Goal: Task Accomplishment & Management: Manage account settings

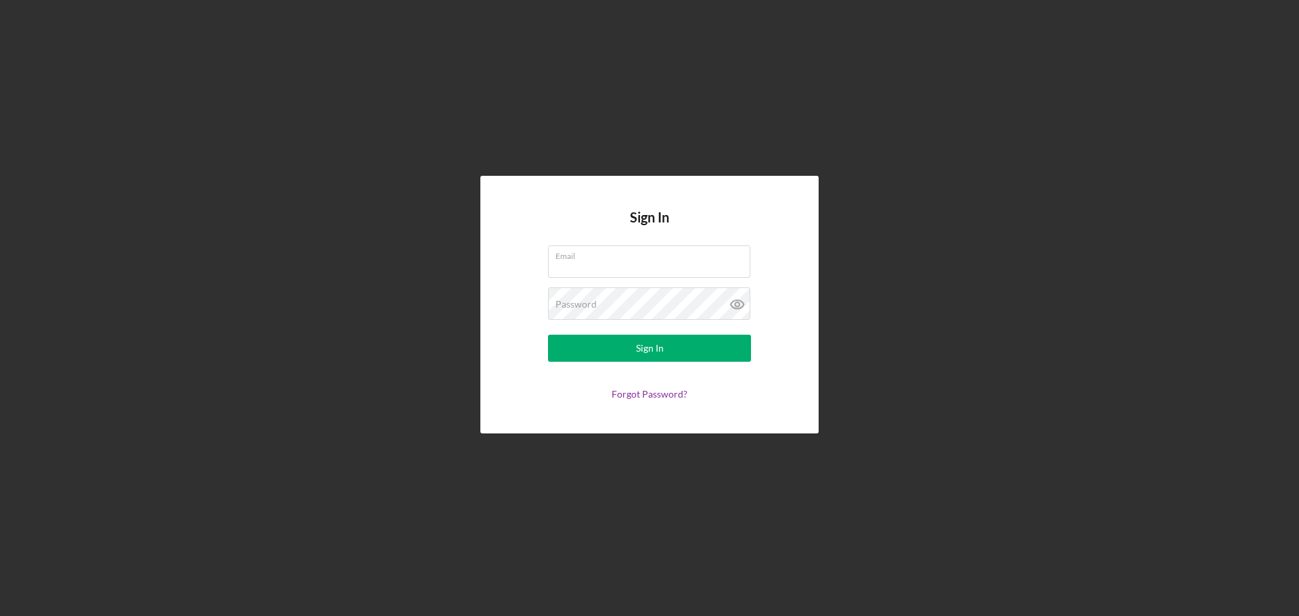
type input "[EMAIL_ADDRESS][DOMAIN_NAME]"
click at [671, 355] on button "Sign In" at bounding box center [649, 348] width 203 height 27
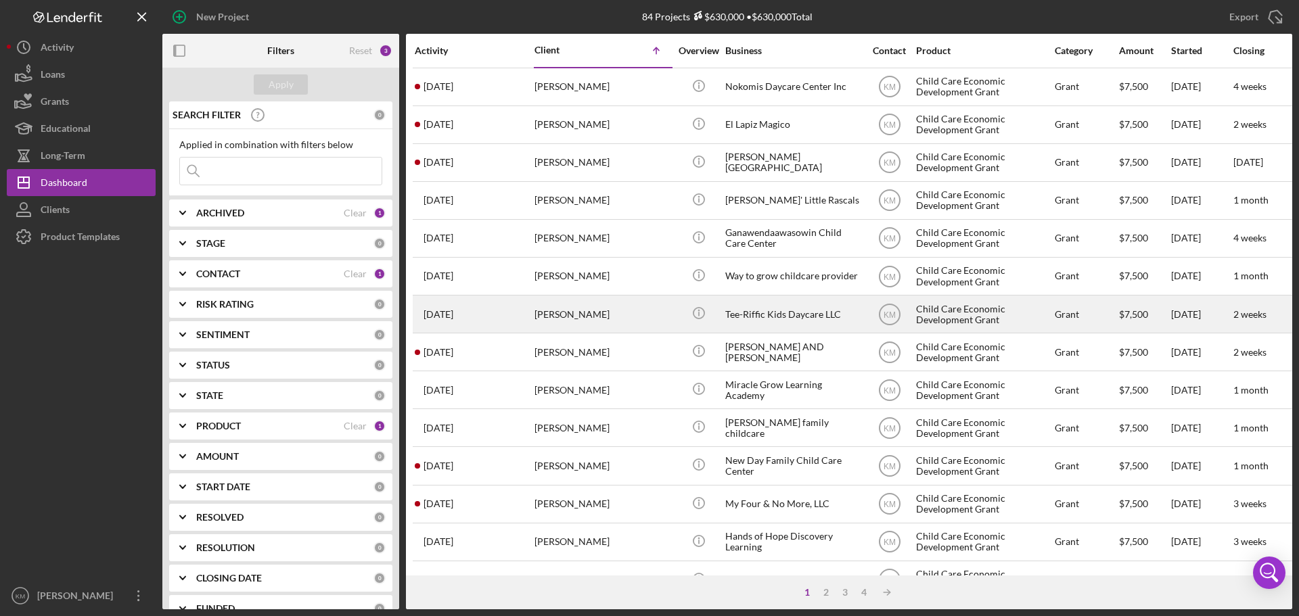
click at [782, 315] on div "Tee-Riffic Kids Daycare LLC" at bounding box center [792, 314] width 135 height 36
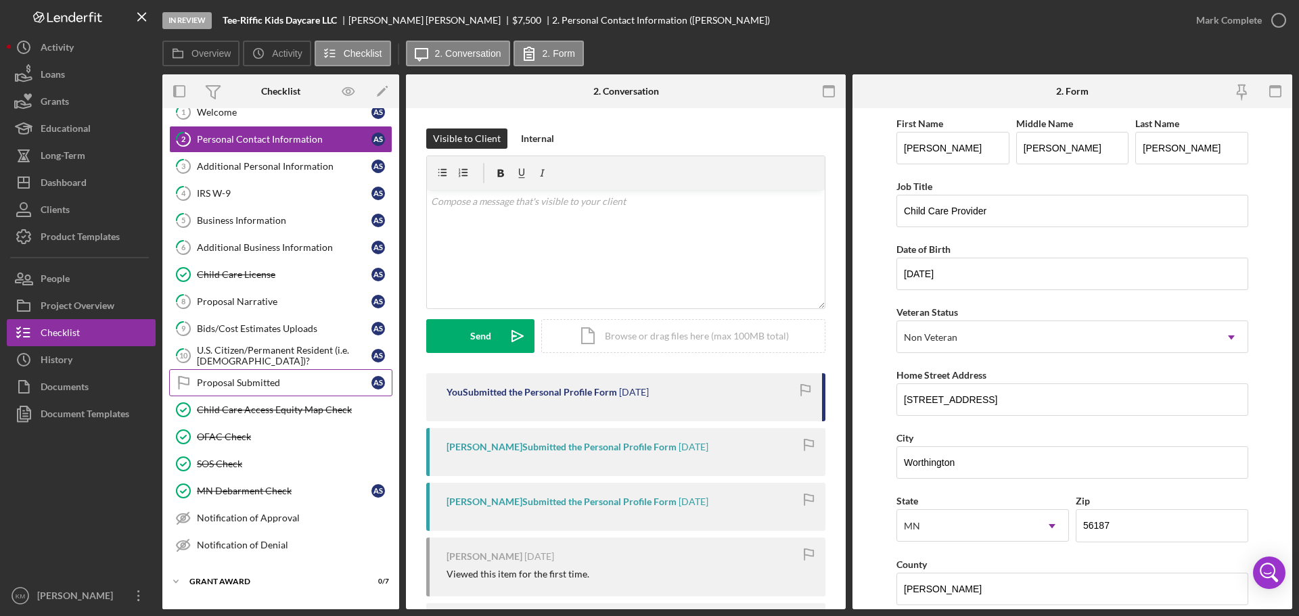
scroll to position [68, 0]
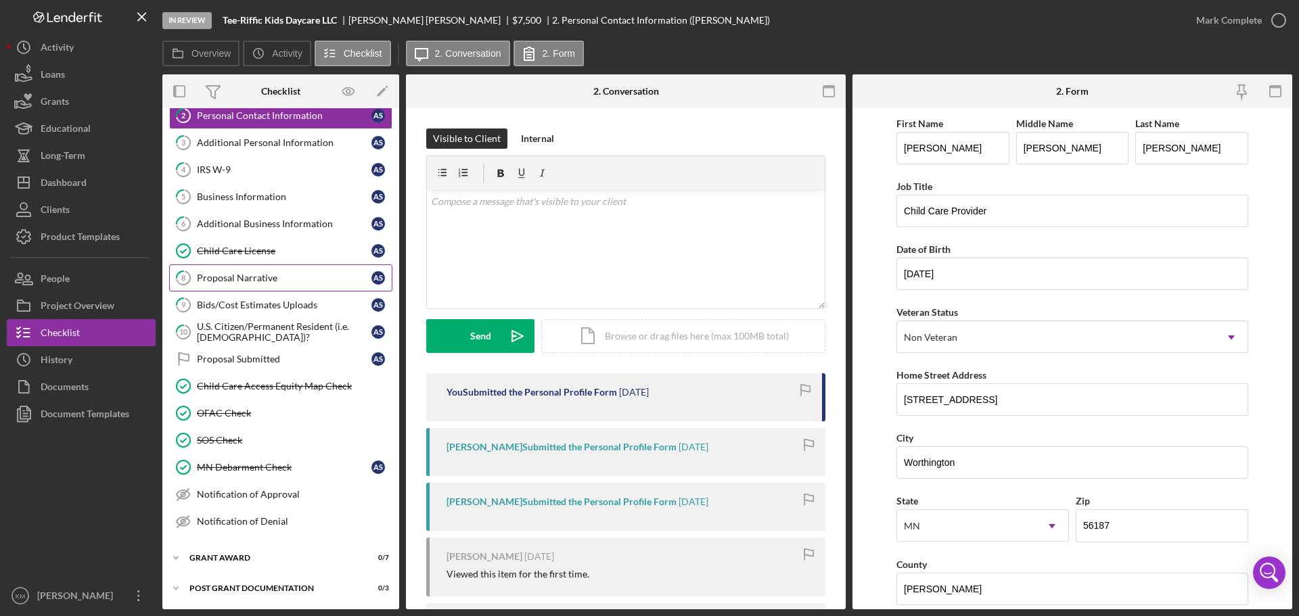
click at [252, 274] on div "Proposal Narrative" at bounding box center [284, 278] width 175 height 11
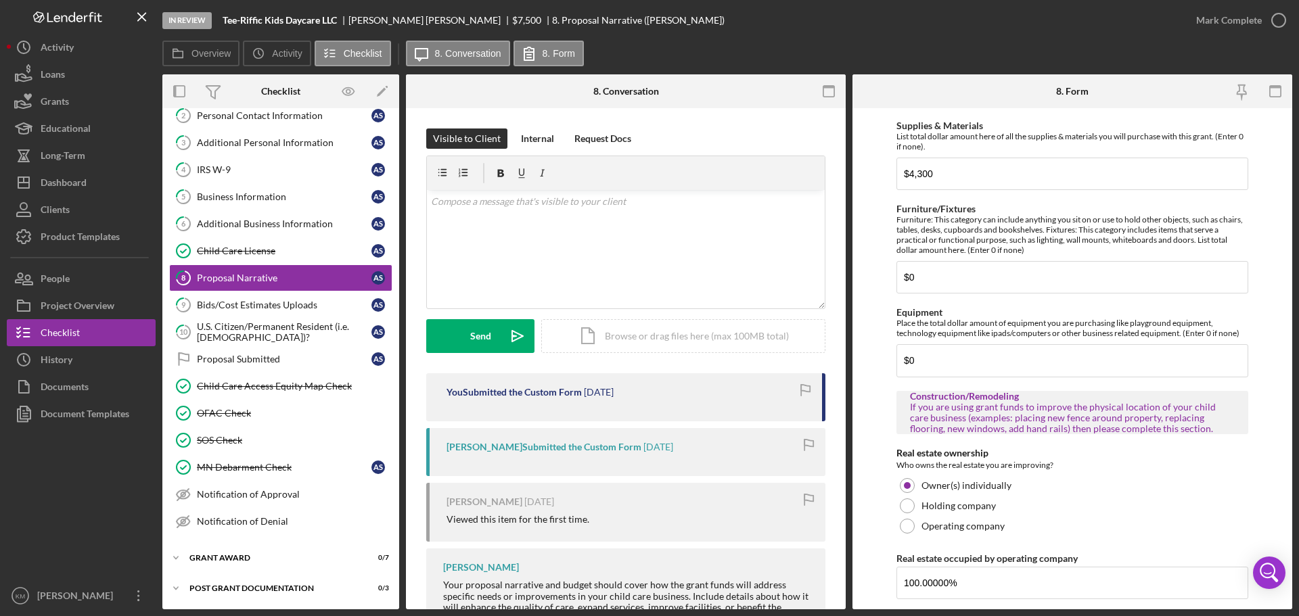
scroll to position [541, 0]
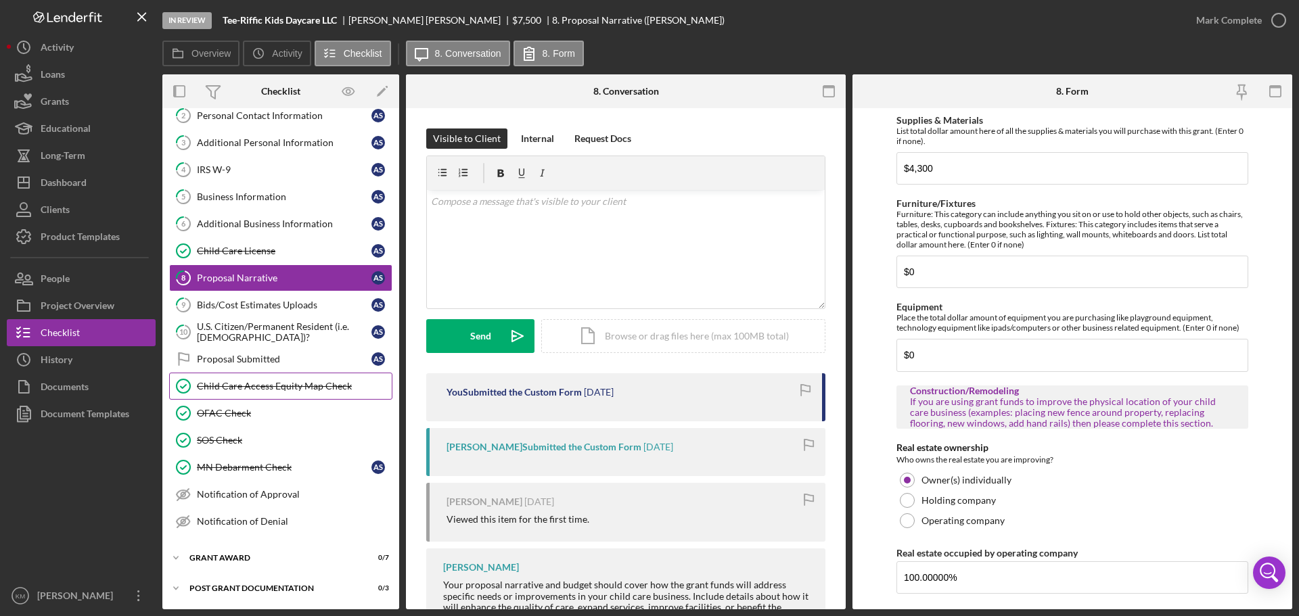
click at [240, 392] on div "Child Care Access Equity Map Check" at bounding box center [294, 386] width 195 height 11
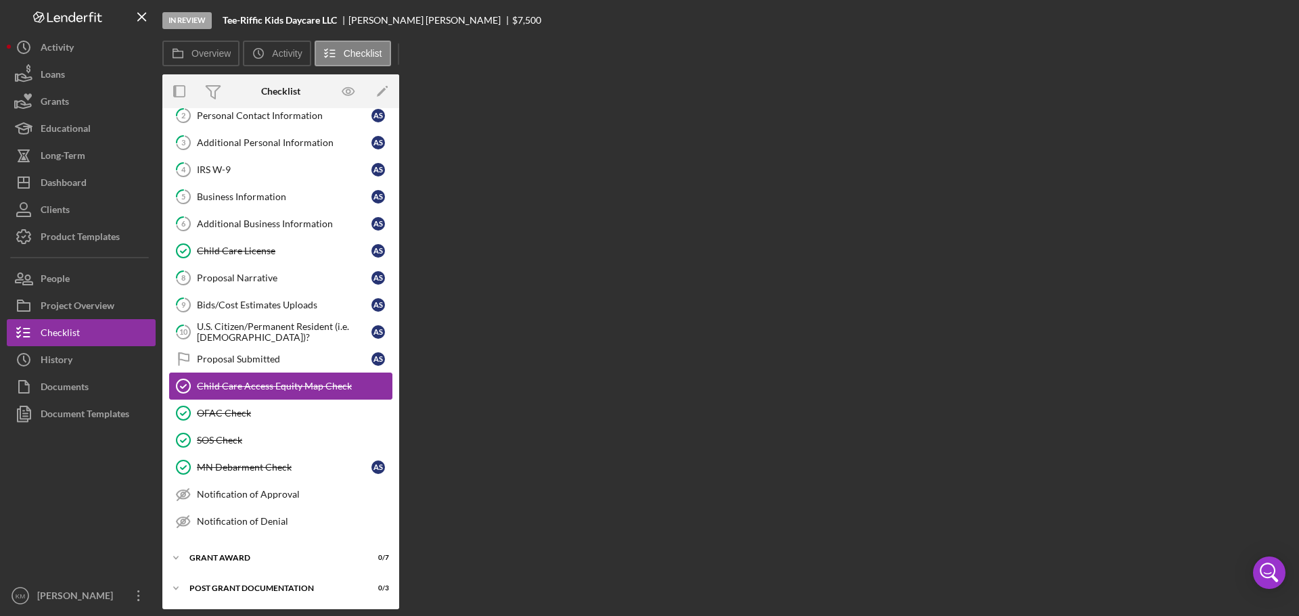
scroll to position [68, 0]
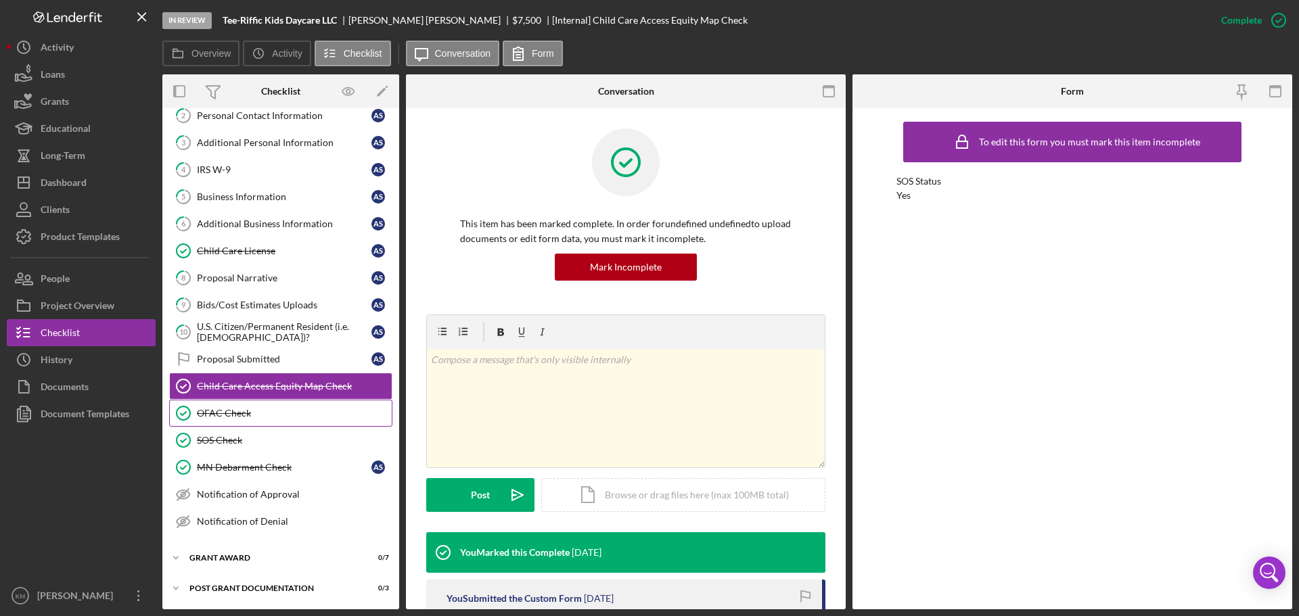
click at [238, 411] on div "OFAC Check" at bounding box center [294, 413] width 195 height 11
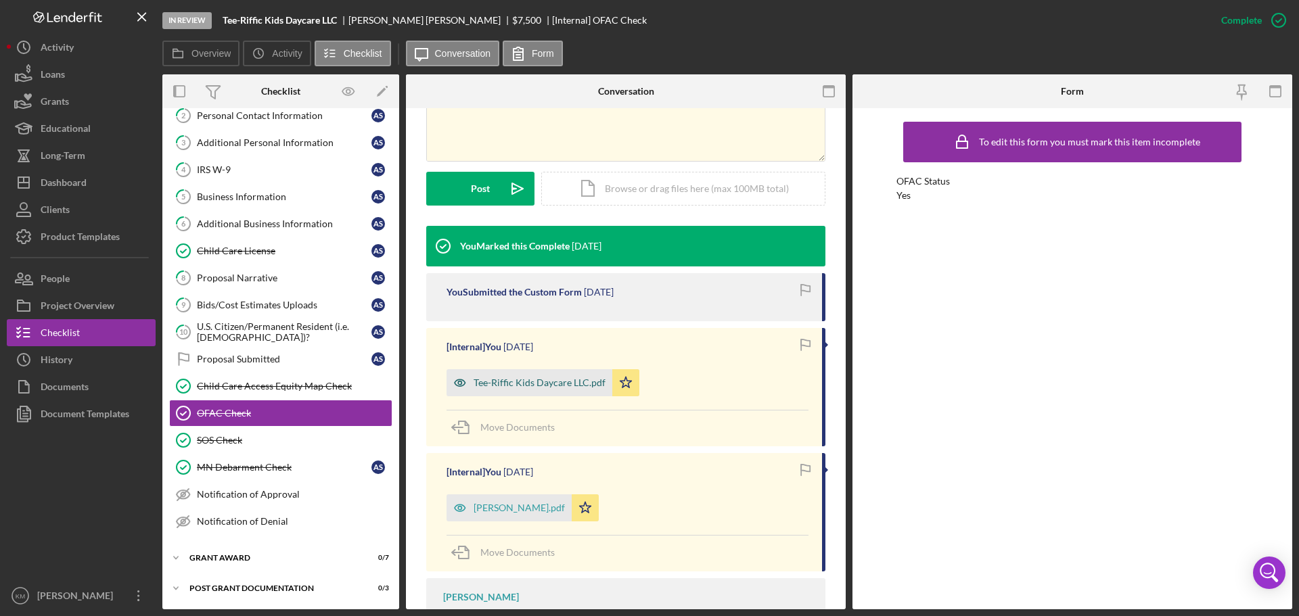
scroll to position [338, 0]
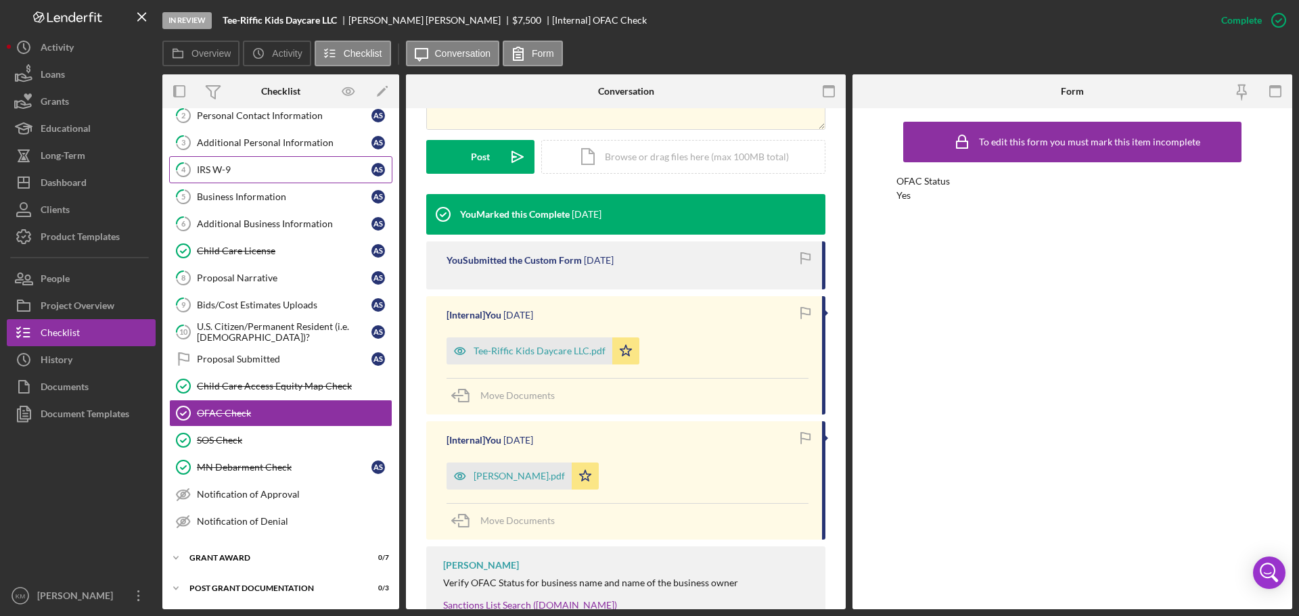
click at [226, 175] on div "IRS W-9" at bounding box center [284, 169] width 175 height 11
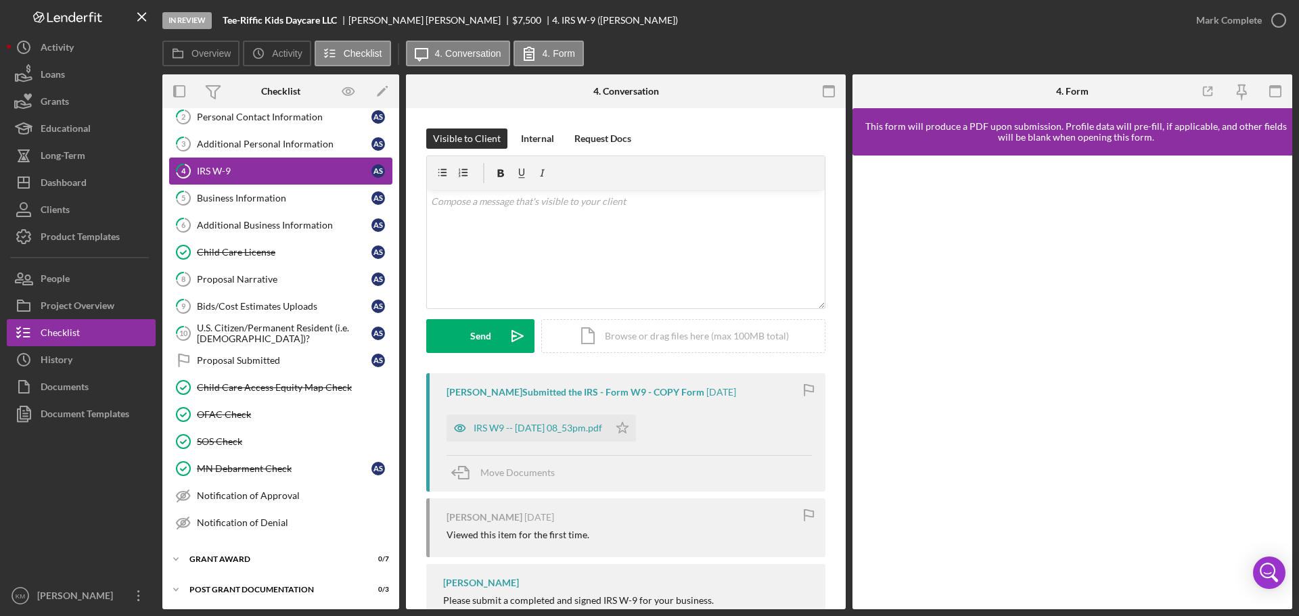
scroll to position [68, 0]
click at [520, 429] on div "IRS W9 -- [DATE] 08_53pm.pdf" at bounding box center [538, 428] width 129 height 11
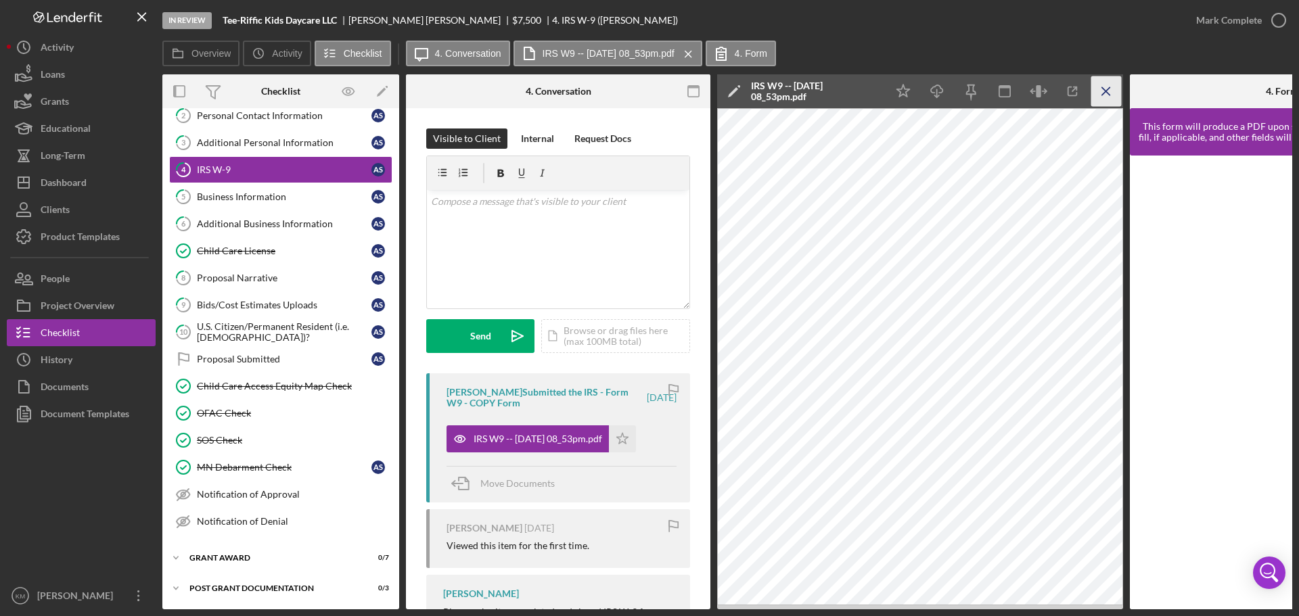
click at [1100, 89] on icon "Icon/Menu Close" at bounding box center [1106, 91] width 30 height 30
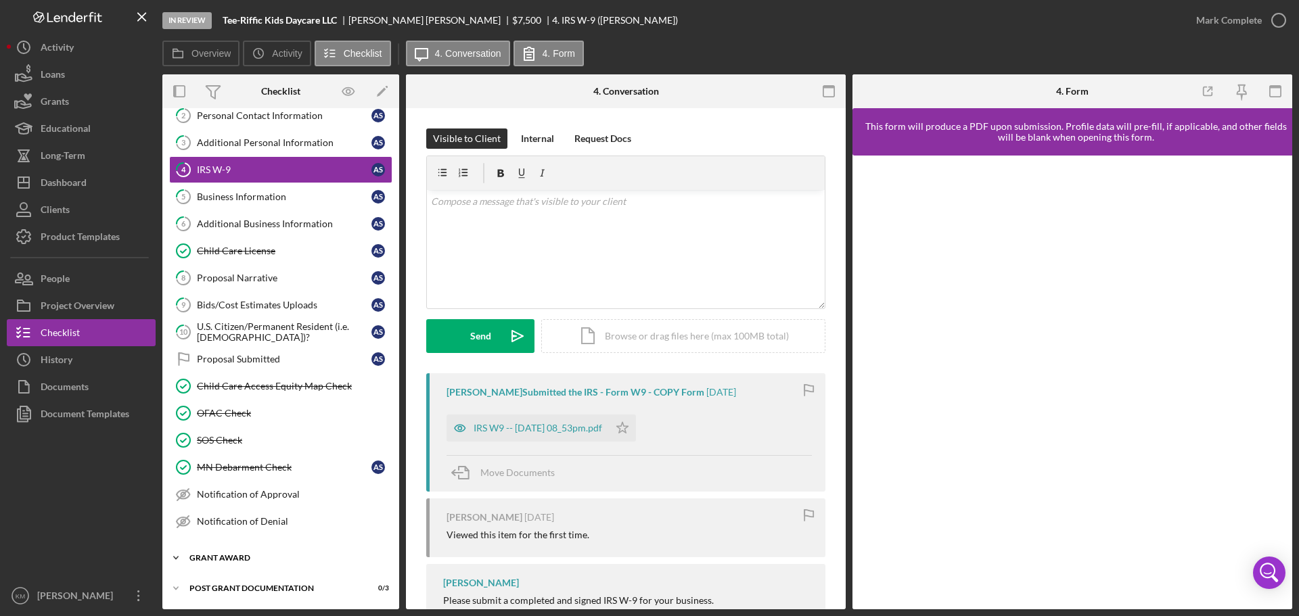
click at [238, 556] on div "Grant Award" at bounding box center [285, 558] width 193 height 8
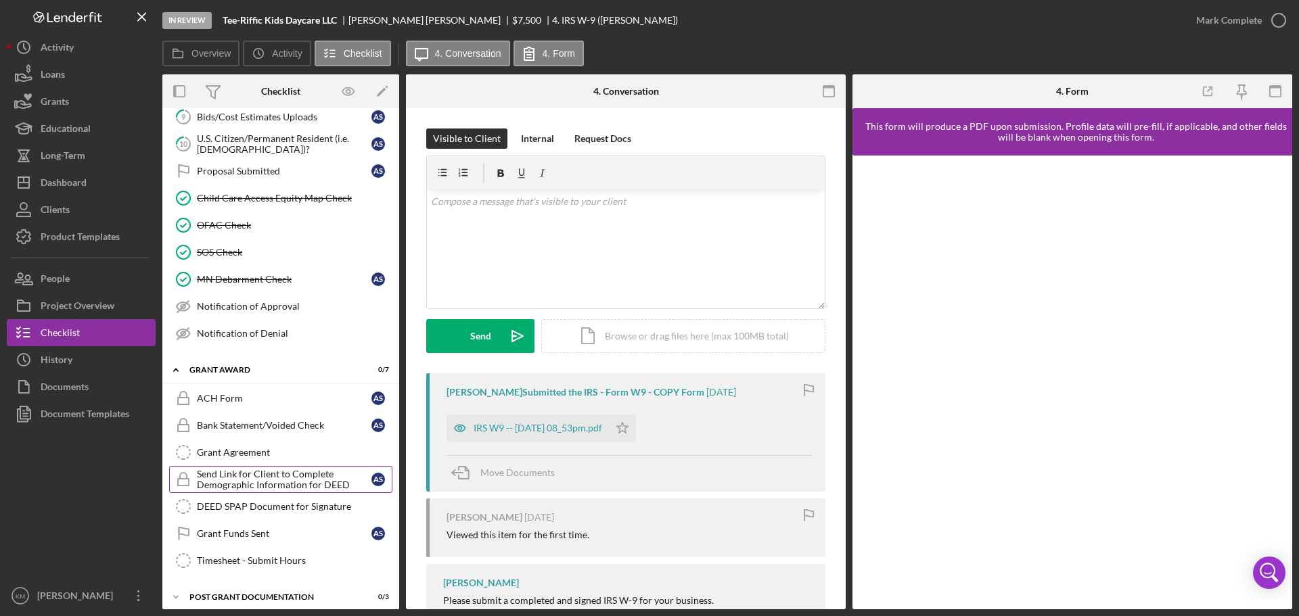
scroll to position [265, 0]
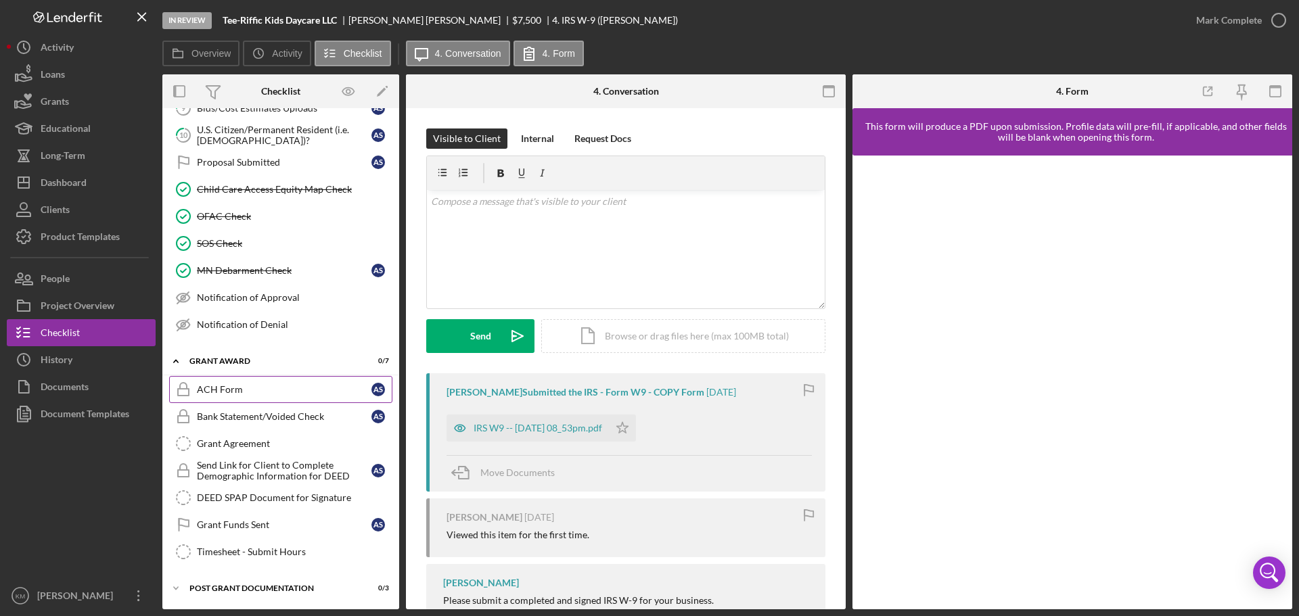
click at [238, 387] on div "ACH Form" at bounding box center [284, 389] width 175 height 11
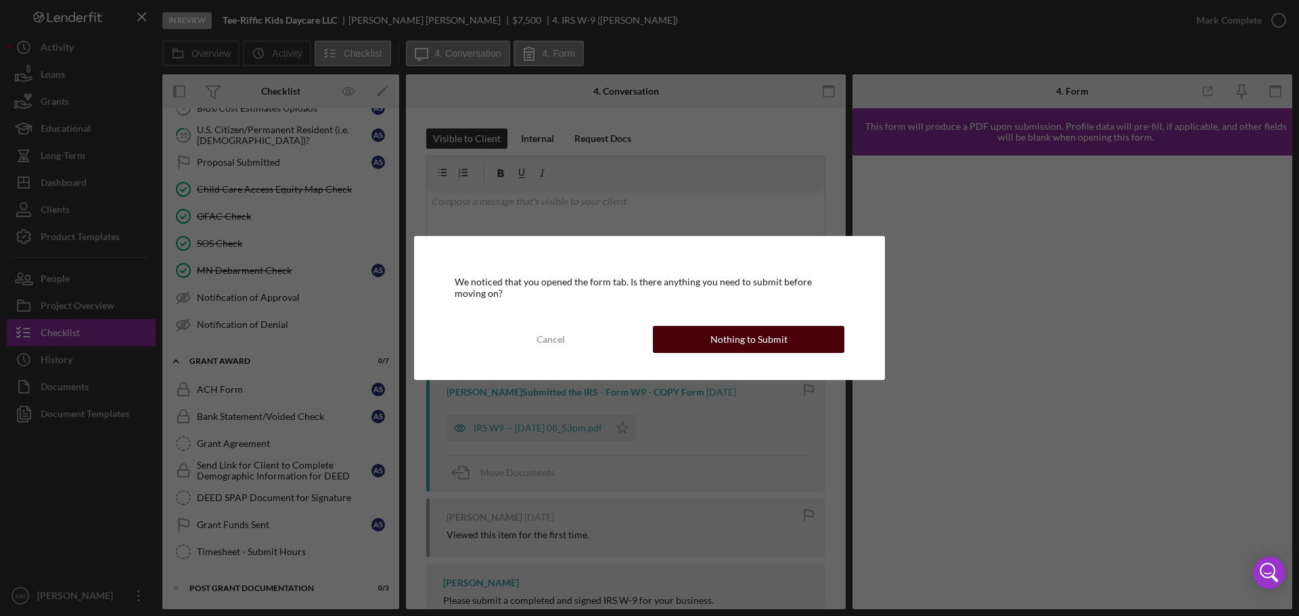
click at [815, 334] on button "Nothing to Submit" at bounding box center [749, 339] width 192 height 27
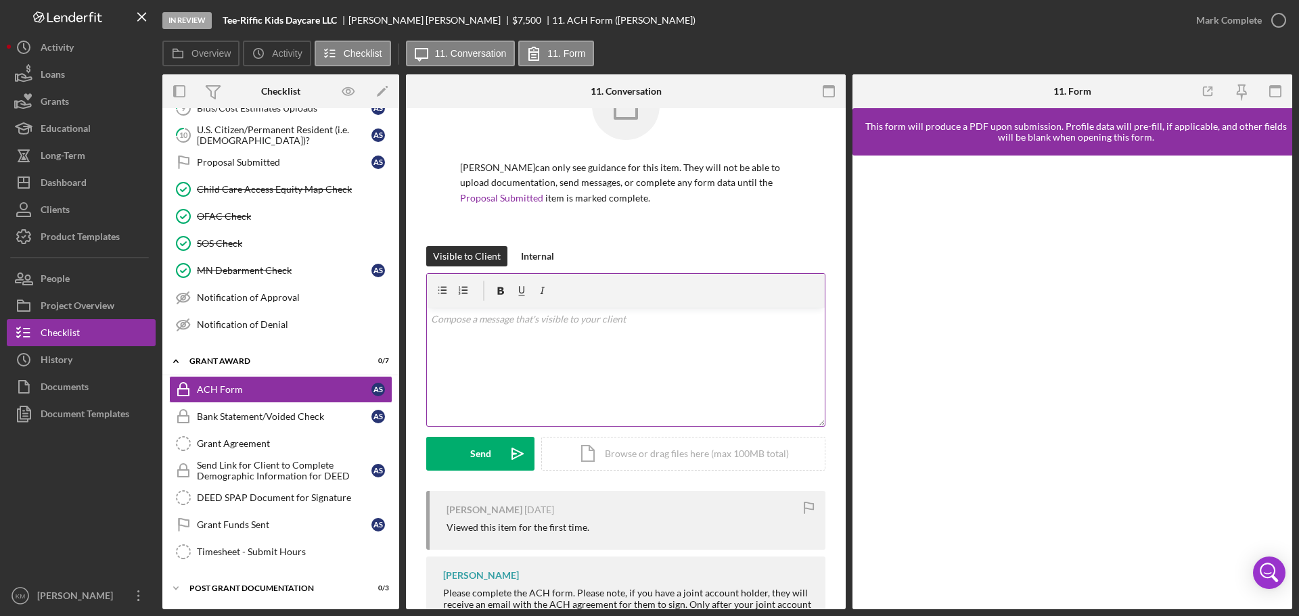
scroll to position [122, 0]
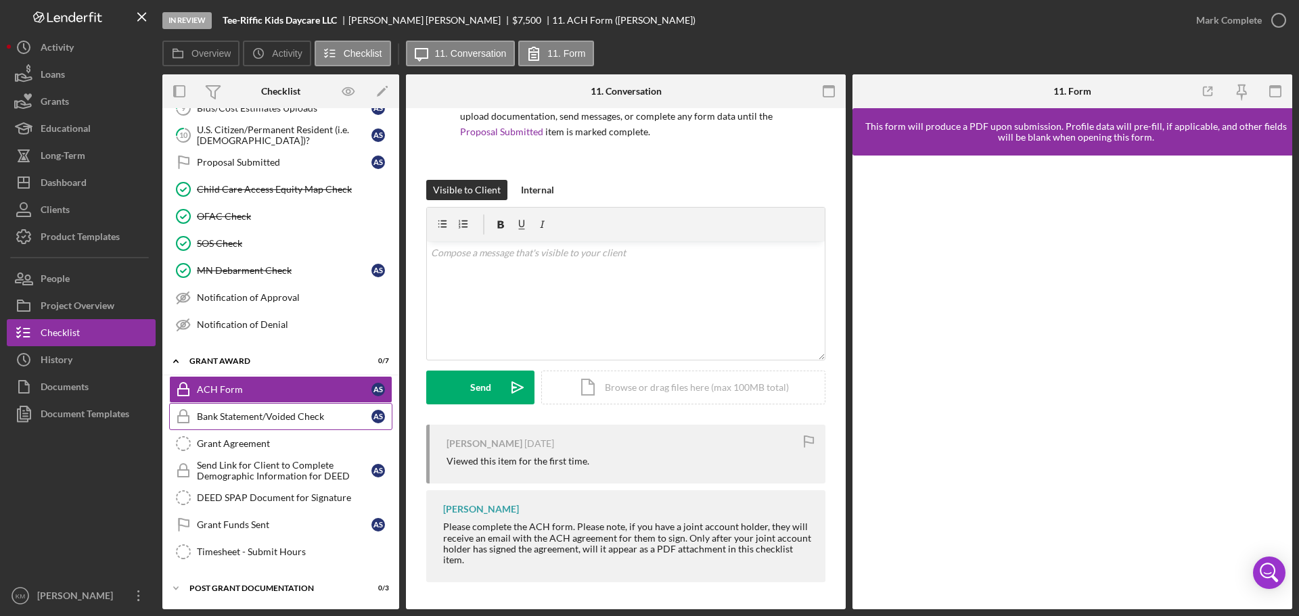
click at [245, 418] on div "Bank Statement/Voided Check" at bounding box center [284, 416] width 175 height 11
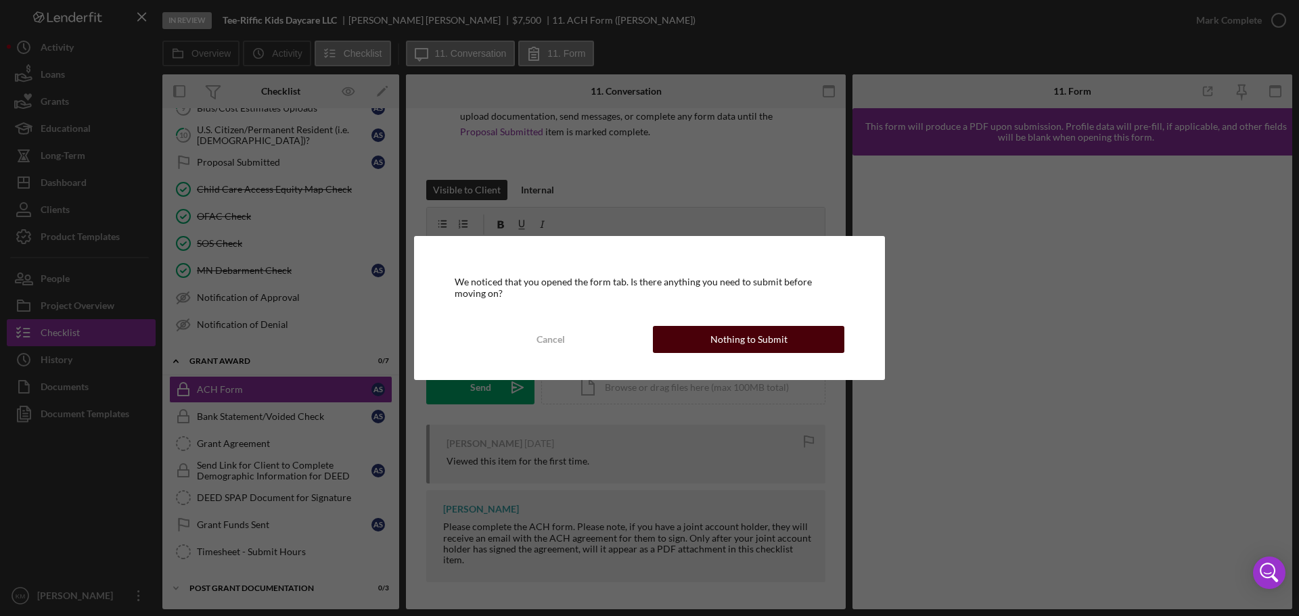
click at [757, 336] on div "Nothing to Submit" at bounding box center [749, 339] width 77 height 27
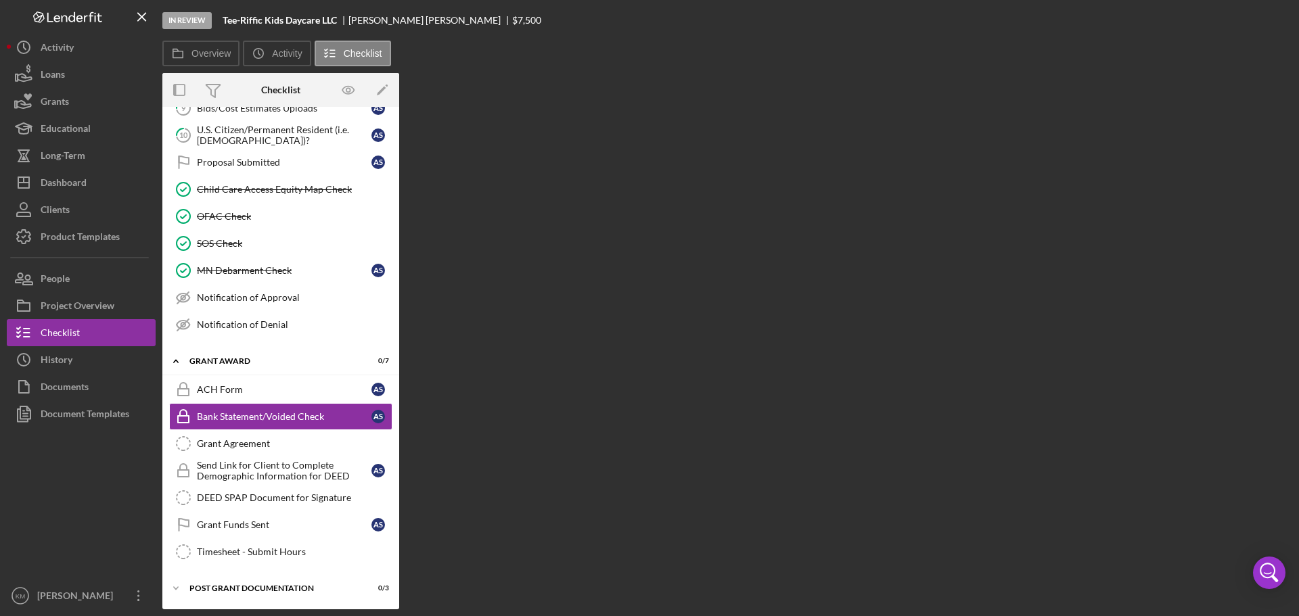
scroll to position [265, 0]
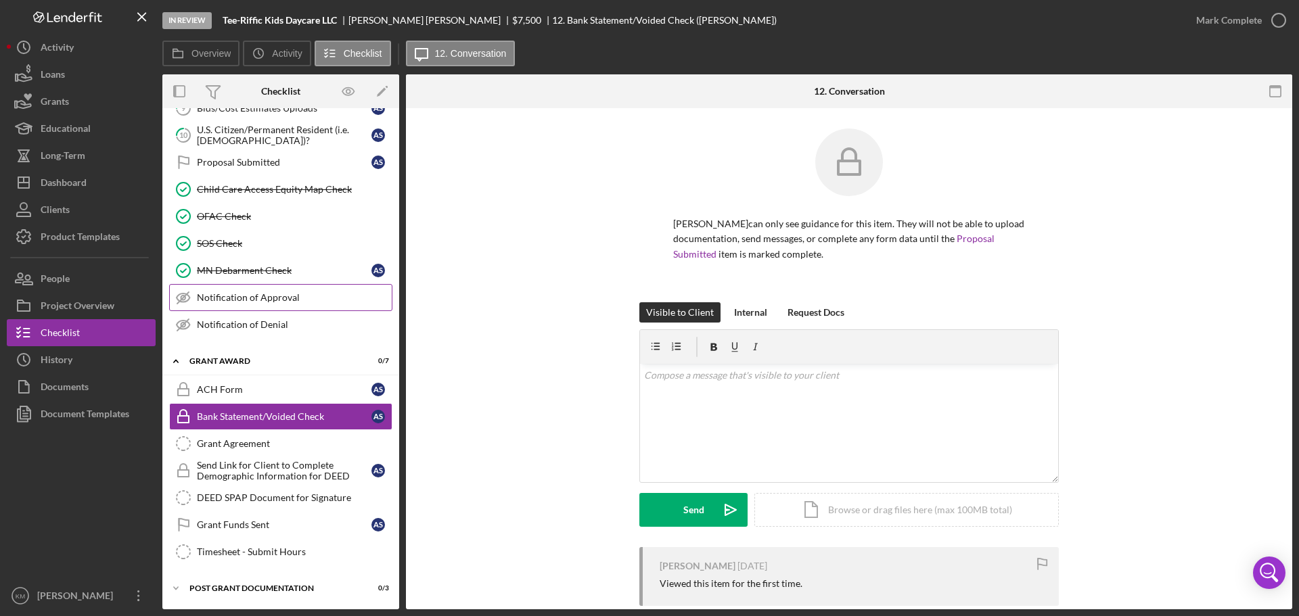
click at [280, 290] on link "Notification of Approval Notification of Approval" at bounding box center [280, 297] width 223 height 27
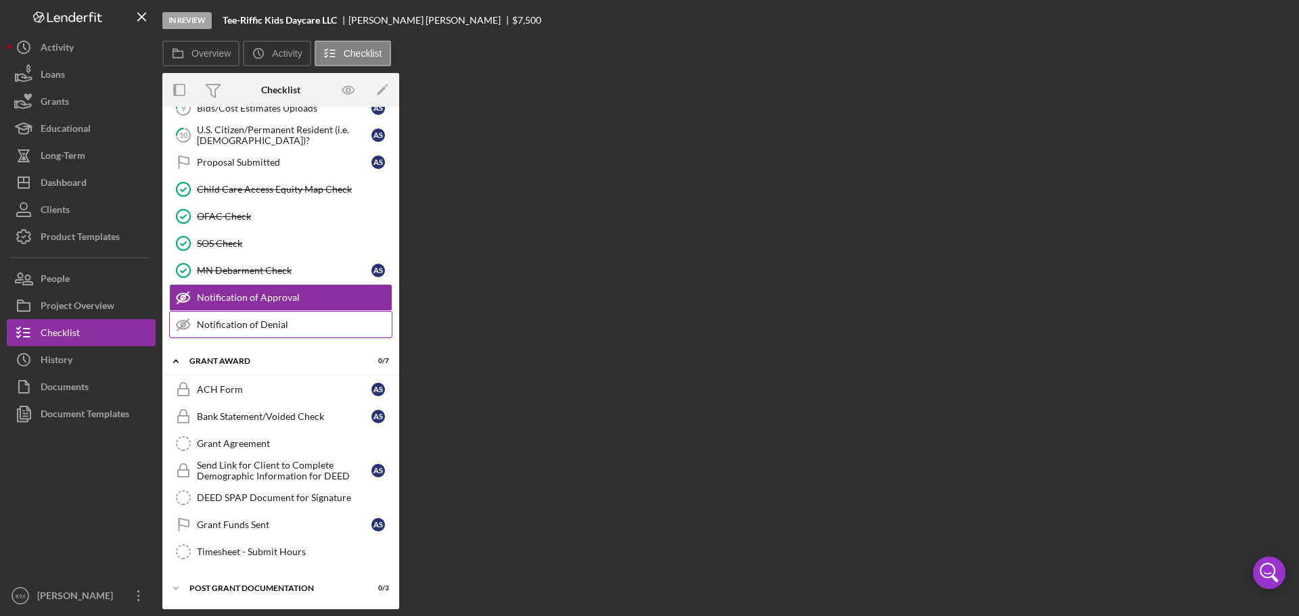
scroll to position [265, 0]
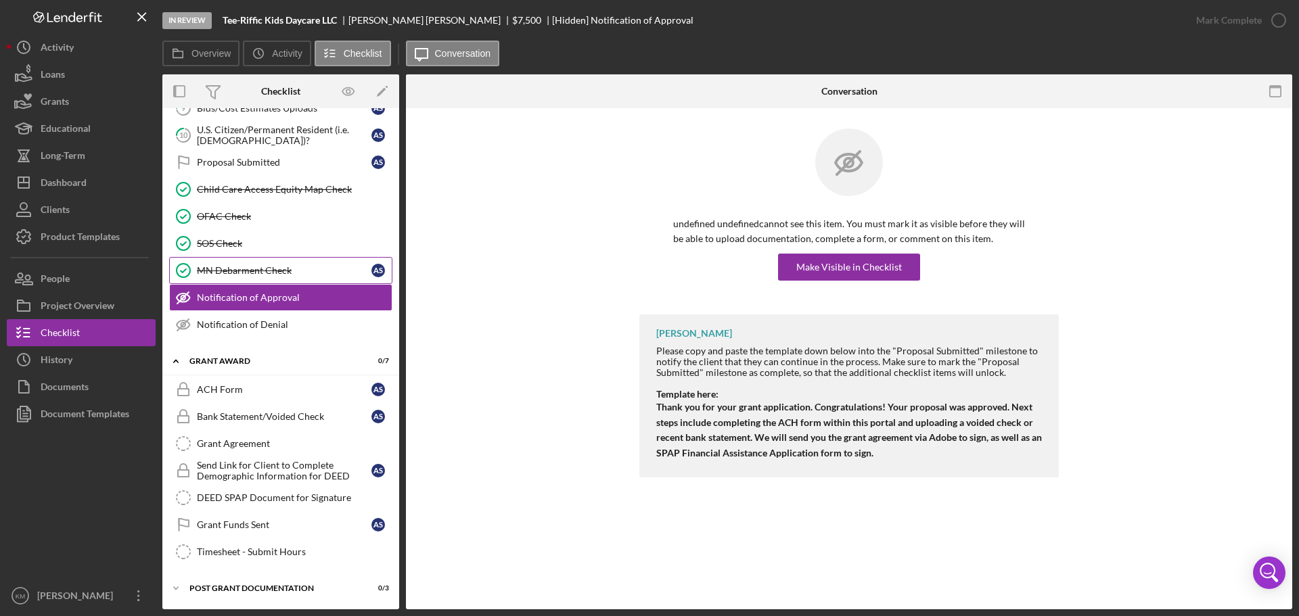
click at [268, 263] on link "MN Debarment Check MN Debarment Check A S" at bounding box center [280, 270] width 223 height 27
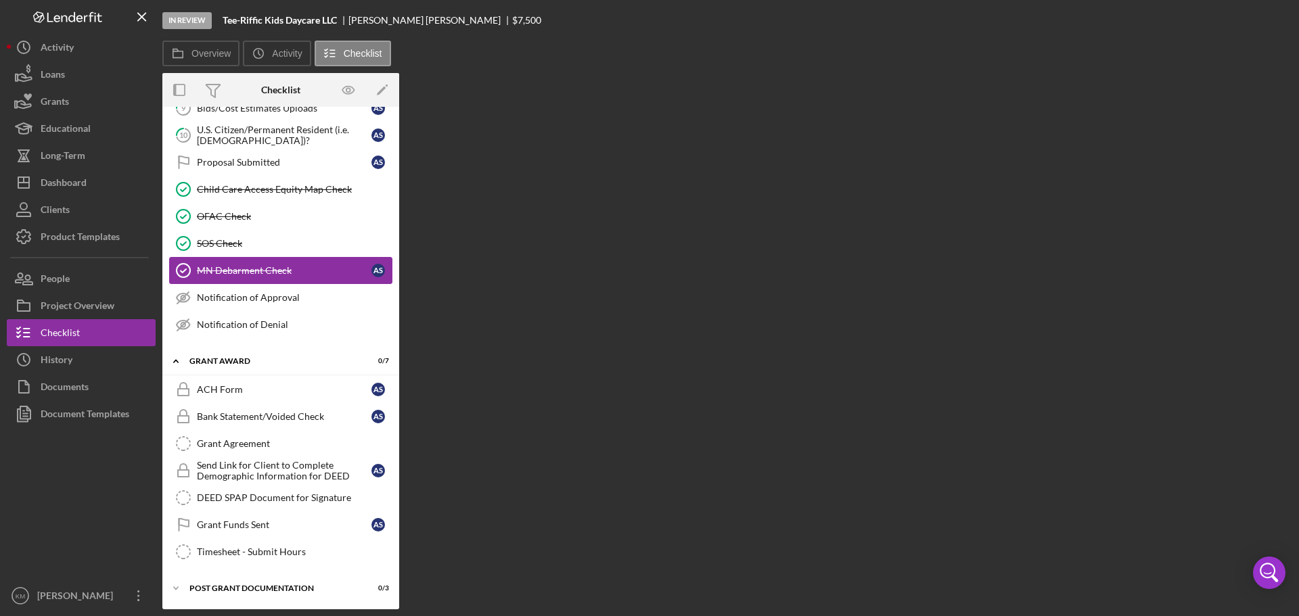
scroll to position [265, 0]
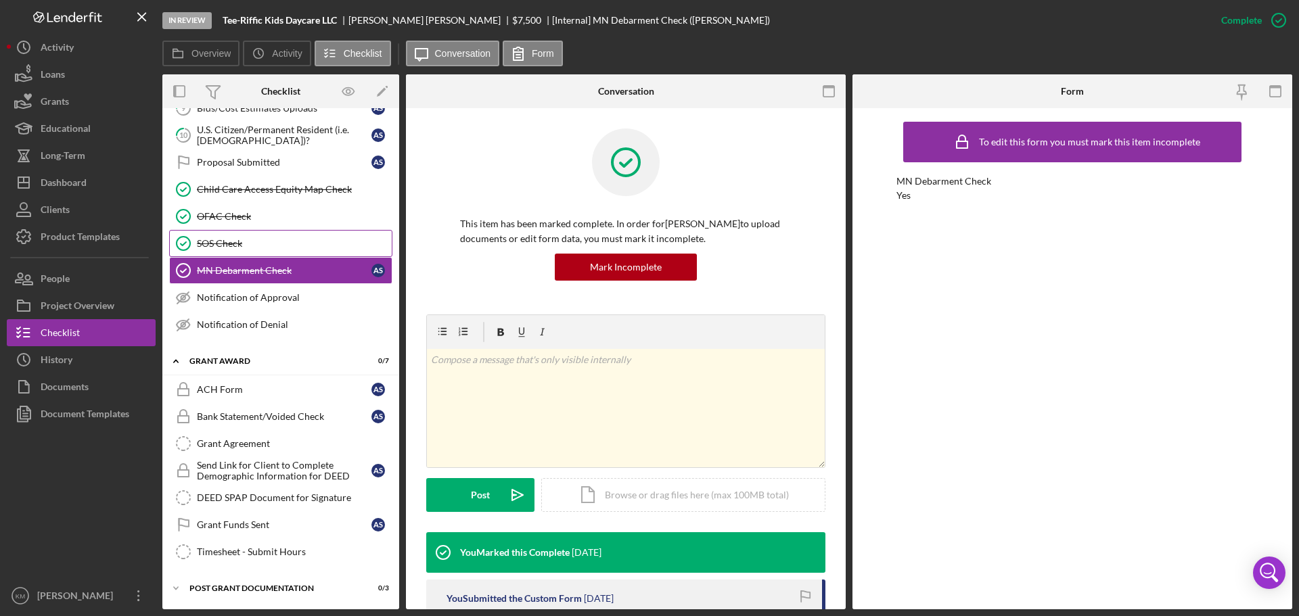
click at [257, 244] on div "SOS Check" at bounding box center [294, 243] width 195 height 11
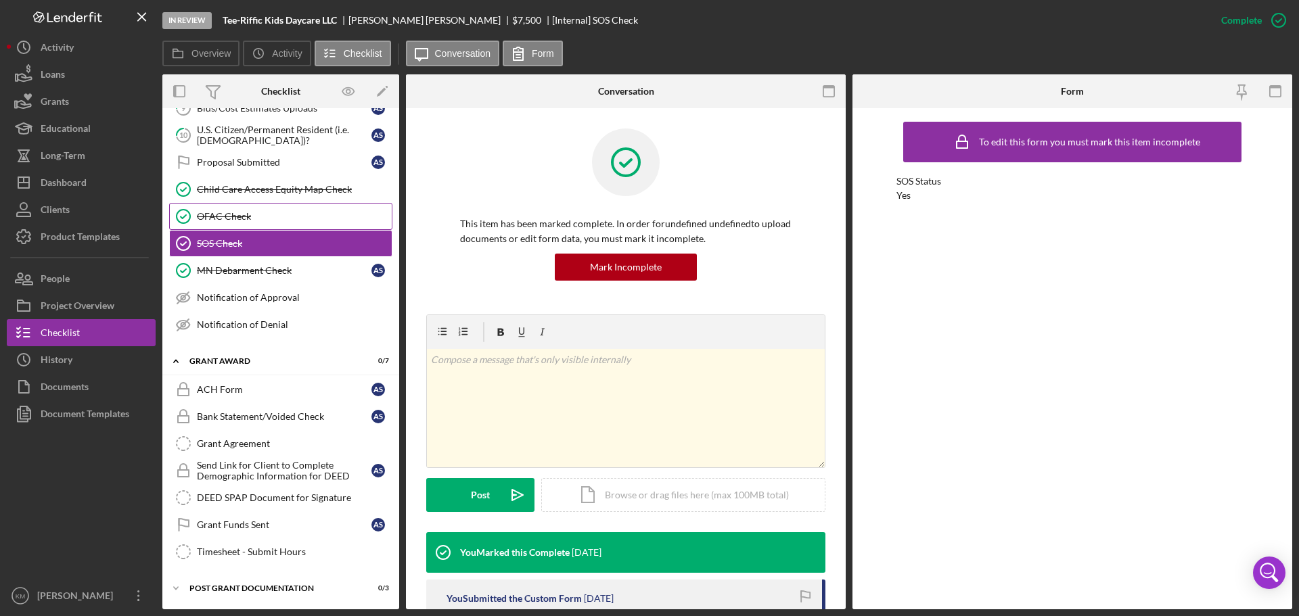
click at [244, 214] on div "OFAC Check" at bounding box center [294, 216] width 195 height 11
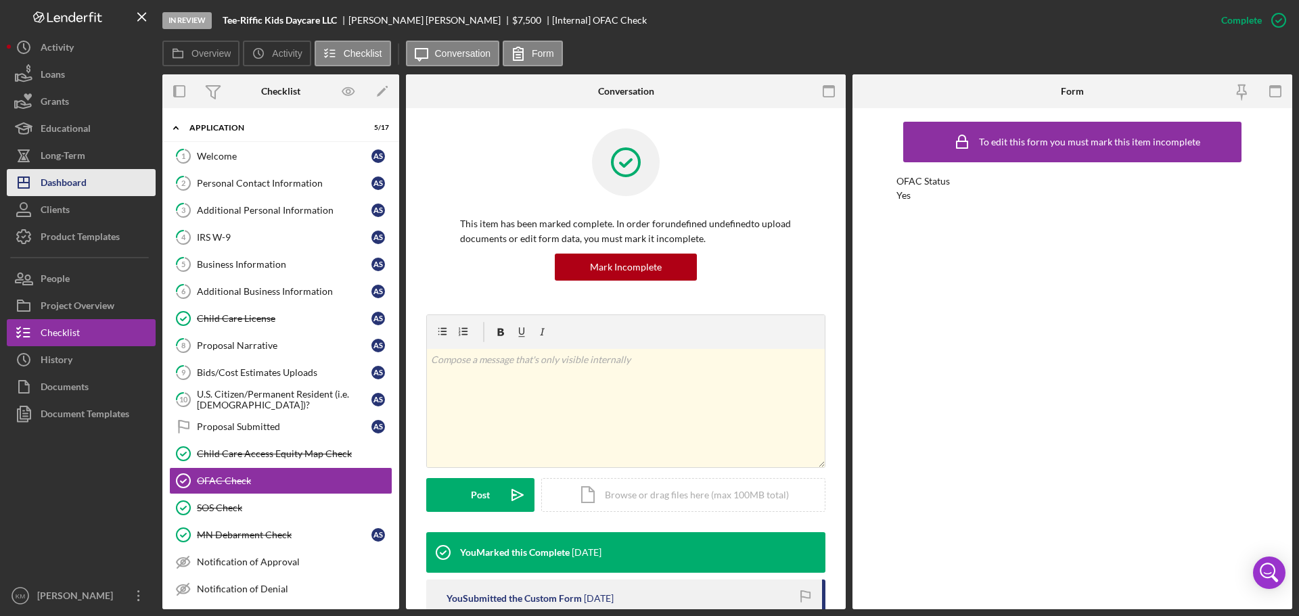
click at [97, 177] on button "Icon/Dashboard Dashboard" at bounding box center [81, 182] width 149 height 27
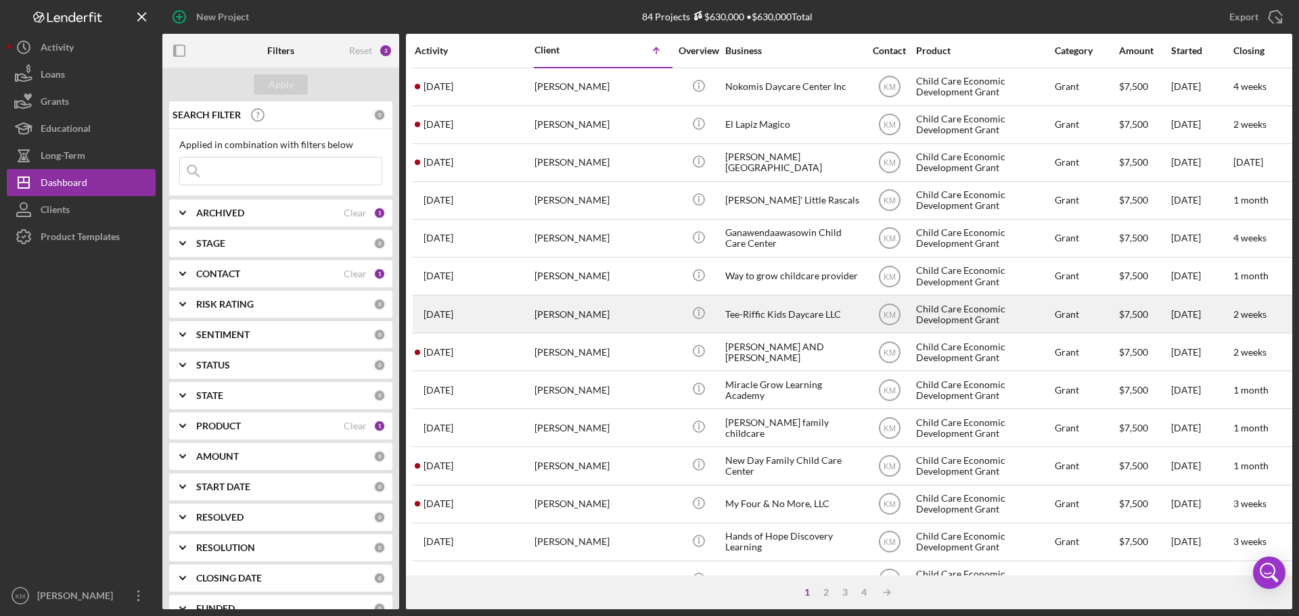
click at [775, 313] on div "Tee-Riffic Kids Daycare LLC" at bounding box center [792, 314] width 135 height 36
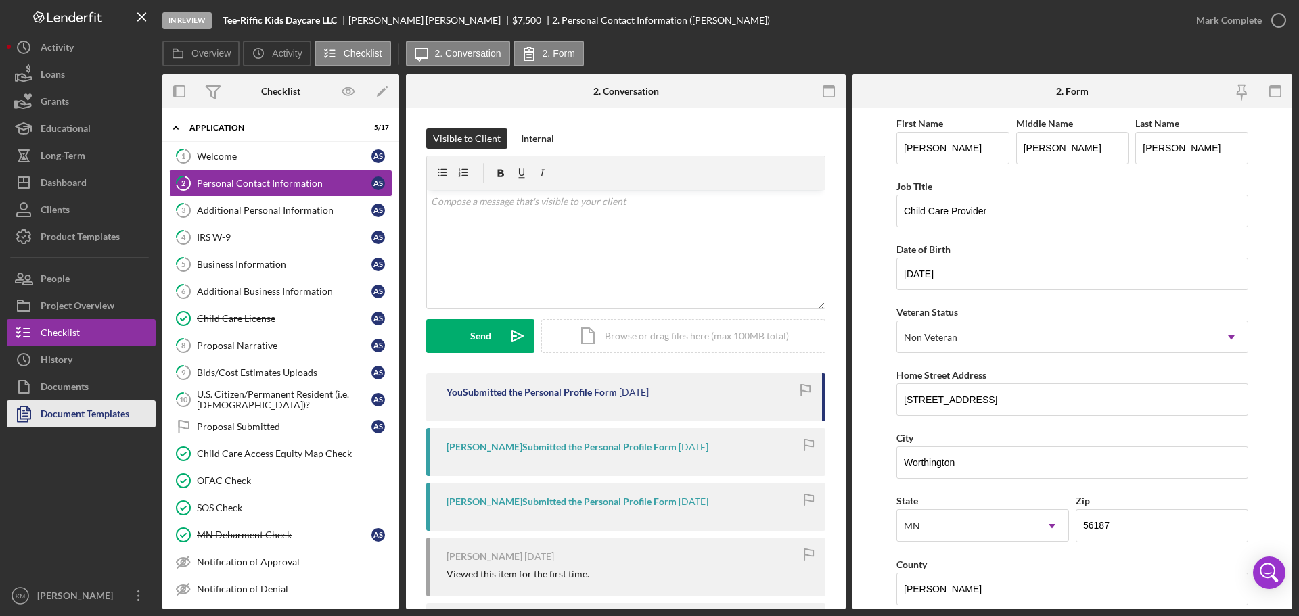
click at [112, 423] on div "Document Templates" at bounding box center [85, 416] width 89 height 30
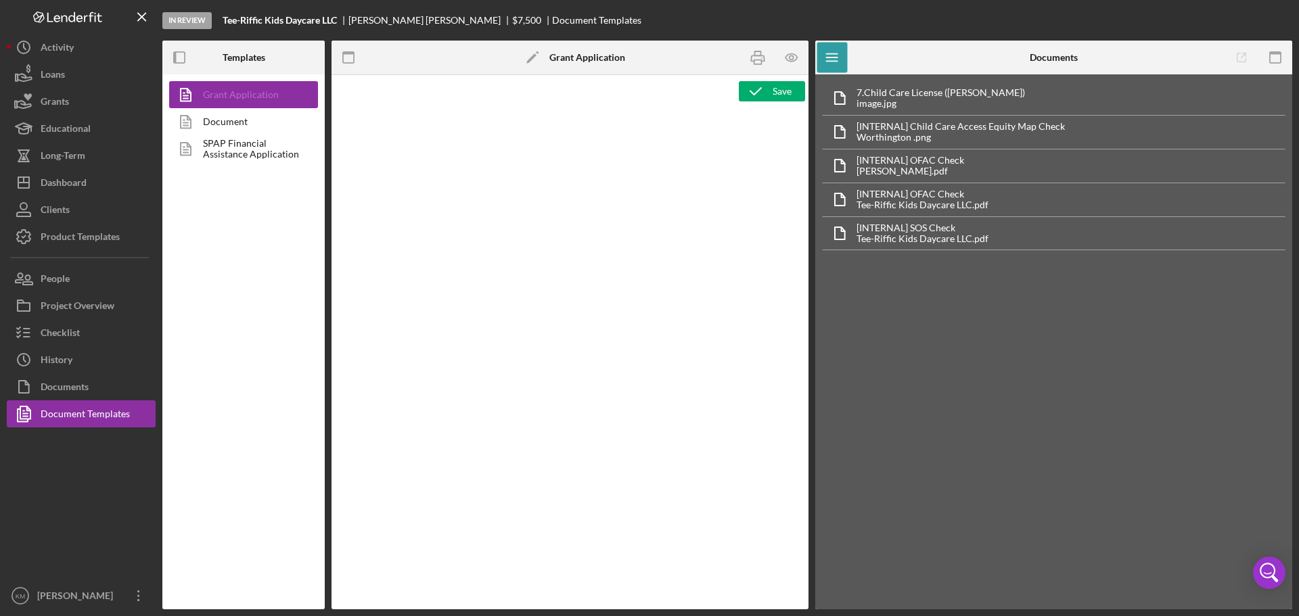
type textarea "<h3>Core Fields</h3> <hr> <table style="width: 100%; border-collapse: collapse;…"
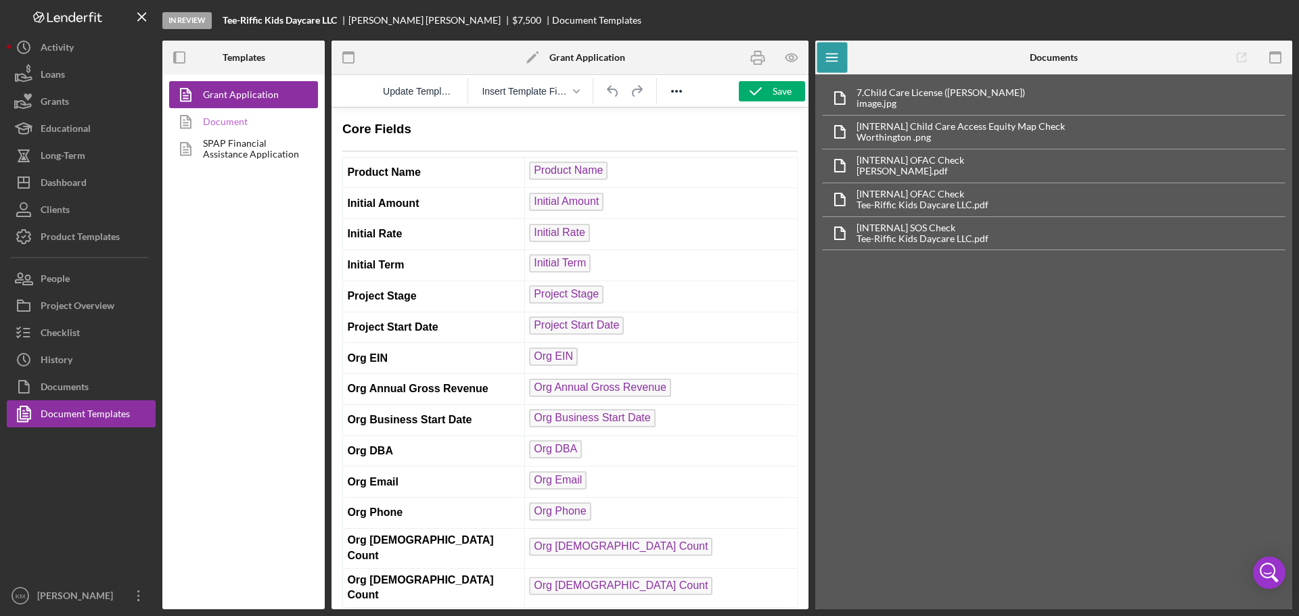
click at [246, 123] on link "Document" at bounding box center [240, 121] width 142 height 27
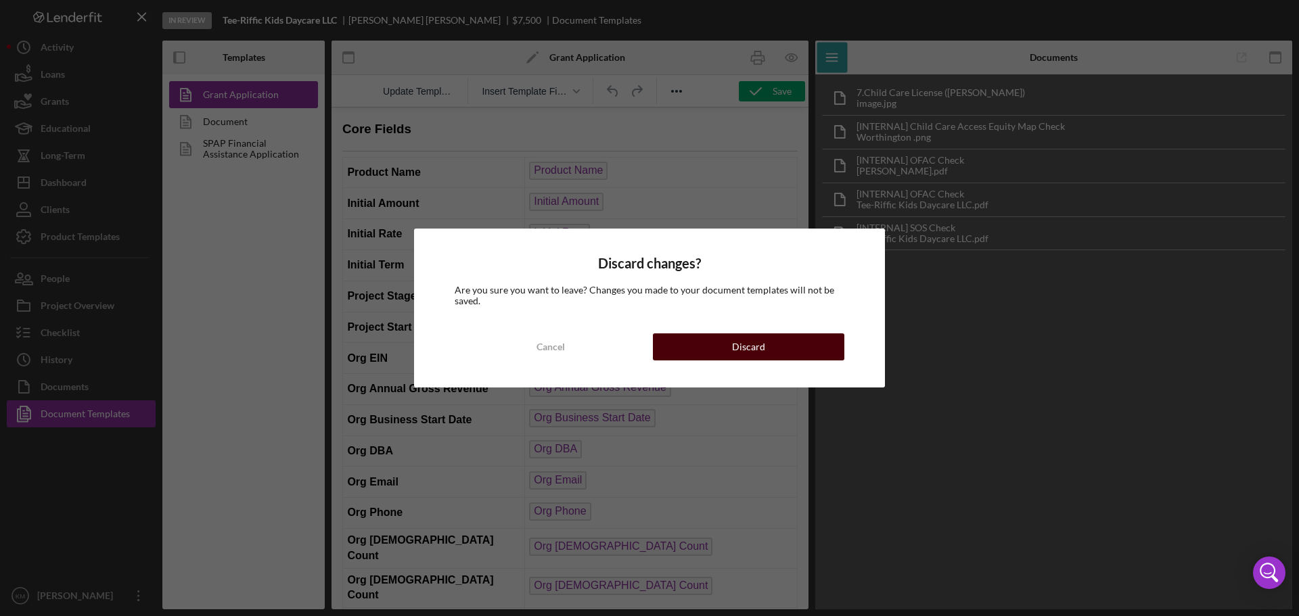
click at [792, 343] on button "Discard" at bounding box center [749, 347] width 192 height 27
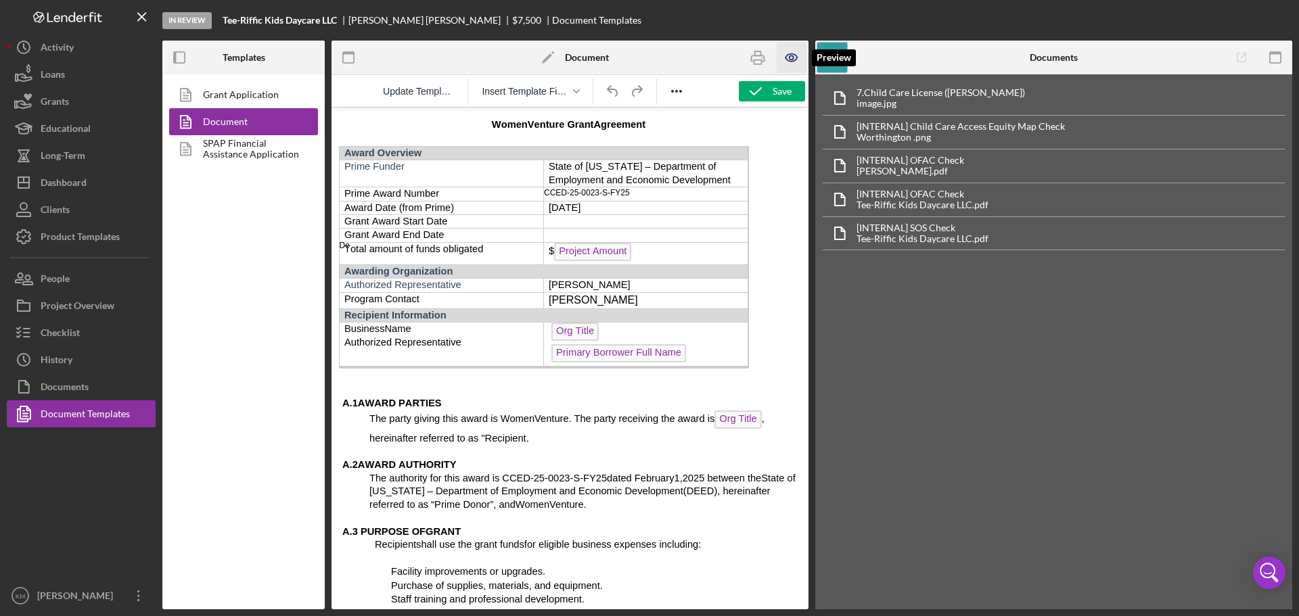
click at [788, 56] on icon "button" at bounding box center [792, 58] width 30 height 30
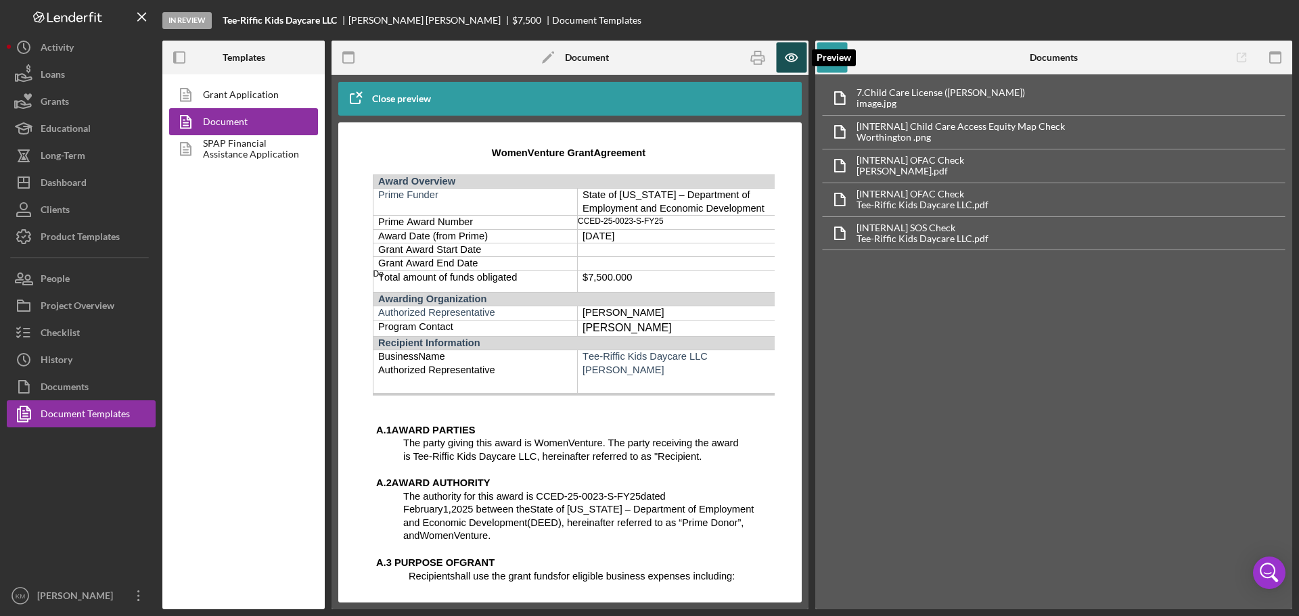
click at [796, 51] on icon "button" at bounding box center [792, 58] width 30 height 30
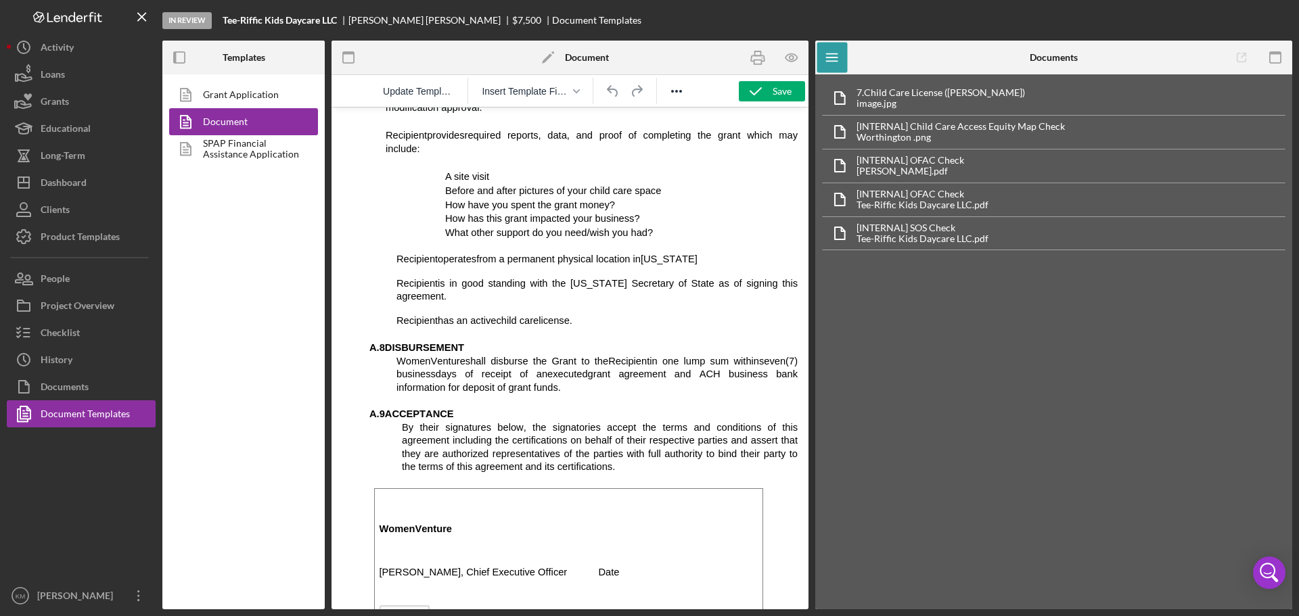
scroll to position [960, 0]
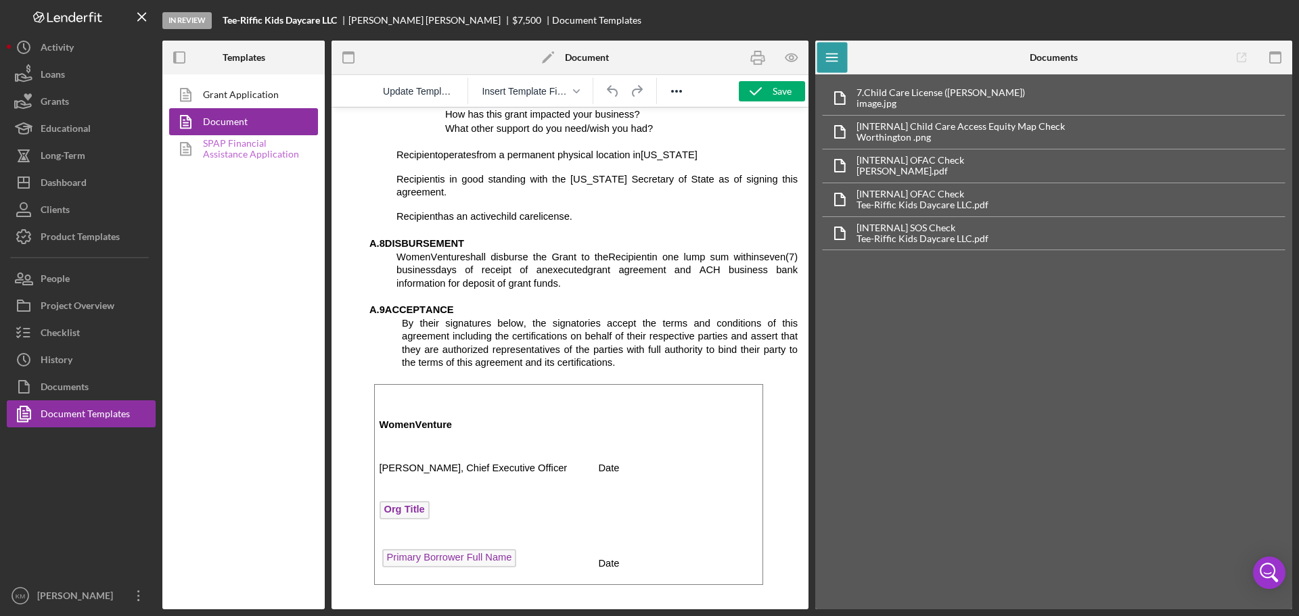
click at [270, 144] on link "SPAP Financial Assistance Application" at bounding box center [240, 148] width 142 height 27
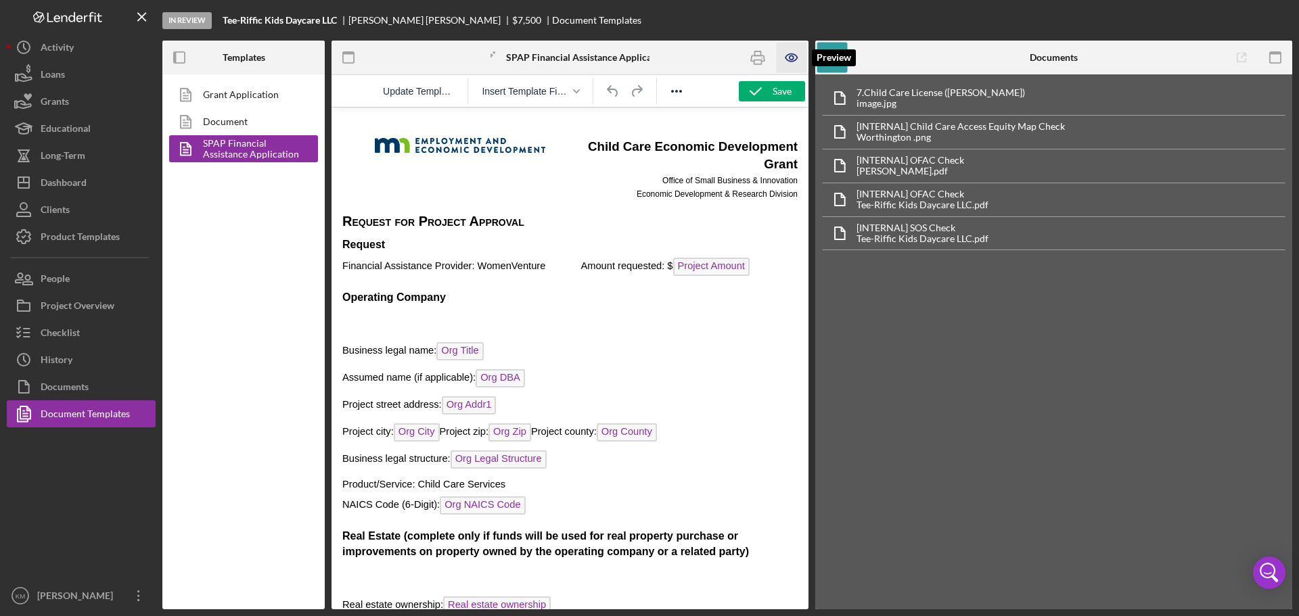
click at [793, 62] on icon "button" at bounding box center [792, 57] width 12 height 7
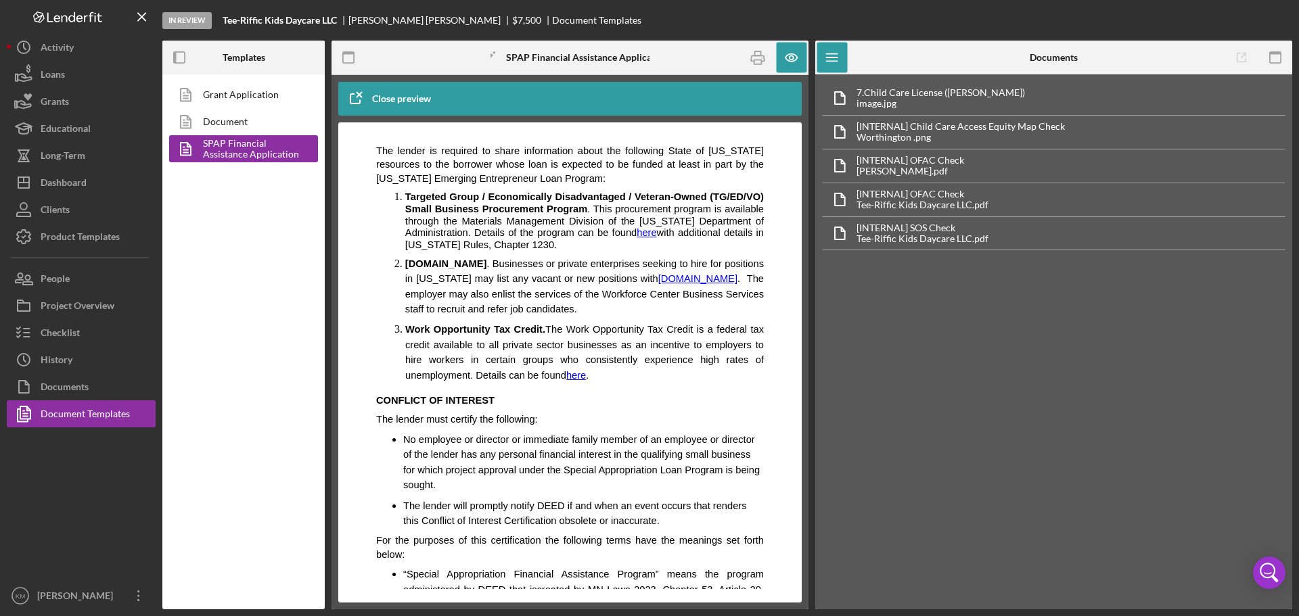
scroll to position [2571, 0]
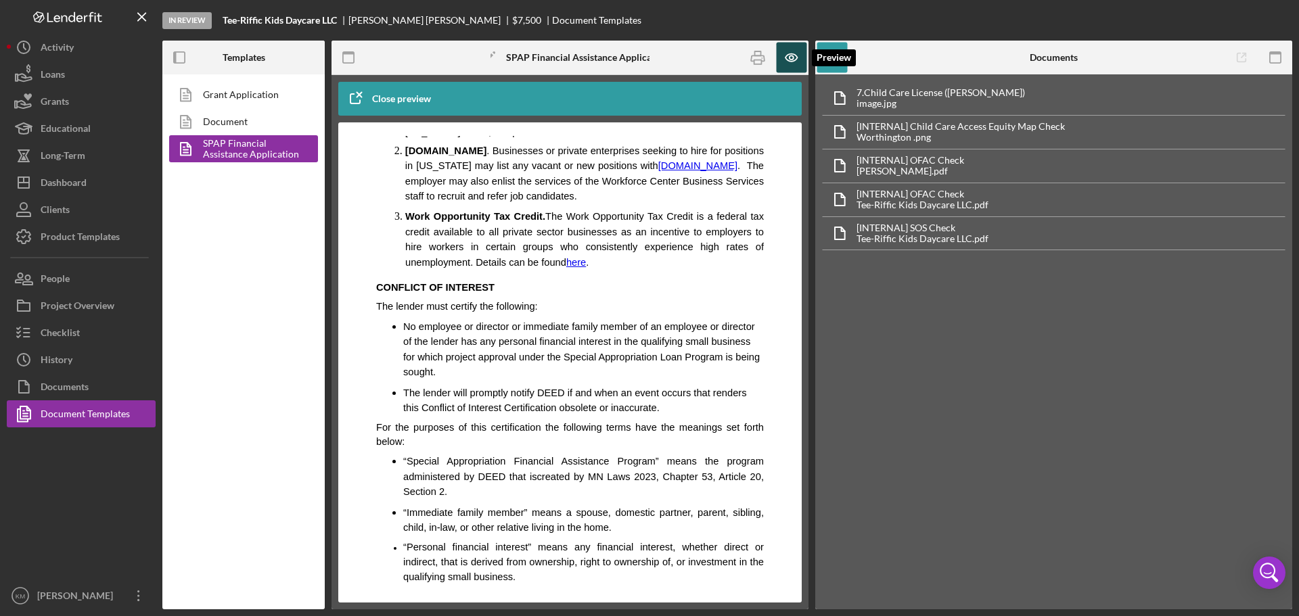
click at [789, 62] on icon "button" at bounding box center [792, 57] width 12 height 7
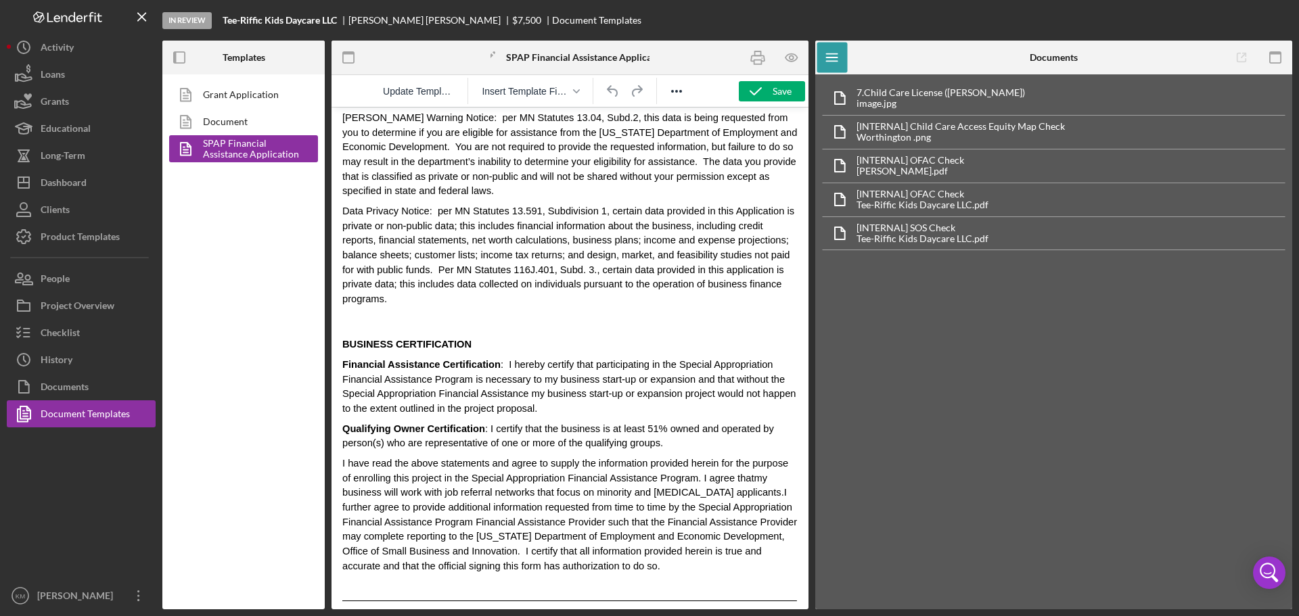
scroll to position [3215, 0]
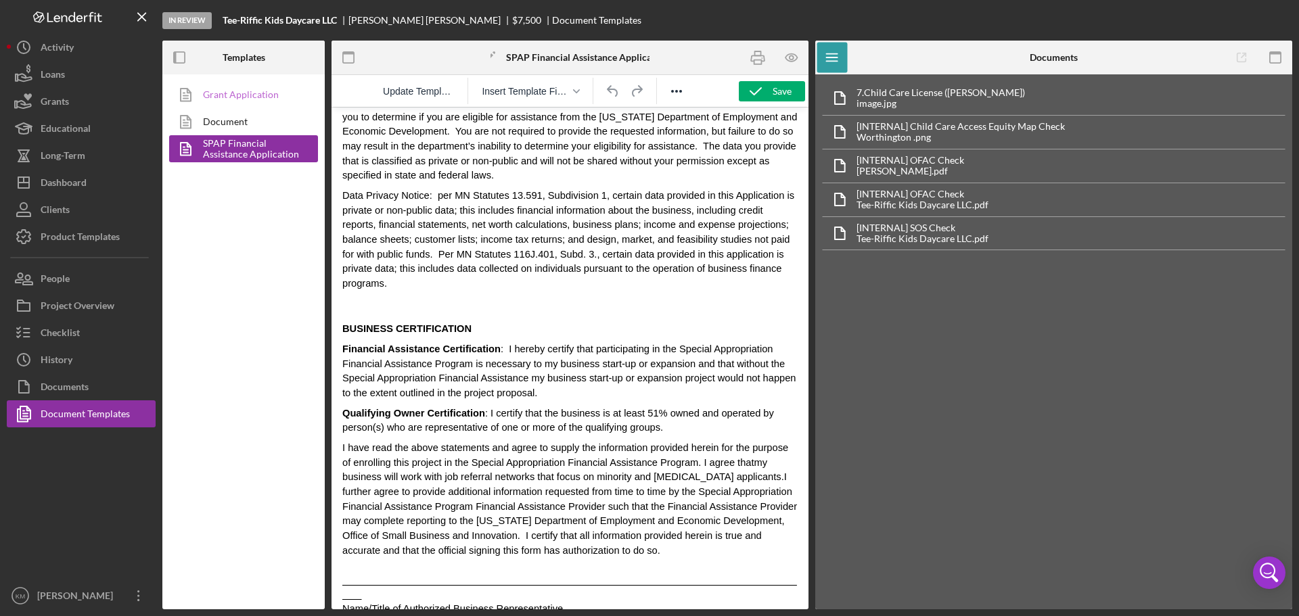
click at [262, 95] on link "Grant Application" at bounding box center [240, 94] width 142 height 27
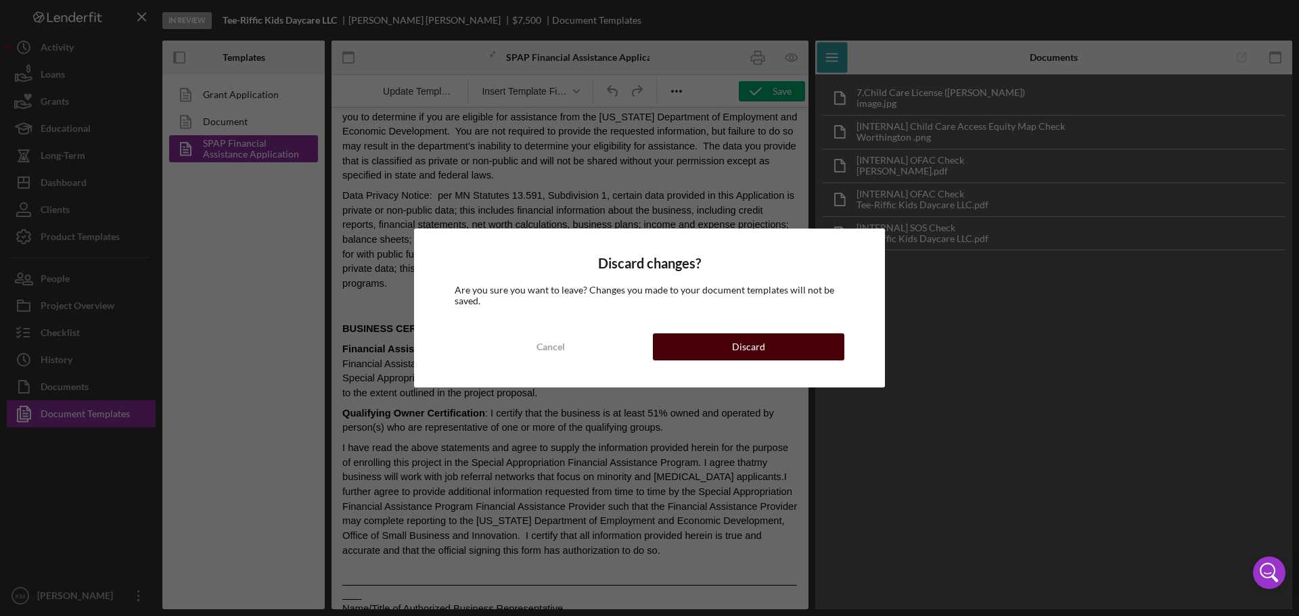
click at [765, 346] on button "Discard" at bounding box center [749, 347] width 192 height 27
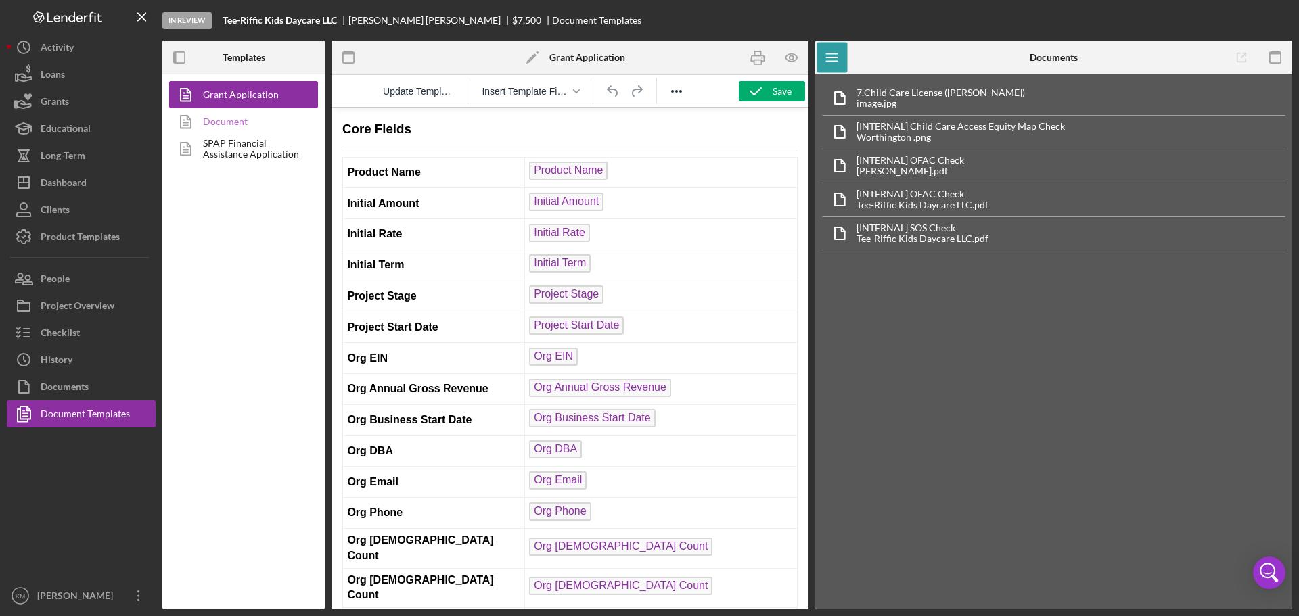
click at [238, 118] on link "Document" at bounding box center [240, 121] width 142 height 27
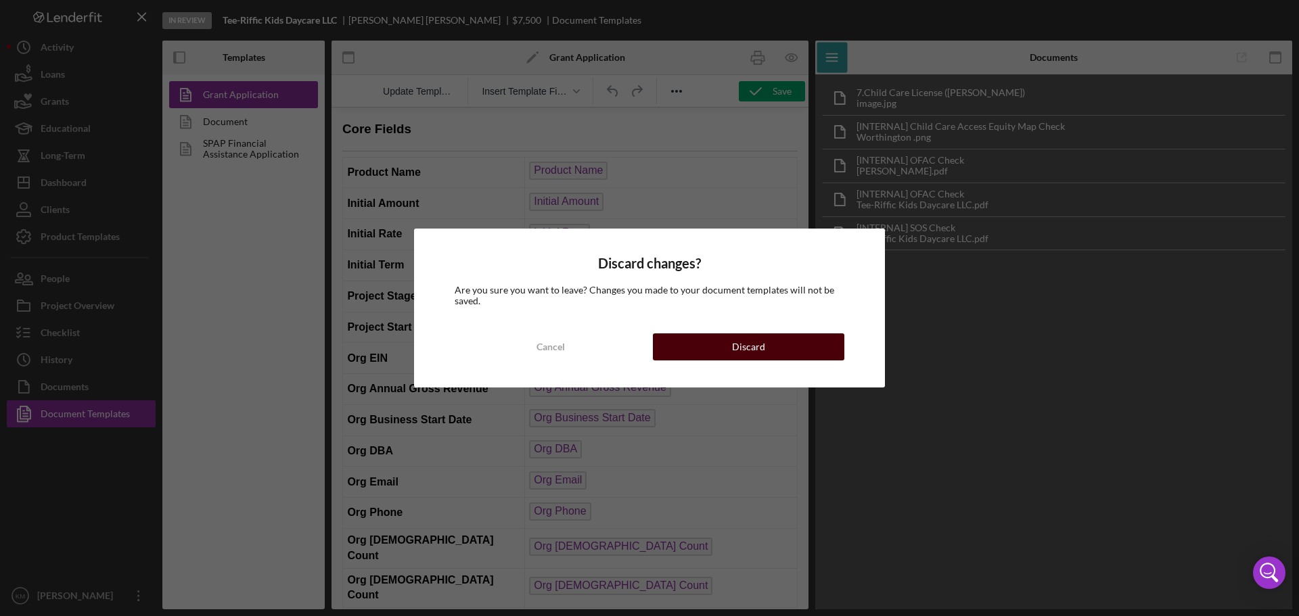
click at [714, 356] on button "Discard" at bounding box center [749, 347] width 192 height 27
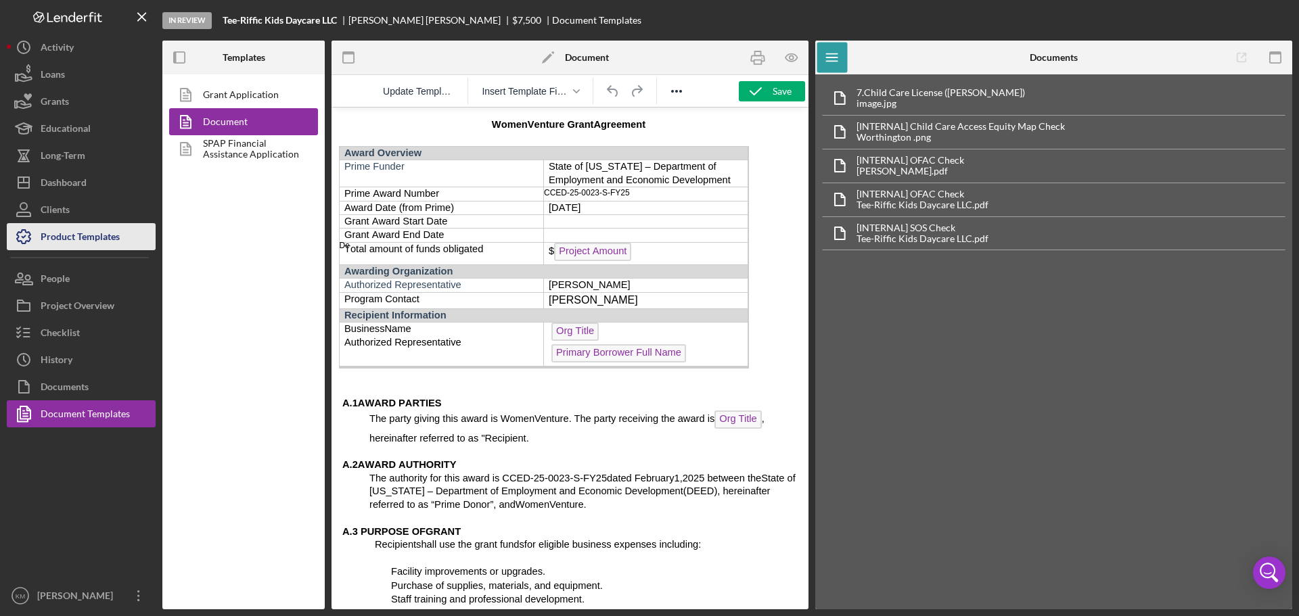
click at [65, 242] on div "Product Templates" at bounding box center [80, 238] width 79 height 30
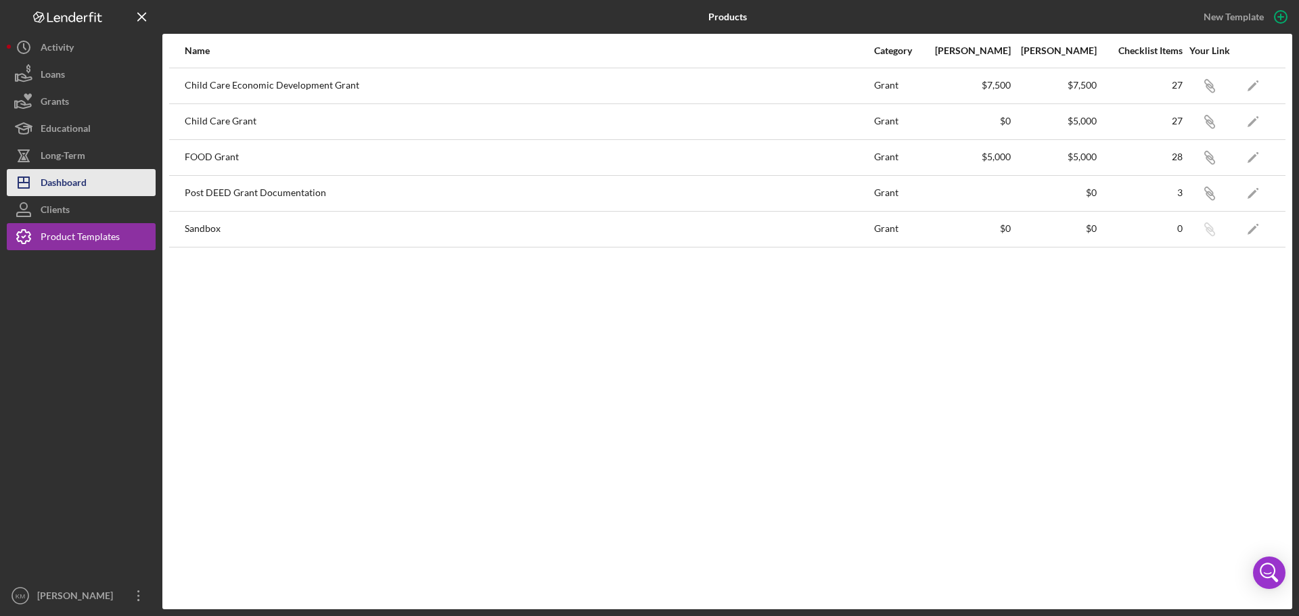
click at [83, 179] on div "Dashboard" at bounding box center [64, 184] width 46 height 30
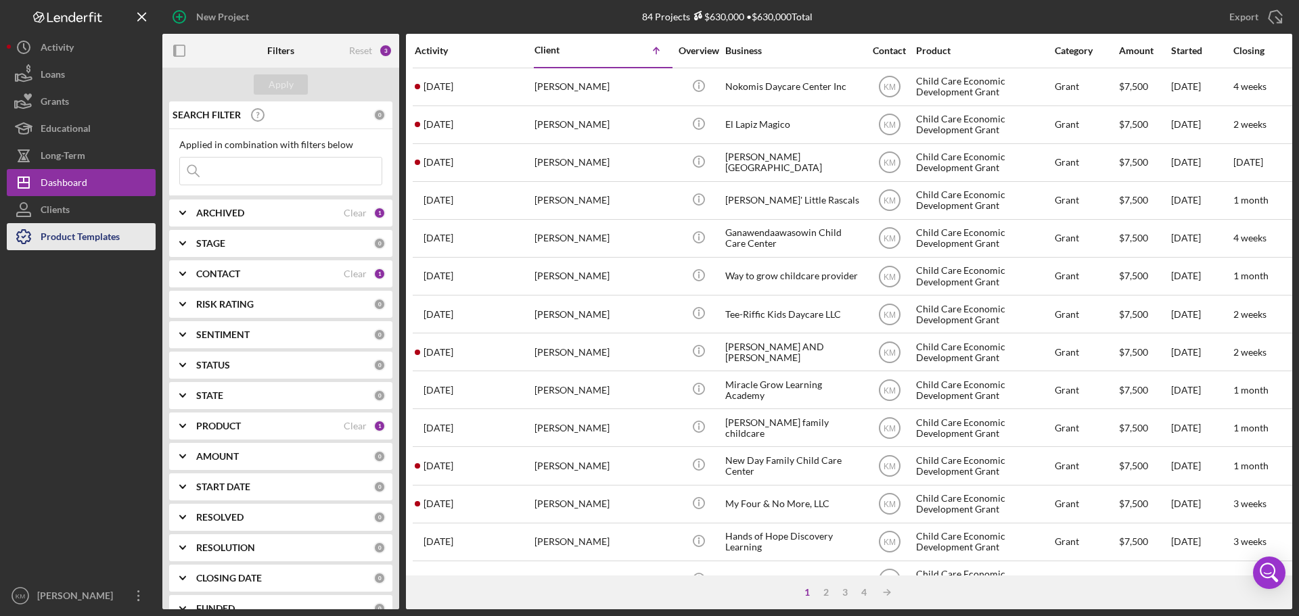
click at [87, 241] on div "Product Templates" at bounding box center [80, 238] width 79 height 30
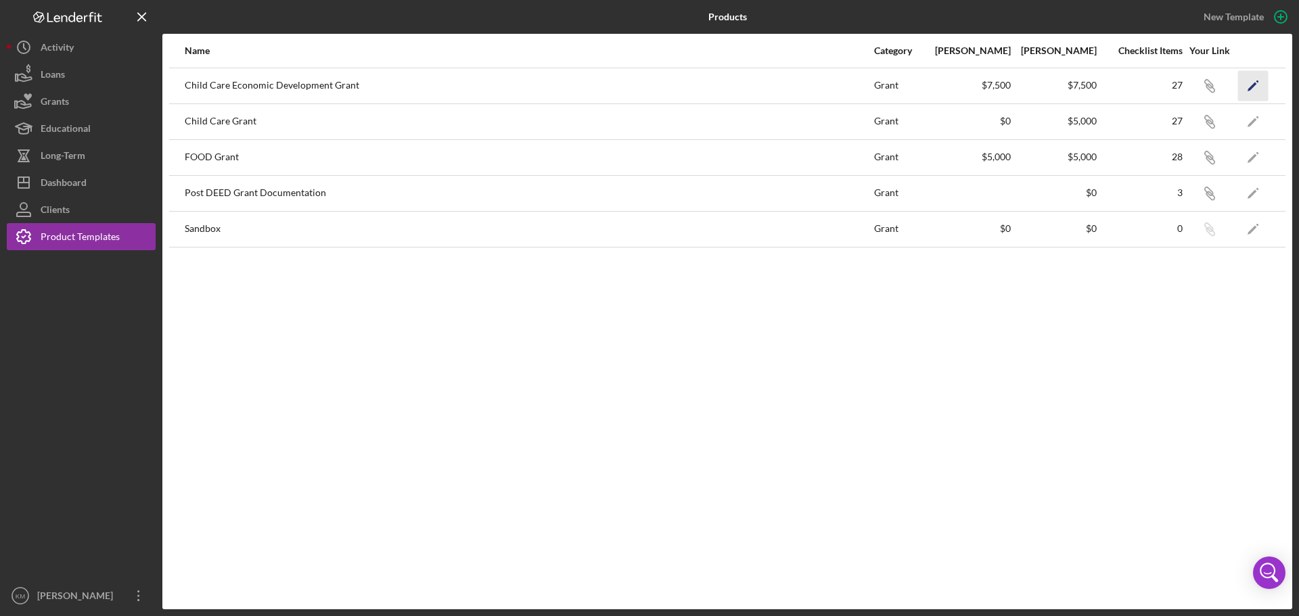
click at [1251, 91] on icon "Icon/Edit" at bounding box center [1253, 85] width 30 height 30
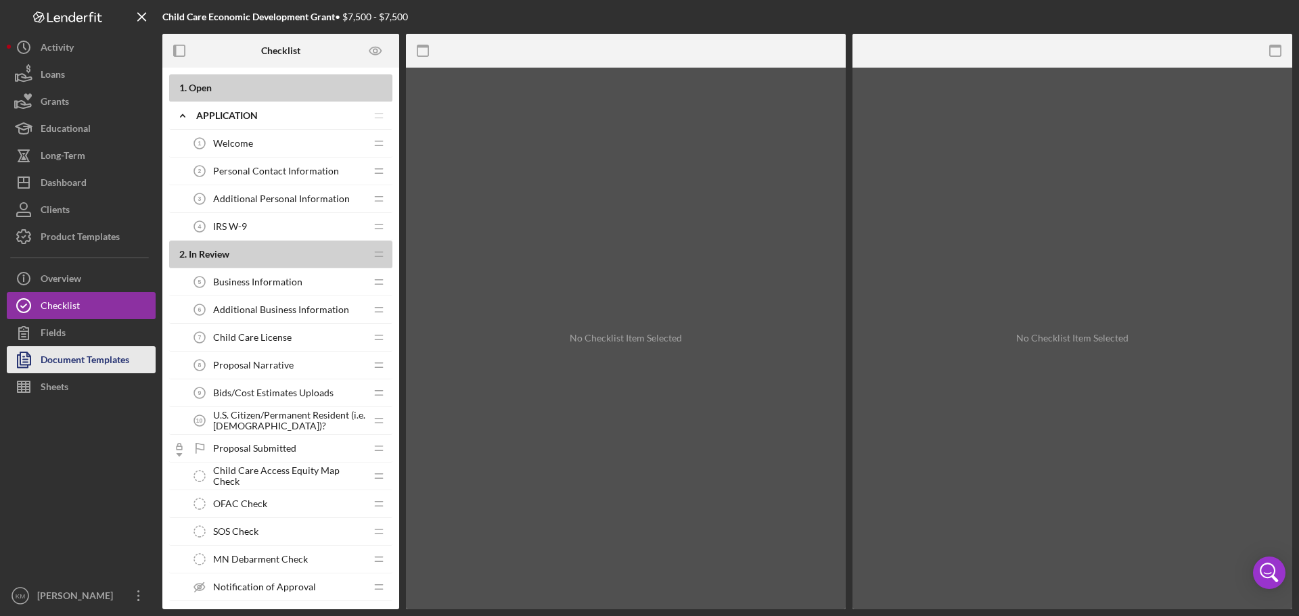
click at [87, 359] on div "Document Templates" at bounding box center [85, 361] width 89 height 30
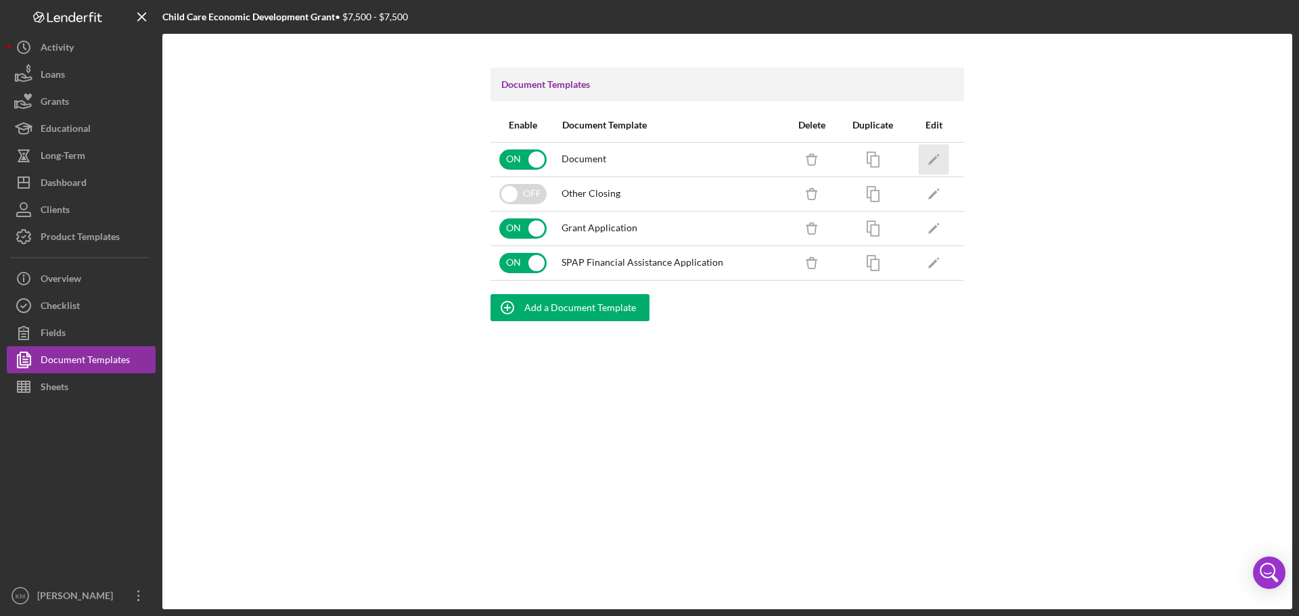
click at [933, 158] on icon "Icon/Edit" at bounding box center [934, 159] width 30 height 30
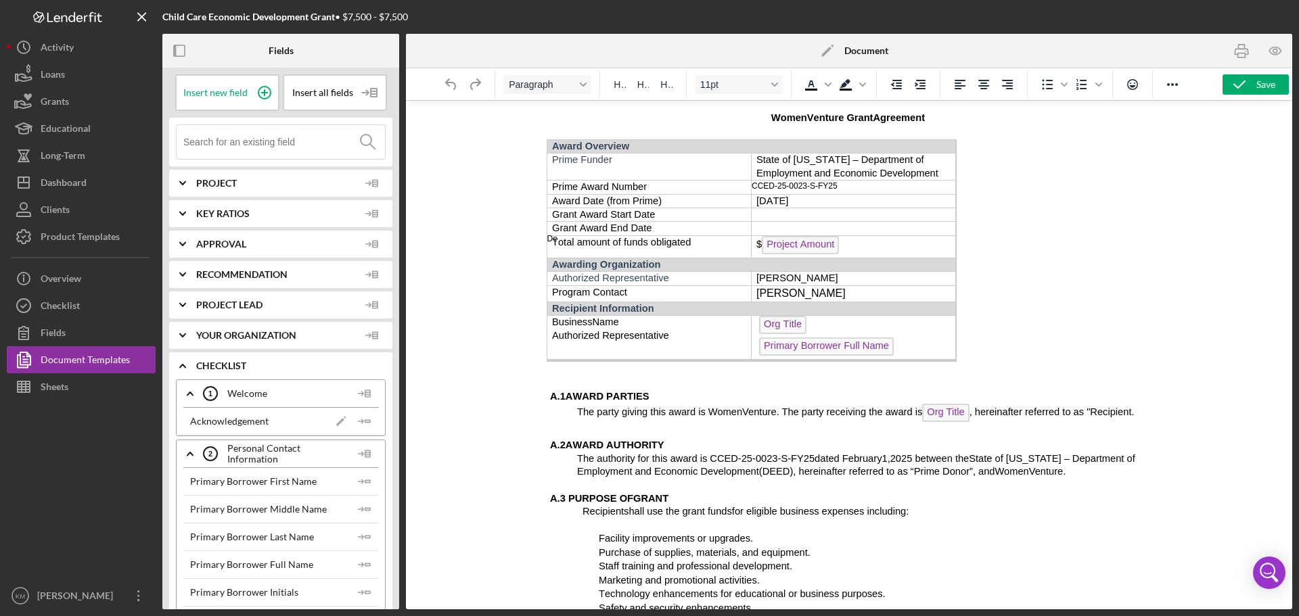
click at [876, 51] on b "Document" at bounding box center [867, 50] width 44 height 11
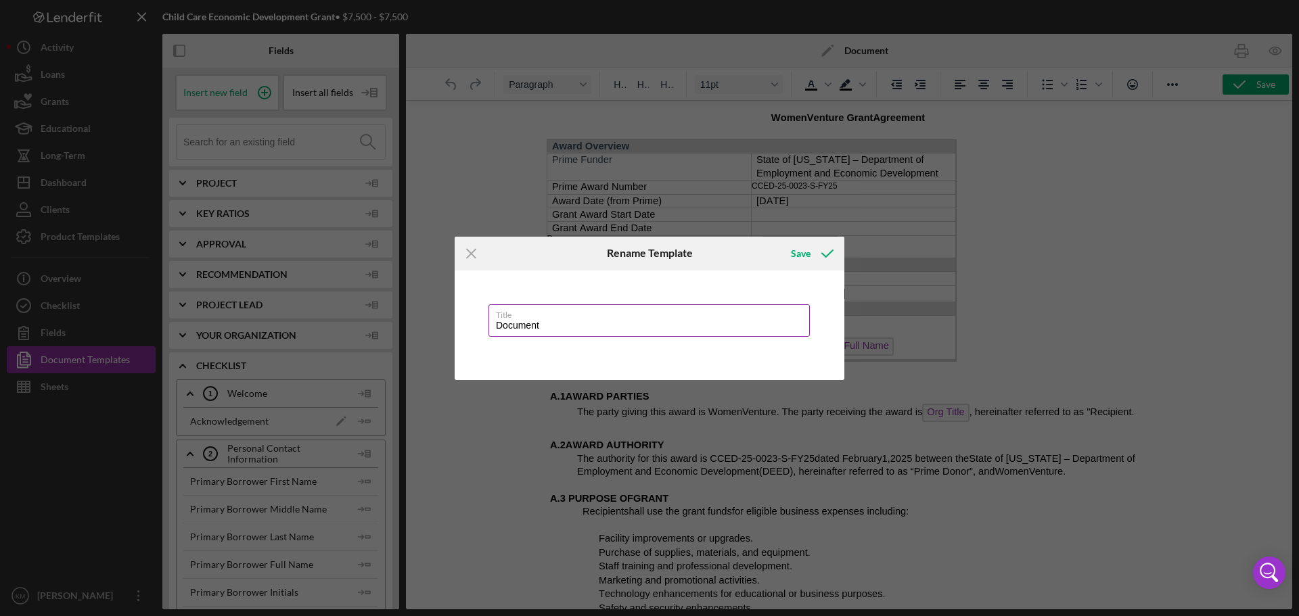
drag, startPoint x: 556, startPoint y: 337, endPoint x: 560, endPoint y: 319, distance: 18.1
click at [526, 336] on div "Title Document" at bounding box center [650, 322] width 322 height 34
drag, startPoint x: 564, startPoint y: 321, endPoint x: 376, endPoint y: 315, distance: 188.2
click at [376, 315] on div "Icon/Menu Close Rename Template Save Title Document Cancel Save" at bounding box center [649, 308] width 1299 height 616
click at [550, 330] on input "Document" at bounding box center [649, 321] width 321 height 32
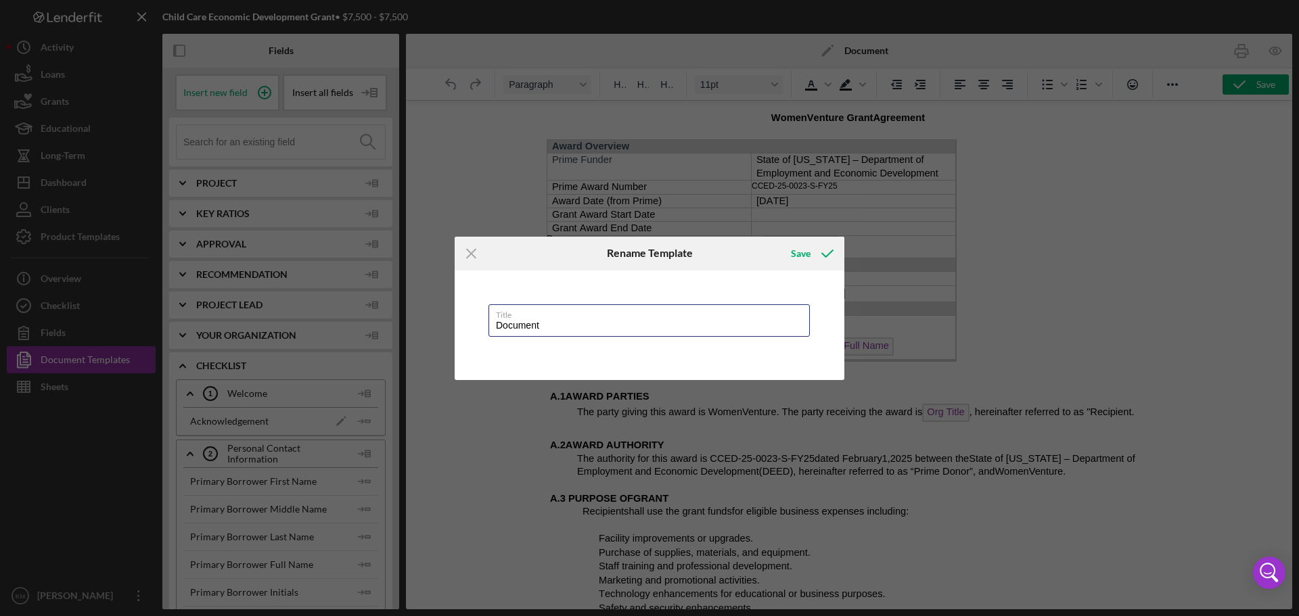
drag, startPoint x: 552, startPoint y: 328, endPoint x: 445, endPoint y: 325, distance: 107.0
click at [445, 325] on div "Icon/Menu Close Rename Template Save Title Document Cancel Save" at bounding box center [649, 308] width 1299 height 616
click at [794, 249] on div "Save" at bounding box center [801, 253] width 20 height 27
type input "Grant Agreement"
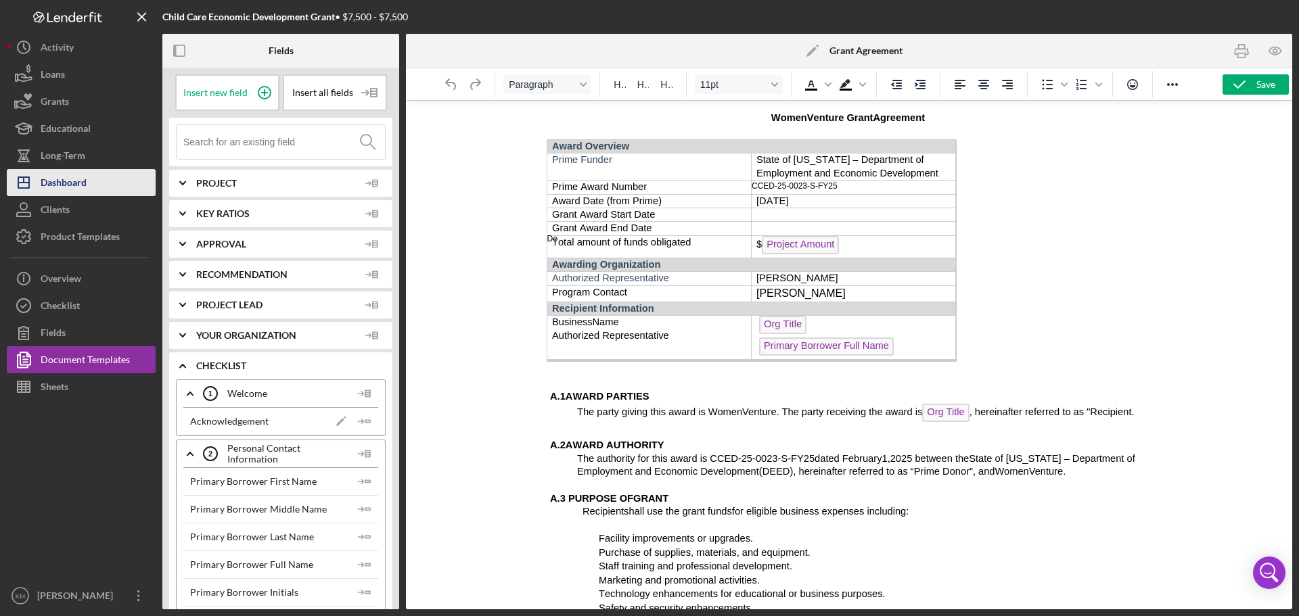
click at [80, 190] on div "Dashboard" at bounding box center [64, 184] width 46 height 30
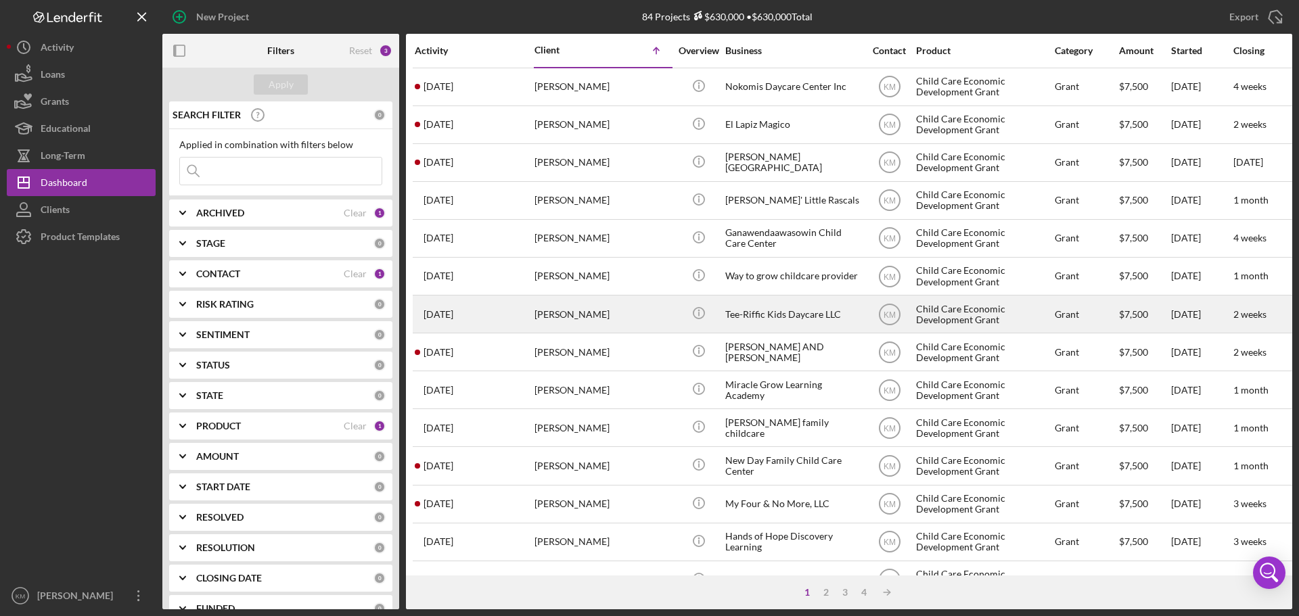
click at [773, 308] on div "Tee-Riffic Kids Daycare LLC" at bounding box center [792, 314] width 135 height 36
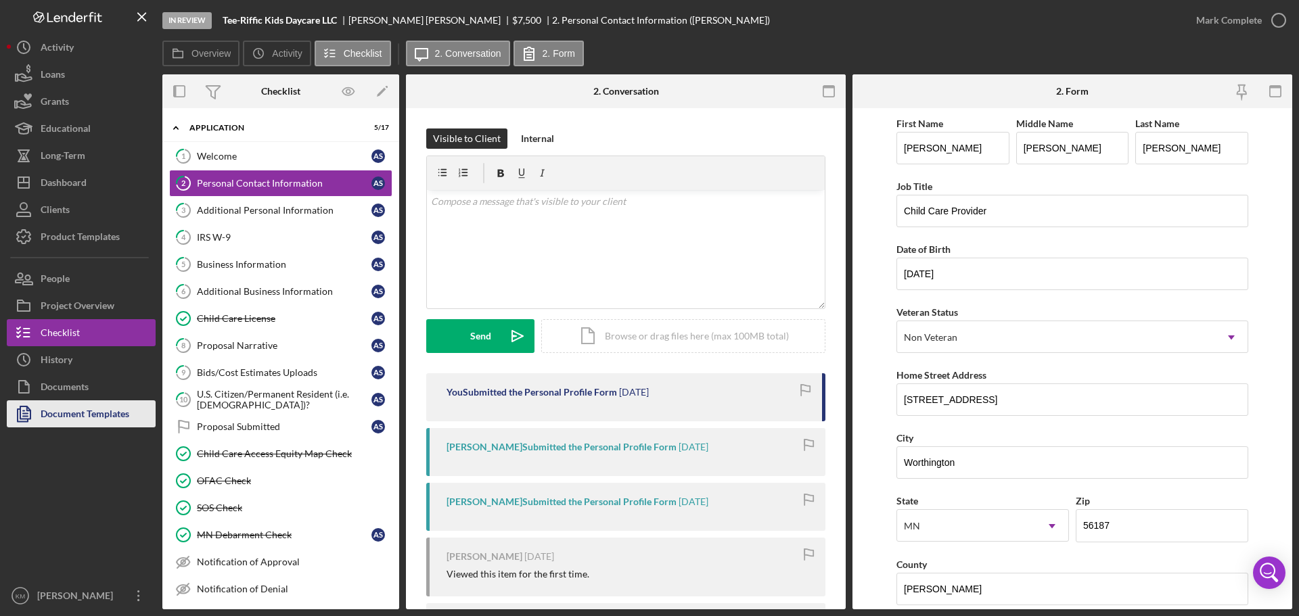
click at [97, 412] on div "Document Templates" at bounding box center [85, 416] width 89 height 30
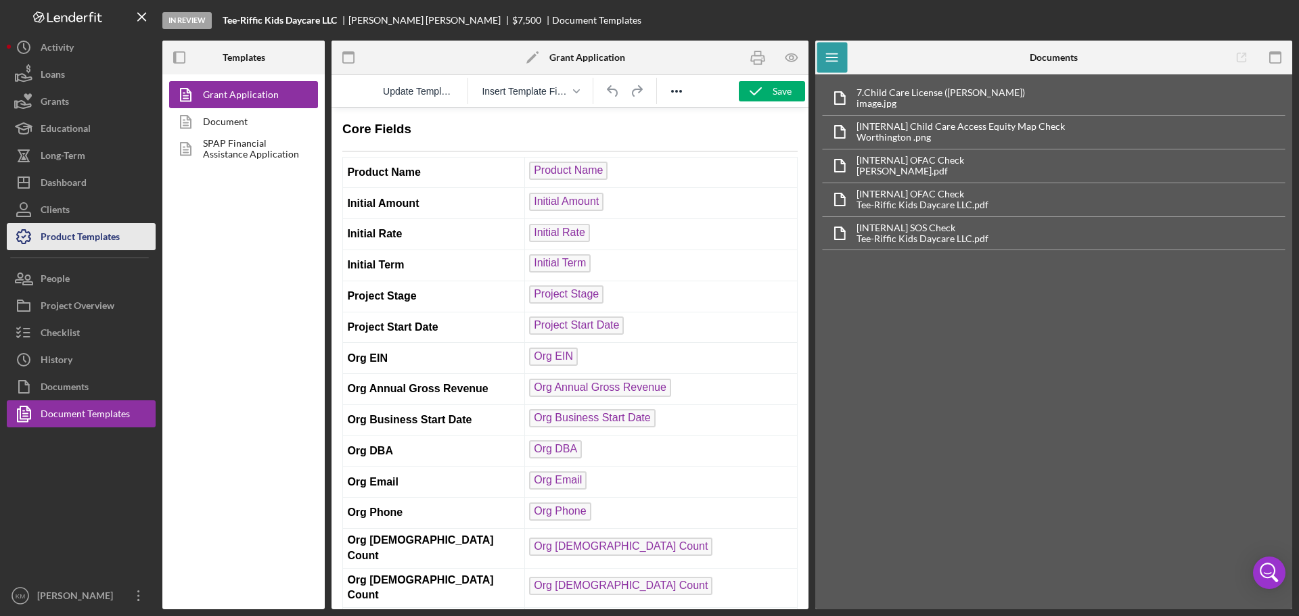
click at [71, 229] on div "Product Templates" at bounding box center [80, 238] width 79 height 30
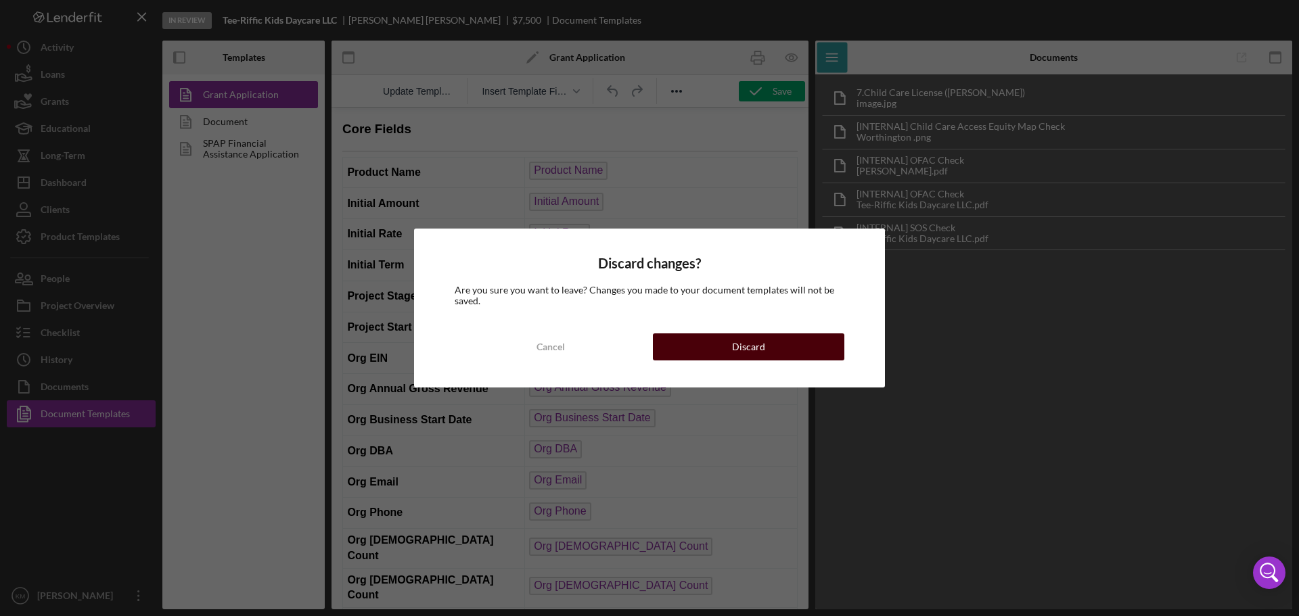
click at [759, 341] on div "Discard" at bounding box center [748, 347] width 33 height 27
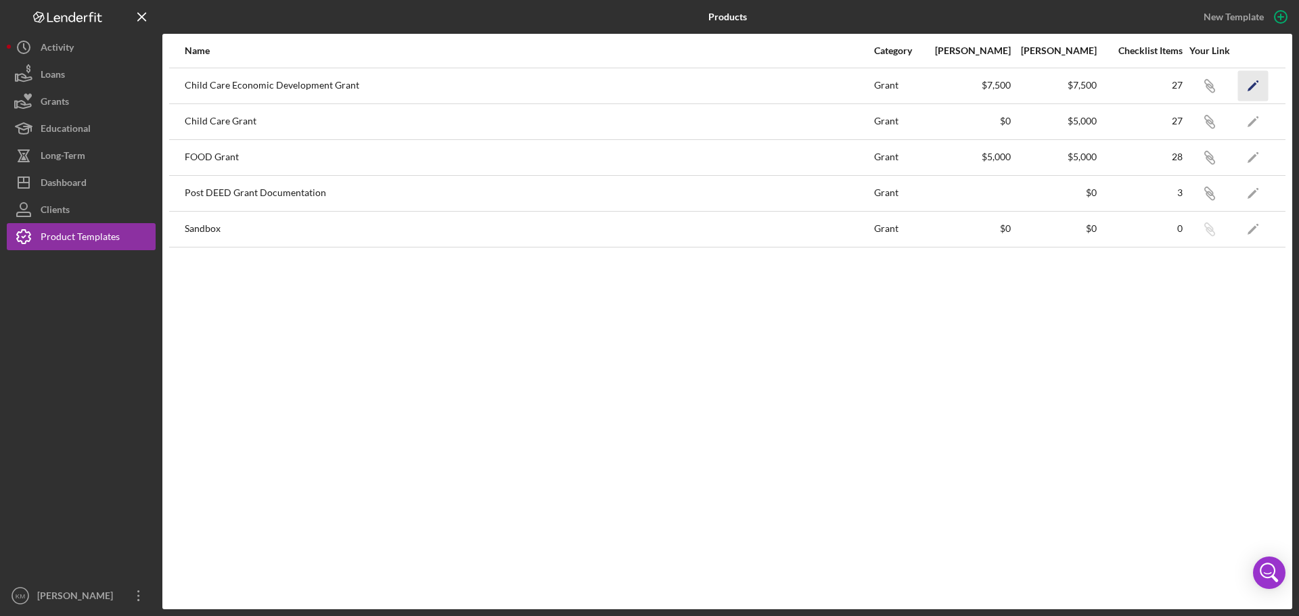
click at [1252, 77] on icon "Icon/Edit" at bounding box center [1253, 85] width 30 height 30
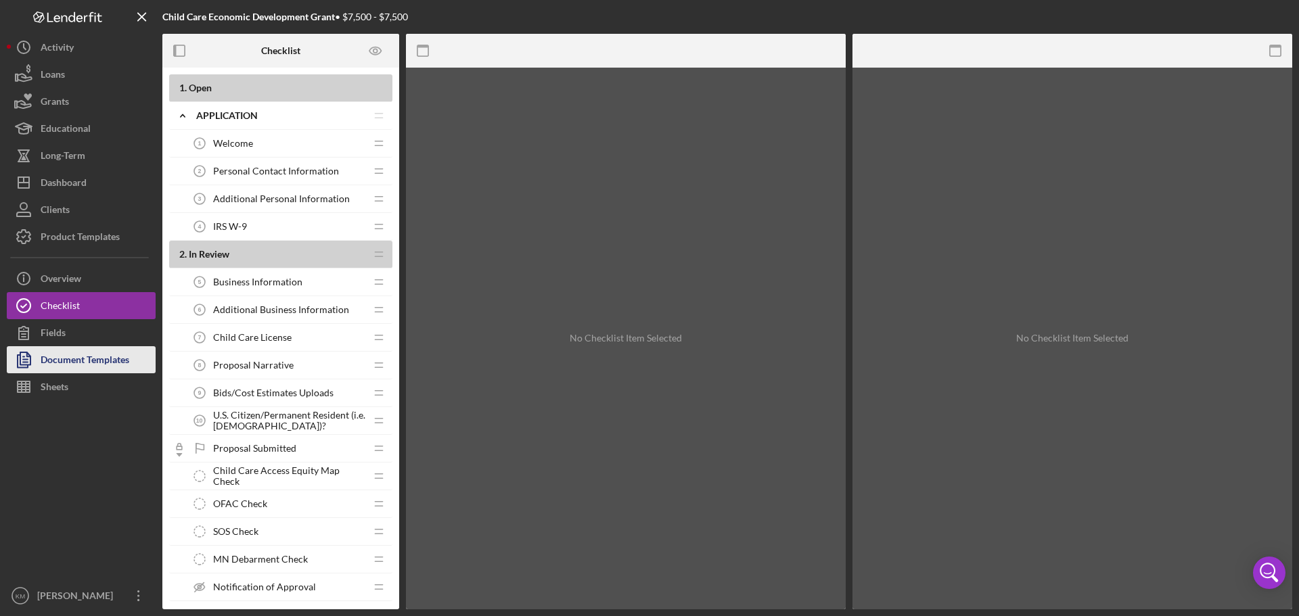
click at [70, 361] on div "Document Templates" at bounding box center [85, 361] width 89 height 30
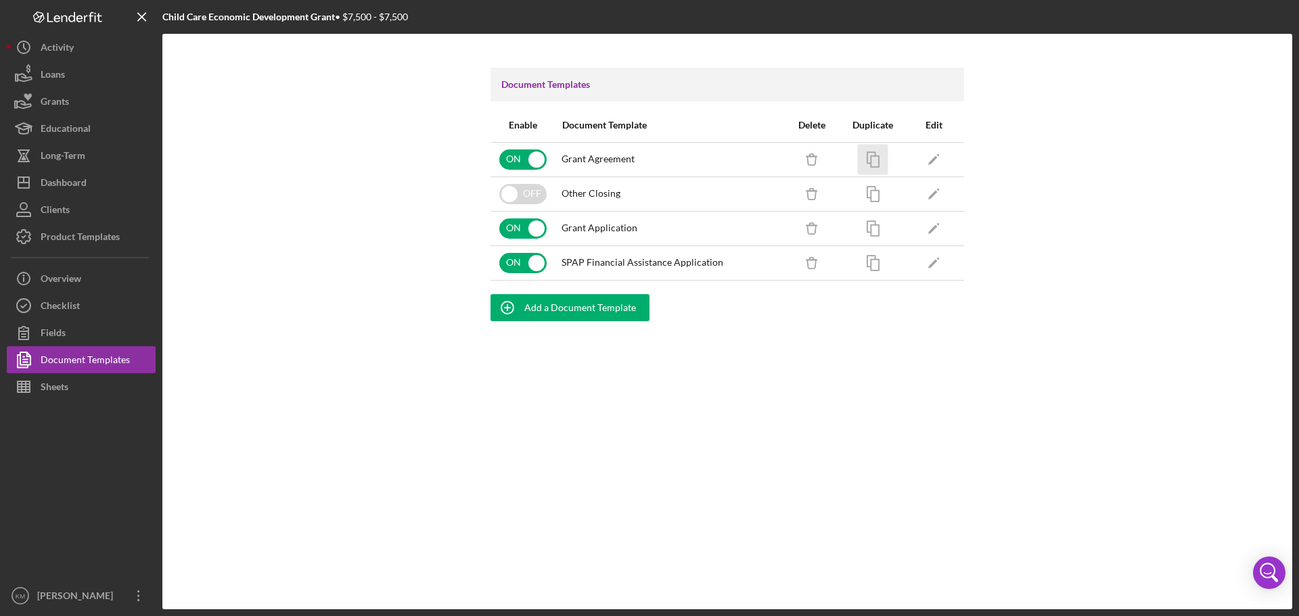
click at [878, 158] on icon "button" at bounding box center [873, 159] width 30 height 30
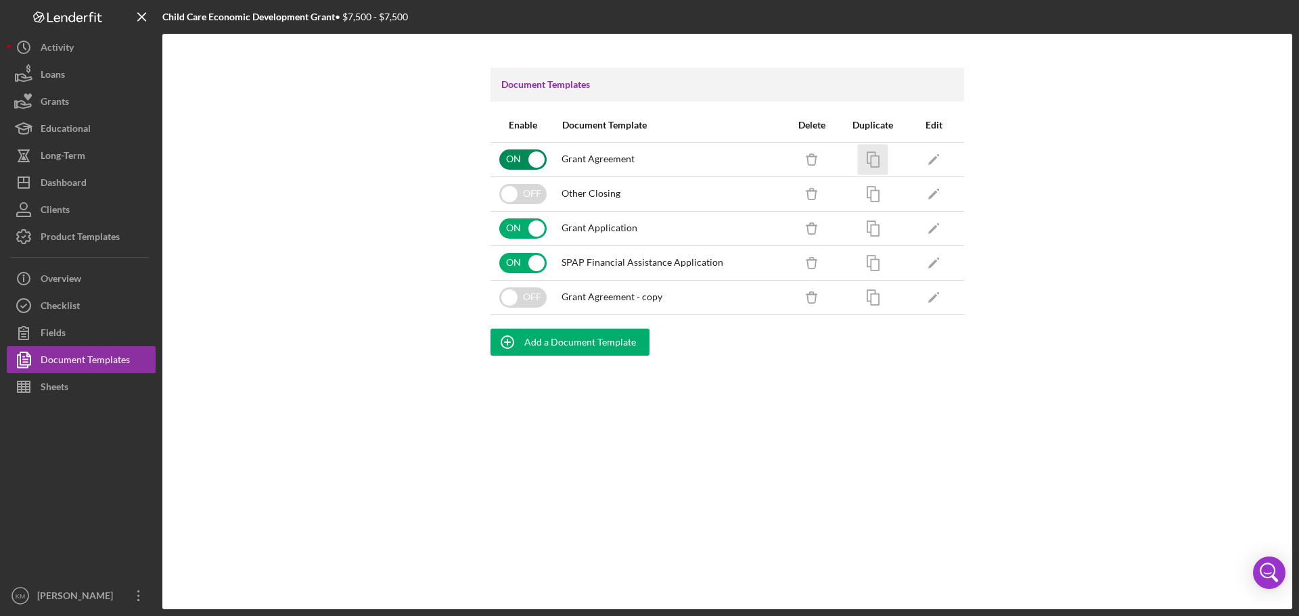
click at [541, 154] on input "checkbox" at bounding box center [522, 160] width 47 height 20
checkbox input "false"
click at [512, 301] on input "checkbox" at bounding box center [522, 298] width 47 height 20
click at [538, 300] on input "checkbox" at bounding box center [522, 298] width 47 height 20
checkbox input "false"
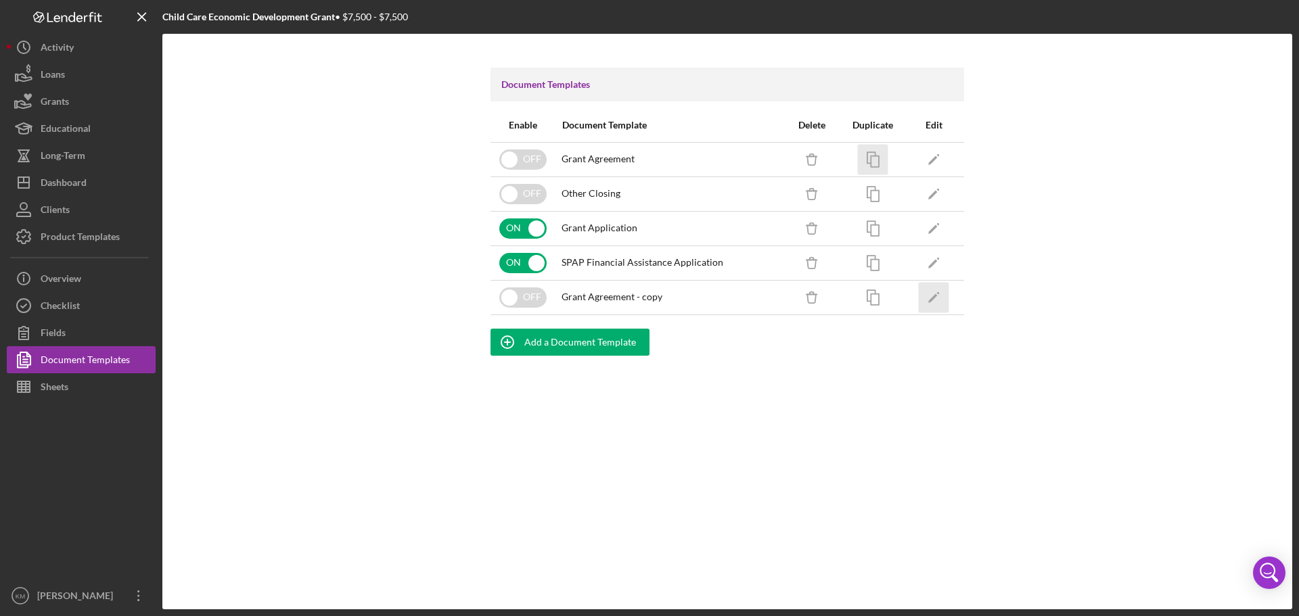
click at [937, 295] on polygon "button" at bounding box center [932, 298] width 9 height 9
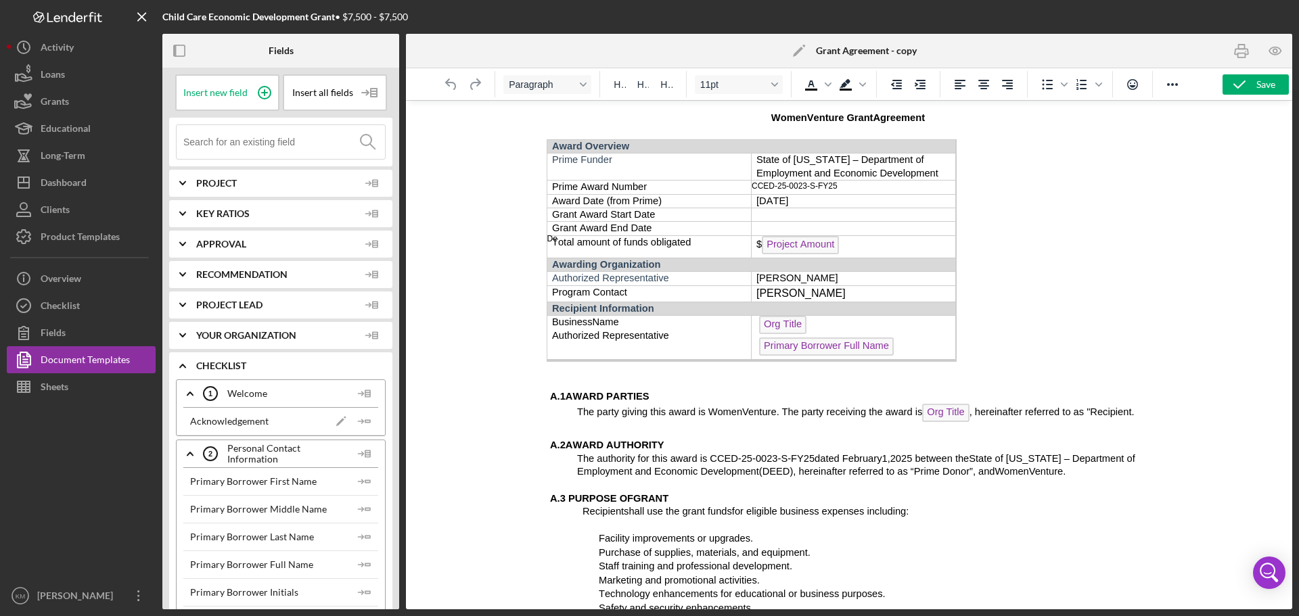
click at [804, 45] on icon "Icon/Edit" at bounding box center [799, 51] width 34 height 34
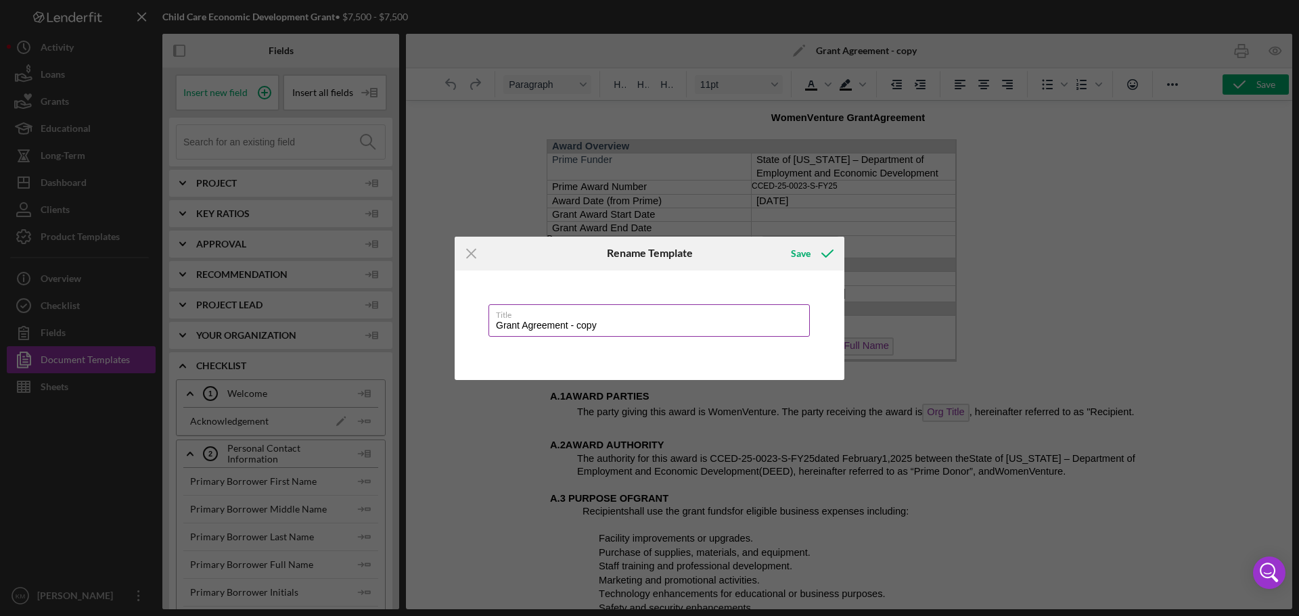
click at [614, 325] on input "Grant Agreement - copy" at bounding box center [649, 321] width 321 height 32
click at [804, 254] on div "Save" at bounding box center [801, 253] width 20 height 27
type input "Grant Agreement"
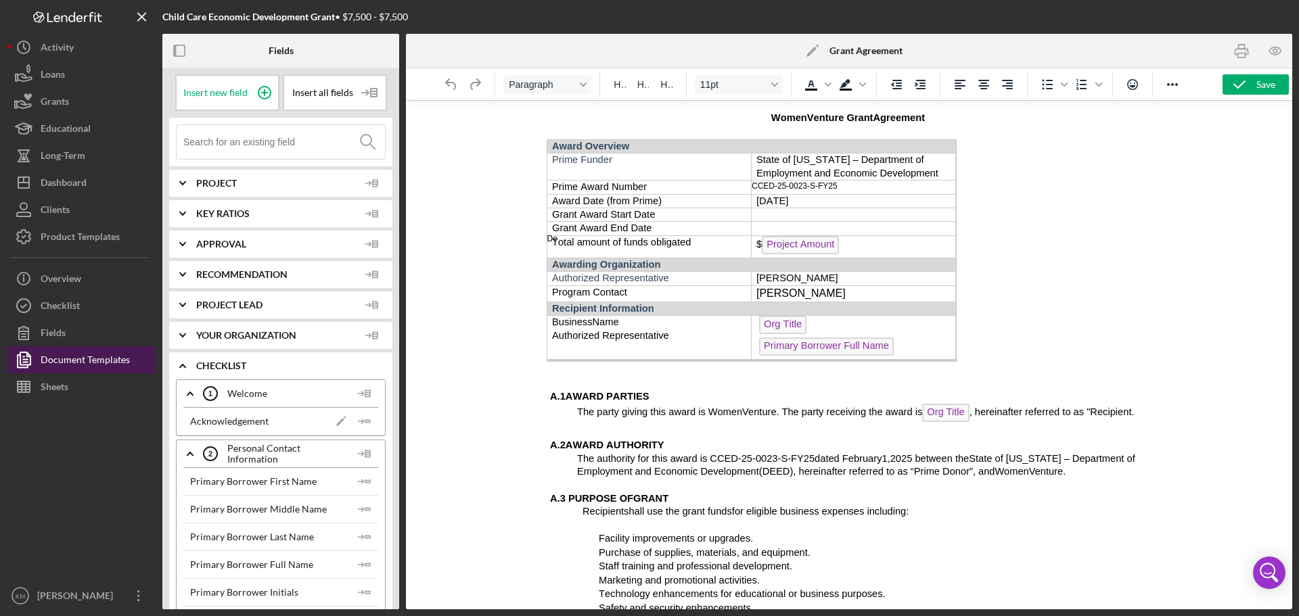
click at [116, 365] on div "Document Templates" at bounding box center [85, 361] width 89 height 30
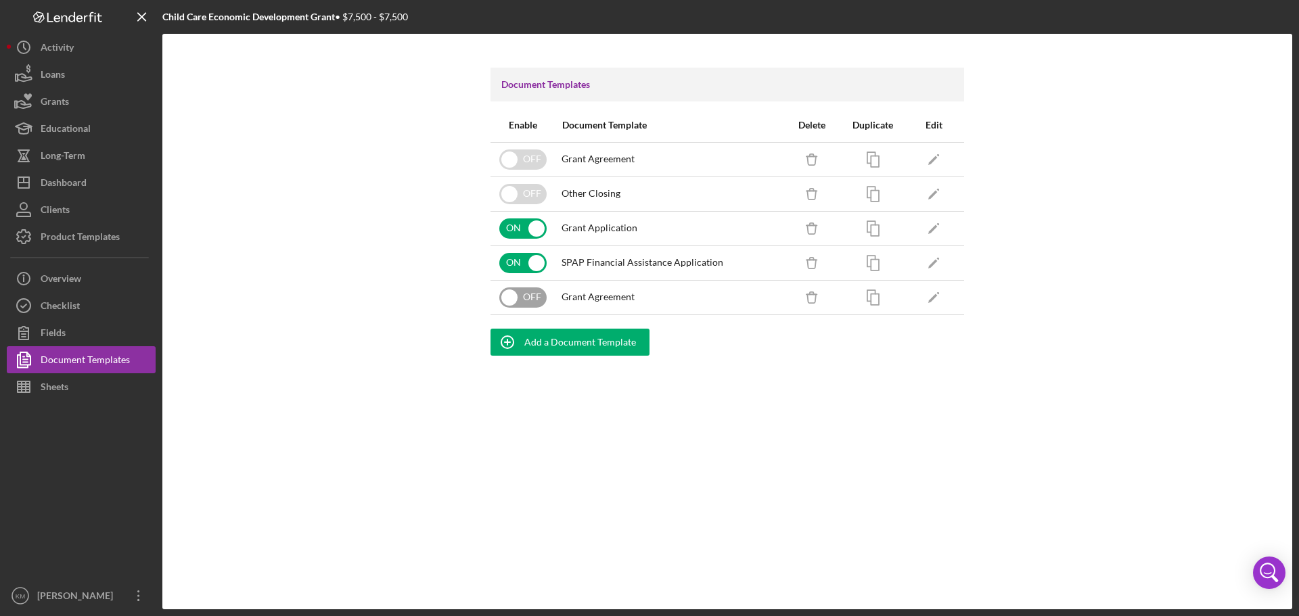
click at [530, 298] on input "checkbox" at bounding box center [522, 298] width 47 height 20
checkbox input "true"
click at [91, 185] on button "Icon/Dashboard Dashboard" at bounding box center [81, 182] width 149 height 27
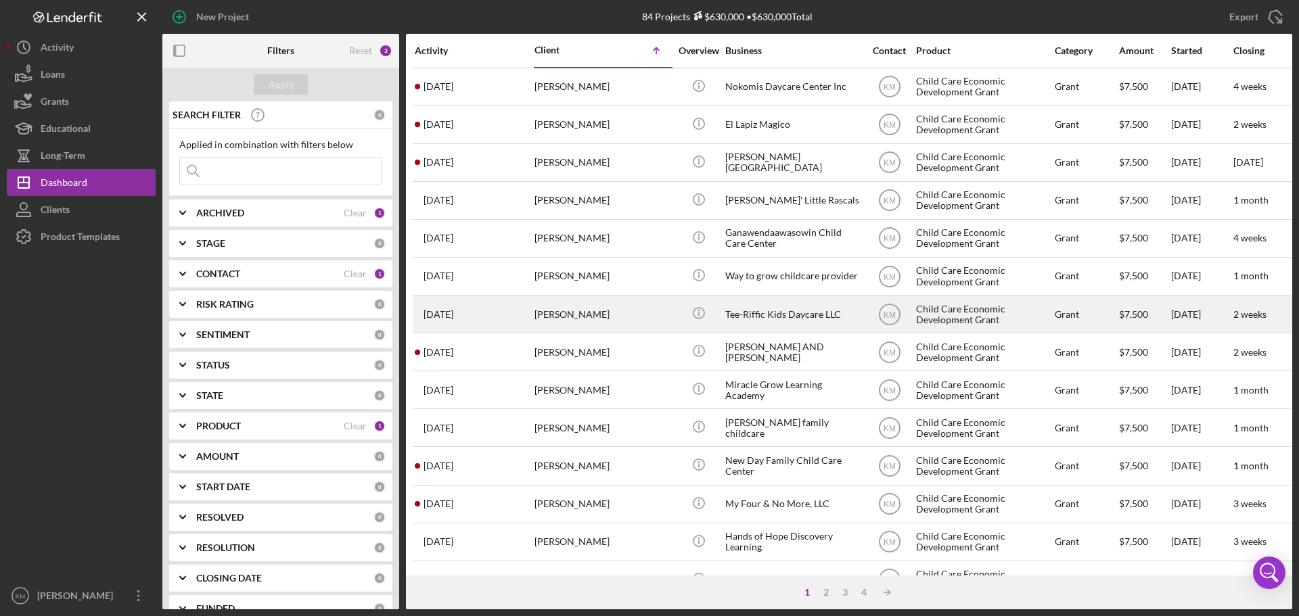
click at [787, 315] on div "Tee-Riffic Kids Daycare LLC" at bounding box center [792, 314] width 135 height 36
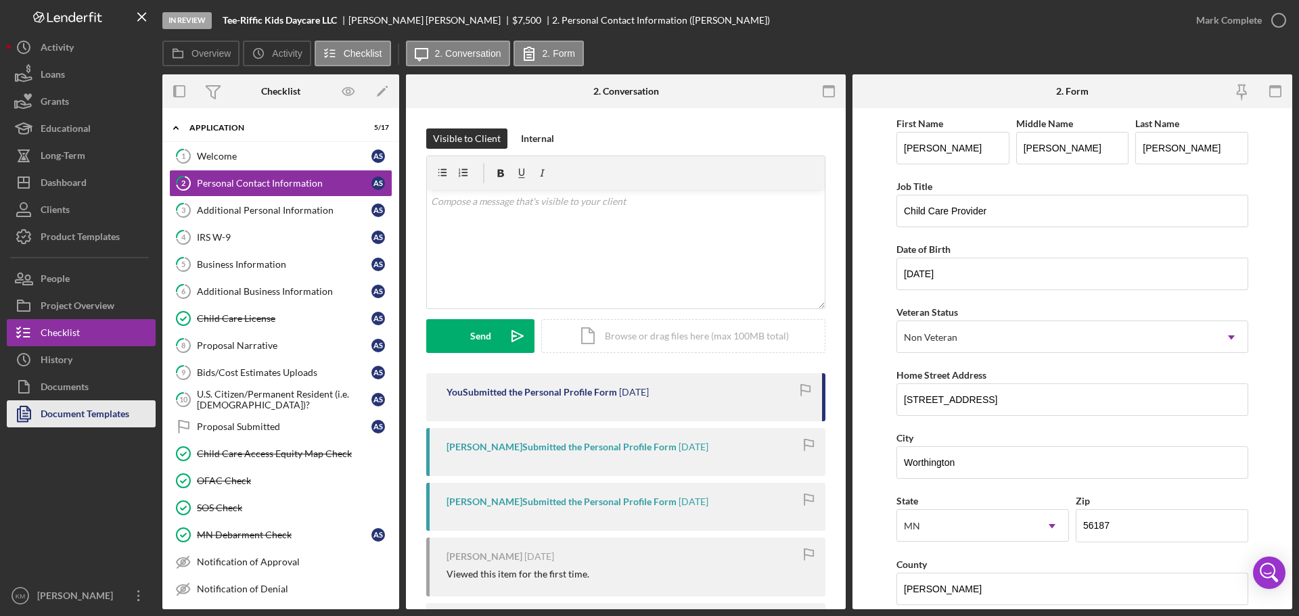
click at [61, 418] on div "Document Templates" at bounding box center [85, 416] width 89 height 30
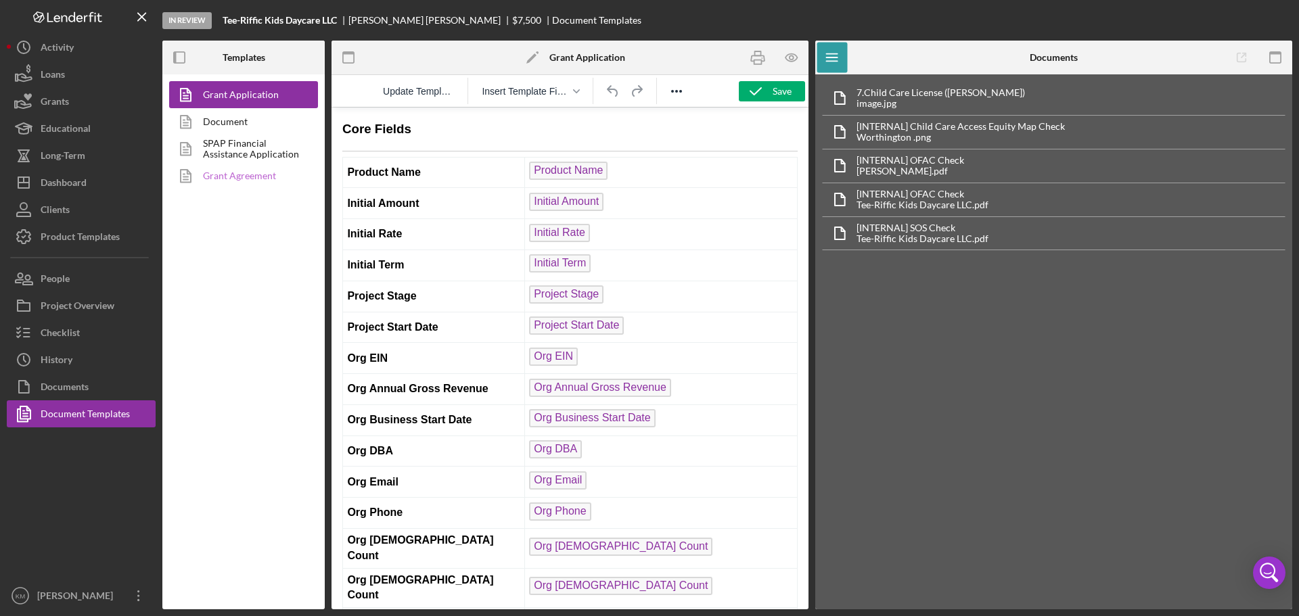
click at [244, 179] on link "Grant Agreement" at bounding box center [240, 175] width 142 height 27
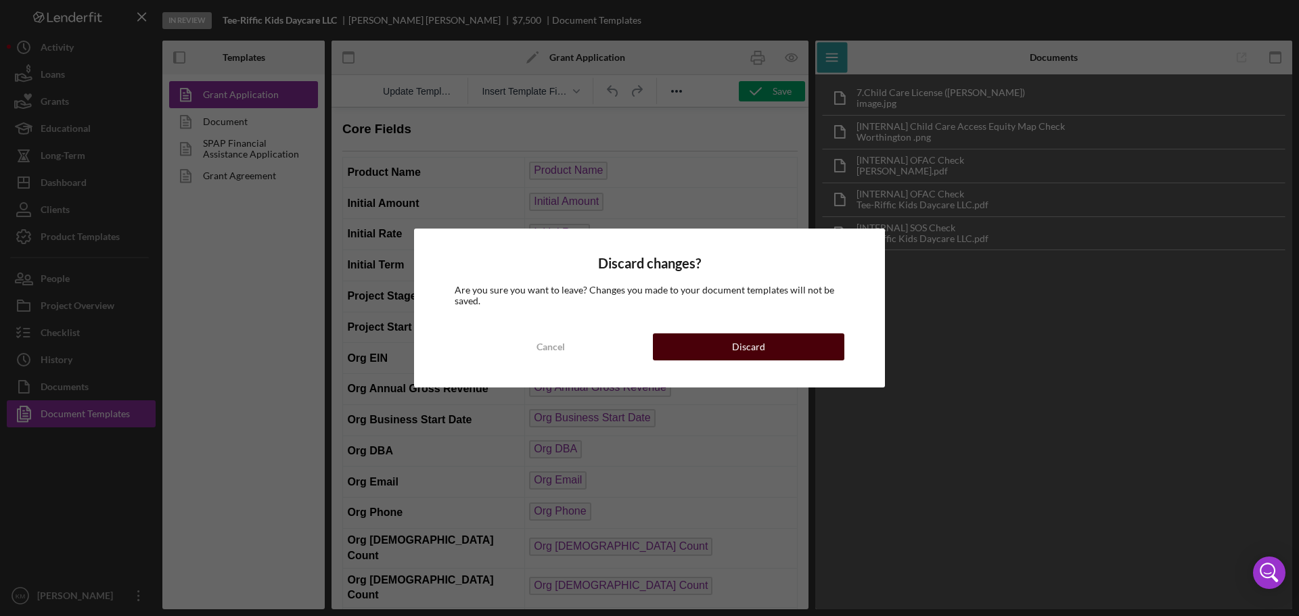
click at [762, 349] on div "Discard" at bounding box center [748, 347] width 33 height 27
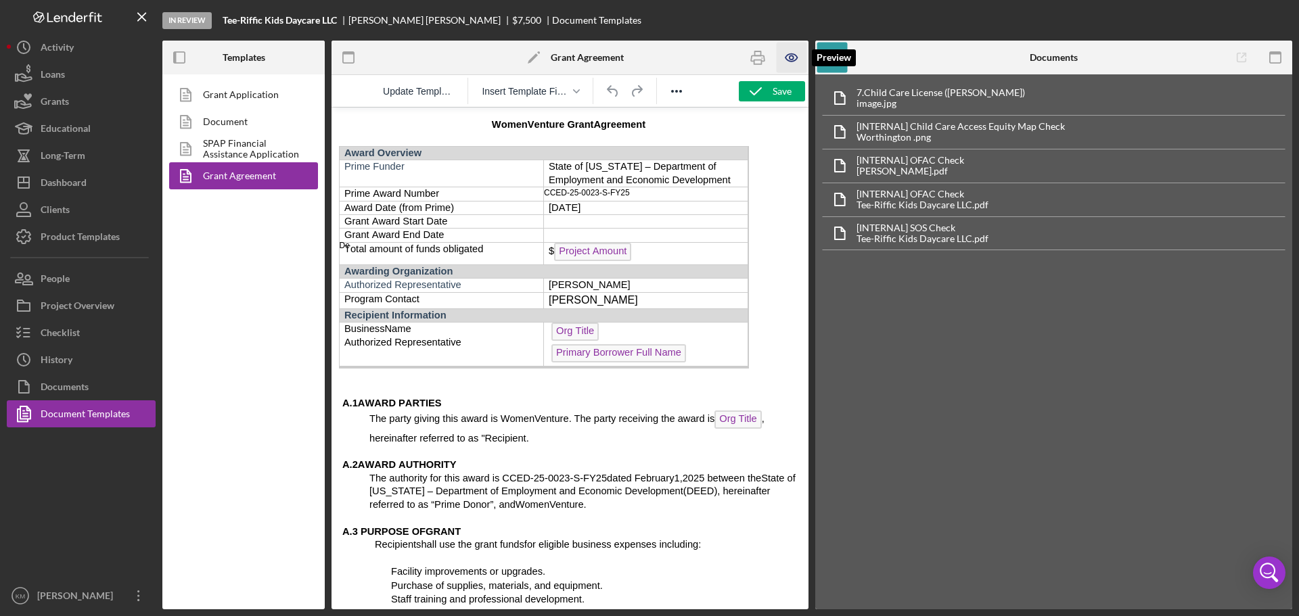
click at [798, 60] on icon "button" at bounding box center [792, 58] width 30 height 30
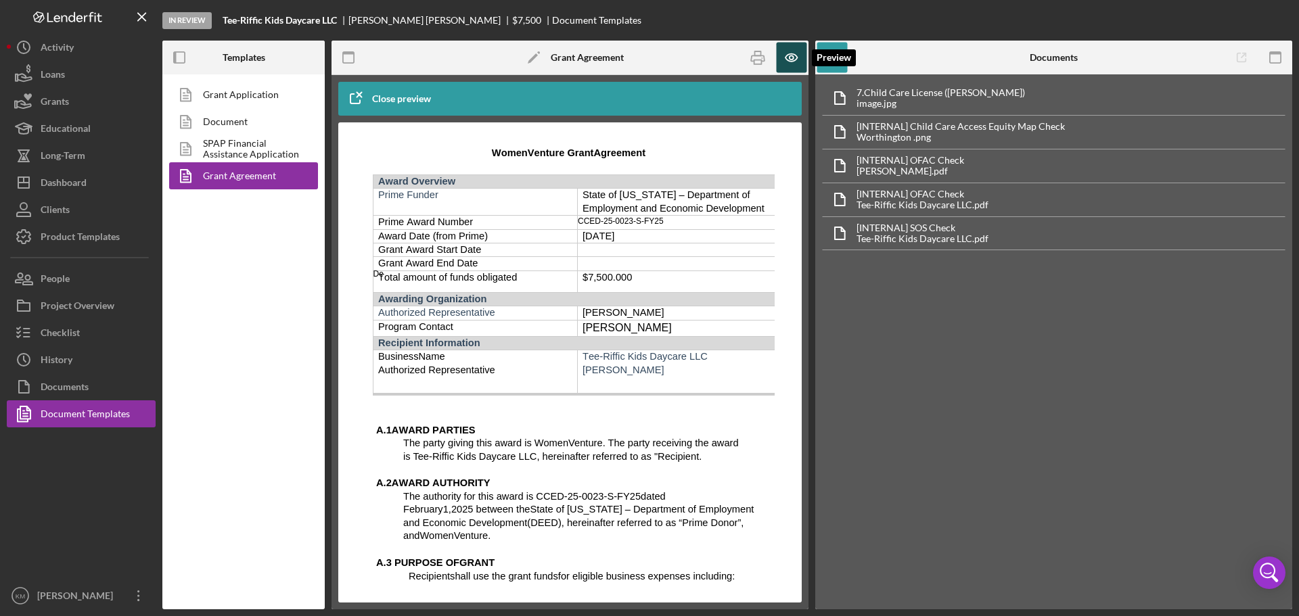
click at [791, 63] on icon "button" at bounding box center [792, 58] width 30 height 30
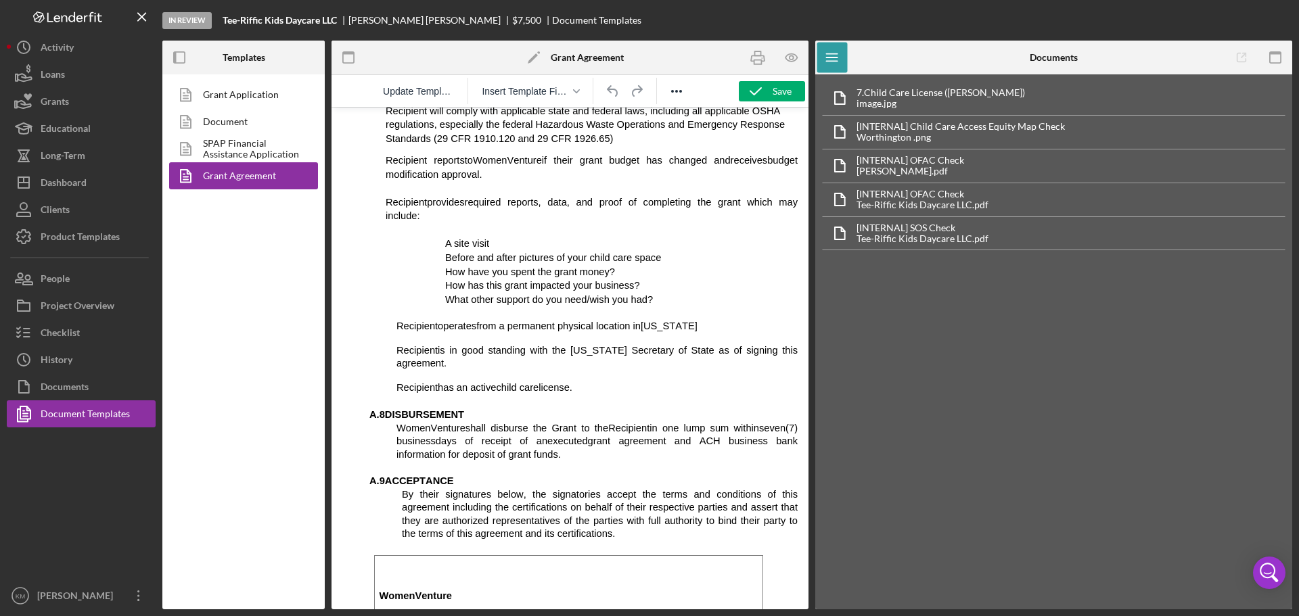
scroll to position [960, 0]
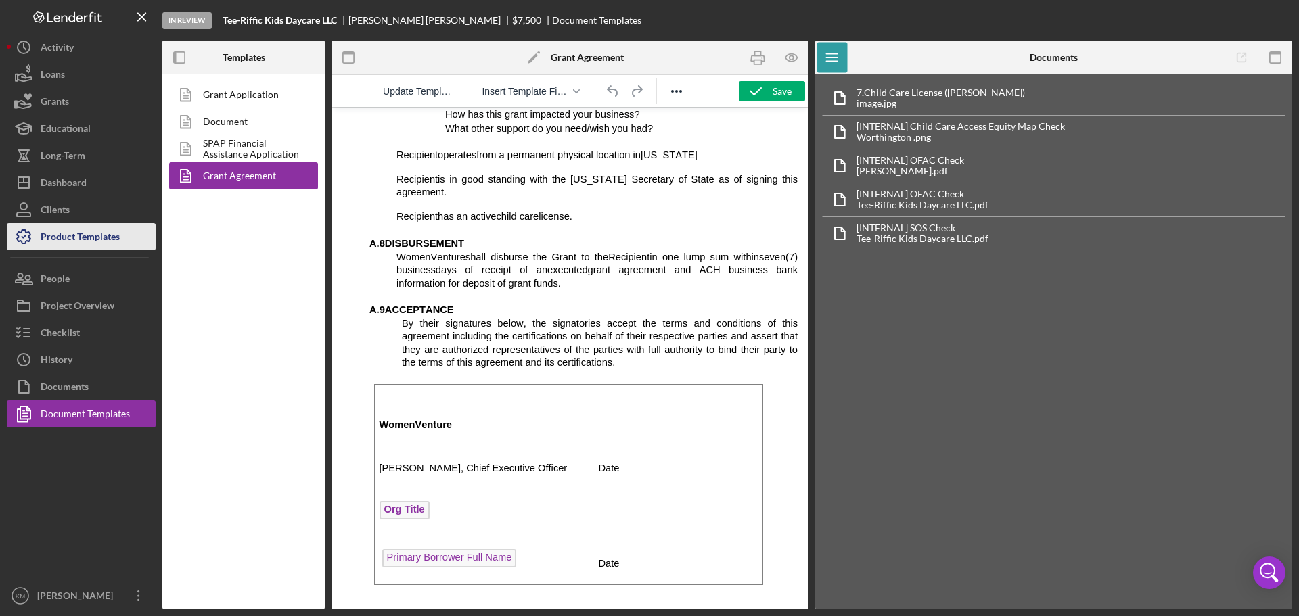
click at [62, 239] on div "Product Templates" at bounding box center [80, 238] width 79 height 30
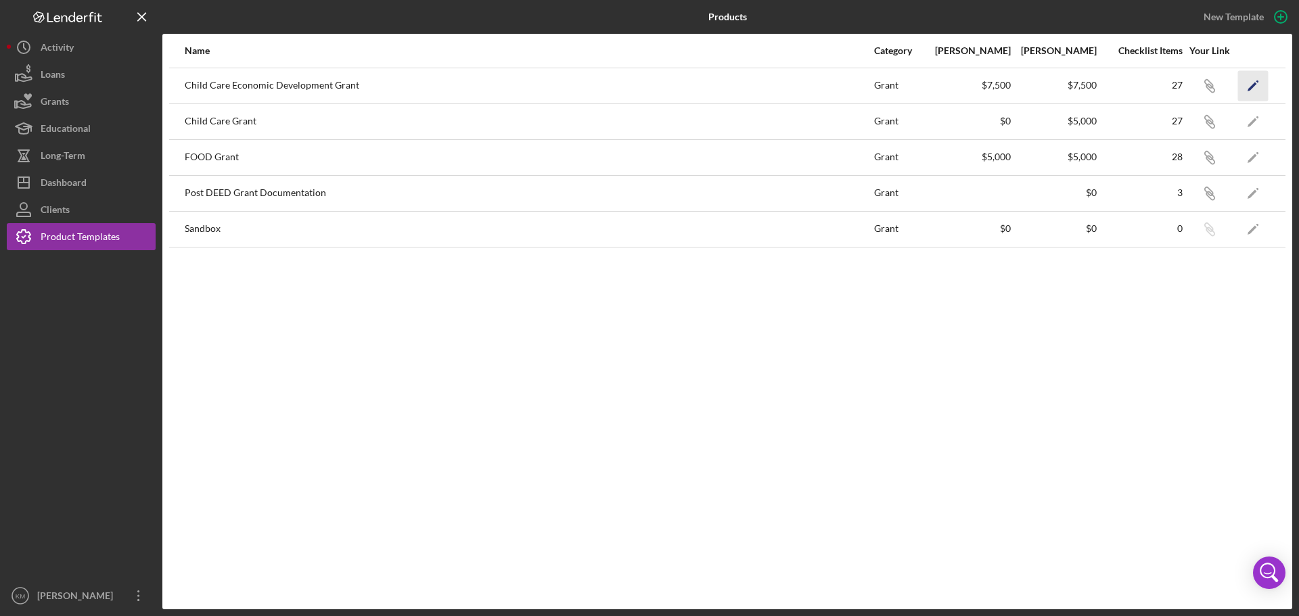
click at [1259, 87] on icon "Icon/Edit" at bounding box center [1253, 85] width 30 height 30
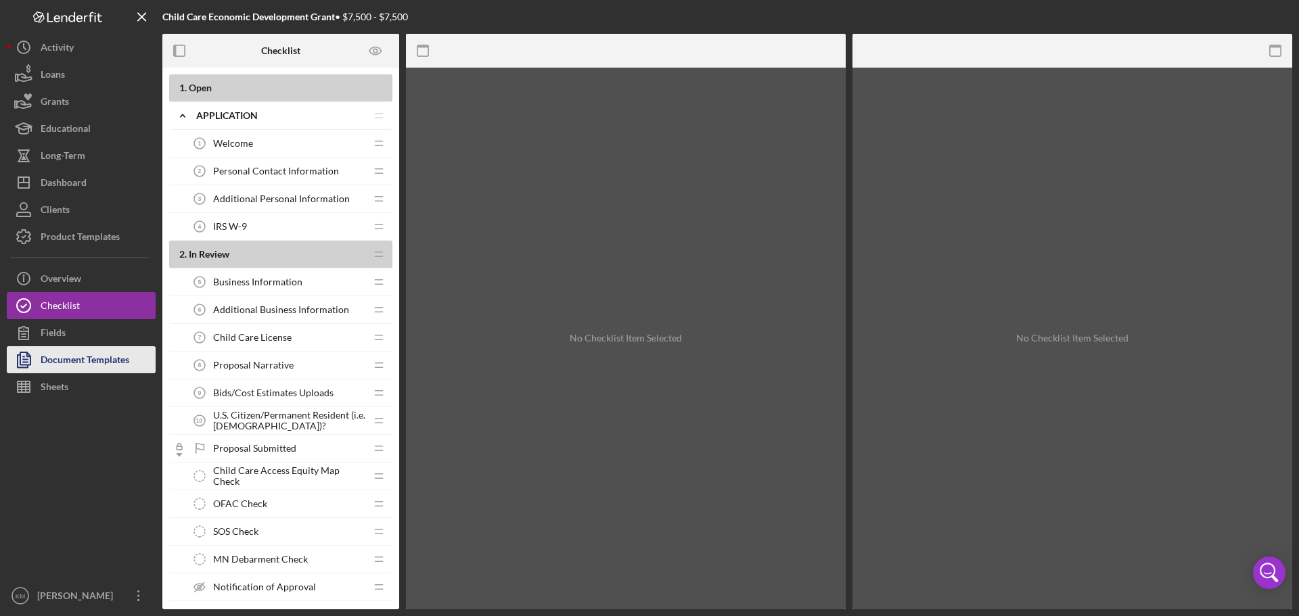
click at [76, 361] on div "Document Templates" at bounding box center [85, 361] width 89 height 30
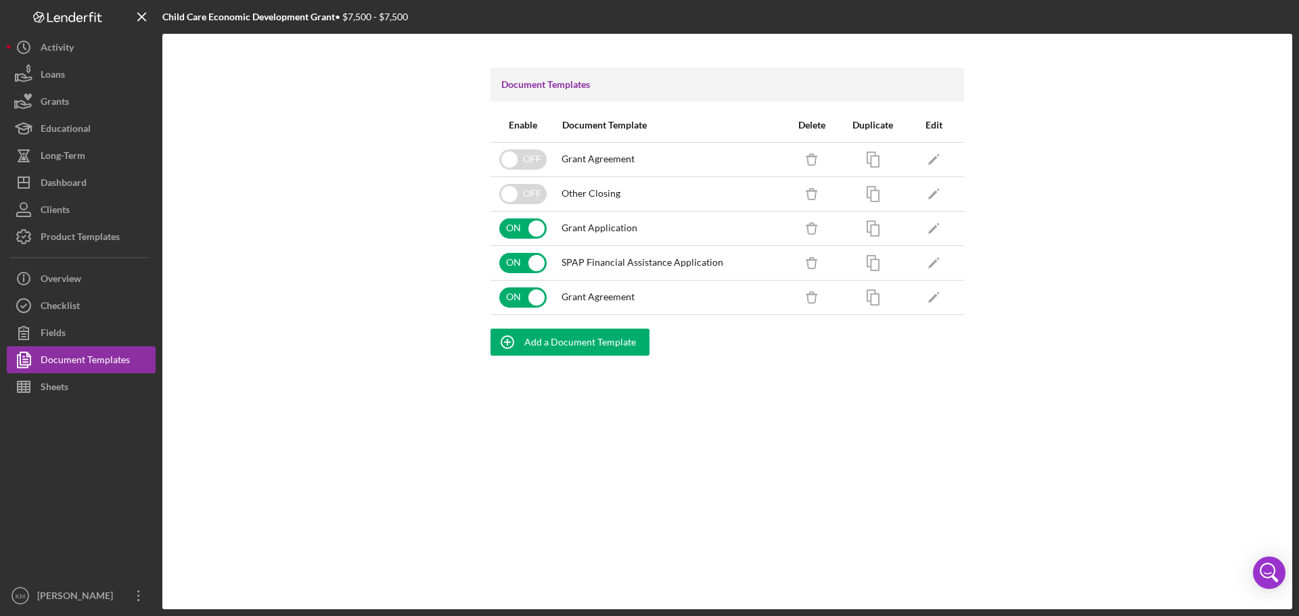
click at [1180, 159] on div "Document Templates Enable Document Template Delete Duplicate Edit OFF Grant Agr…" at bounding box center [727, 322] width 1130 height 576
click at [74, 181] on div "Dashboard" at bounding box center [64, 184] width 46 height 30
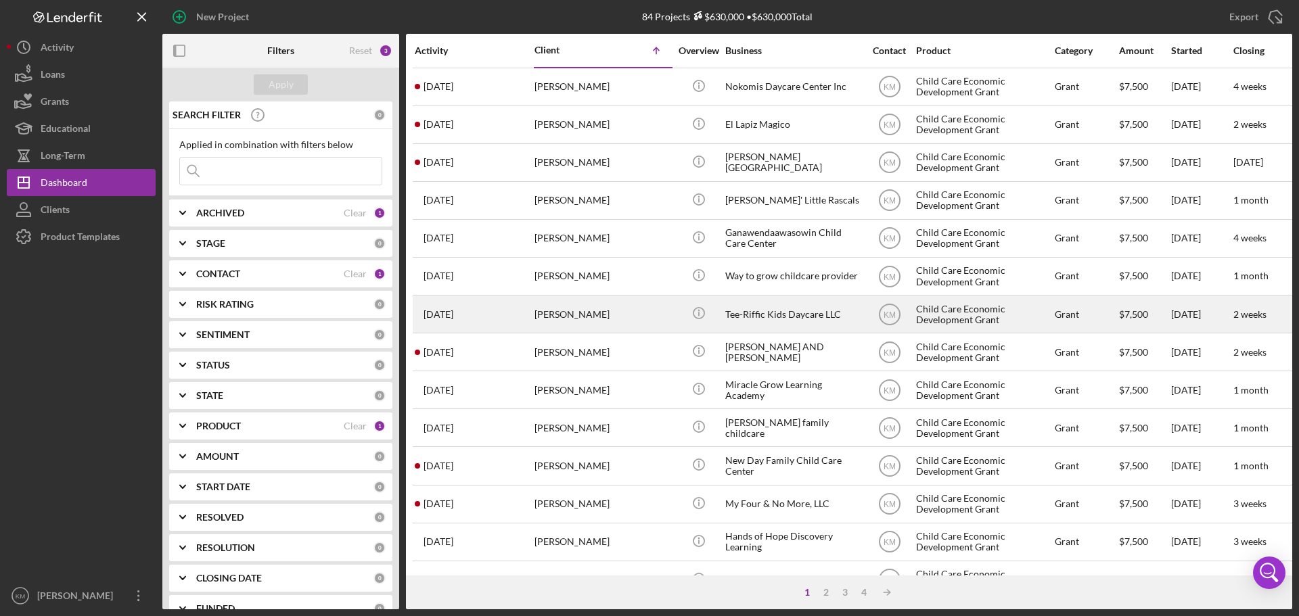
click at [771, 313] on div "Tee-Riffic Kids Daycare LLC" at bounding box center [792, 314] width 135 height 36
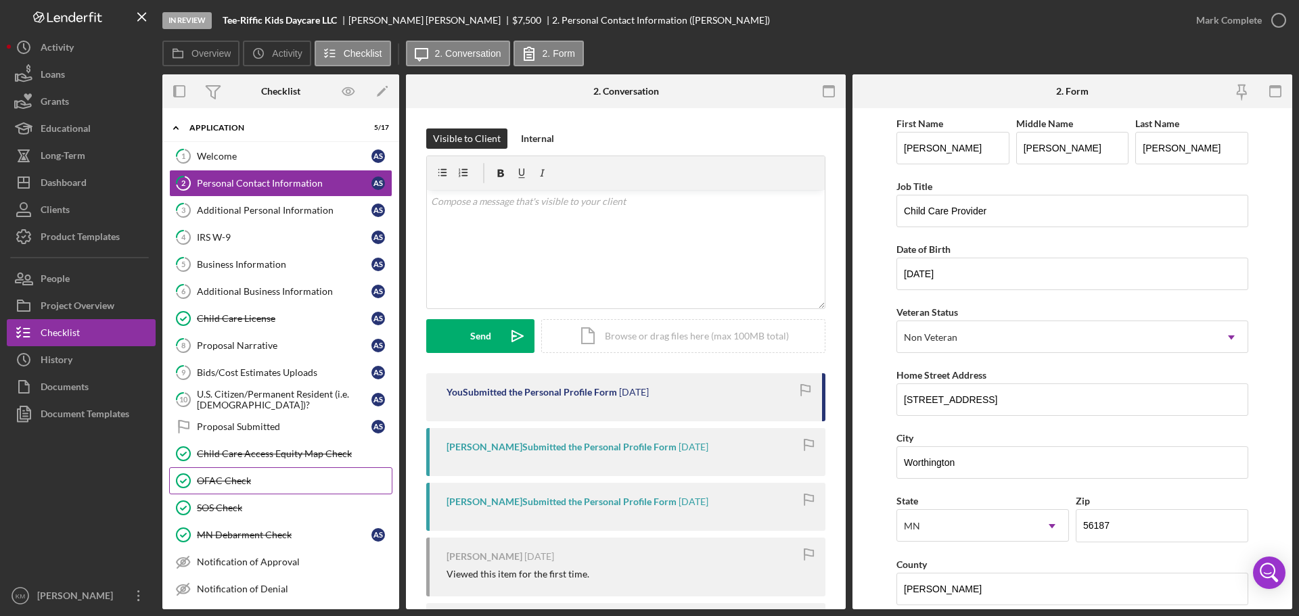
click at [229, 483] on div "OFAC Check" at bounding box center [294, 481] width 195 height 11
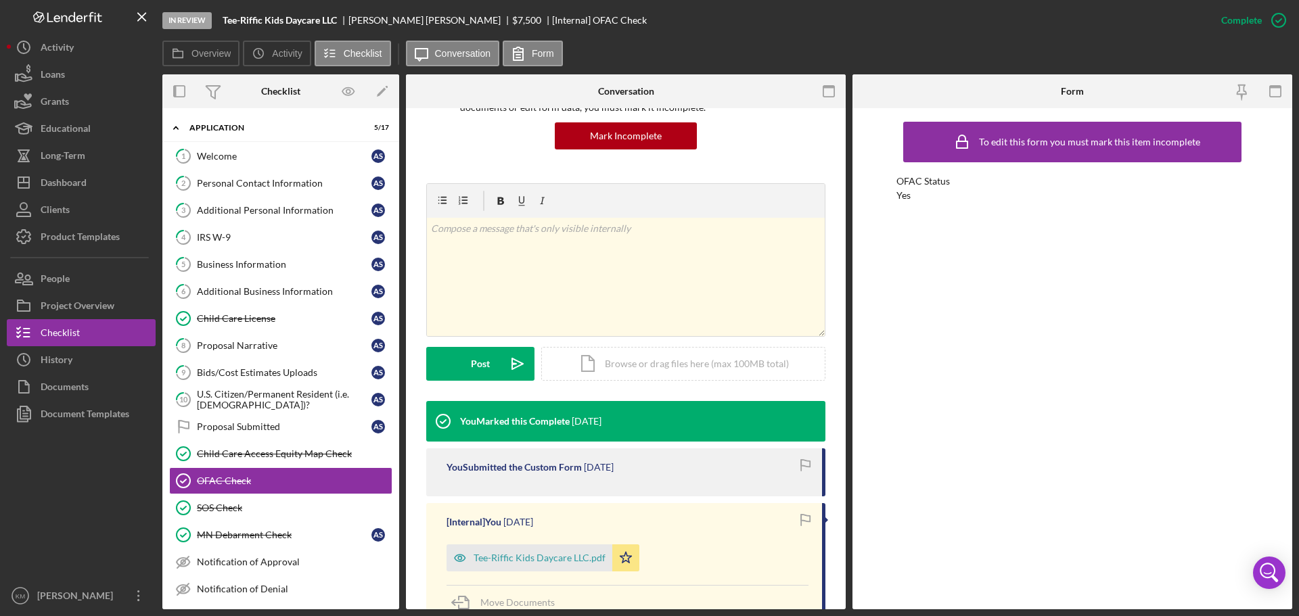
scroll to position [203, 0]
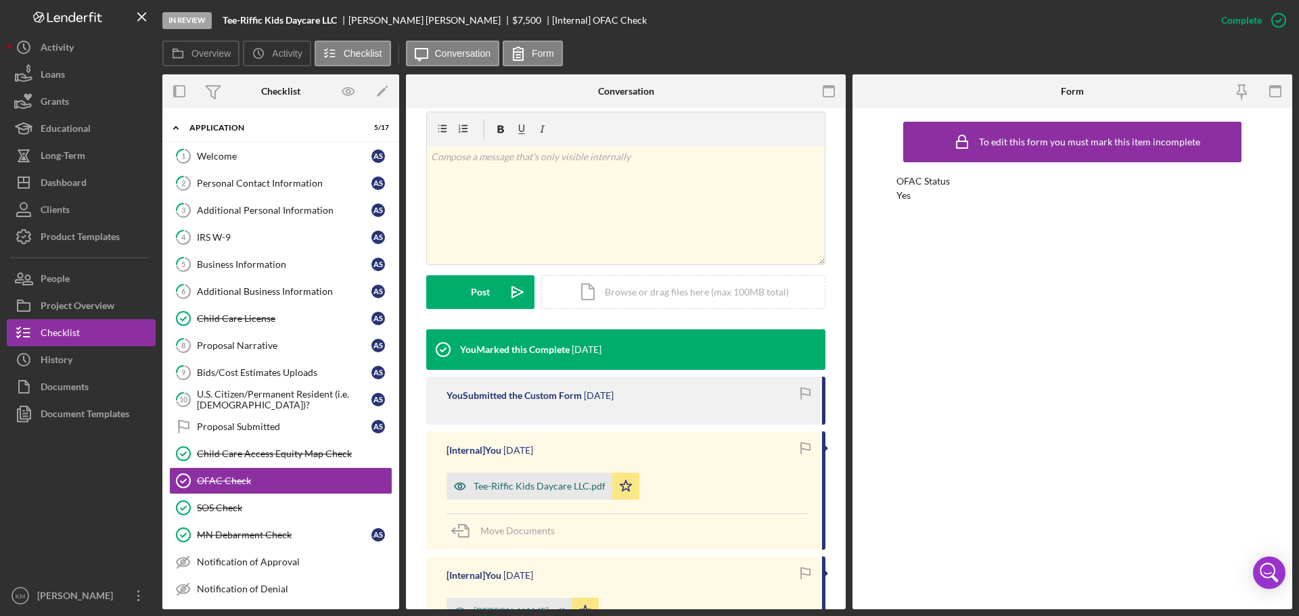
click at [547, 488] on div "Tee-Riffic Kids Daycare LLC.pdf" at bounding box center [540, 486] width 132 height 11
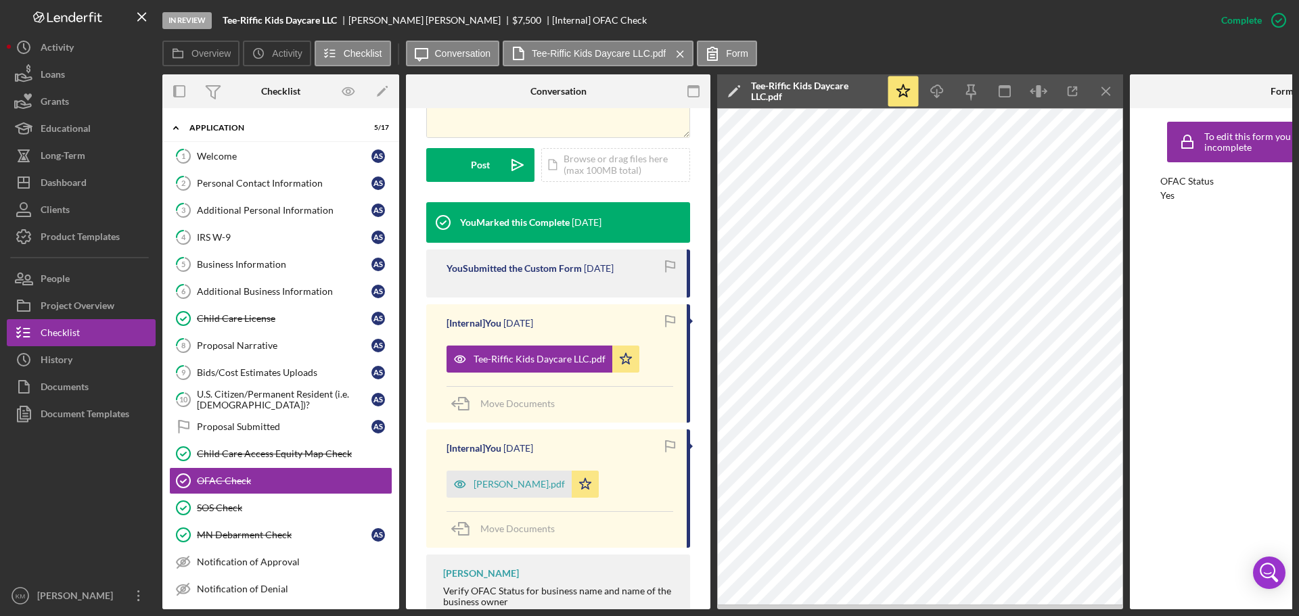
scroll to position [406, 0]
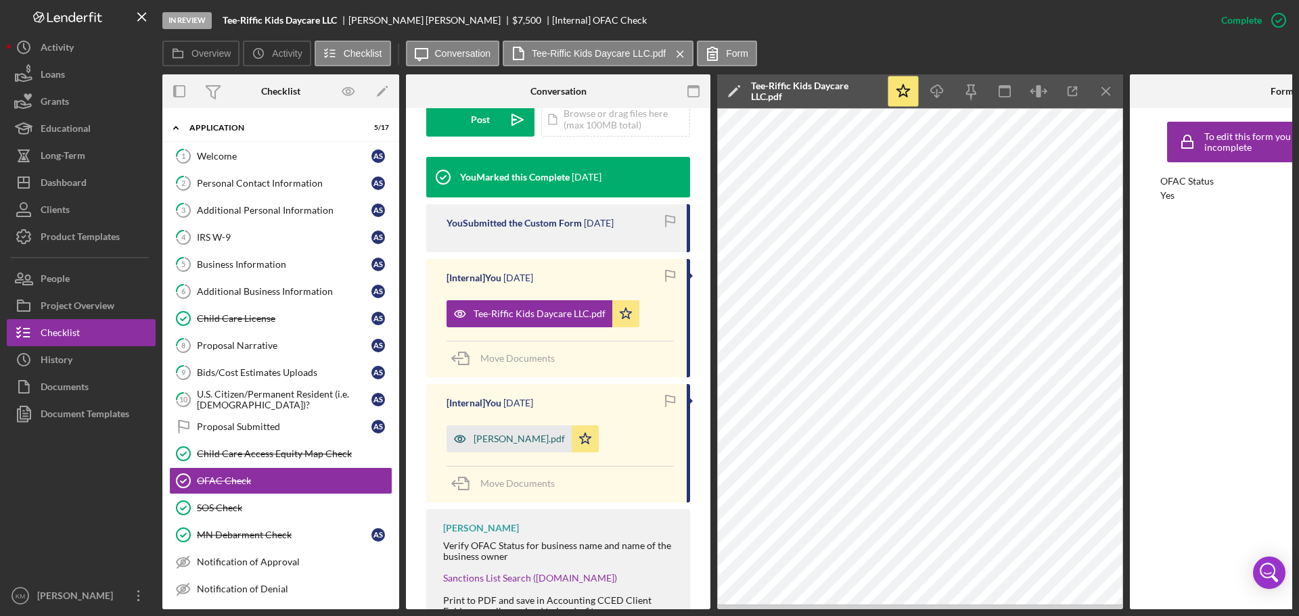
click at [509, 434] on div "[PERSON_NAME].pdf" at bounding box center [519, 439] width 91 height 11
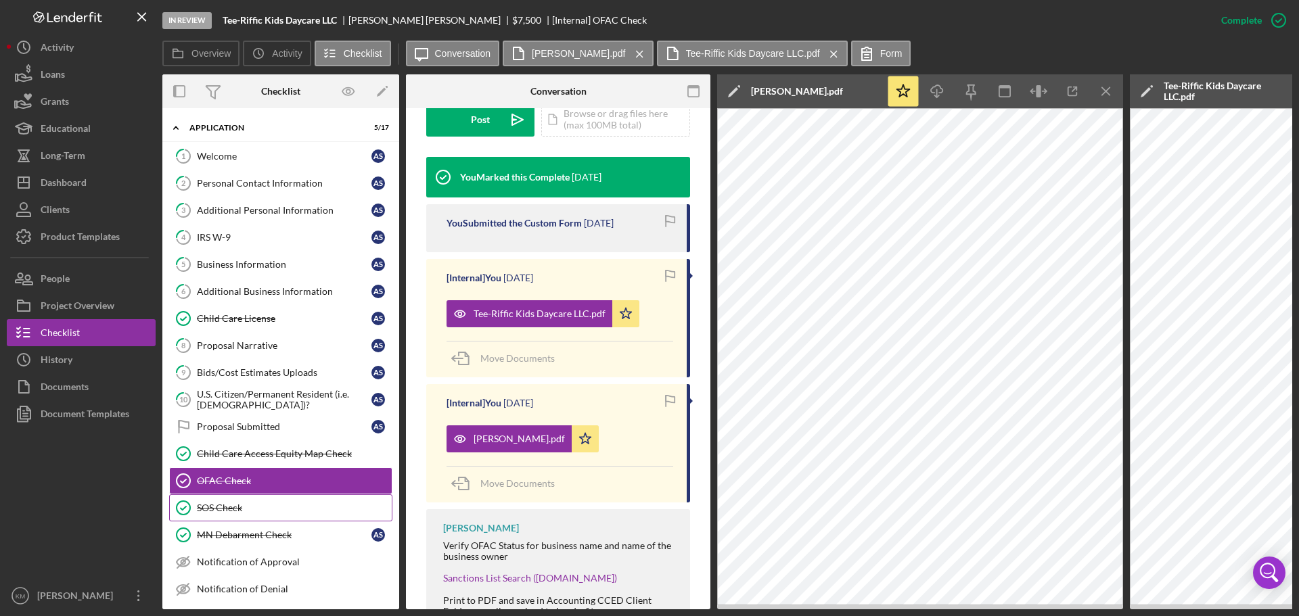
click at [252, 504] on div "SOS Check" at bounding box center [294, 508] width 195 height 11
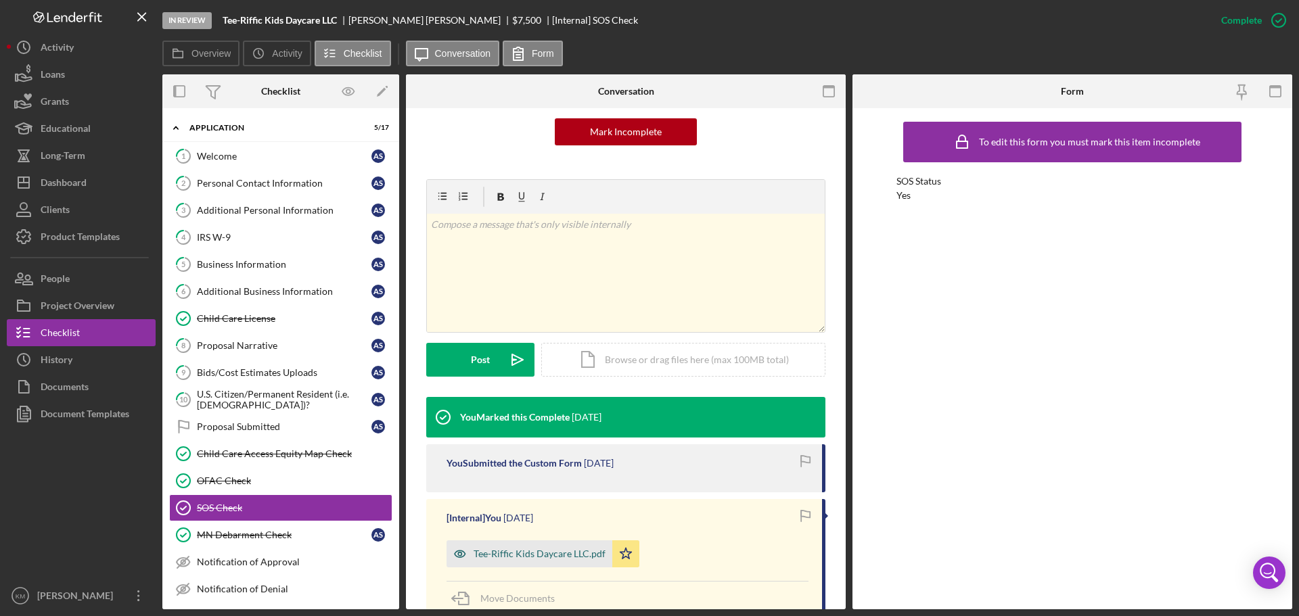
click at [507, 555] on div "Tee-Riffic Kids Daycare LLC.pdf" at bounding box center [540, 554] width 132 height 11
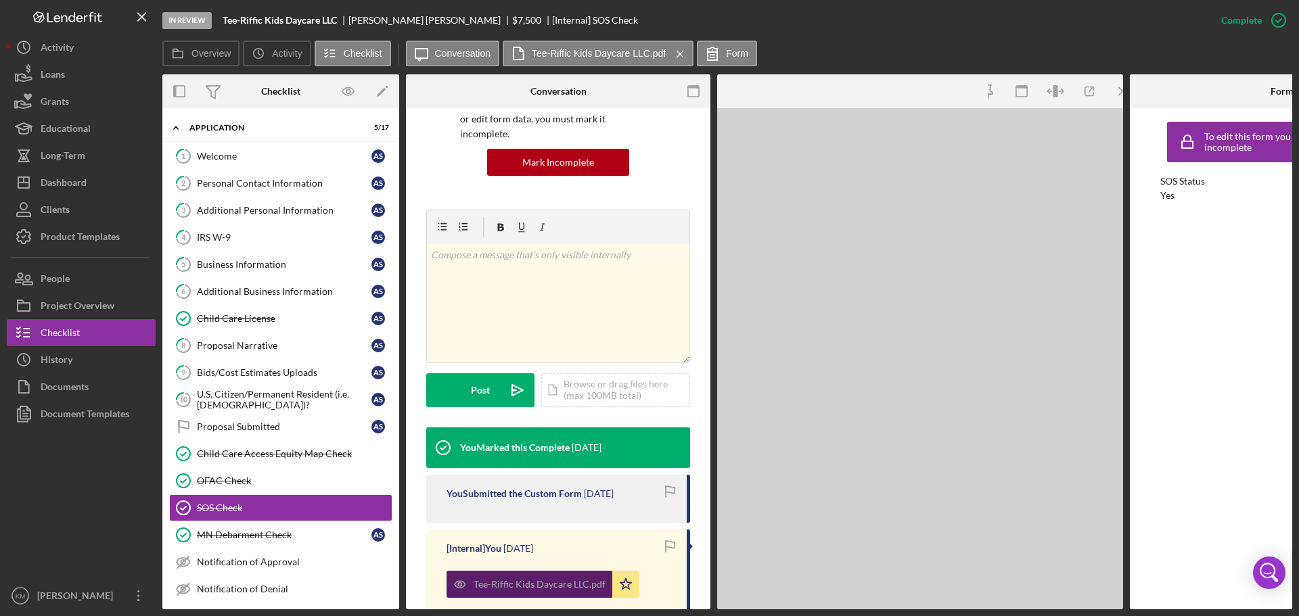
scroll to position [150, 0]
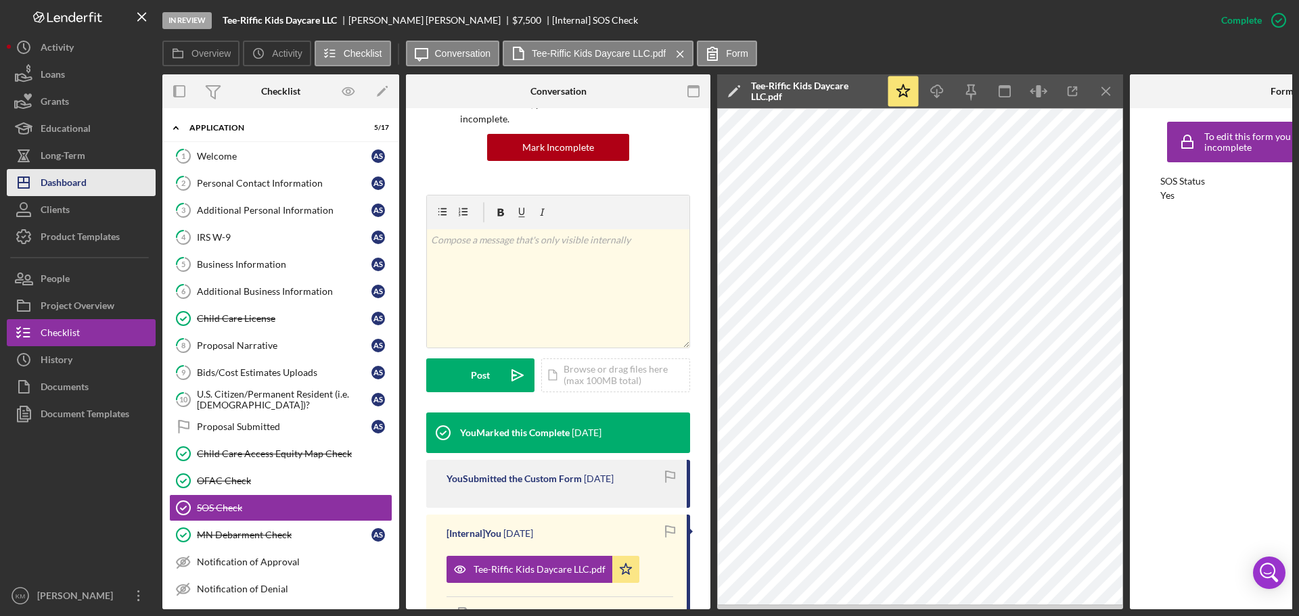
click at [71, 190] on div "Dashboard" at bounding box center [64, 184] width 46 height 30
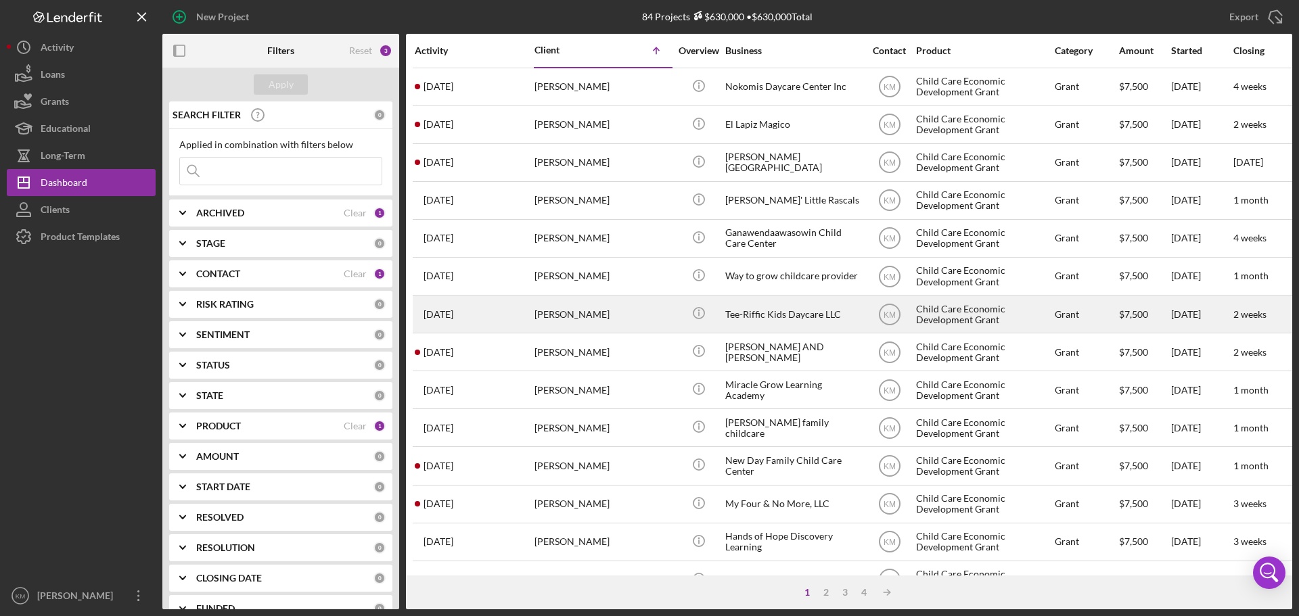
click at [811, 314] on div "Tee-Riffic Kids Daycare LLC" at bounding box center [792, 314] width 135 height 36
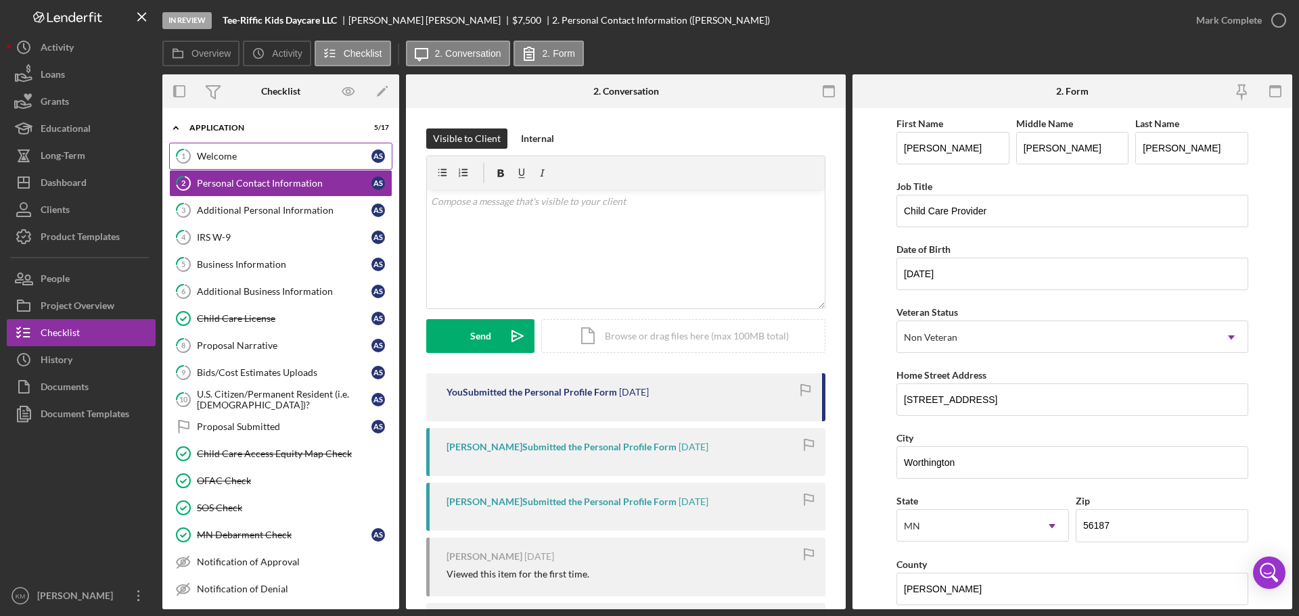
click at [269, 160] on div "Welcome" at bounding box center [284, 156] width 175 height 11
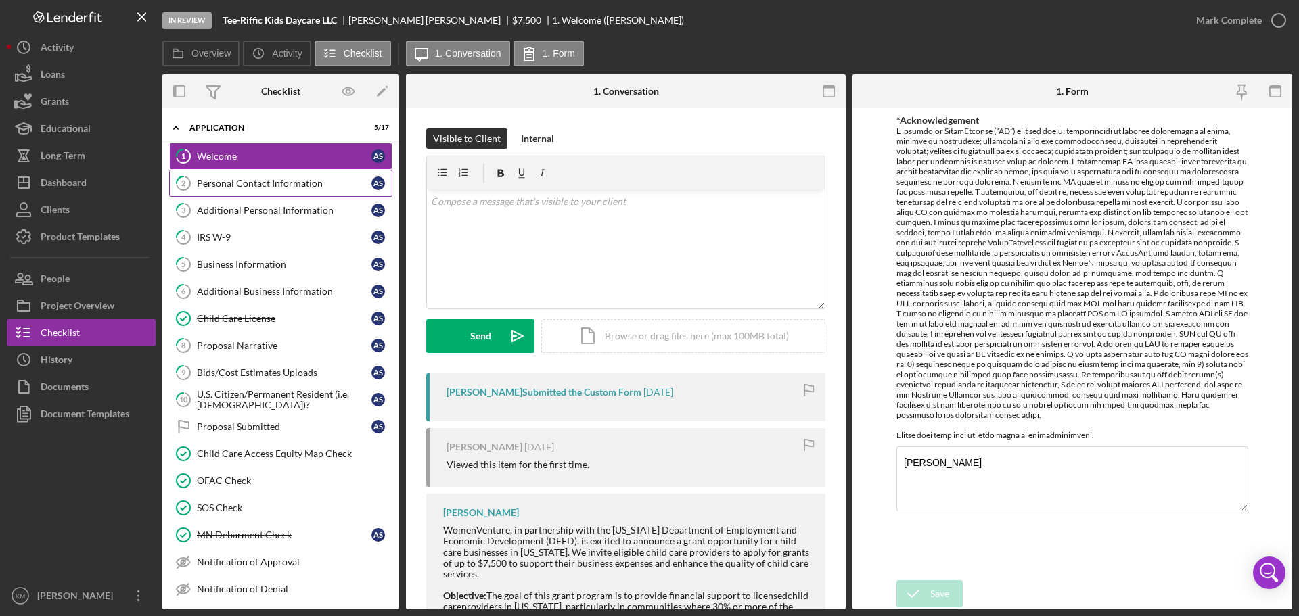
click at [258, 180] on div "Personal Contact Information" at bounding box center [284, 183] width 175 height 11
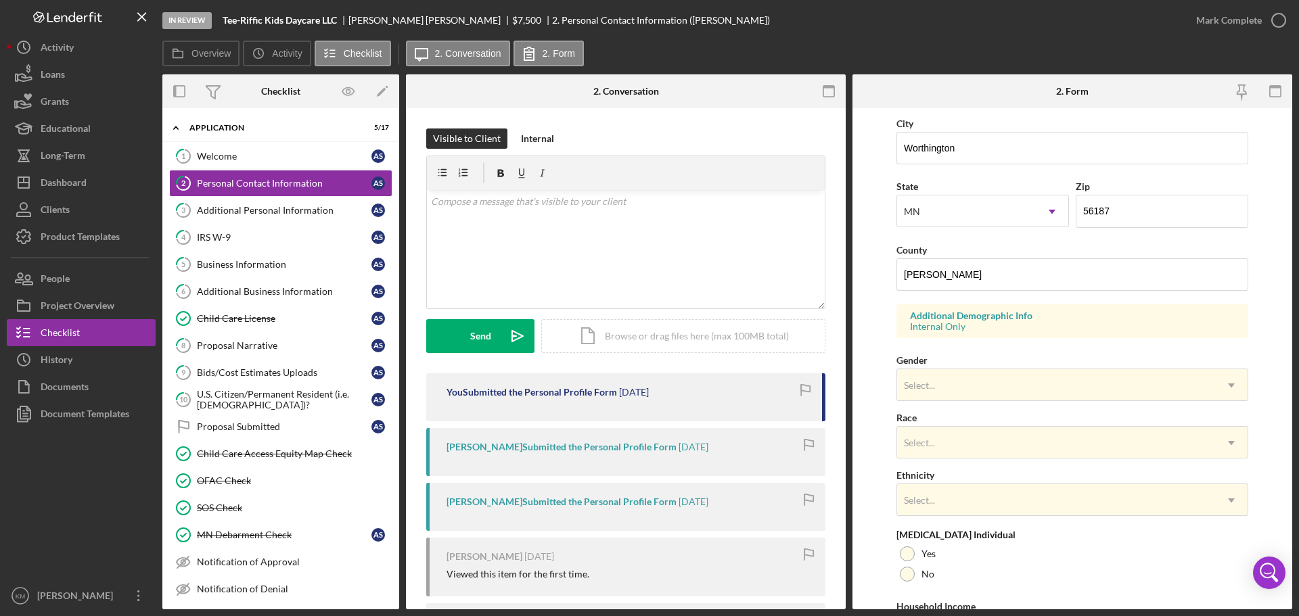
scroll to position [402, 0]
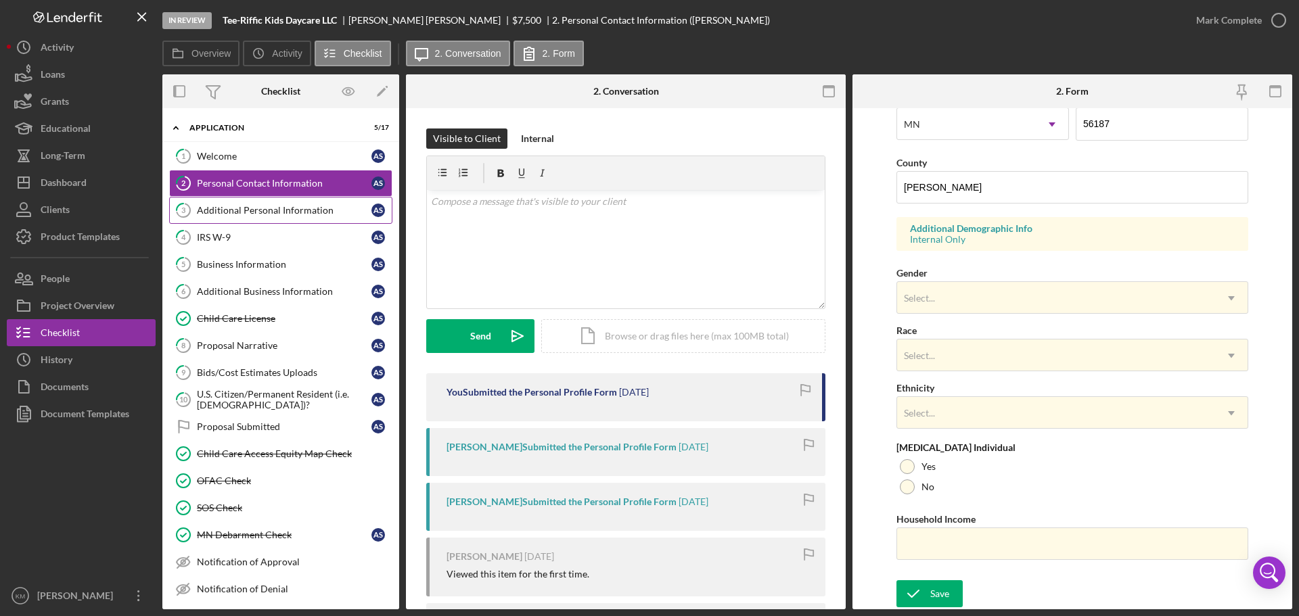
click at [251, 211] on div "Additional Personal Information" at bounding box center [284, 210] width 175 height 11
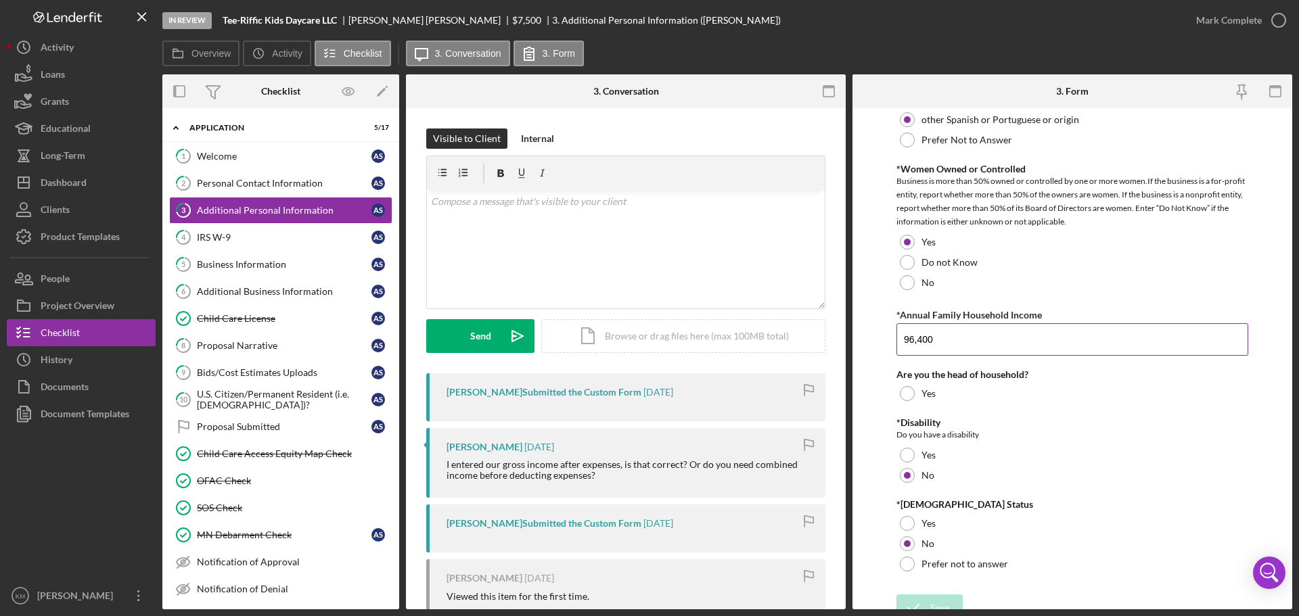
scroll to position [916, 0]
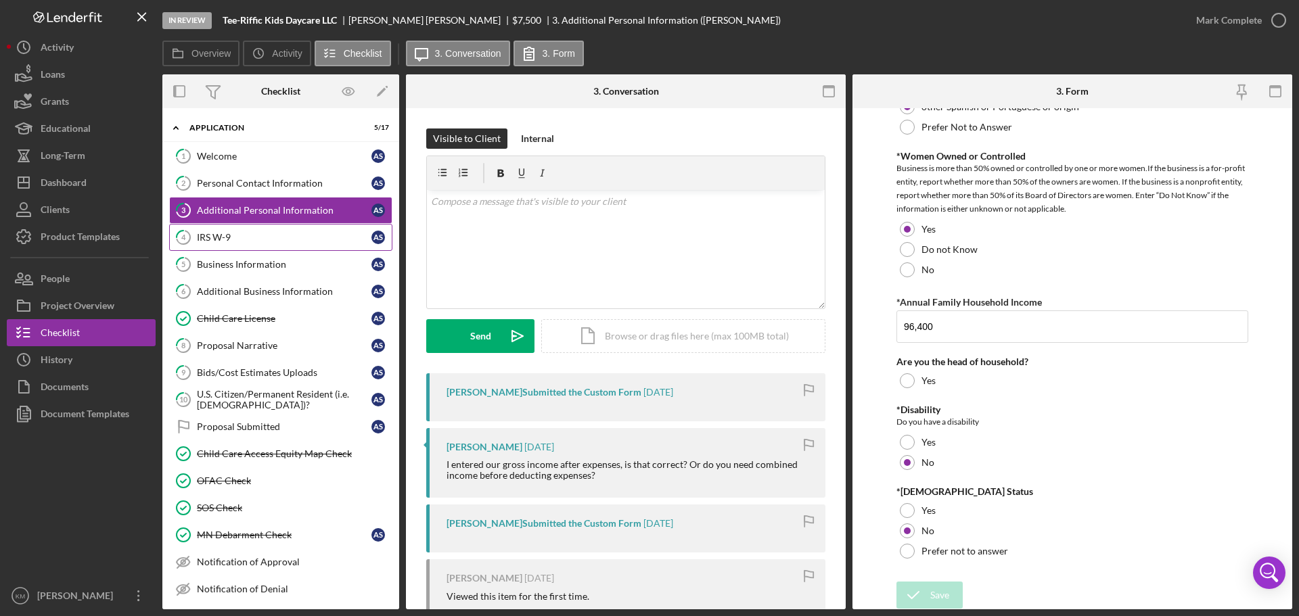
click at [232, 241] on div "IRS W-9" at bounding box center [284, 237] width 175 height 11
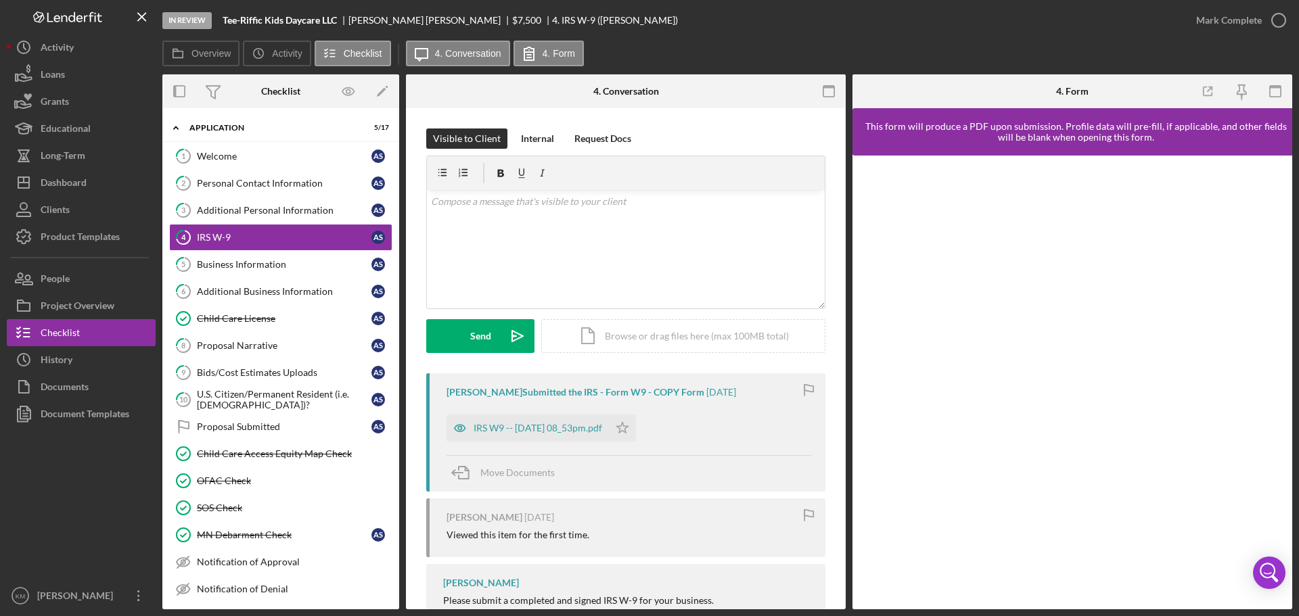
scroll to position [49, 0]
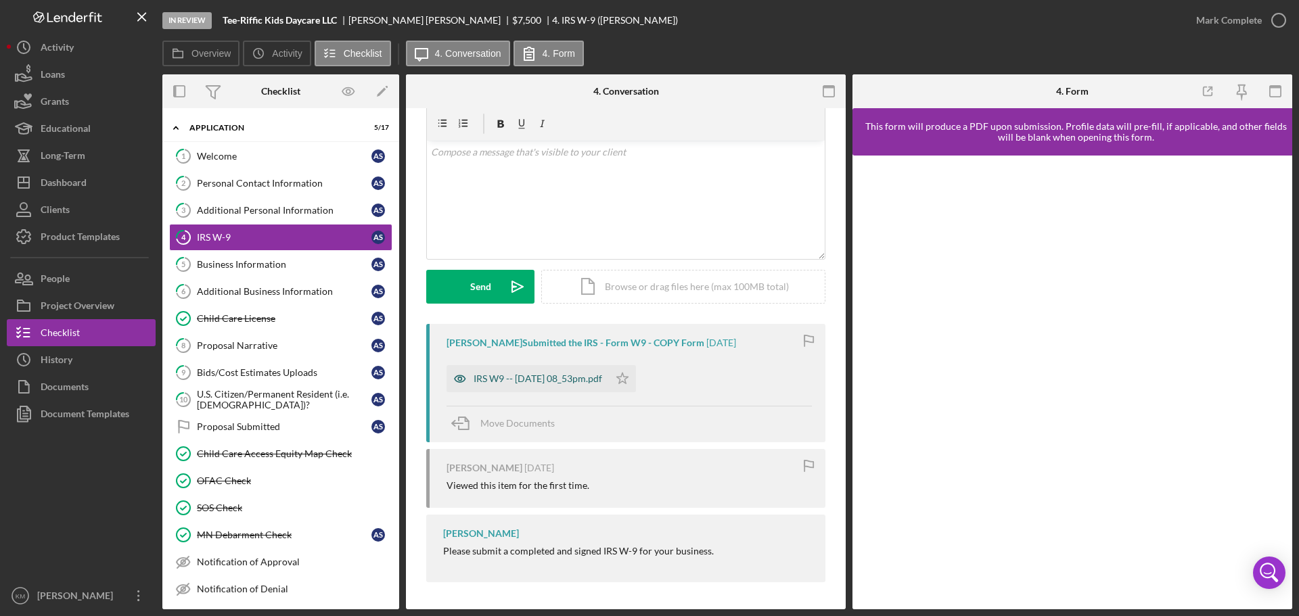
click at [565, 374] on div "IRS W9 -- [DATE] 08_53pm.pdf" at bounding box center [538, 379] width 129 height 11
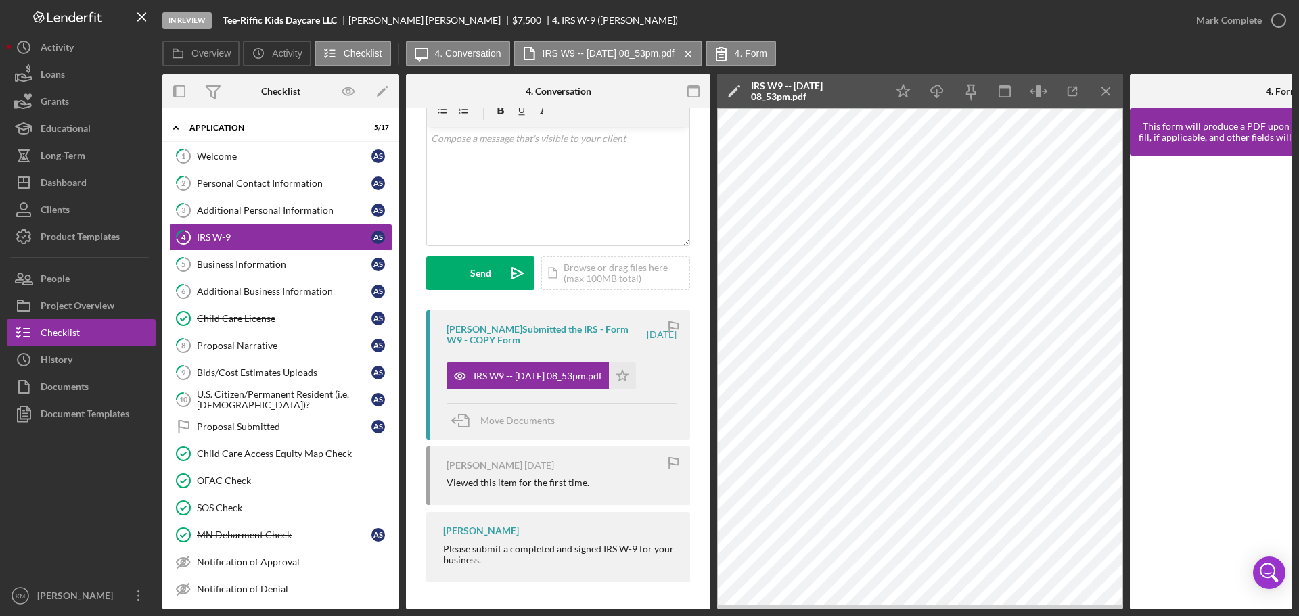
scroll to position [67, 0]
click at [264, 262] on div "Business Information" at bounding box center [284, 264] width 175 height 11
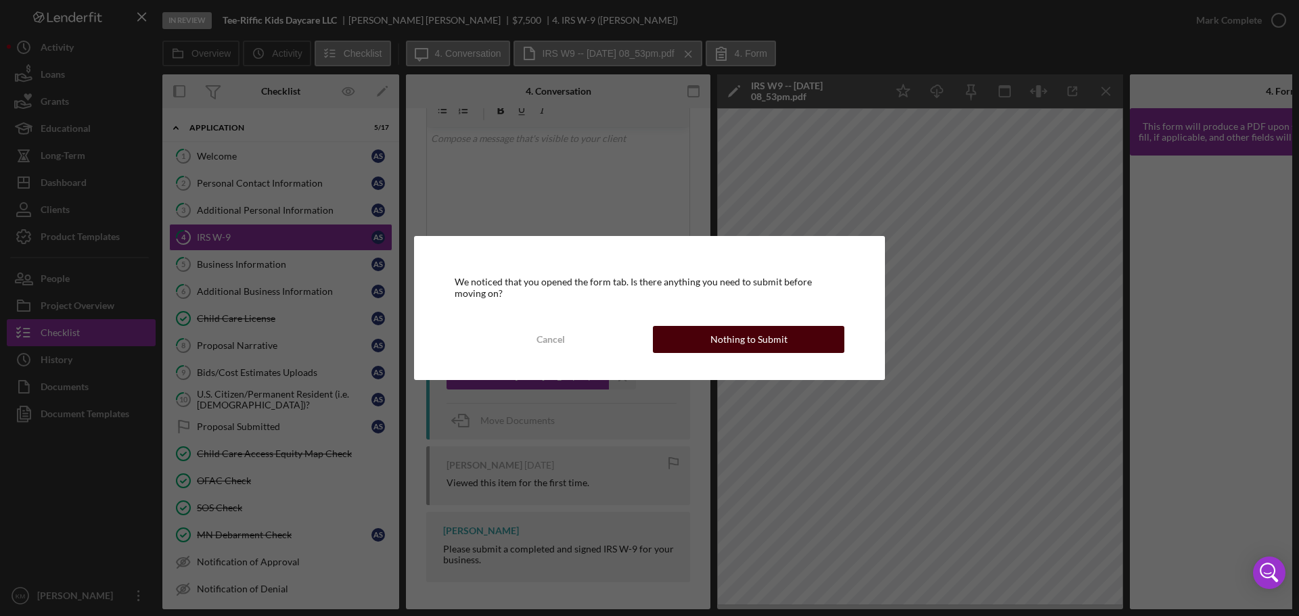
click at [738, 346] on div "Nothing to Submit" at bounding box center [749, 339] width 77 height 27
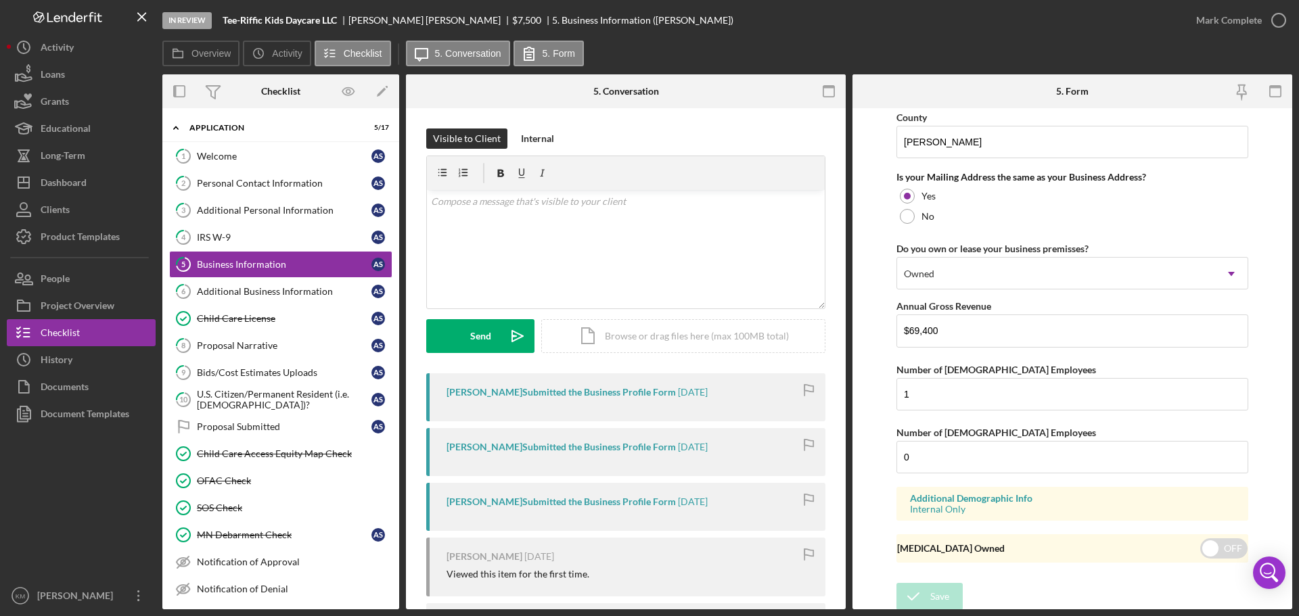
scroll to position [1001, 0]
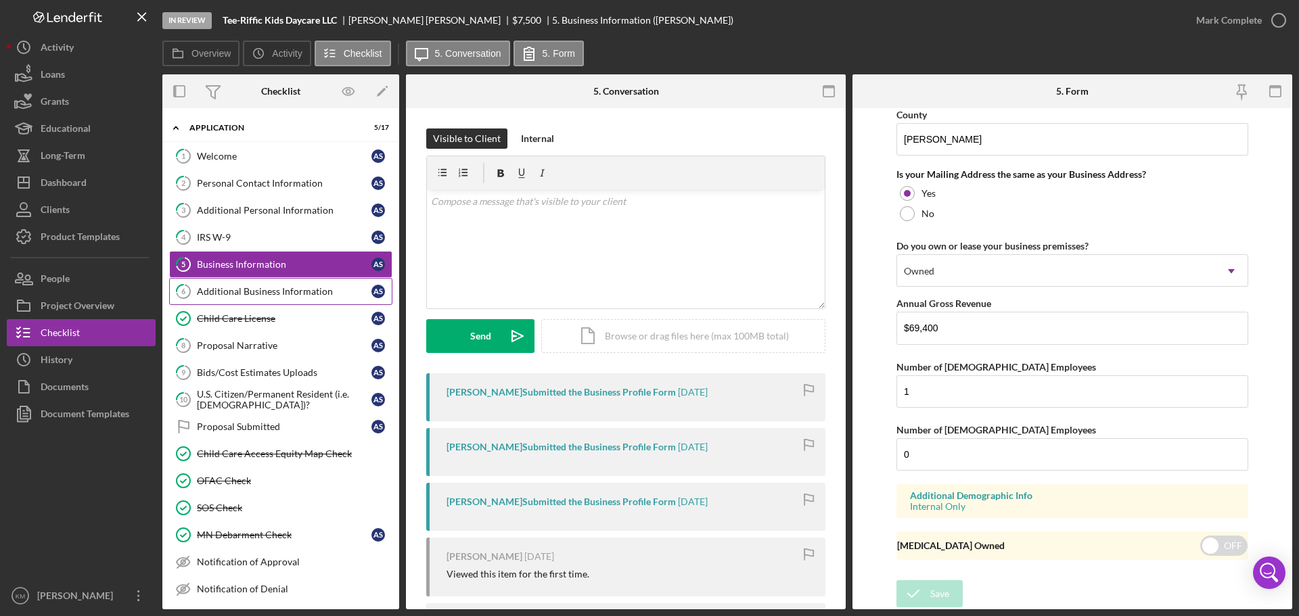
click at [292, 289] on div "Additional Business Information" at bounding box center [284, 291] width 175 height 11
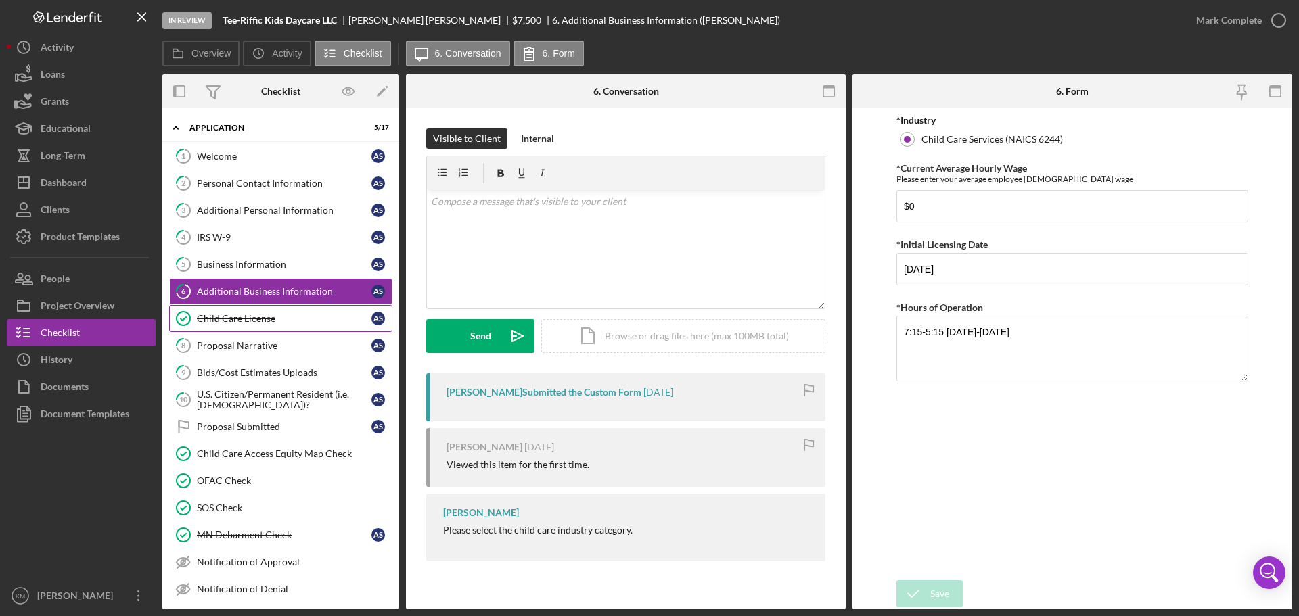
click at [210, 317] on div "Child Care License" at bounding box center [284, 318] width 175 height 11
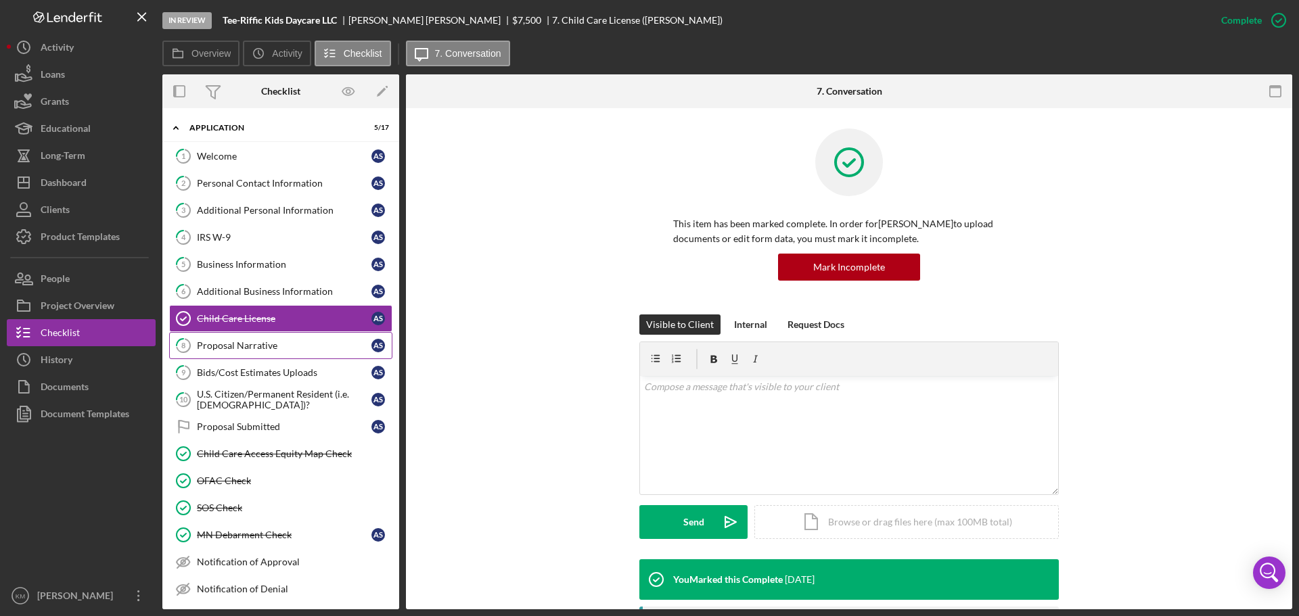
click at [247, 344] on div "Proposal Narrative" at bounding box center [284, 345] width 175 height 11
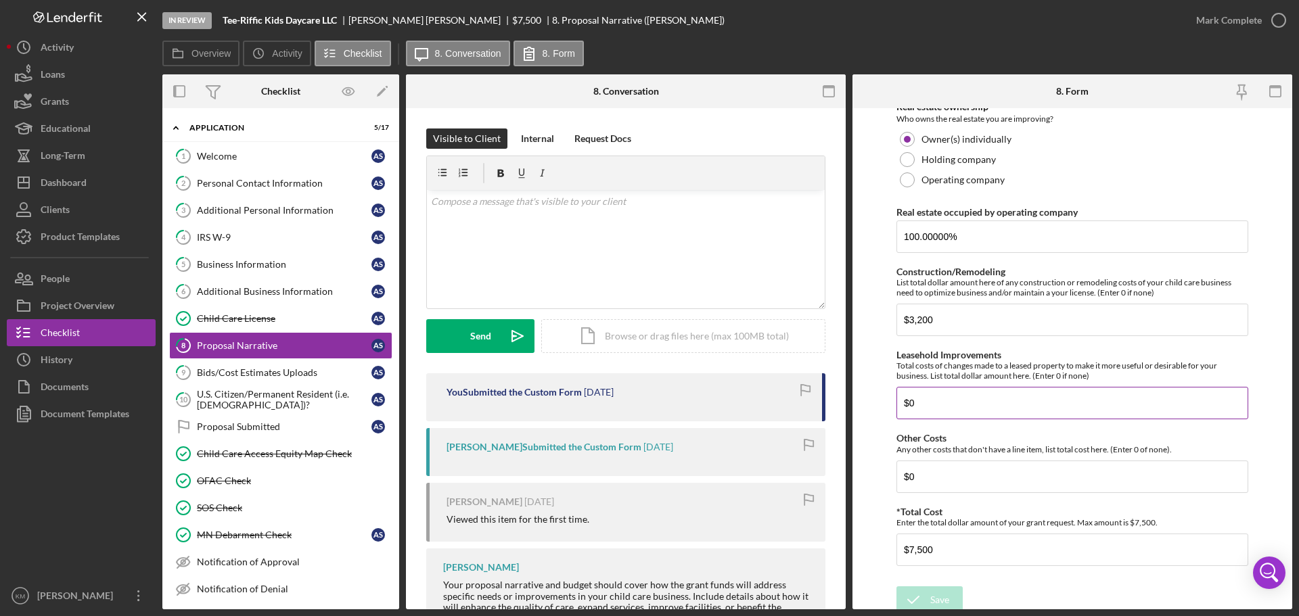
scroll to position [888, 0]
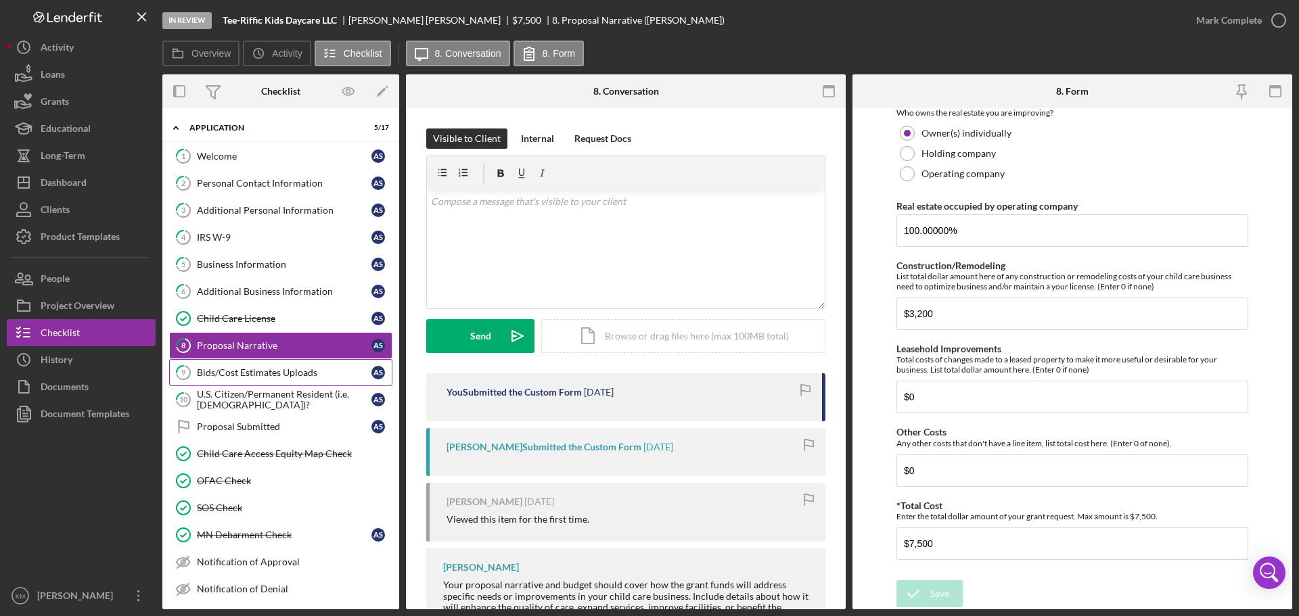
click at [249, 376] on div "Bids/Cost Estimates Uploads" at bounding box center [284, 372] width 175 height 11
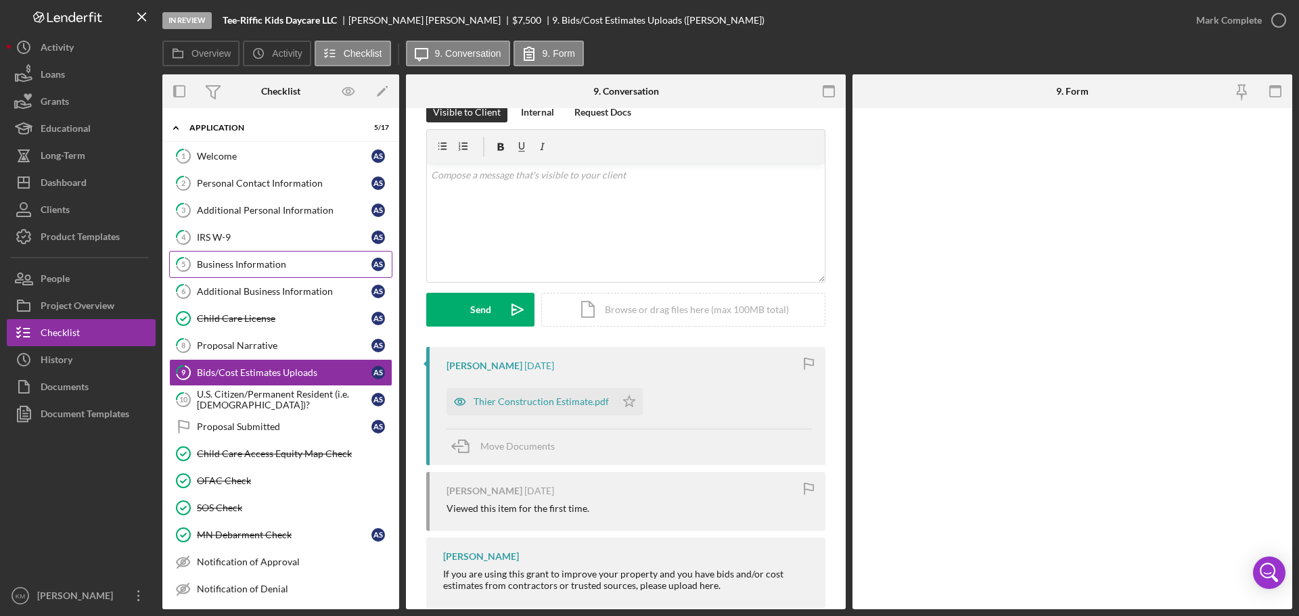
scroll to position [52, 0]
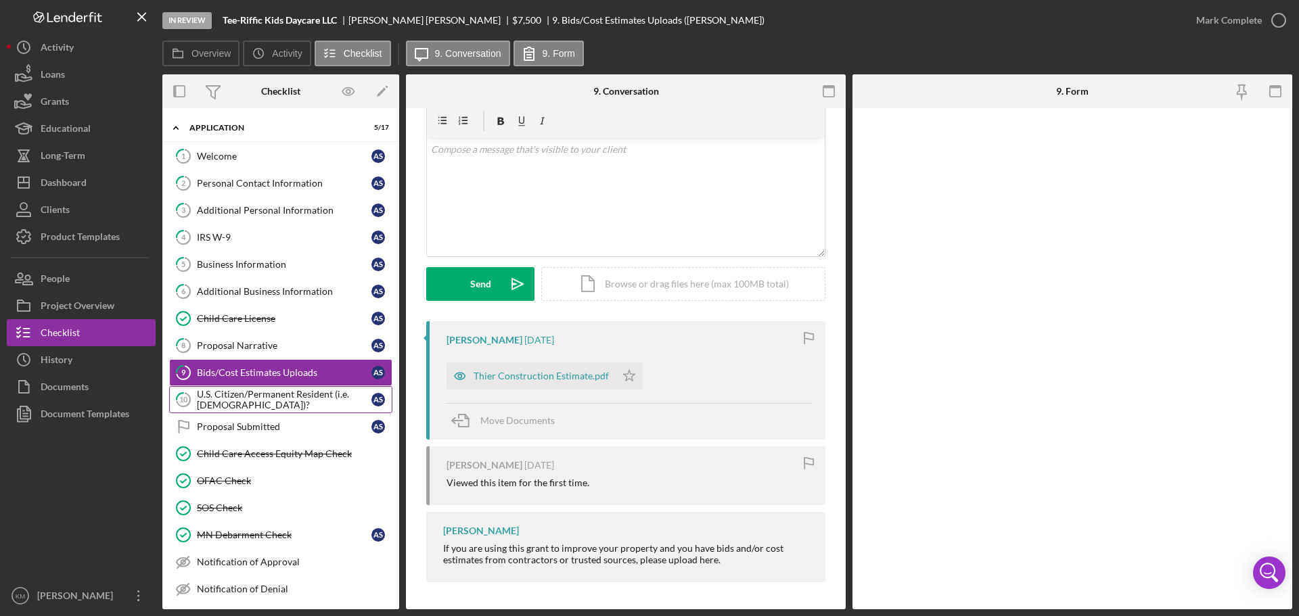
click at [286, 397] on div "U.S. Citizen/Permanent Resident (i.e. [DEMOGRAPHIC_DATA])?" at bounding box center [284, 400] width 175 height 22
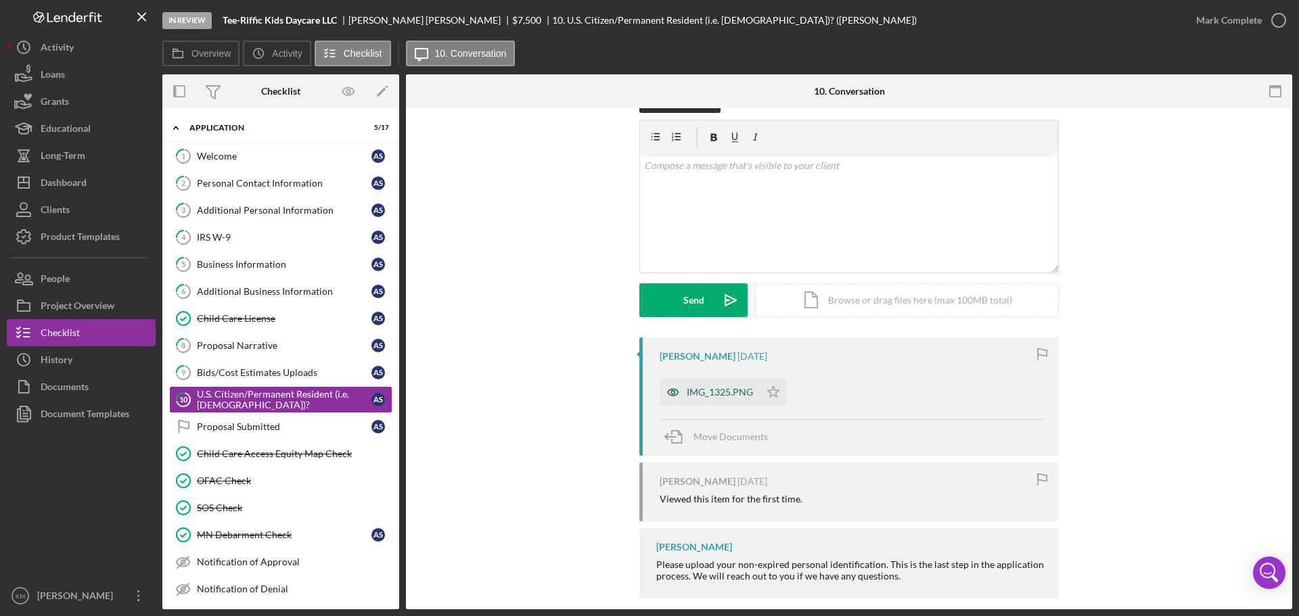
scroll to position [52, 0]
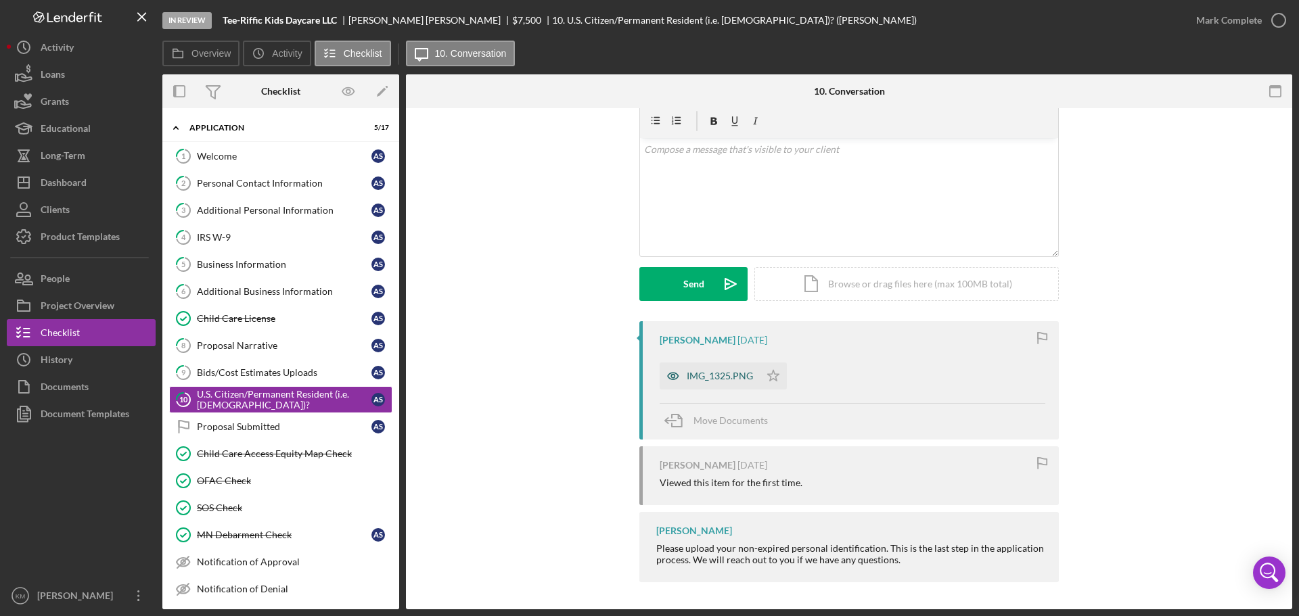
click at [704, 369] on div "IMG_1325.PNG" at bounding box center [710, 376] width 100 height 27
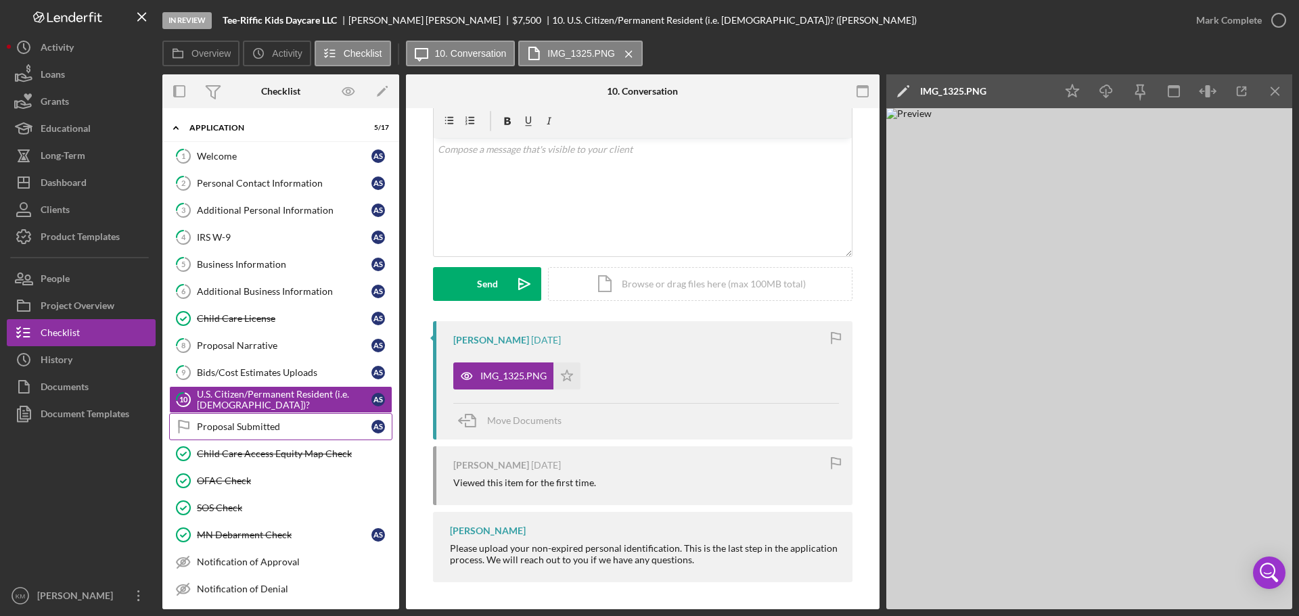
click at [265, 432] on div "Proposal Submitted" at bounding box center [284, 427] width 175 height 11
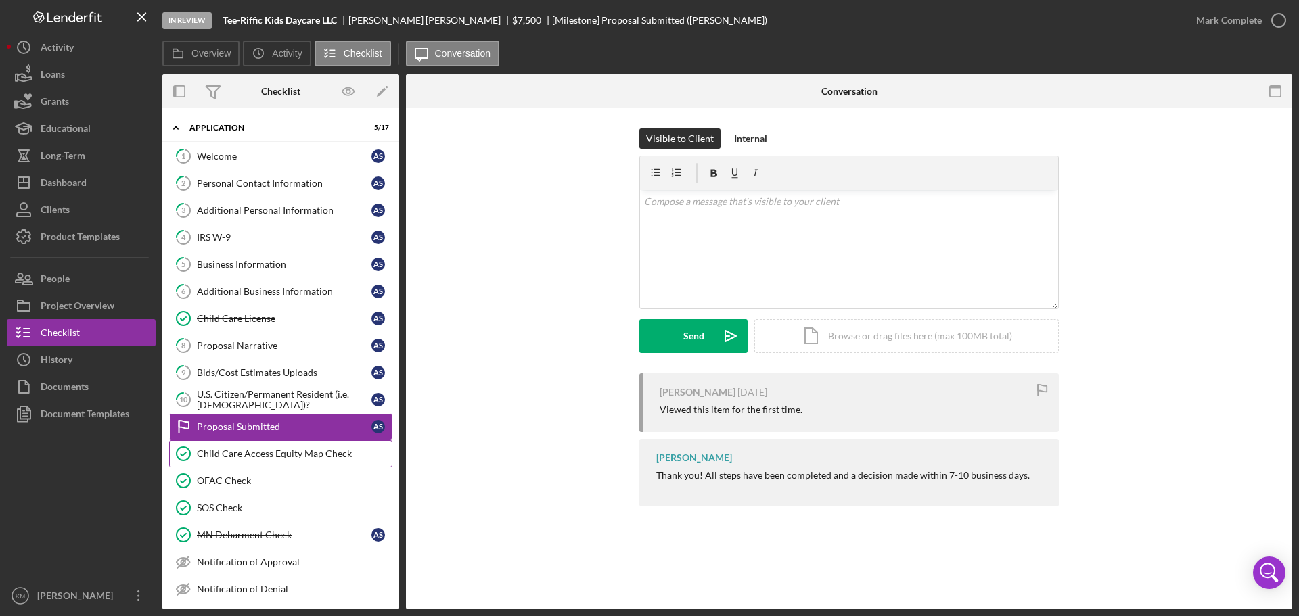
click at [277, 461] on link "Child Care Access Equity Map Check Child Care Access Equity Map Check" at bounding box center [280, 454] width 223 height 27
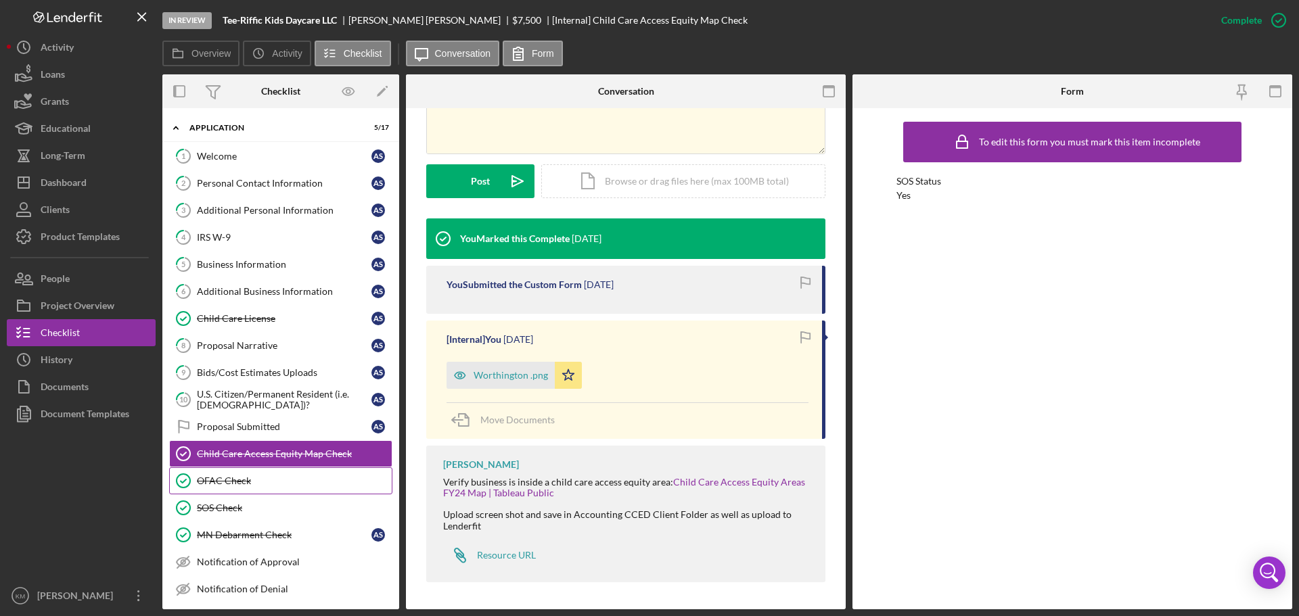
scroll to position [68, 0]
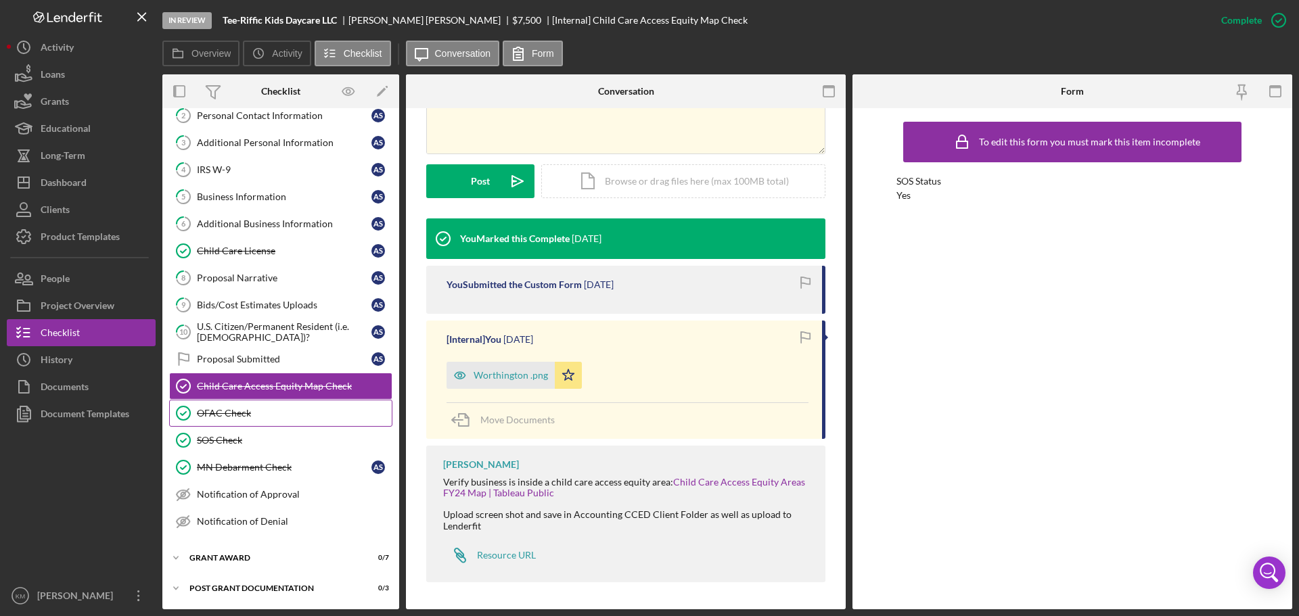
click at [246, 412] on div "OFAC Check" at bounding box center [294, 413] width 195 height 11
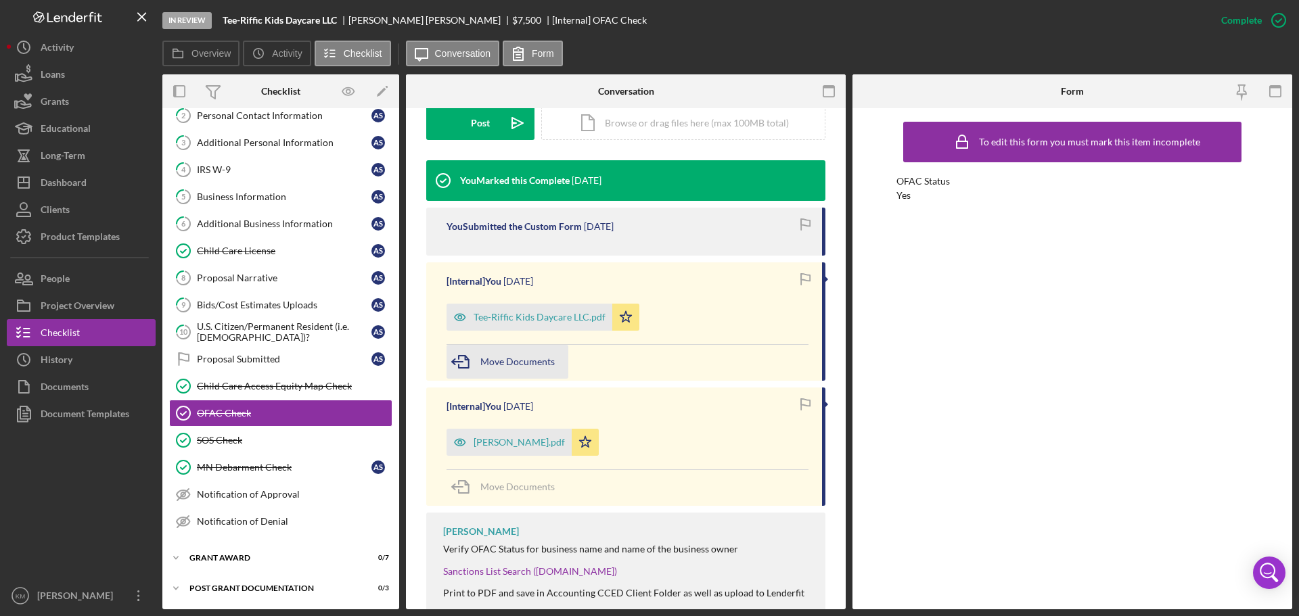
scroll to position [405, 0]
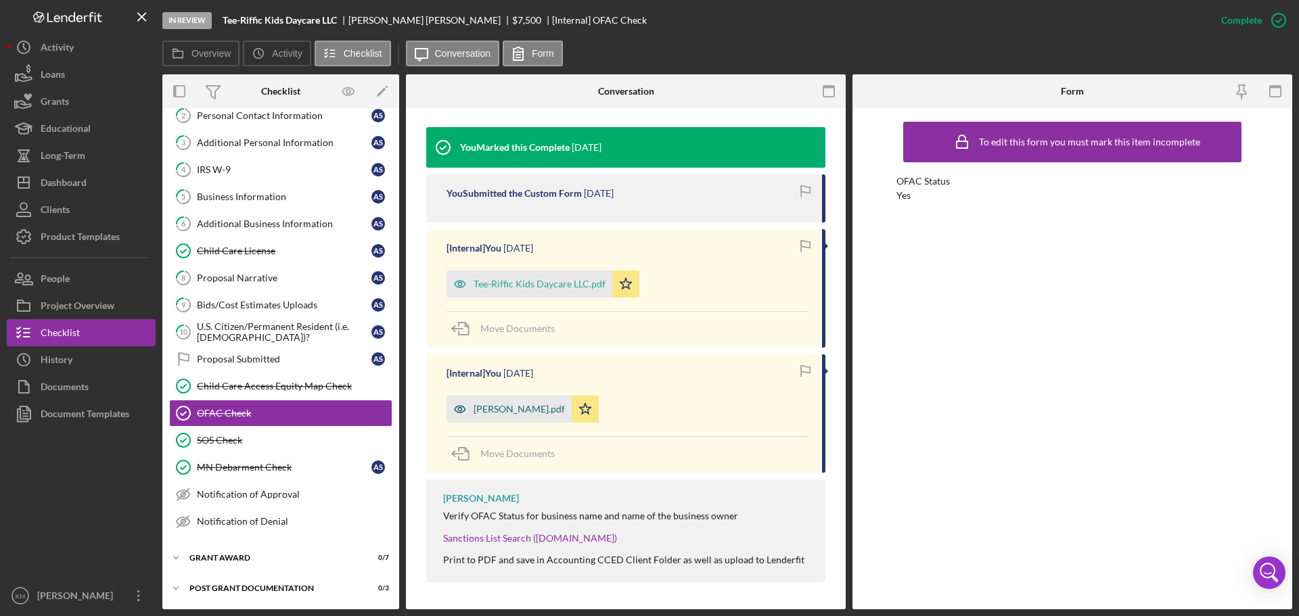
click at [518, 414] on div "[PERSON_NAME].pdf" at bounding box center [519, 409] width 91 height 11
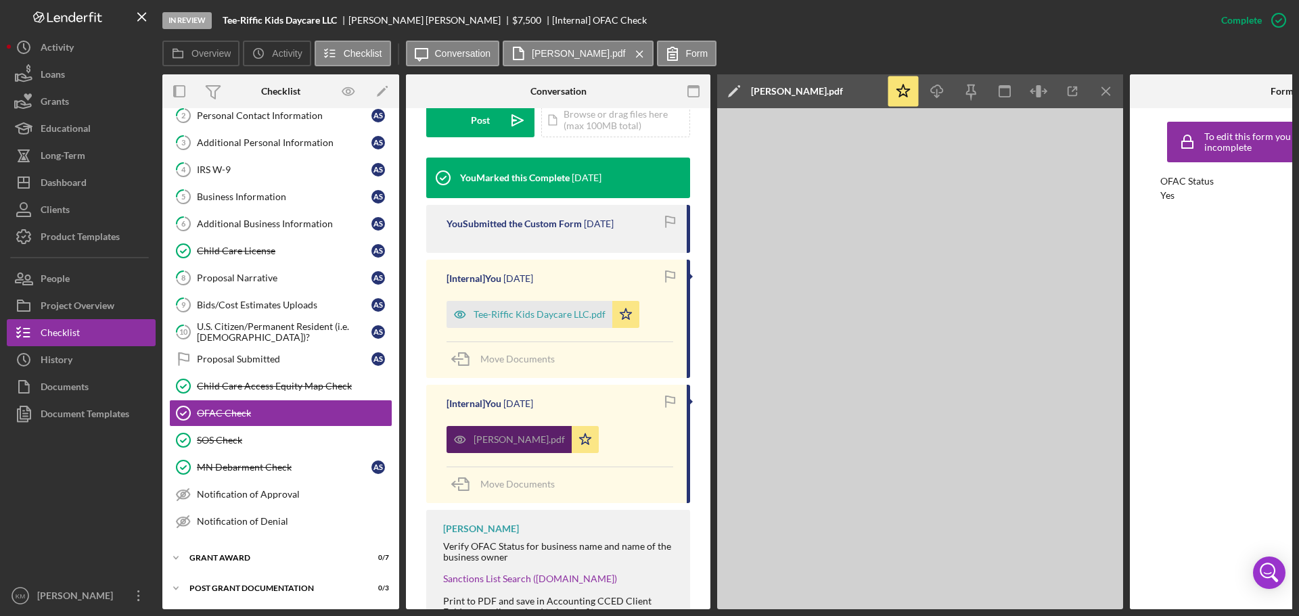
scroll to position [420, 0]
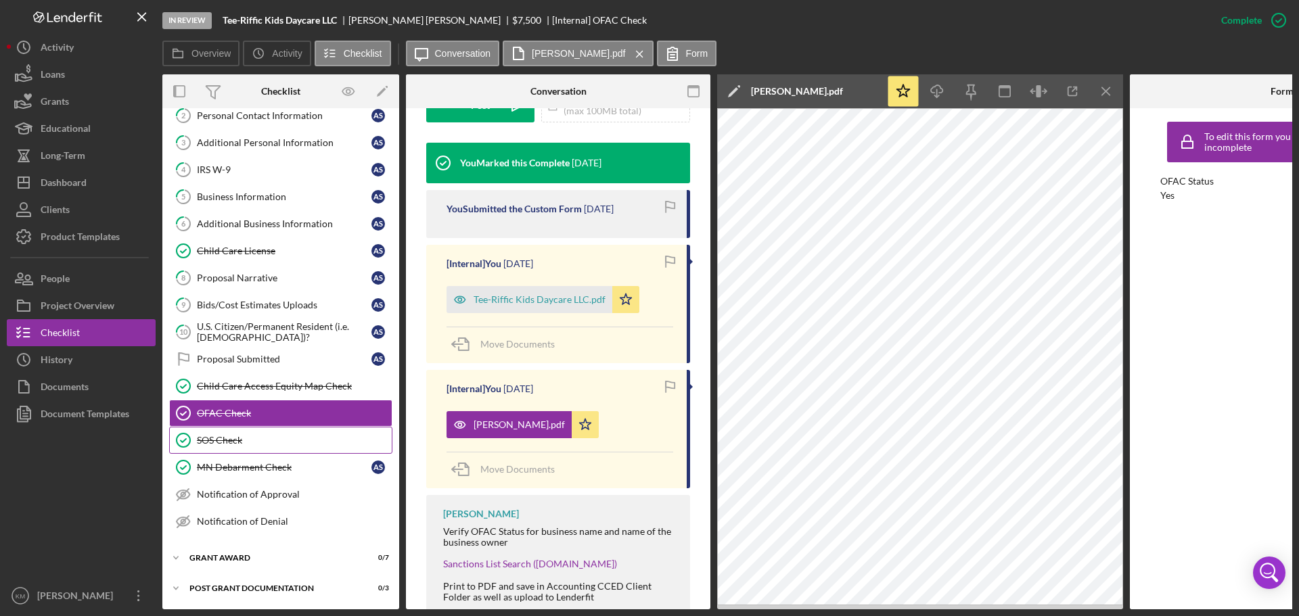
click at [246, 442] on div "SOS Check" at bounding box center [294, 440] width 195 height 11
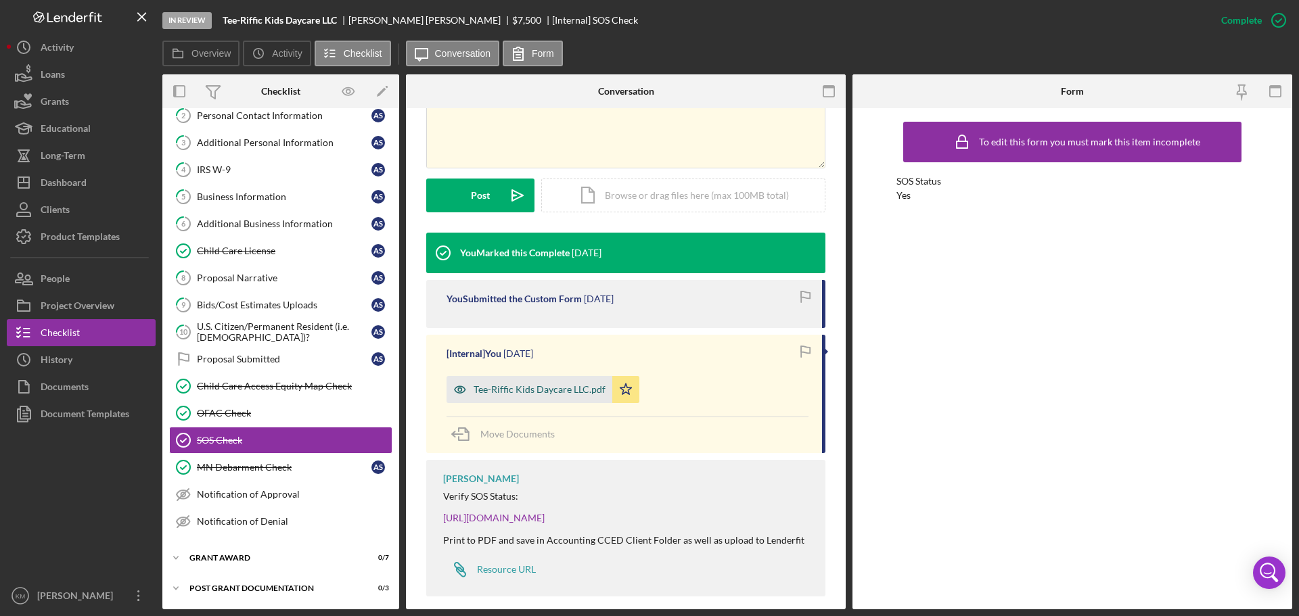
scroll to position [314, 0]
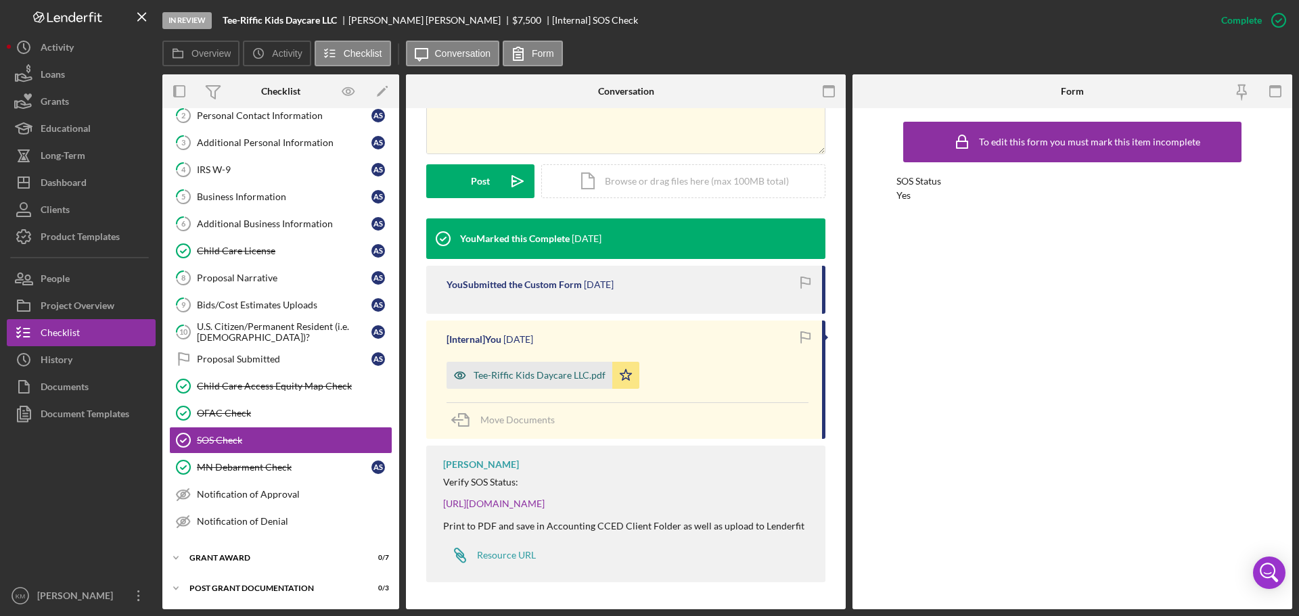
click at [528, 376] on div "Tee-Riffic Kids Daycare LLC.pdf" at bounding box center [540, 375] width 132 height 11
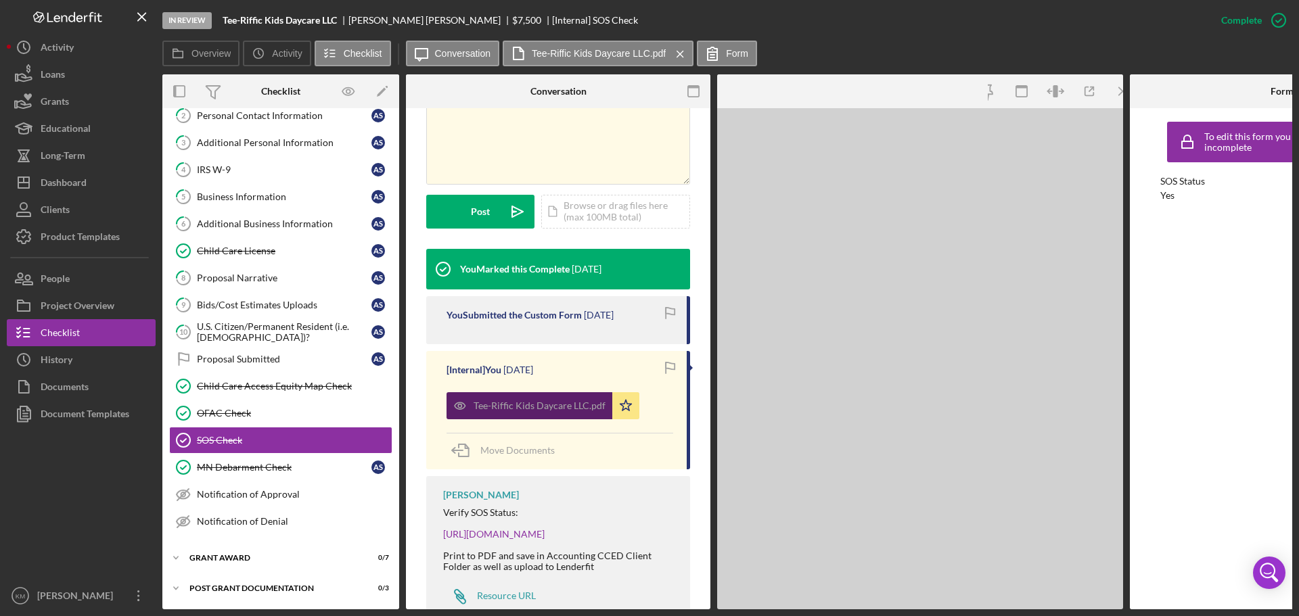
scroll to position [329, 0]
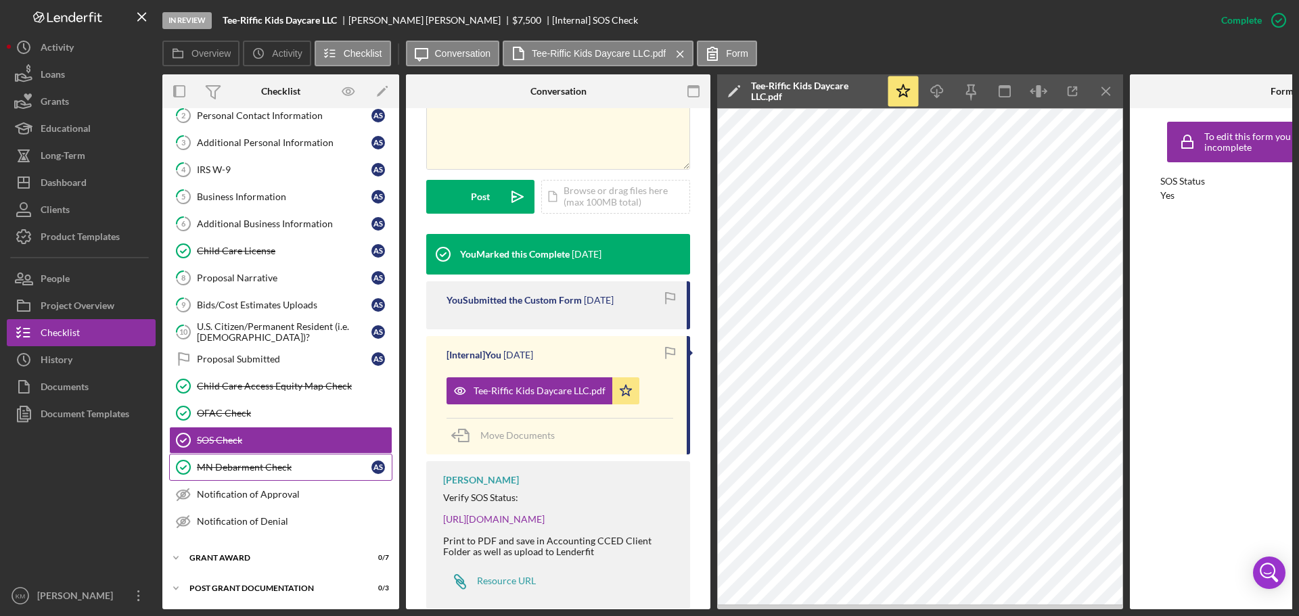
click at [282, 465] on div "MN Debarment Check" at bounding box center [284, 467] width 175 height 11
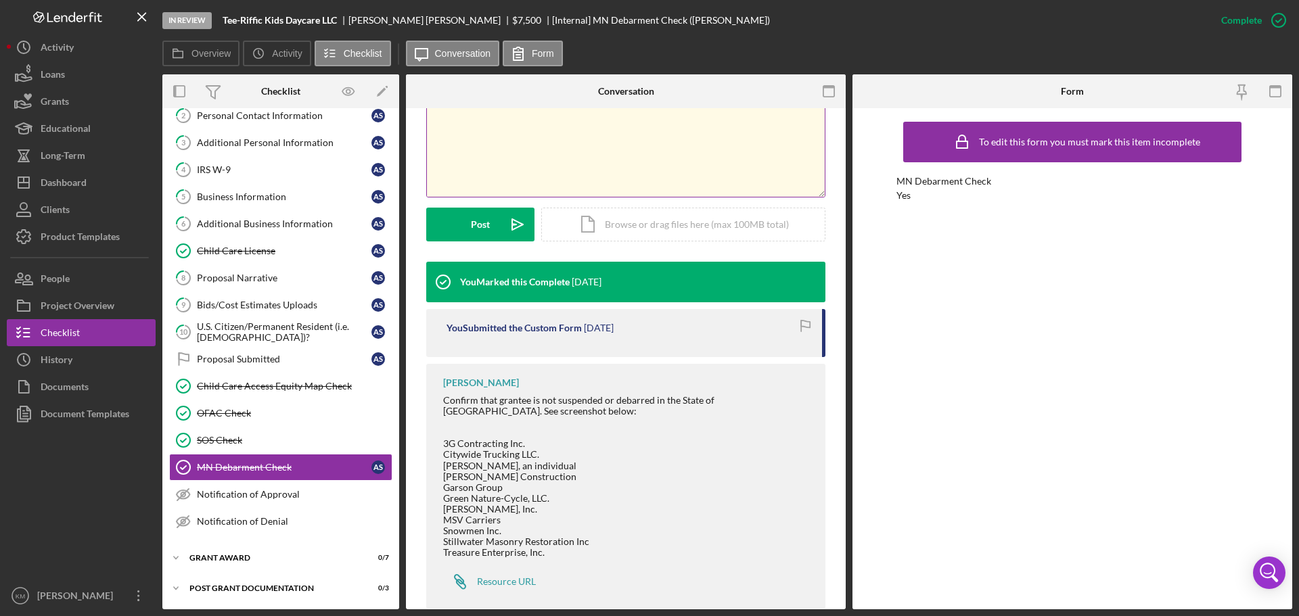
scroll to position [297, 0]
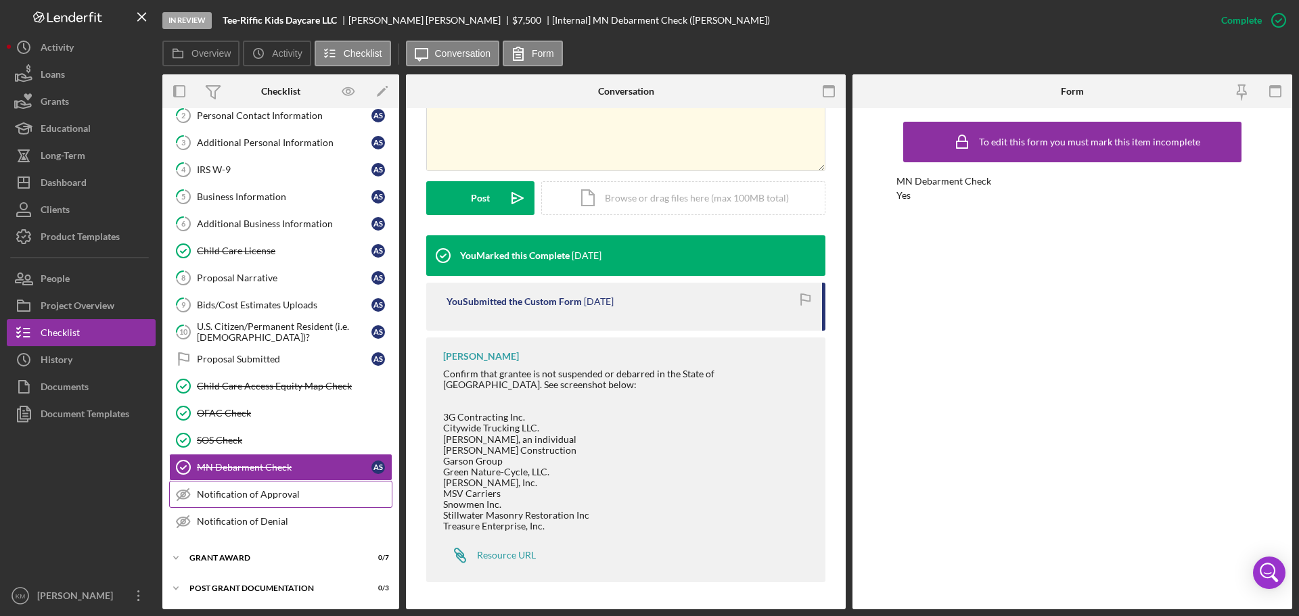
click at [299, 497] on div "Notification of Approval" at bounding box center [294, 494] width 195 height 11
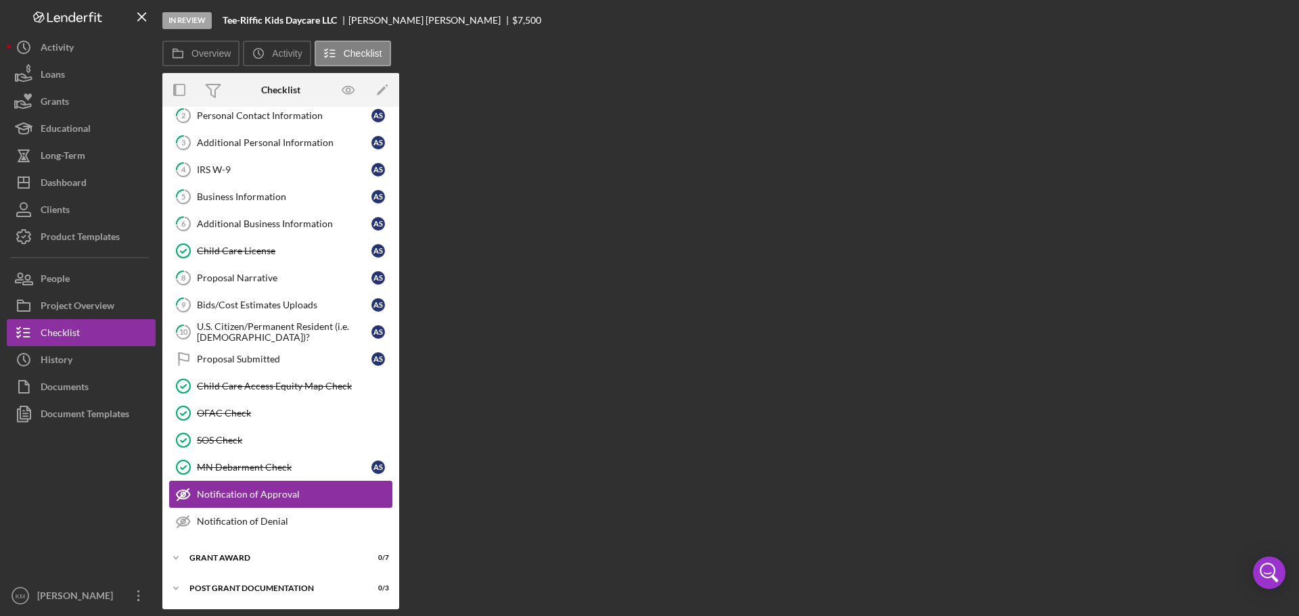
scroll to position [68, 0]
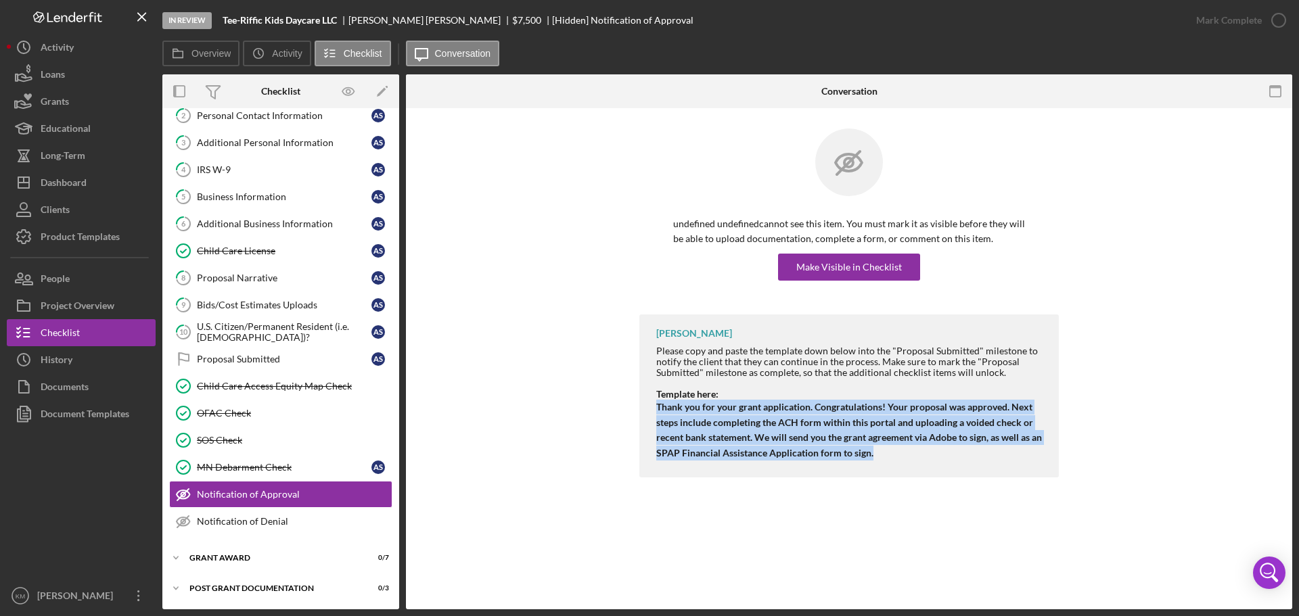
drag, startPoint x: 877, startPoint y: 453, endPoint x: 649, endPoint y: 411, distance: 231.7
click at [649, 411] on div "Katie Messerli Please copy and paste the template down below into the "Proposal…" at bounding box center [849, 396] width 420 height 163
copy strong "Thank you for your grant application. Congratulations! Your proposal was approv…"
click at [875, 273] on div "Make Visible in Checklist" at bounding box center [849, 267] width 106 height 27
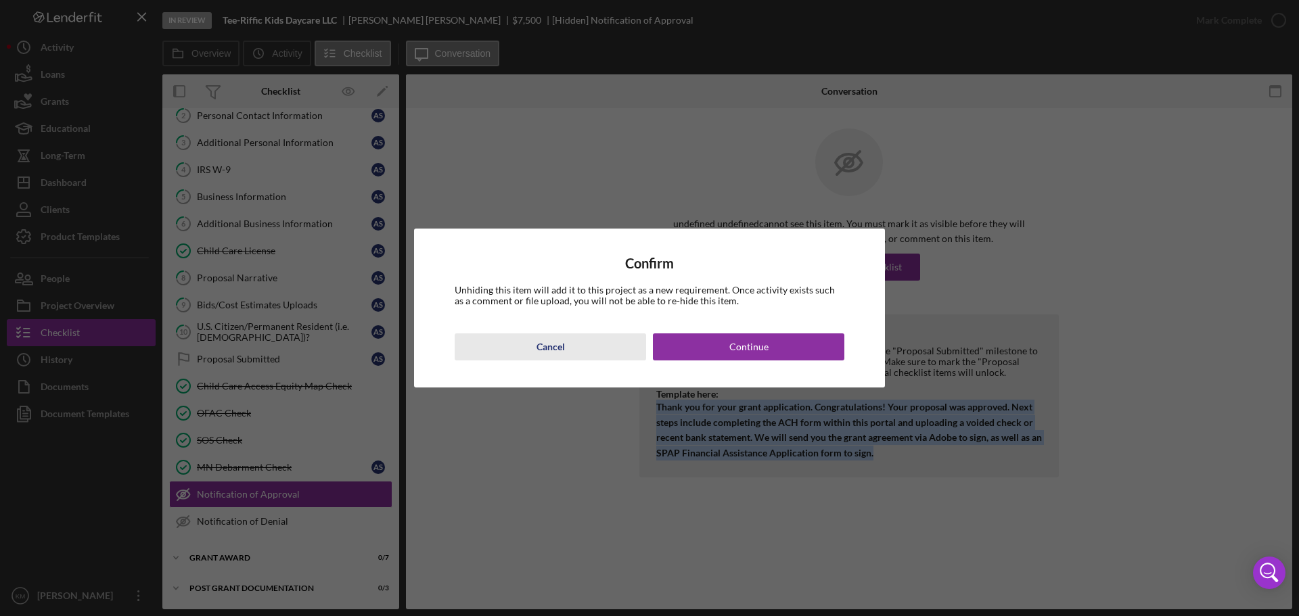
click at [575, 353] on button "Cancel" at bounding box center [551, 347] width 192 height 27
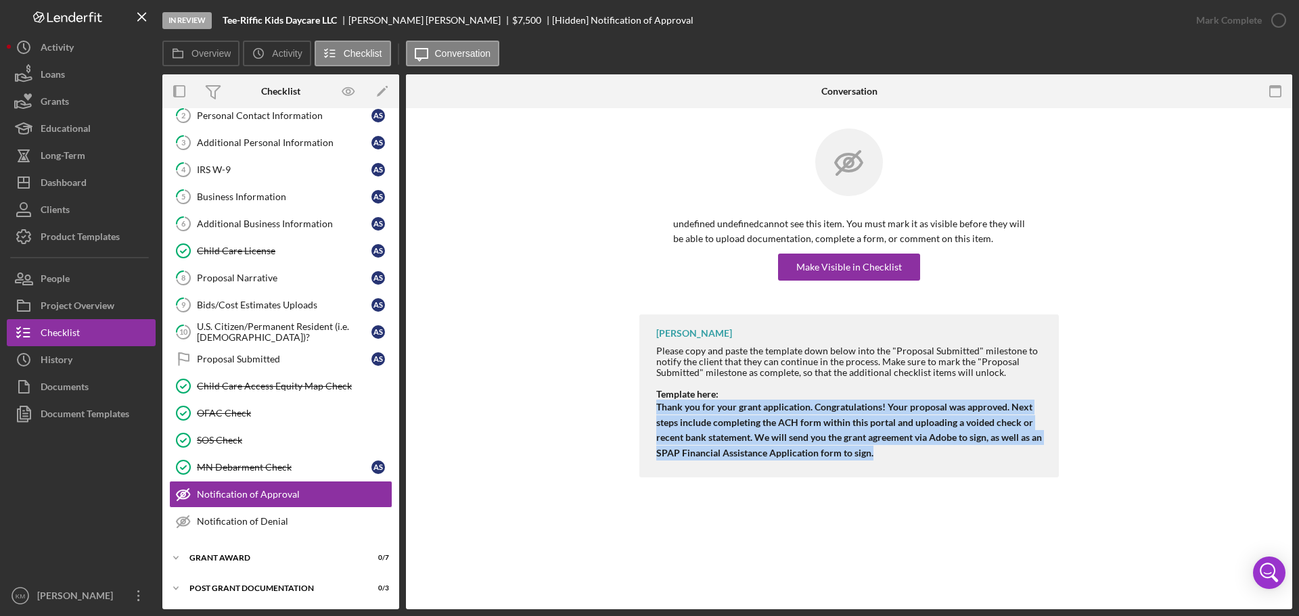
click at [863, 472] on div "Katie Messerli Please copy and paste the template down below into the "Proposal…" at bounding box center [849, 396] width 420 height 163
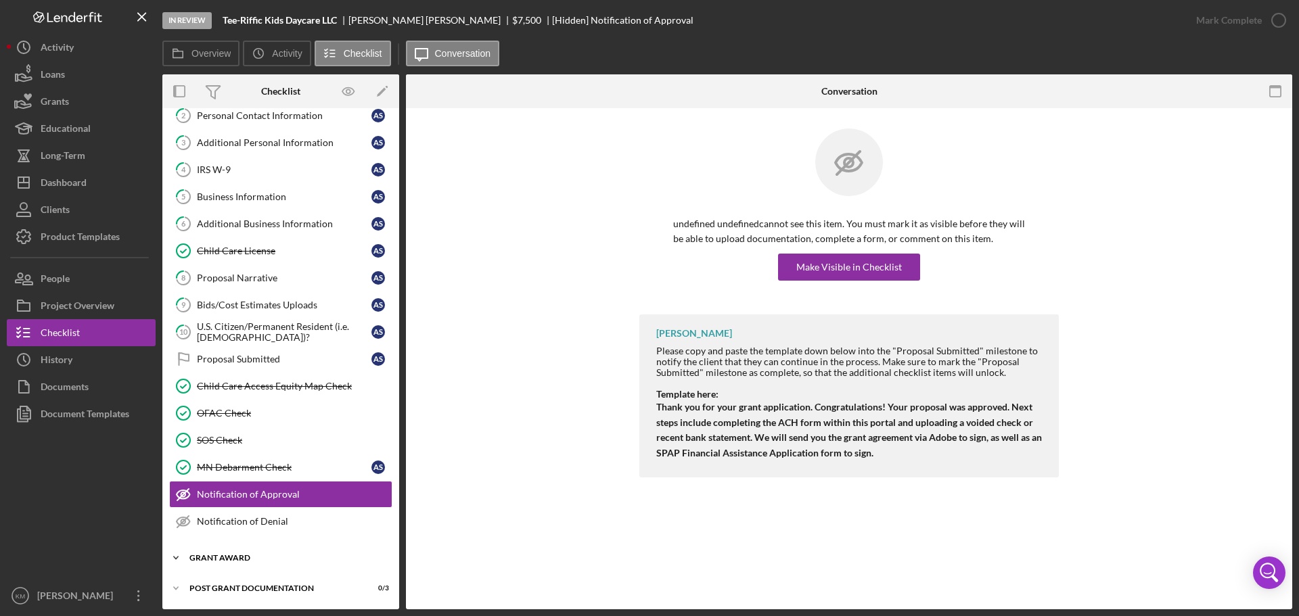
click at [178, 556] on icon "Icon/Expander" at bounding box center [175, 558] width 27 height 27
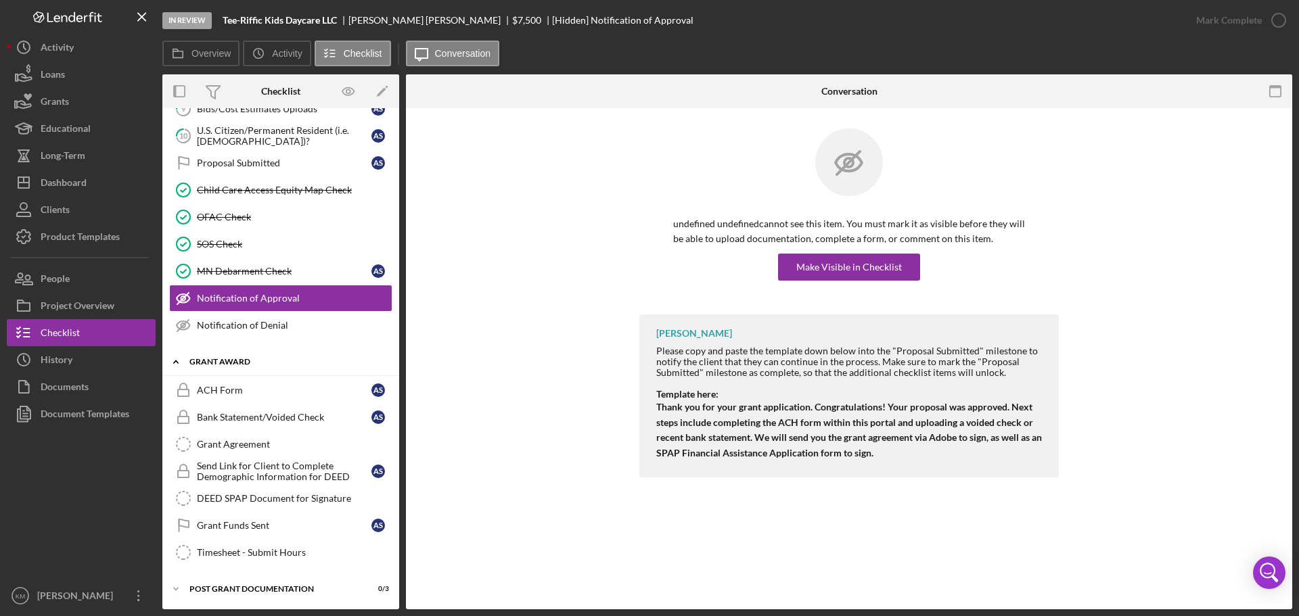
scroll to position [265, 0]
click at [242, 391] on div "ACH Form" at bounding box center [284, 389] width 175 height 11
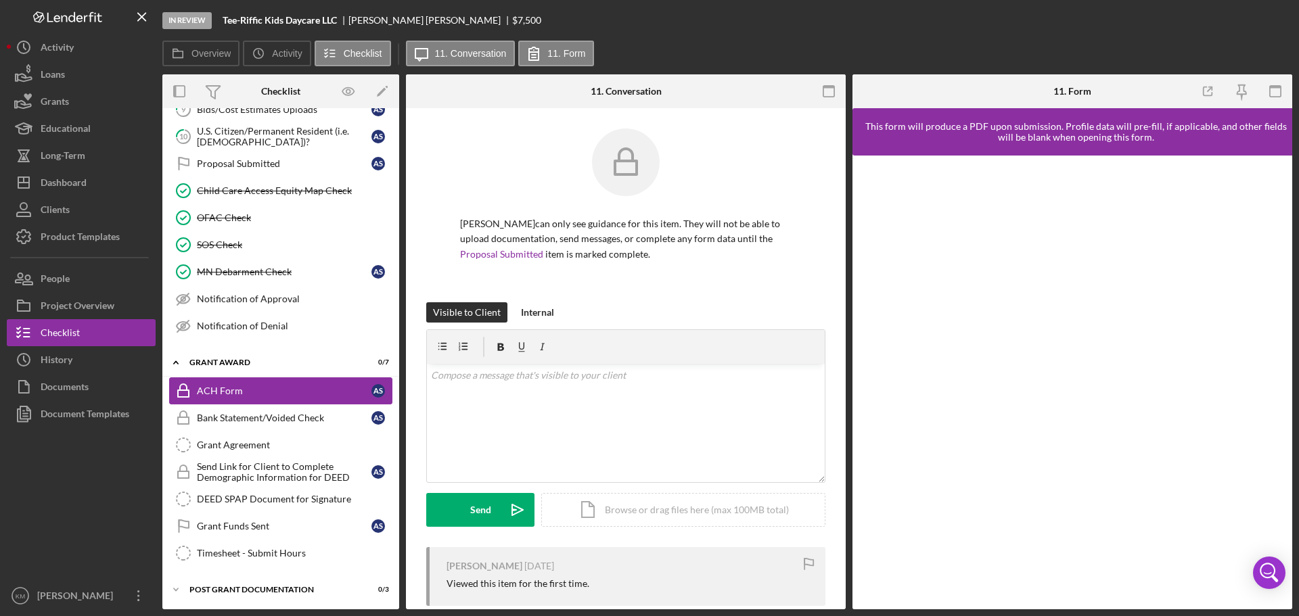
scroll to position [265, 0]
click at [267, 415] on div "Bank Statement/Voided Check" at bounding box center [284, 416] width 175 height 11
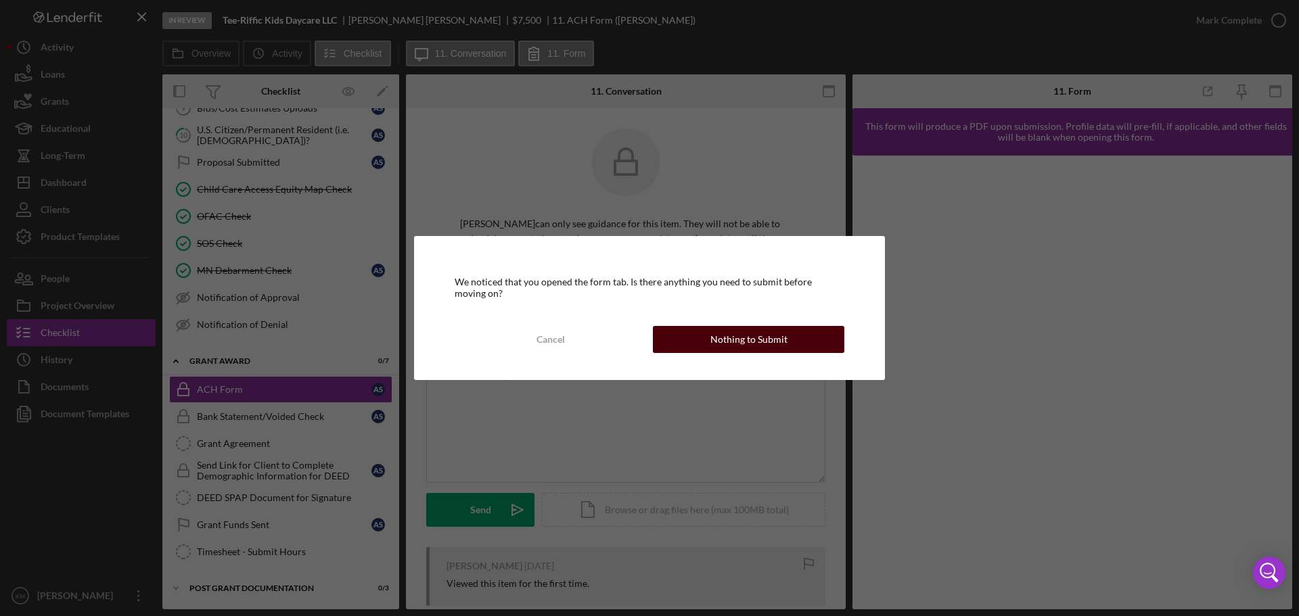
click at [727, 340] on div "Nothing to Submit" at bounding box center [749, 339] width 77 height 27
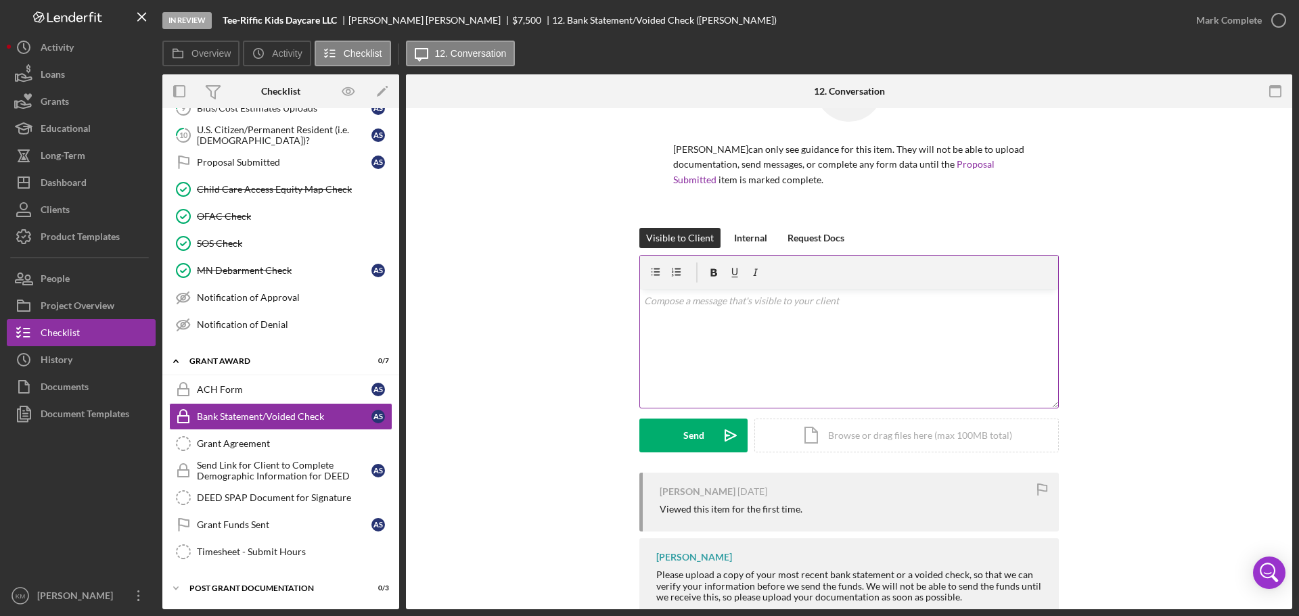
scroll to position [122, 0]
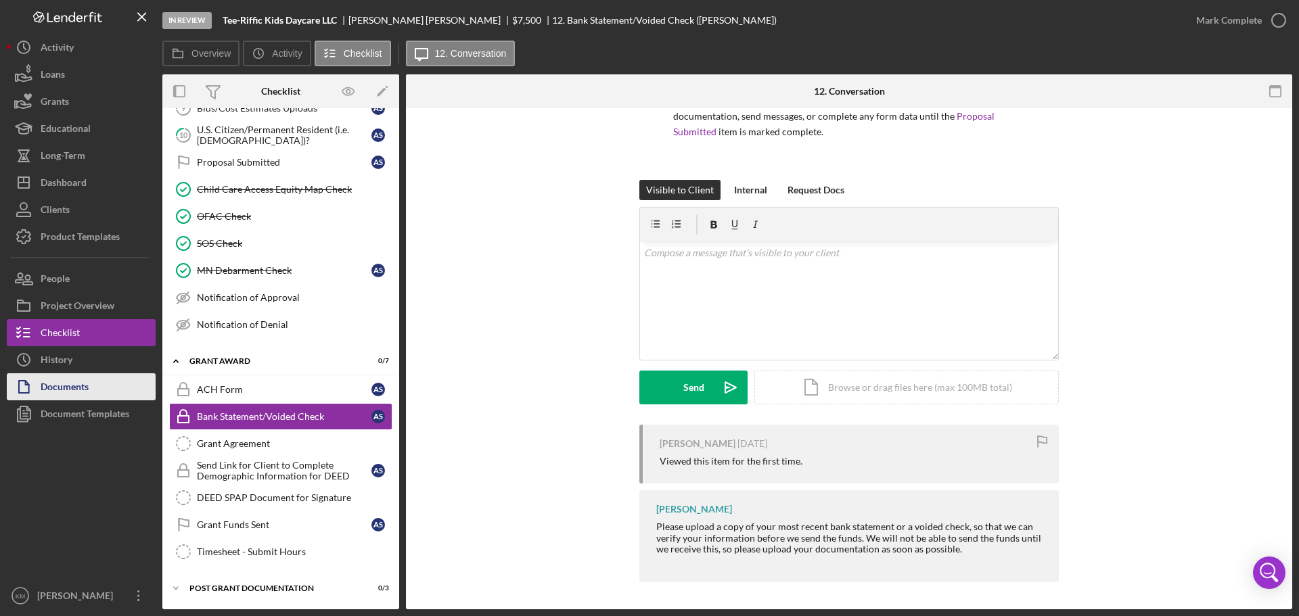
click at [63, 386] on div "Documents" at bounding box center [65, 389] width 48 height 30
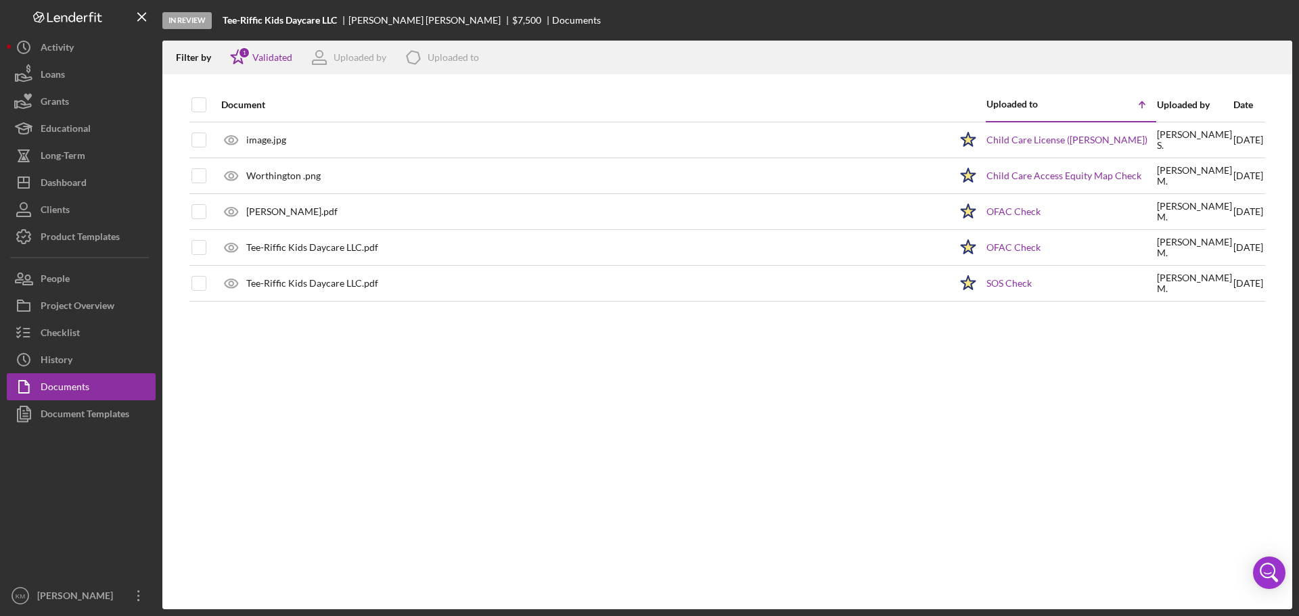
click at [1148, 47] on div "Filter by Icon/Star 1 Validated Uploaded by Icon/Product Uploaded to" at bounding box center [727, 58] width 1130 height 34
click at [72, 334] on div "Checklist" at bounding box center [60, 334] width 39 height 30
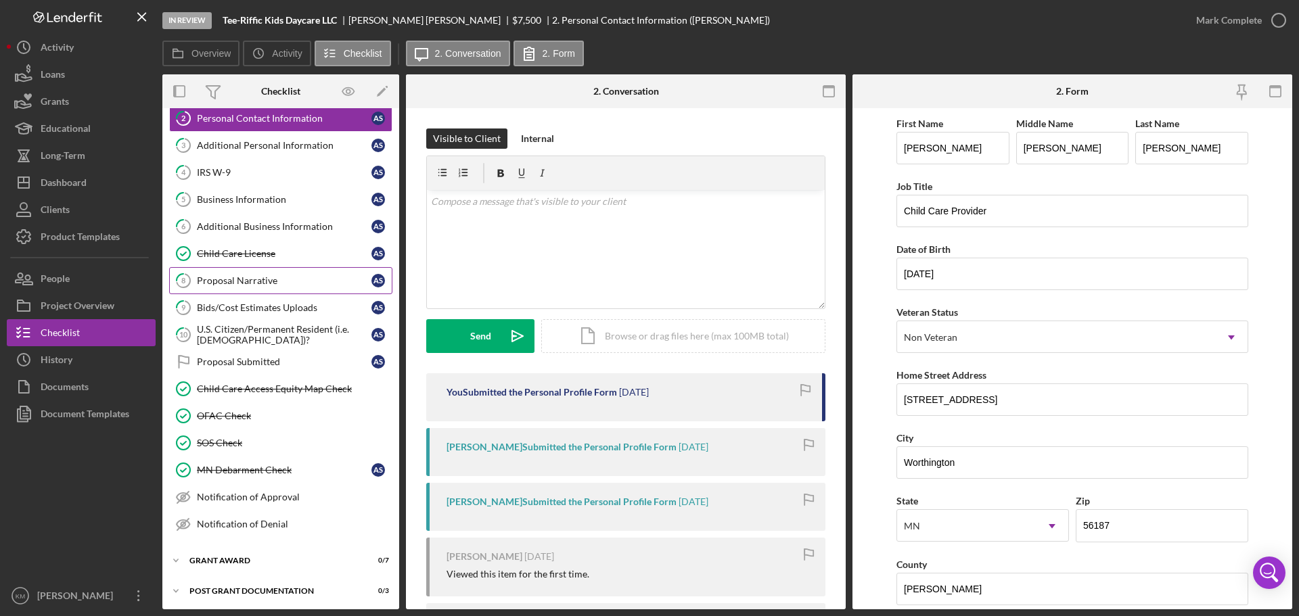
scroll to position [68, 0]
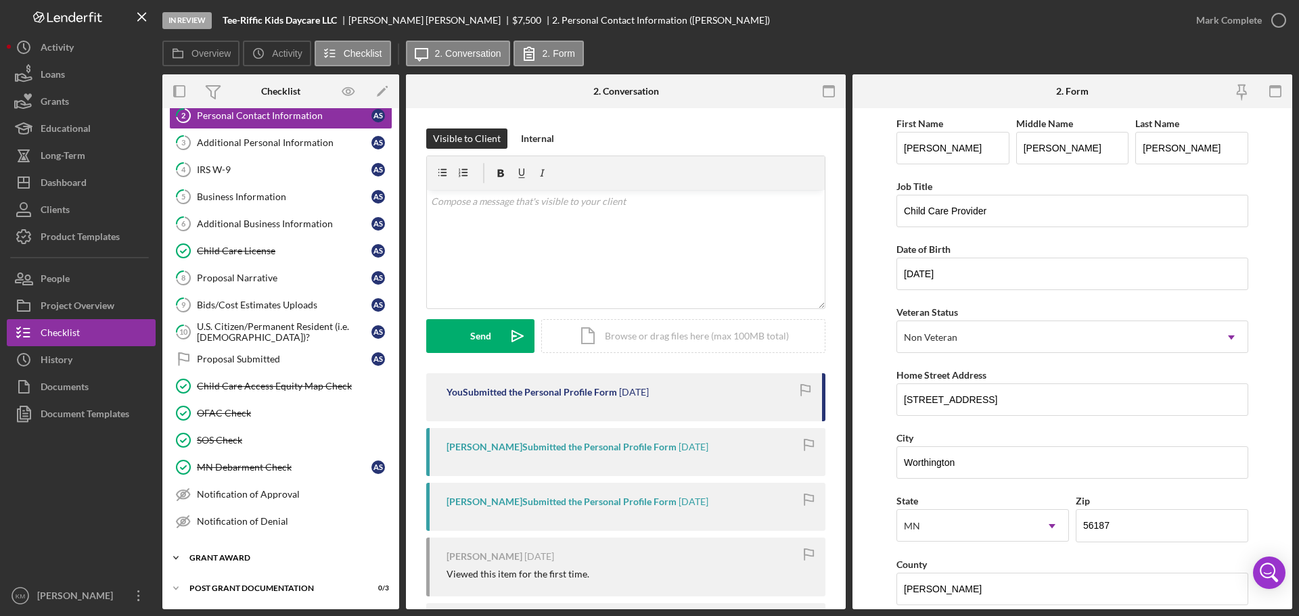
click at [177, 557] on icon "Icon/Expander" at bounding box center [175, 558] width 27 height 27
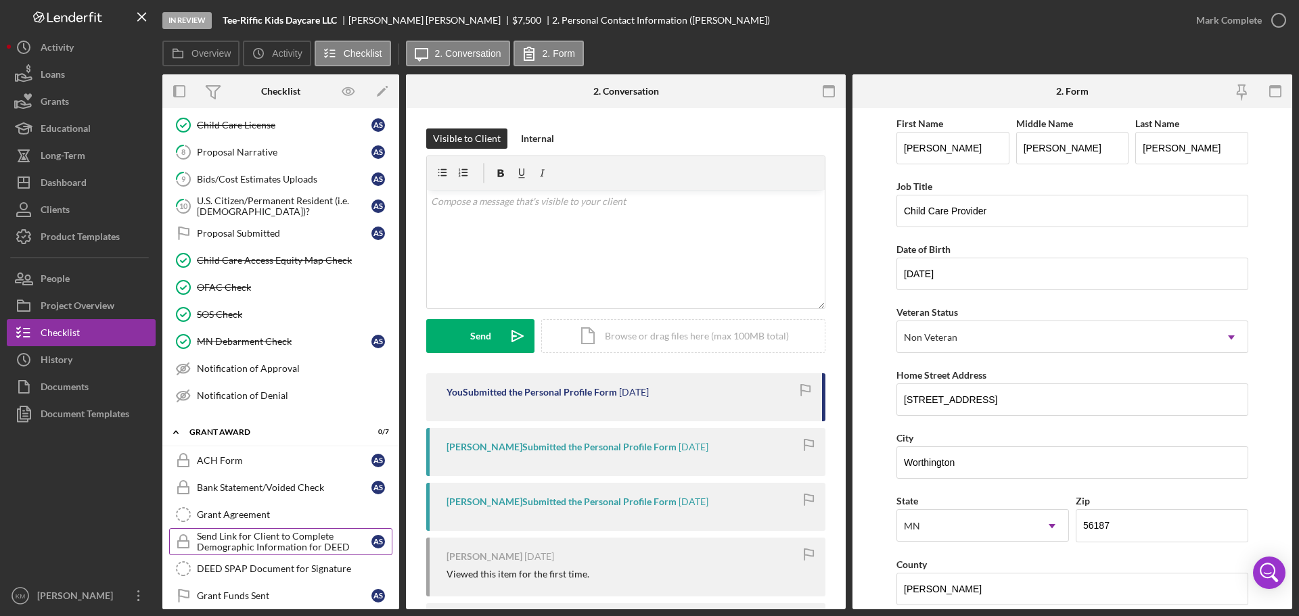
scroll to position [265, 0]
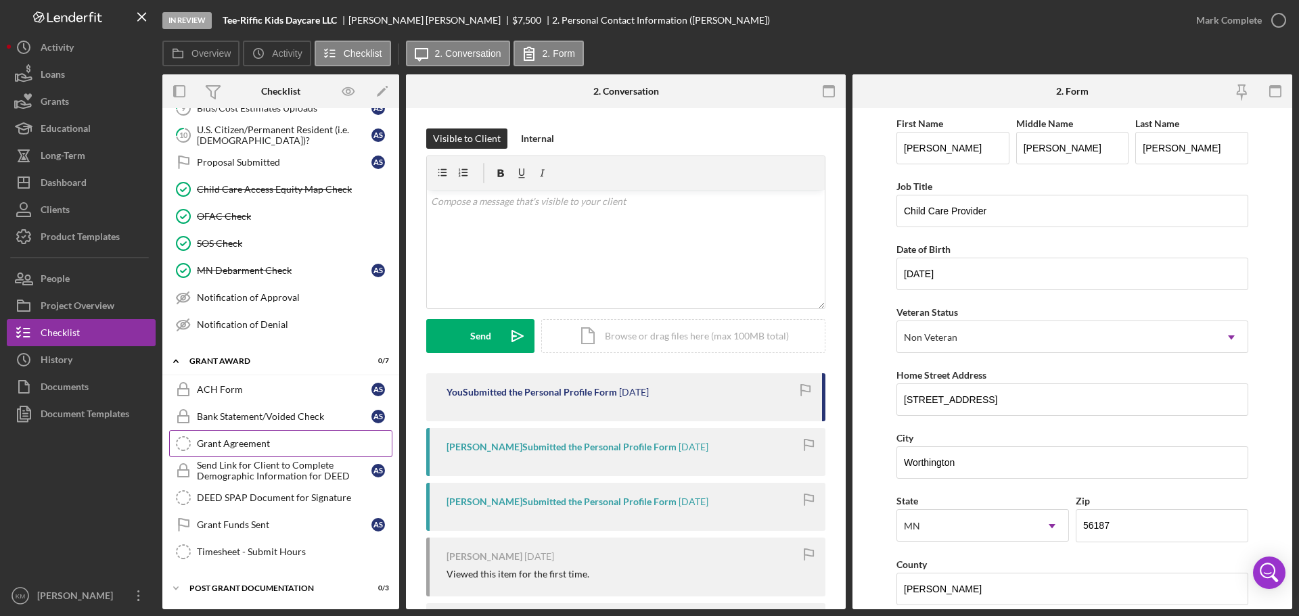
click at [269, 448] on div "Grant Agreement" at bounding box center [294, 443] width 195 height 11
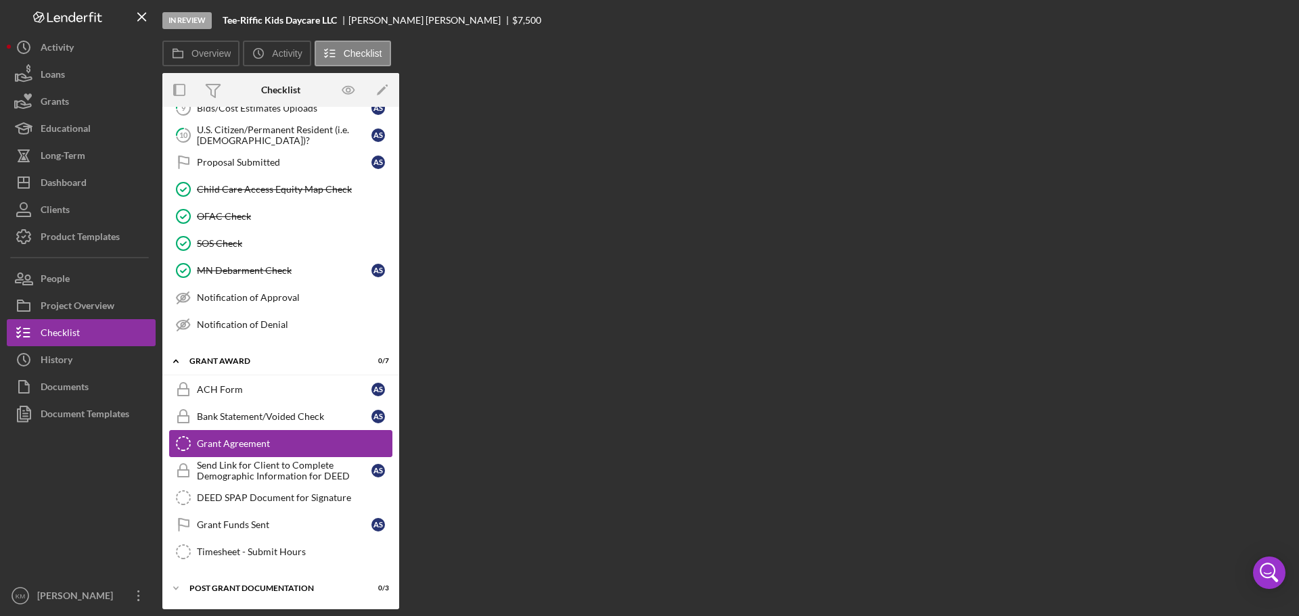
scroll to position [265, 0]
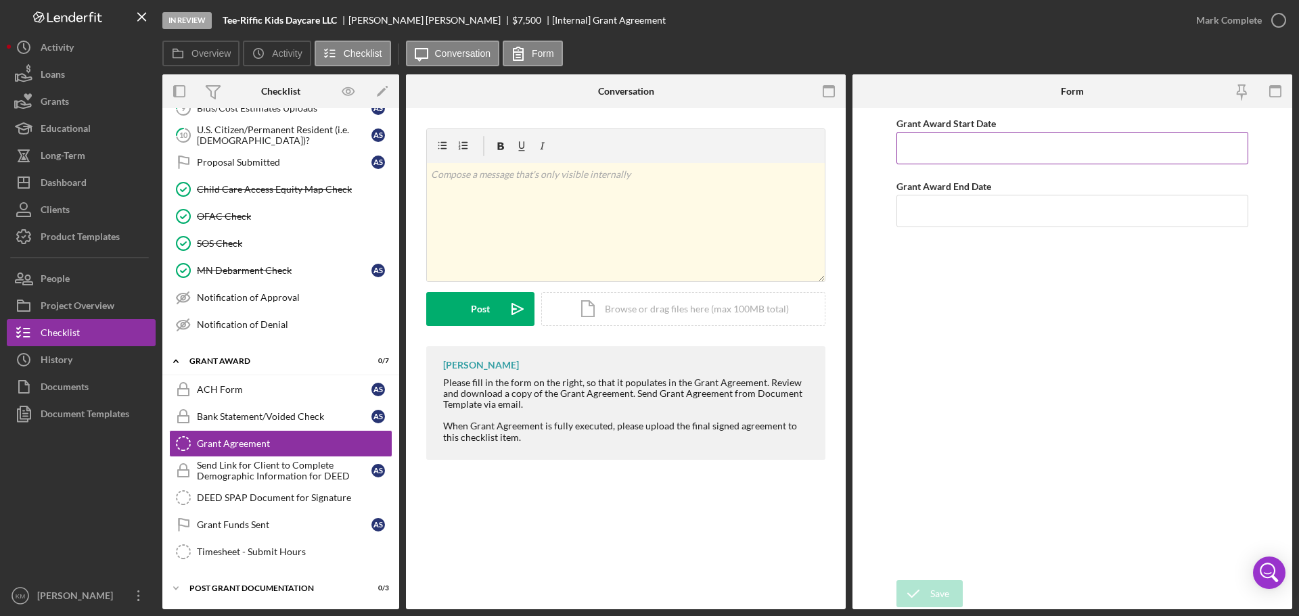
click at [974, 141] on input "Grant Award Start Date" at bounding box center [1073, 148] width 352 height 32
type input "10/08/2025"
click at [981, 222] on input "Grant Award End Date" at bounding box center [1073, 211] width 352 height 32
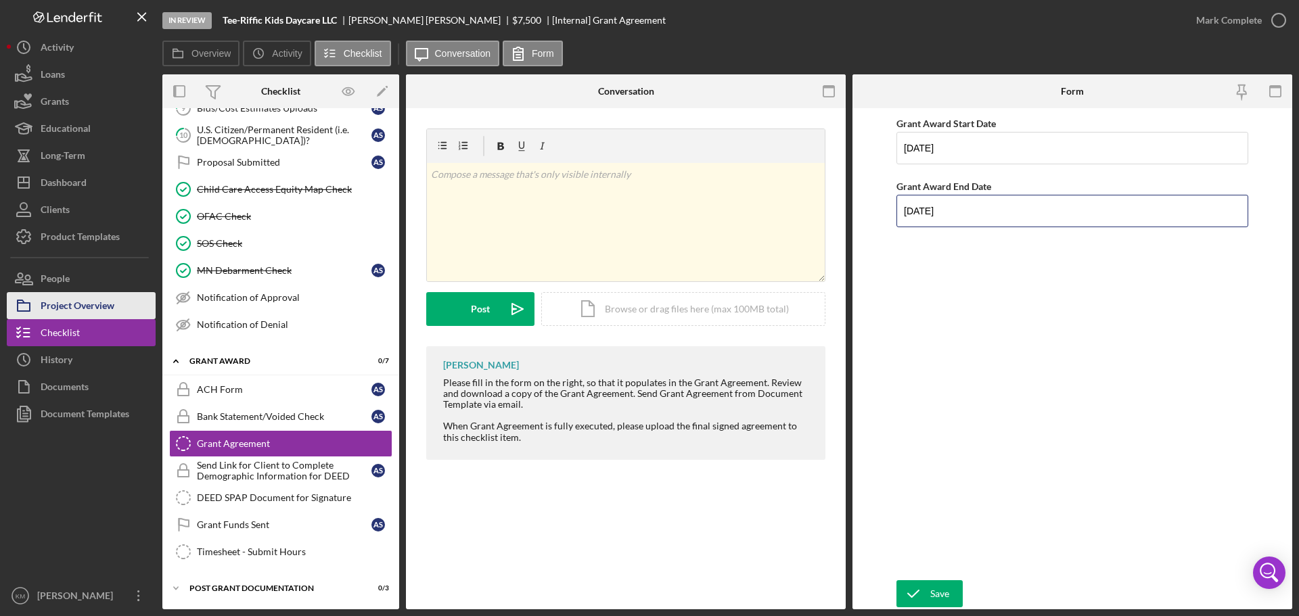
type input "10/07/2026"
click at [269, 467] on div "Send Link for Client to Complete Demographic Information for DEED" at bounding box center [284, 471] width 175 height 22
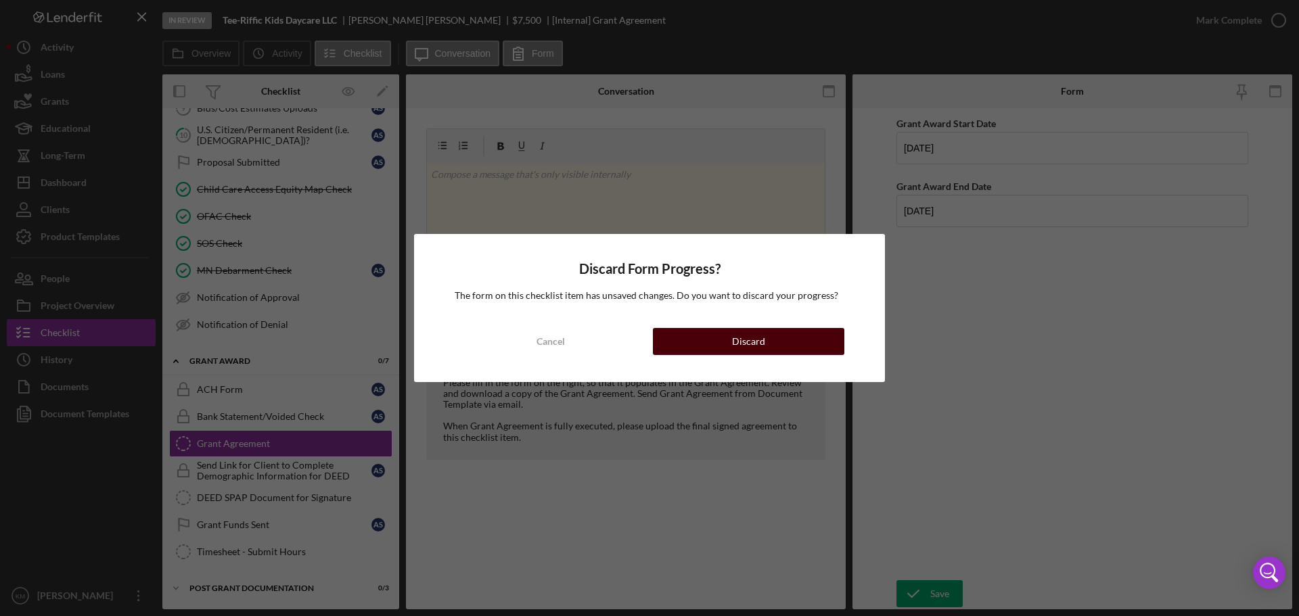
click at [708, 342] on button "Discard" at bounding box center [749, 341] width 192 height 27
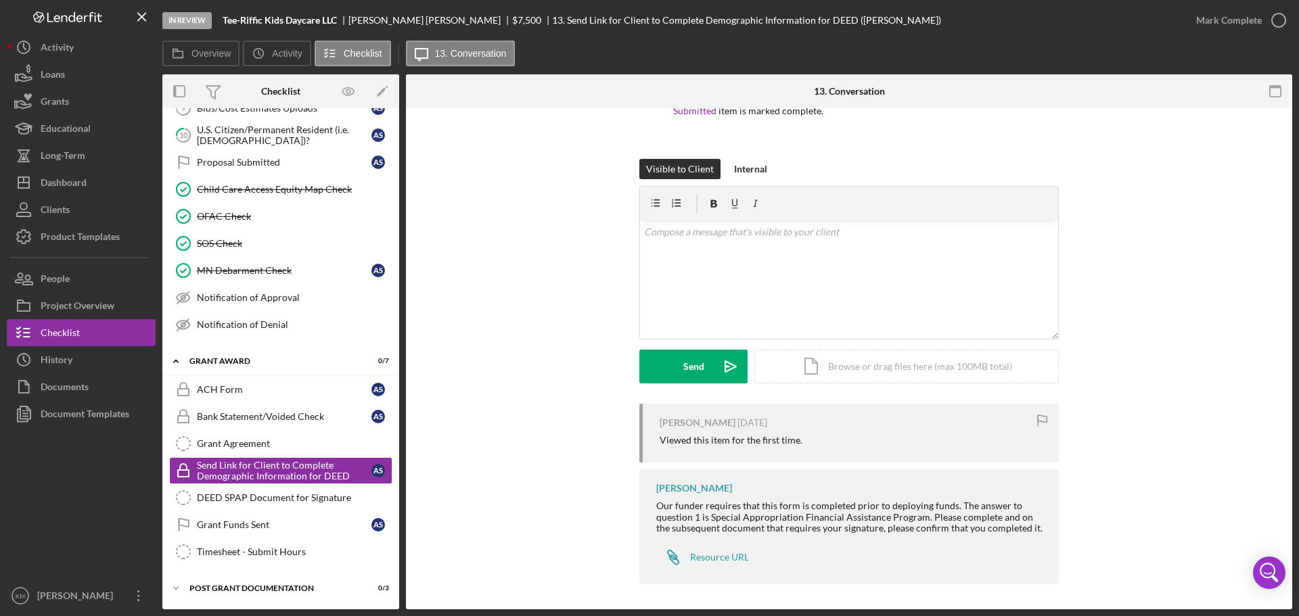
scroll to position [145, 0]
click at [244, 498] on div "DEED SPAP Document for Signature" at bounding box center [294, 498] width 195 height 11
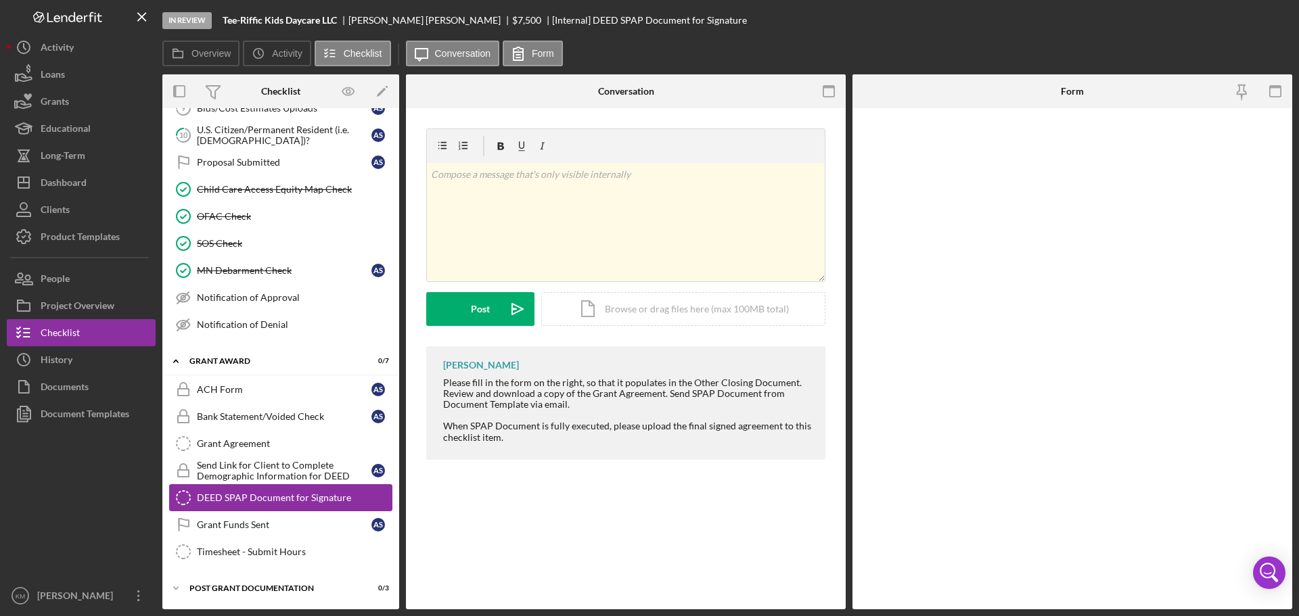
scroll to position [265, 0]
click at [296, 435] on link "Grant Agreement Grant Agreement" at bounding box center [280, 443] width 223 height 27
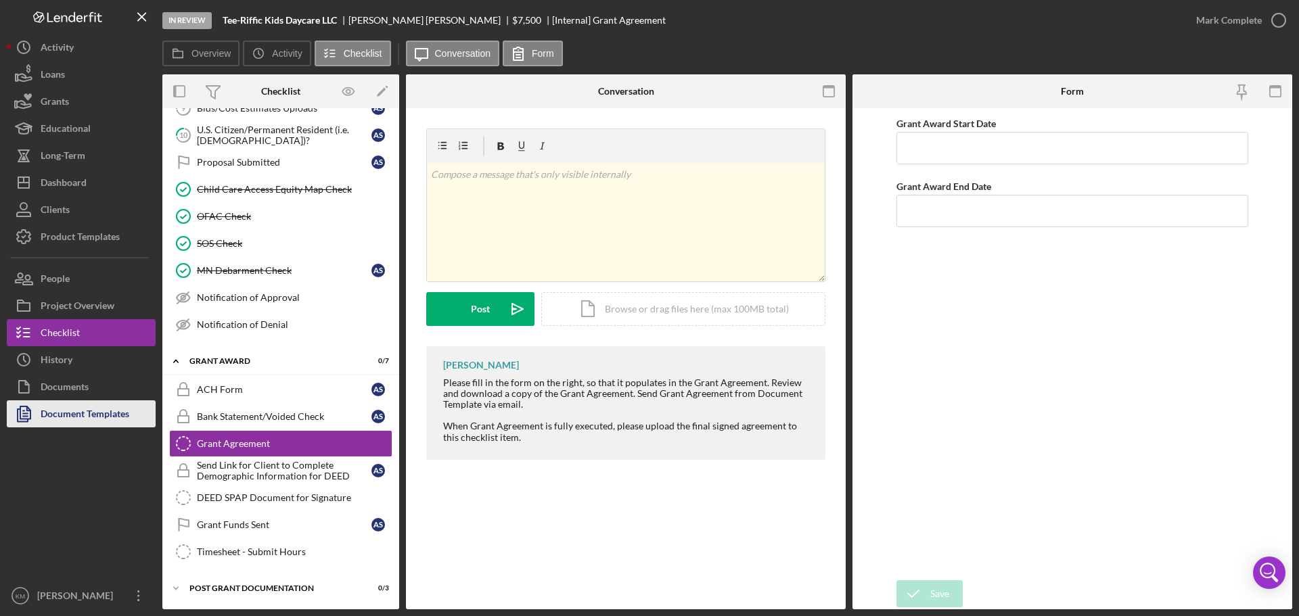
click at [97, 415] on div "Document Templates" at bounding box center [85, 416] width 89 height 30
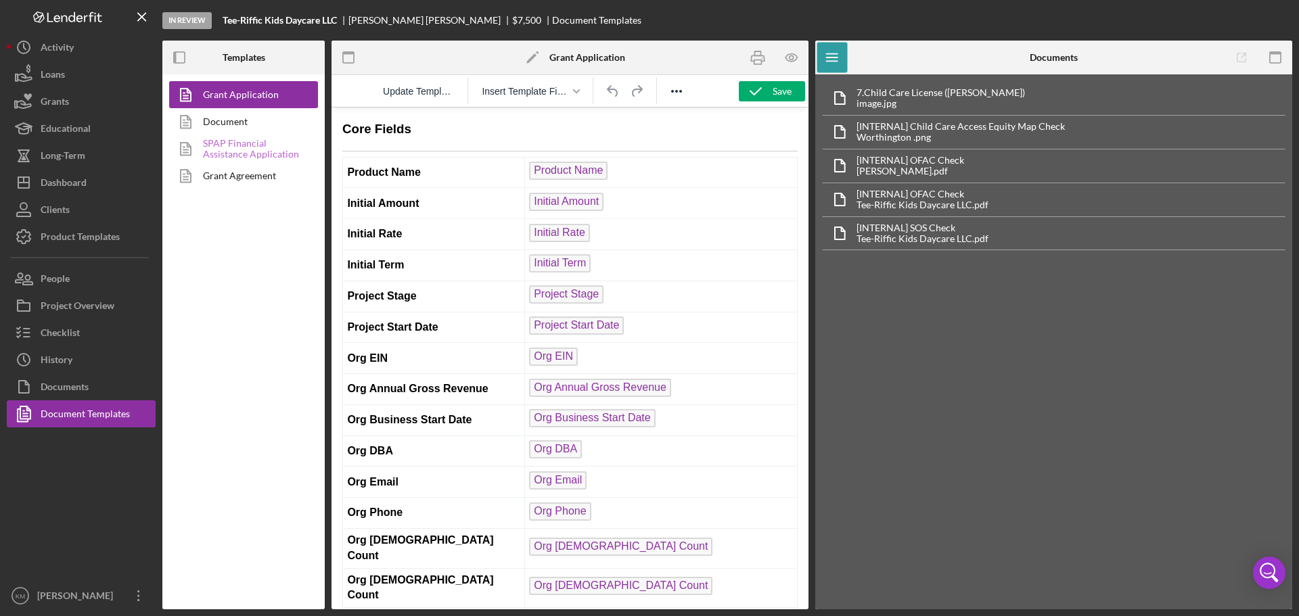
click at [241, 148] on link "SPAP Financial Assistance Application" at bounding box center [240, 148] width 142 height 27
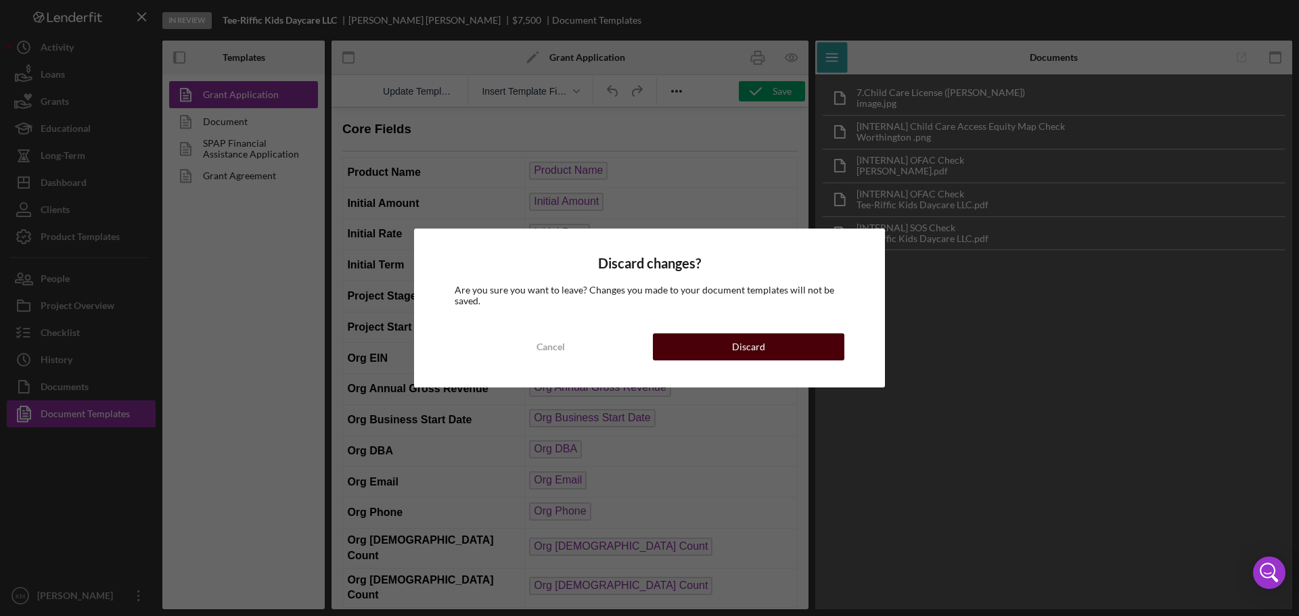
click at [781, 352] on button "Discard" at bounding box center [749, 347] width 192 height 27
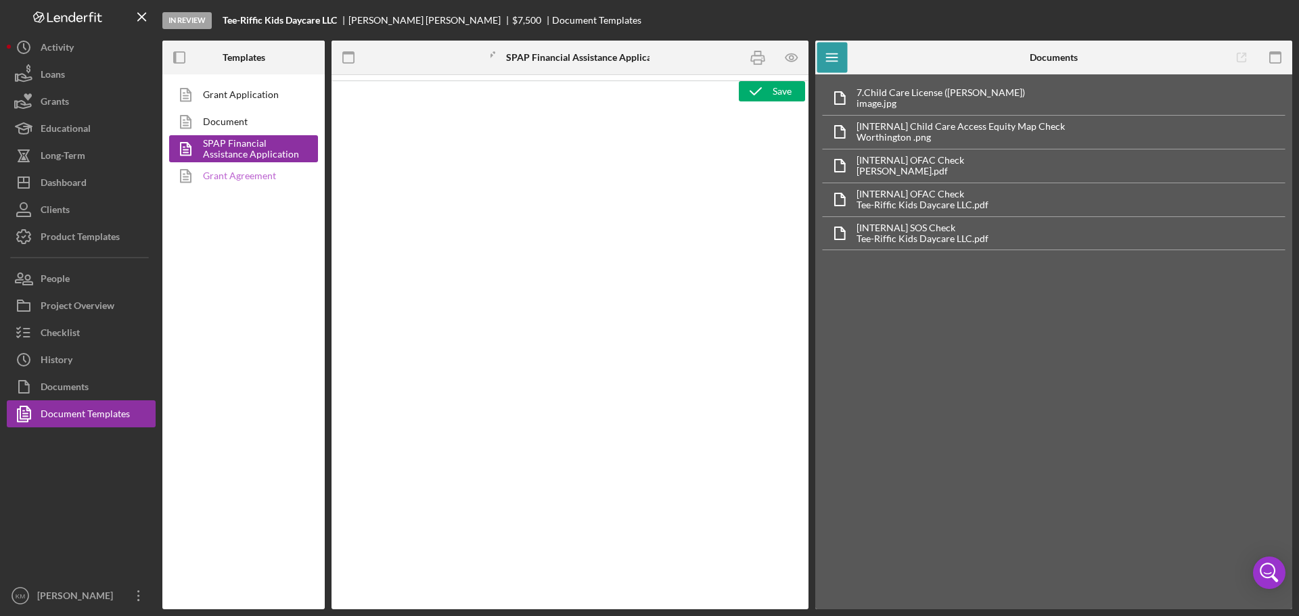
click at [228, 181] on link "Grant Agreement" at bounding box center [240, 175] width 142 height 27
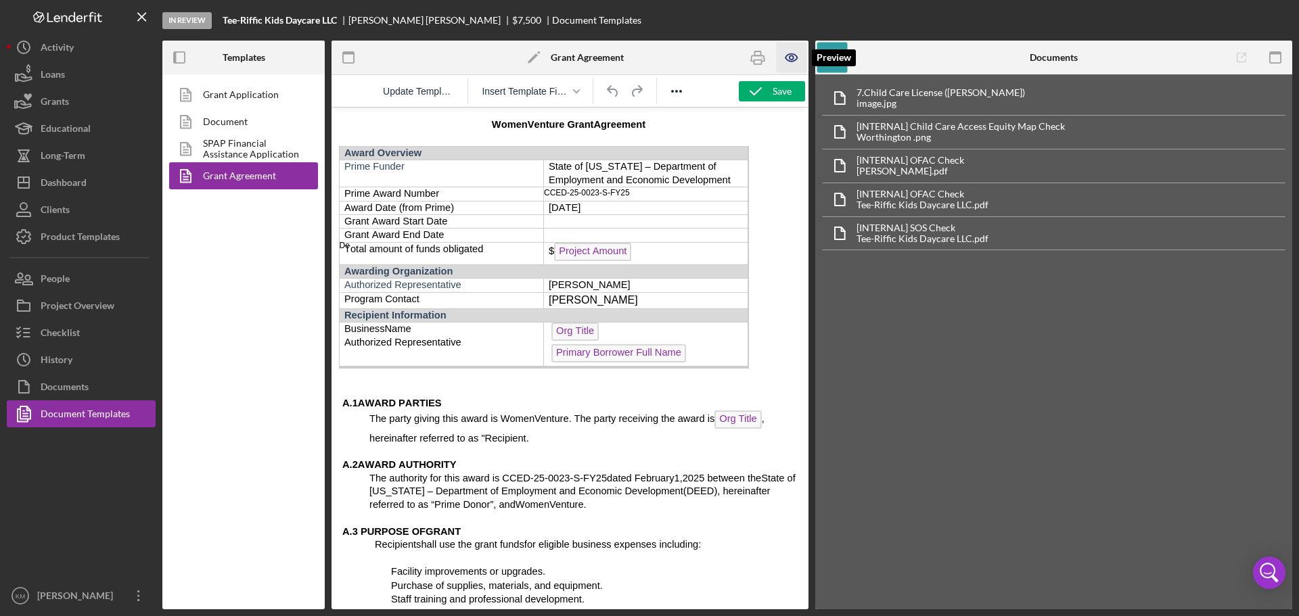
click at [793, 61] on icon "button" at bounding box center [792, 57] width 12 height 7
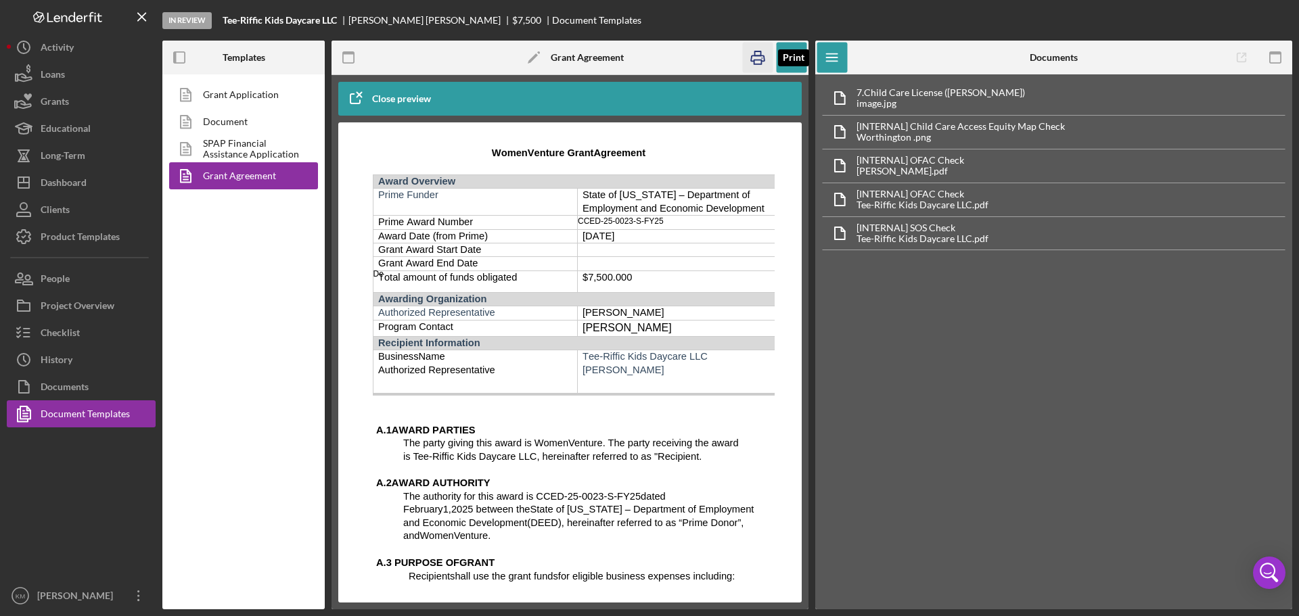
click at [758, 61] on icon "button" at bounding box center [758, 58] width 30 height 30
click at [279, 150] on link "SPAP Financial Assistance Application" at bounding box center [240, 148] width 142 height 27
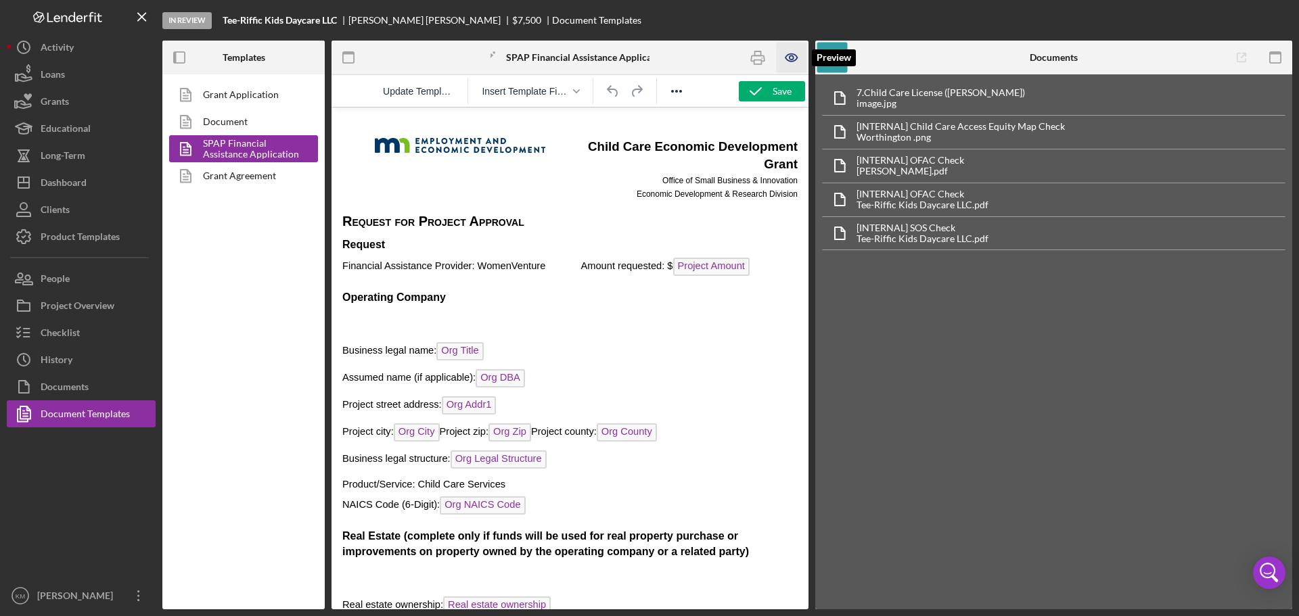
drag, startPoint x: 206, startPoint y: 2, endPoint x: 783, endPoint y: 59, distance: 579.3
click at [783, 59] on icon "button" at bounding box center [792, 58] width 30 height 30
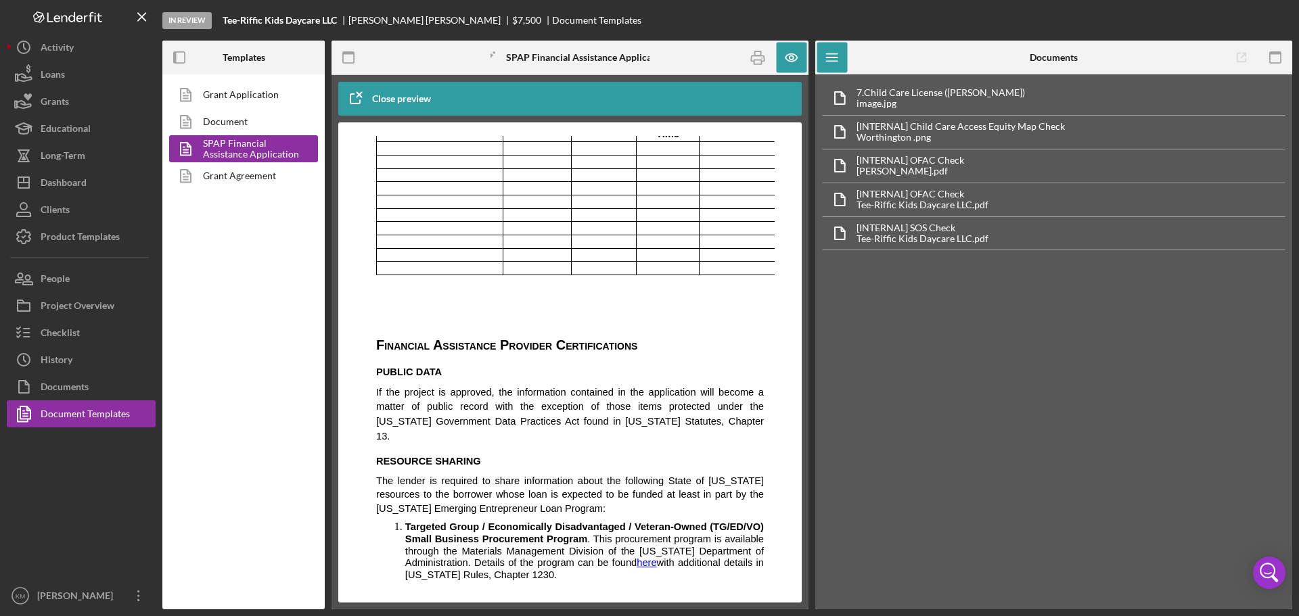
scroll to position [2301, 0]
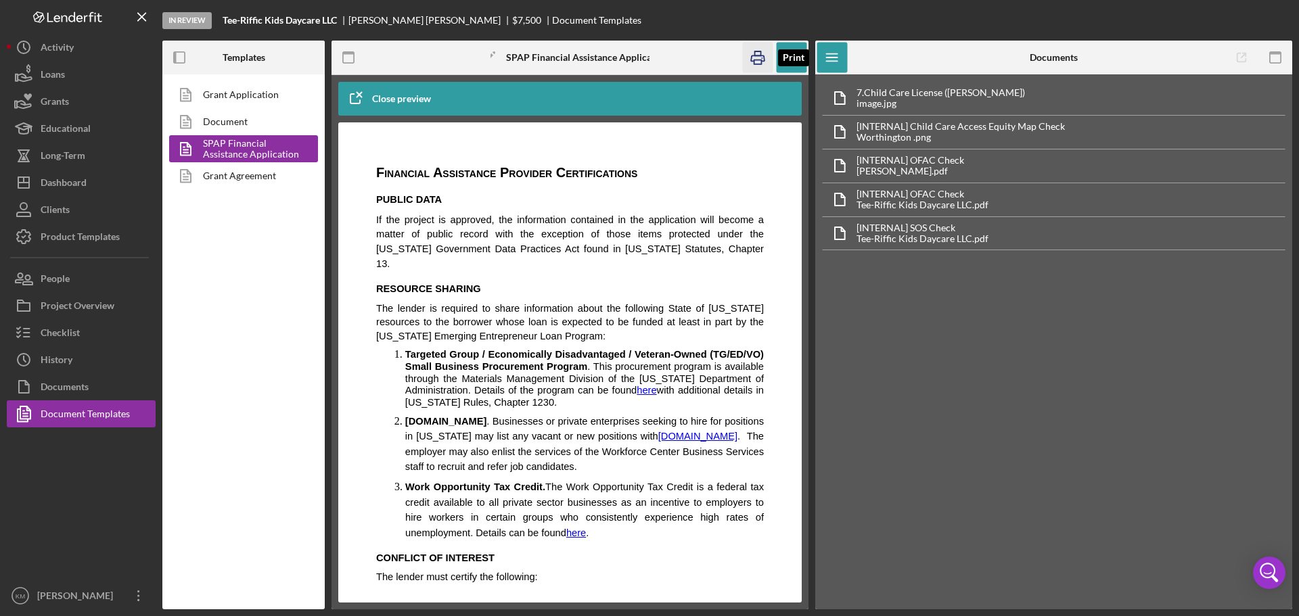
click at [763, 60] on icon "button" at bounding box center [758, 58] width 30 height 30
click at [86, 326] on button "Checklist" at bounding box center [81, 332] width 149 height 27
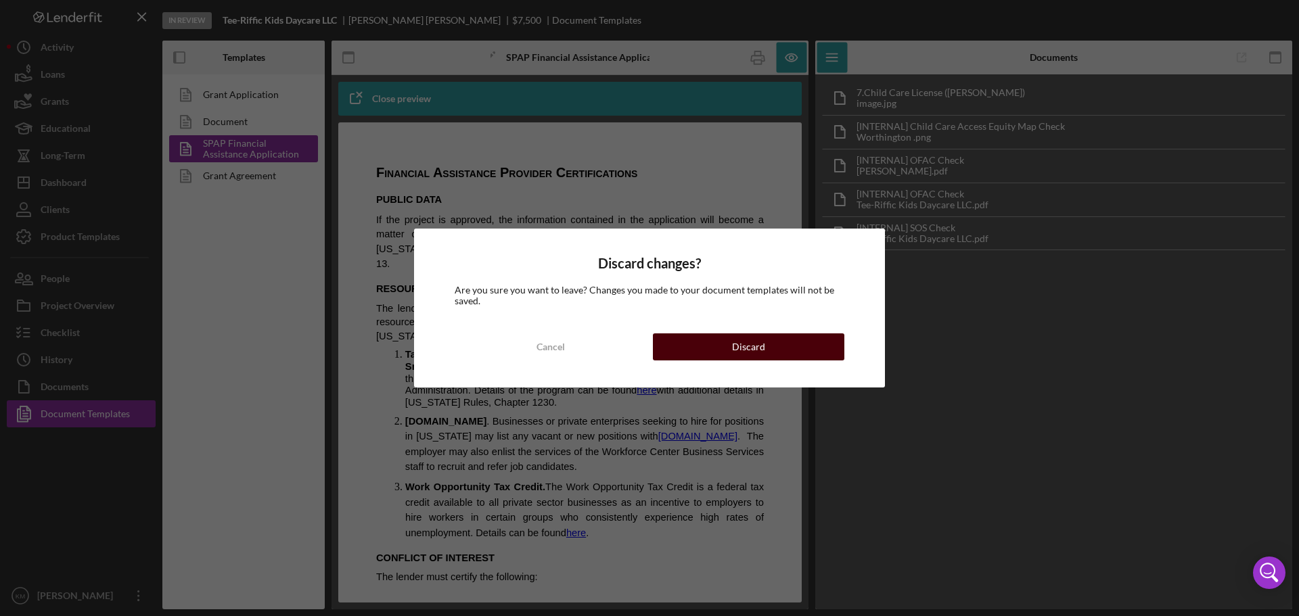
click at [753, 344] on div "Discard" at bounding box center [748, 347] width 33 height 27
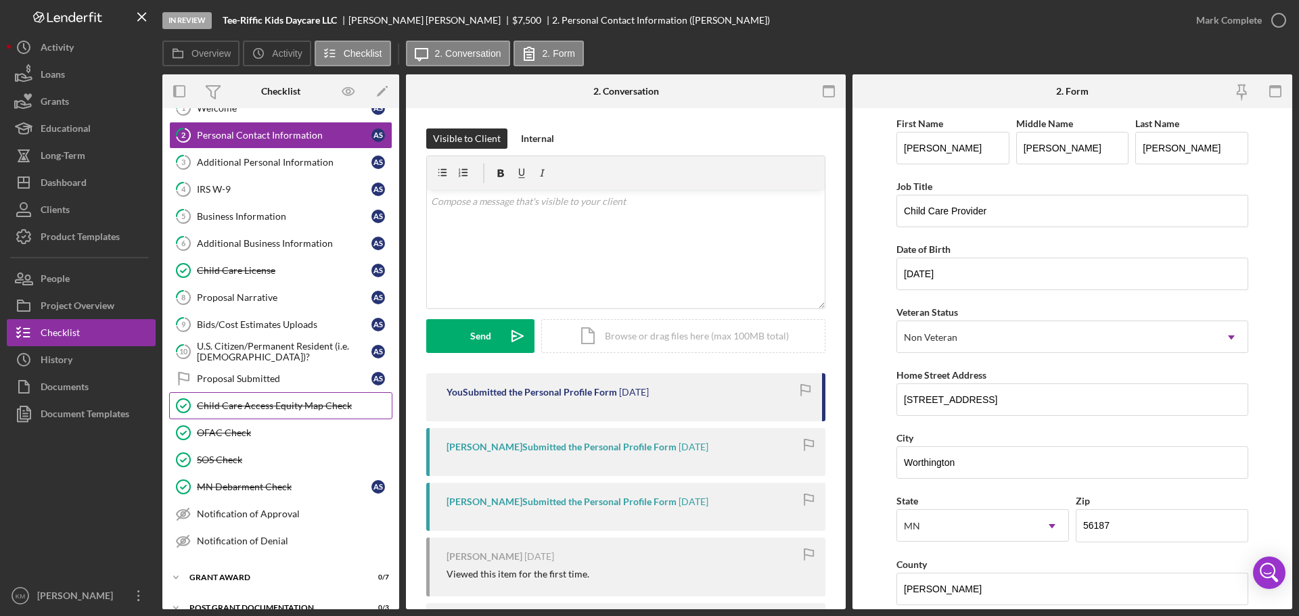
scroll to position [68, 0]
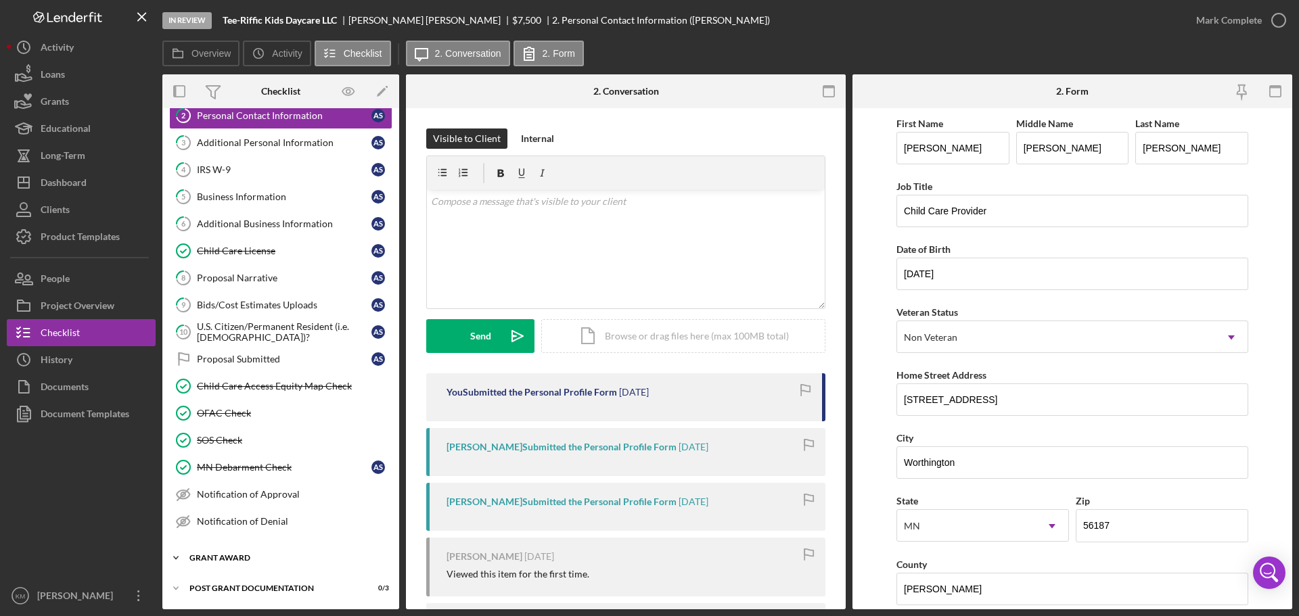
click at [177, 557] on icon "Icon/Expander" at bounding box center [175, 558] width 27 height 27
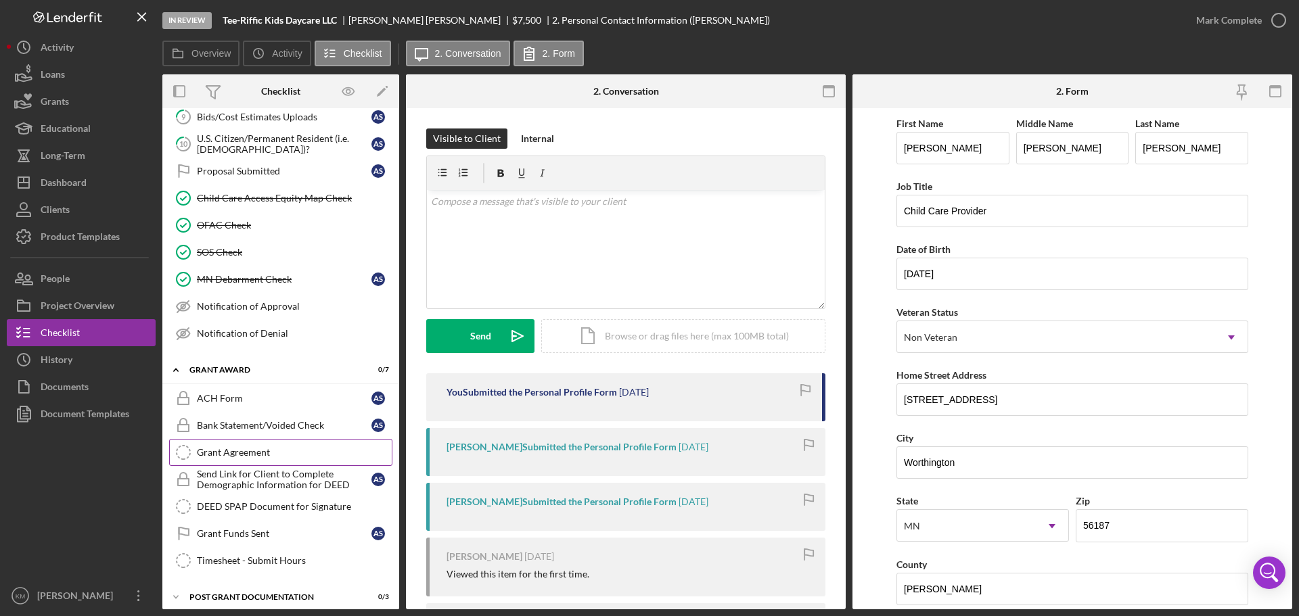
scroll to position [265, 0]
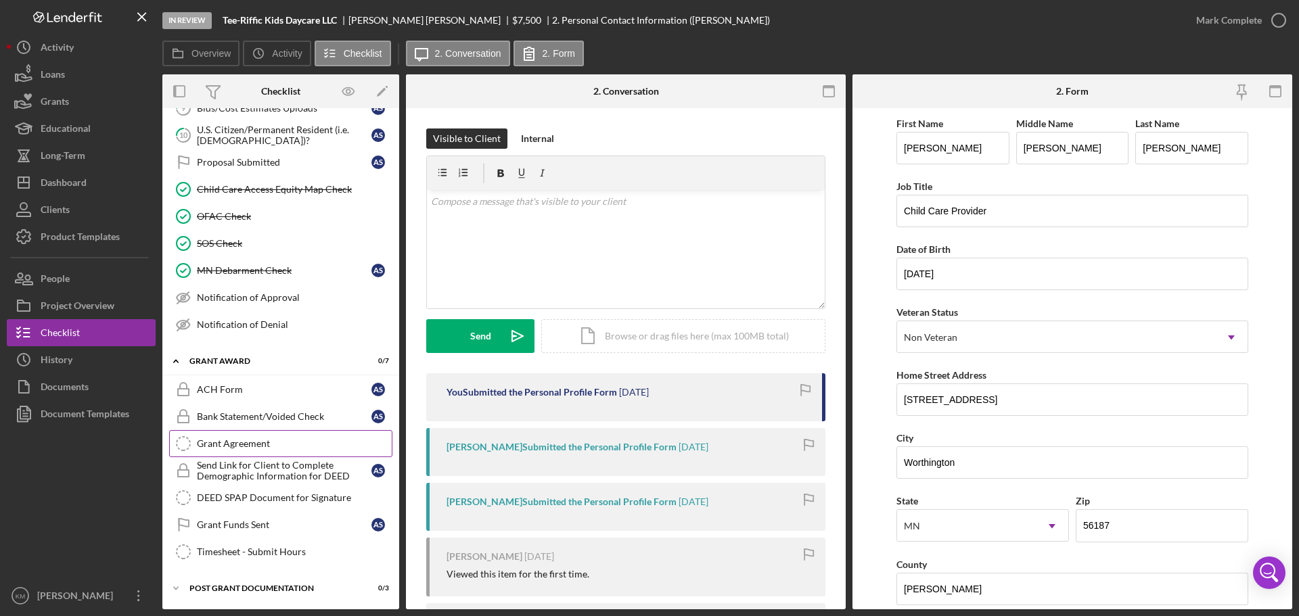
click at [241, 446] on div "Grant Agreement" at bounding box center [294, 443] width 195 height 11
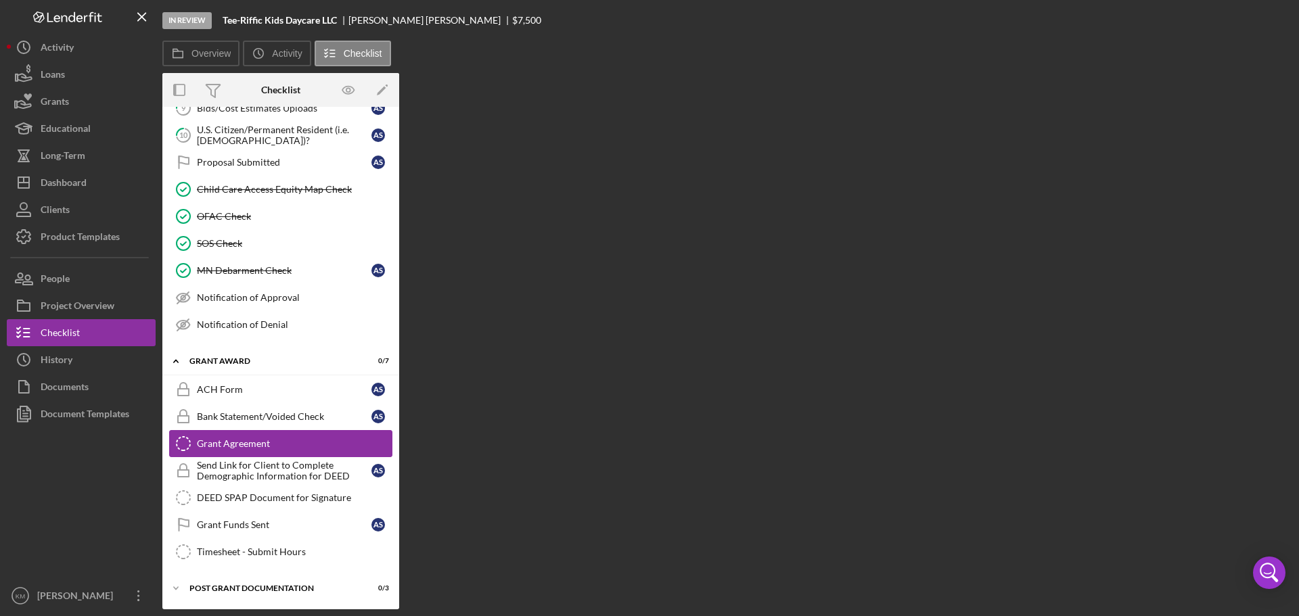
scroll to position [265, 0]
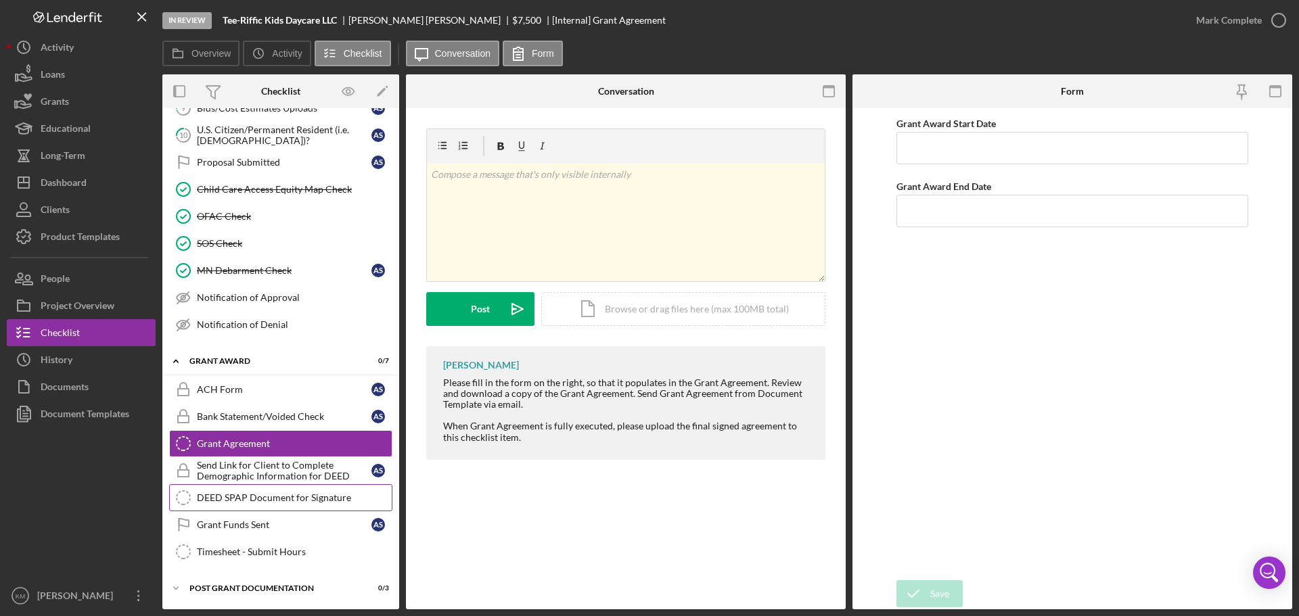
click at [270, 493] on div "DEED SPAP Document for Signature" at bounding box center [294, 498] width 195 height 11
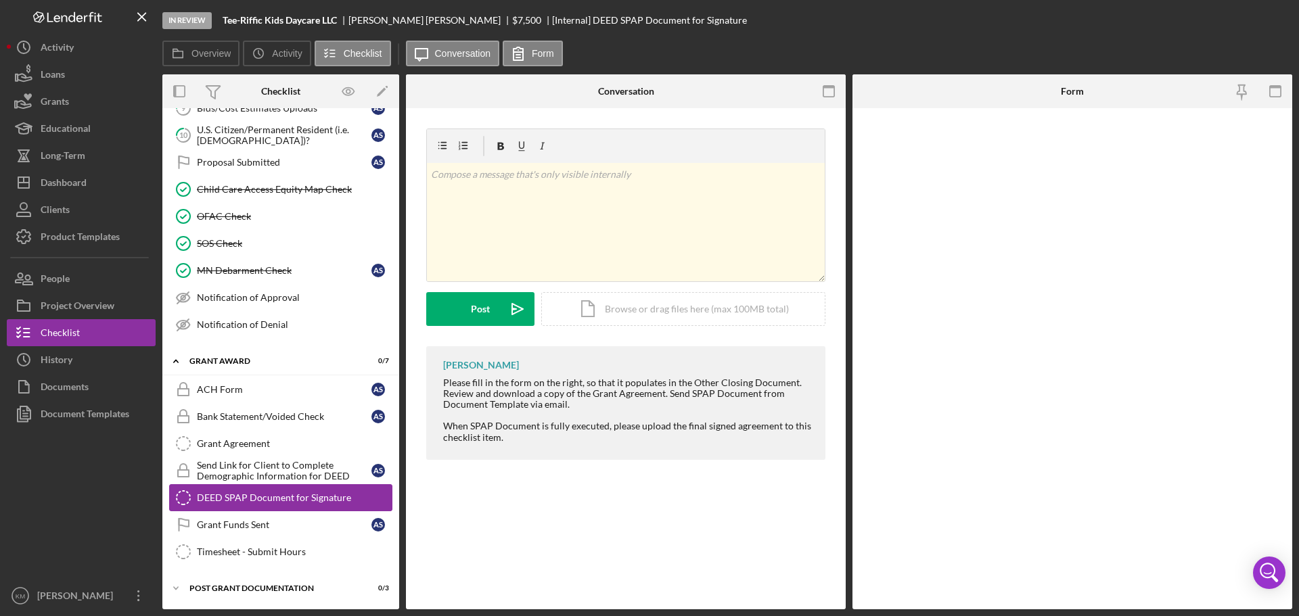
scroll to position [265, 0]
click at [255, 524] on div "Grant Funds Sent" at bounding box center [284, 525] width 175 height 11
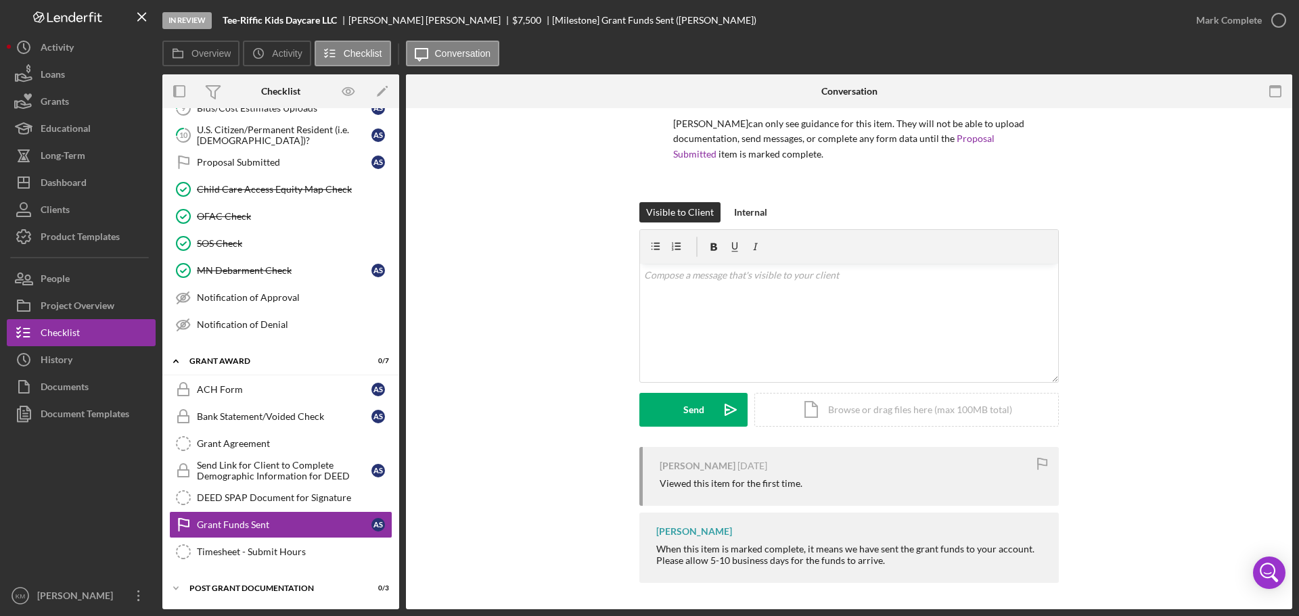
scroll to position [101, 0]
click at [249, 551] on div "Timesheet - Submit Hours" at bounding box center [294, 552] width 195 height 11
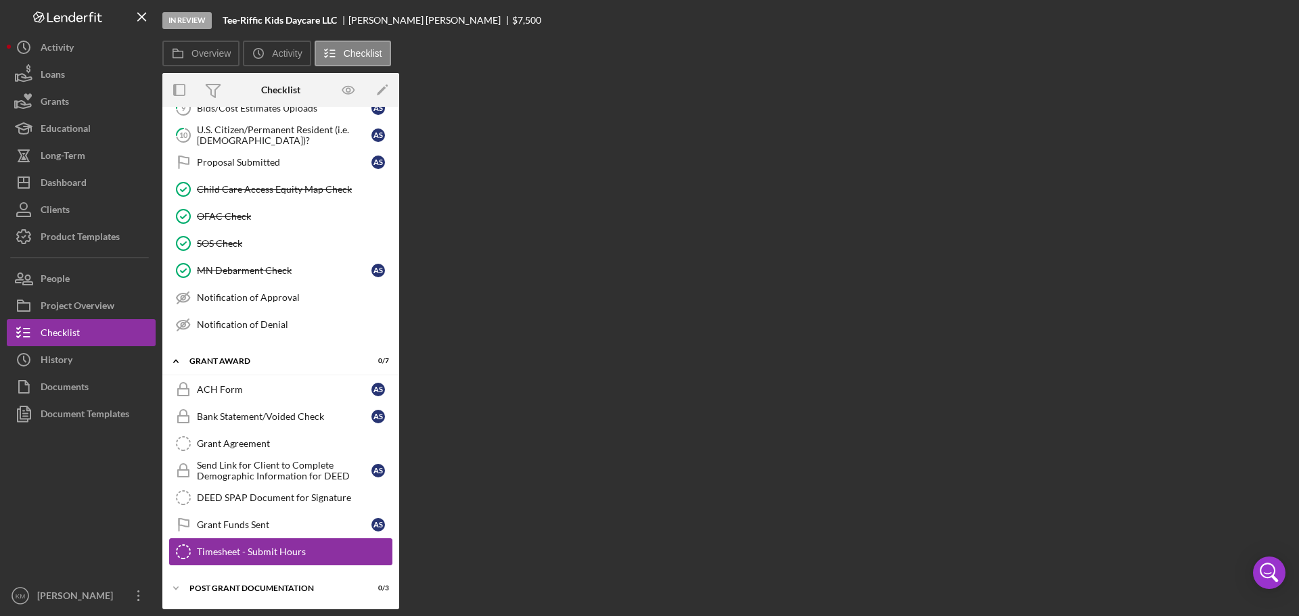
scroll to position [265, 0]
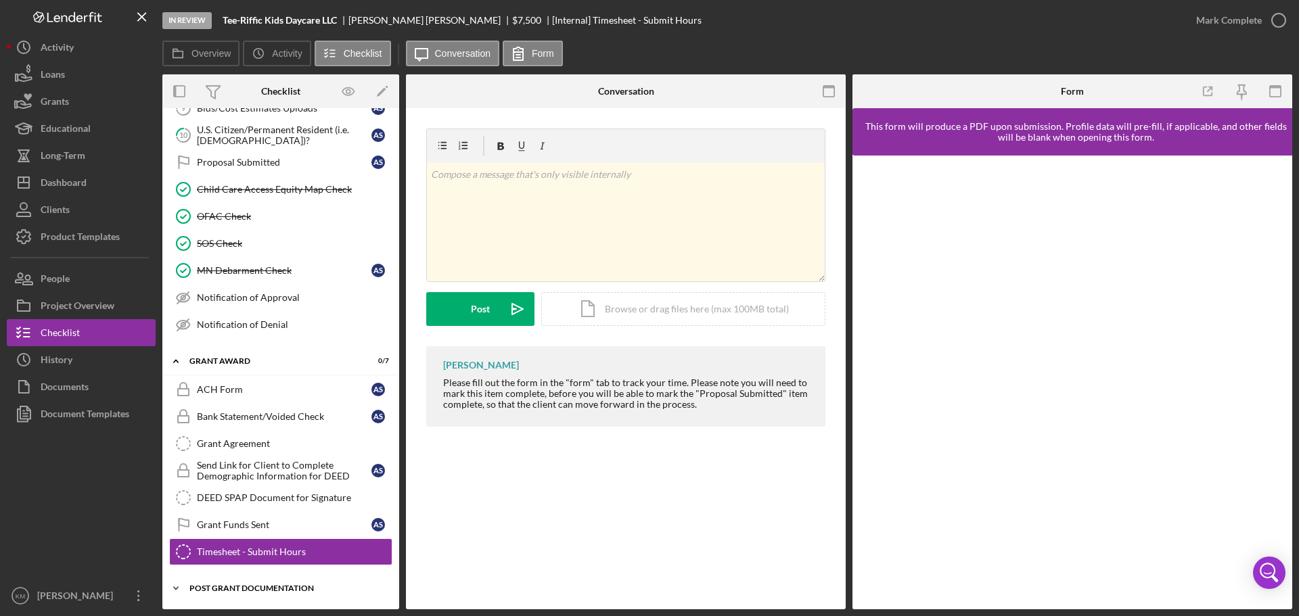
click at [179, 586] on icon "Icon/Expander" at bounding box center [175, 588] width 27 height 27
click at [177, 586] on icon "Icon/Expander" at bounding box center [175, 588] width 27 height 27
click at [177, 587] on icon "Icon/Expander" at bounding box center [175, 588] width 27 height 27
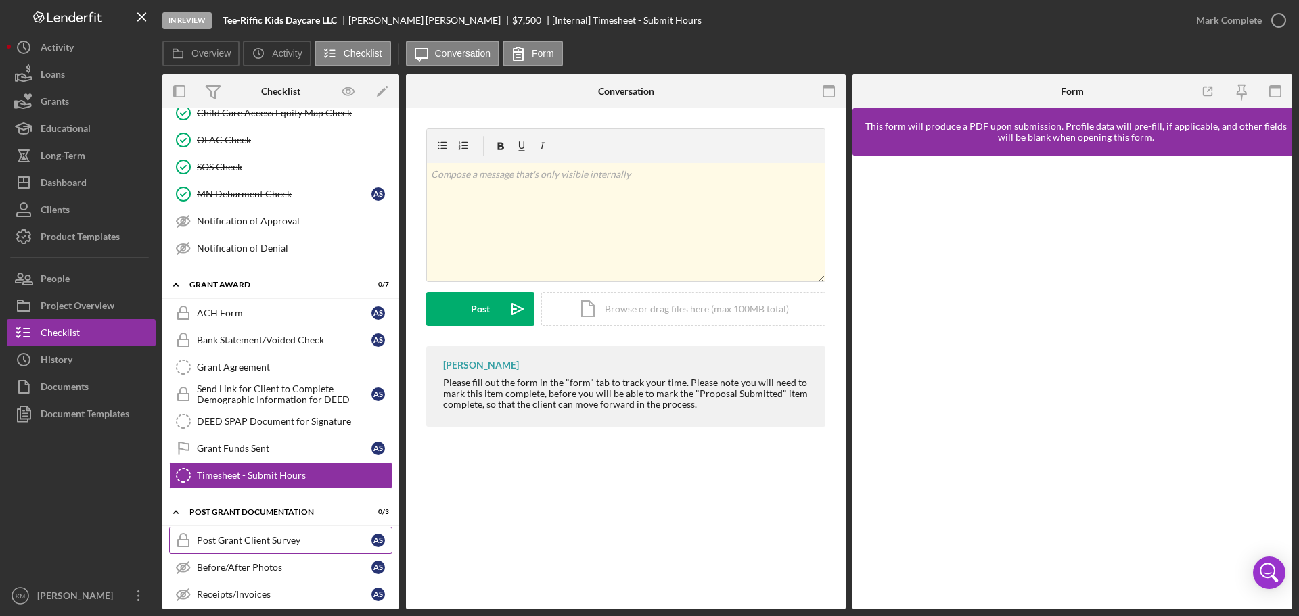
scroll to position [353, 0]
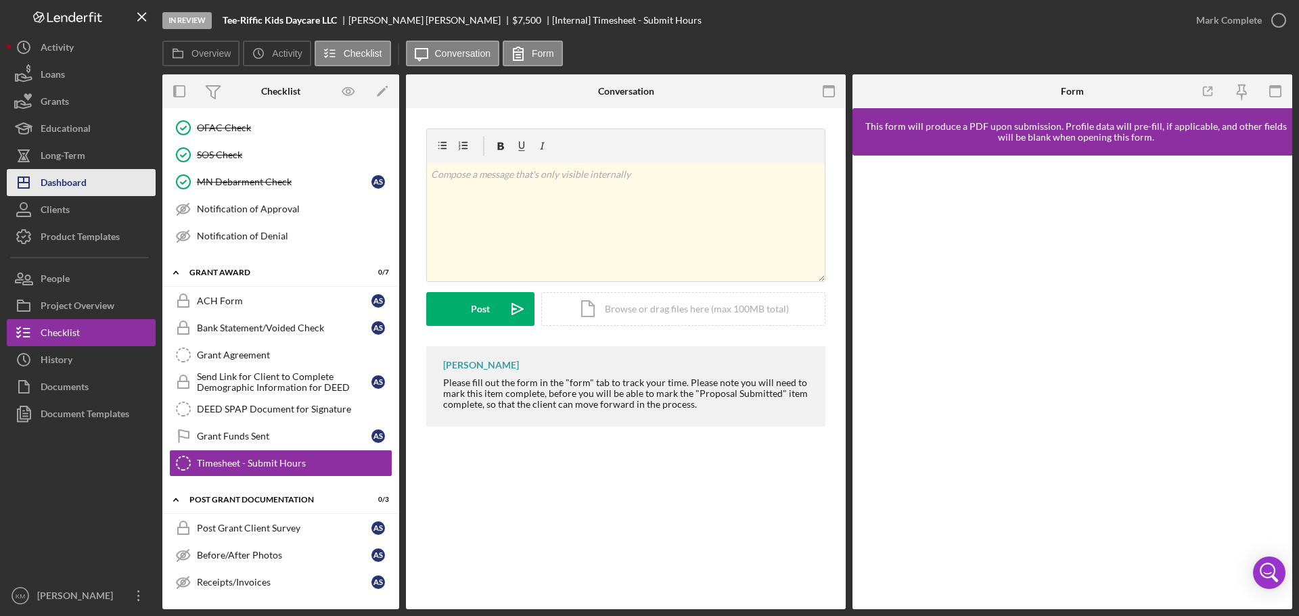
click at [95, 187] on button "Icon/Dashboard Dashboard" at bounding box center [81, 182] width 149 height 27
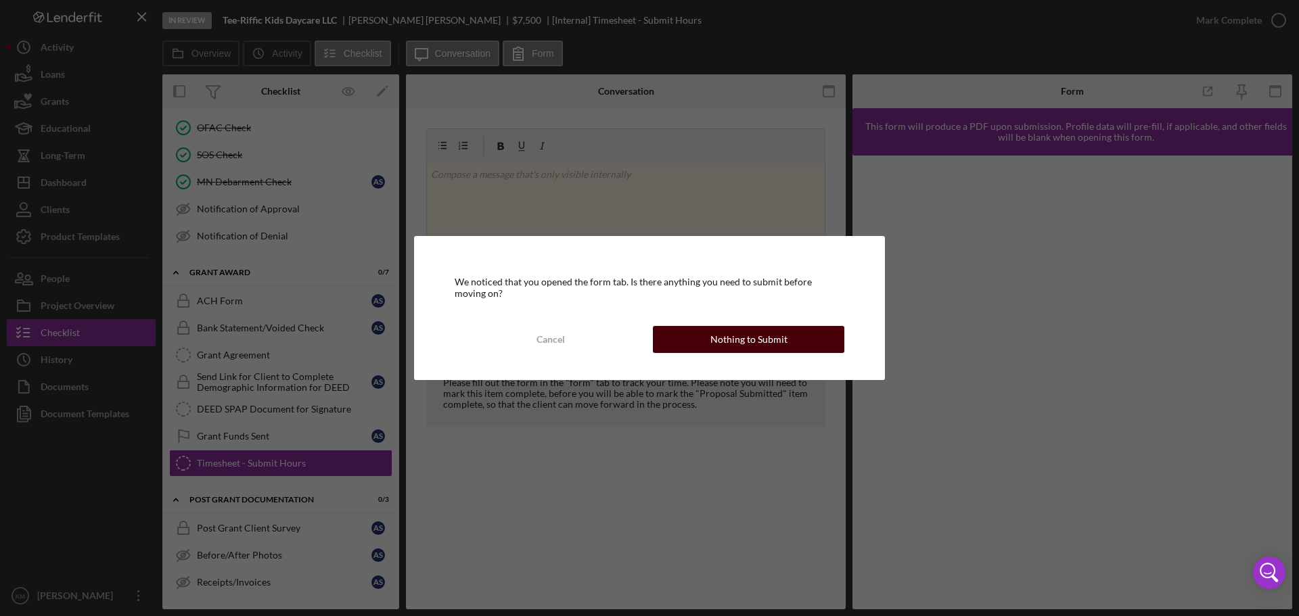
click at [708, 345] on button "Nothing to Submit" at bounding box center [749, 339] width 192 height 27
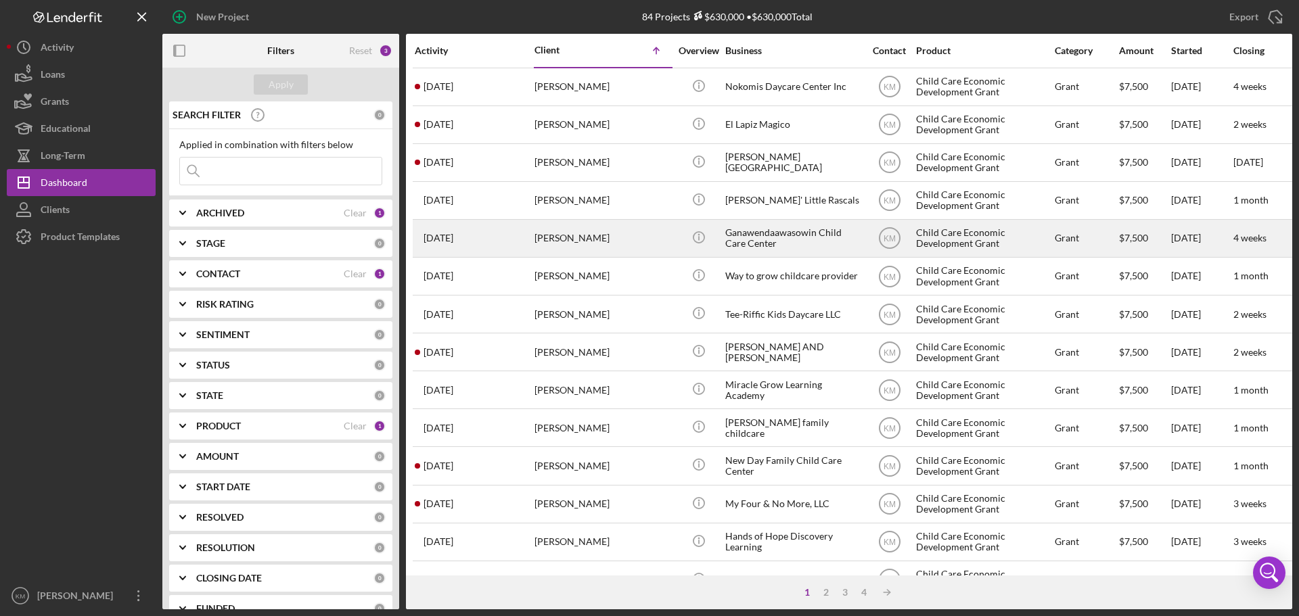
click at [768, 237] on div "Ganawendaawasowin Child Care Center" at bounding box center [792, 239] width 135 height 36
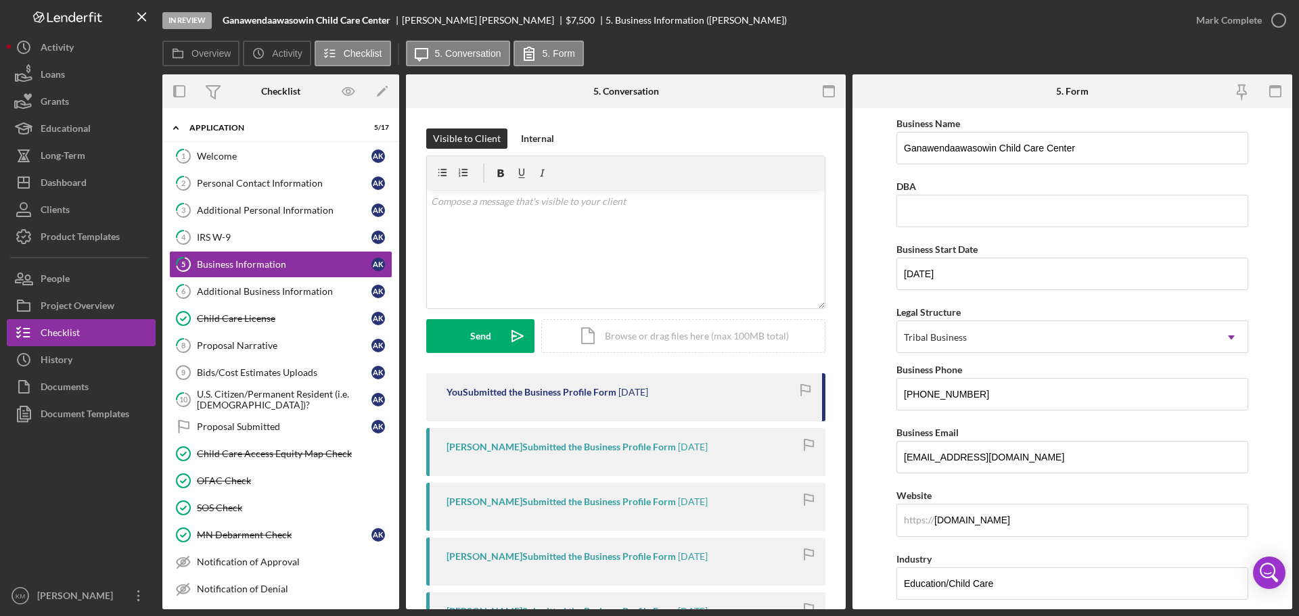
click at [364, 20] on b "Ganawendaawasowin Child Care Center" at bounding box center [307, 20] width 168 height 11
drag, startPoint x: 393, startPoint y: 19, endPoint x: 225, endPoint y: 22, distance: 168.5
click at [225, 22] on b "Ganawendaawasowin Child Care Center" at bounding box center [307, 20] width 168 height 11
copy b "Ganawendaawasowin Child Care Center"
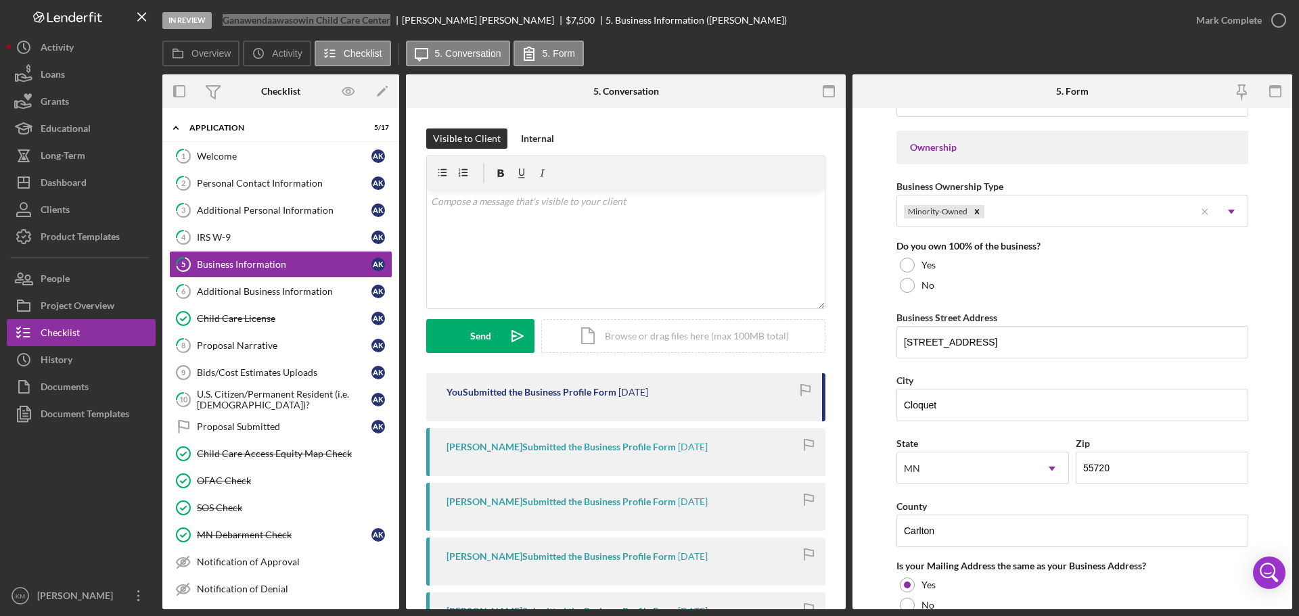
scroll to position [677, 0]
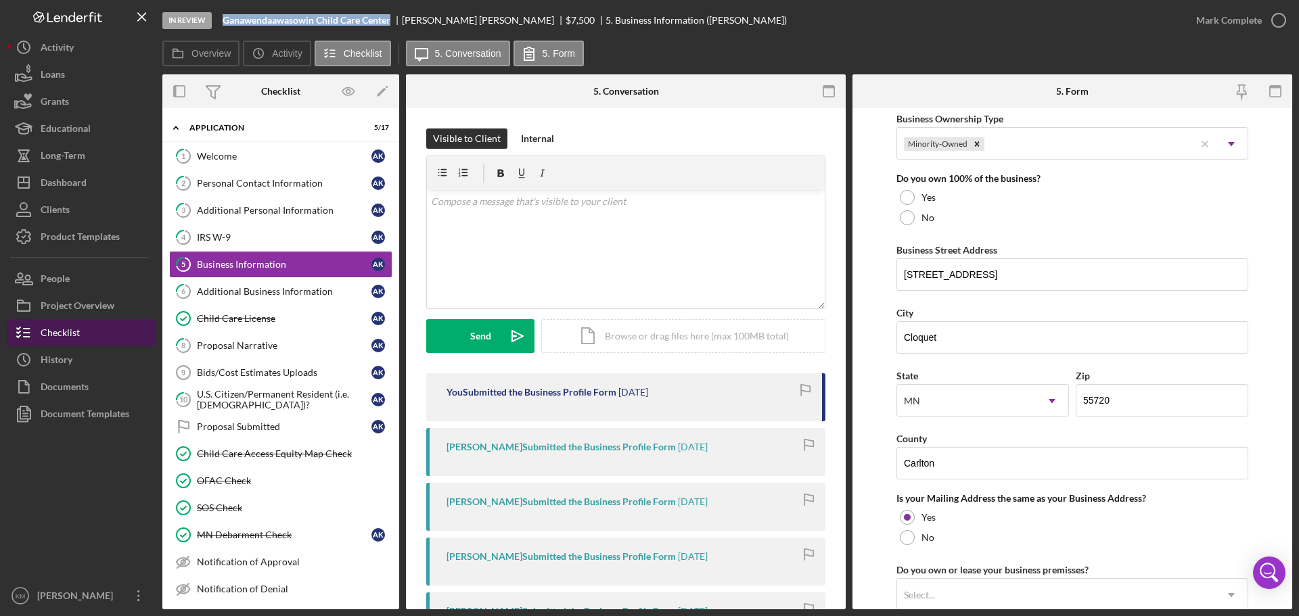
click at [69, 336] on div "Checklist" at bounding box center [60, 334] width 39 height 30
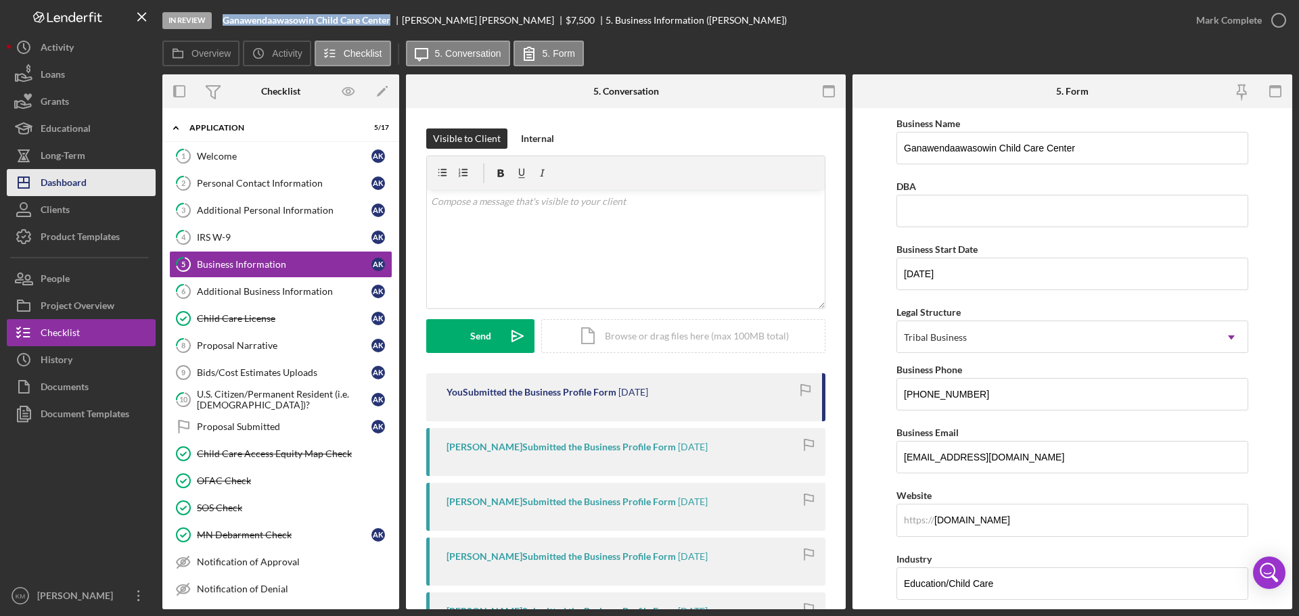
click at [97, 184] on button "Icon/Dashboard Dashboard" at bounding box center [81, 182] width 149 height 27
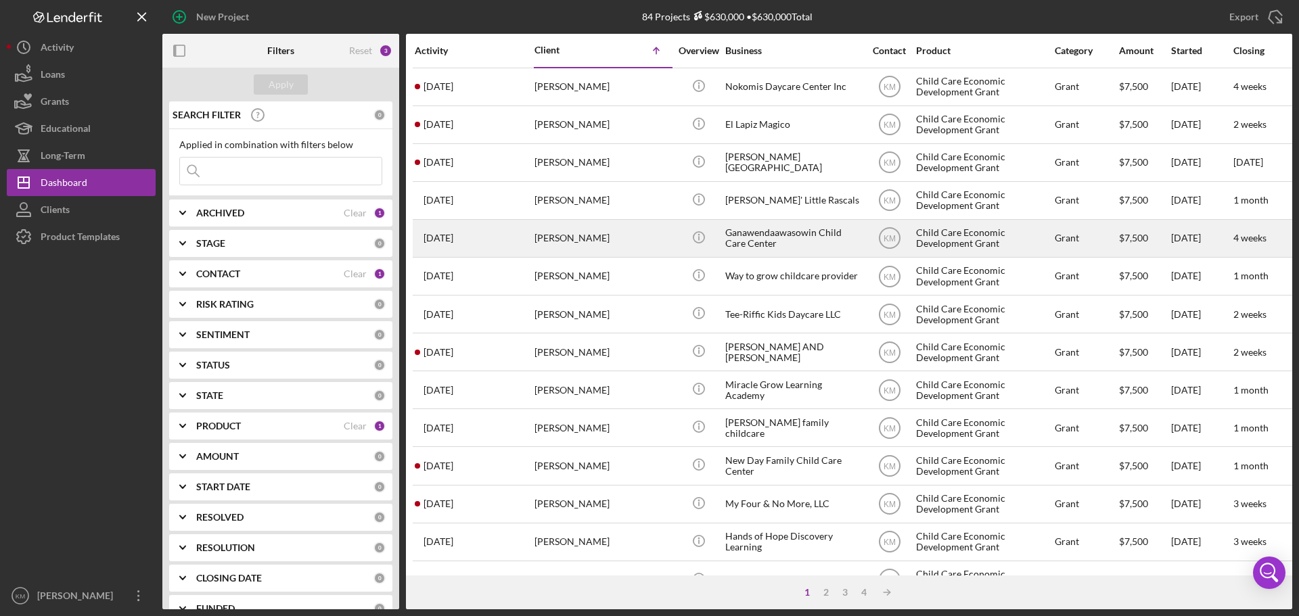
click at [758, 237] on div "Ganawendaawasowin Child Care Center" at bounding box center [792, 239] width 135 height 36
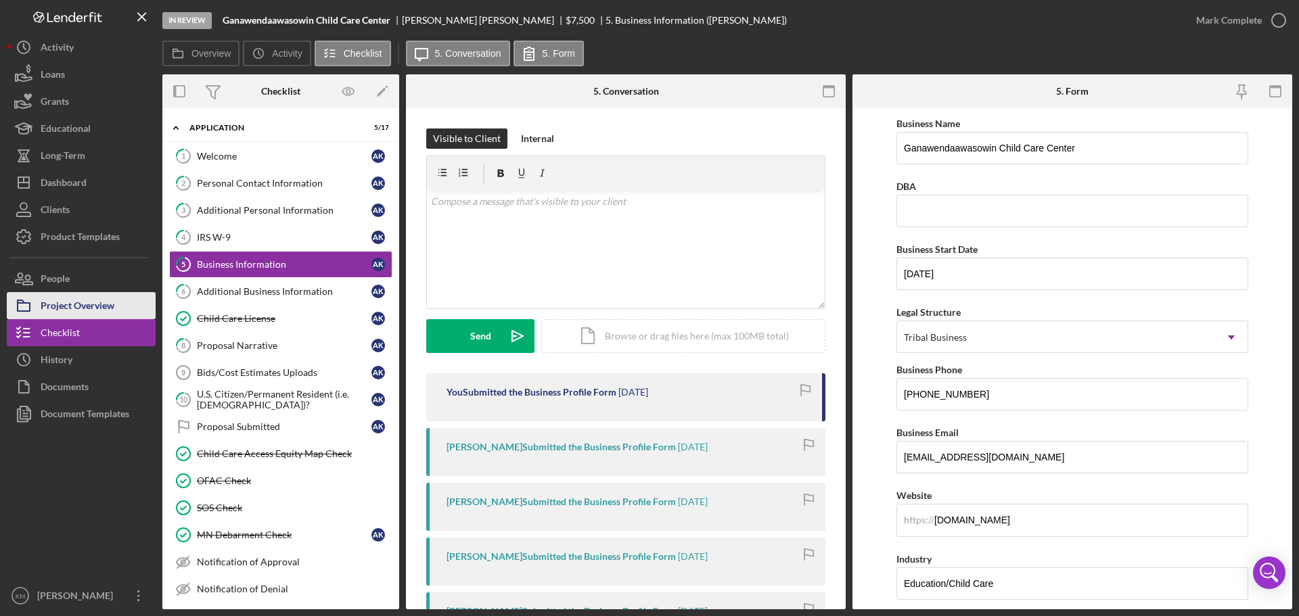
click at [91, 309] on div "Project Overview" at bounding box center [78, 307] width 74 height 30
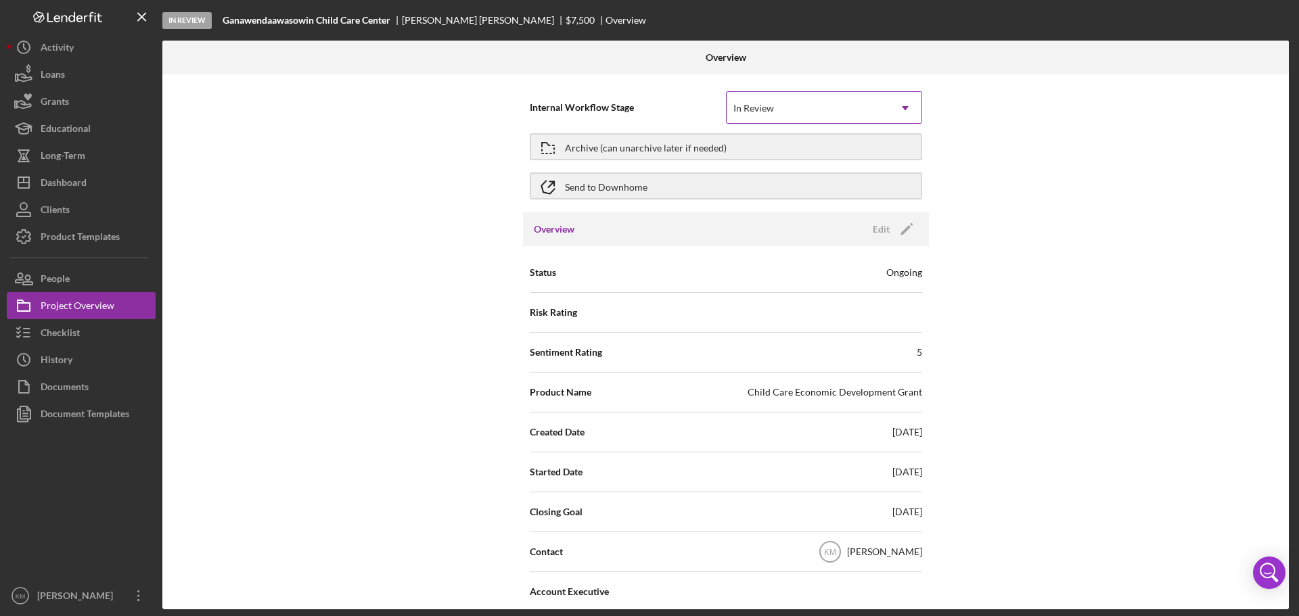
click at [786, 106] on div "In Review" at bounding box center [808, 108] width 162 height 31
click at [1045, 164] on div "Internal Workflow Stage In Review Icon/Dropdown Arrow Archive (can unarchive la…" at bounding box center [725, 341] width 1127 height 535
click at [878, 106] on div "In Review" at bounding box center [808, 108] width 162 height 31
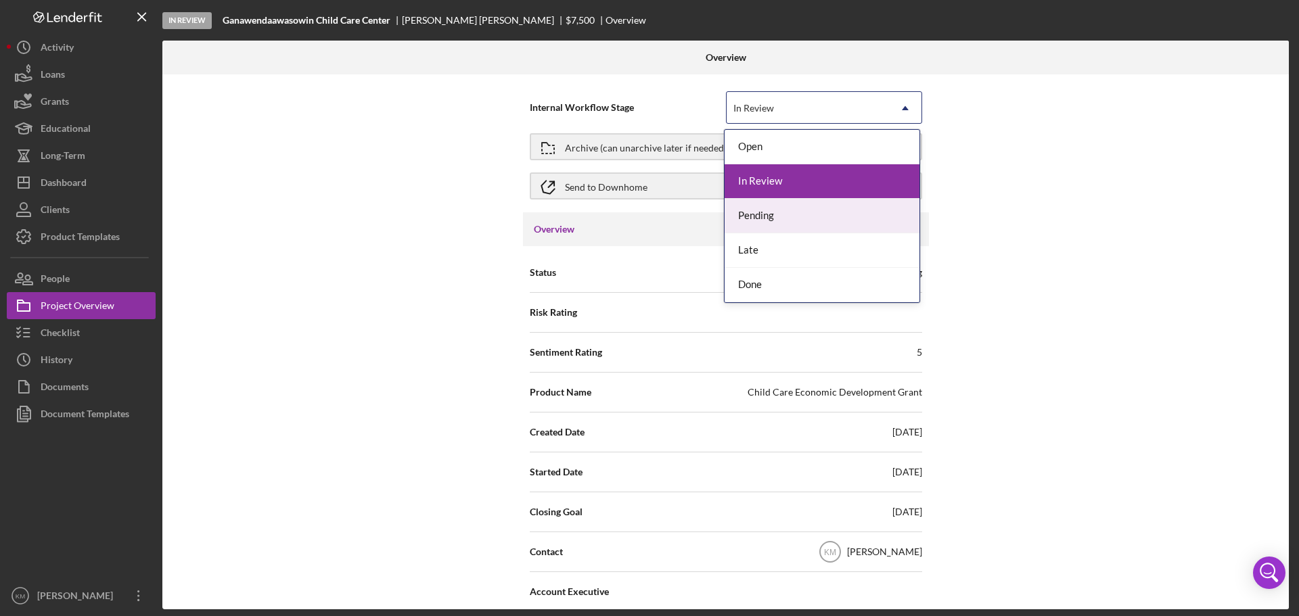
click at [771, 214] on div "Pending" at bounding box center [822, 216] width 195 height 35
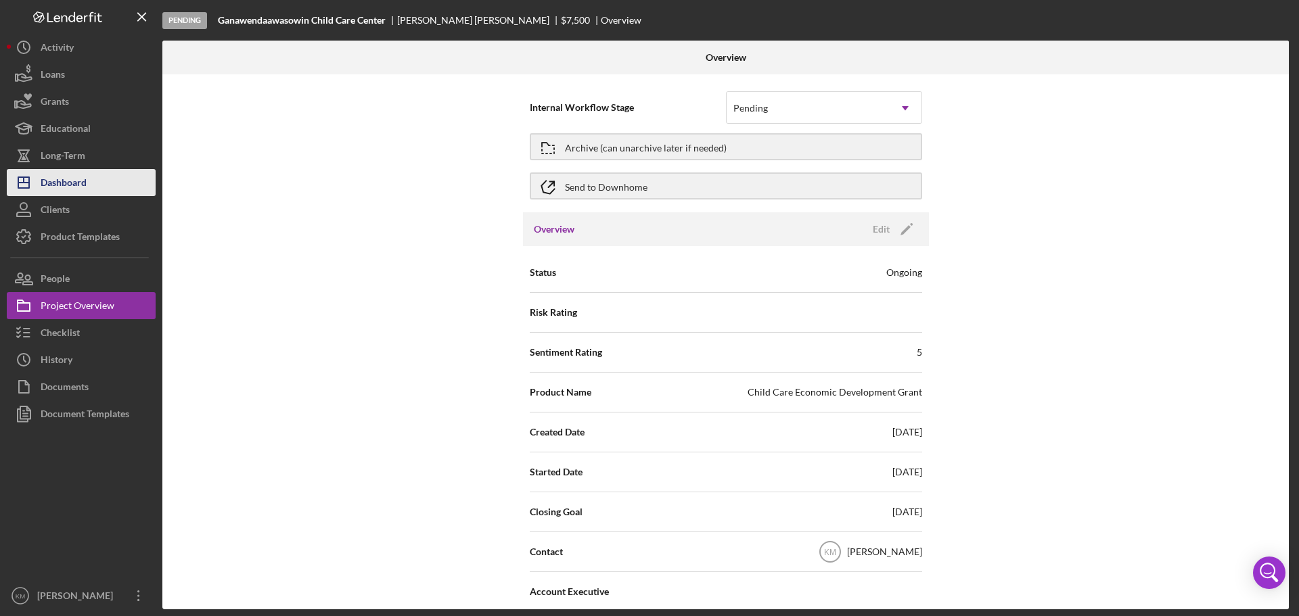
click at [80, 187] on div "Dashboard" at bounding box center [64, 184] width 46 height 30
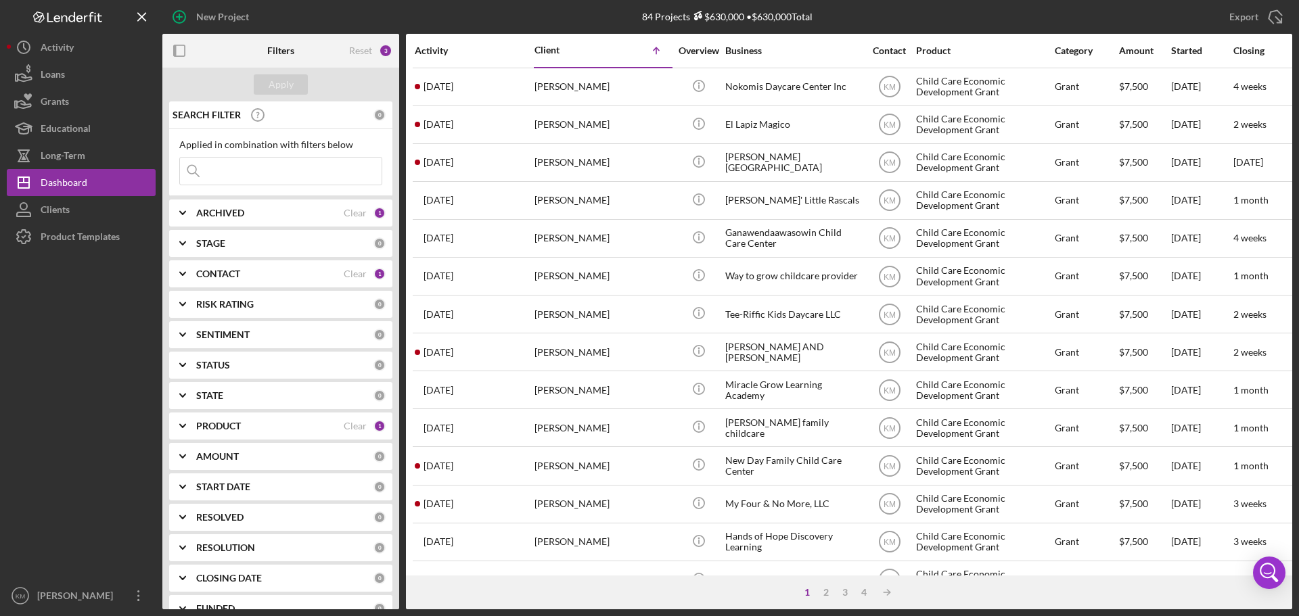
click at [185, 242] on polyline at bounding box center [182, 243] width 5 height 3
click at [192, 388] on input "Pending" at bounding box center [187, 386] width 14 height 14
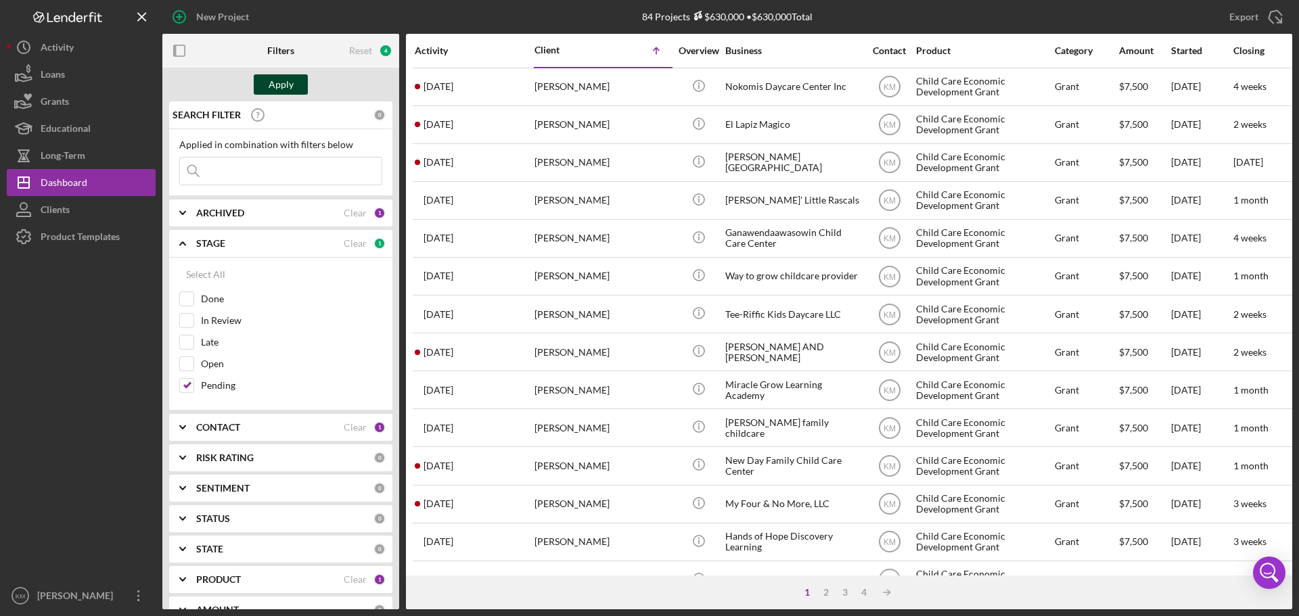
click at [284, 90] on div "Apply" at bounding box center [281, 84] width 25 height 20
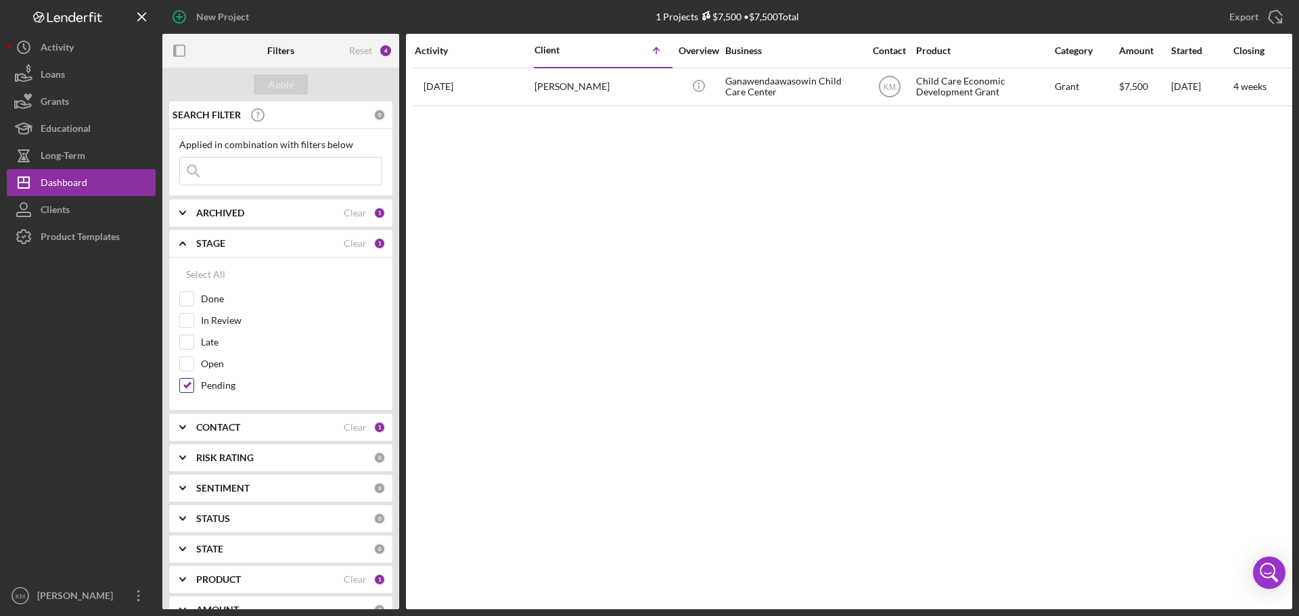
click at [187, 388] on input "Pending" at bounding box center [187, 386] width 14 height 14
checkbox input "false"
click at [284, 83] on div "Apply" at bounding box center [281, 84] width 25 height 20
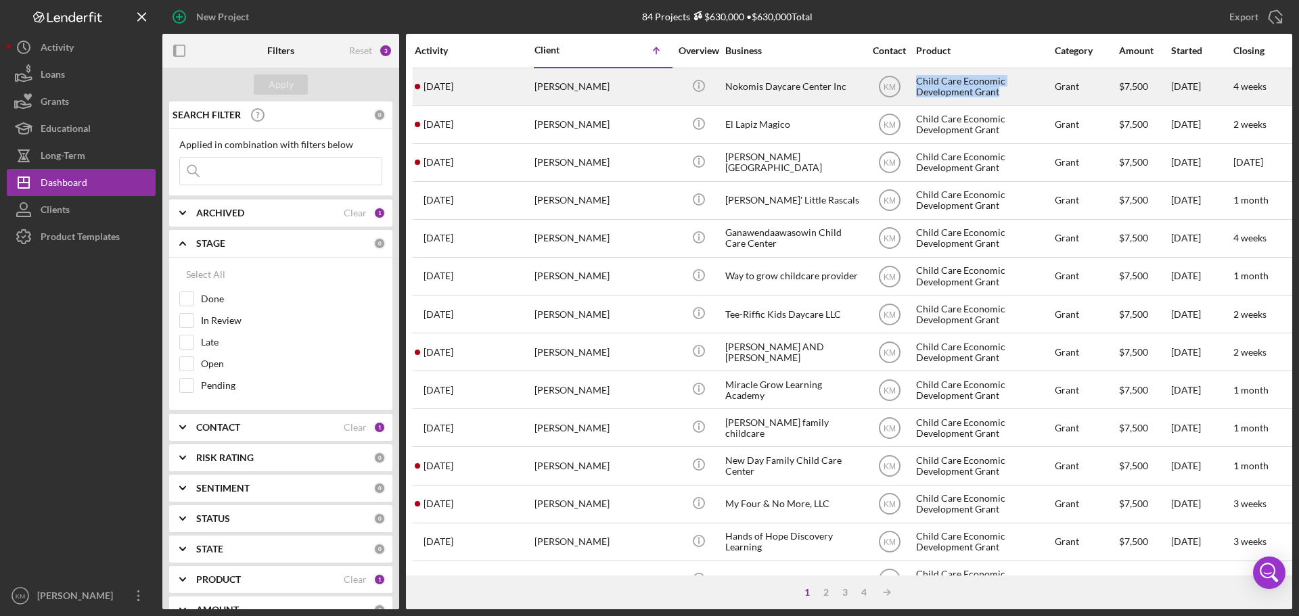
drag, startPoint x: 1001, startPoint y: 89, endPoint x: 919, endPoint y: 85, distance: 82.0
click at [919, 85] on div "Child Care Economic Development Grant" at bounding box center [983, 87] width 135 height 36
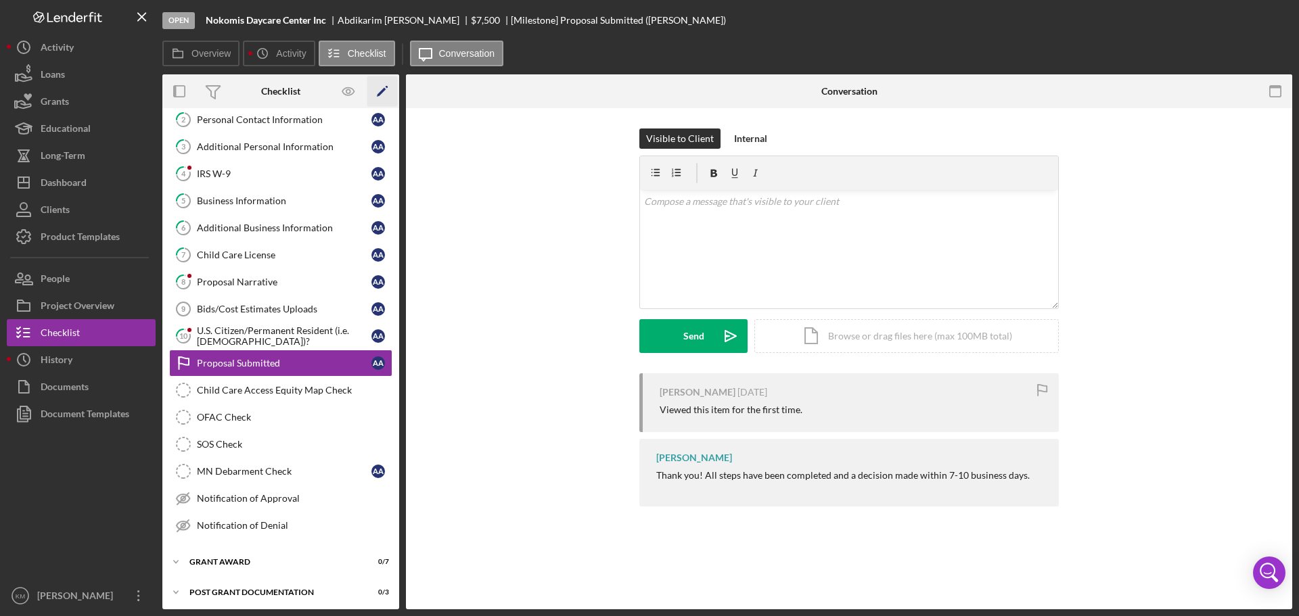
scroll to position [66, 0]
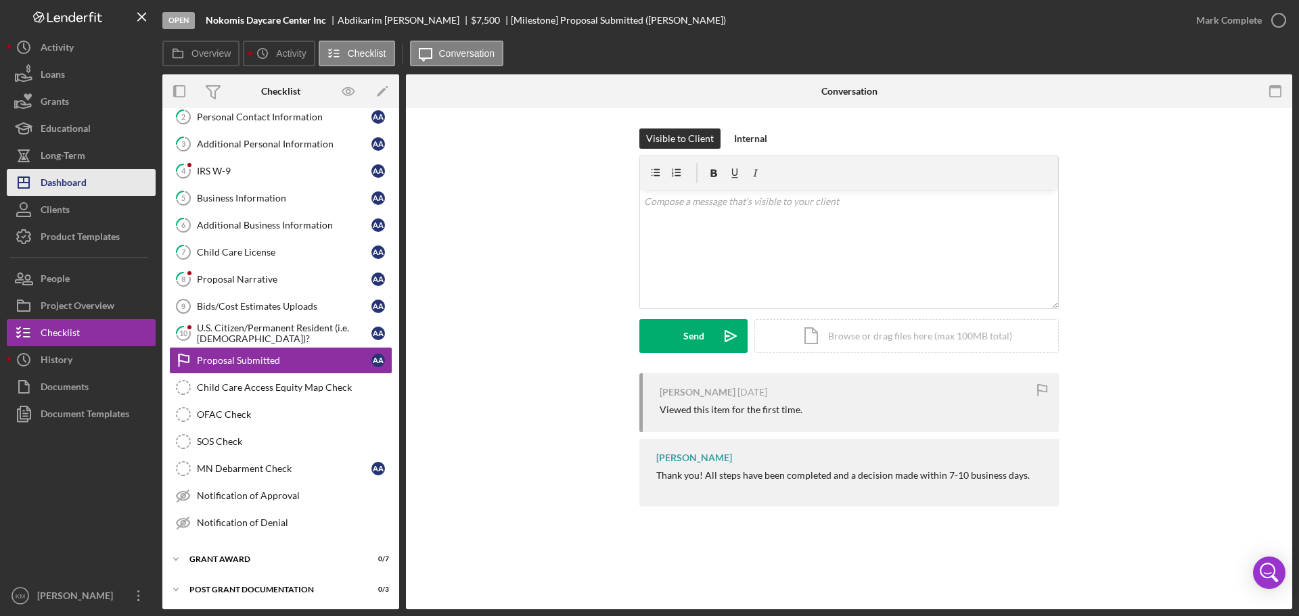
click at [75, 183] on div "Dashboard" at bounding box center [64, 184] width 46 height 30
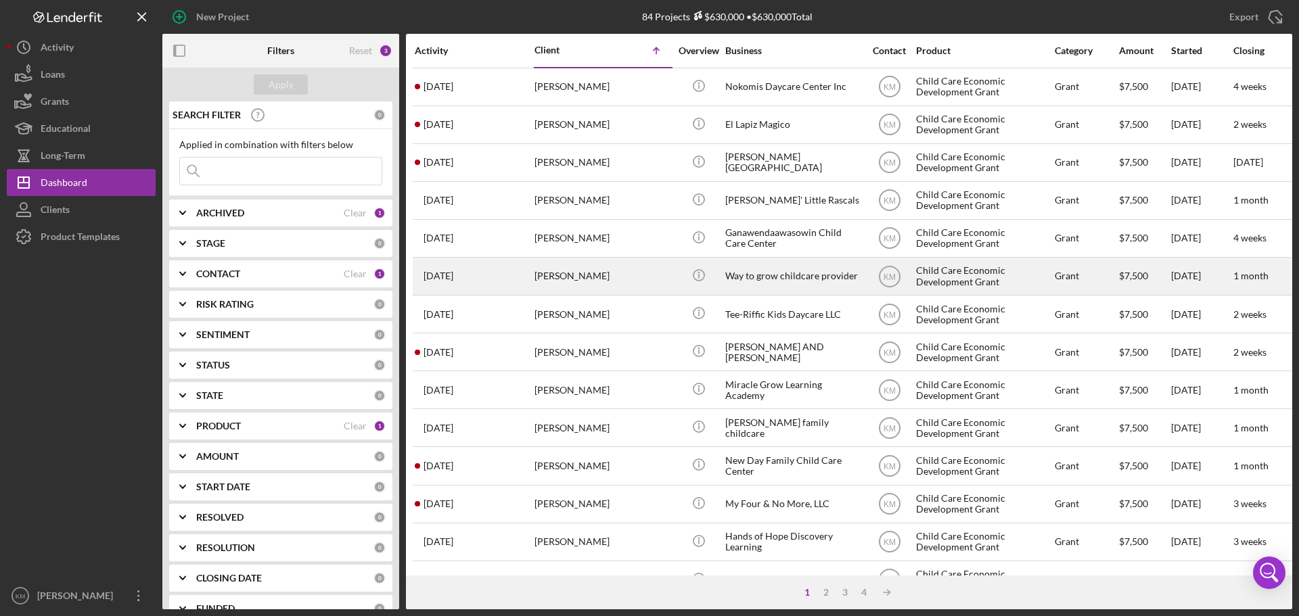
click at [757, 273] on div "Way to grow childcare provider" at bounding box center [792, 276] width 135 height 36
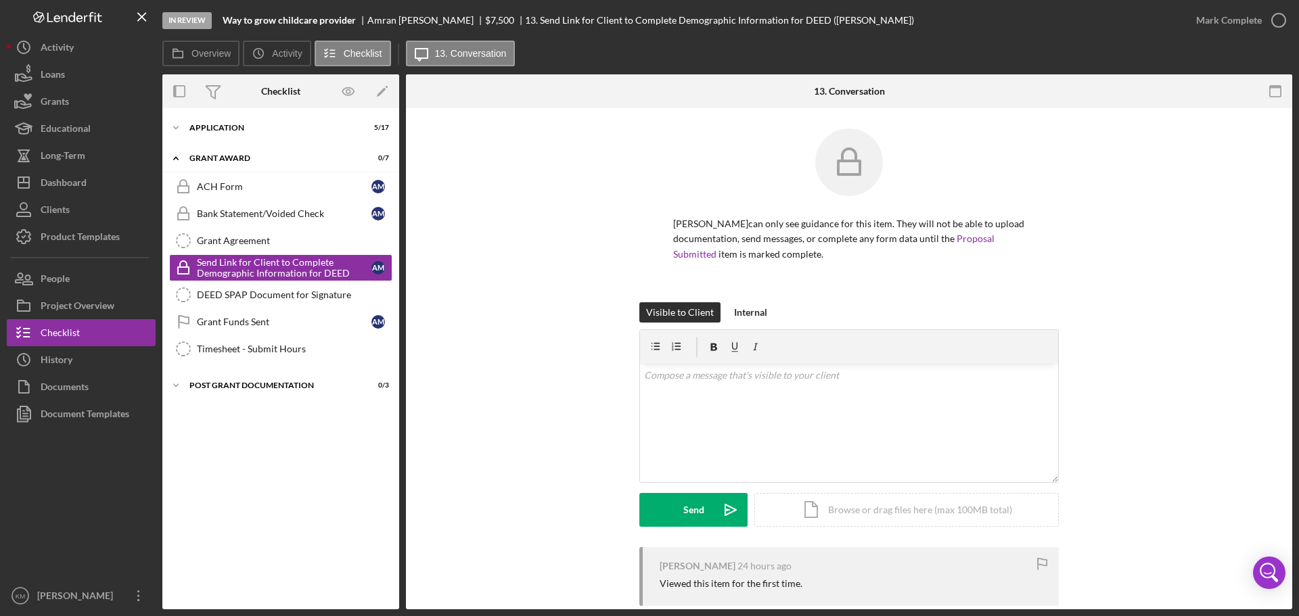
click at [355, 23] on b "Way to grow childcare provider" at bounding box center [289, 20] width 133 height 11
drag, startPoint x: 355, startPoint y: 23, endPoint x: 226, endPoint y: 19, distance: 129.3
click at [226, 19] on b "Way to grow childcare provider" at bounding box center [289, 20] width 133 height 11
copy b "Way to grow childcare provider"
click at [181, 121] on icon "Icon/Expander" at bounding box center [175, 127] width 27 height 27
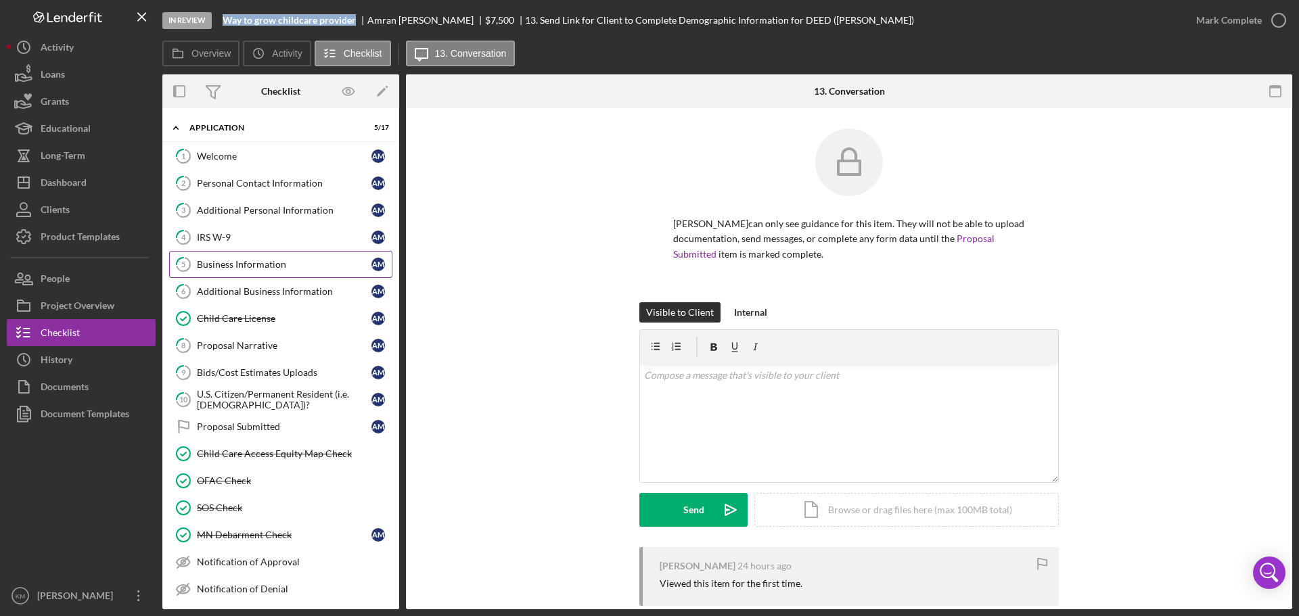
click at [254, 259] on div "Business Information" at bounding box center [284, 264] width 175 height 11
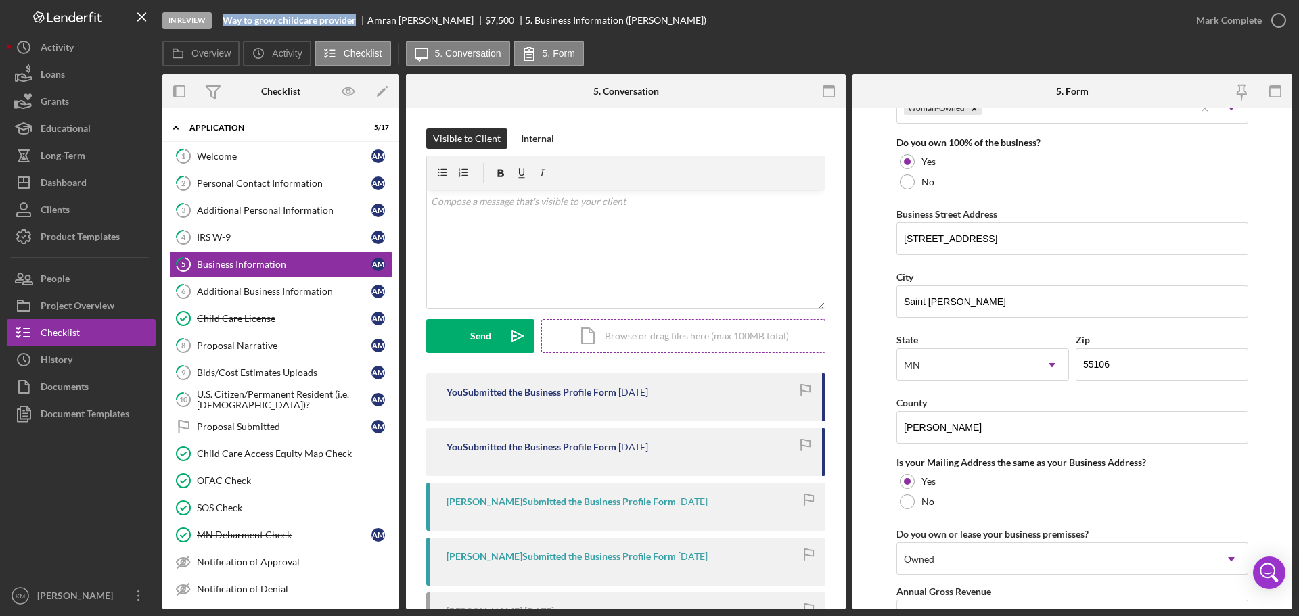
scroll to position [744, 0]
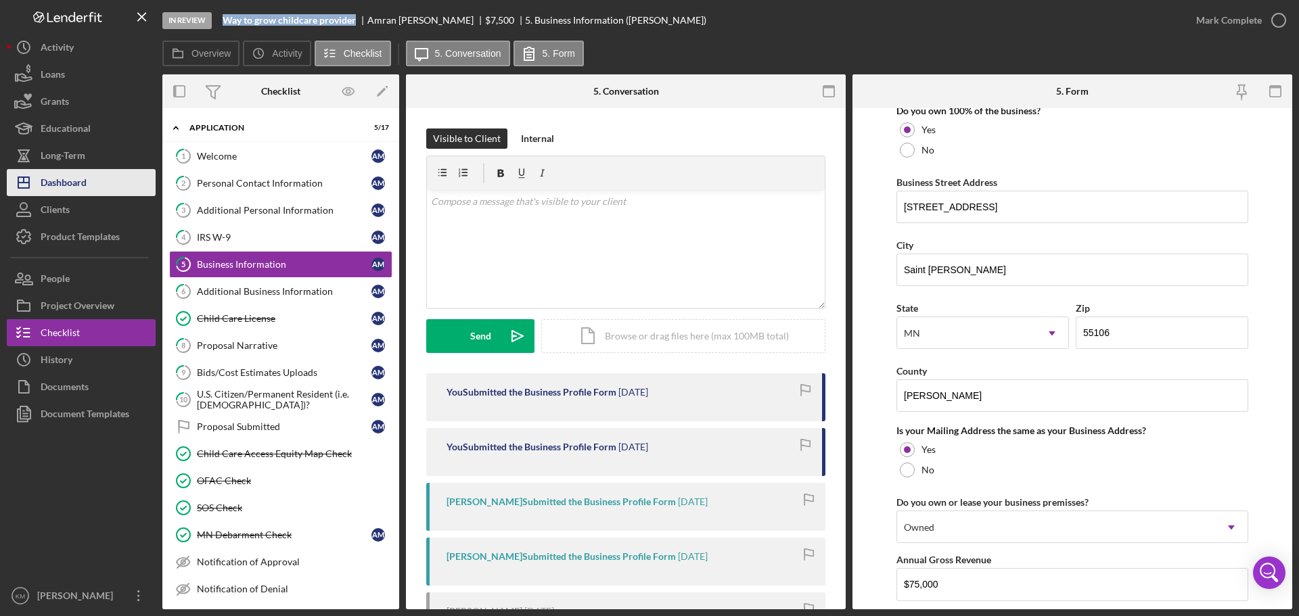
click at [96, 187] on button "Icon/Dashboard Dashboard" at bounding box center [81, 182] width 149 height 27
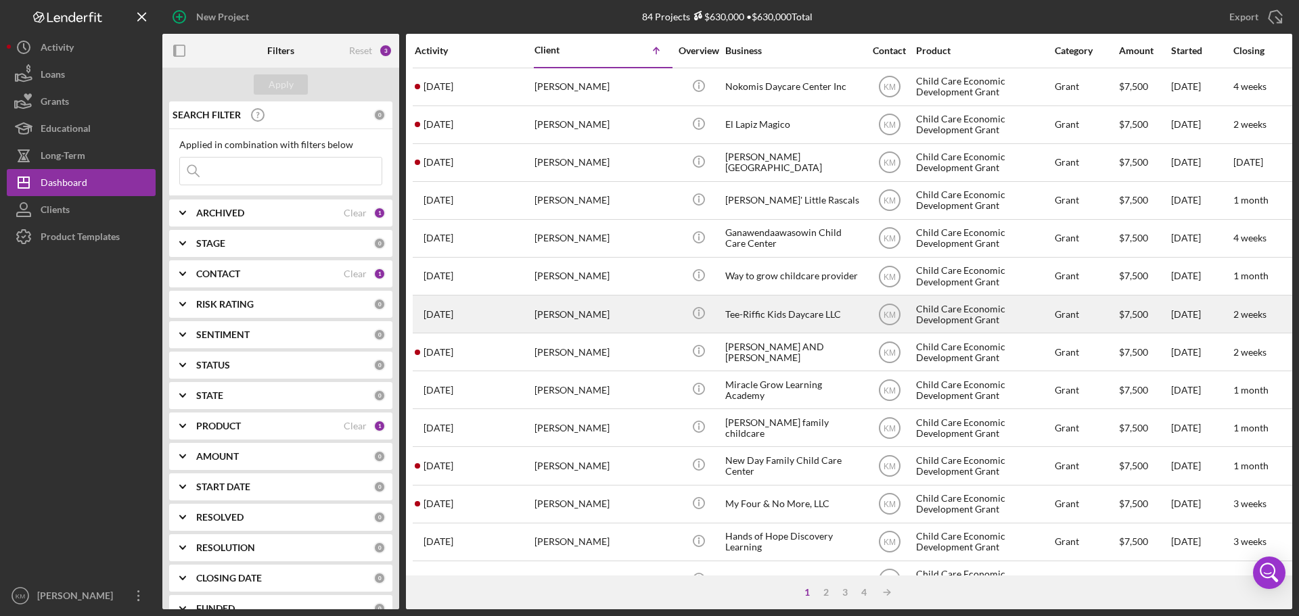
click at [780, 317] on div "Tee-Riffic Kids Daycare LLC" at bounding box center [792, 314] width 135 height 36
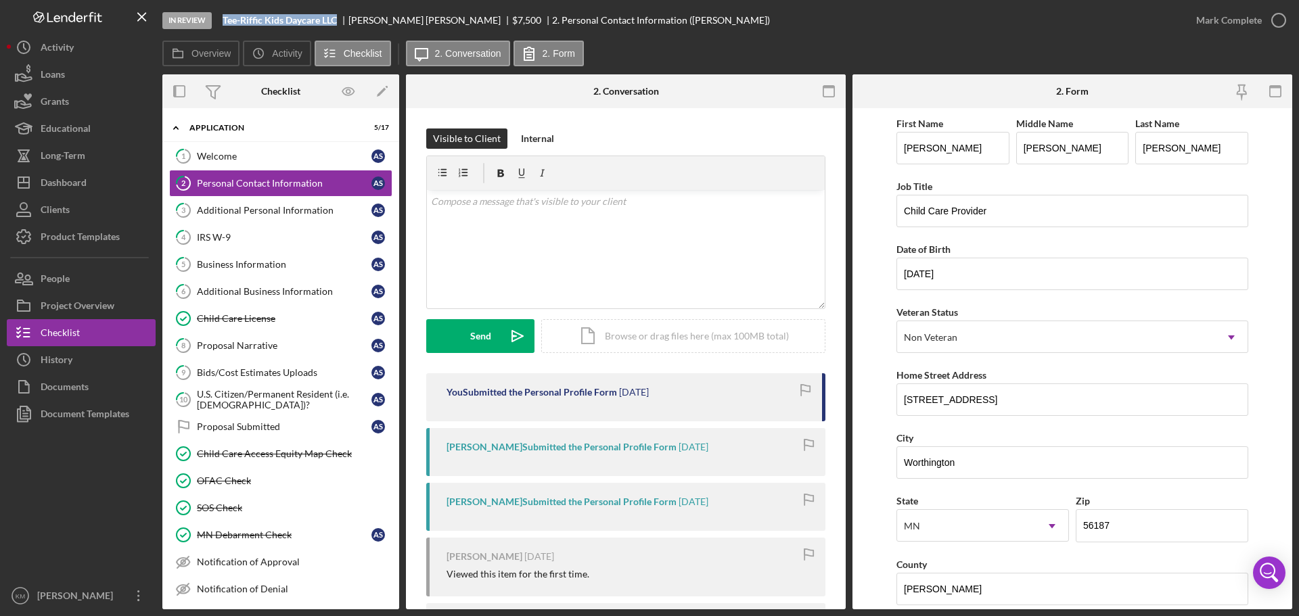
drag, startPoint x: 340, startPoint y: 22, endPoint x: 225, endPoint y: 19, distance: 115.1
click at [225, 19] on div "Tee-Riffic Kids Daycare LLC" at bounding box center [286, 20] width 126 height 11
copy b "Tee-Riffic Kids Daycare LLC"
click at [262, 263] on div "Business Information" at bounding box center [284, 264] width 175 height 11
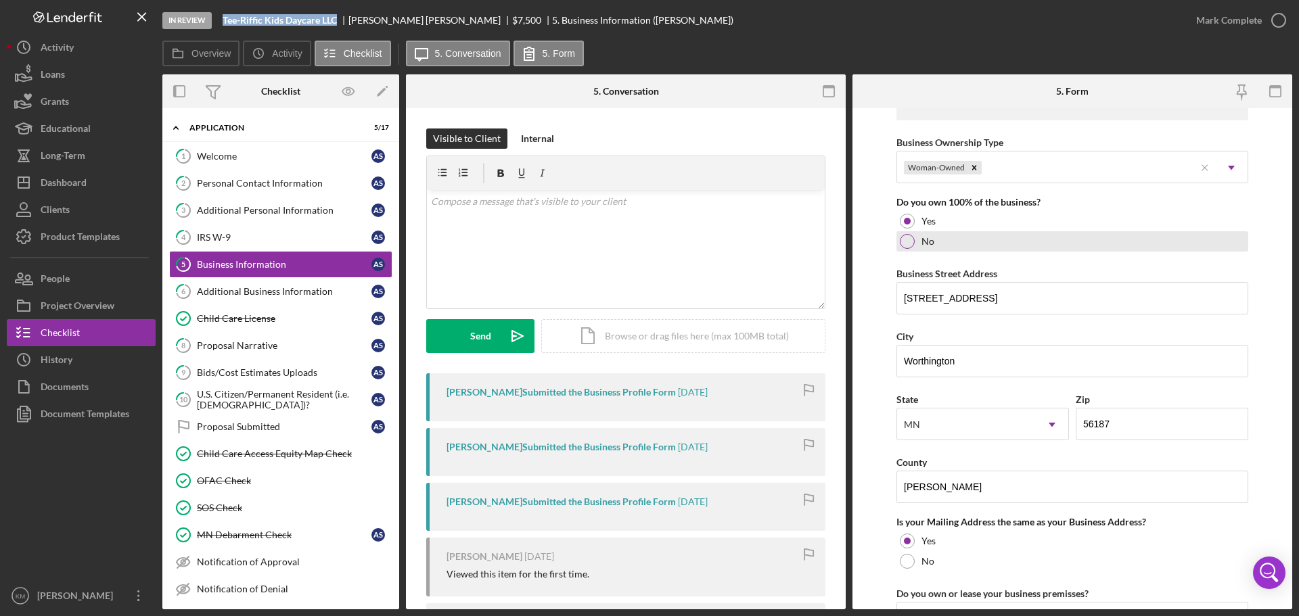
scroll to position [677, 0]
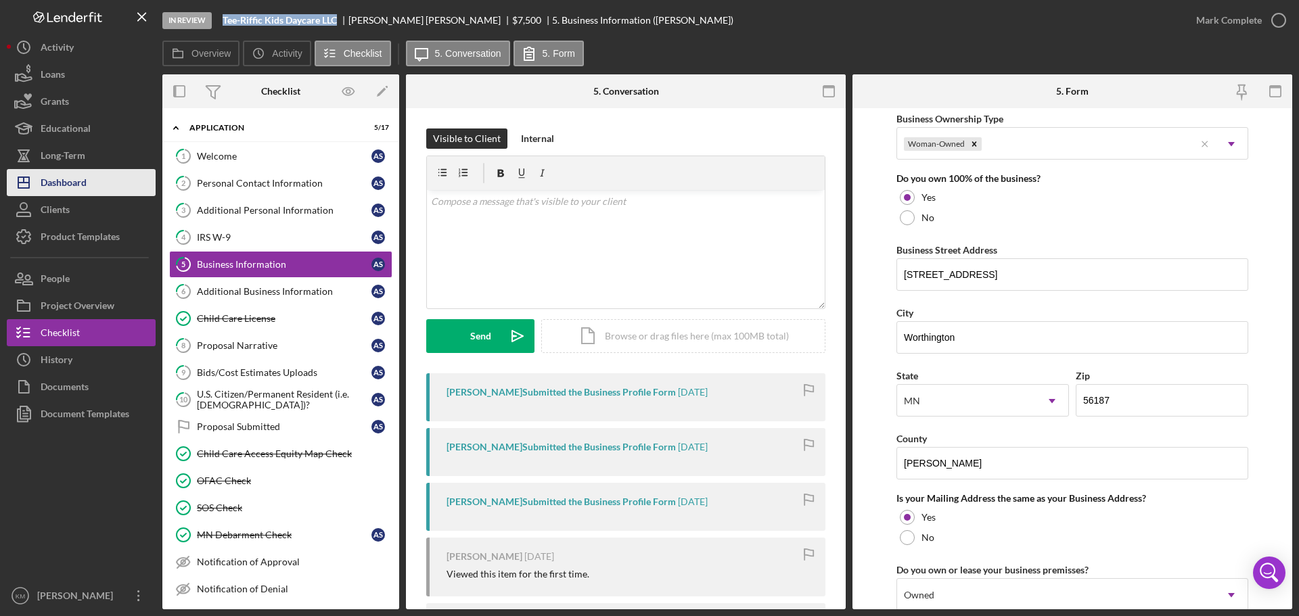
click at [79, 180] on div "Dashboard" at bounding box center [64, 184] width 46 height 30
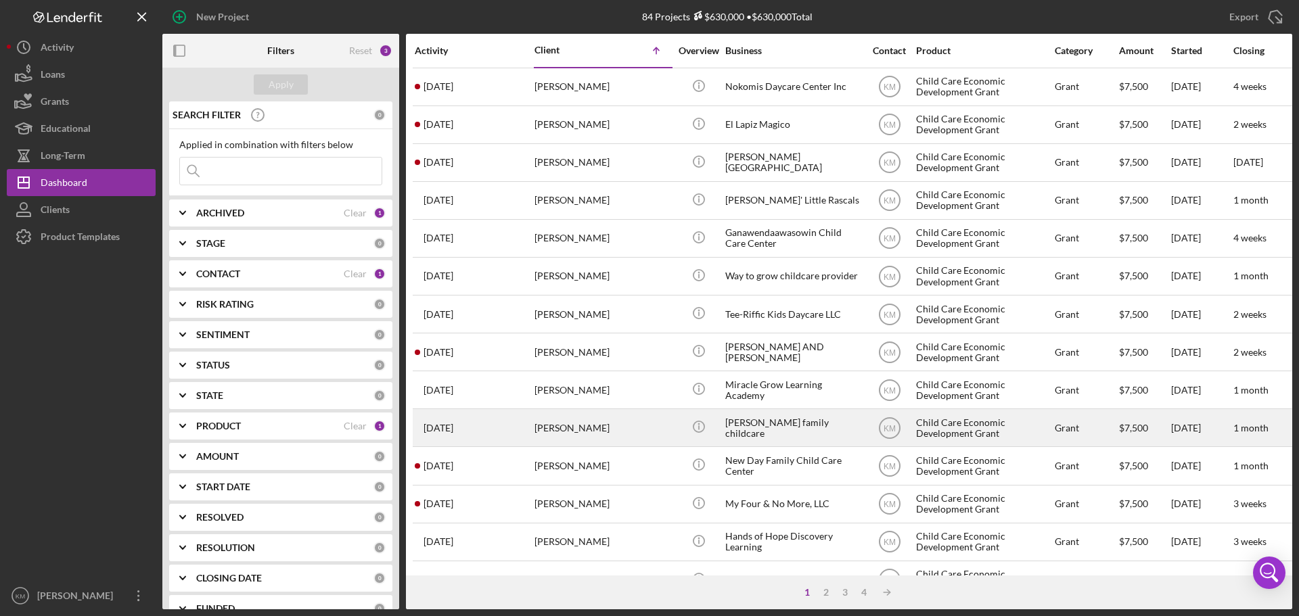
click at [743, 423] on div "[PERSON_NAME] family childcare" at bounding box center [792, 428] width 135 height 36
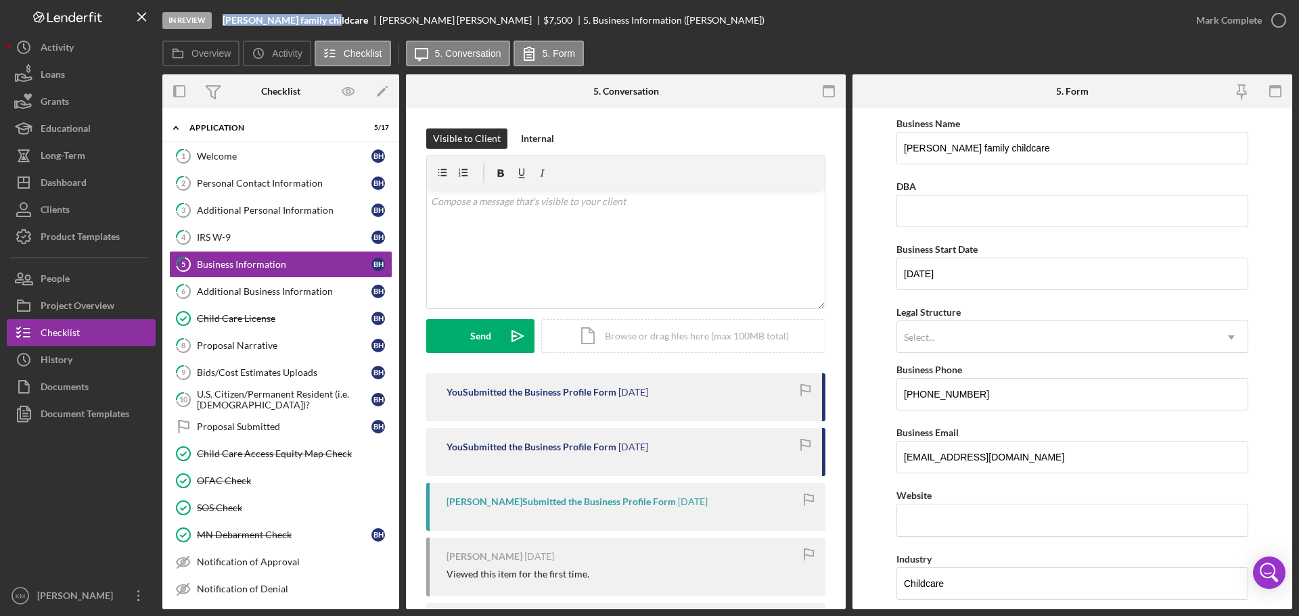
drag, startPoint x: 328, startPoint y: 22, endPoint x: 221, endPoint y: 20, distance: 106.3
click at [221, 20] on div "In Review Haglund family childcare Brittany Haglund $7,500 $7,500 5. Business I…" at bounding box center [672, 20] width 1020 height 41
copy b "[PERSON_NAME] family childcare"
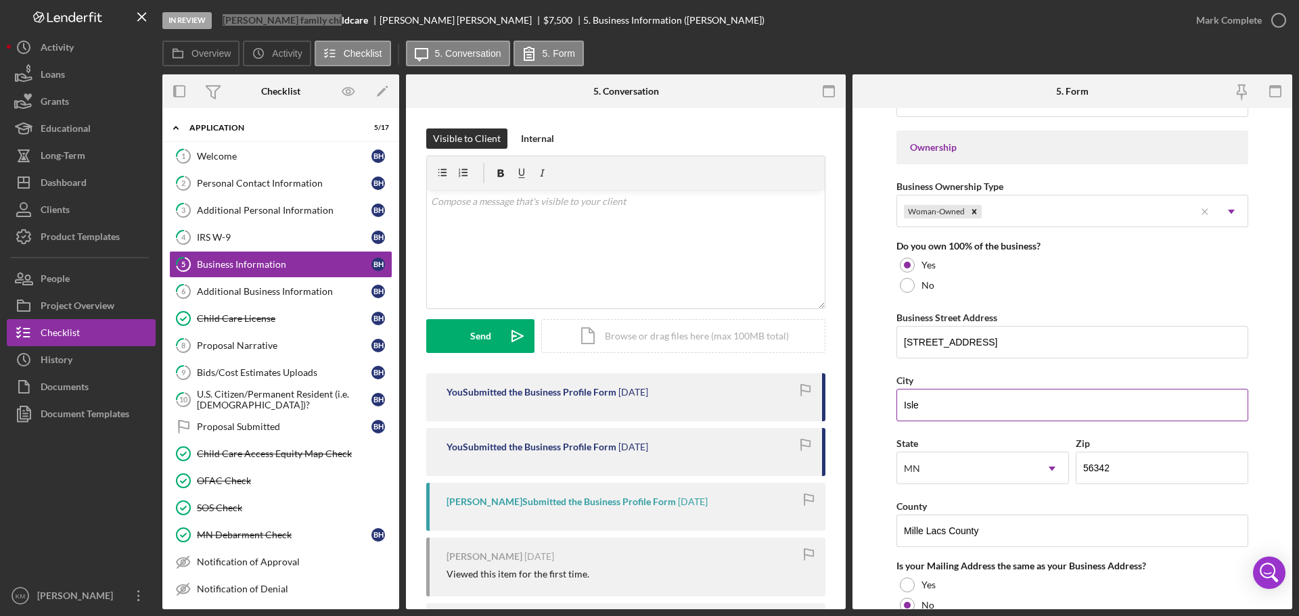
scroll to position [677, 0]
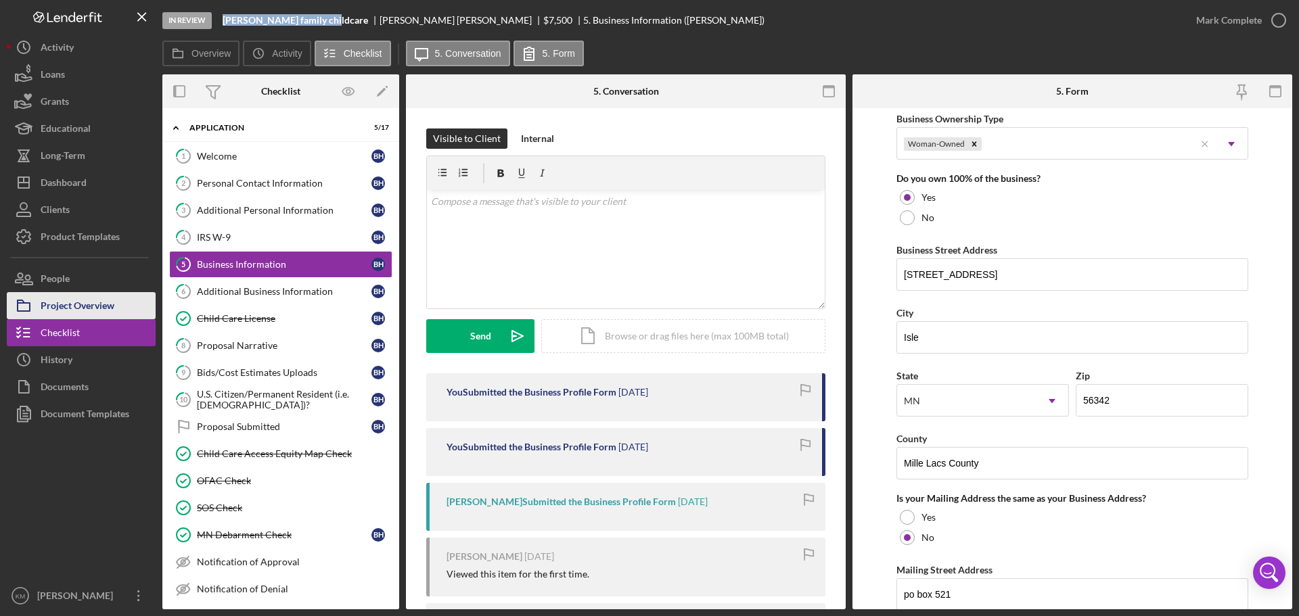
click at [113, 302] on div "Project Overview" at bounding box center [78, 307] width 74 height 30
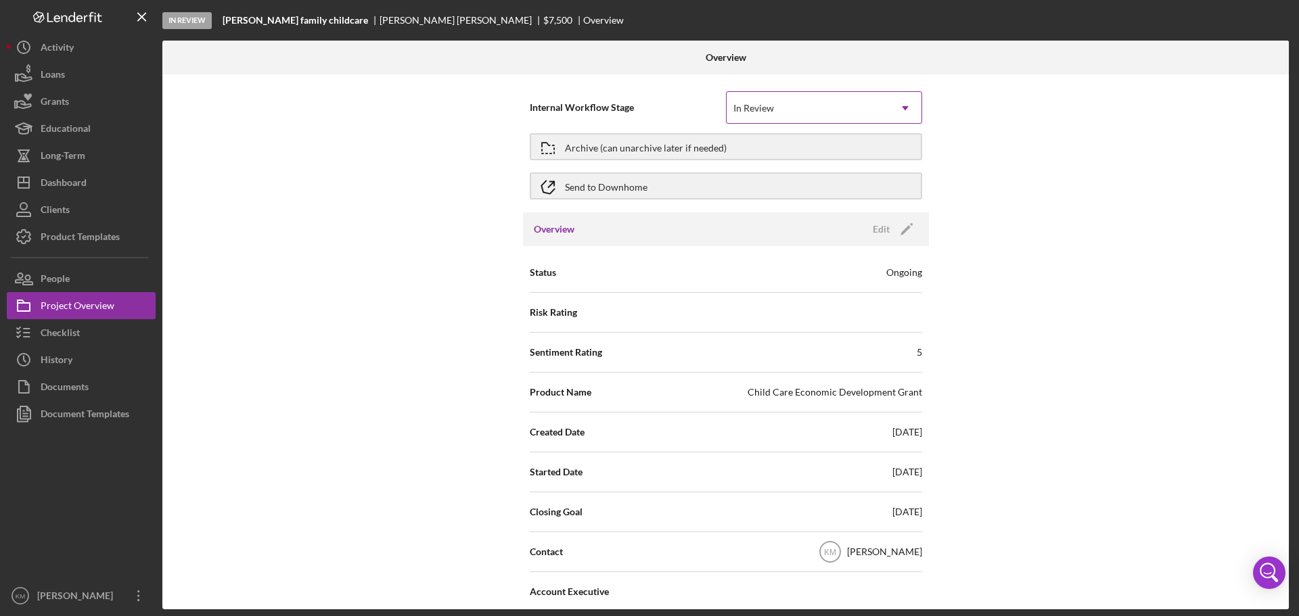
click at [842, 105] on div "In Review" at bounding box center [808, 108] width 162 height 31
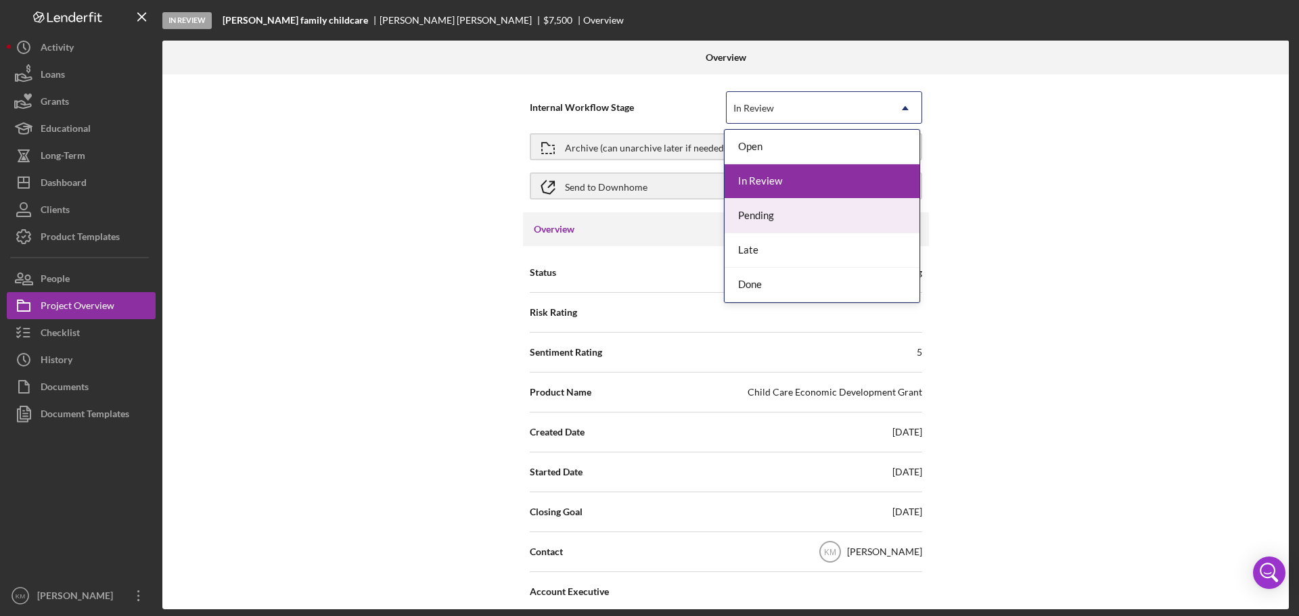
drag, startPoint x: 761, startPoint y: 208, endPoint x: 762, endPoint y: 215, distance: 6.9
click at [761, 210] on div "Pending" at bounding box center [822, 216] width 195 height 35
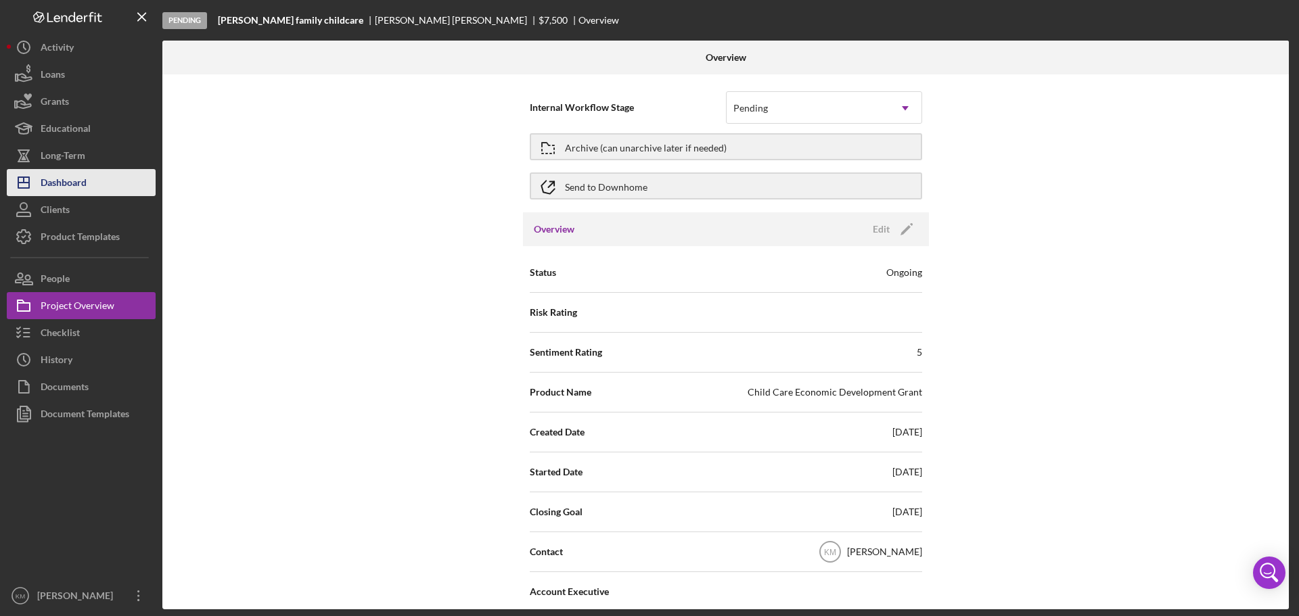
click at [66, 181] on div "Dashboard" at bounding box center [64, 184] width 46 height 30
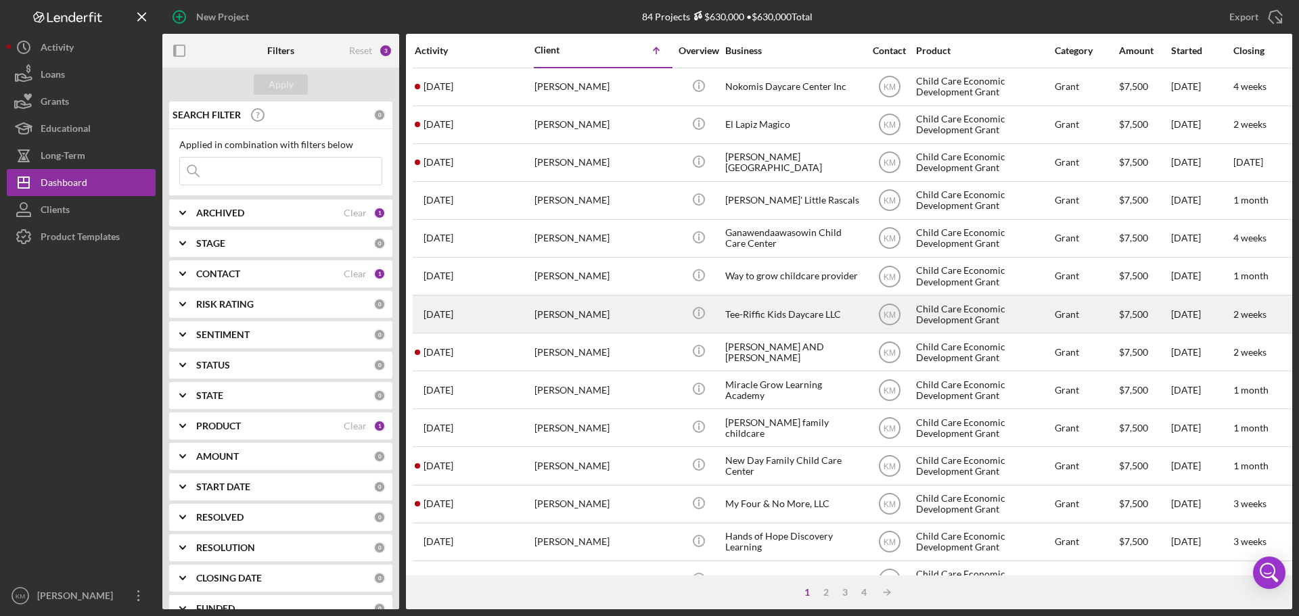
click at [757, 315] on div "Tee-Riffic Kids Daycare LLC" at bounding box center [792, 314] width 135 height 36
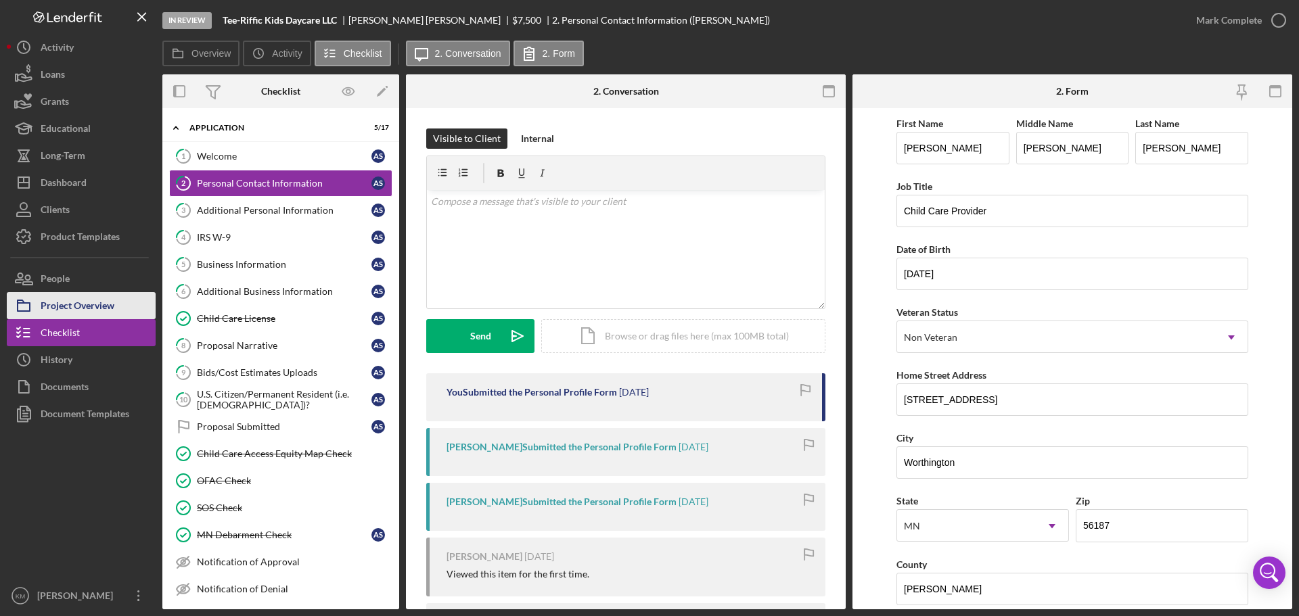
click at [57, 304] on div "Project Overview" at bounding box center [78, 307] width 74 height 30
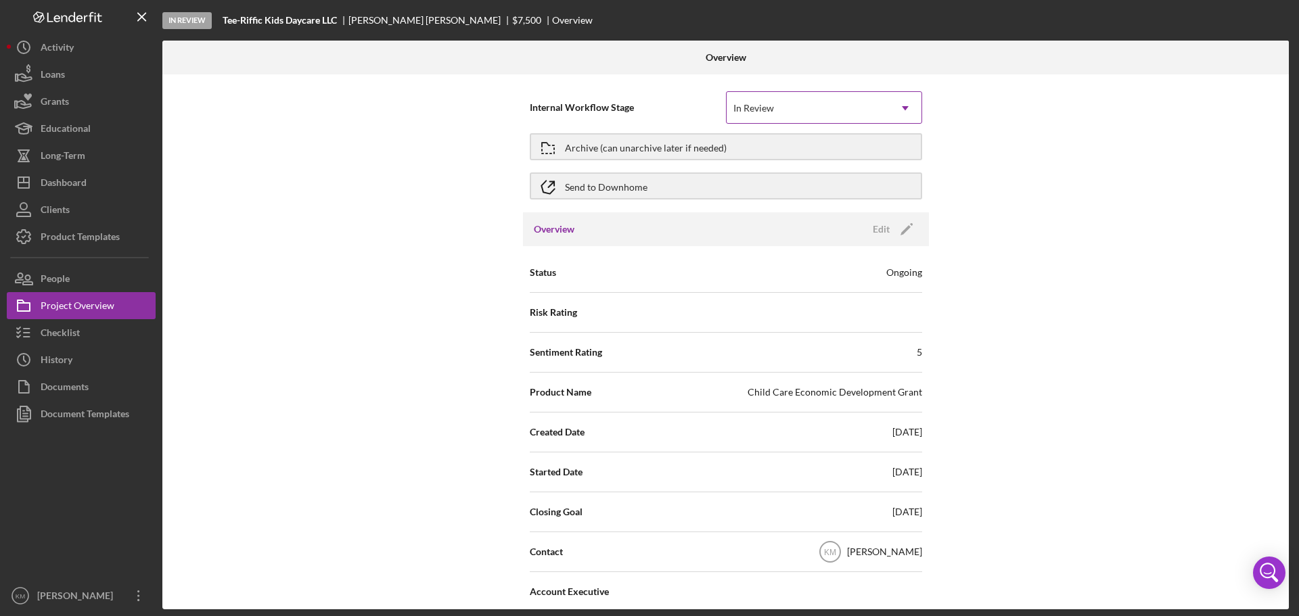
click at [775, 112] on div "In Review" at bounding box center [808, 108] width 162 height 31
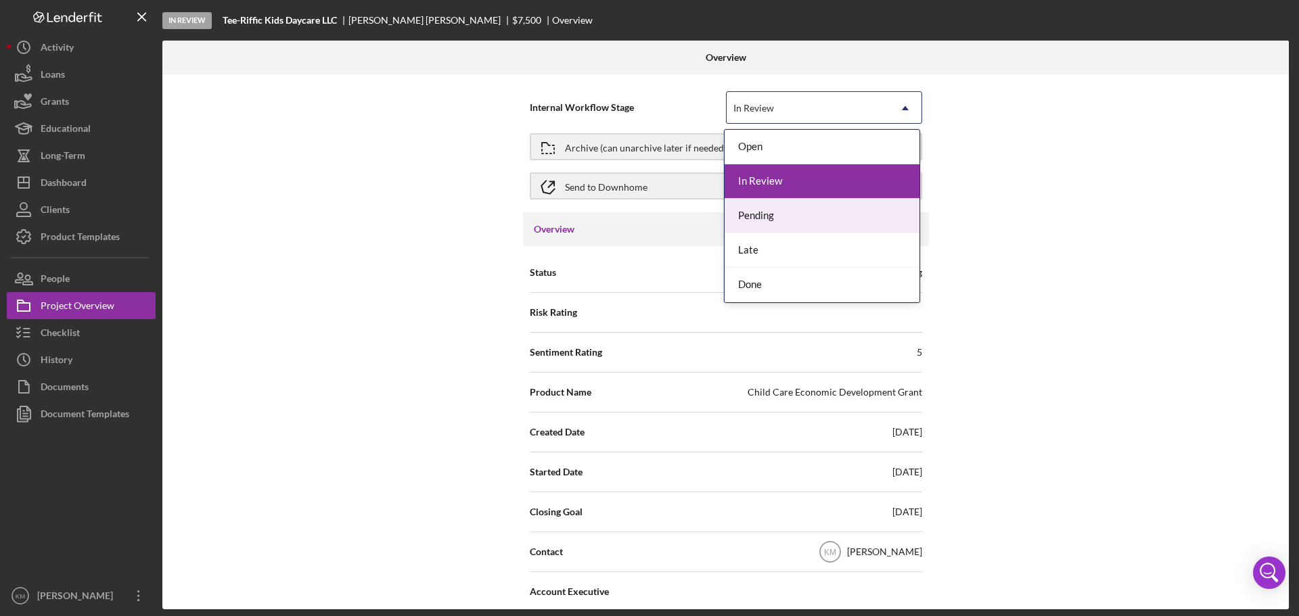
click at [759, 215] on div "Pending" at bounding box center [822, 216] width 195 height 35
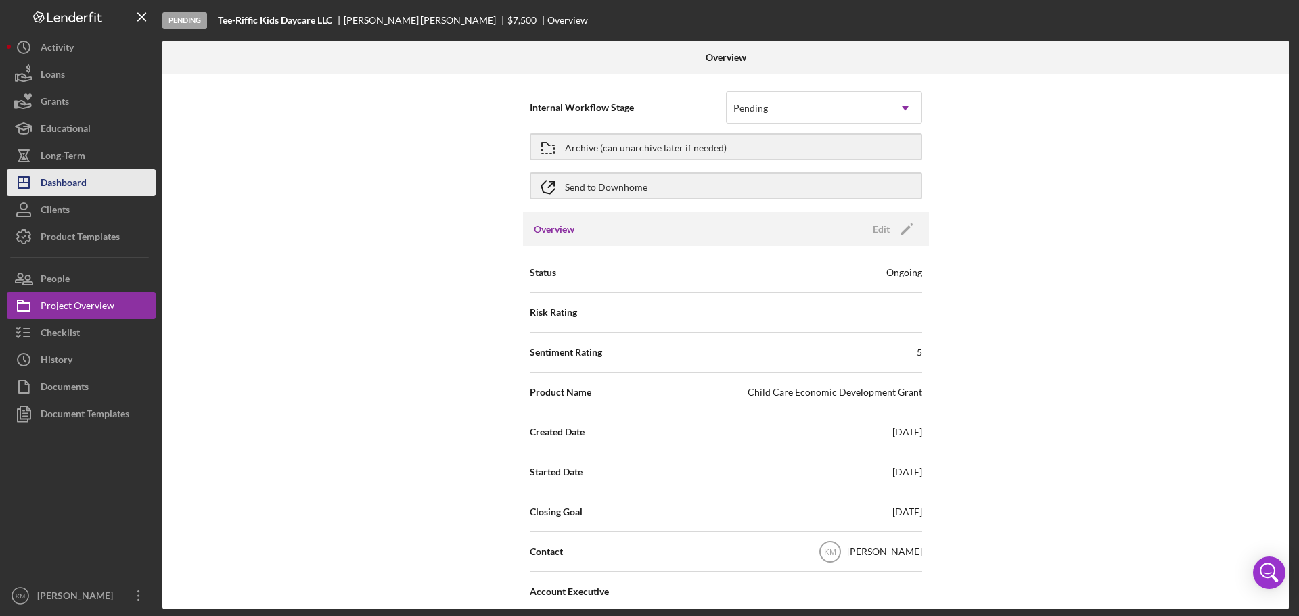
click at [91, 176] on button "Icon/Dashboard Dashboard" at bounding box center [81, 182] width 149 height 27
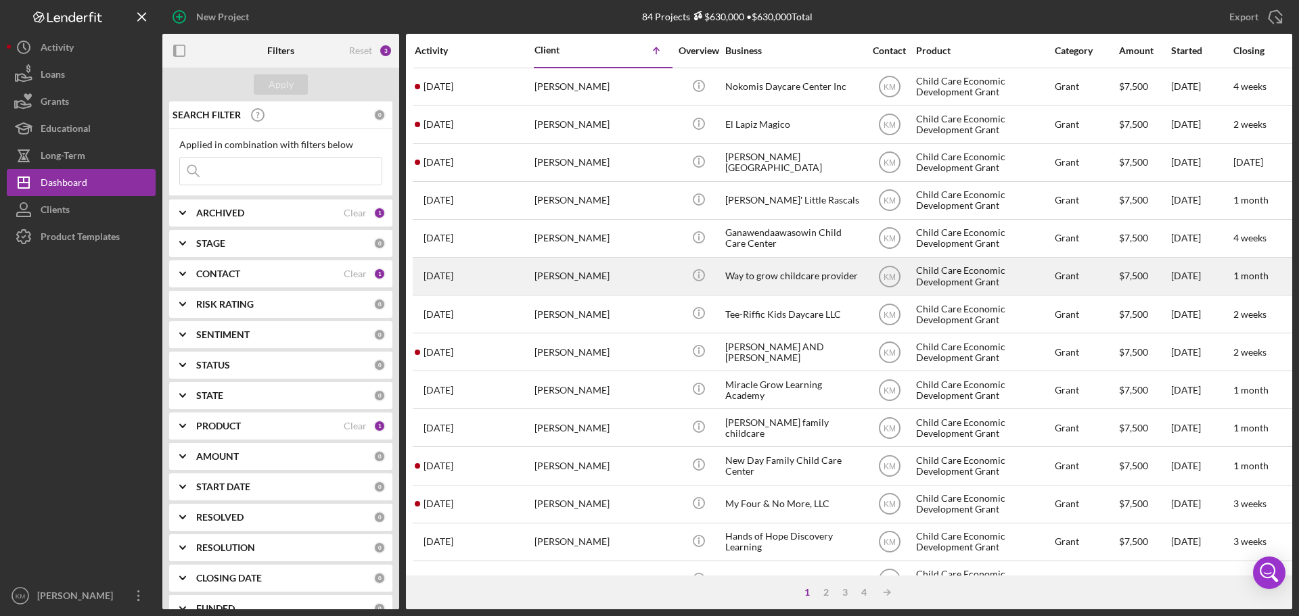
click at [744, 278] on div "Way to grow childcare provider" at bounding box center [792, 276] width 135 height 36
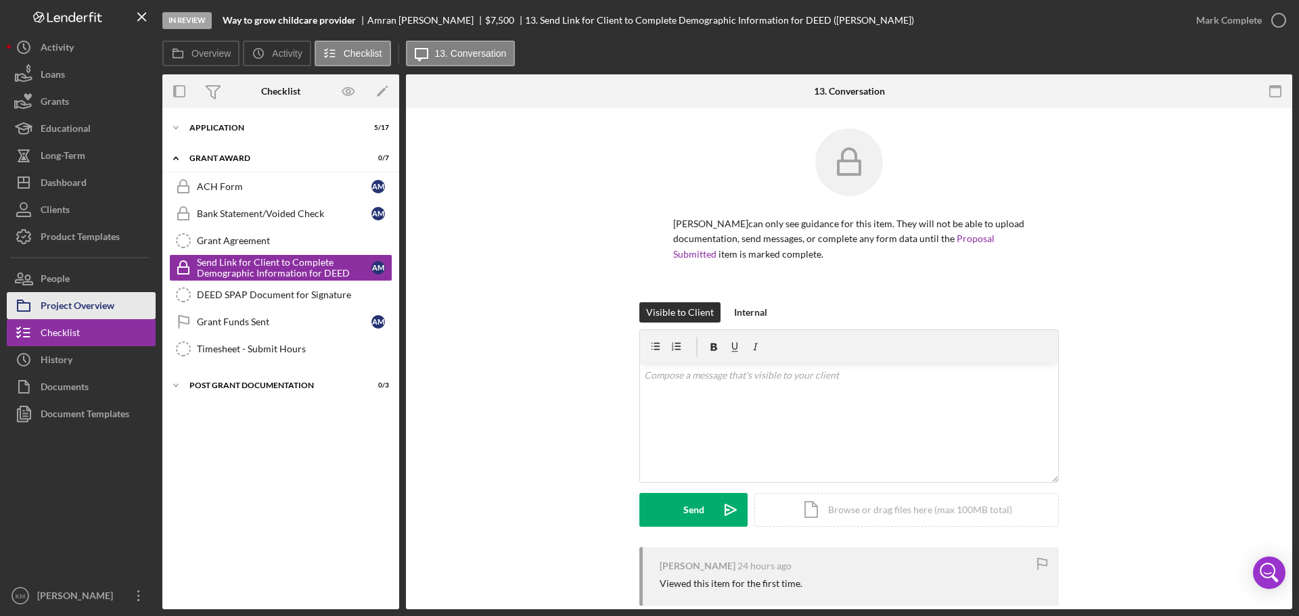
click at [86, 304] on div "Project Overview" at bounding box center [78, 307] width 74 height 30
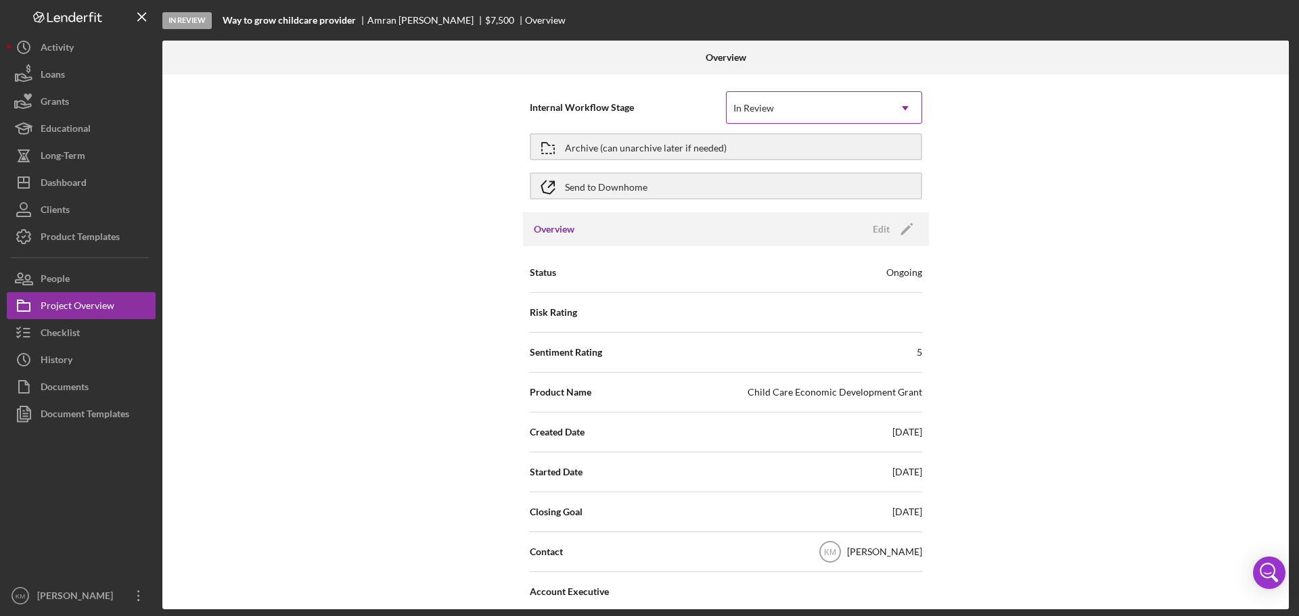
click at [793, 110] on div "In Review" at bounding box center [808, 108] width 162 height 31
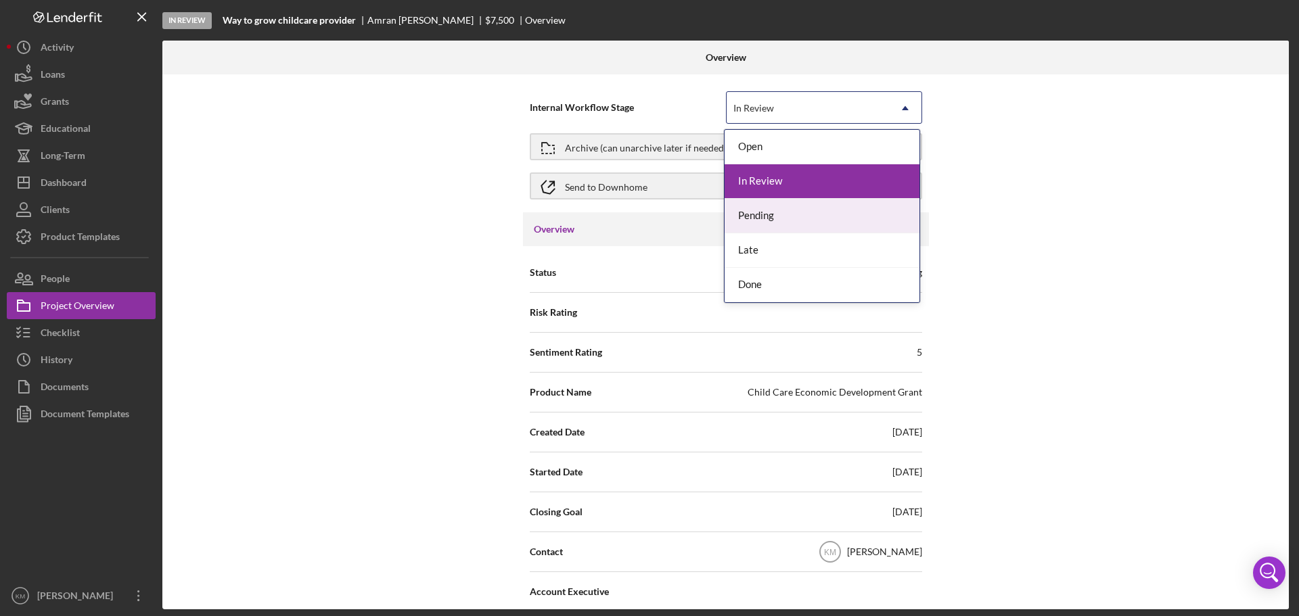
click at [759, 208] on div "Pending" at bounding box center [822, 216] width 195 height 35
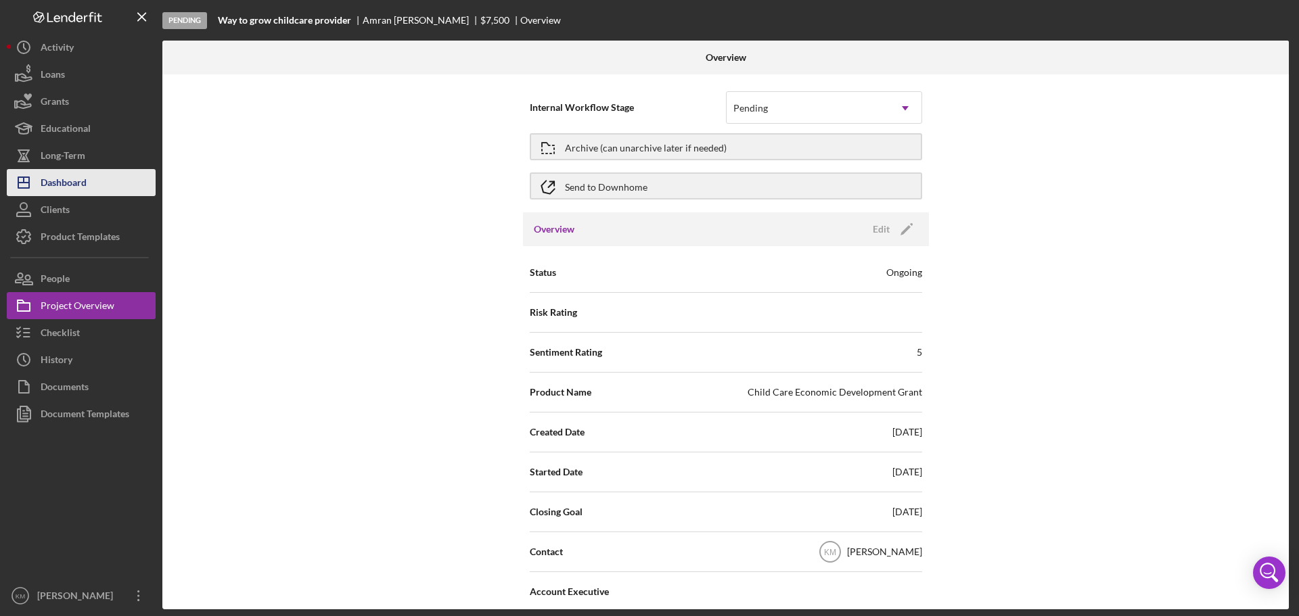
click at [97, 185] on button "Icon/Dashboard Dashboard" at bounding box center [81, 182] width 149 height 27
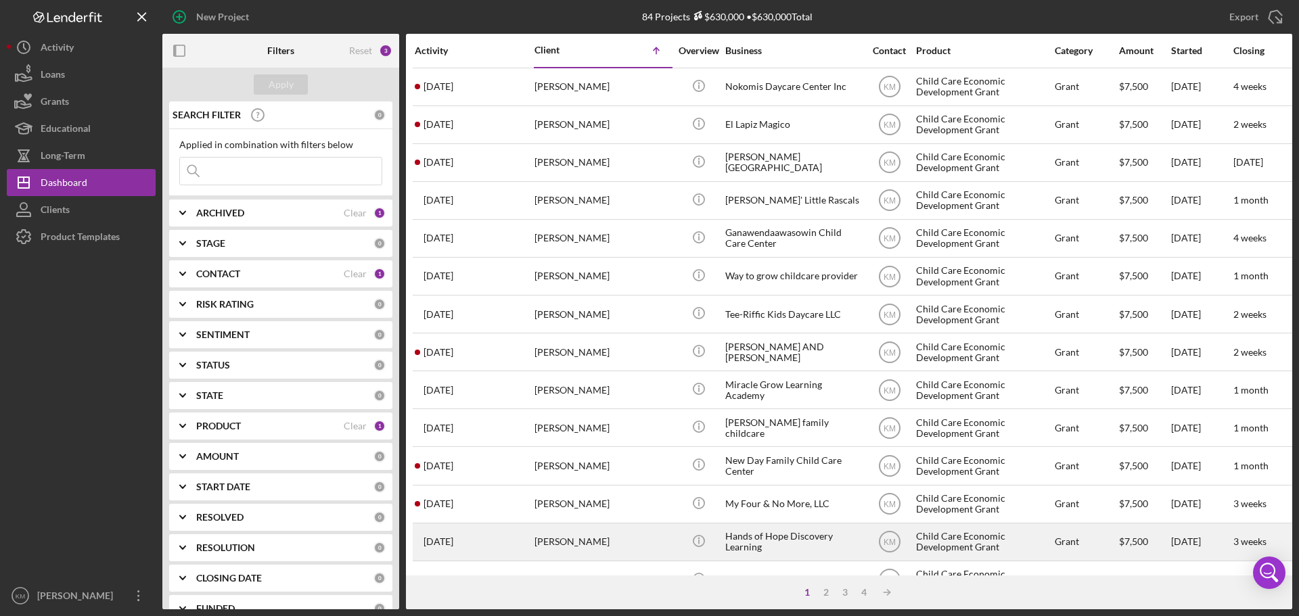
click at [736, 541] on div "Hands of Hope Discovery Learning" at bounding box center [792, 542] width 135 height 36
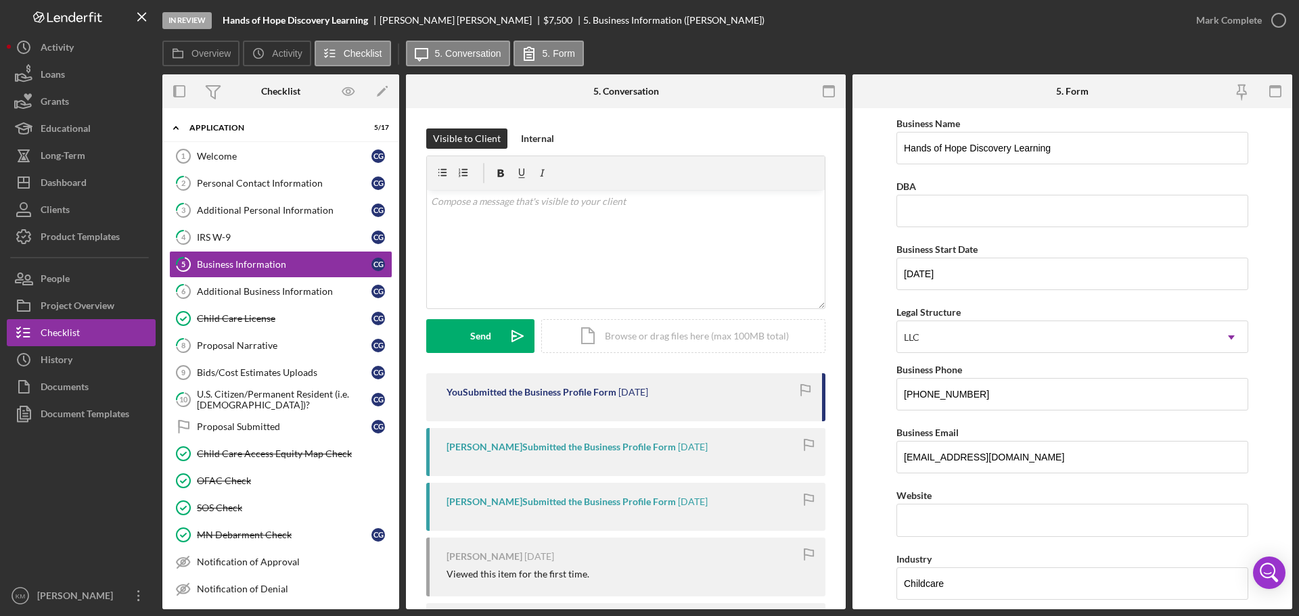
drag, startPoint x: 371, startPoint y: 20, endPoint x: 295, endPoint y: 30, distance: 76.6
click at [290, 32] on div "In Review Hands of Hope Discovery Learning Catina Gardner $7,500 $7,500 5. Busi…" at bounding box center [672, 20] width 1020 height 41
click at [372, 20] on div "Hands of Hope Discovery Learning" at bounding box center [301, 20] width 157 height 11
drag, startPoint x: 367, startPoint y: 24, endPoint x: 223, endPoint y: 21, distance: 144.2
click at [223, 21] on b "Hands of Hope Discovery Learning" at bounding box center [295, 20] width 145 height 11
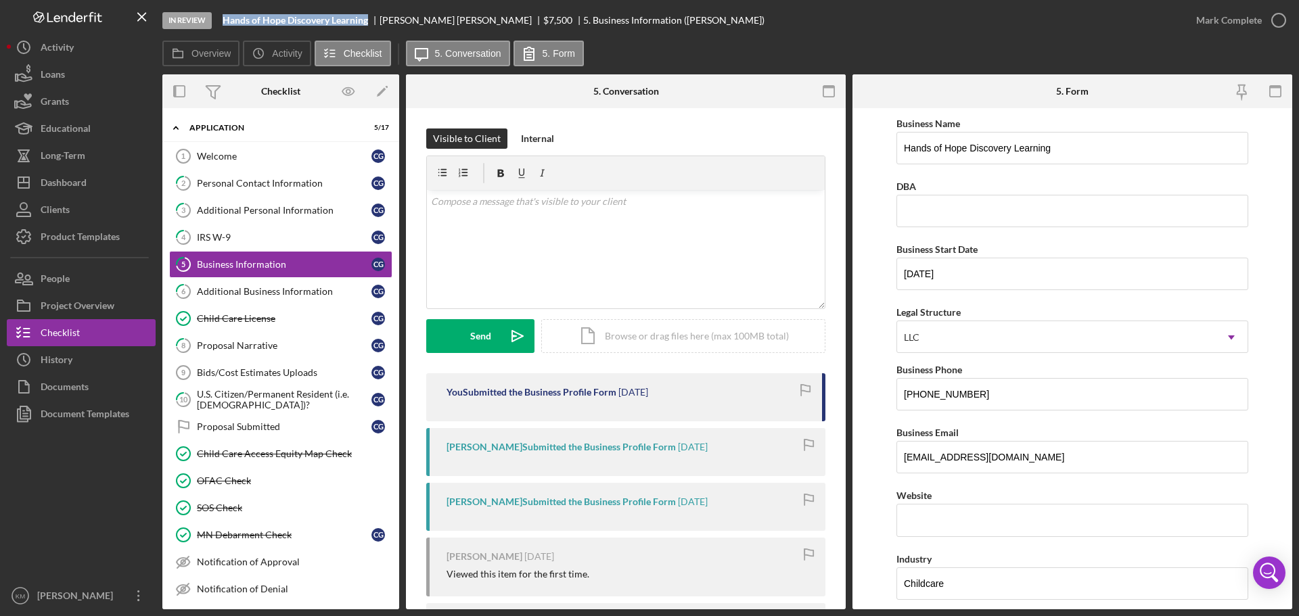
copy b "Hands of Hope Discovery Learning"
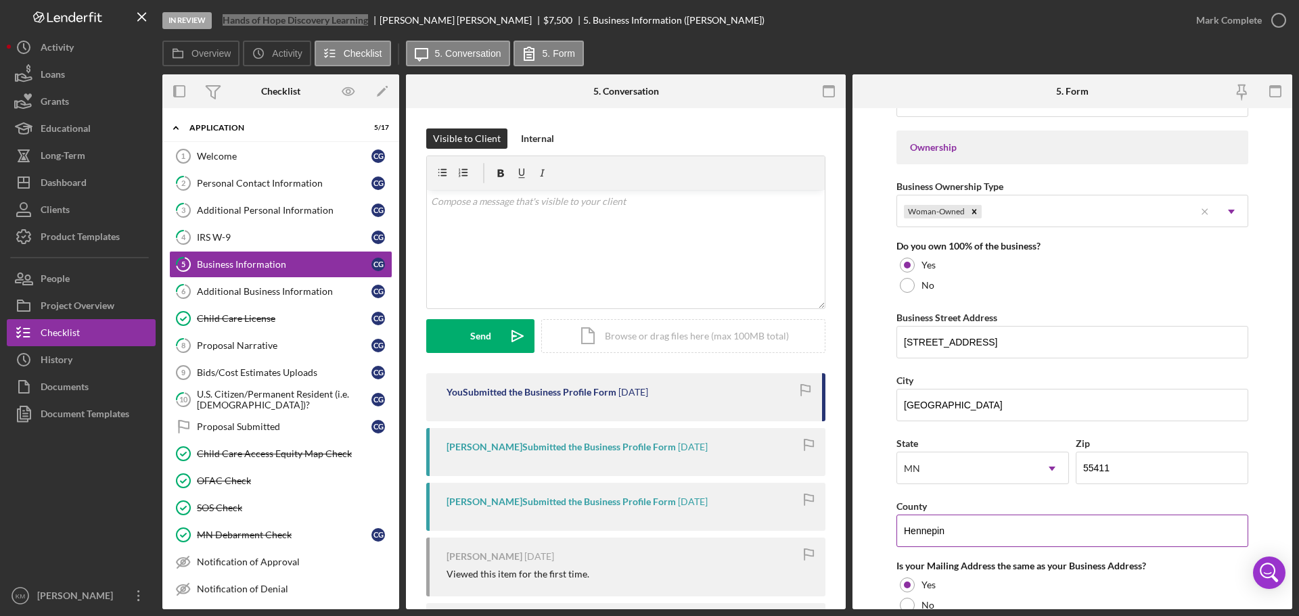
scroll to position [677, 0]
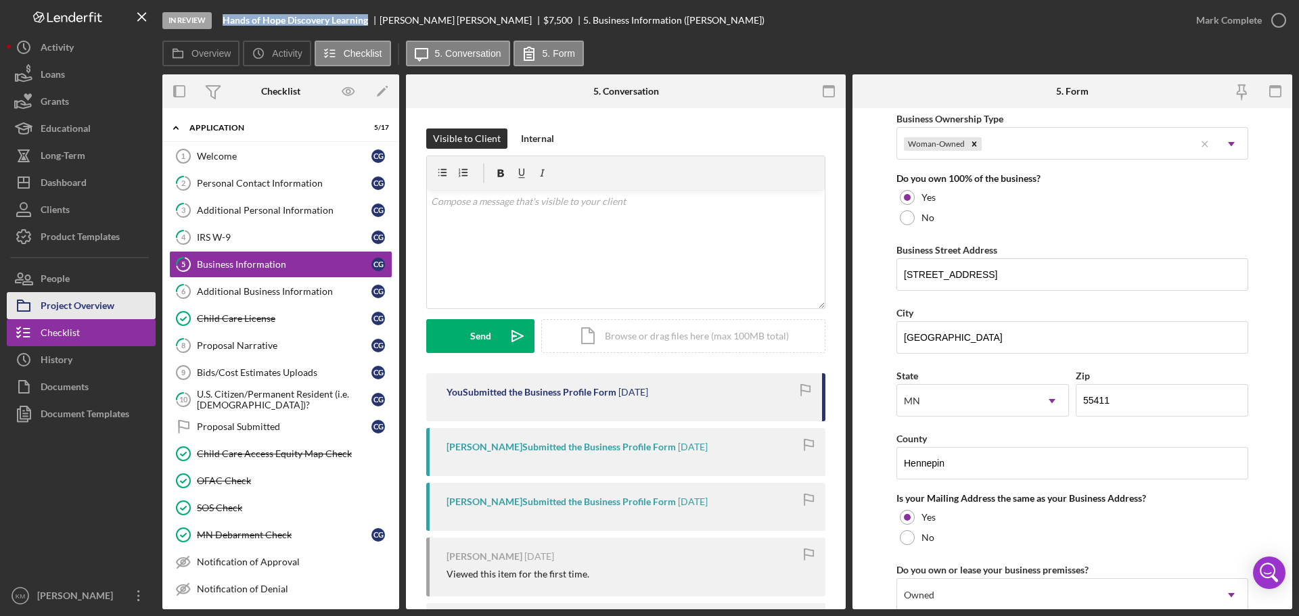
click at [93, 309] on div "Project Overview" at bounding box center [78, 307] width 74 height 30
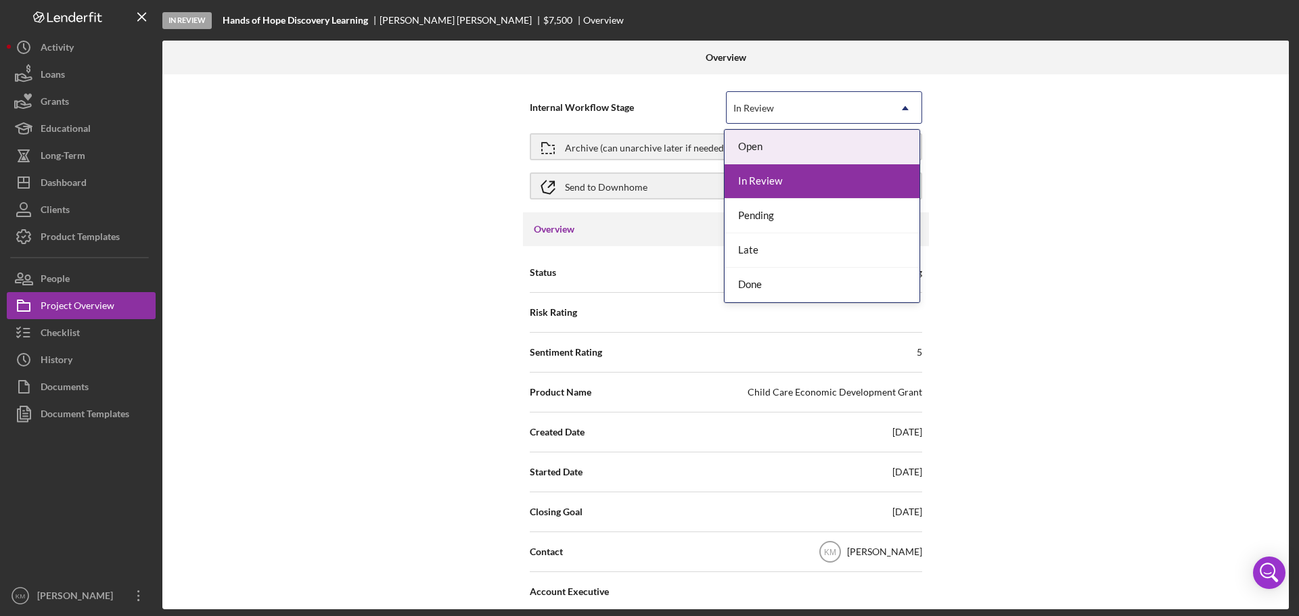
click at [891, 107] on icon "Icon/Dropdown Arrow" at bounding box center [905, 108] width 32 height 32
click at [761, 221] on div "Pending" at bounding box center [822, 216] width 195 height 35
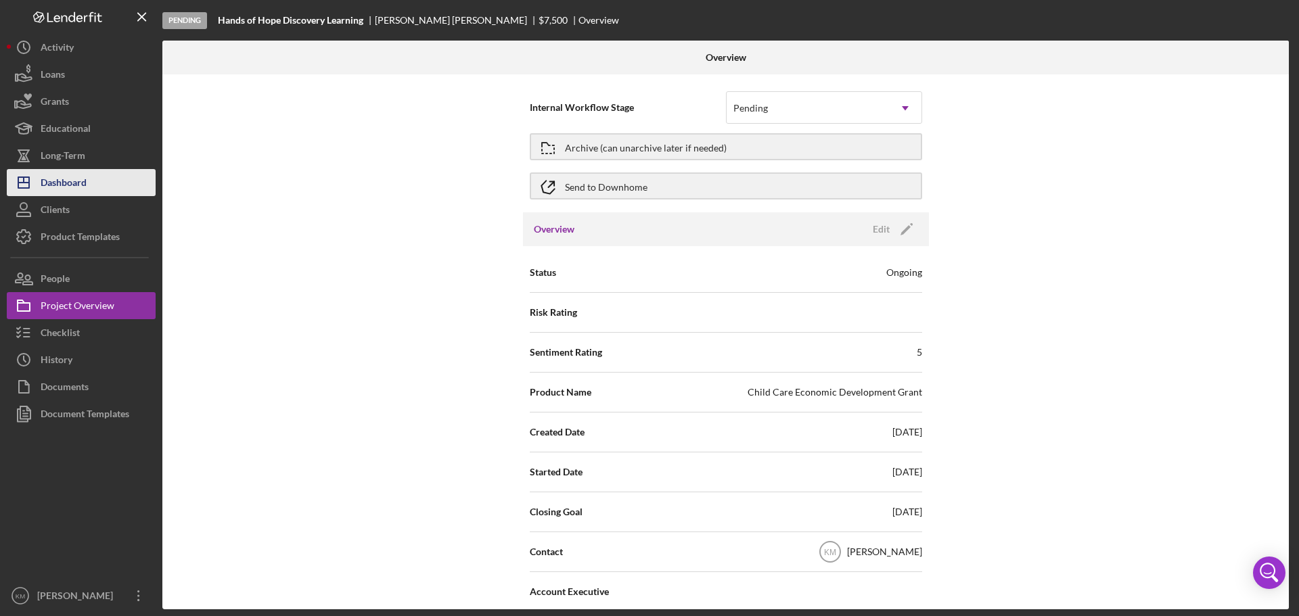
click at [60, 183] on div "Dashboard" at bounding box center [64, 184] width 46 height 30
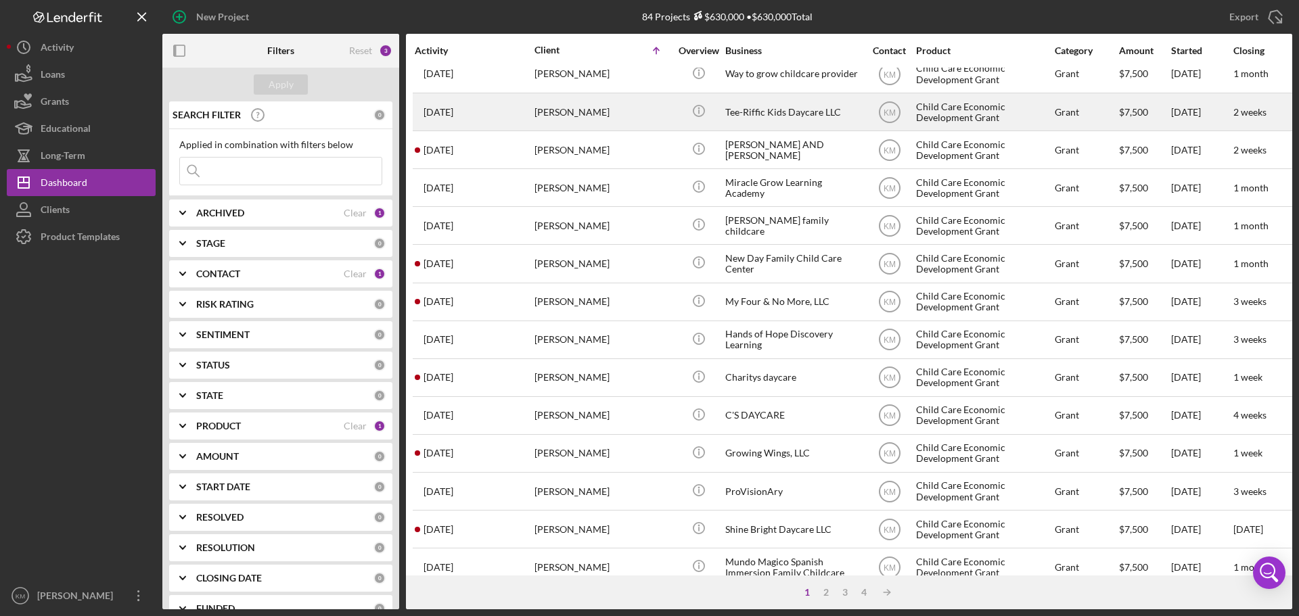
scroll to position [203, 0]
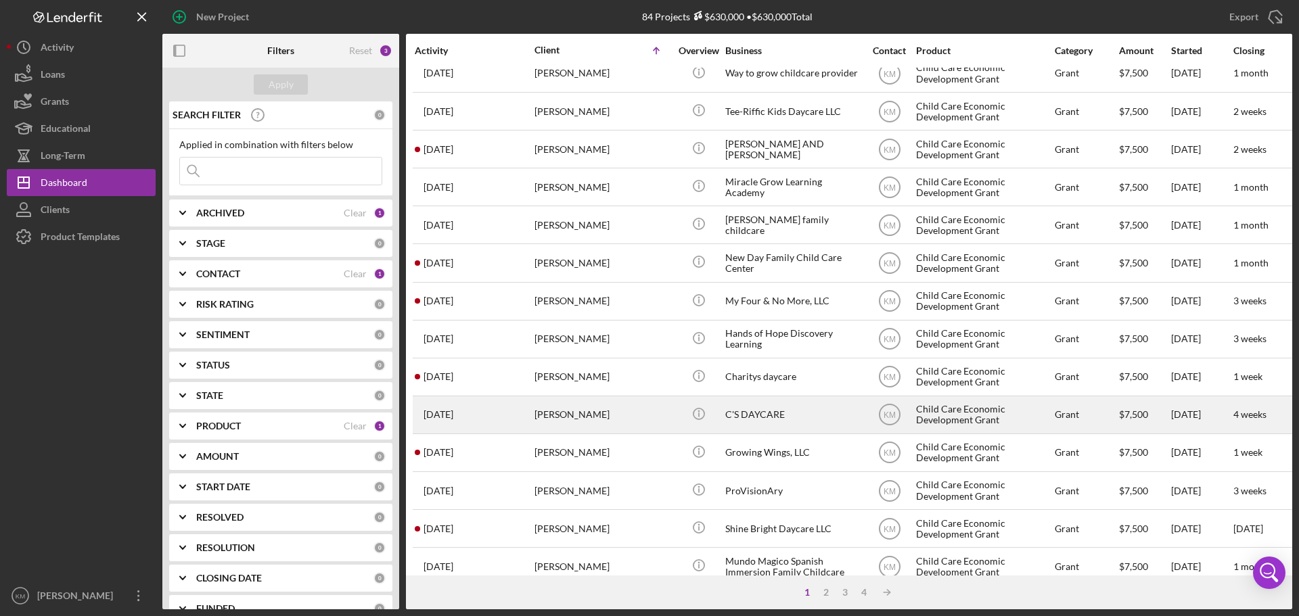
click at [763, 411] on div "C'S DAYCARE" at bounding box center [792, 415] width 135 height 36
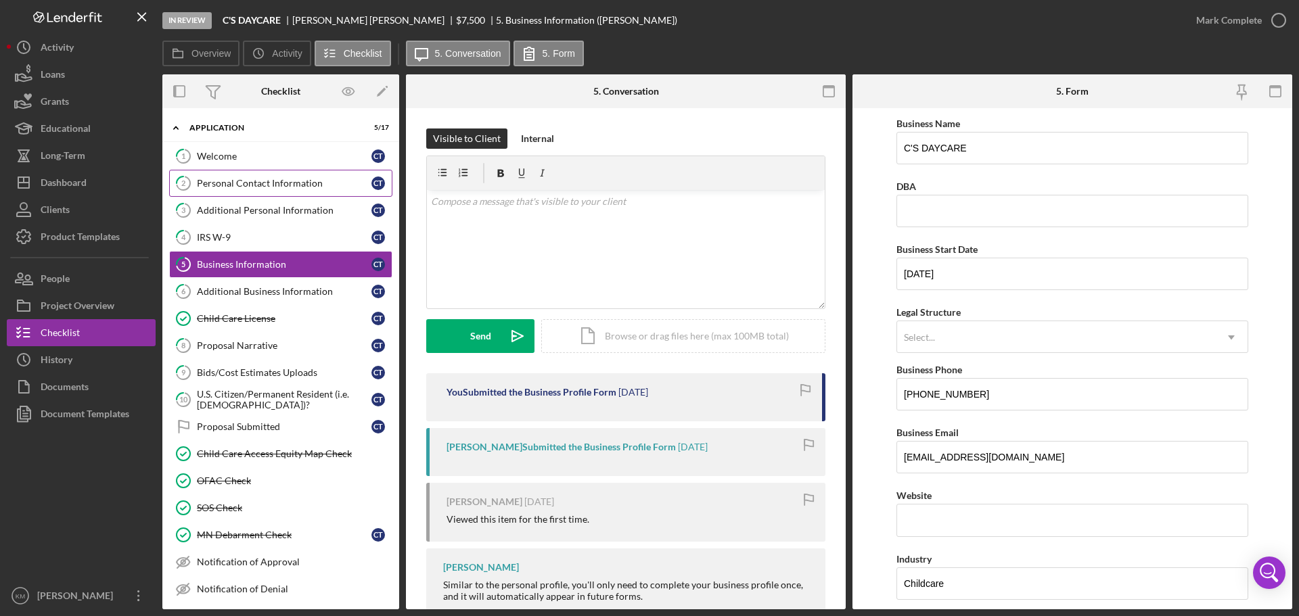
click at [253, 179] on div "Personal Contact Information" at bounding box center [284, 183] width 175 height 11
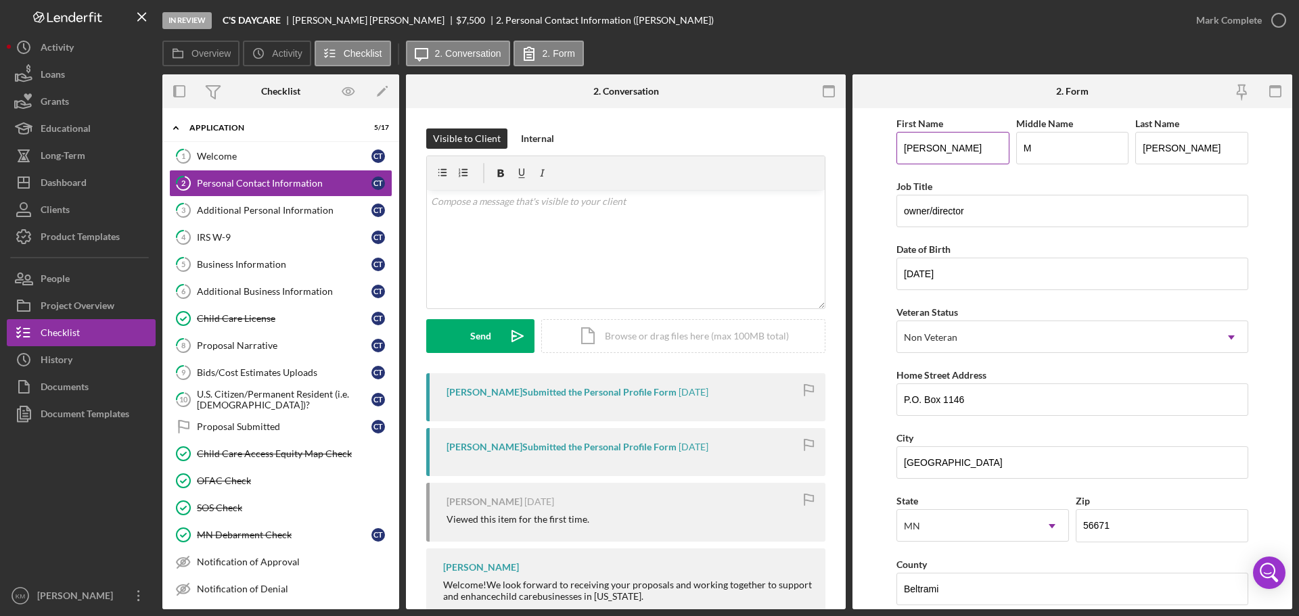
click at [952, 145] on input "CHERYL" at bounding box center [953, 148] width 113 height 32
type input "Cheryl"
click at [1200, 145] on input "THOMAS" at bounding box center [1191, 148] width 113 height 32
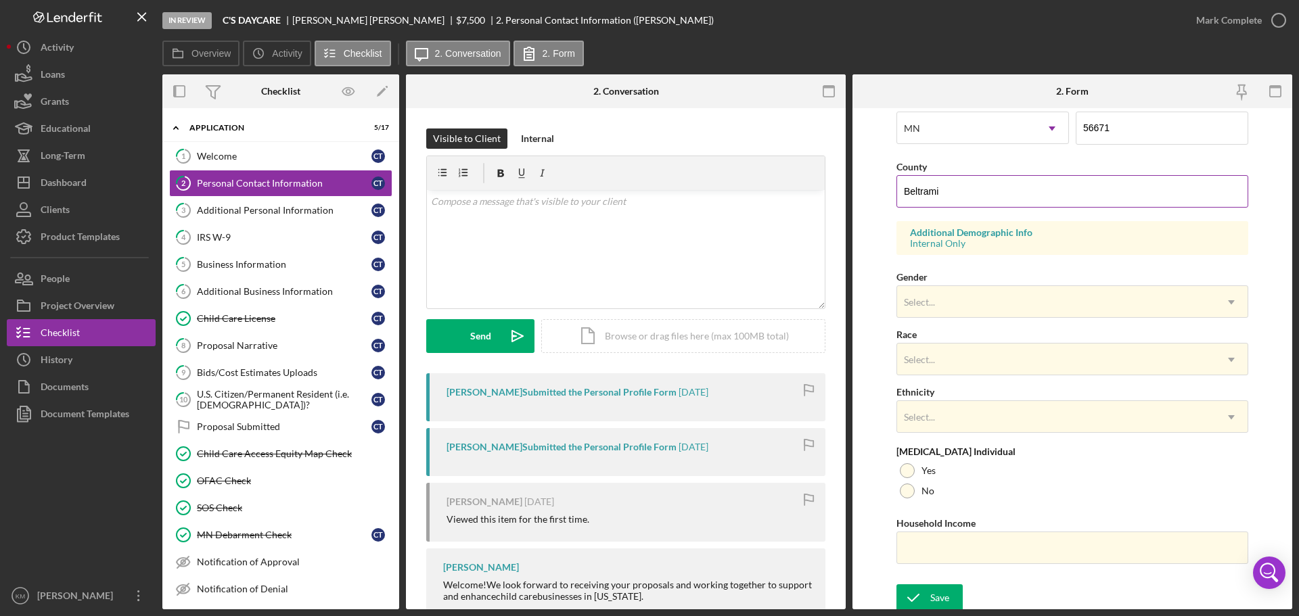
scroll to position [402, 0]
type input "Thomas"
click at [934, 597] on div "Save" at bounding box center [939, 594] width 19 height 27
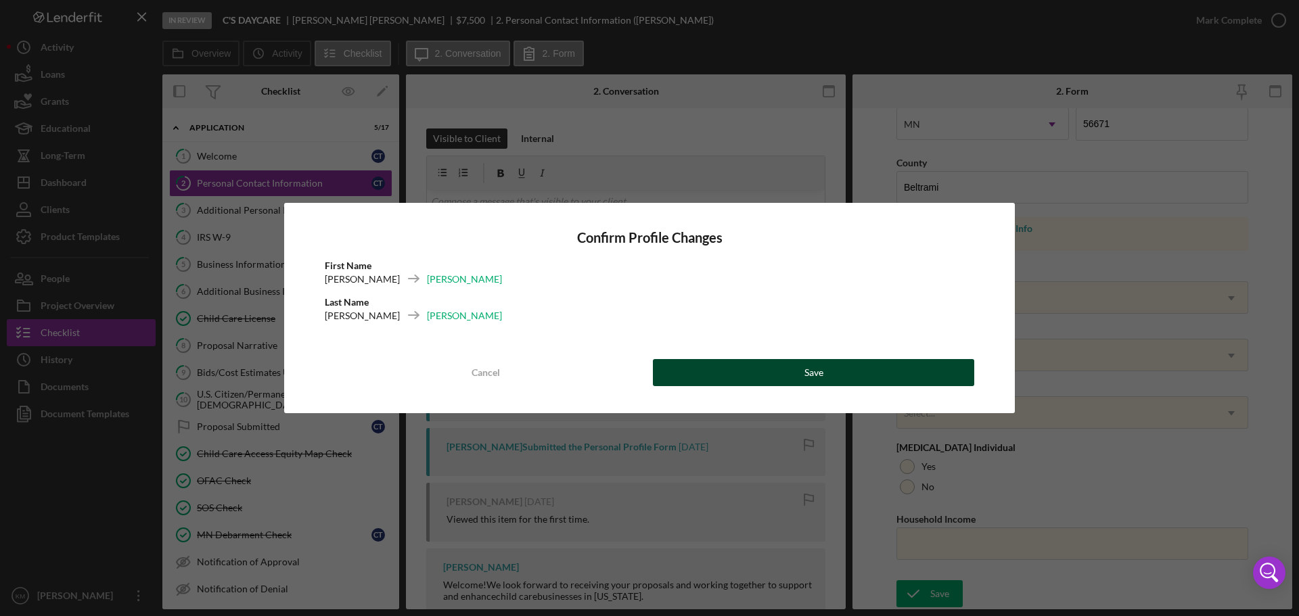
click at [778, 368] on button "Save" at bounding box center [813, 372] width 321 height 27
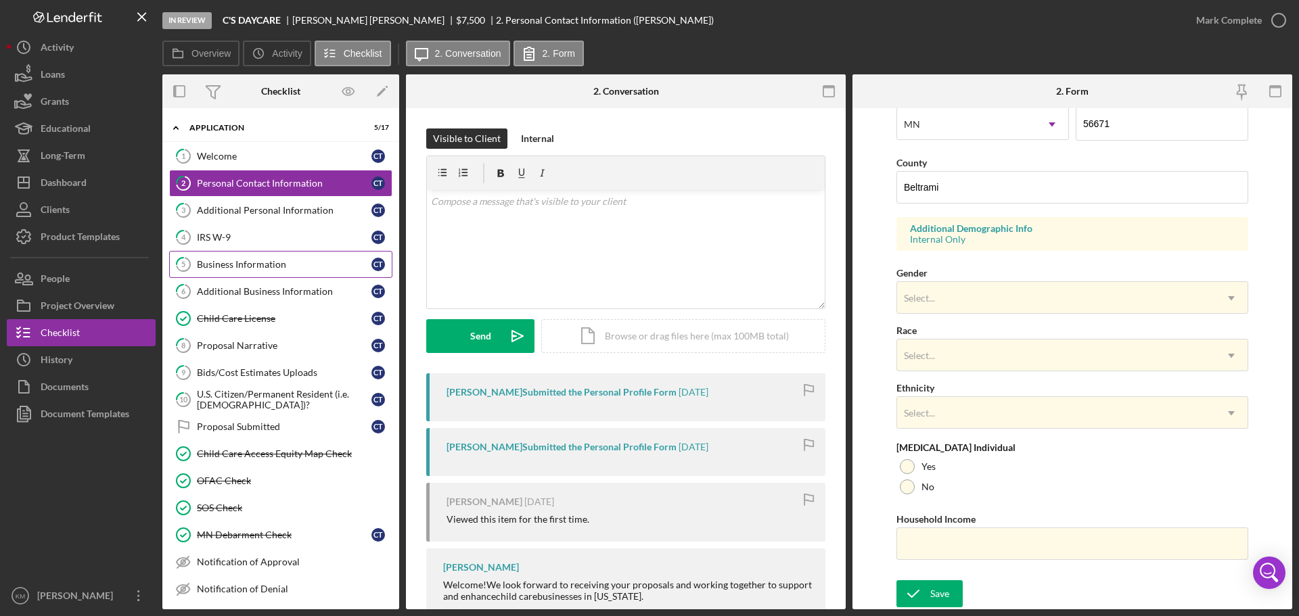
click at [257, 263] on div "Business Information" at bounding box center [284, 264] width 175 height 11
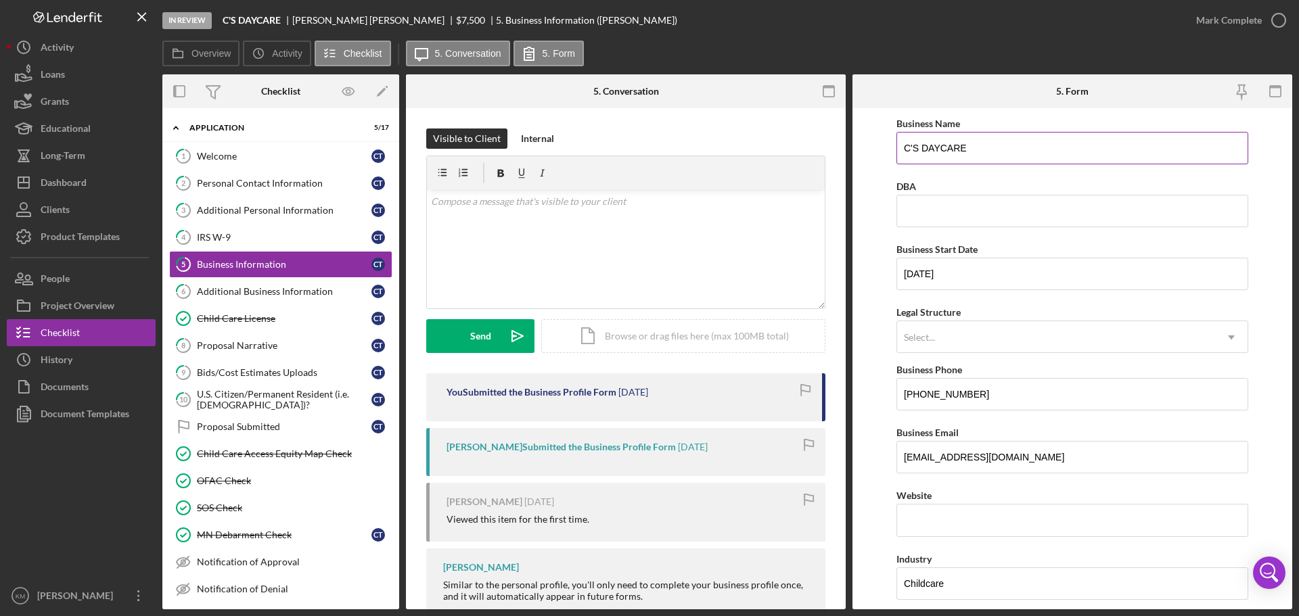
click at [976, 151] on input "C'S DAYCARE" at bounding box center [1073, 148] width 352 height 32
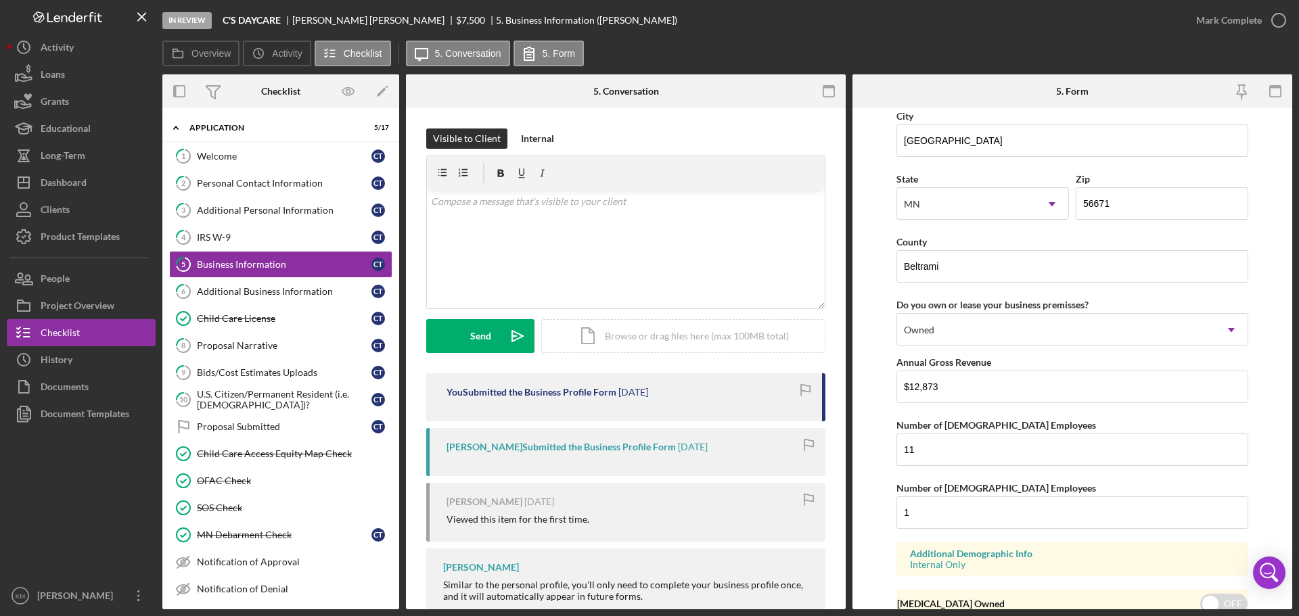
scroll to position [1253, 0]
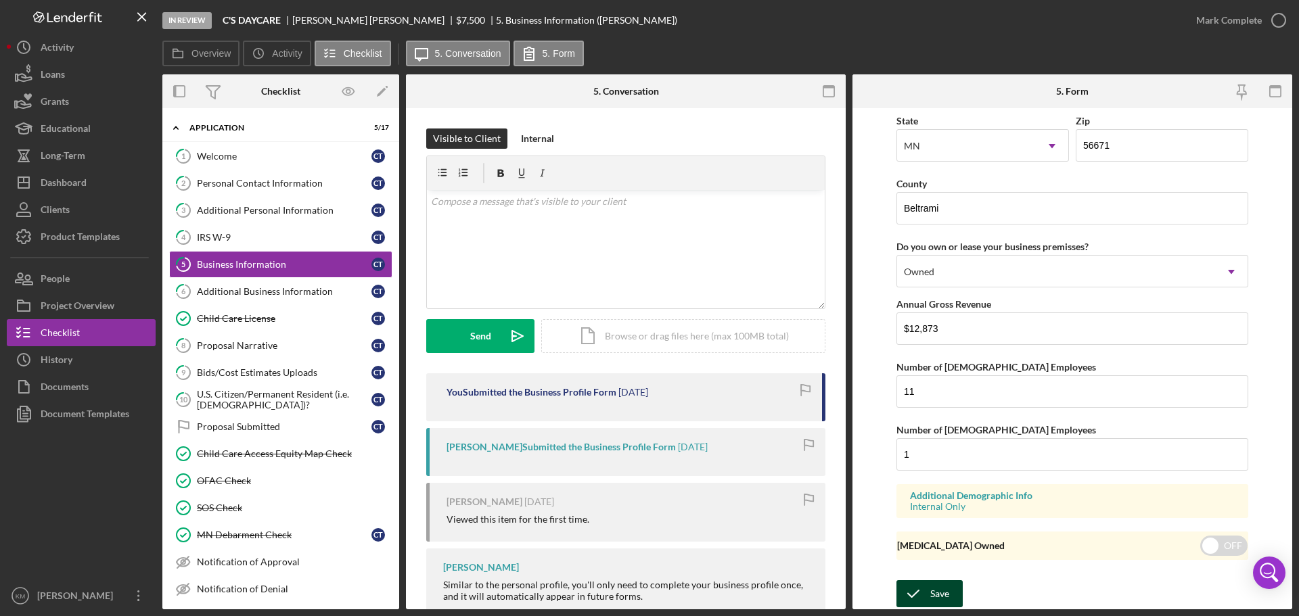
type input "C'S Ddaycare"
click at [943, 585] on div "Save" at bounding box center [939, 594] width 19 height 27
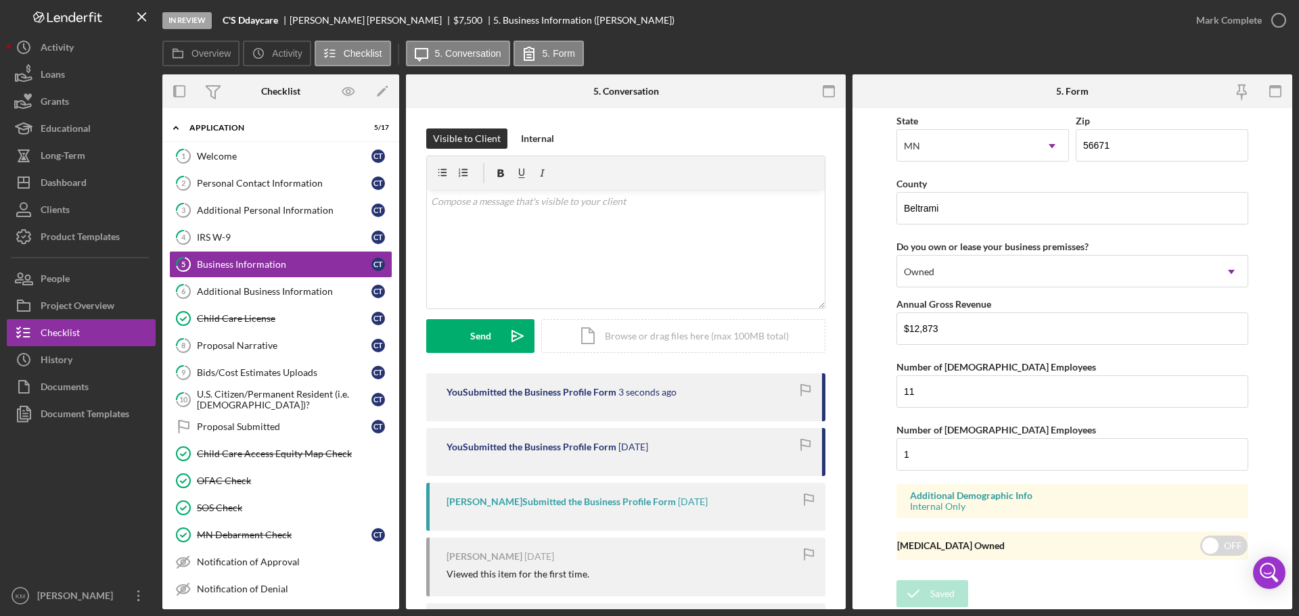
click at [277, 20] on b "C'S Ddaycare" at bounding box center [250, 20] width 55 height 11
drag, startPoint x: 281, startPoint y: 20, endPoint x: 236, endPoint y: 23, distance: 44.7
click at [223, 22] on div "In Review C'S Ddaycare CHERYL THOMAS $7,500 $7,500 5. Business Information (CHE…" at bounding box center [672, 20] width 1020 height 41
copy b "C'S Ddaycare"
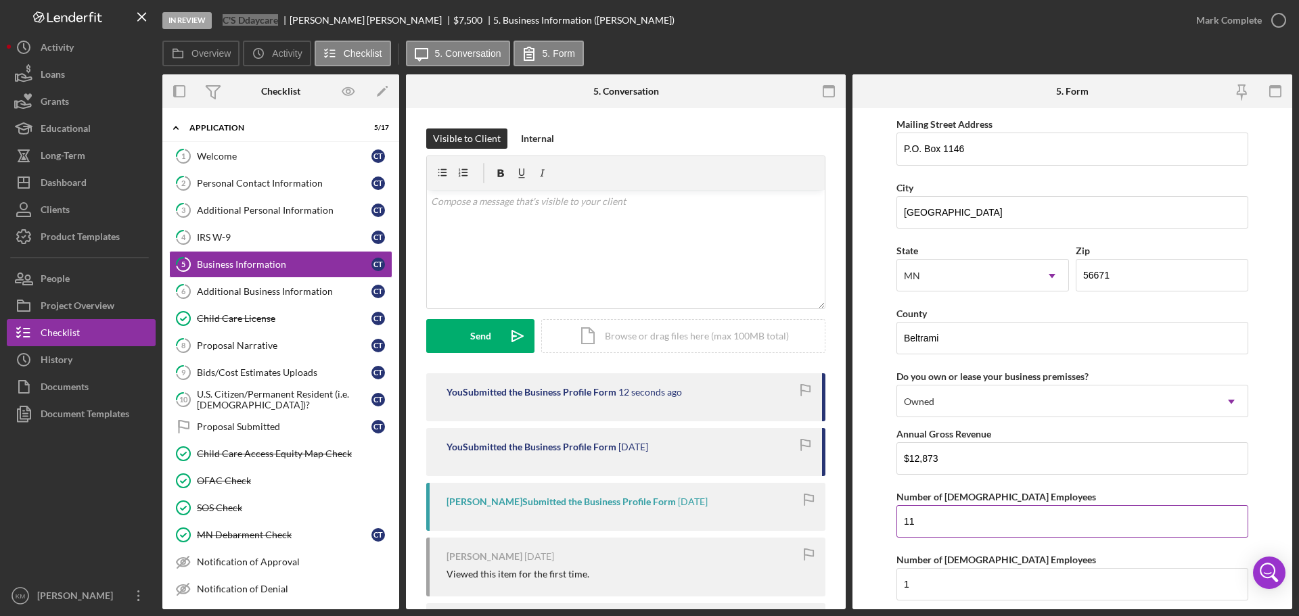
scroll to position [1117, 0]
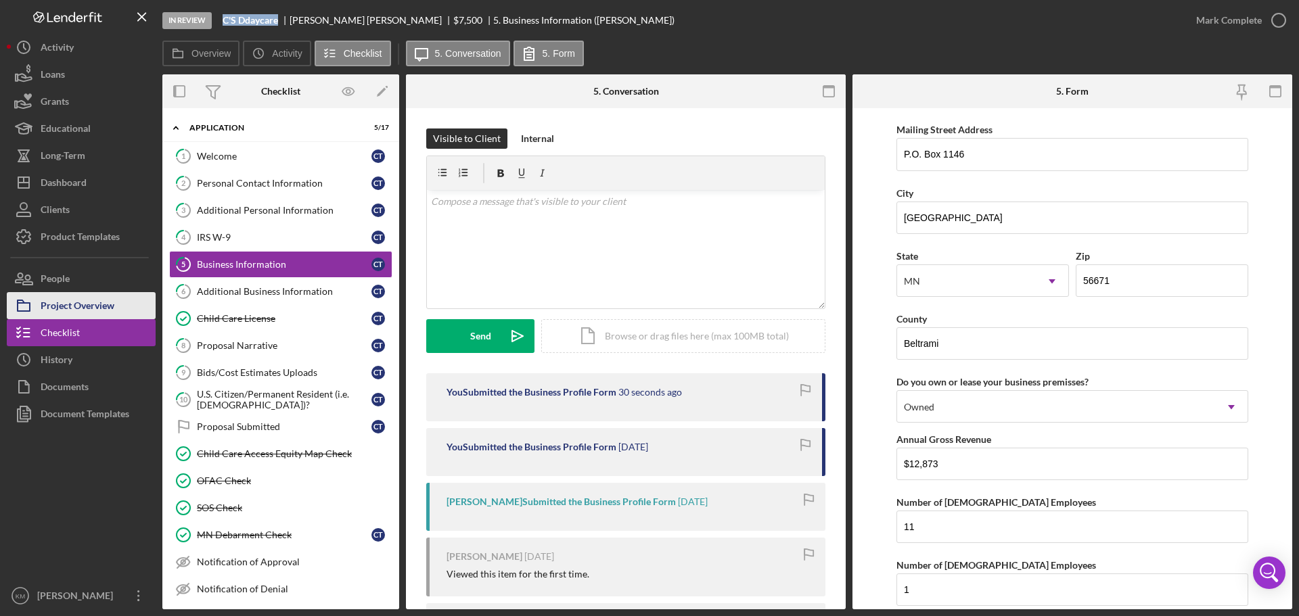
click at [74, 307] on div "Project Overview" at bounding box center [78, 307] width 74 height 30
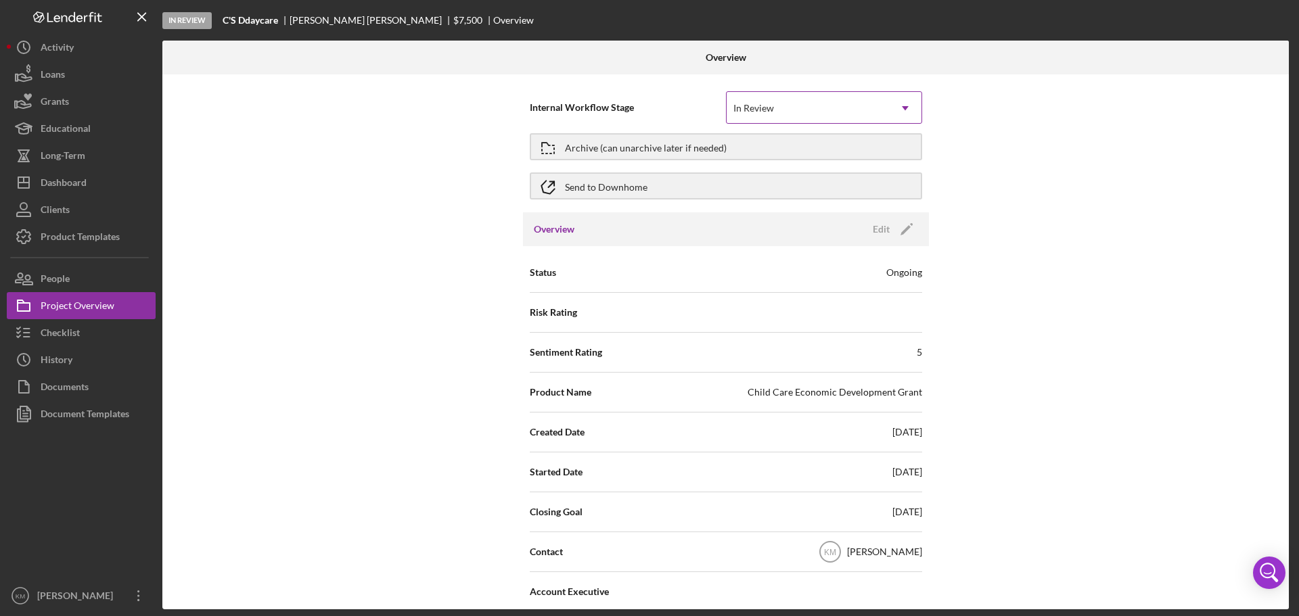
click at [776, 108] on div "In Review" at bounding box center [808, 108] width 162 height 31
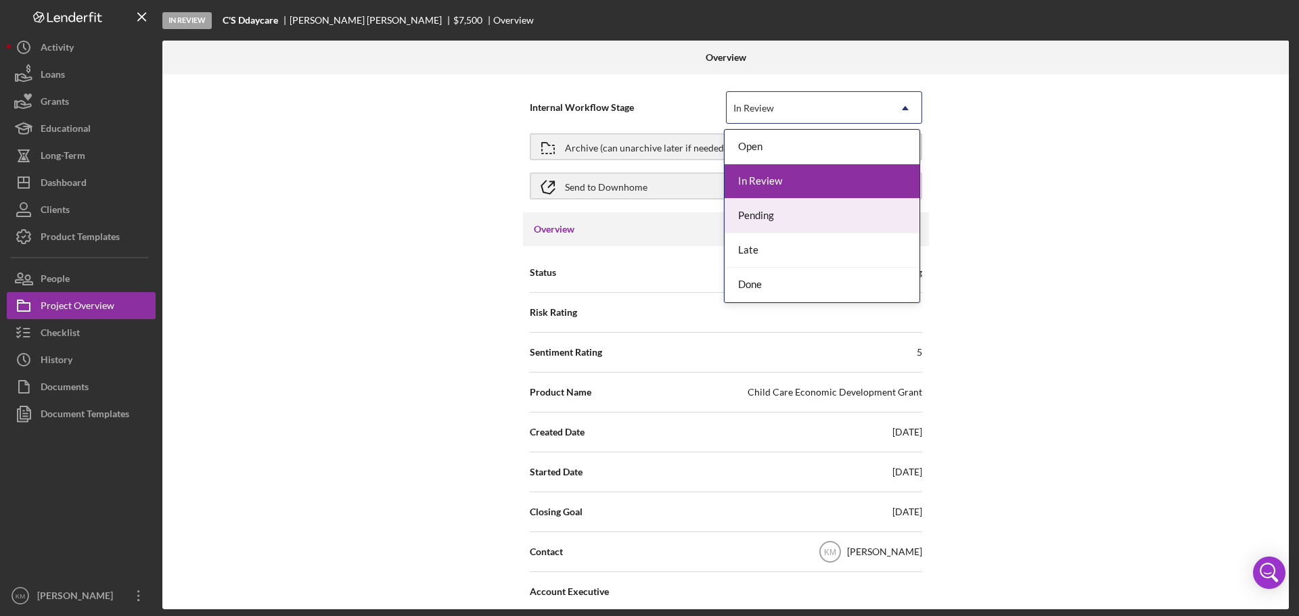
click at [759, 215] on div "Pending" at bounding box center [822, 216] width 195 height 35
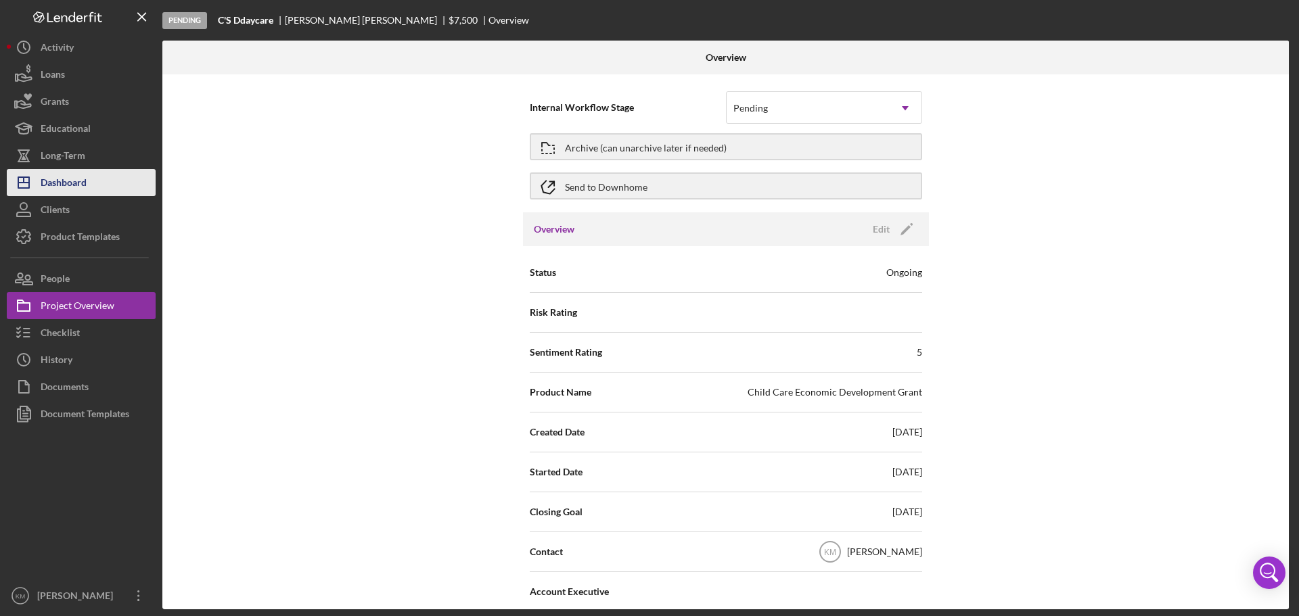
click at [95, 185] on button "Icon/Dashboard Dashboard" at bounding box center [81, 182] width 149 height 27
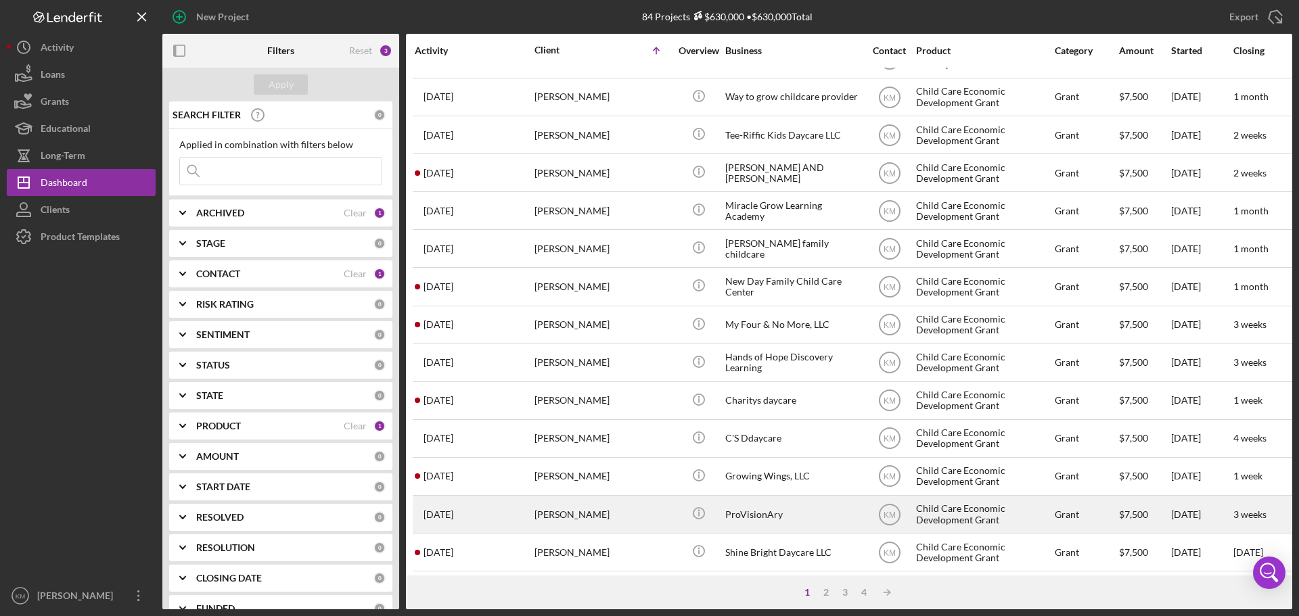
scroll to position [203, 0]
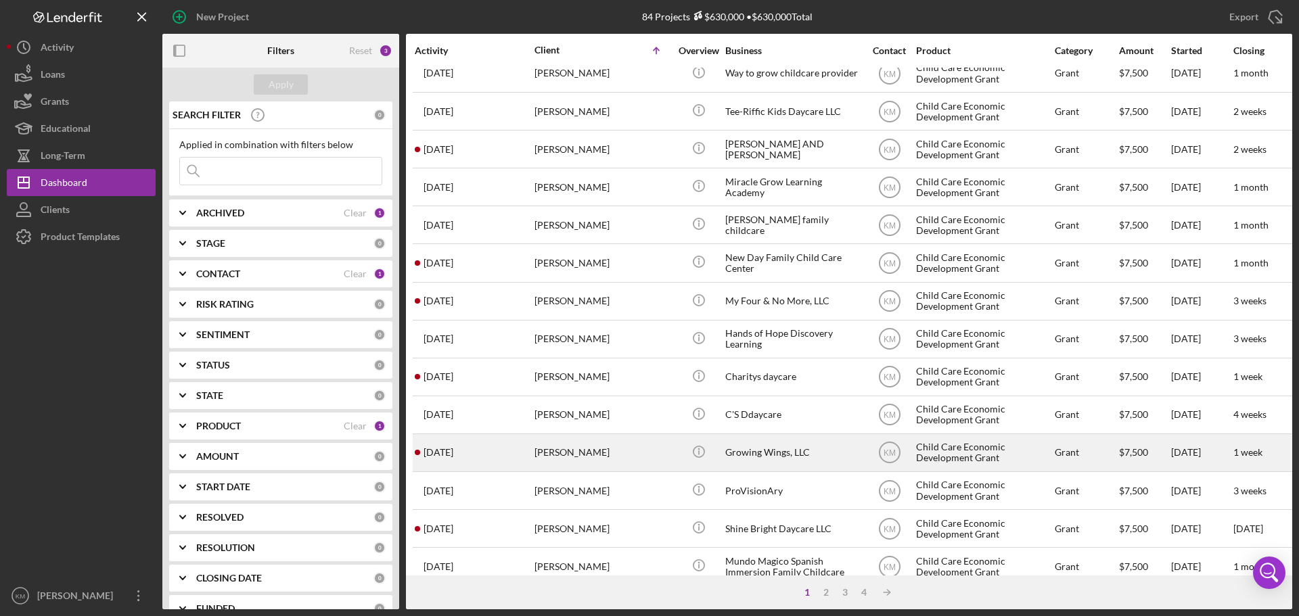
click at [748, 455] on div "Growing Wings, LLC" at bounding box center [792, 453] width 135 height 36
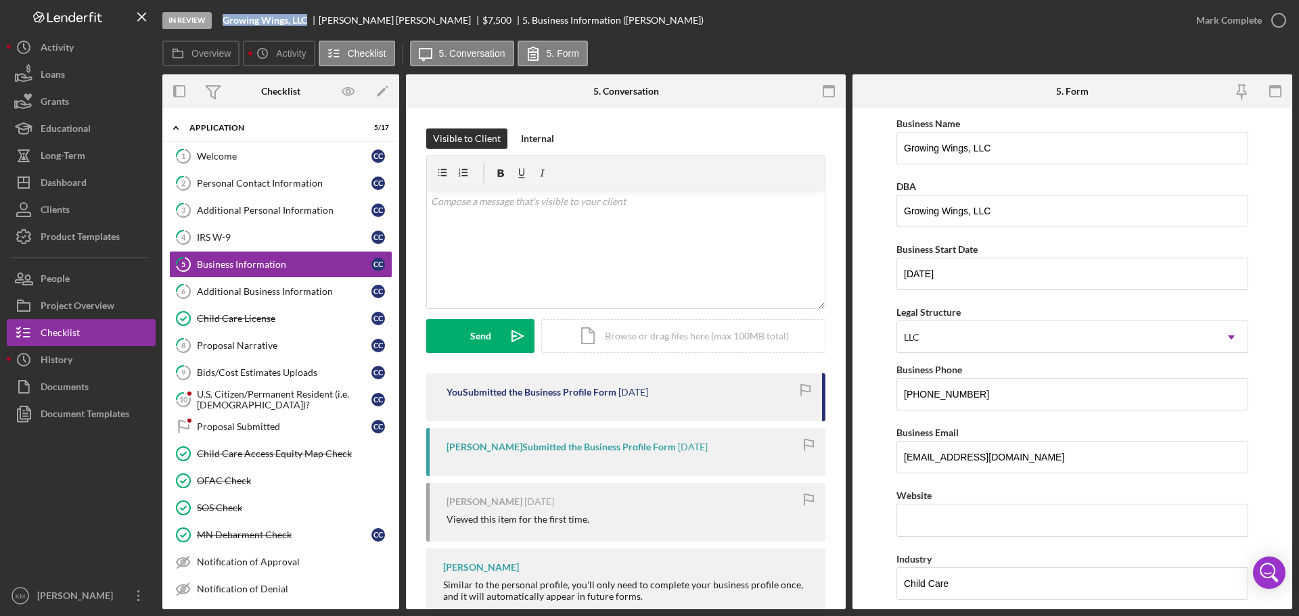
drag, startPoint x: 309, startPoint y: 19, endPoint x: 222, endPoint y: 20, distance: 86.6
click at [222, 20] on div "In Review Growing Wings, LLC cynthia cunningham $7,500 $7,500 5. Business Infor…" at bounding box center [672, 20] width 1020 height 41
copy b "Growing Wings, LLC"
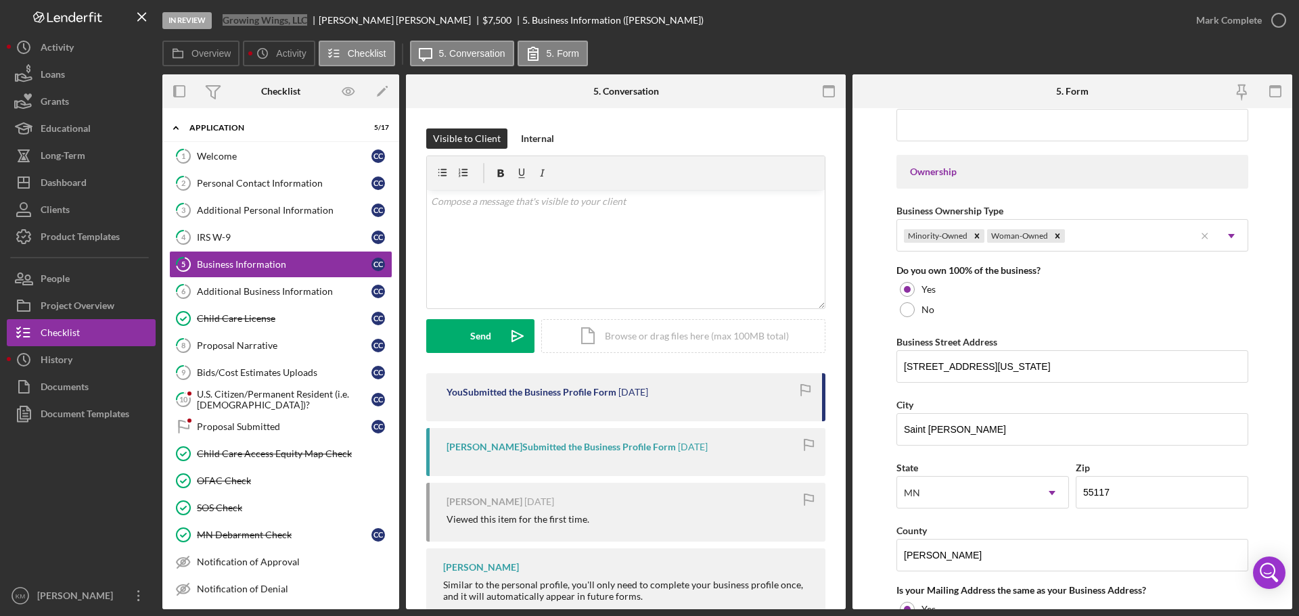
scroll to position [609, 0]
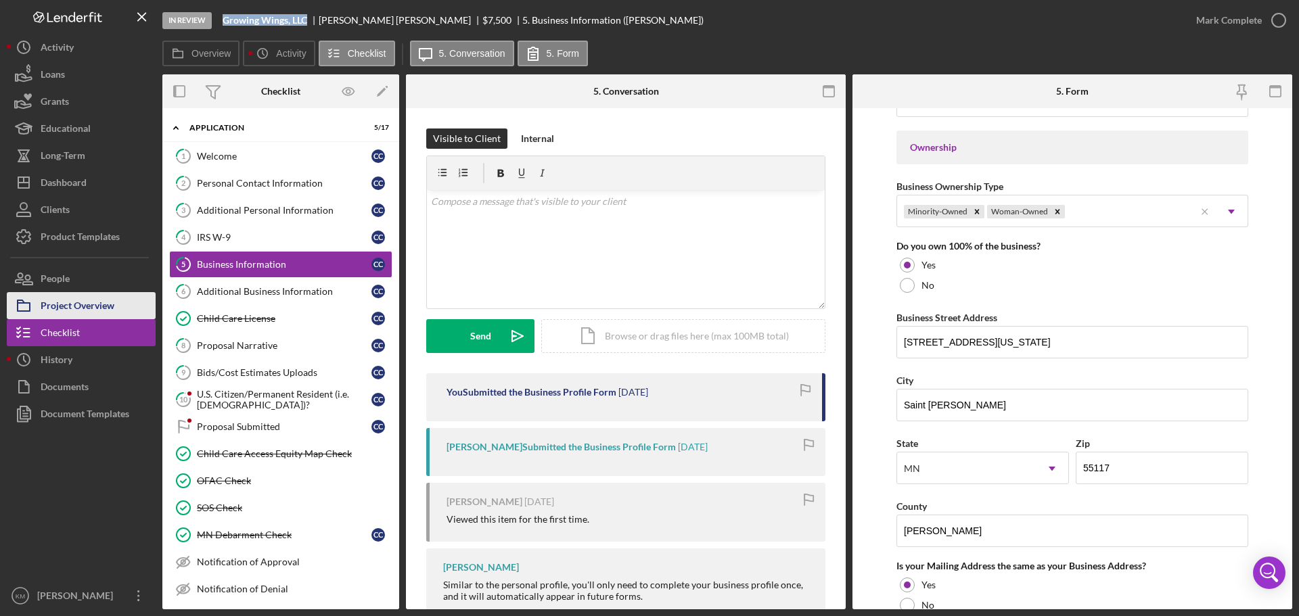
drag, startPoint x: 91, startPoint y: 303, endPoint x: 106, endPoint y: 306, distance: 15.1
click at [91, 303] on div "Project Overview" at bounding box center [78, 307] width 74 height 30
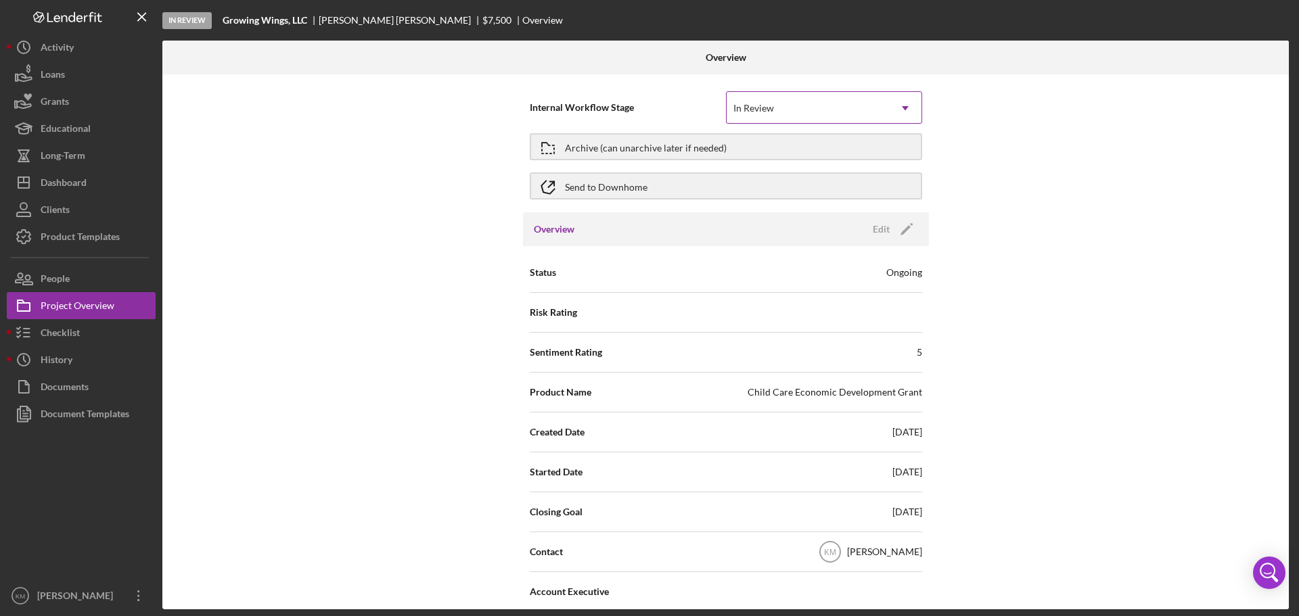
click at [815, 105] on div "In Review" at bounding box center [808, 108] width 162 height 31
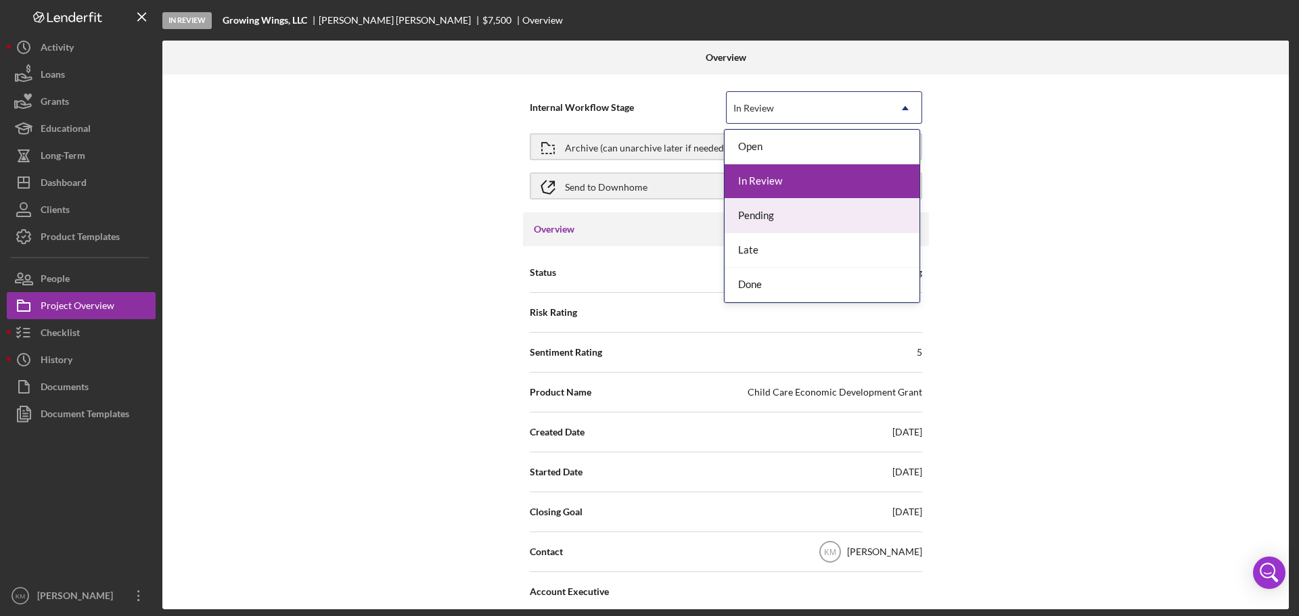
click at [757, 210] on div "Pending" at bounding box center [822, 216] width 195 height 35
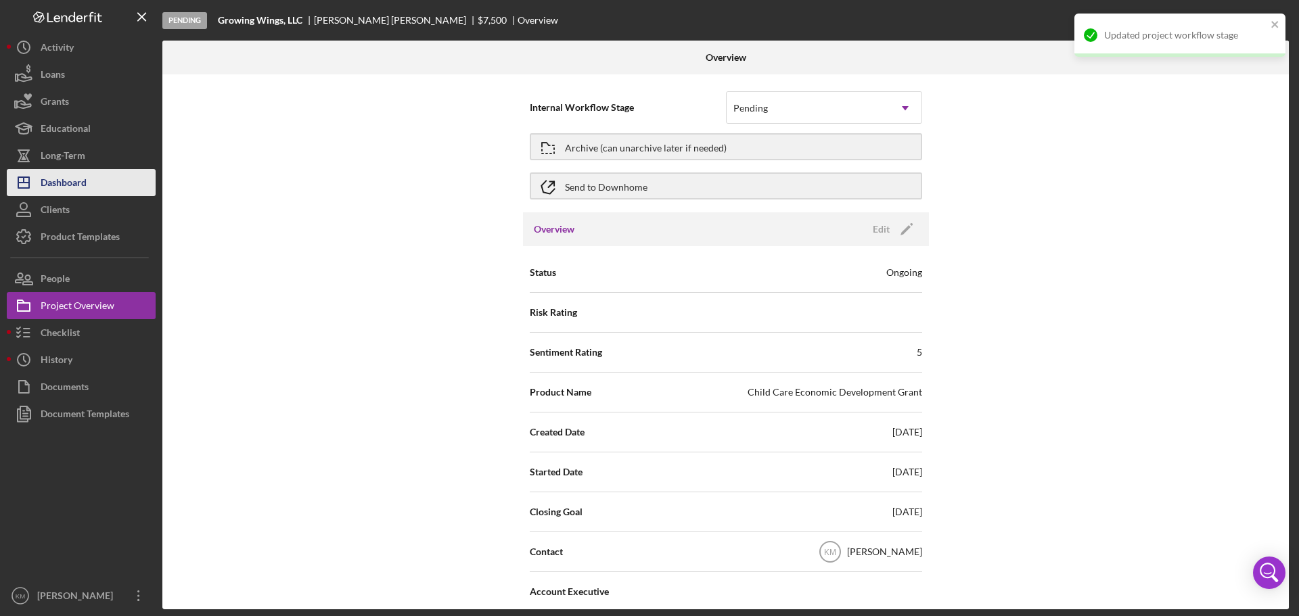
click at [77, 180] on div "Dashboard" at bounding box center [64, 184] width 46 height 30
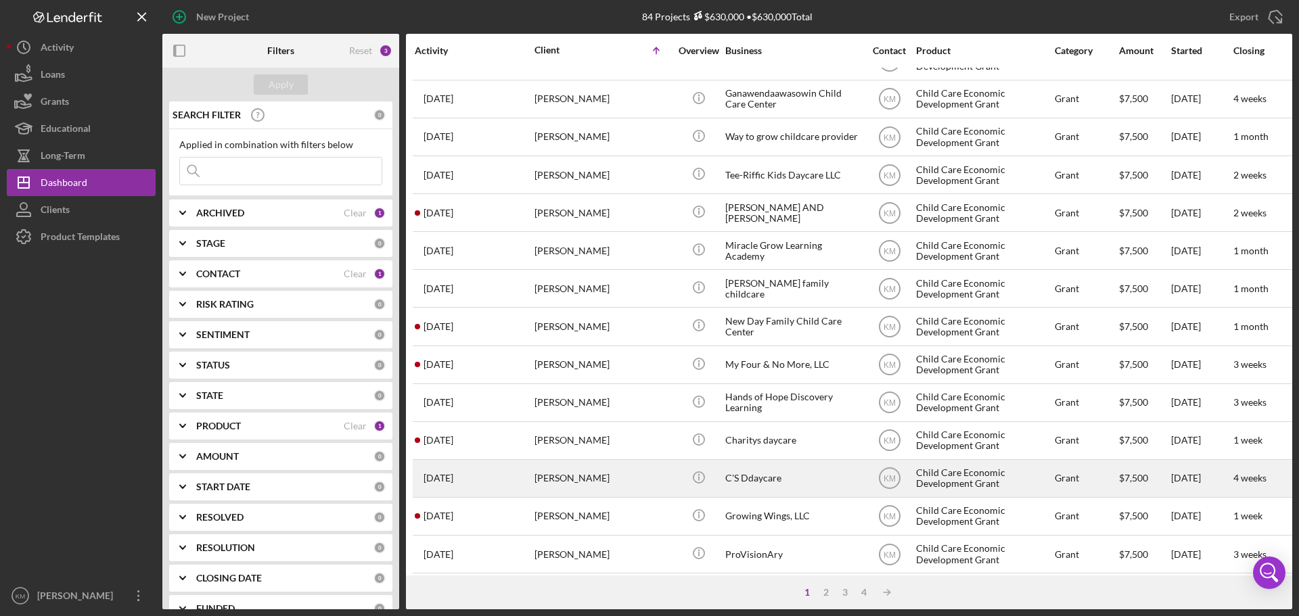
scroll to position [203, 0]
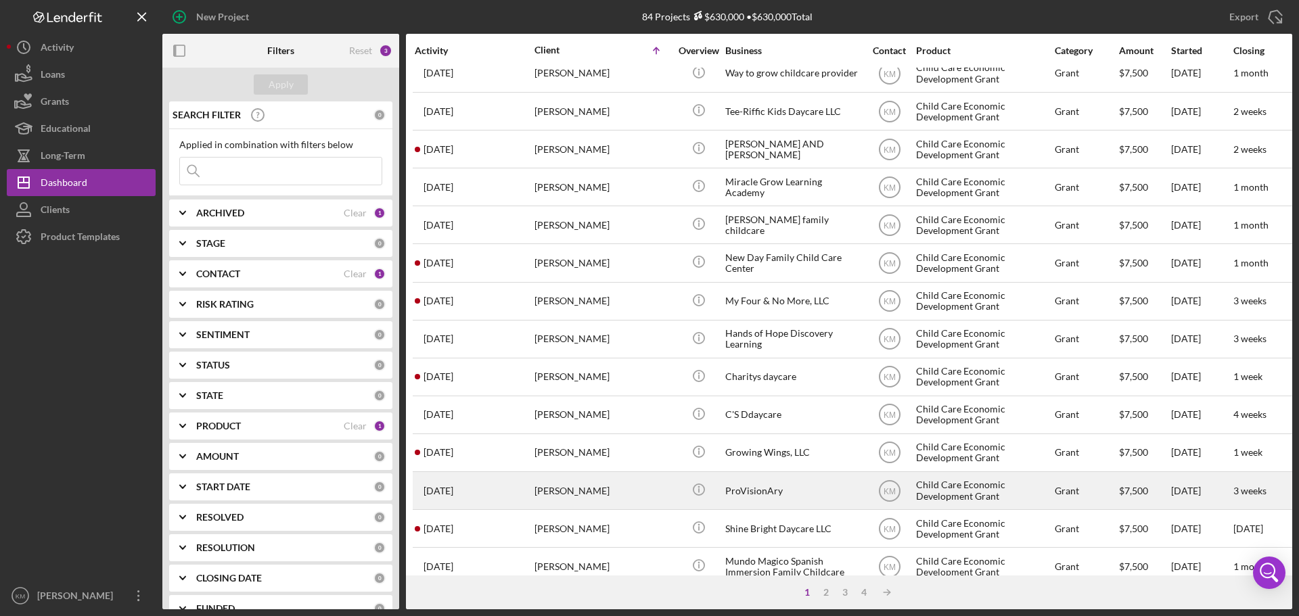
click at [759, 490] on div "ProVisionAry" at bounding box center [792, 491] width 135 height 36
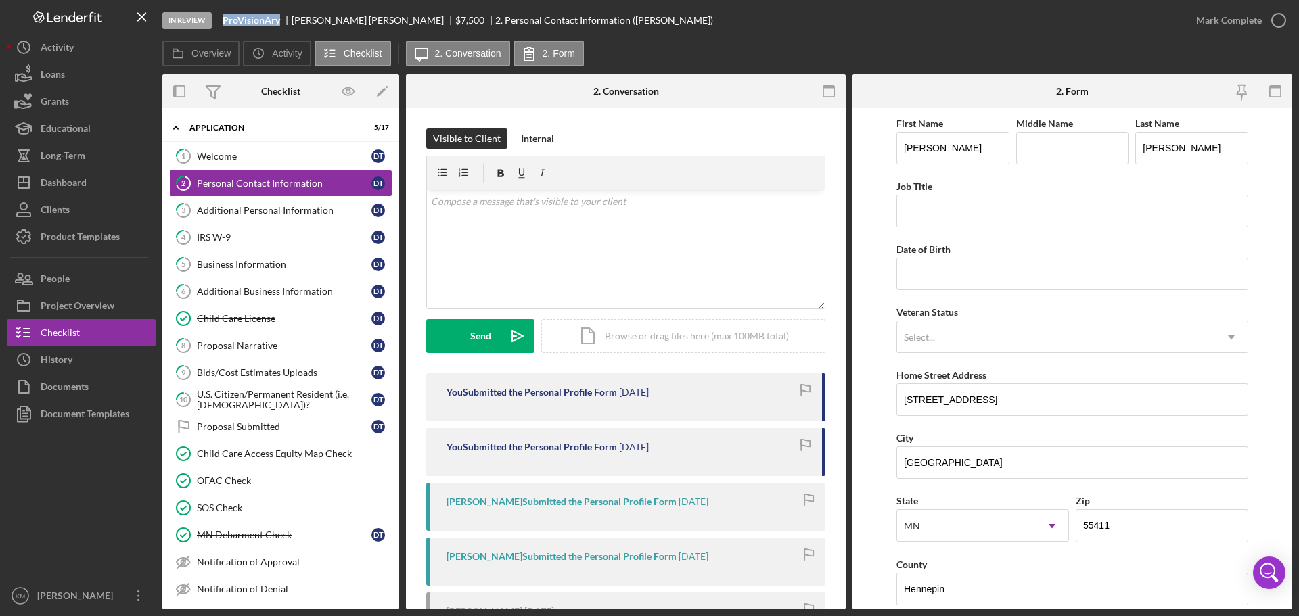
drag, startPoint x: 279, startPoint y: 19, endPoint x: 220, endPoint y: 18, distance: 59.6
click at [220, 18] on div "In Review ProVisionAry Daniele Tucker $7,500 $7,500 2. Personal Contact Informa…" at bounding box center [672, 20] width 1020 height 41
copy b "ProVisionAry"
click at [95, 305] on div "Project Overview" at bounding box center [78, 307] width 74 height 30
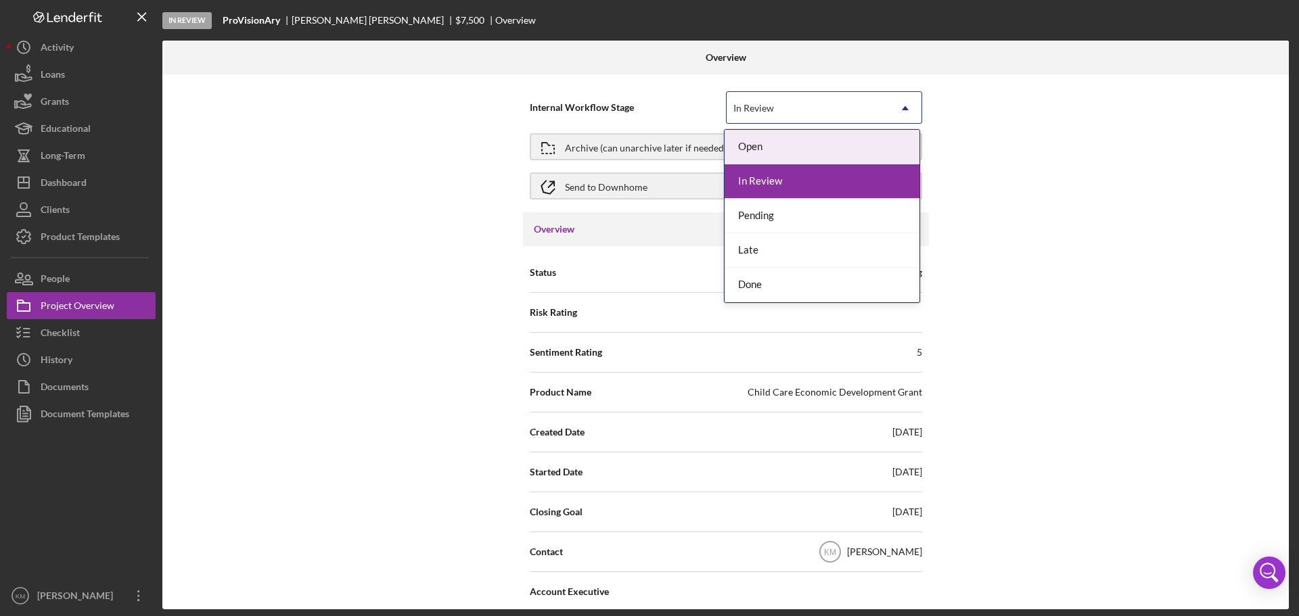
click at [832, 106] on div "In Review" at bounding box center [808, 108] width 162 height 31
click at [770, 214] on div "Pending" at bounding box center [822, 216] width 195 height 35
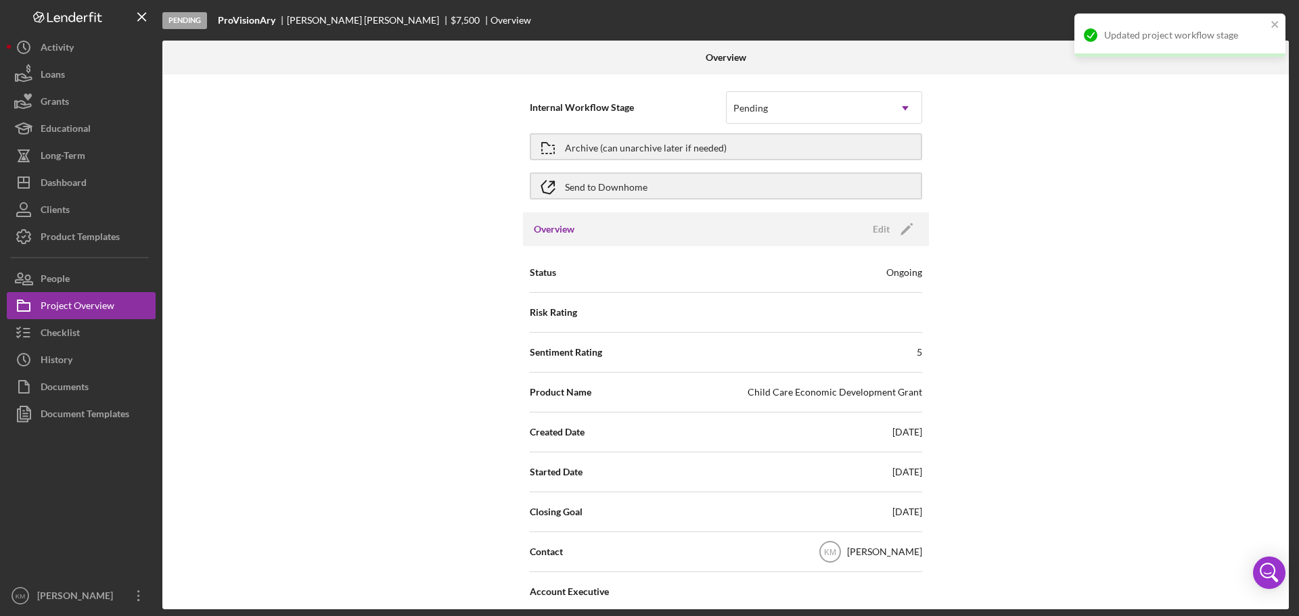
click at [414, 265] on div "Internal Workflow Stage Pending Icon/Dropdown Arrow Archive (can unarchive late…" at bounding box center [725, 341] width 1127 height 535
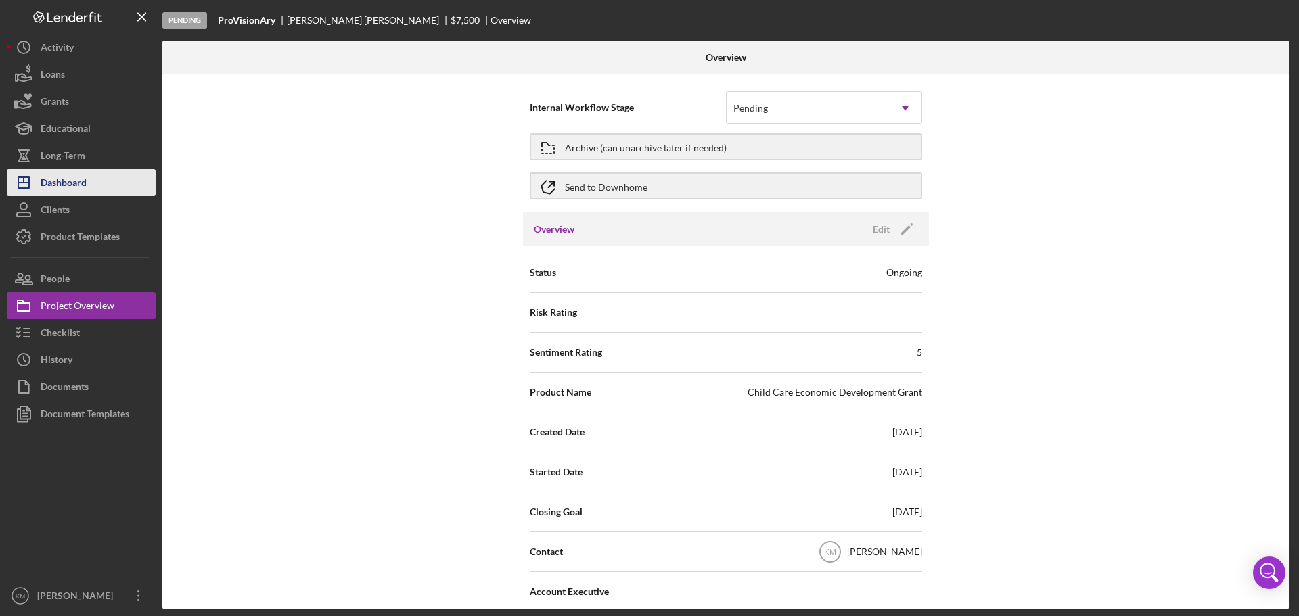
click at [81, 181] on div "Dashboard" at bounding box center [64, 184] width 46 height 30
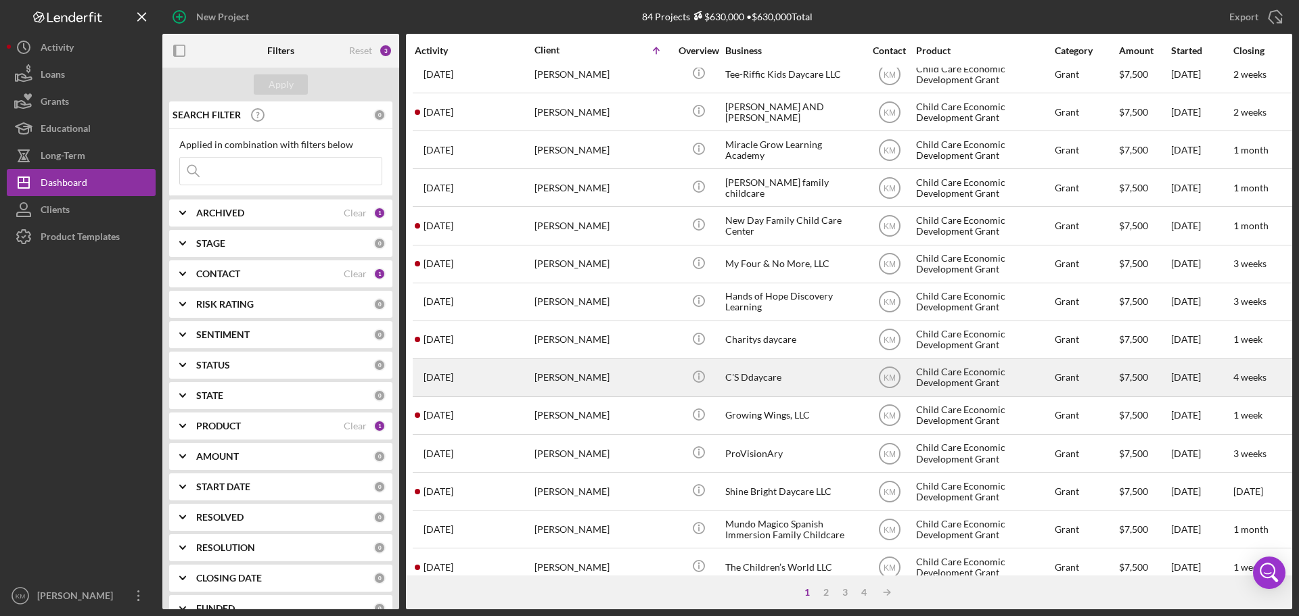
scroll to position [271, 0]
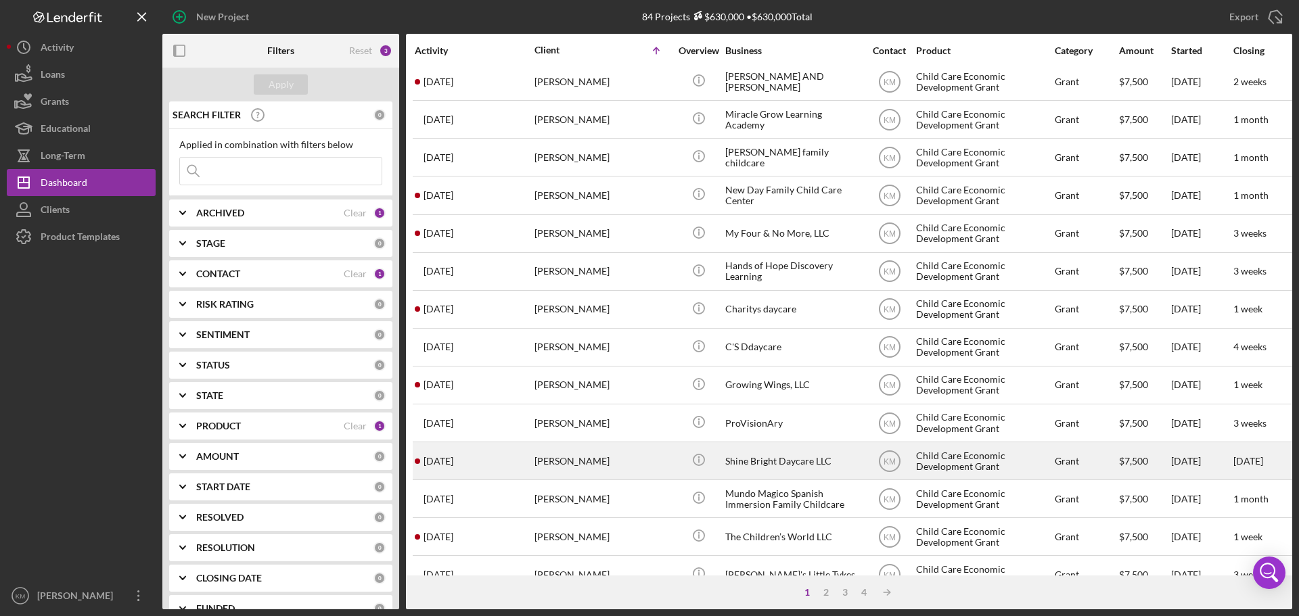
click at [771, 461] on div "Shine Bright Daycare LLC" at bounding box center [792, 461] width 135 height 36
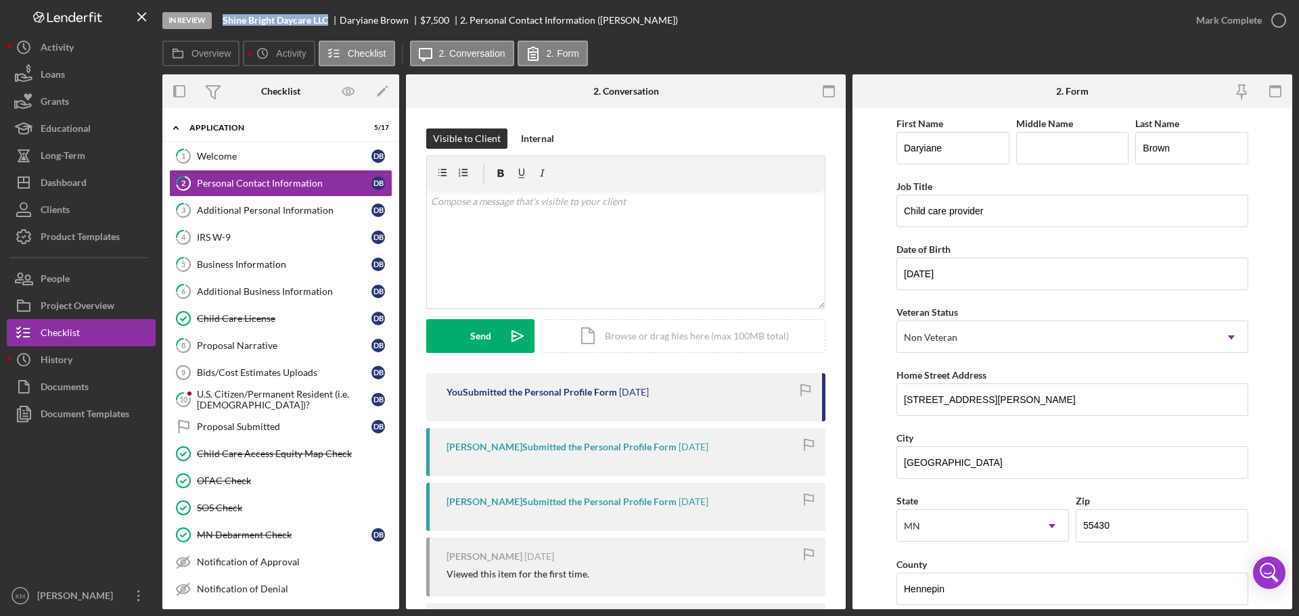
drag, startPoint x: 328, startPoint y: 20, endPoint x: 217, endPoint y: 22, distance: 110.3
click at [217, 22] on div "In Review Shine Bright Daycare LLC Daryiane Brown $7,500 $7,500 2. Personal Con…" at bounding box center [672, 20] width 1020 height 41
copy div "Shine Bright Daycare LLC"
click at [93, 298] on div "Project Overview" at bounding box center [78, 307] width 74 height 30
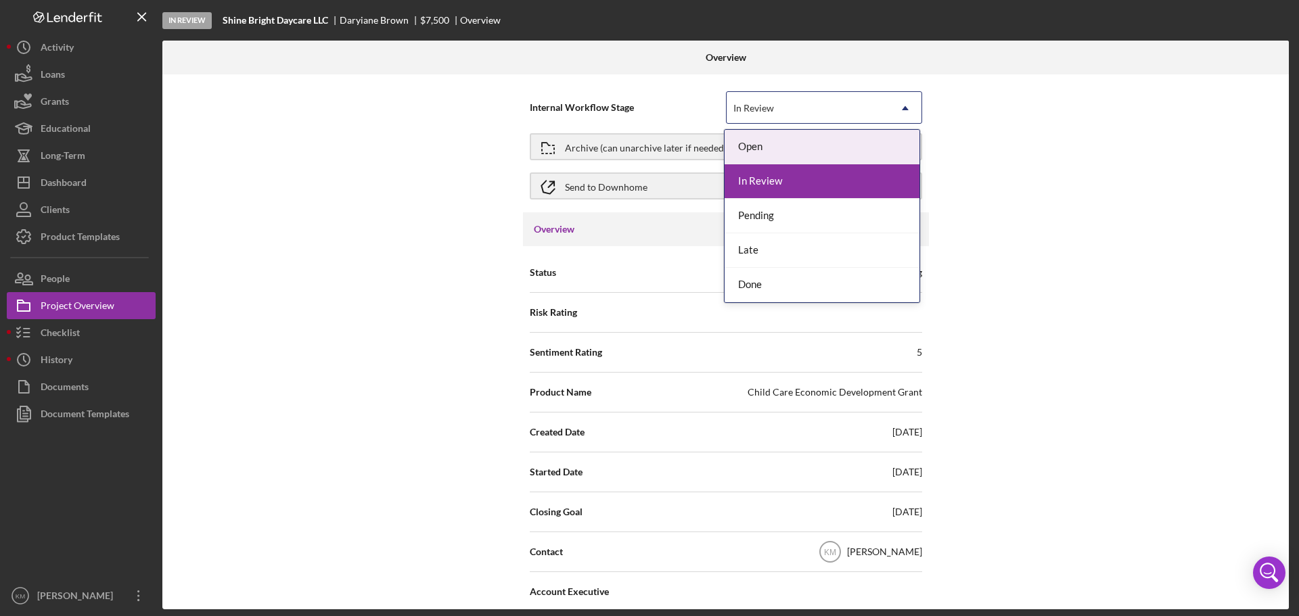
click at [895, 114] on icon "Icon/Dropdown Arrow" at bounding box center [905, 108] width 32 height 32
click at [765, 220] on div "Pending" at bounding box center [822, 216] width 195 height 35
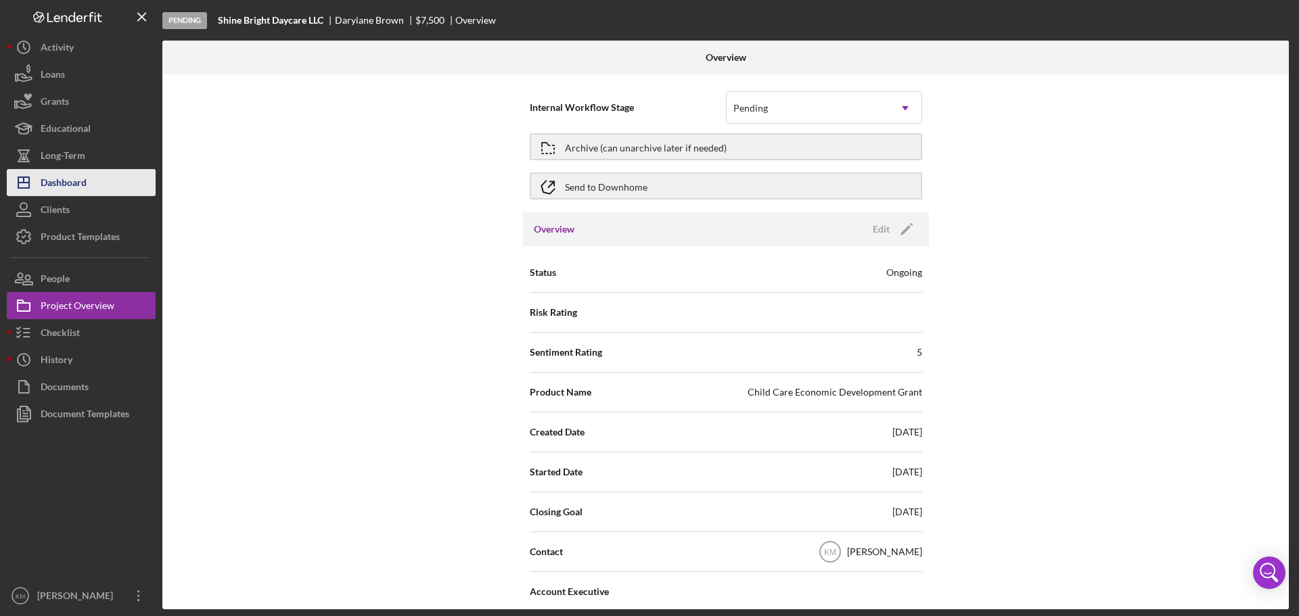
click at [116, 185] on button "Icon/Dashboard Dashboard" at bounding box center [81, 182] width 149 height 27
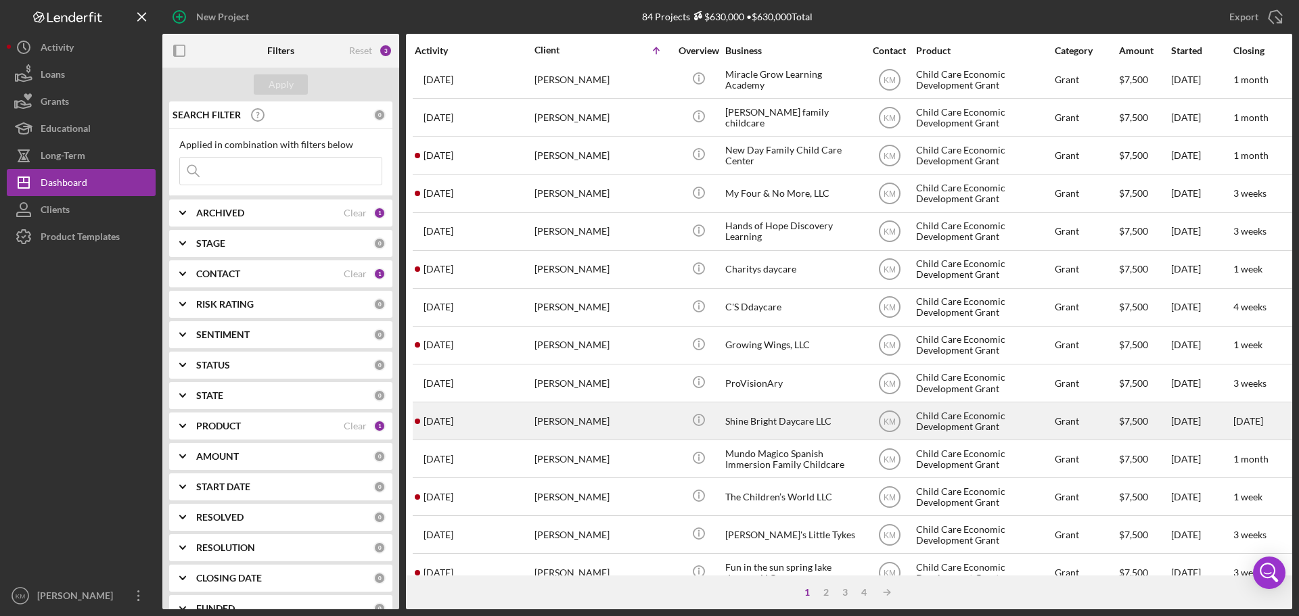
scroll to position [338, 0]
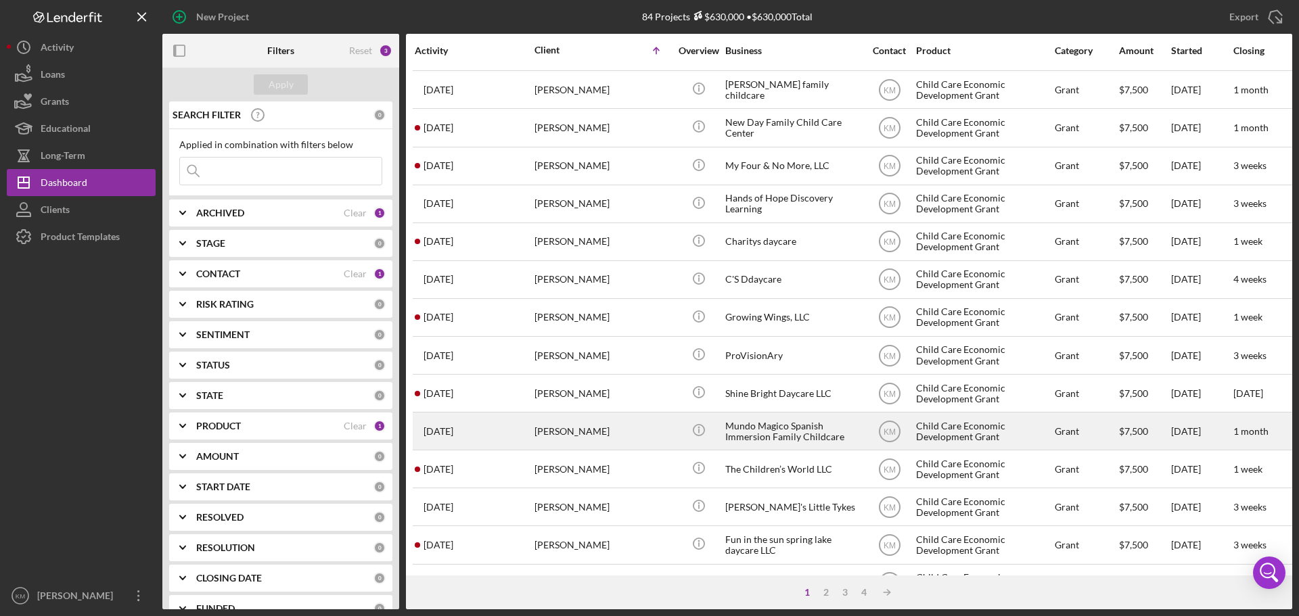
click at [807, 434] on div "Mundo Magico Spanish Immersion Family Childcare" at bounding box center [792, 431] width 135 height 36
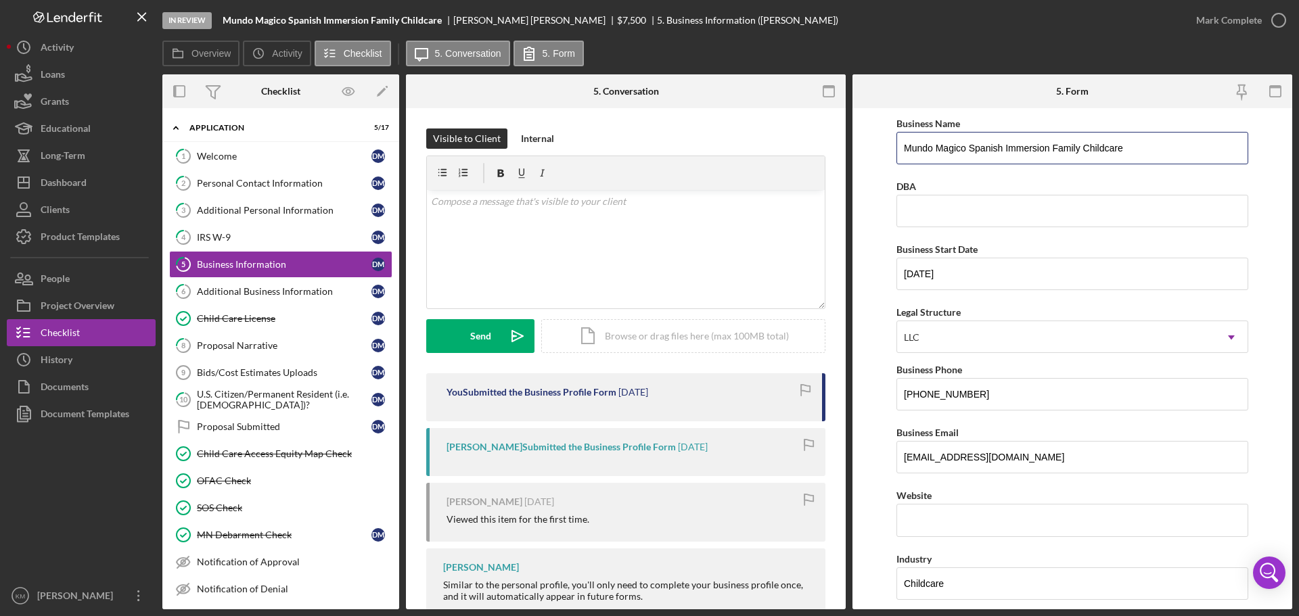
drag, startPoint x: 1136, startPoint y: 149, endPoint x: 872, endPoint y: 156, distance: 264.0
click at [872, 156] on form "Business Name Mundo Magico Spanish Immersion Family Childcare DBA Business Star…" at bounding box center [1073, 358] width 440 height 501
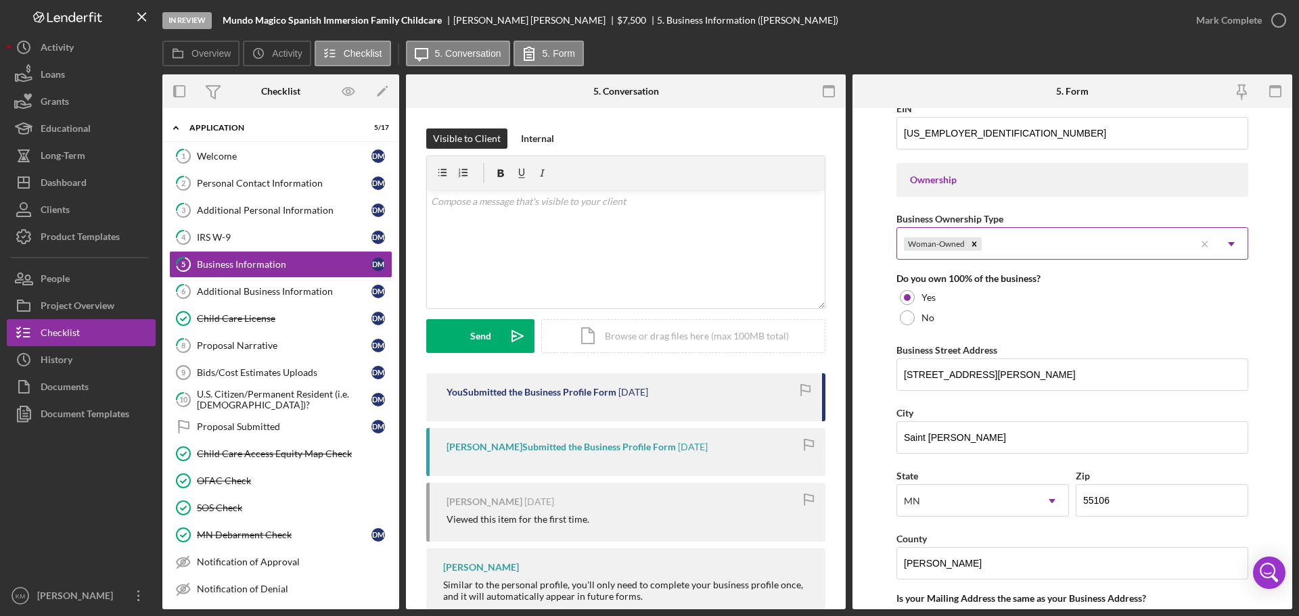
scroll to position [609, 0]
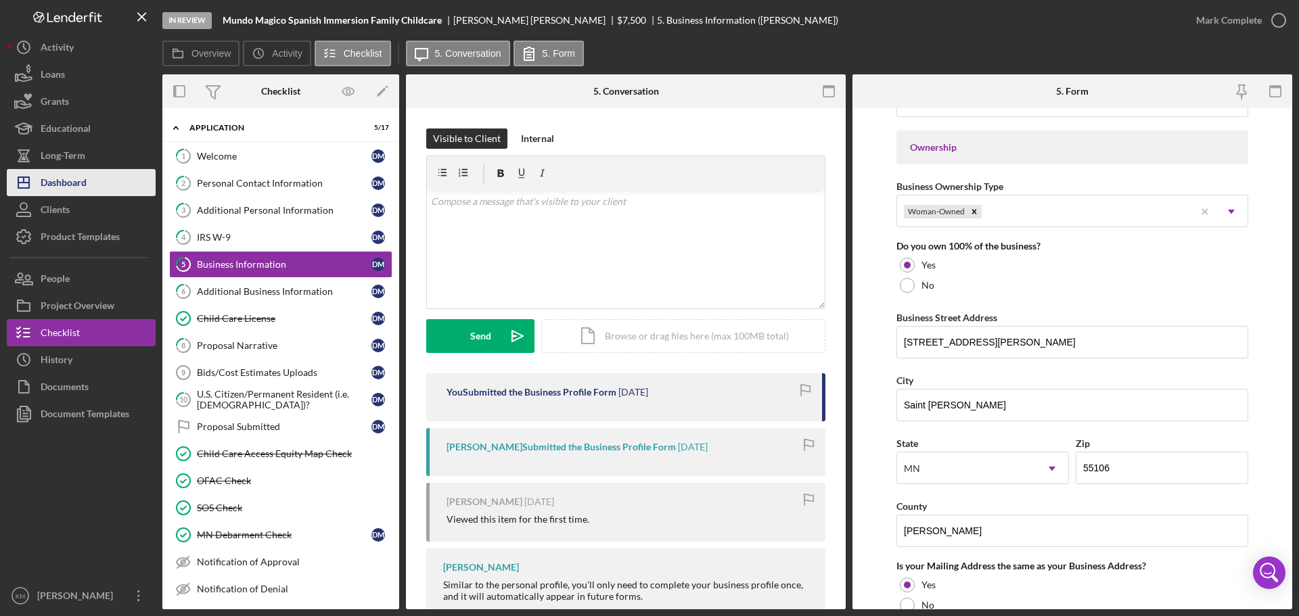
click at [60, 179] on div "Dashboard" at bounding box center [64, 184] width 46 height 30
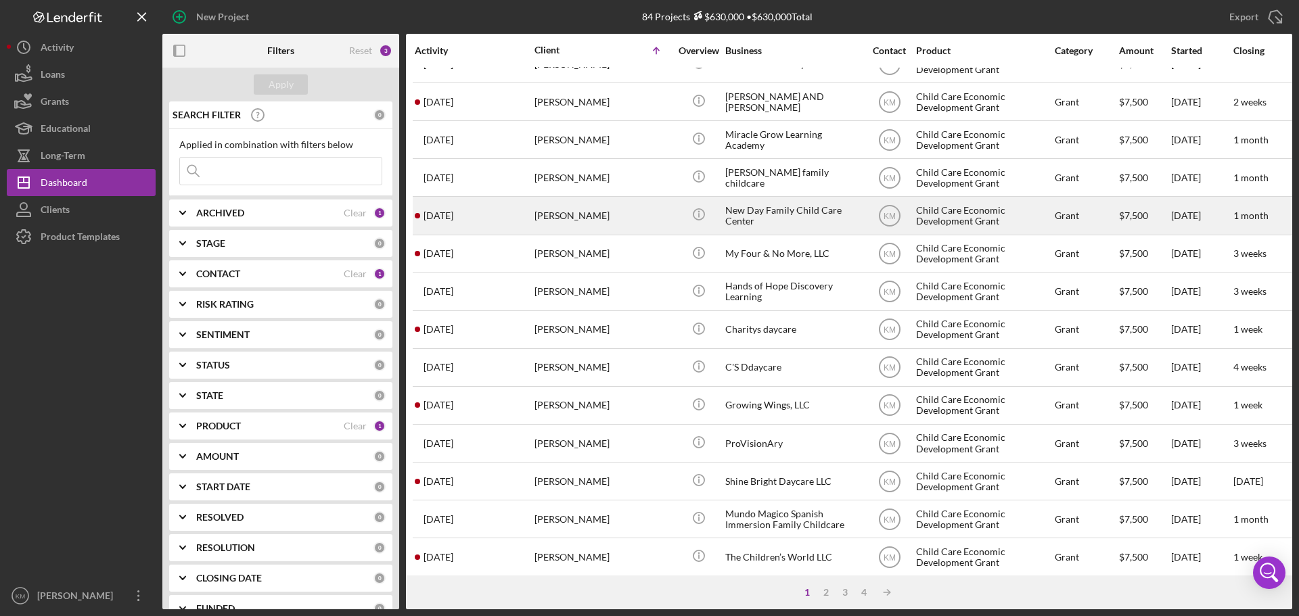
scroll to position [271, 0]
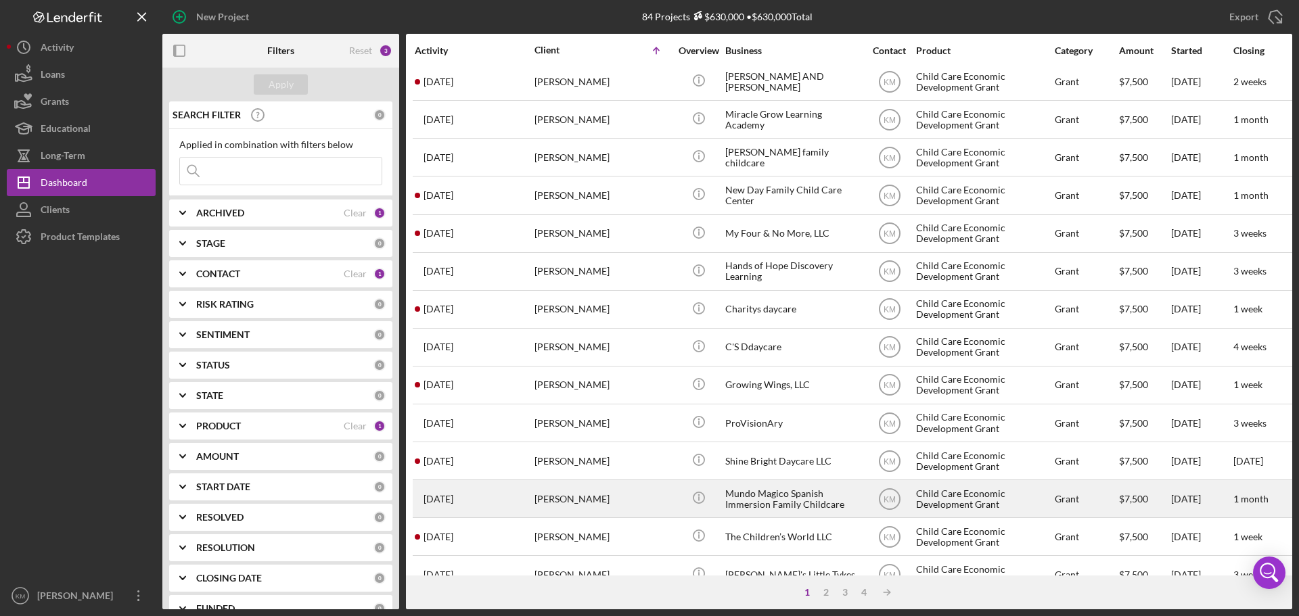
click at [773, 496] on div "Mundo Magico Spanish Immersion Family Childcare" at bounding box center [792, 499] width 135 height 36
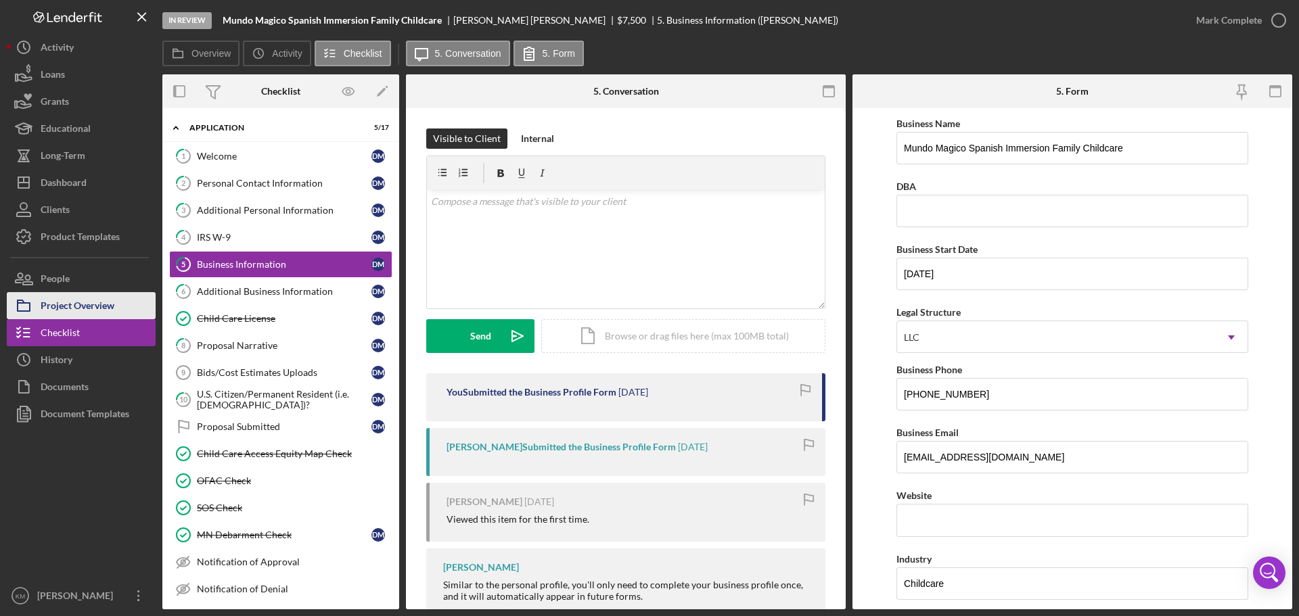
click at [70, 298] on div "Project Overview" at bounding box center [78, 307] width 74 height 30
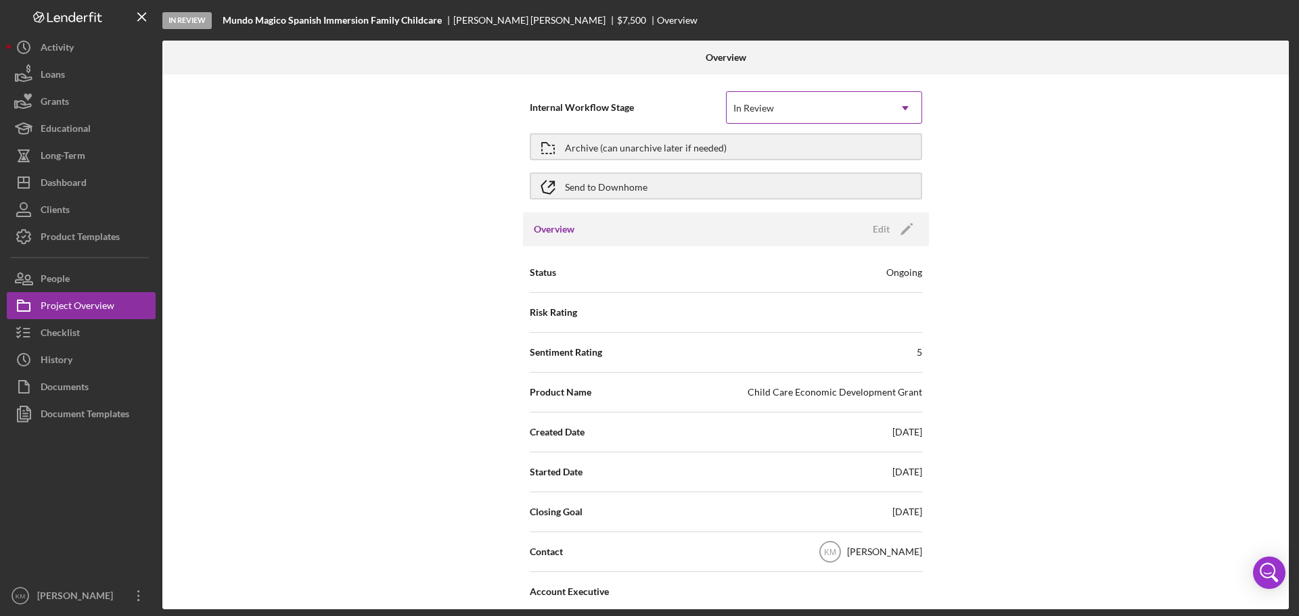
click at [889, 100] on icon "Icon/Dropdown Arrow" at bounding box center [905, 108] width 32 height 32
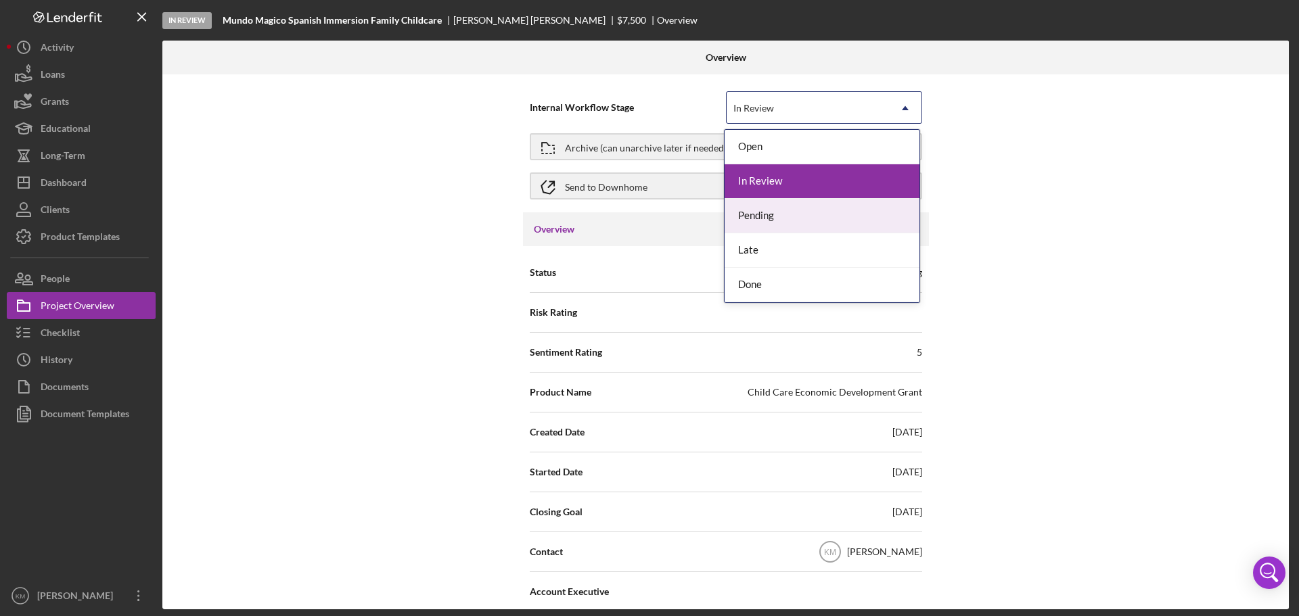
click at [770, 212] on div "Pending" at bounding box center [822, 216] width 195 height 35
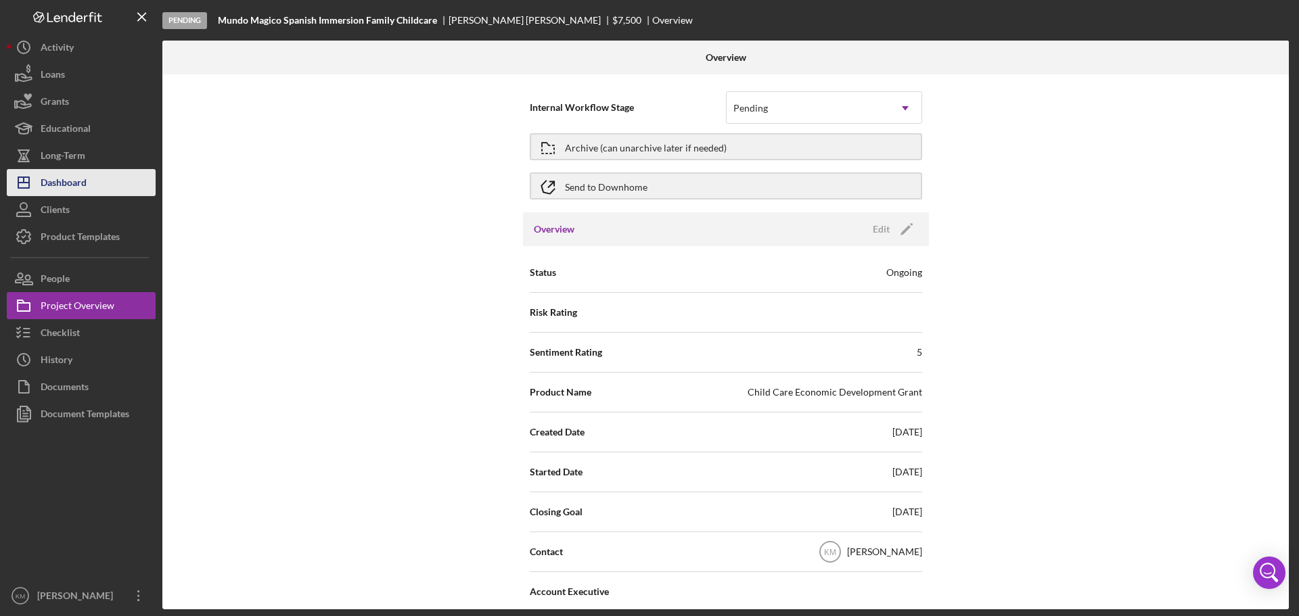
click at [62, 180] on div "Dashboard" at bounding box center [64, 184] width 46 height 30
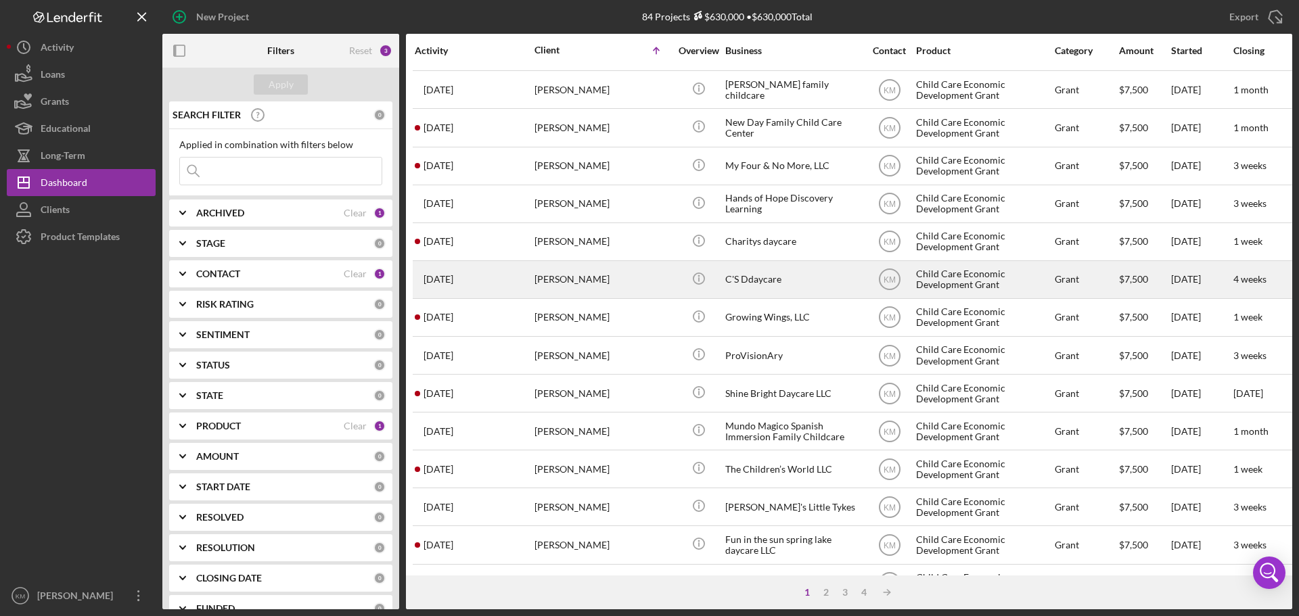
scroll to position [458, 0]
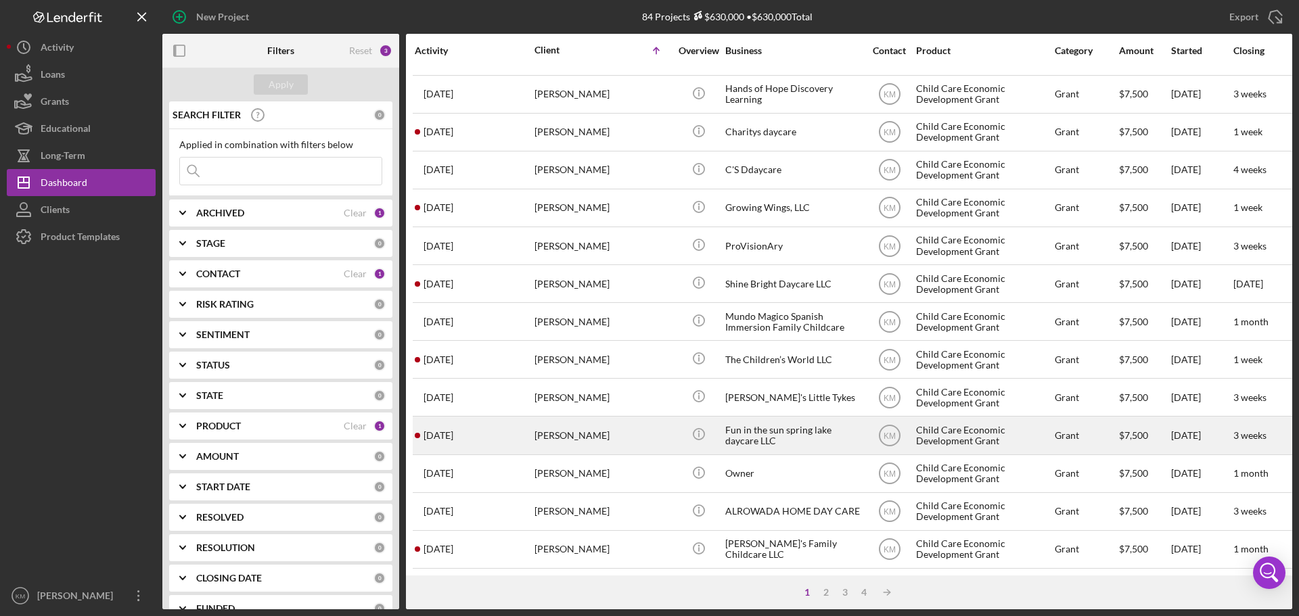
click at [765, 424] on div "Fun in the sun spring lake daycare LLC" at bounding box center [792, 436] width 135 height 36
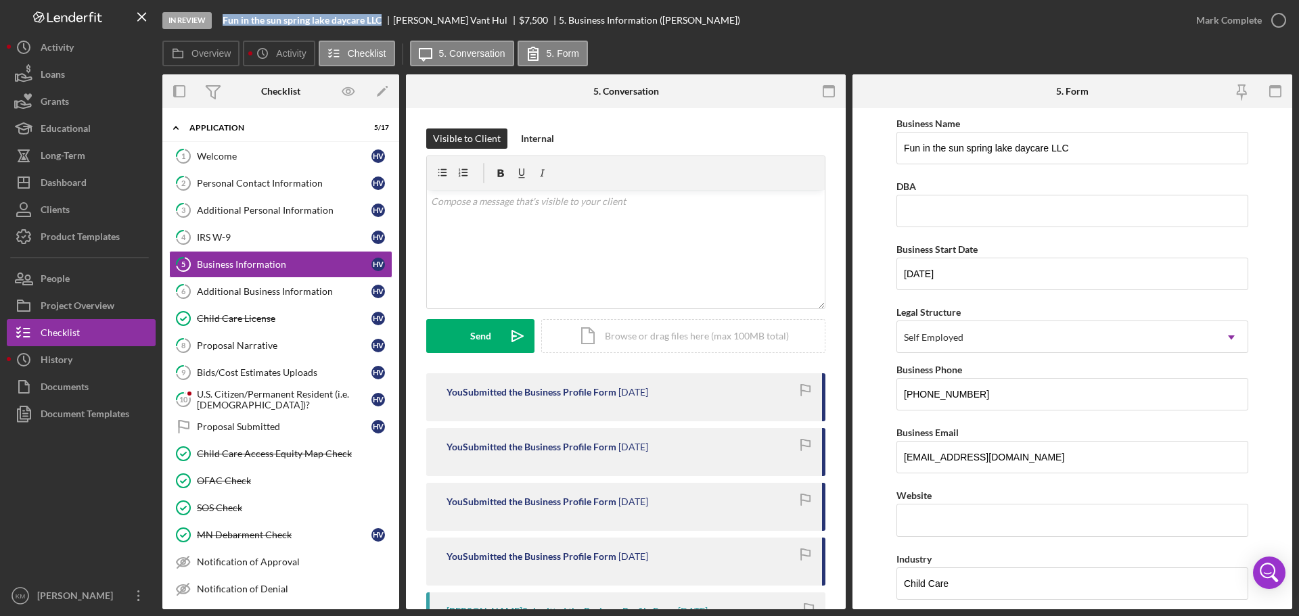
drag, startPoint x: 384, startPoint y: 18, endPoint x: 217, endPoint y: 16, distance: 167.2
click at [217, 16] on div "In Review Fun in the sun spring lake daycare LLC Haley Vant Hul $7,500 $7,500 5…" at bounding box center [672, 20] width 1020 height 41
copy div "Fun in the sun spring lake daycare LLC"
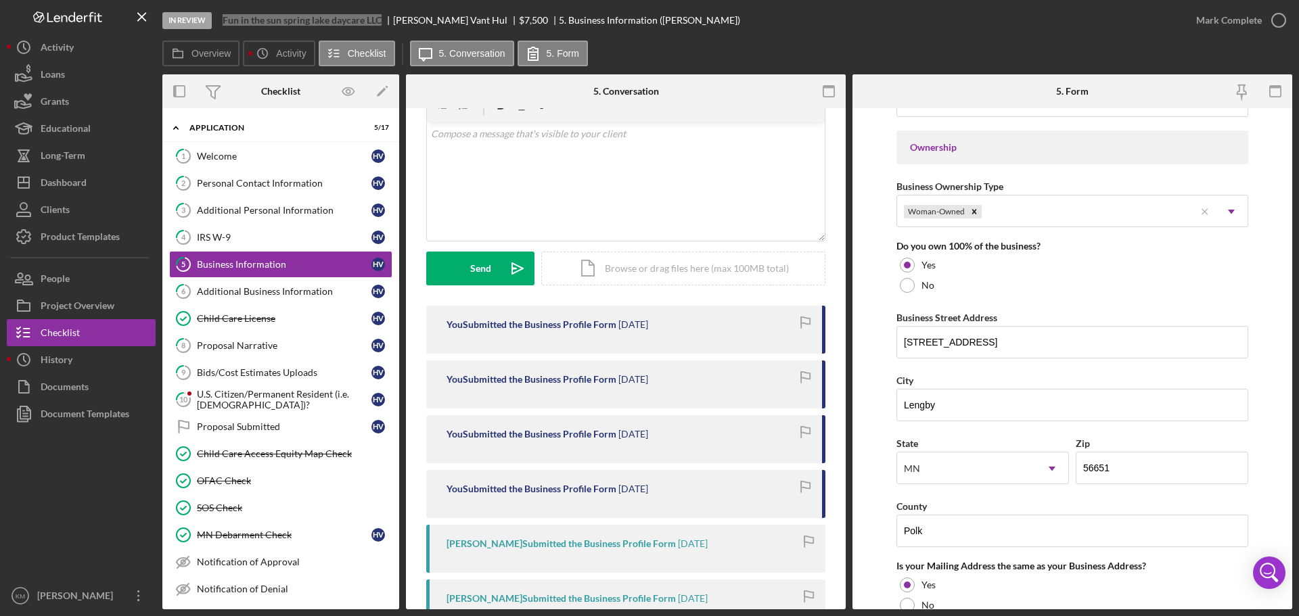
scroll to position [677, 0]
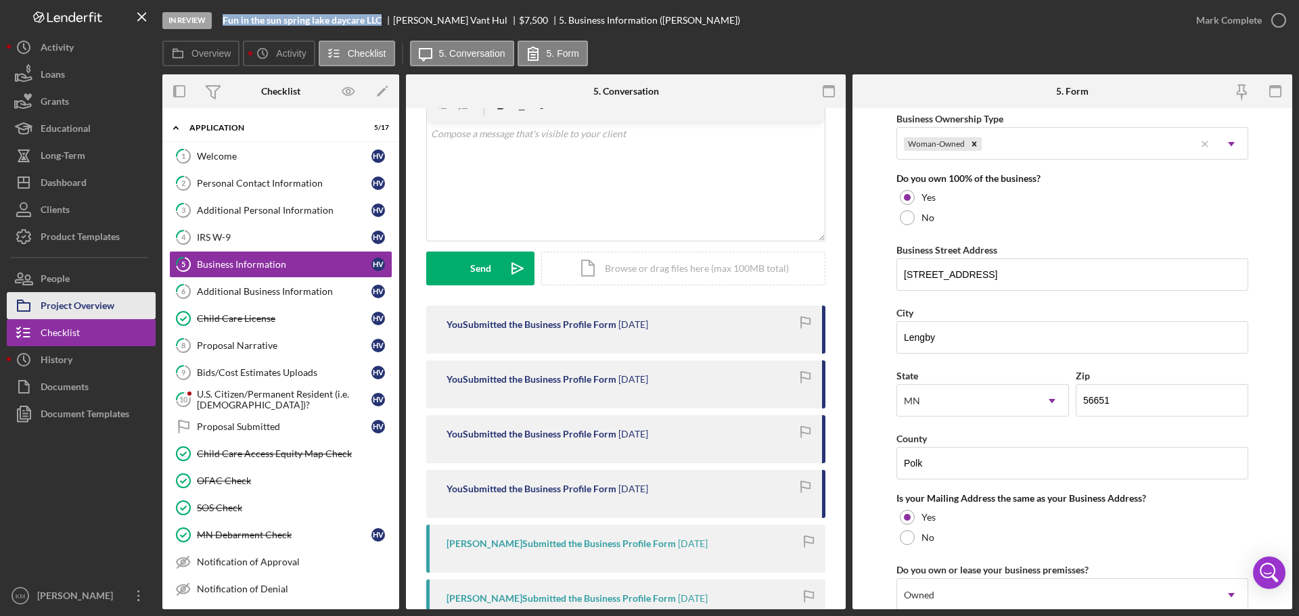
drag, startPoint x: 95, startPoint y: 304, endPoint x: 128, endPoint y: 302, distance: 32.5
click at [95, 304] on div "Project Overview" at bounding box center [78, 307] width 74 height 30
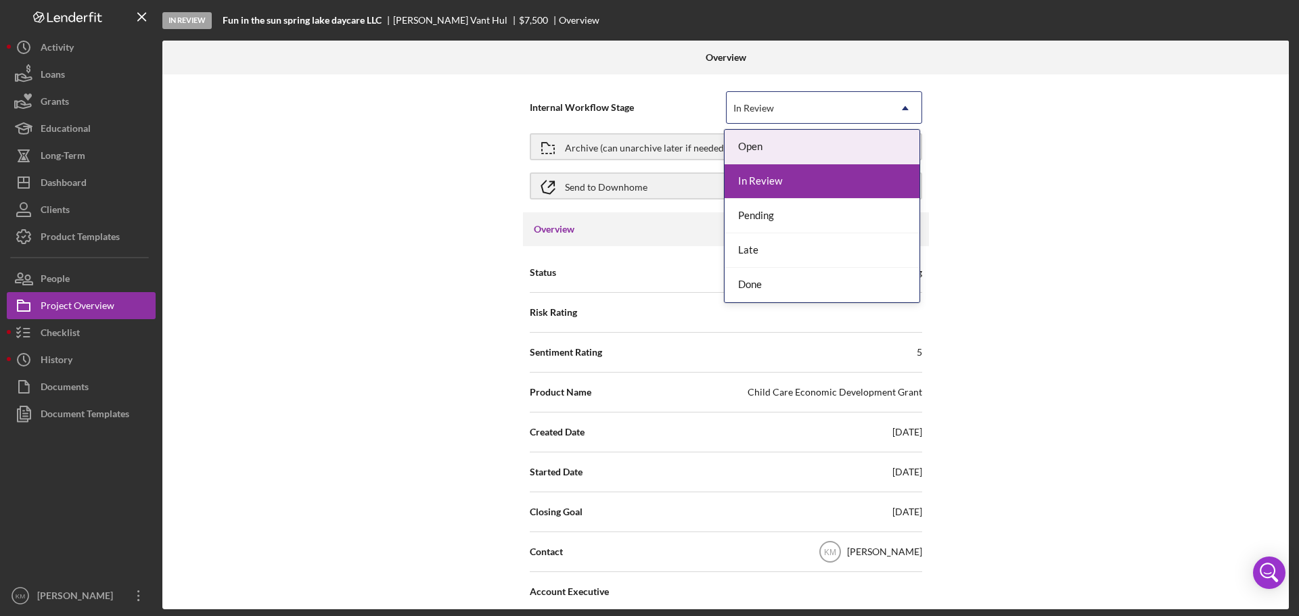
click at [859, 112] on div "In Review" at bounding box center [808, 108] width 162 height 31
click at [759, 211] on div "Pending" at bounding box center [822, 216] width 195 height 35
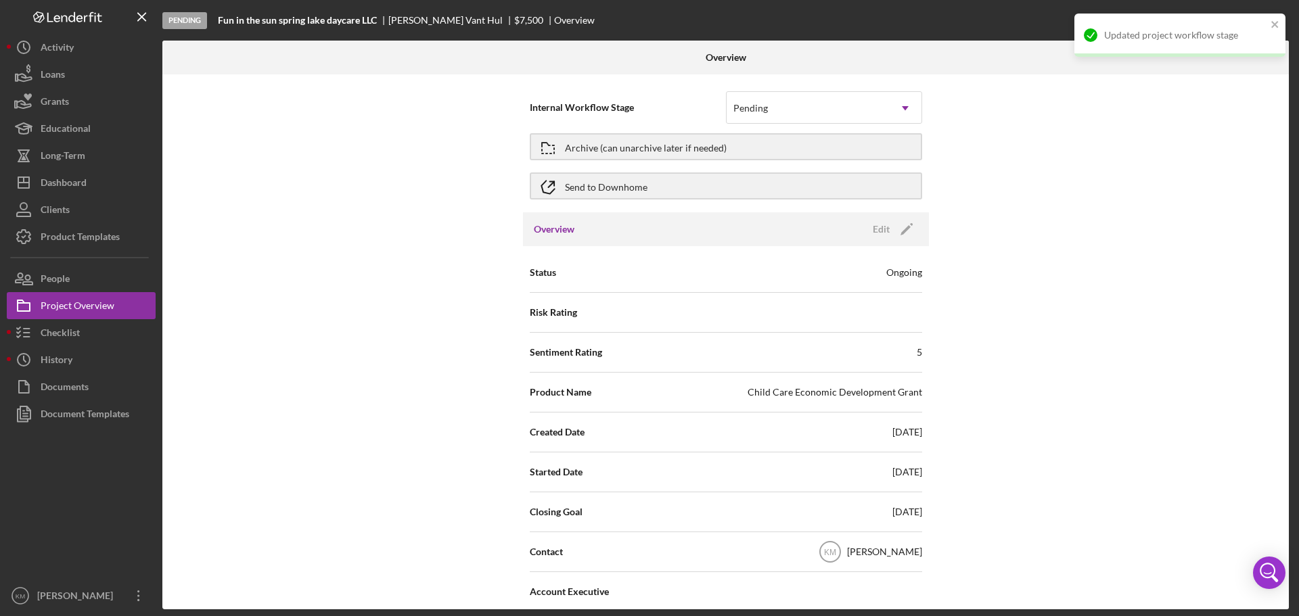
click at [1231, 259] on div "Internal Workflow Stage Pending Icon/Dropdown Arrow Archive (can unarchive late…" at bounding box center [725, 341] width 1127 height 535
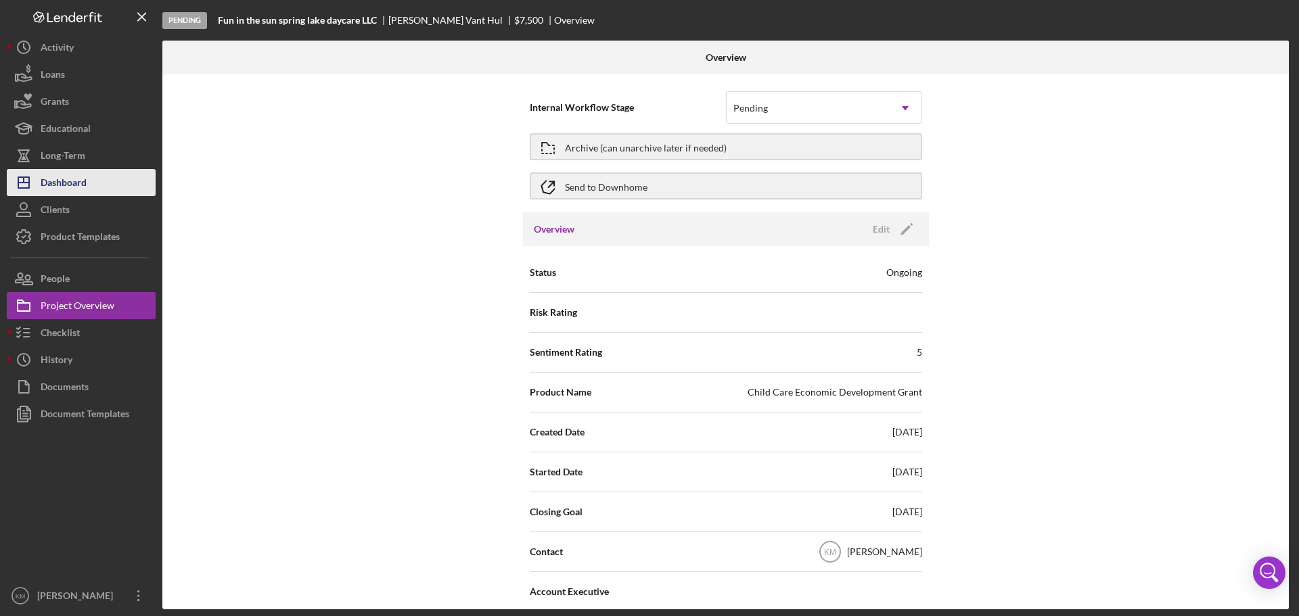
click at [126, 187] on button "Icon/Dashboard Dashboard" at bounding box center [81, 182] width 149 height 27
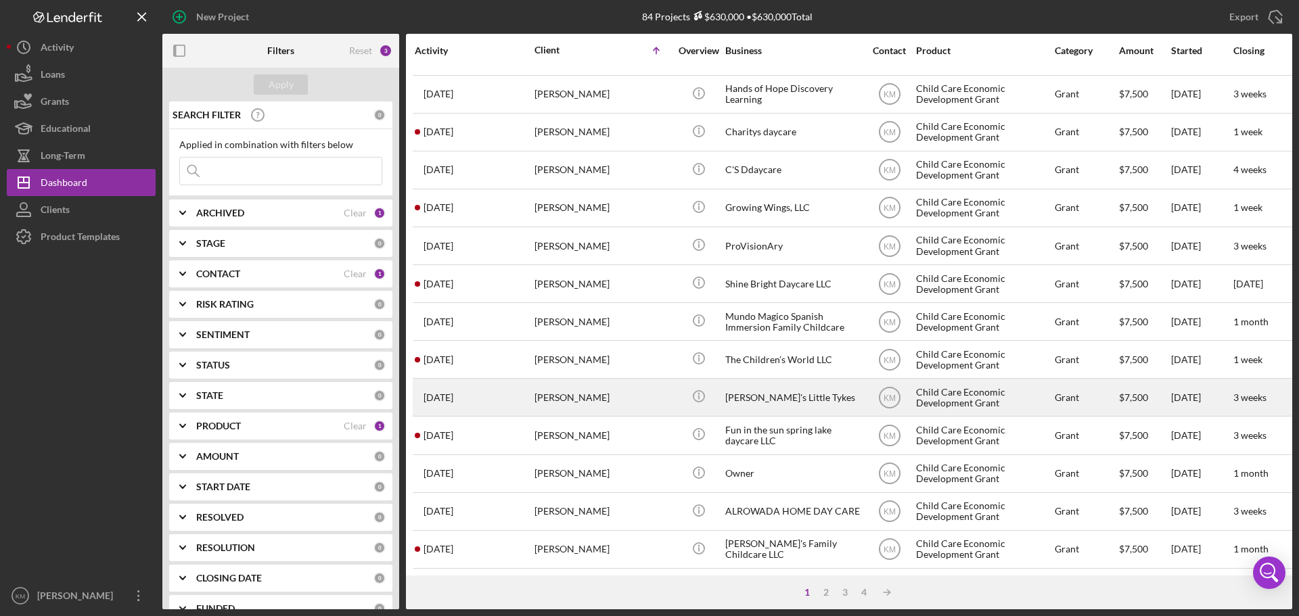
scroll to position [458, 0]
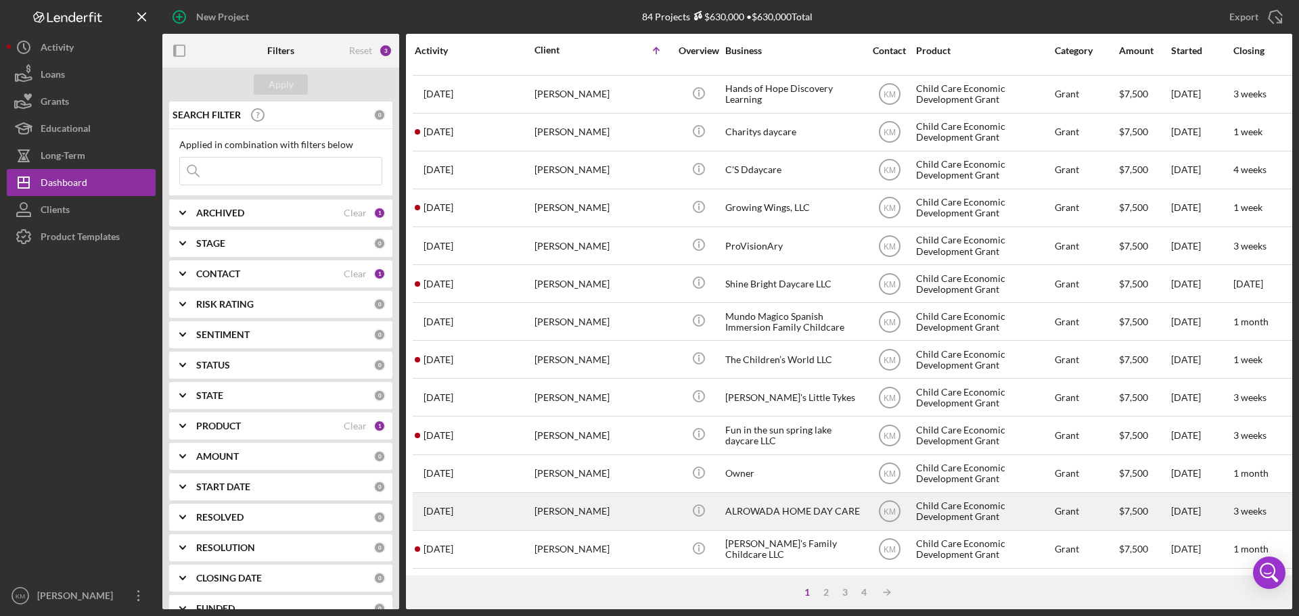
click at [793, 503] on div "ALROWADA HOME DAY CARE" at bounding box center [792, 512] width 135 height 36
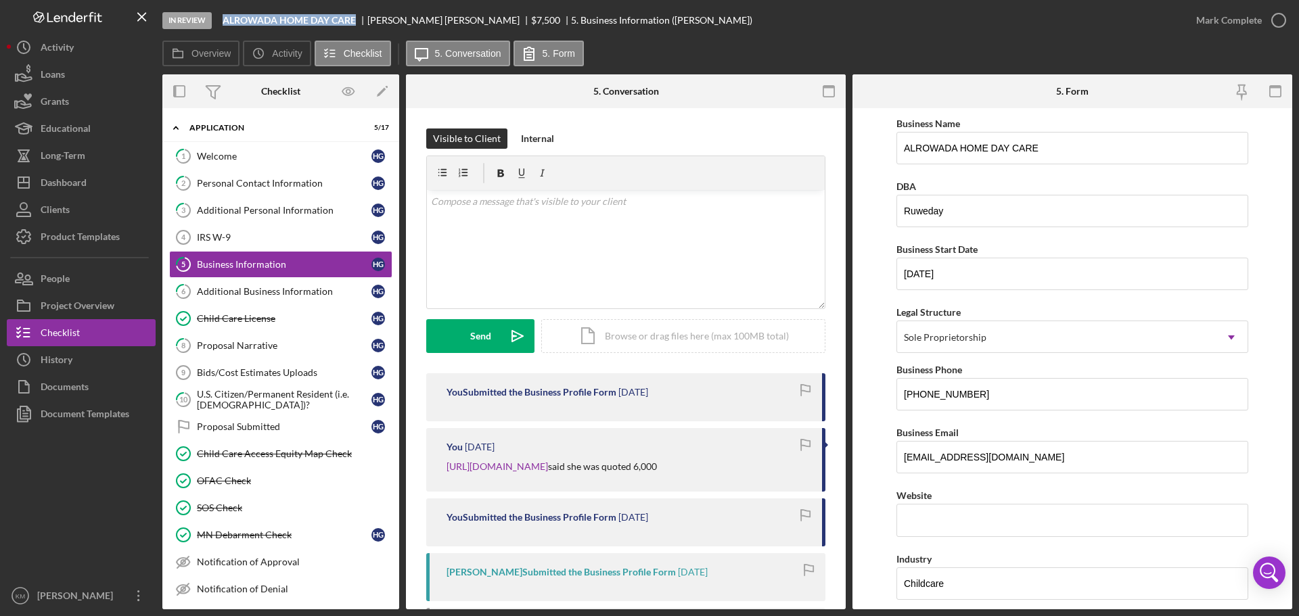
drag, startPoint x: 355, startPoint y: 24, endPoint x: 219, endPoint y: 18, distance: 135.5
click at [219, 18] on div "In Review ALROWADA HOME DAY CARE Hawo Gurey $7,500 $7,500 5. Business Informati…" at bounding box center [672, 20] width 1020 height 41
click at [959, 150] on input "ALROWADA HOME DAY CARE" at bounding box center [1073, 148] width 352 height 32
click at [975, 148] on input "Alrowada HOME DAY CARE" at bounding box center [1073, 148] width 352 height 32
click at [993, 147] on input "Alrowada Home DAY CARE" at bounding box center [1073, 148] width 352 height 32
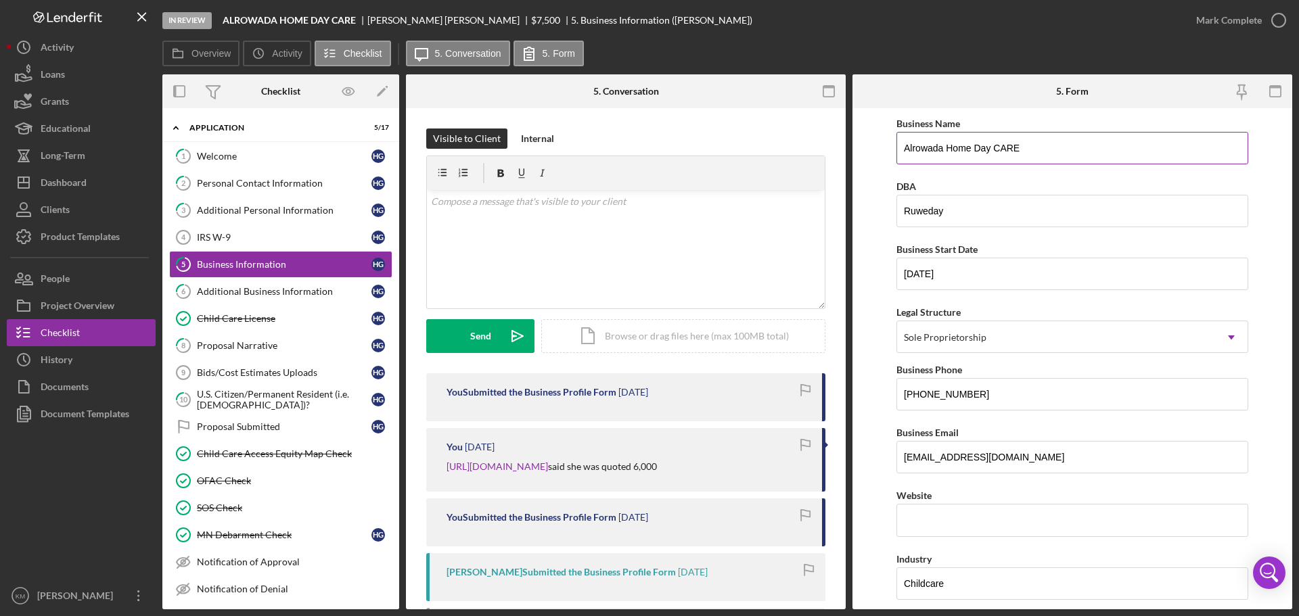
click at [1030, 144] on input "Alrowada Home Day CARE" at bounding box center [1073, 148] width 352 height 32
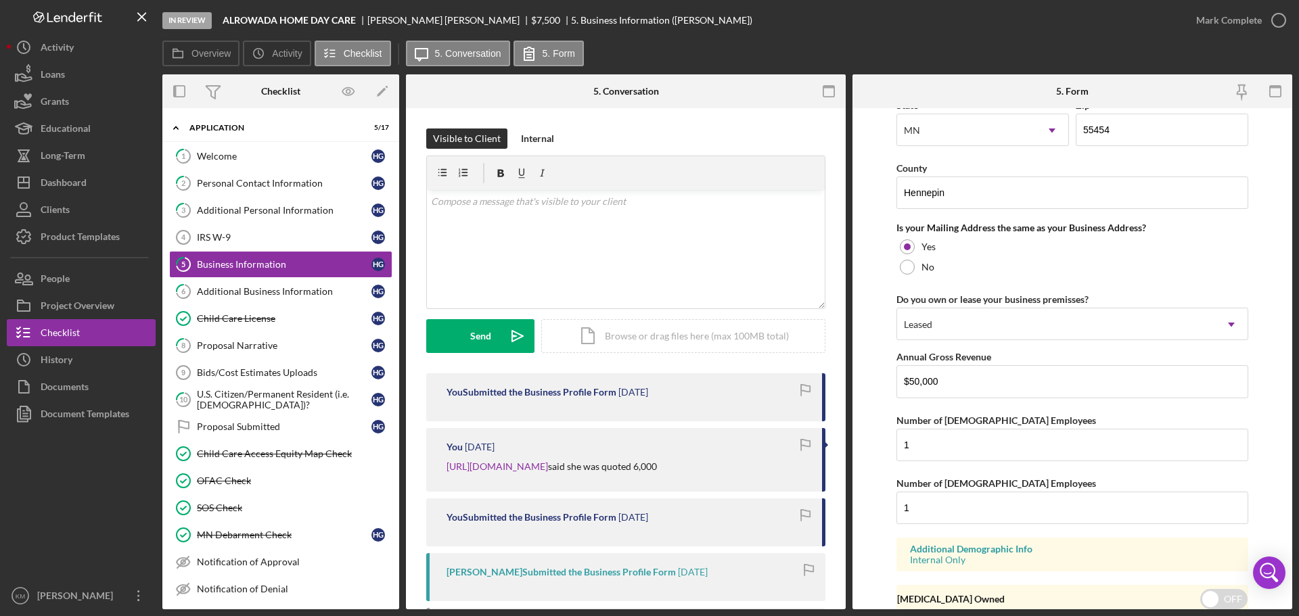
scroll to position [1001, 0]
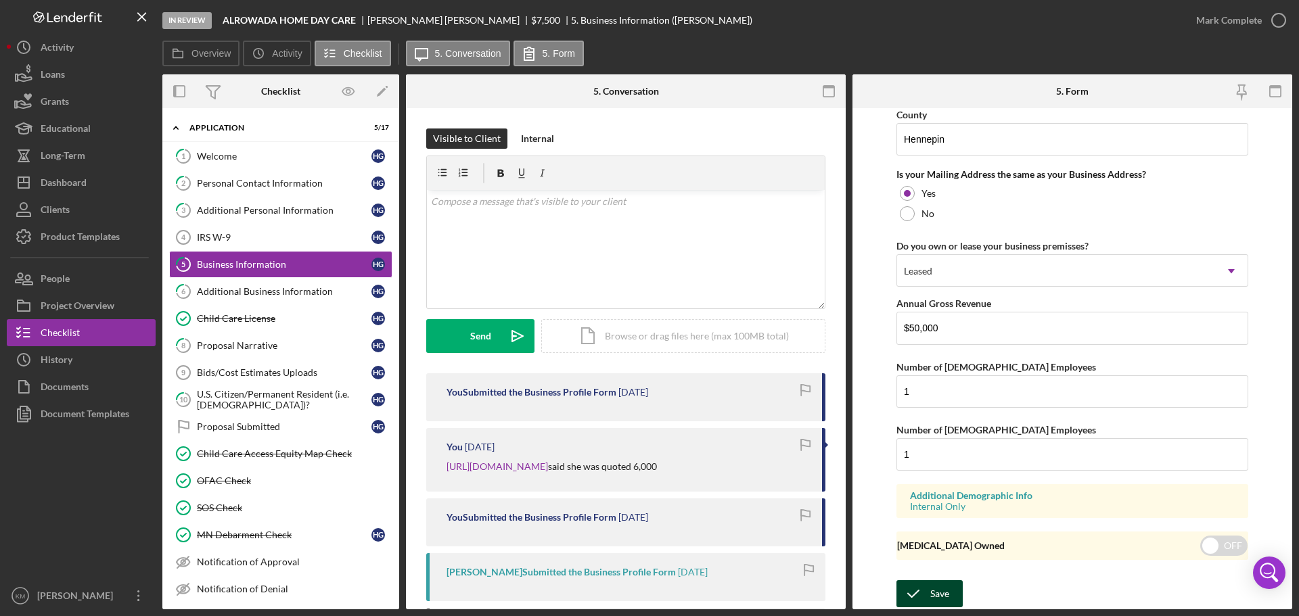
type input "Alrowada Home Day Care"
click at [939, 588] on div "Save" at bounding box center [939, 594] width 19 height 27
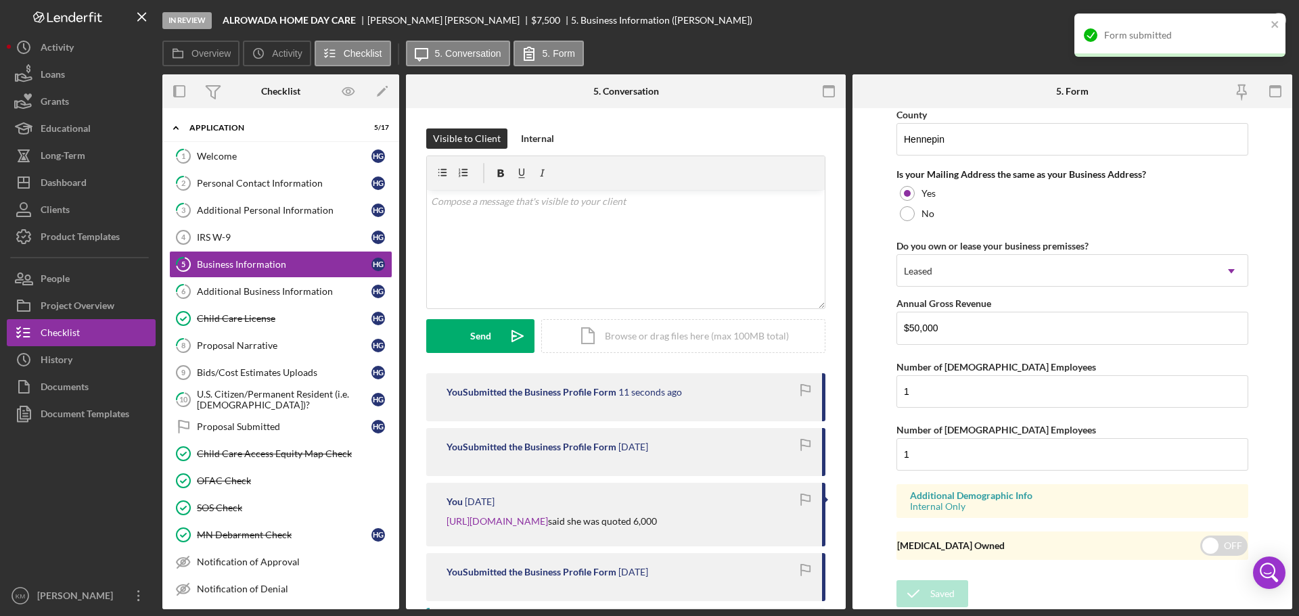
click at [891, 64] on div "Overview Icon/History Activity Checklist Icon/Message 5. Conversation 5. Form" at bounding box center [727, 54] width 1130 height 27
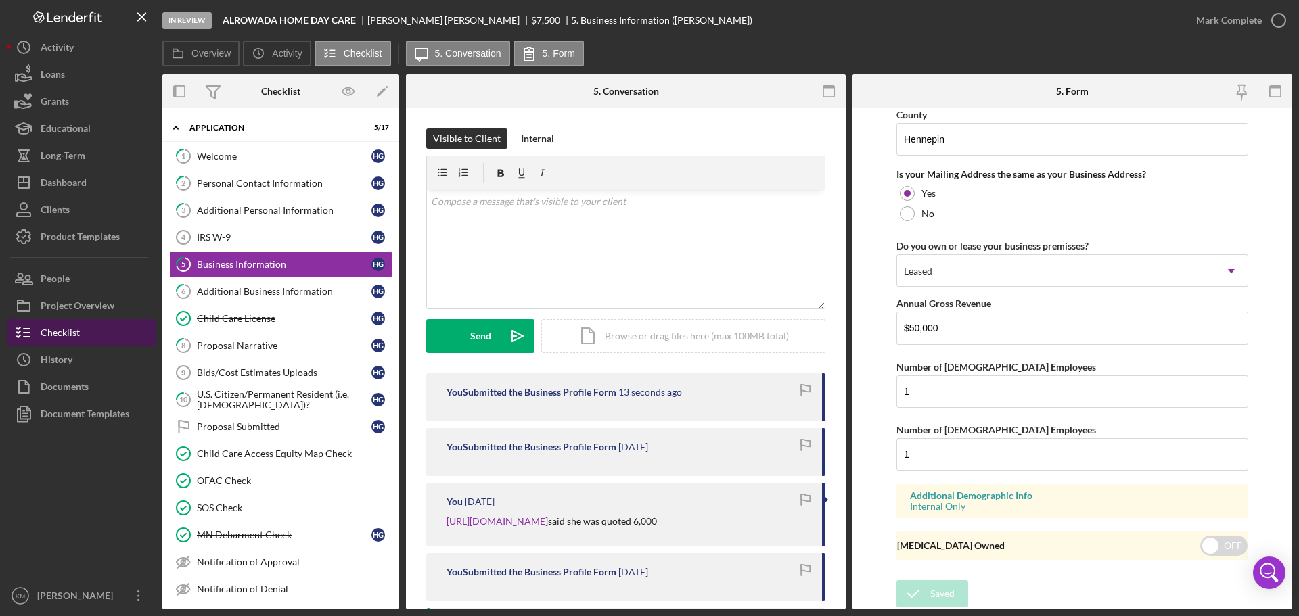
click at [49, 323] on div "Checklist" at bounding box center [60, 334] width 39 height 30
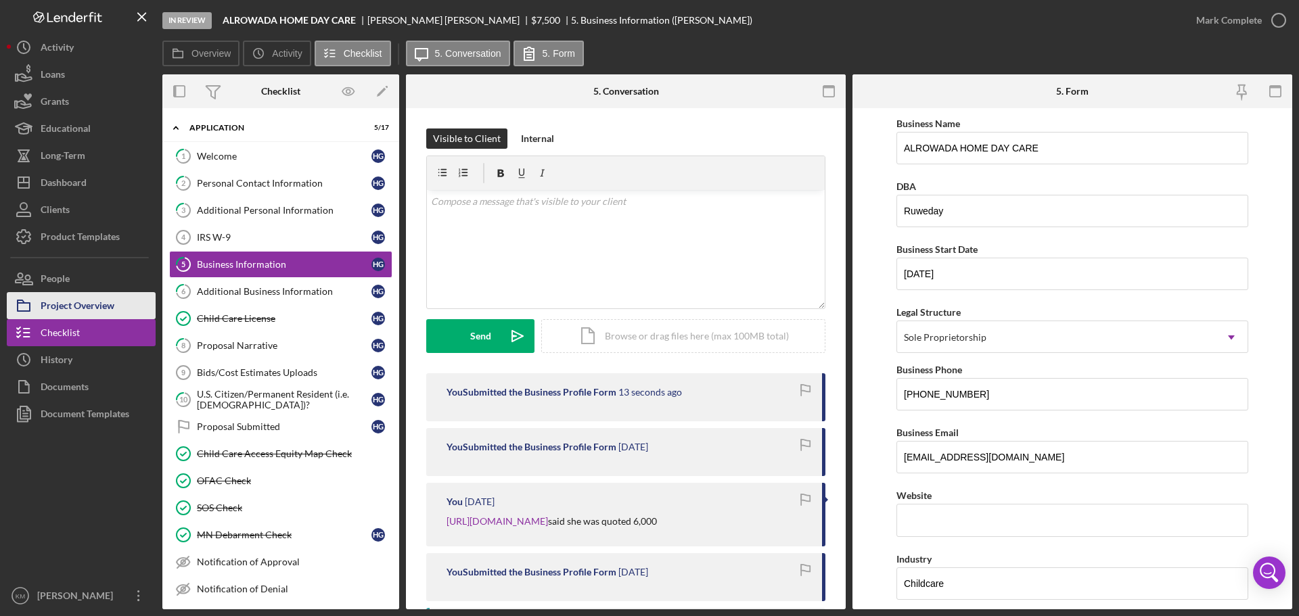
click at [62, 307] on div "Project Overview" at bounding box center [78, 307] width 74 height 30
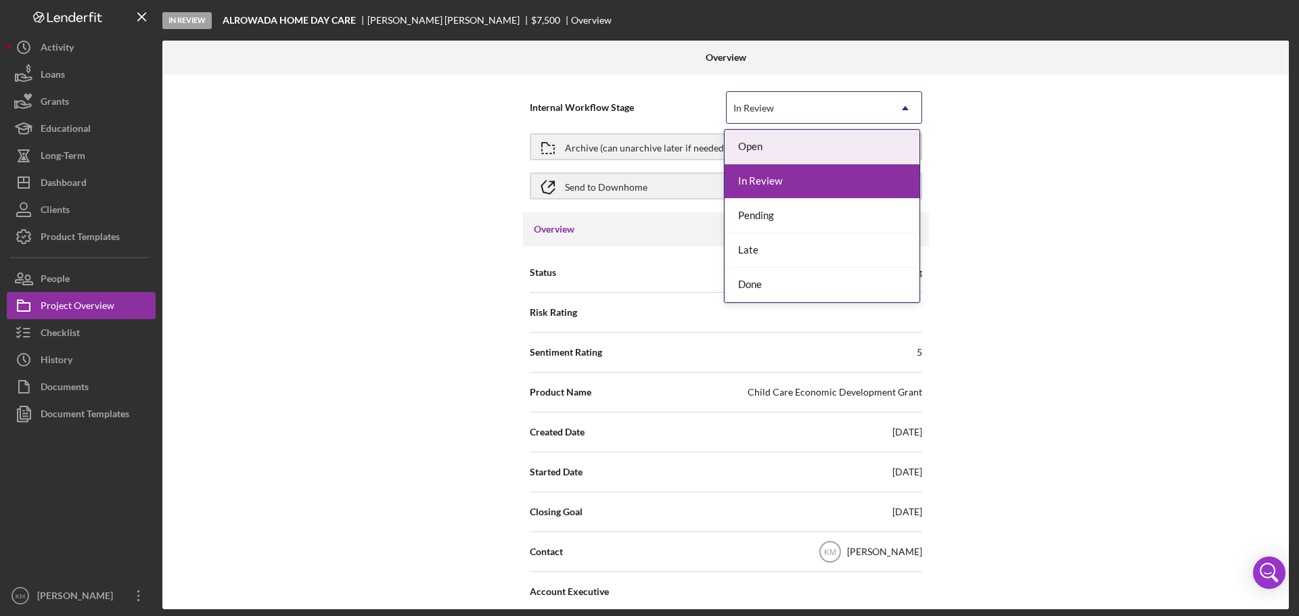
click at [857, 104] on div "In Review" at bounding box center [808, 108] width 162 height 31
click at [761, 214] on div "Pending" at bounding box center [822, 216] width 195 height 35
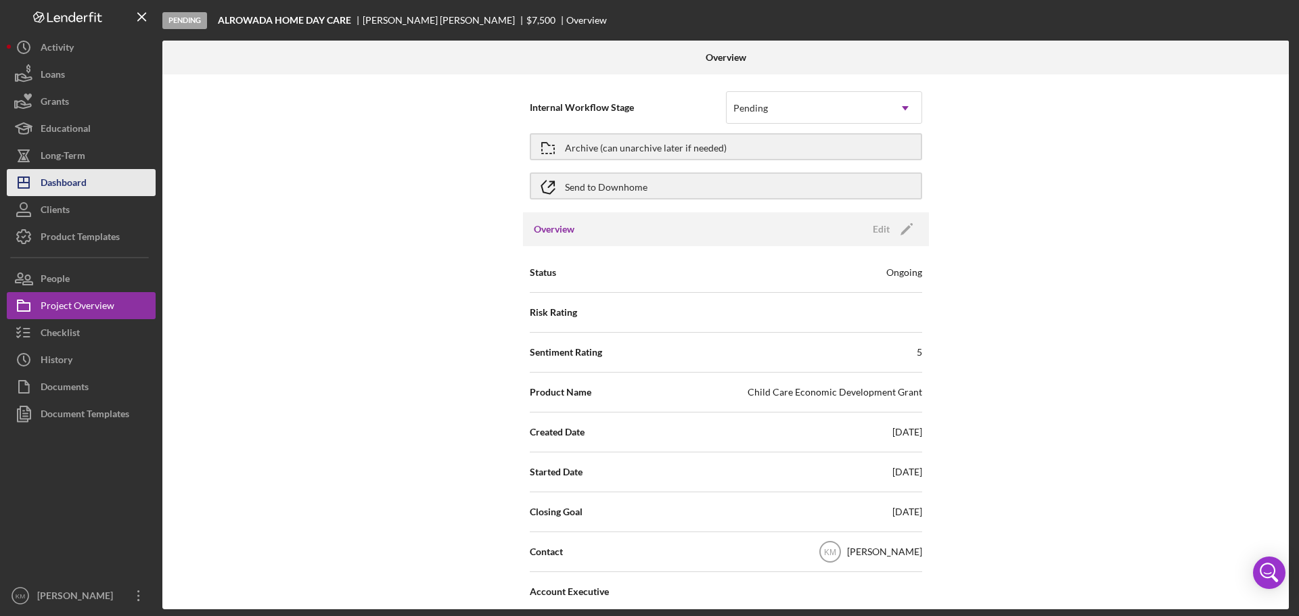
click at [102, 176] on button "Icon/Dashboard Dashboard" at bounding box center [81, 182] width 149 height 27
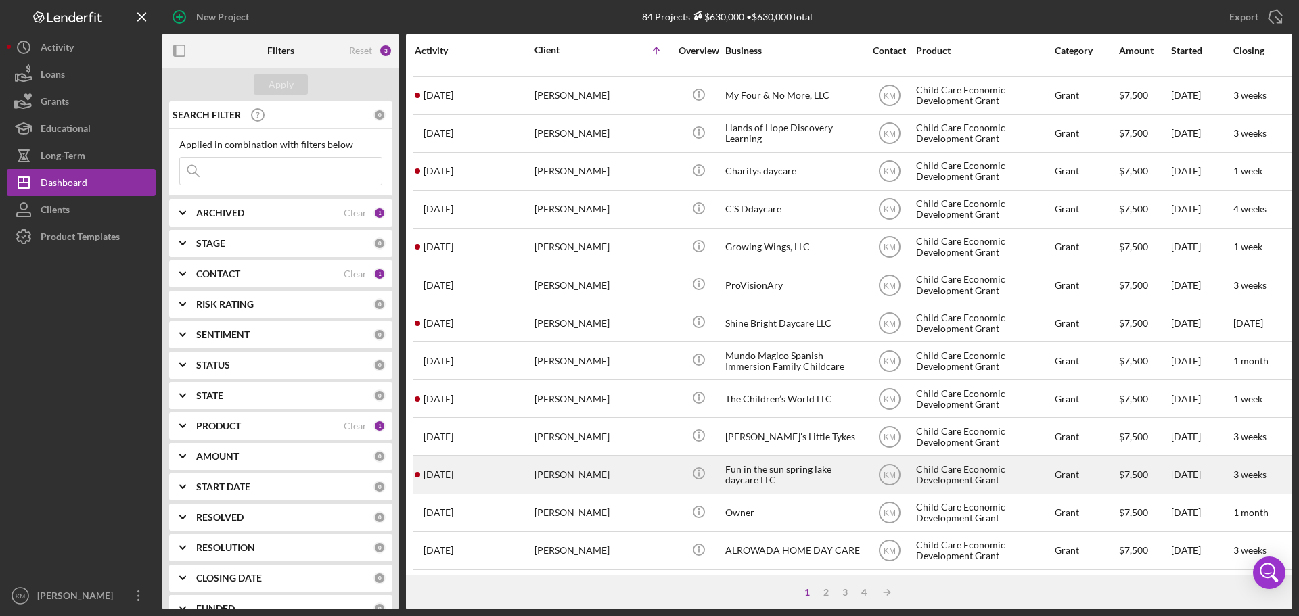
scroll to position [458, 0]
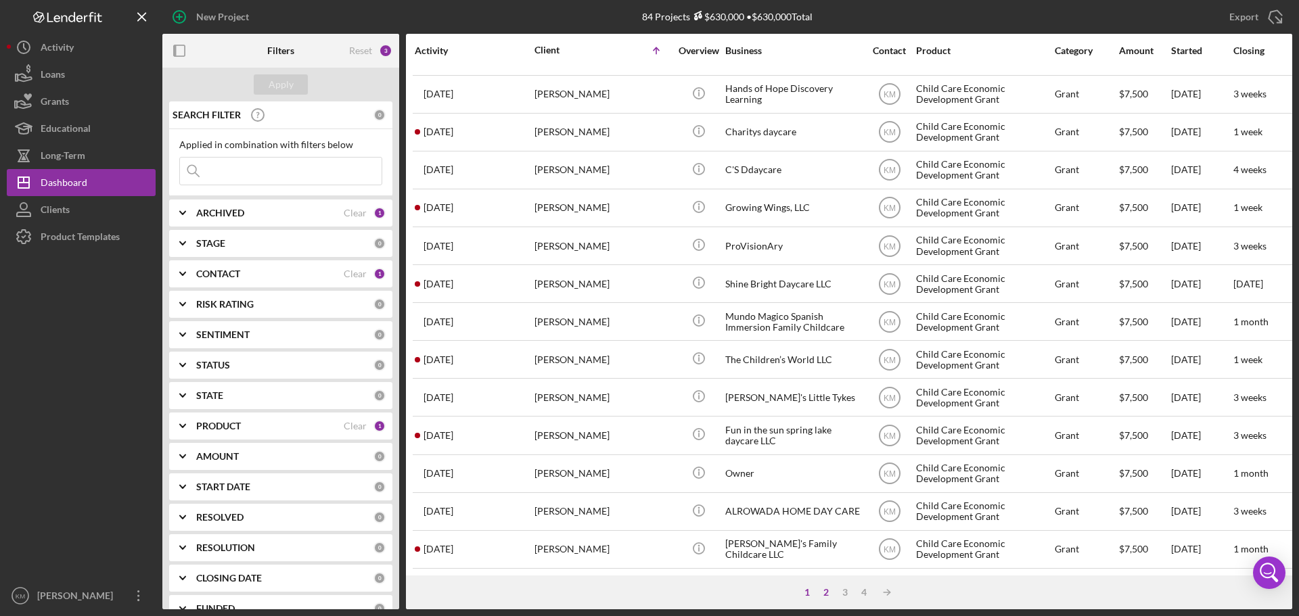
click at [827, 592] on div "2" at bounding box center [826, 592] width 19 height 11
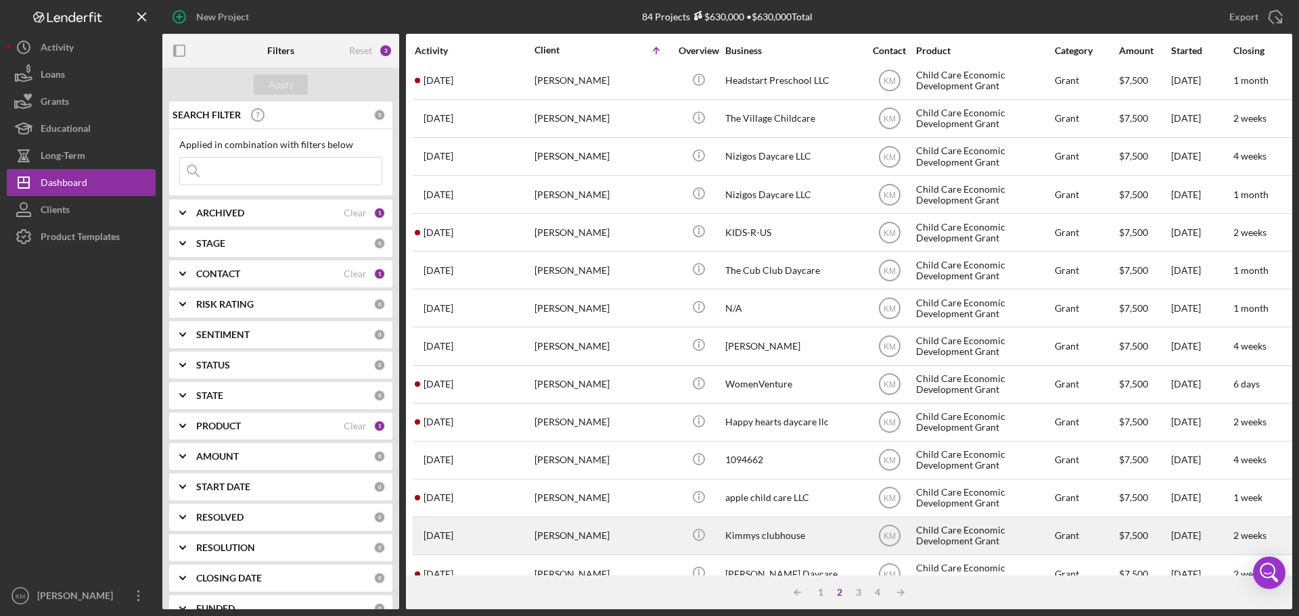
scroll to position [0, 0]
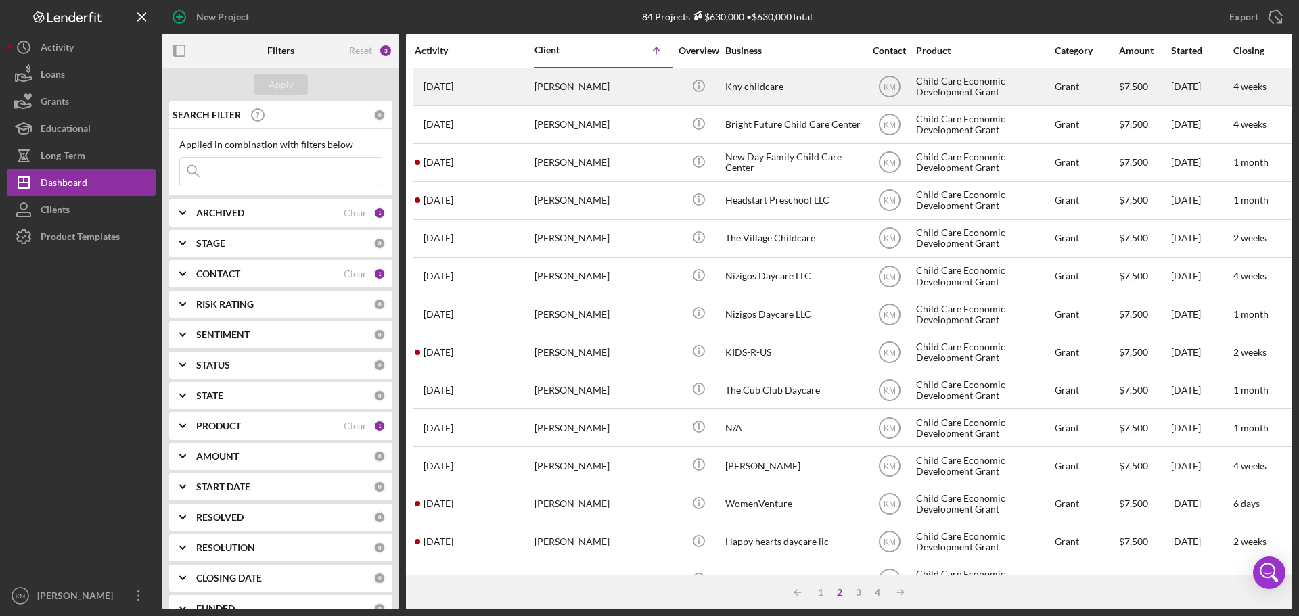
click at [746, 83] on div "Kny childcare" at bounding box center [792, 87] width 135 height 36
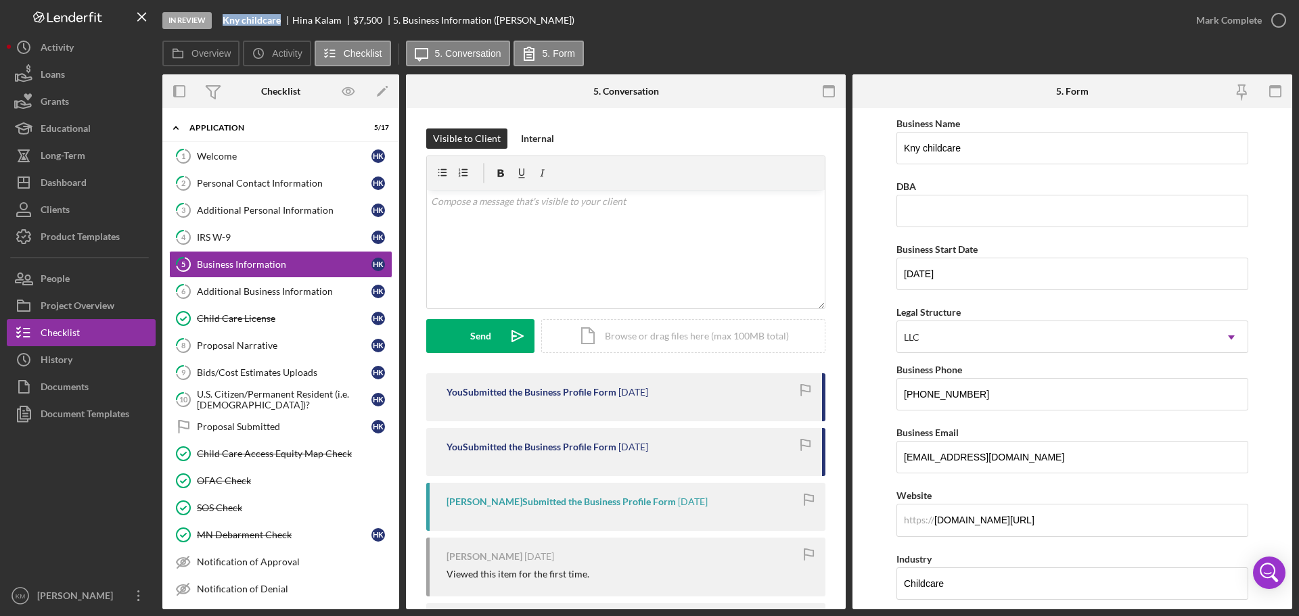
drag, startPoint x: 284, startPoint y: 22, endPoint x: 223, endPoint y: 18, distance: 61.0
click at [223, 18] on div "In Review Kny childcare Hina Kalam $7,500 $7,500 5. Business Information (Hina …" at bounding box center [672, 20] width 1020 height 41
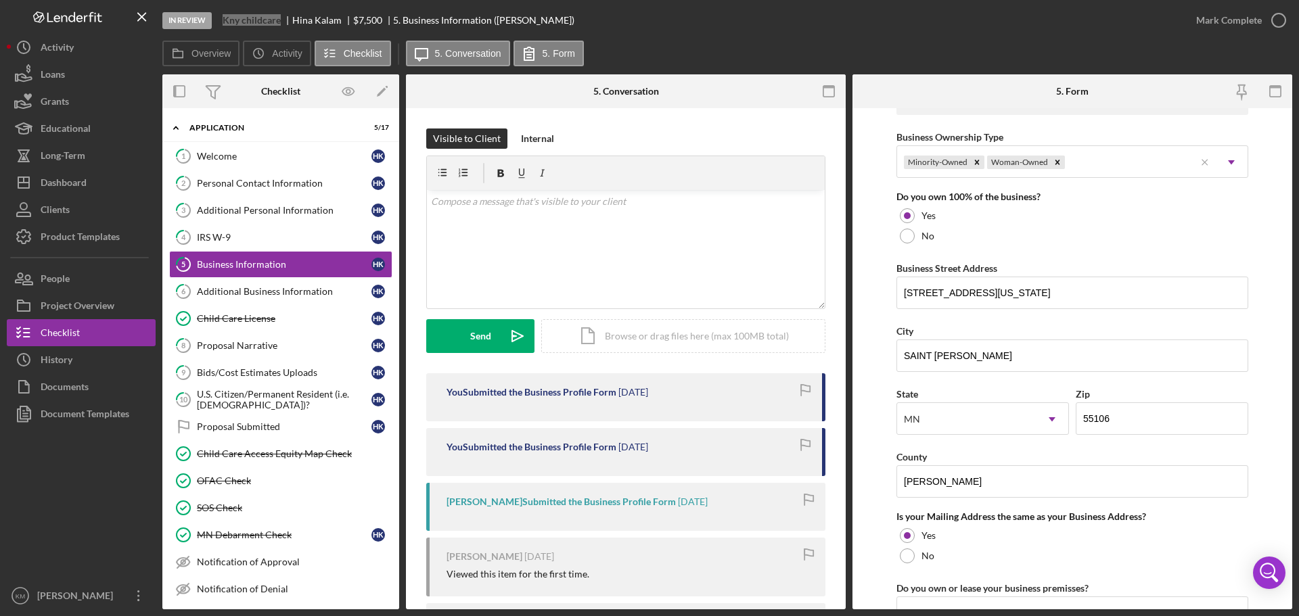
scroll to position [677, 0]
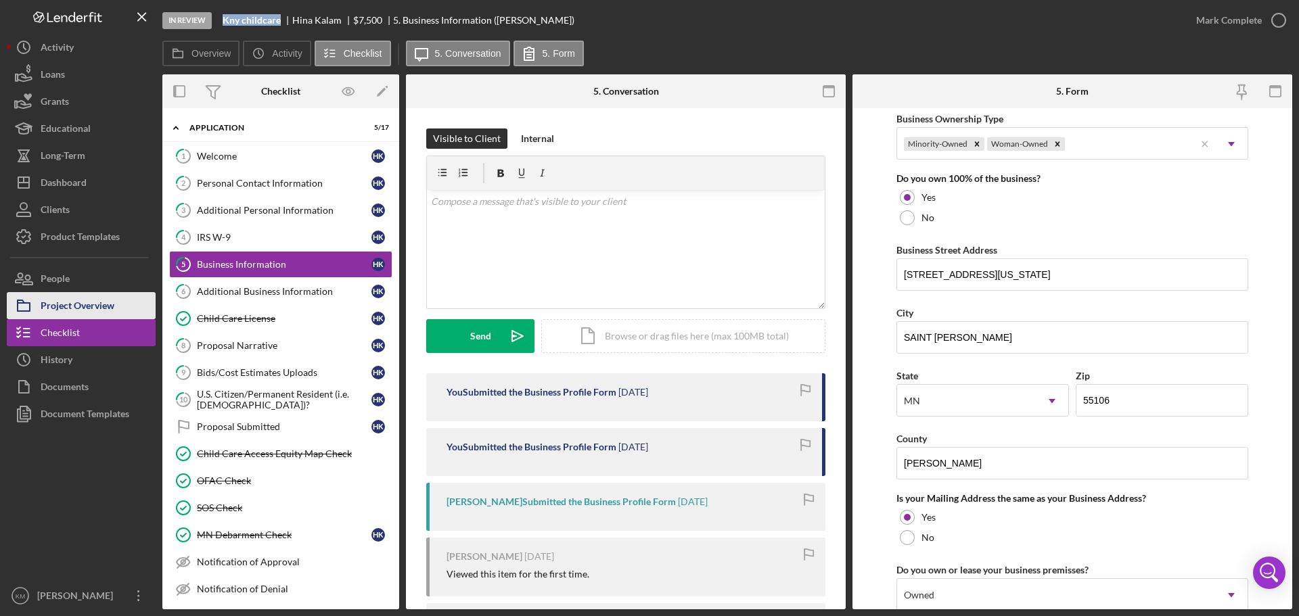
click at [122, 306] on button "Project Overview" at bounding box center [81, 305] width 149 height 27
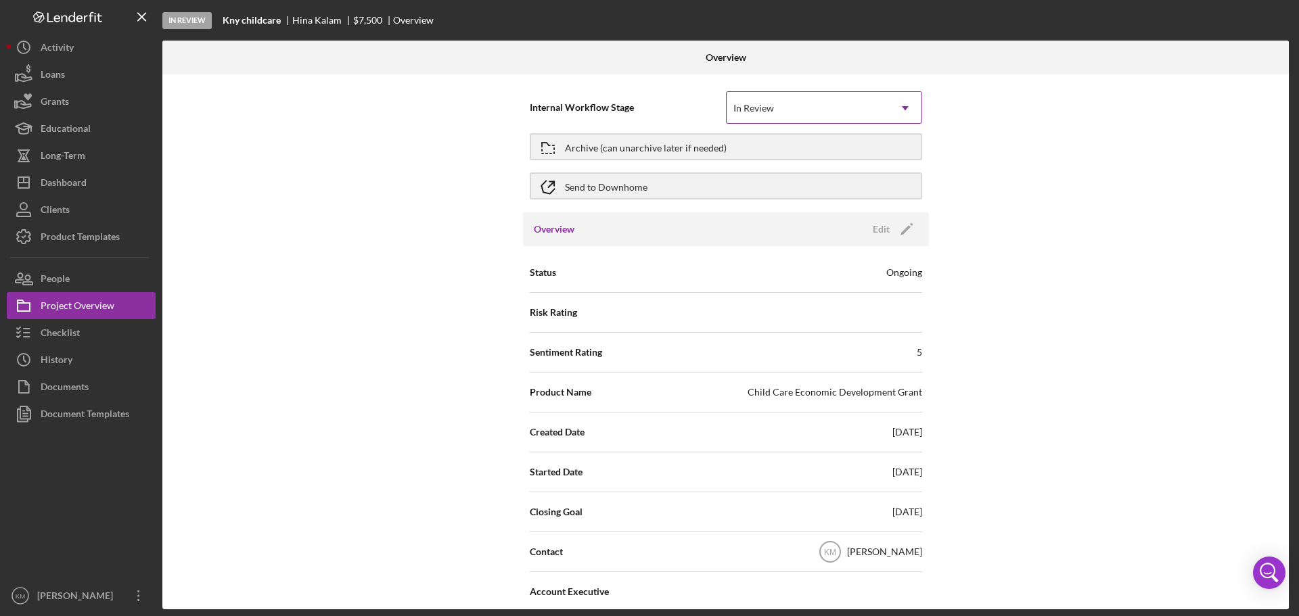
click at [841, 113] on div "In Review" at bounding box center [808, 108] width 162 height 31
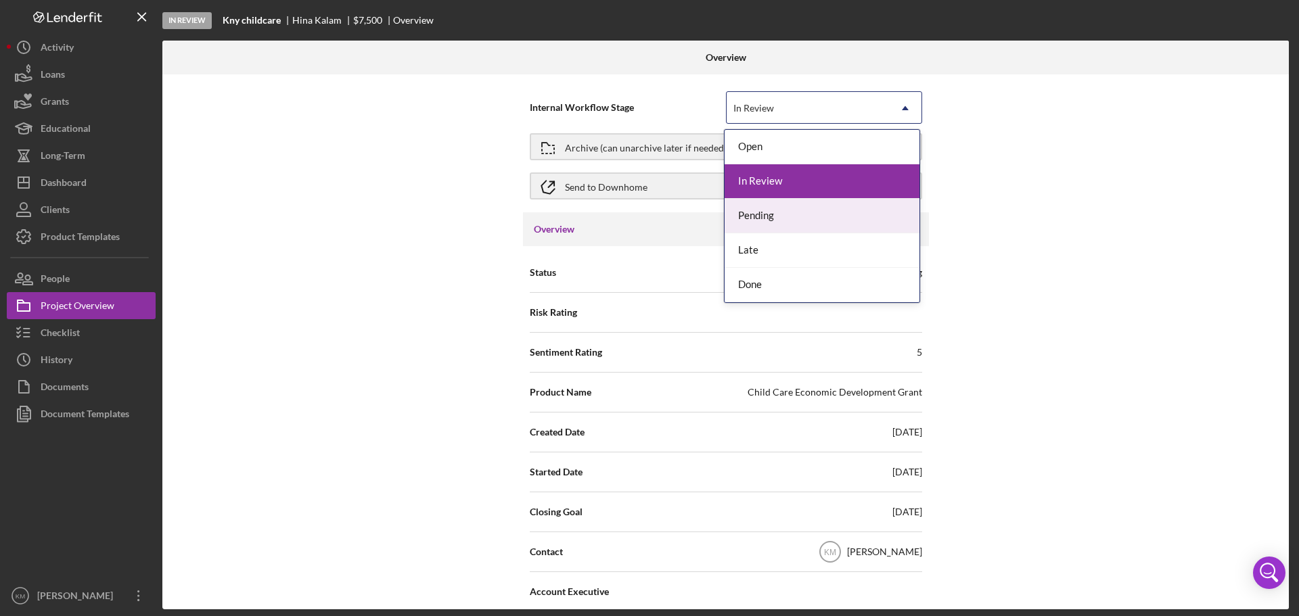
click at [778, 213] on div "Pending" at bounding box center [822, 216] width 195 height 35
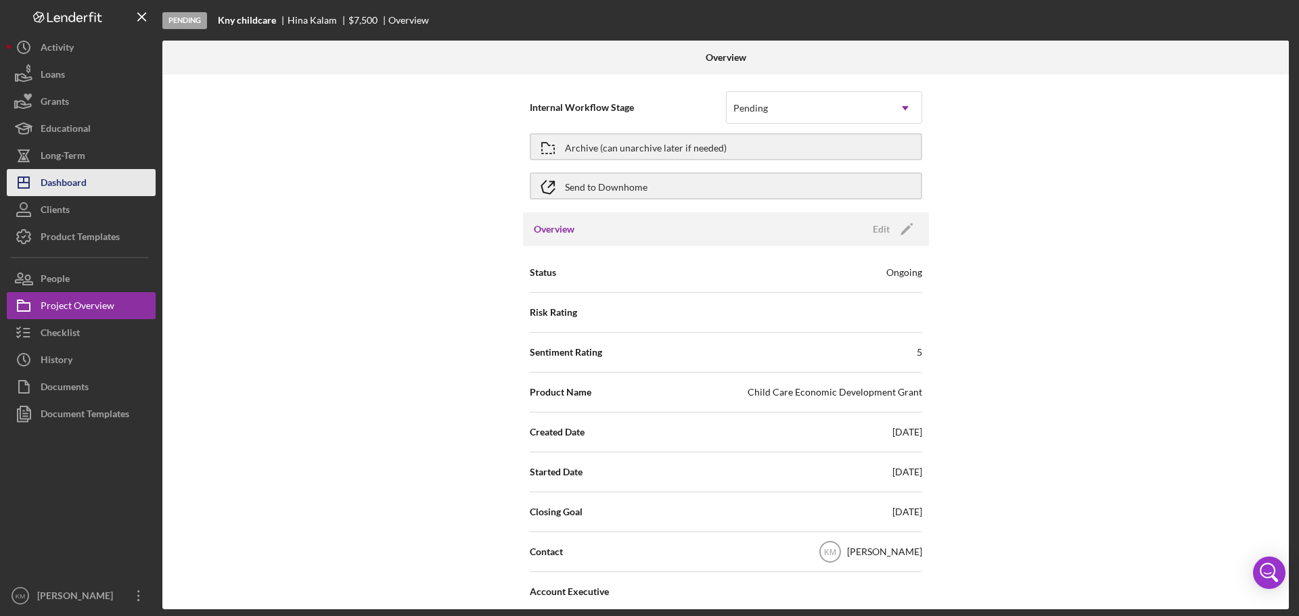
click at [93, 192] on button "Icon/Dashboard Dashboard" at bounding box center [81, 182] width 149 height 27
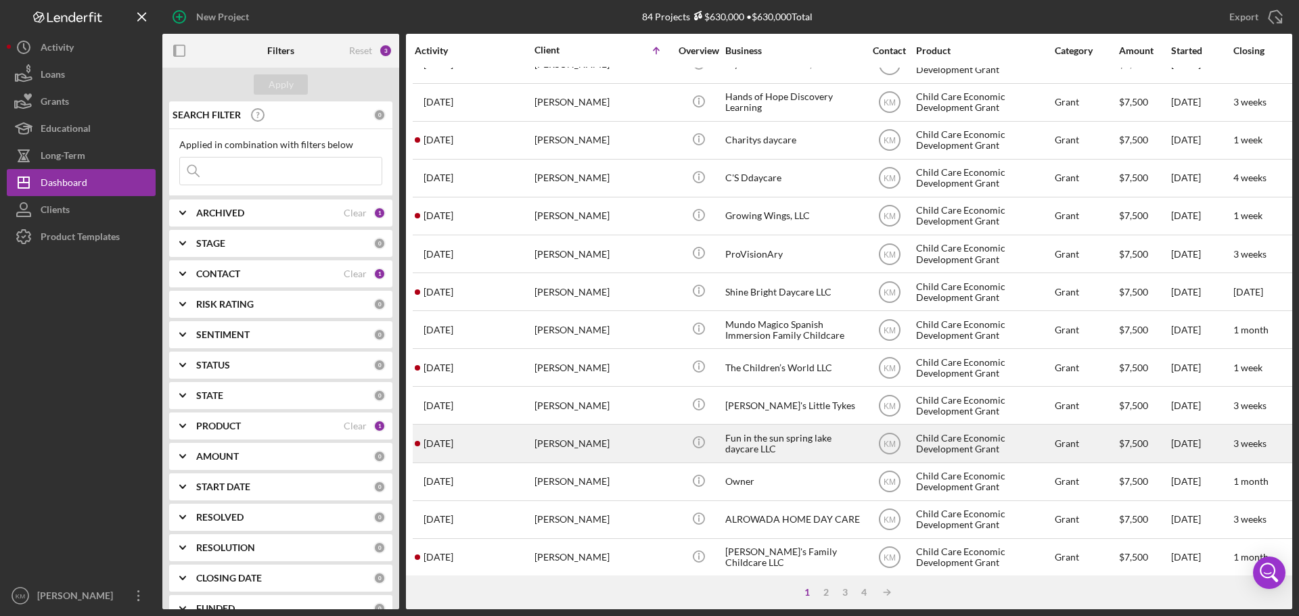
scroll to position [458, 0]
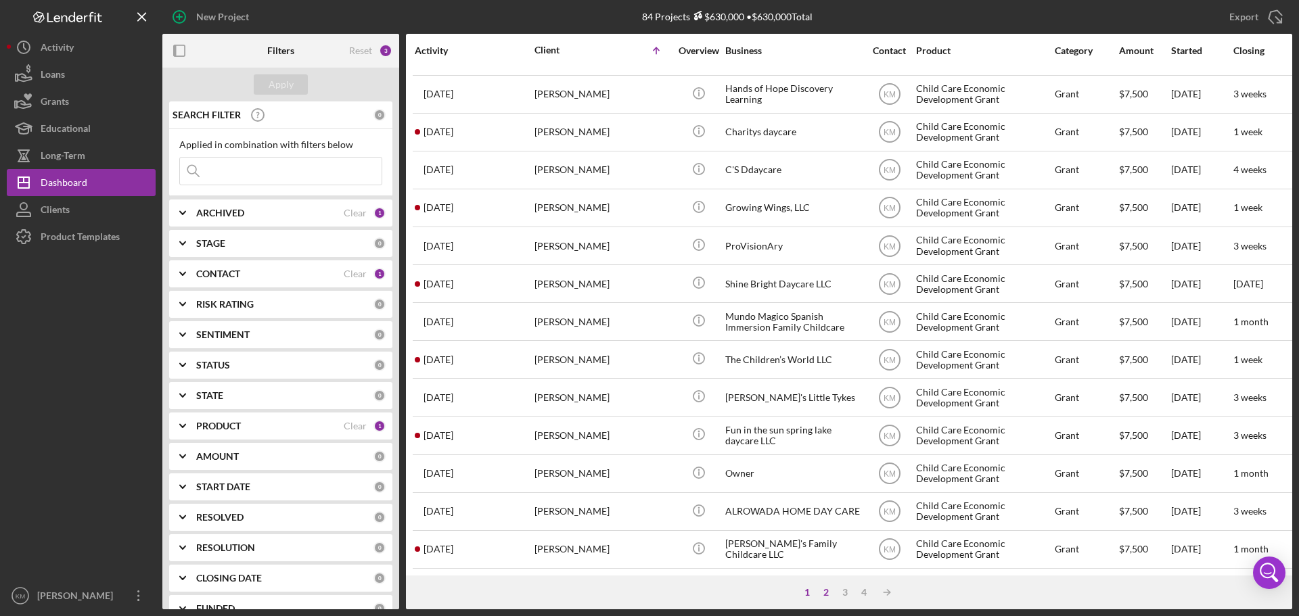
click at [822, 594] on div "2" at bounding box center [826, 592] width 19 height 11
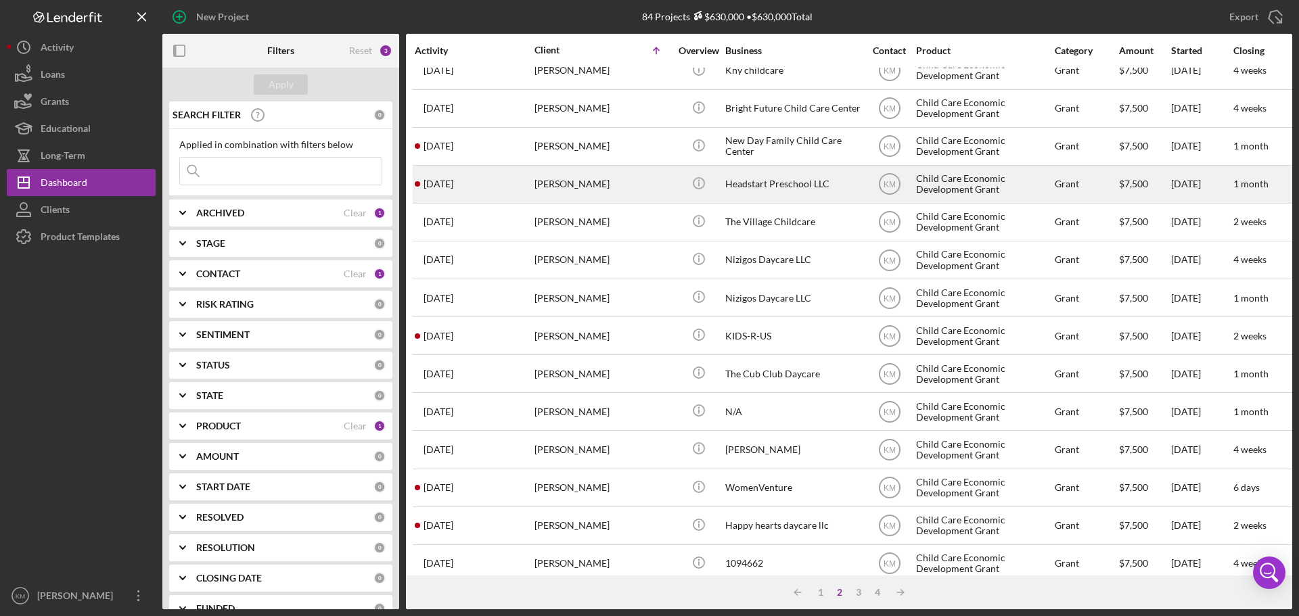
scroll to position [0, 0]
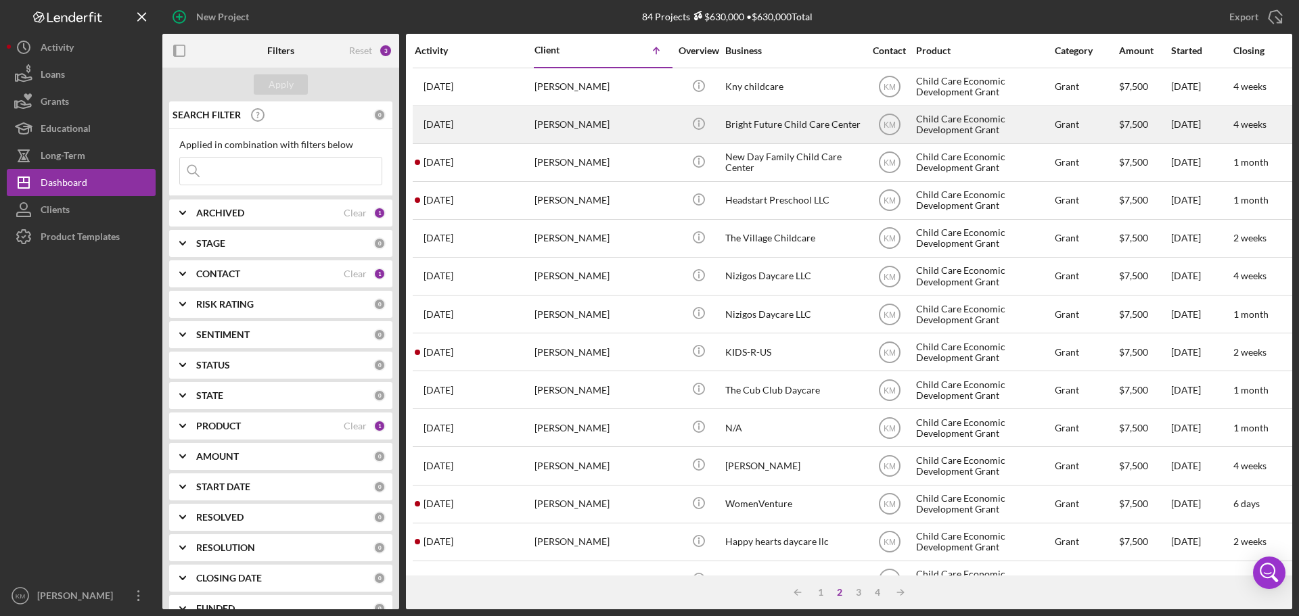
click at [801, 126] on div "Bright Future Child Care Center" at bounding box center [792, 125] width 135 height 36
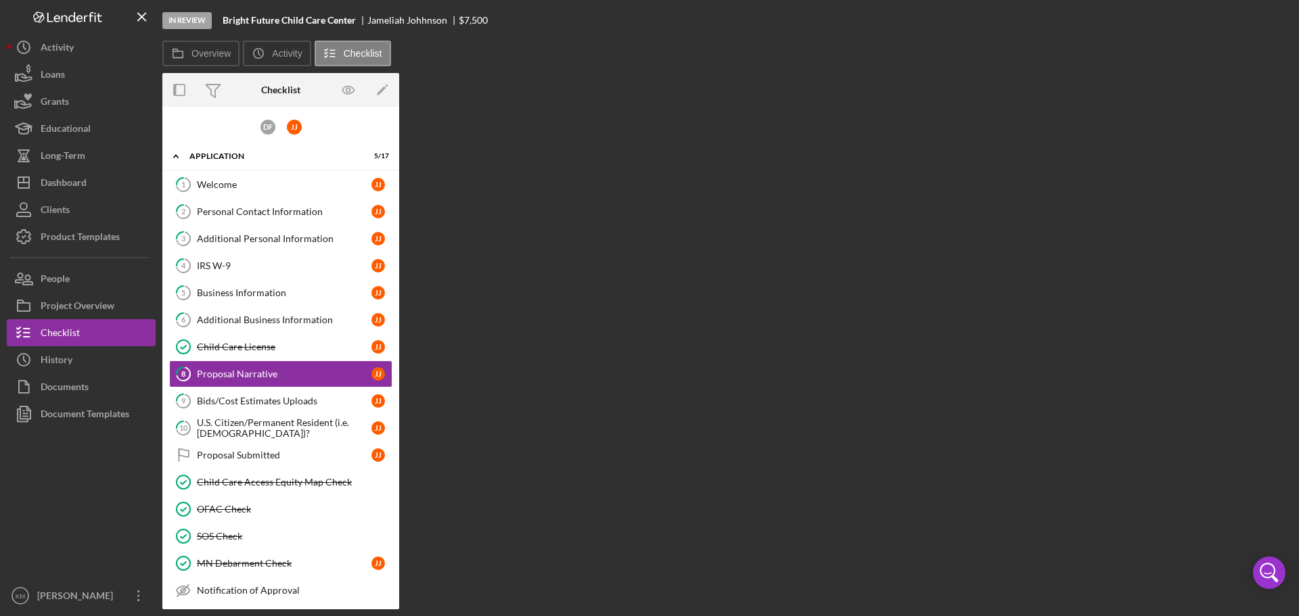
scroll to position [16, 0]
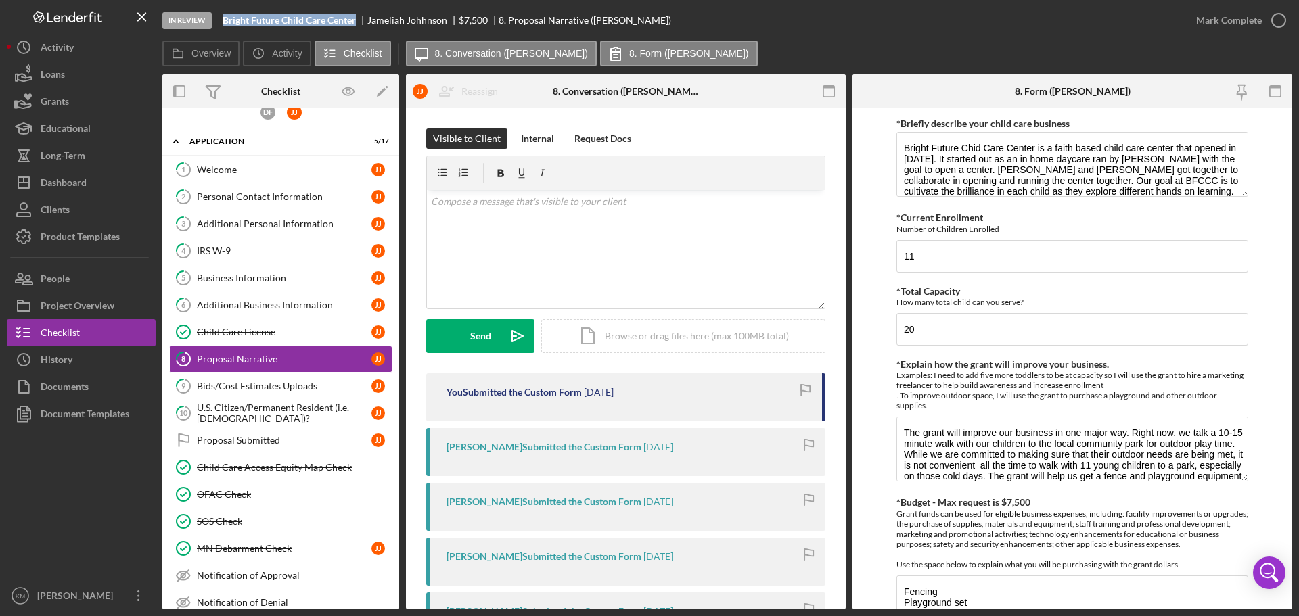
drag, startPoint x: 359, startPoint y: 21, endPoint x: 221, endPoint y: 22, distance: 137.4
click at [221, 22] on div "In Review Bright Future Child Care Center Jameliah Johhnson $7,500 $7,500 8. Pr…" at bounding box center [672, 20] width 1020 height 41
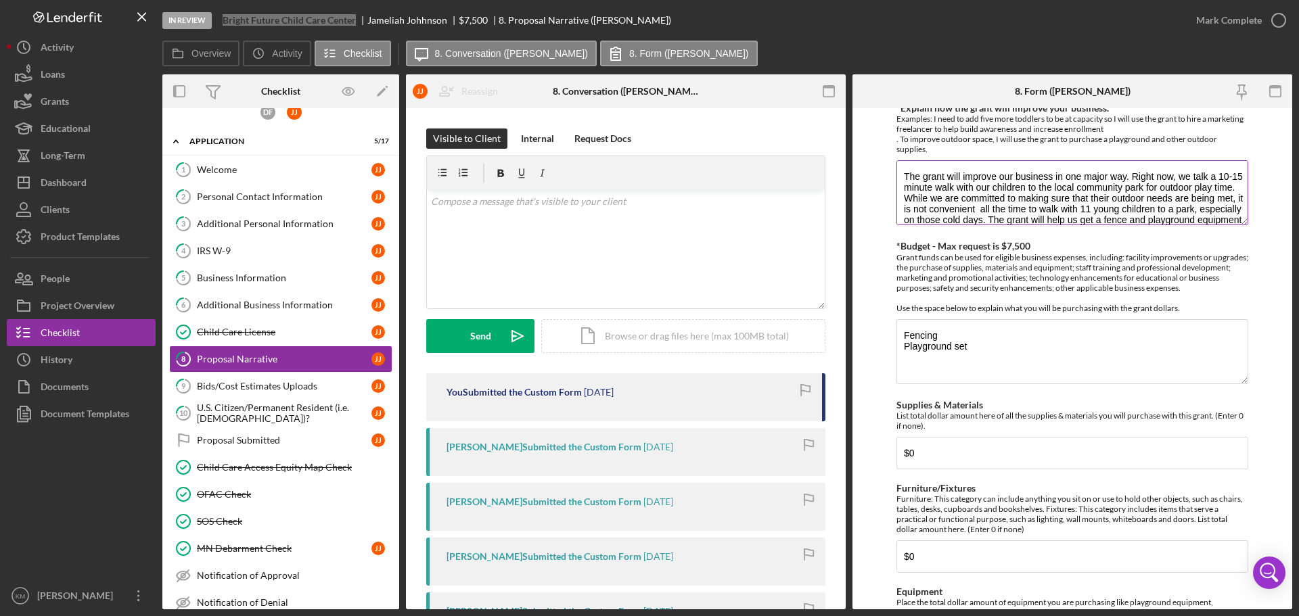
scroll to position [338, 0]
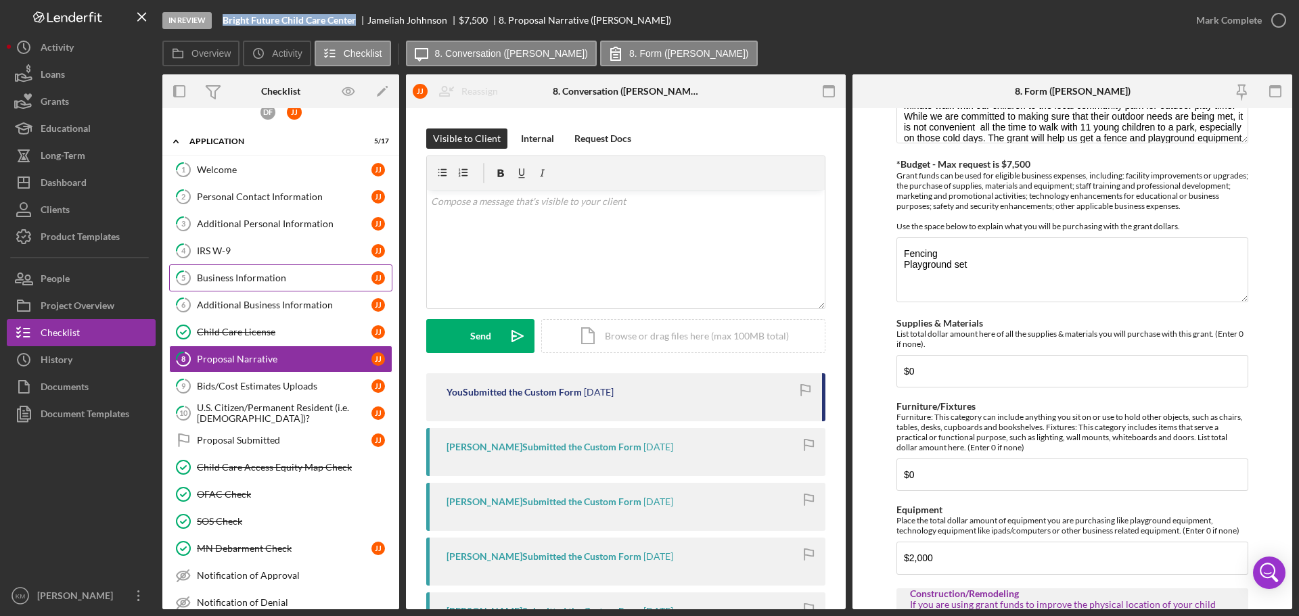
drag, startPoint x: 223, startPoint y: 279, endPoint x: 292, endPoint y: 279, distance: 68.3
click at [223, 279] on div "Business Information" at bounding box center [284, 278] width 175 height 11
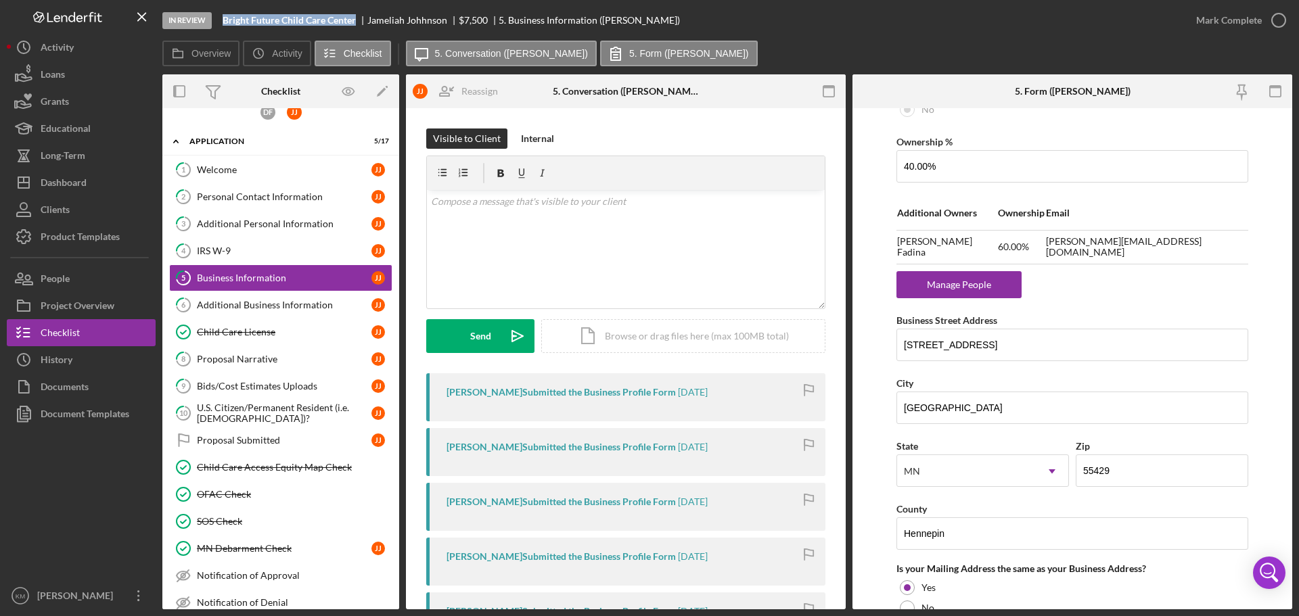
scroll to position [812, 0]
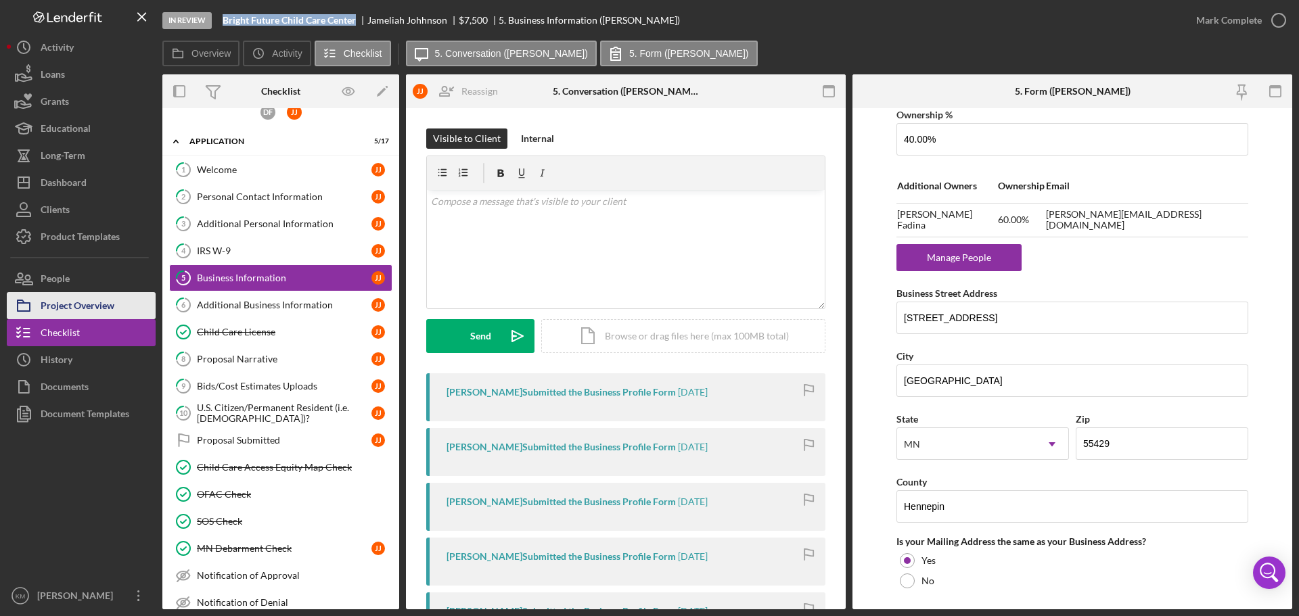
click at [80, 312] on div "Project Overview" at bounding box center [78, 307] width 74 height 30
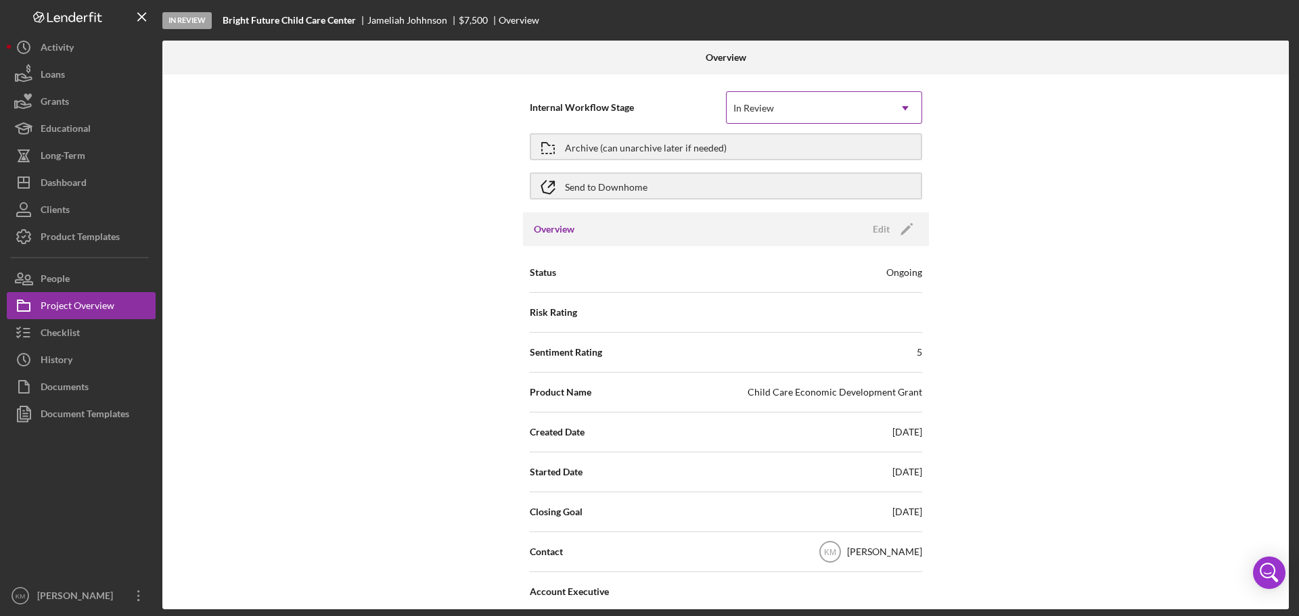
click at [851, 110] on div "In Review" at bounding box center [808, 108] width 162 height 31
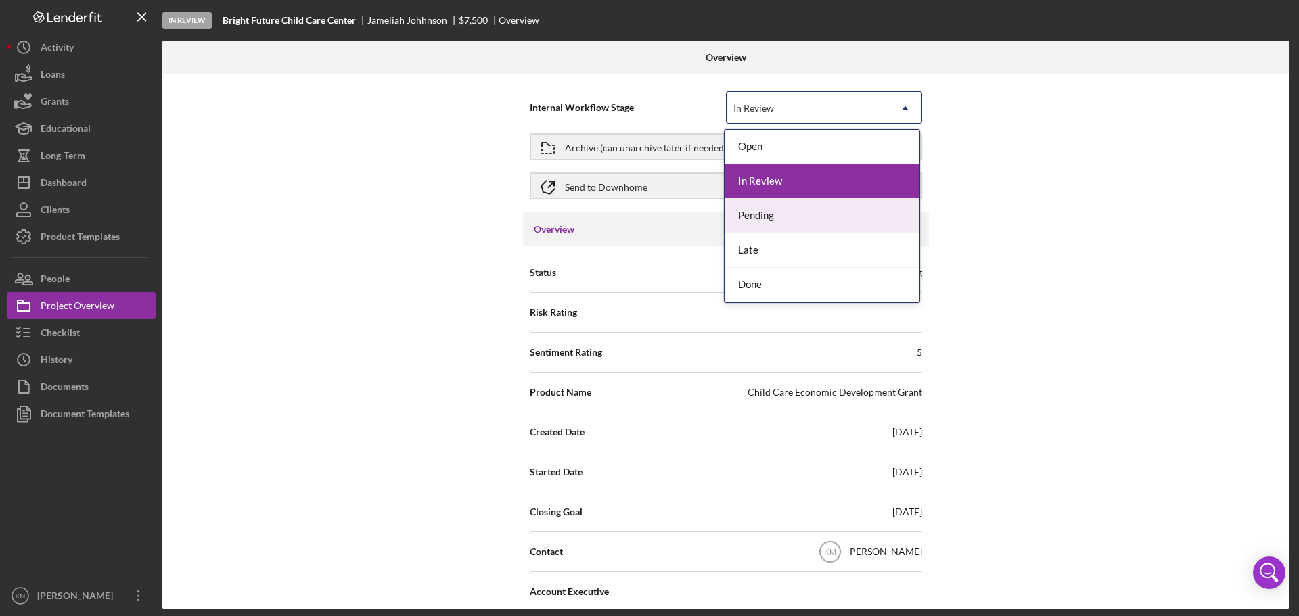
click at [751, 215] on div "Pending" at bounding box center [822, 216] width 195 height 35
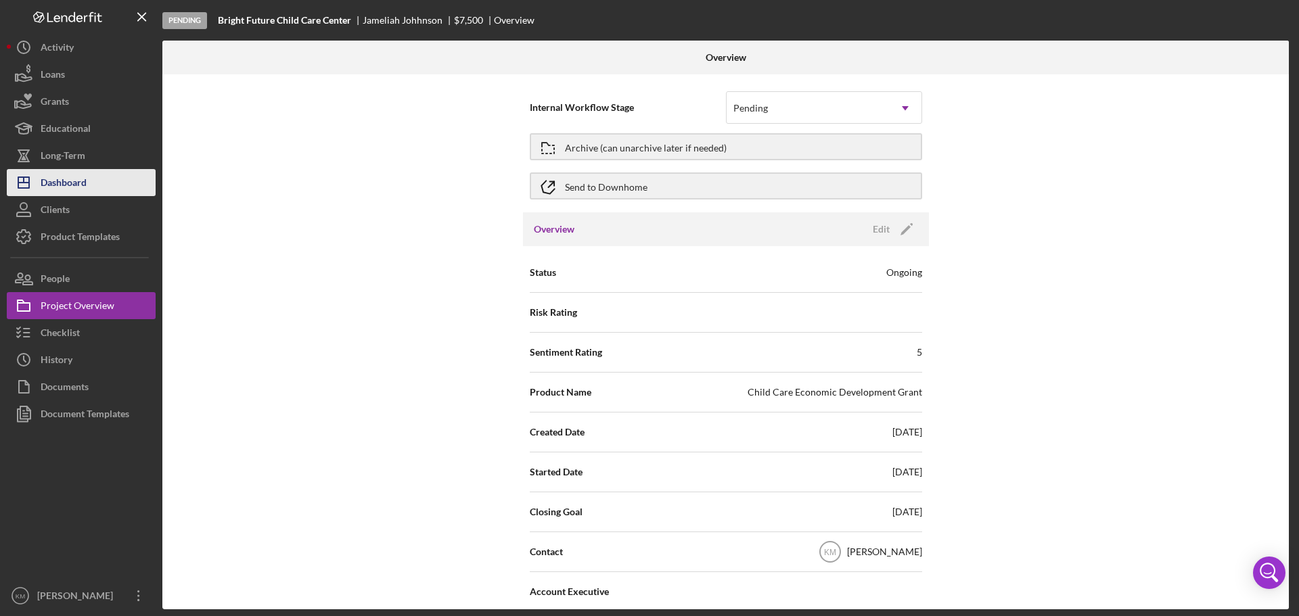
click at [83, 185] on div "Dashboard" at bounding box center [64, 184] width 46 height 30
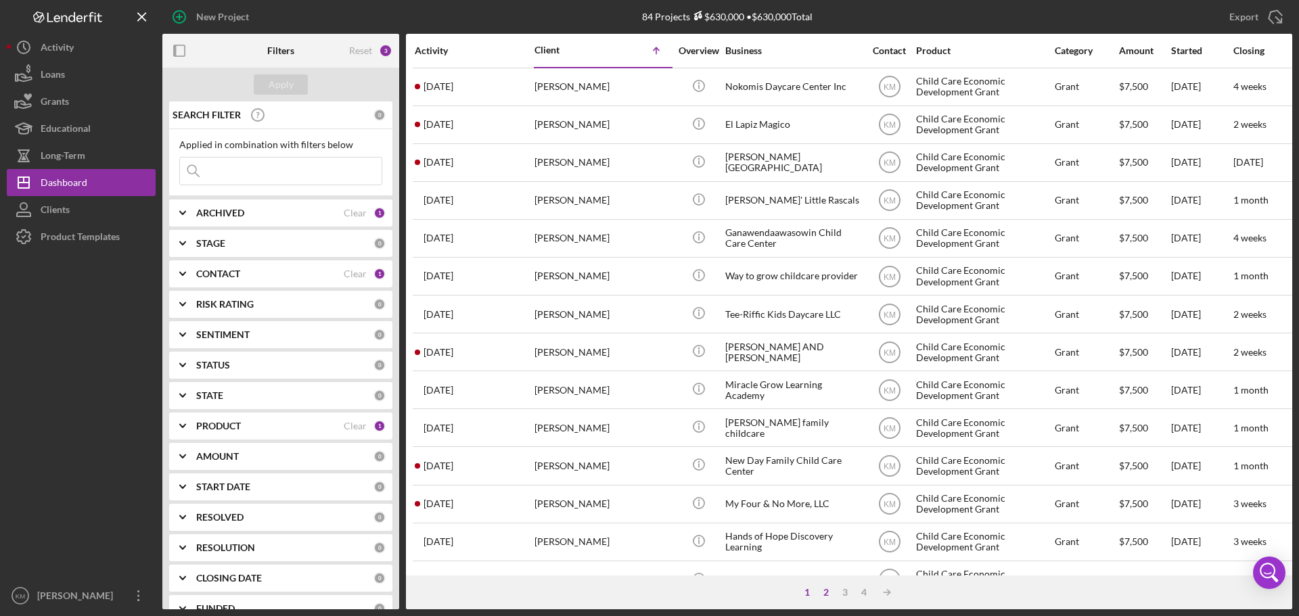
click at [824, 595] on div "2" at bounding box center [826, 592] width 19 height 11
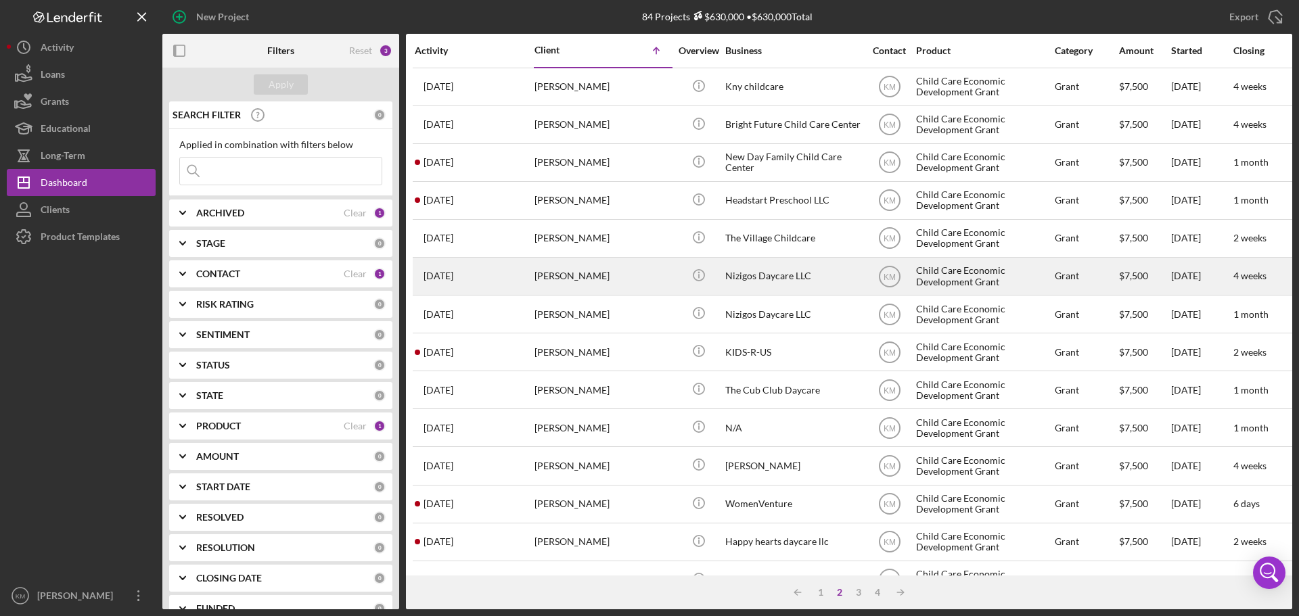
click at [777, 271] on div "Nizigos Daycare LLC" at bounding box center [792, 276] width 135 height 36
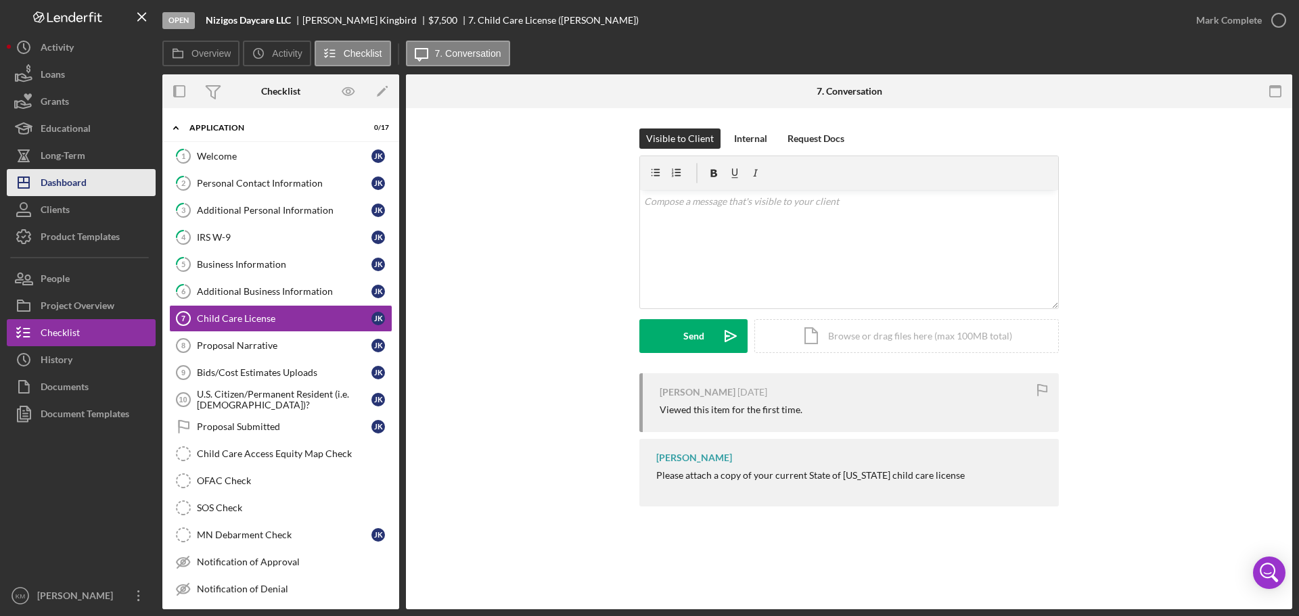
click at [78, 182] on div "Dashboard" at bounding box center [64, 184] width 46 height 30
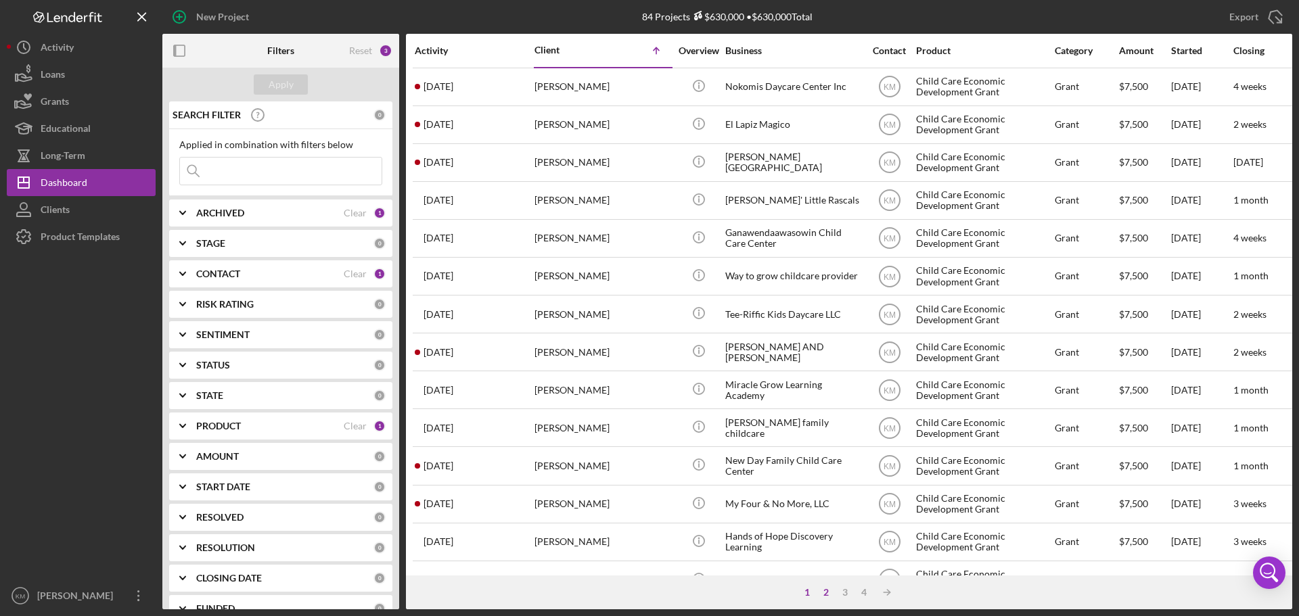
click at [826, 592] on div "2" at bounding box center [826, 592] width 19 height 11
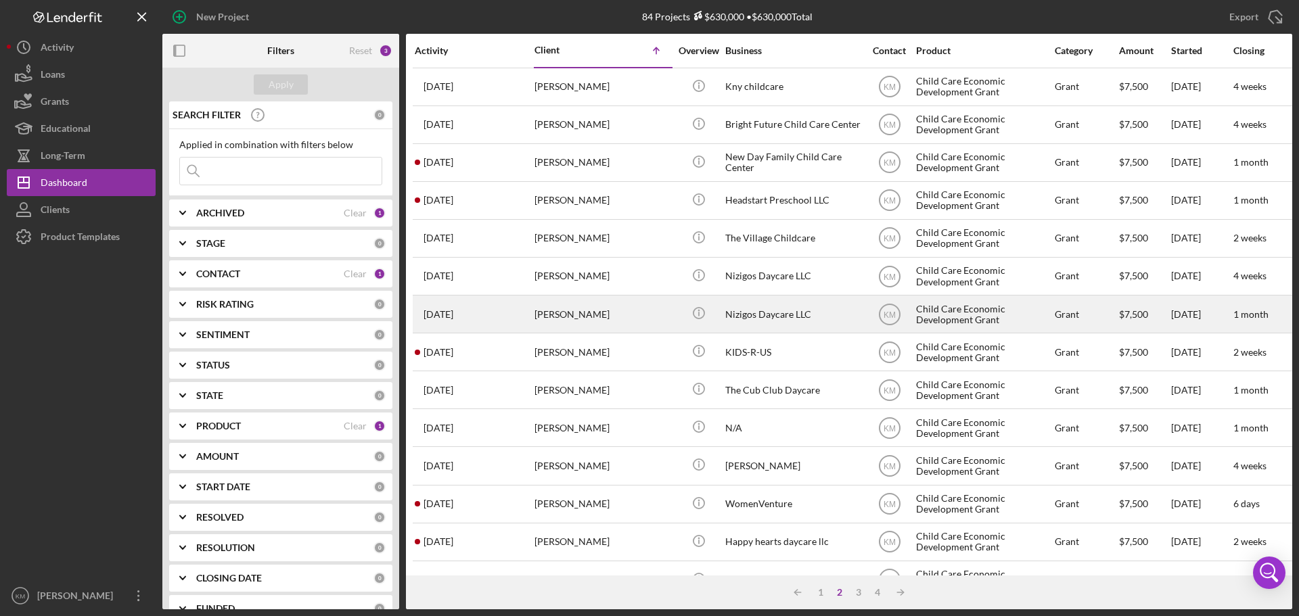
click at [752, 313] on div "Nizigos Daycare LLC" at bounding box center [792, 314] width 135 height 36
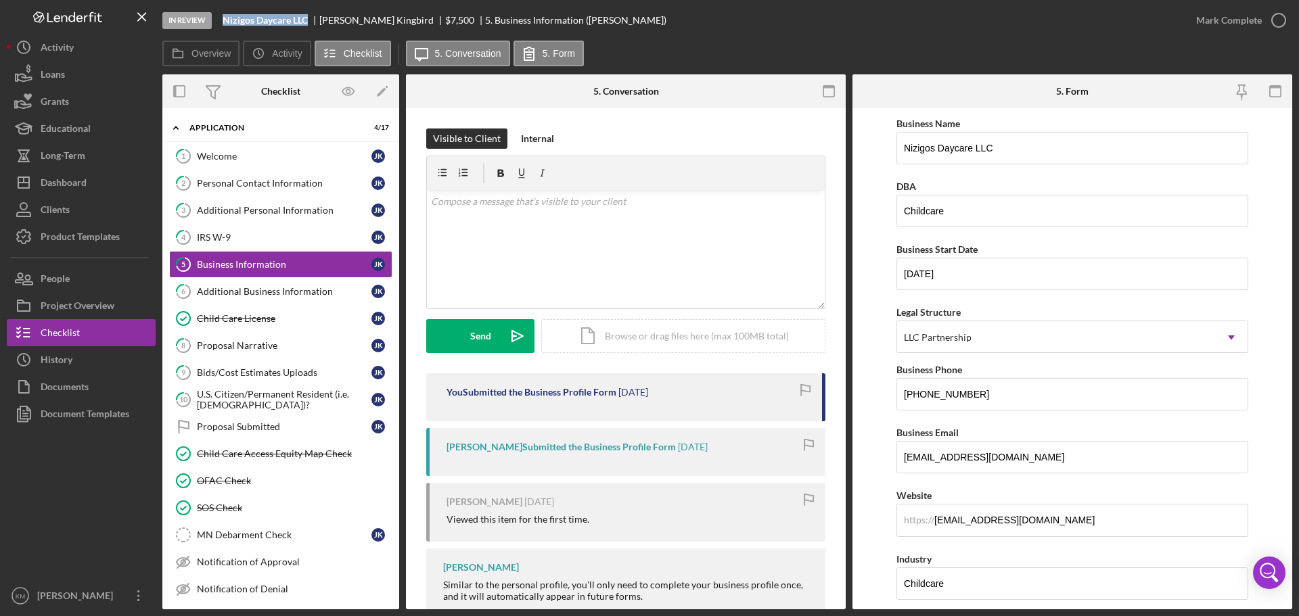
drag, startPoint x: 311, startPoint y: 24, endPoint x: 221, endPoint y: 23, distance: 90.0
click at [221, 23] on div "In Review Nizigos Daycare LLC Jennifer Kingbird $7,500 $7,500 5. Business Infor…" at bounding box center [672, 20] width 1020 height 41
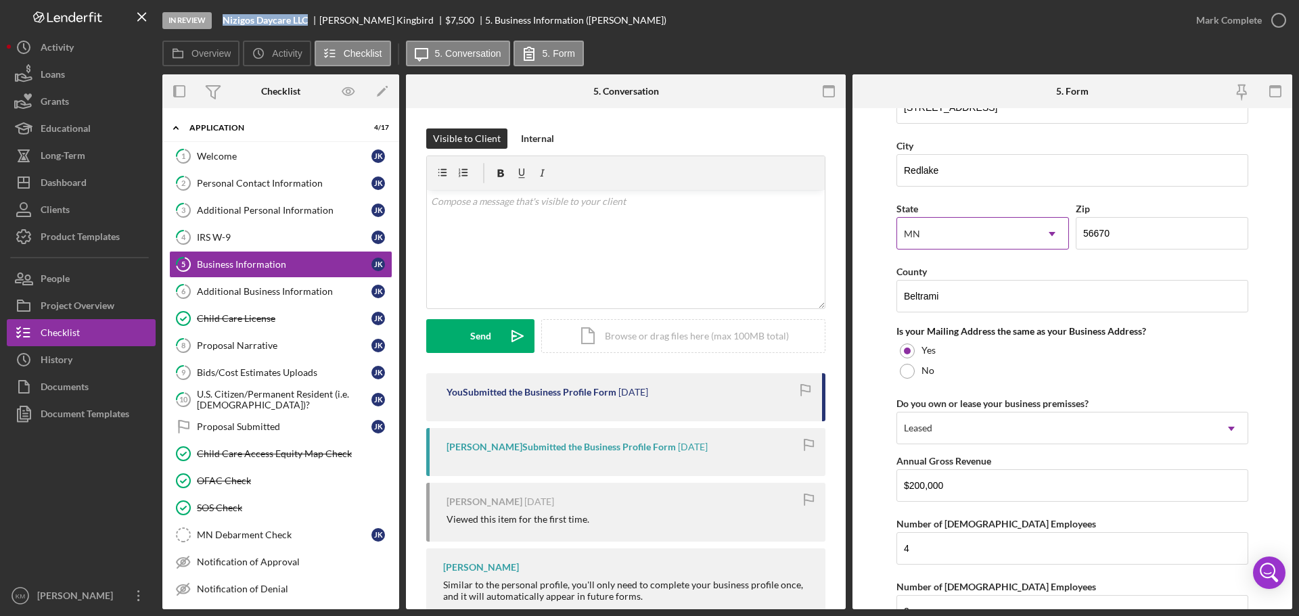
scroll to position [880, 0]
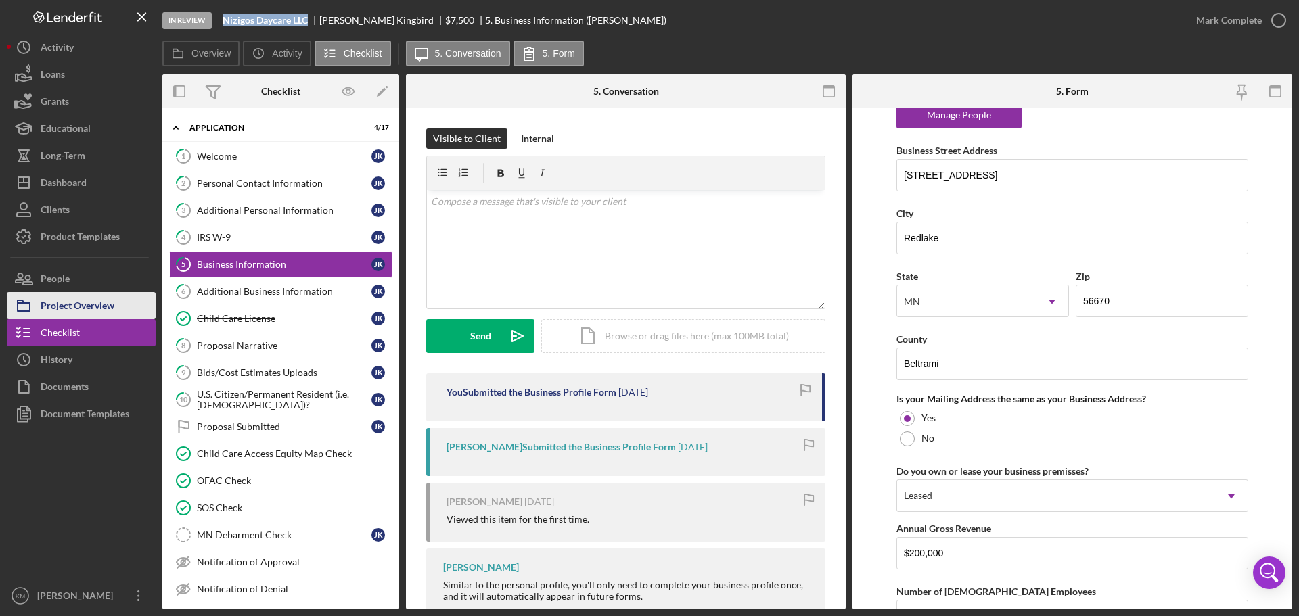
drag, startPoint x: 89, startPoint y: 305, endPoint x: 113, endPoint y: 303, distance: 24.4
click at [89, 305] on div "Project Overview" at bounding box center [78, 307] width 74 height 30
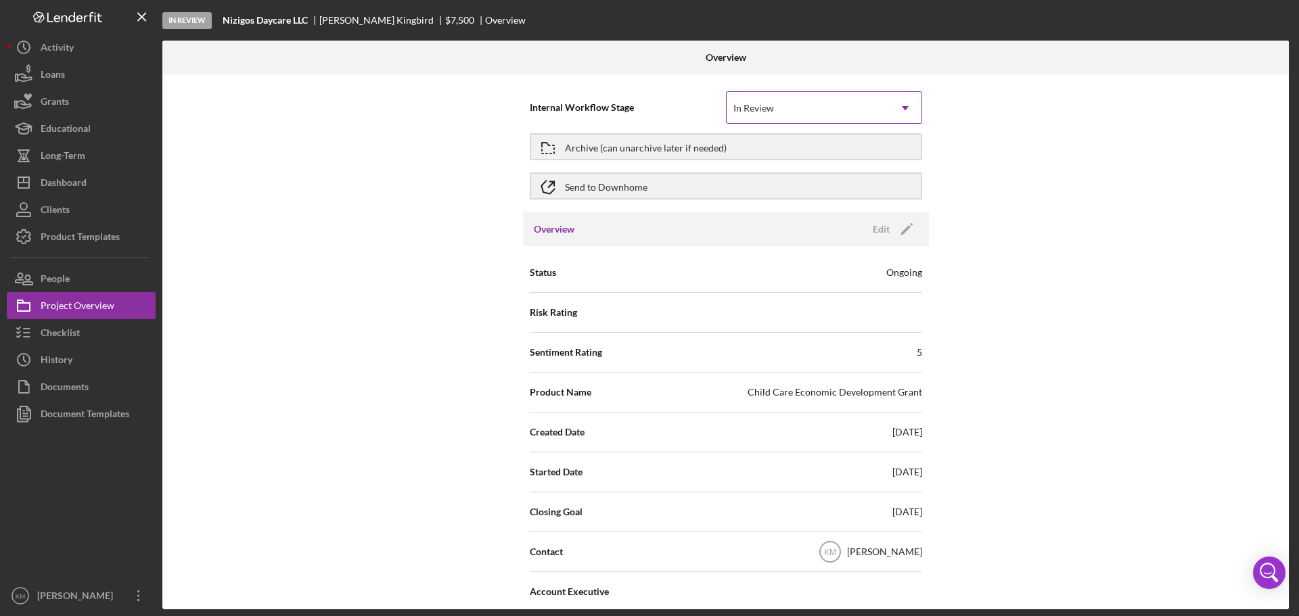
click at [862, 103] on div "In Review" at bounding box center [808, 108] width 162 height 31
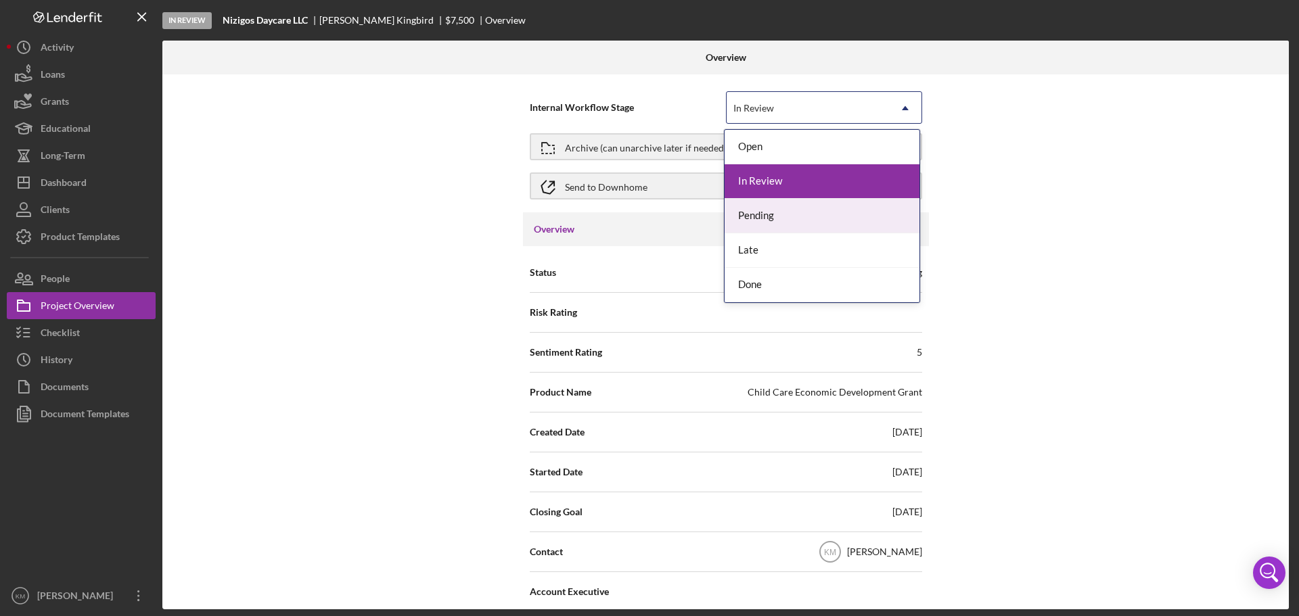
click at [754, 221] on div "Pending" at bounding box center [822, 216] width 195 height 35
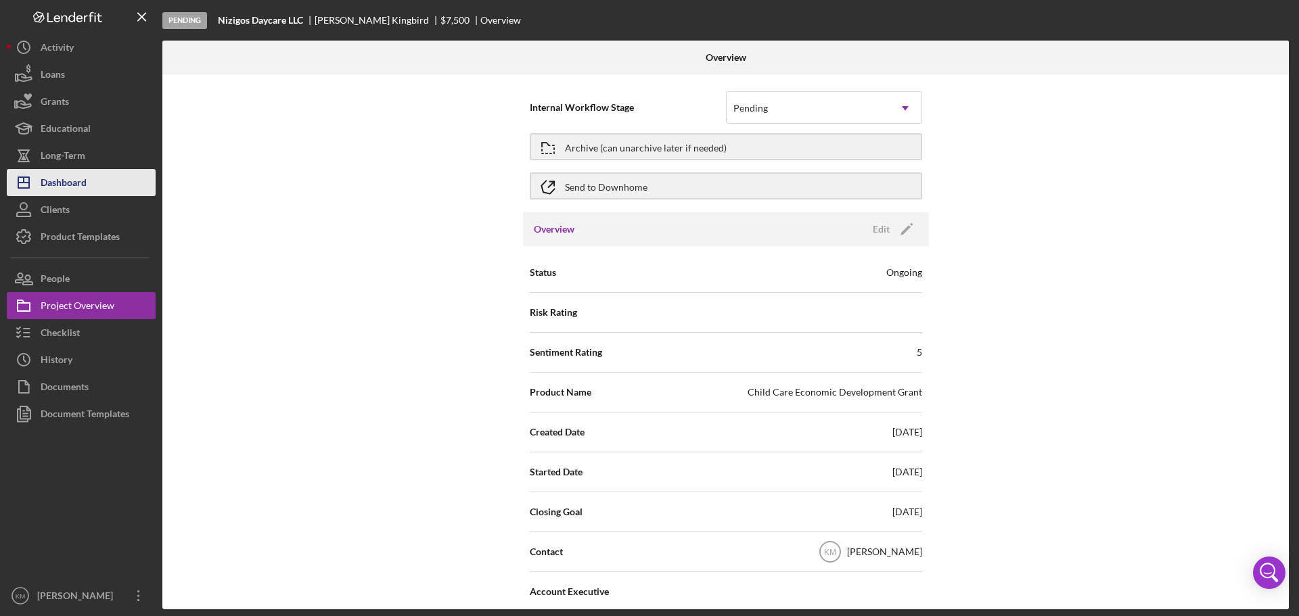
click at [78, 178] on div "Dashboard" at bounding box center [64, 184] width 46 height 30
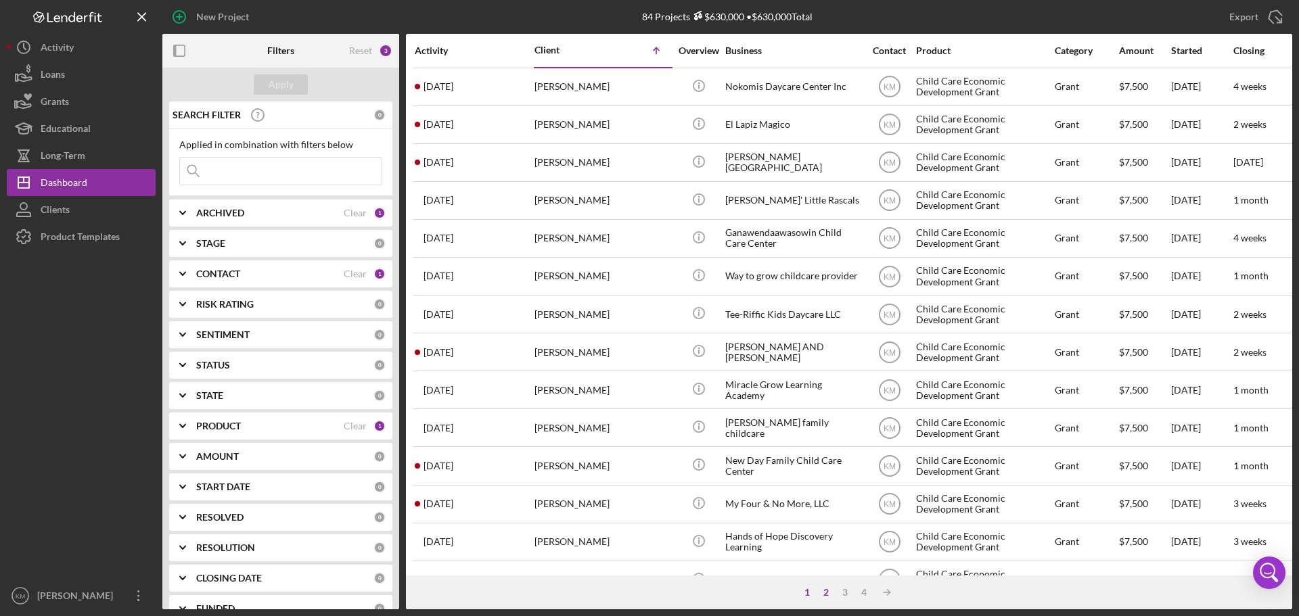
click at [826, 592] on div "2" at bounding box center [826, 592] width 19 height 11
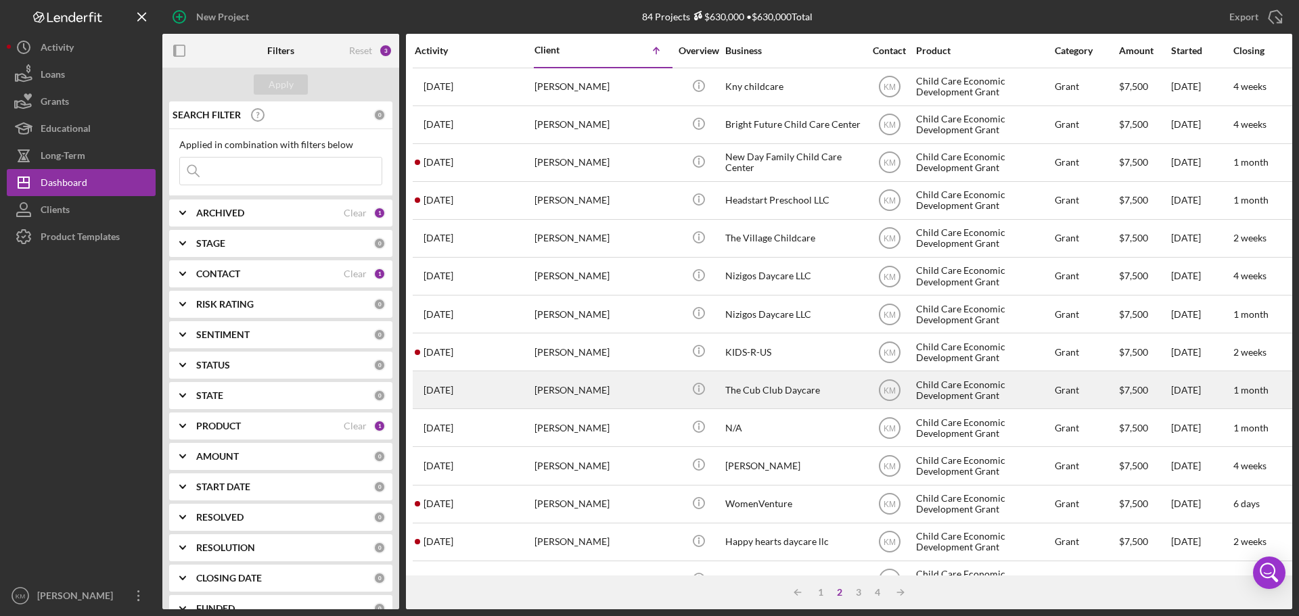
click at [746, 386] on div "The Cub Club Daycare" at bounding box center [792, 390] width 135 height 36
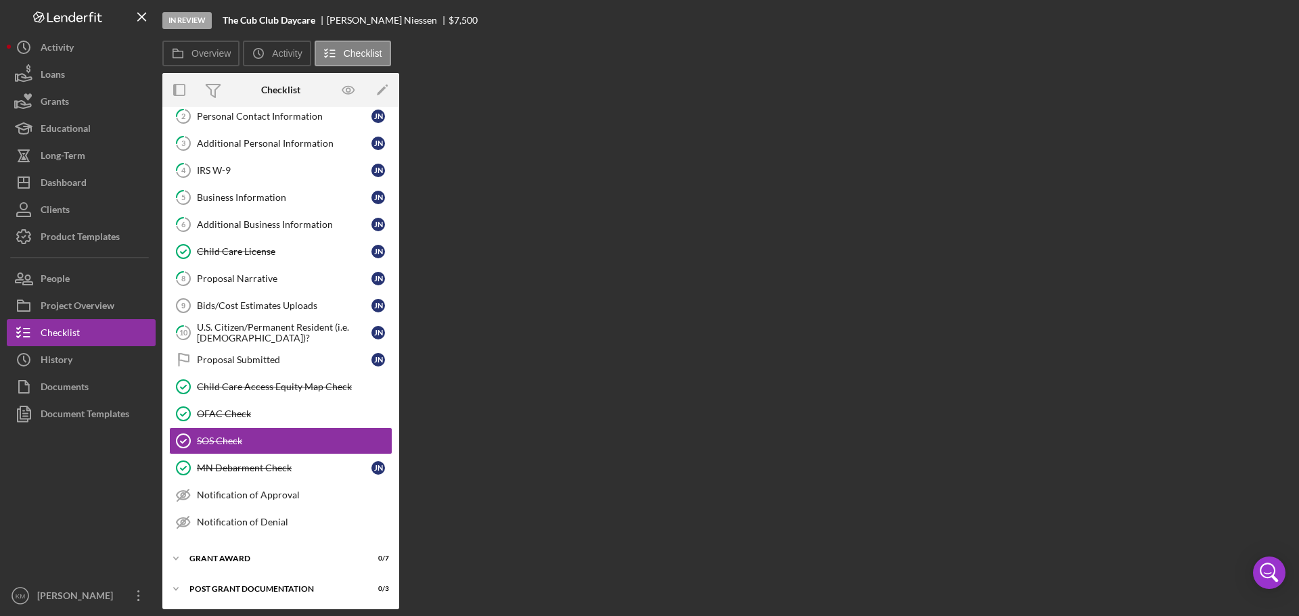
scroll to position [66, 0]
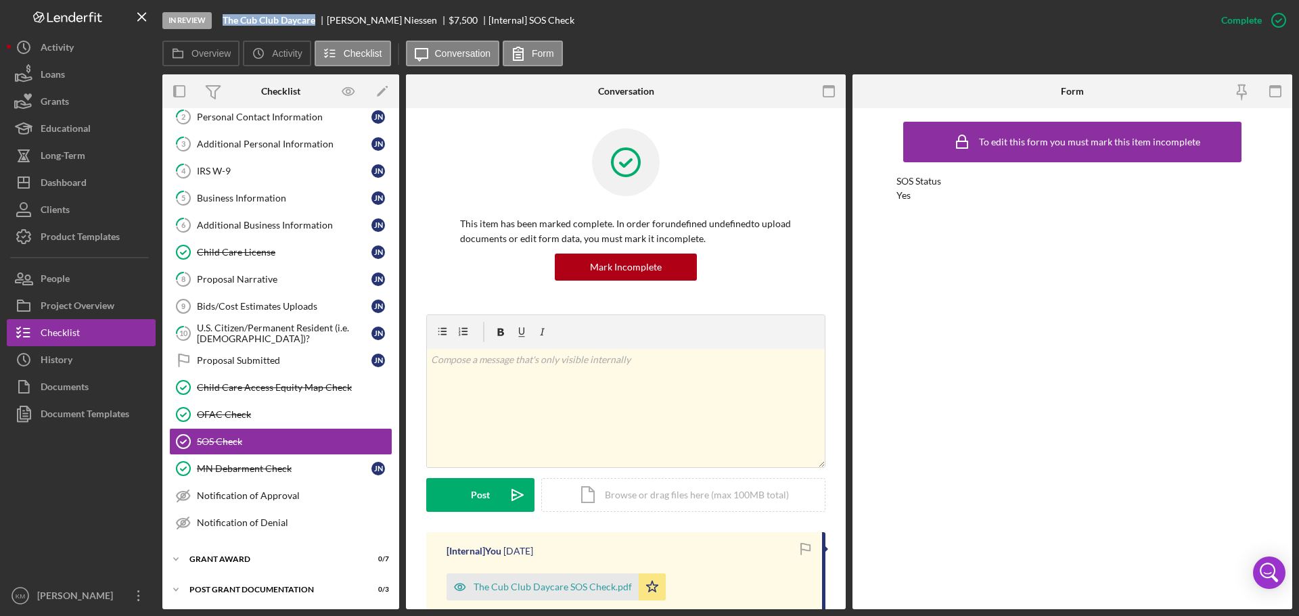
drag, startPoint x: 318, startPoint y: 19, endPoint x: 222, endPoint y: 18, distance: 96.1
click at [222, 18] on div "In Review The Cub Club Daycare Jennifer Niessen $7,500 $7,500 [Internal] SOS Ch…" at bounding box center [684, 20] width 1045 height 41
drag, startPoint x: 231, startPoint y: 203, endPoint x: 367, endPoint y: 227, distance: 137.4
click at [231, 203] on div "Business Information" at bounding box center [284, 198] width 175 height 11
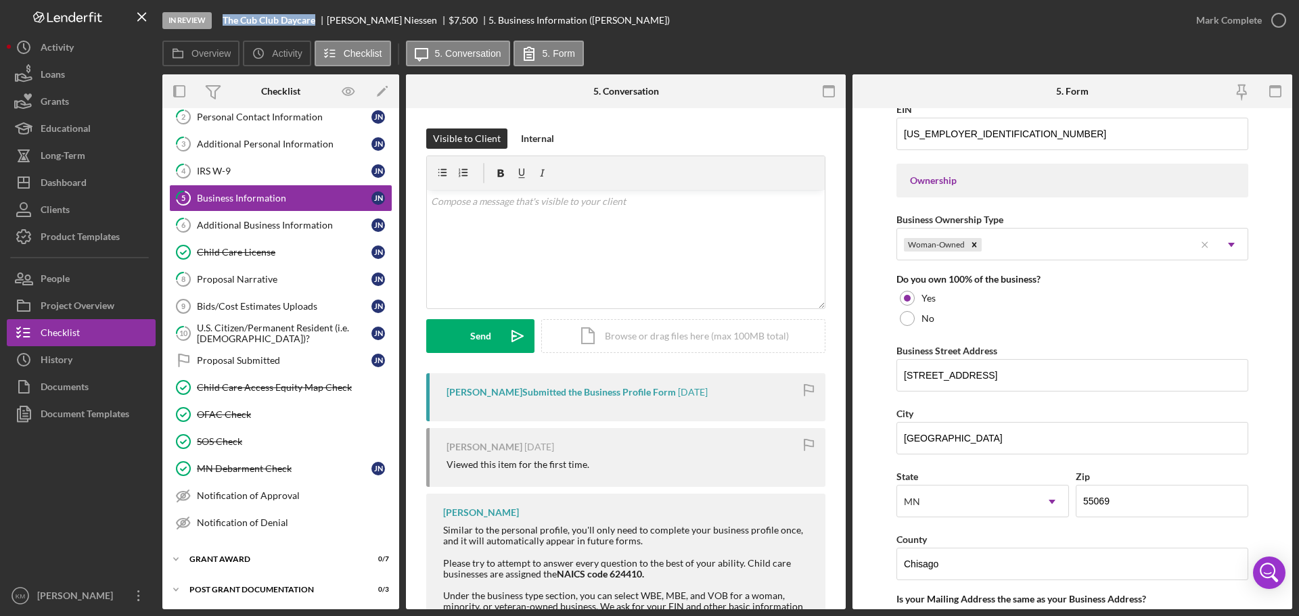
scroll to position [609, 0]
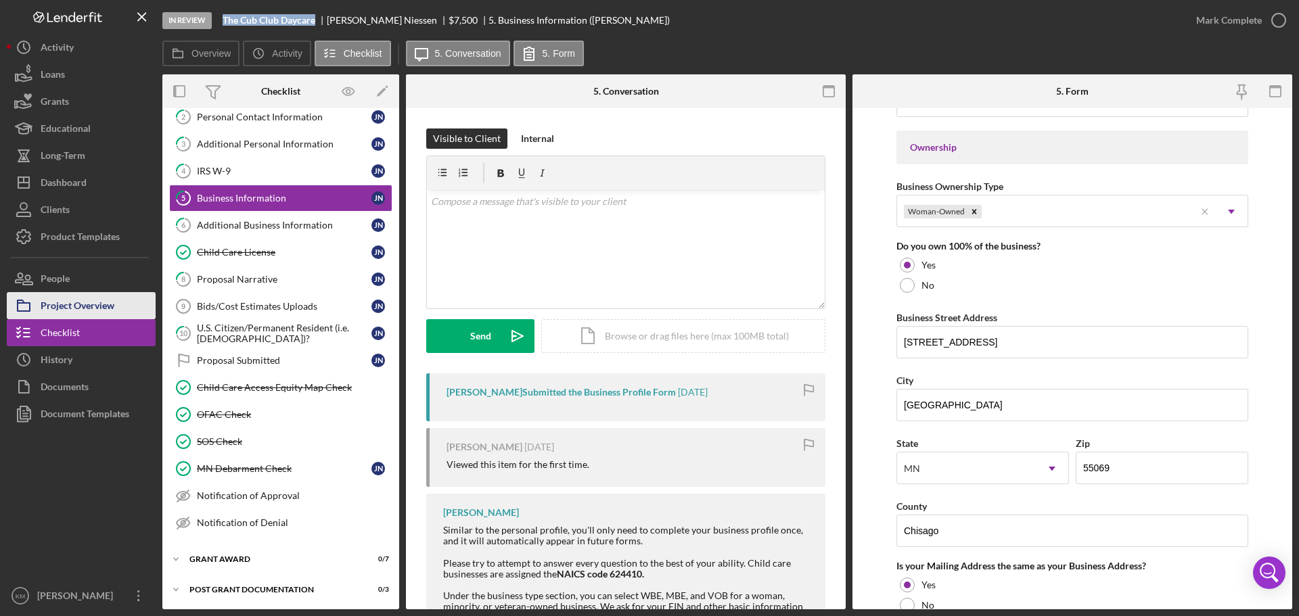
drag, startPoint x: 97, startPoint y: 308, endPoint x: 106, endPoint y: 305, distance: 9.9
click at [97, 308] on div "Project Overview" at bounding box center [78, 307] width 74 height 30
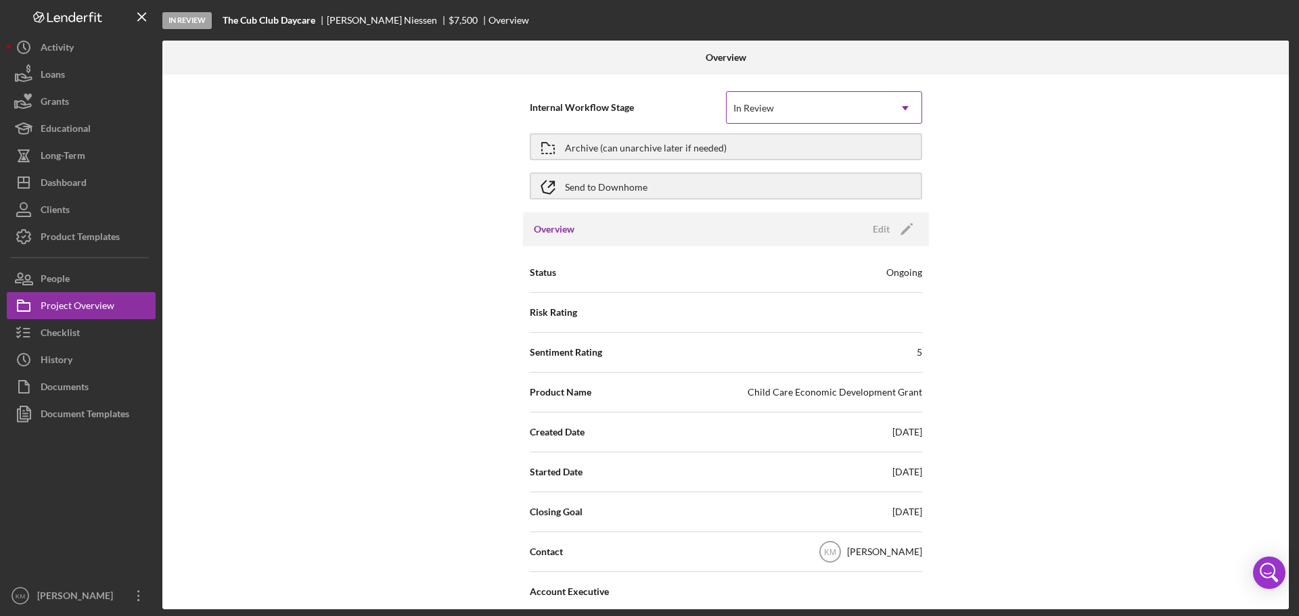
click at [819, 112] on div "In Review" at bounding box center [808, 108] width 162 height 31
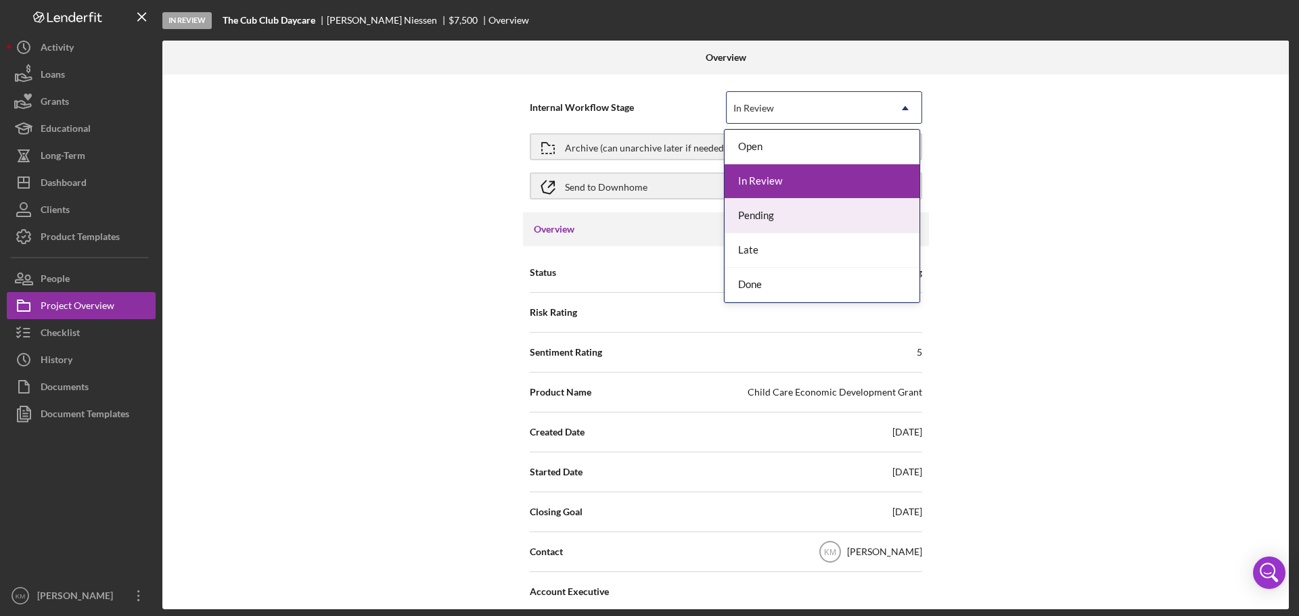
click at [775, 215] on div "Pending" at bounding box center [822, 216] width 195 height 35
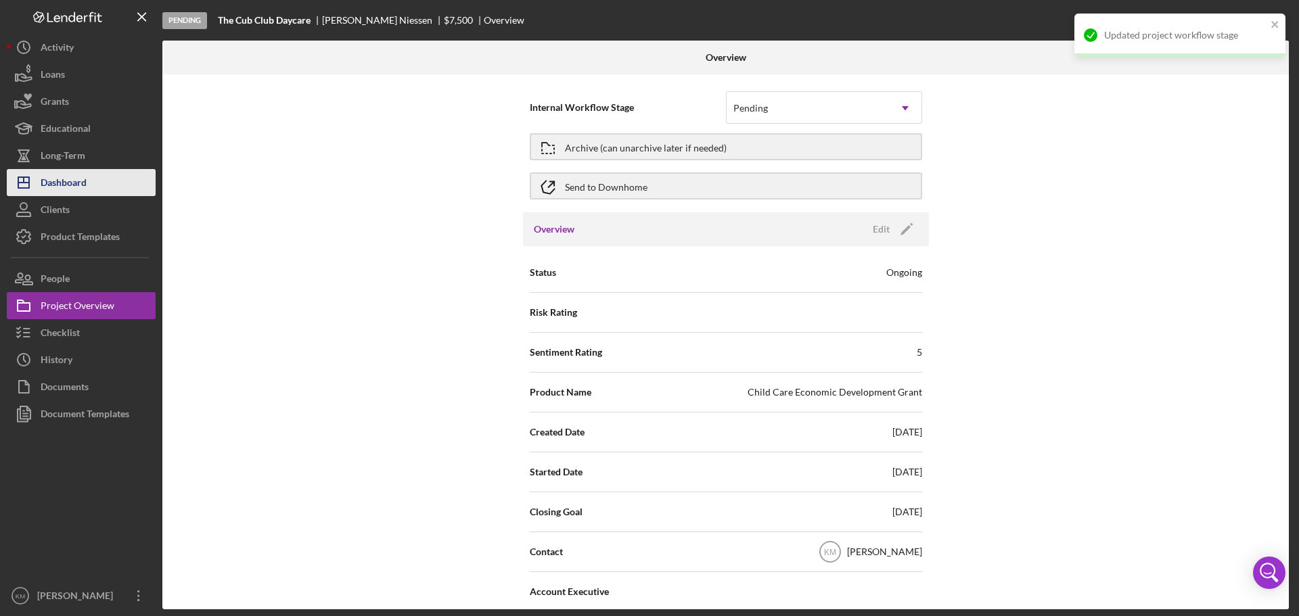
click at [65, 177] on div "Dashboard" at bounding box center [64, 184] width 46 height 30
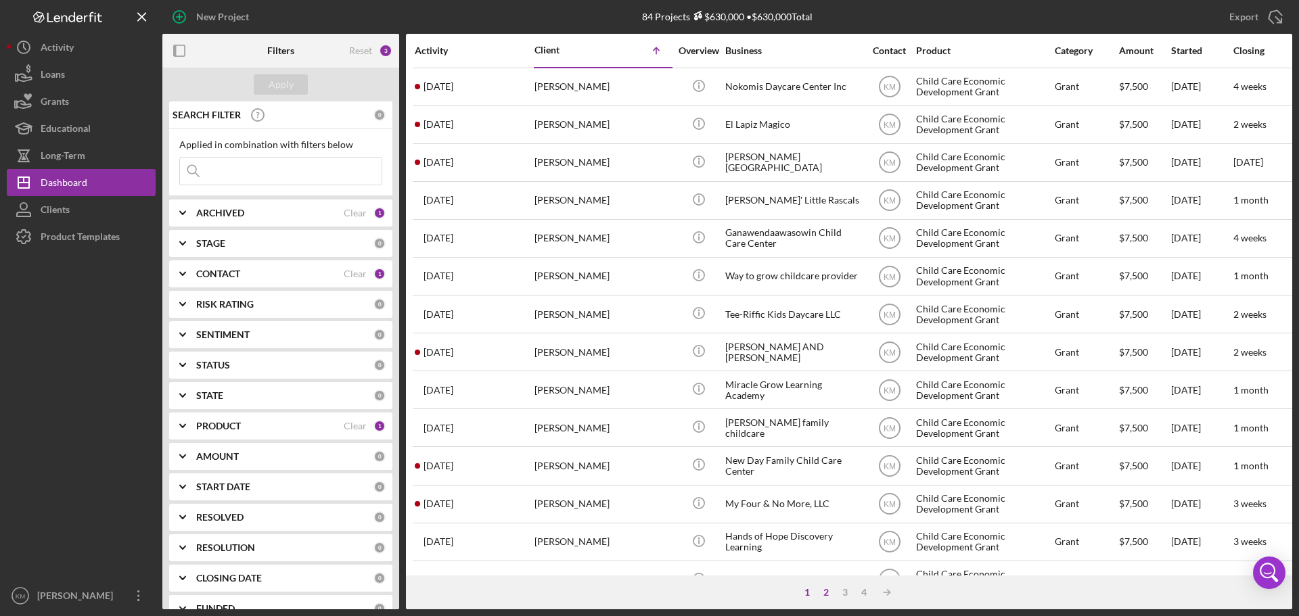
click at [826, 596] on div "2" at bounding box center [826, 592] width 19 height 11
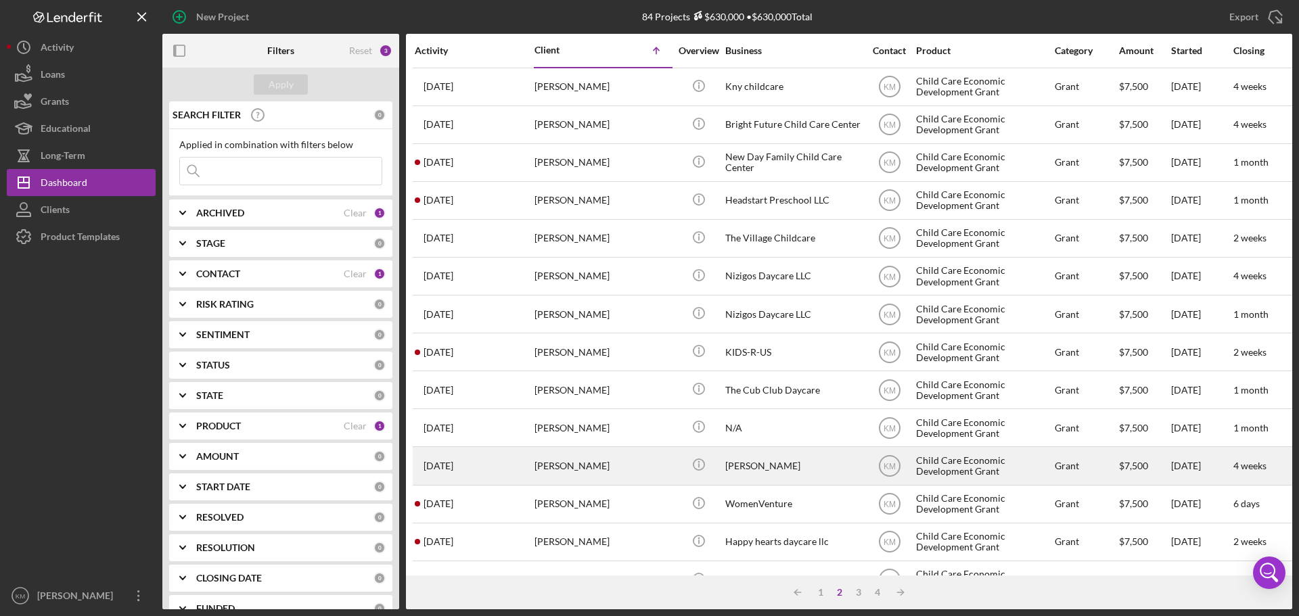
click at [742, 464] on div "Julie Fees" at bounding box center [792, 466] width 135 height 36
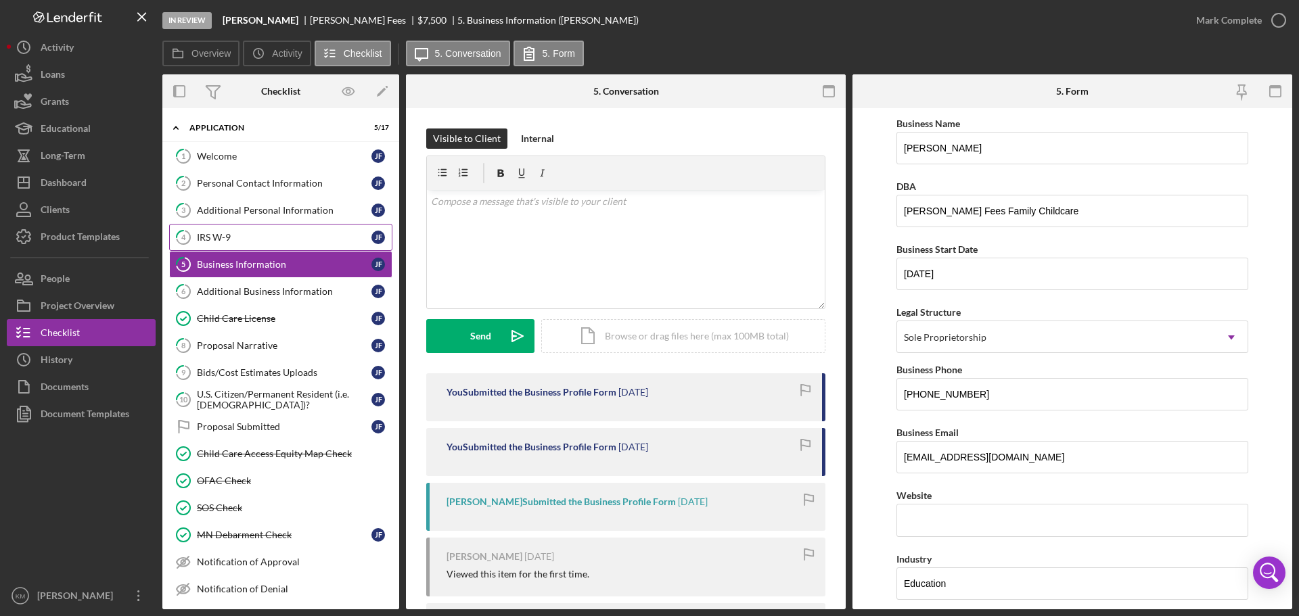
click at [213, 239] on div "IRS W-9" at bounding box center [284, 237] width 175 height 11
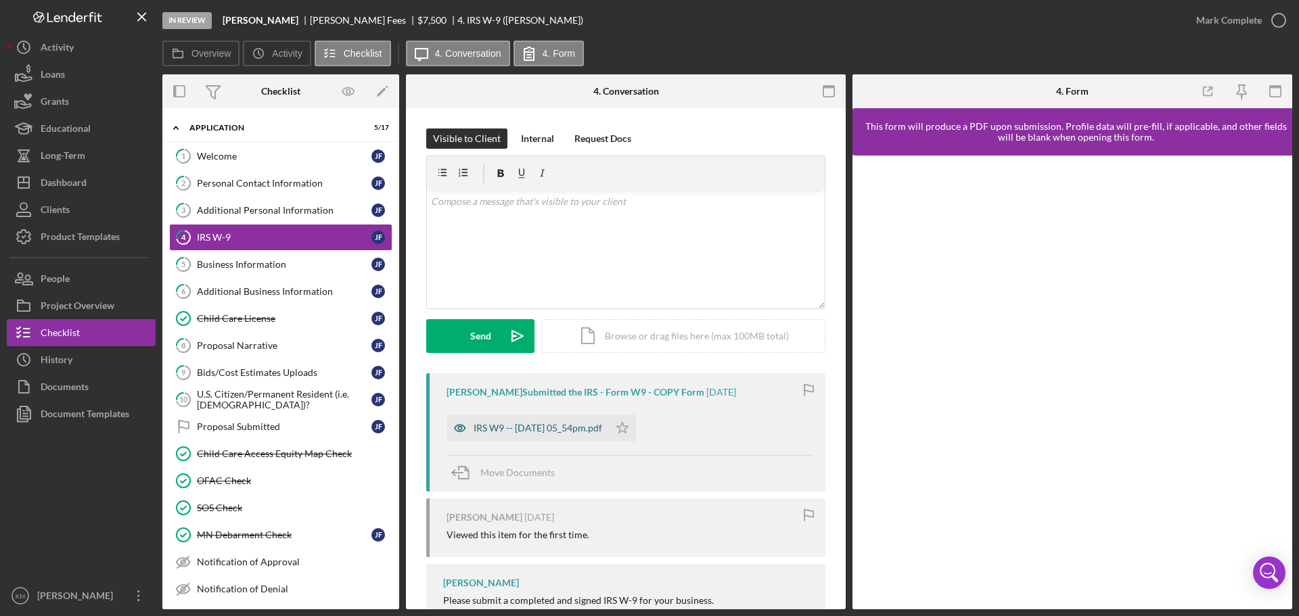
click at [535, 428] on div "IRS W9 -- 2025-07-09 05_54pm.pdf" at bounding box center [538, 428] width 129 height 11
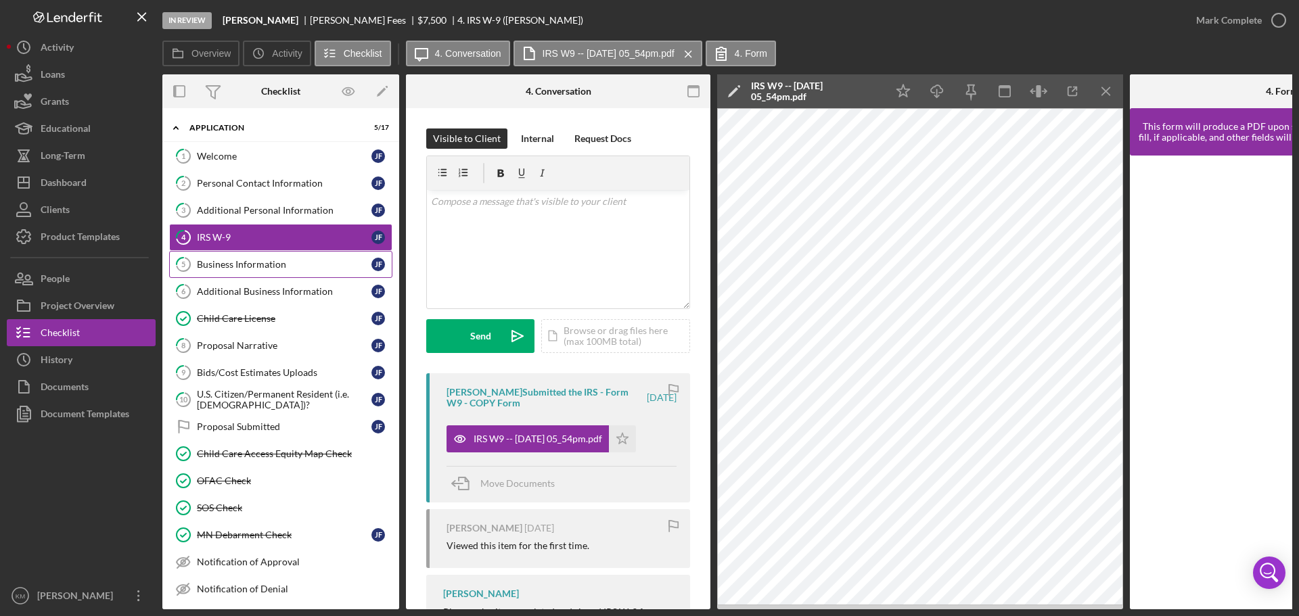
drag, startPoint x: 271, startPoint y: 263, endPoint x: 320, endPoint y: 261, distance: 49.5
click at [271, 263] on div "Business Information" at bounding box center [284, 264] width 175 height 11
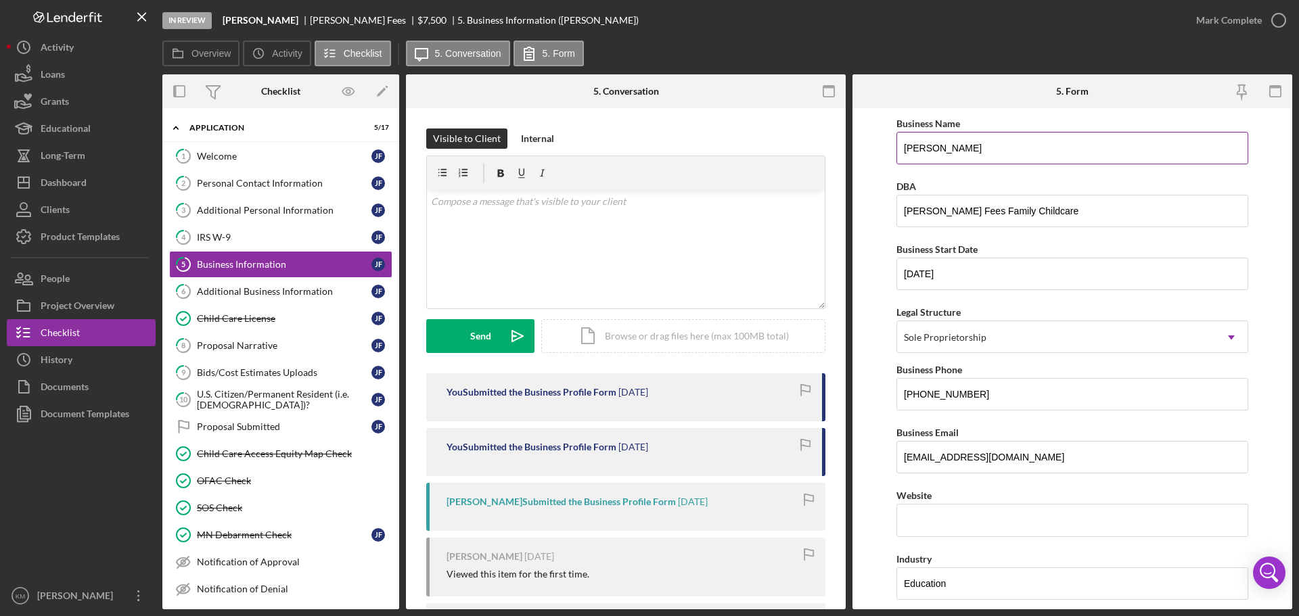
click at [981, 148] on input "Julie Fees" at bounding box center [1073, 148] width 352 height 32
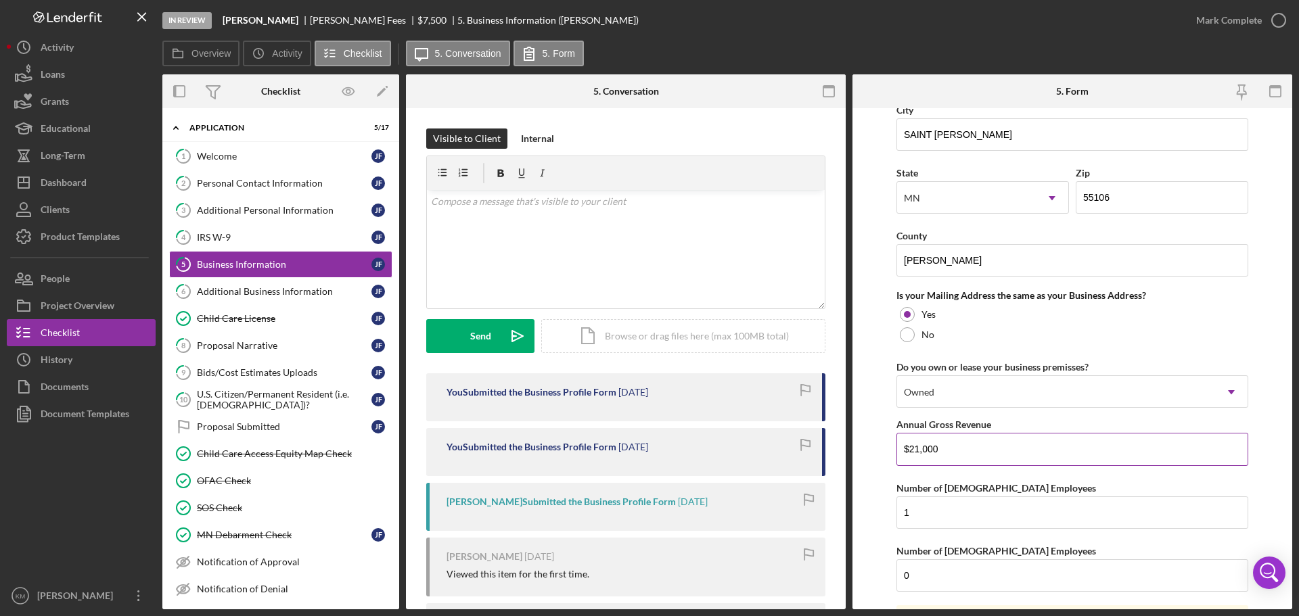
scroll to position [1001, 0]
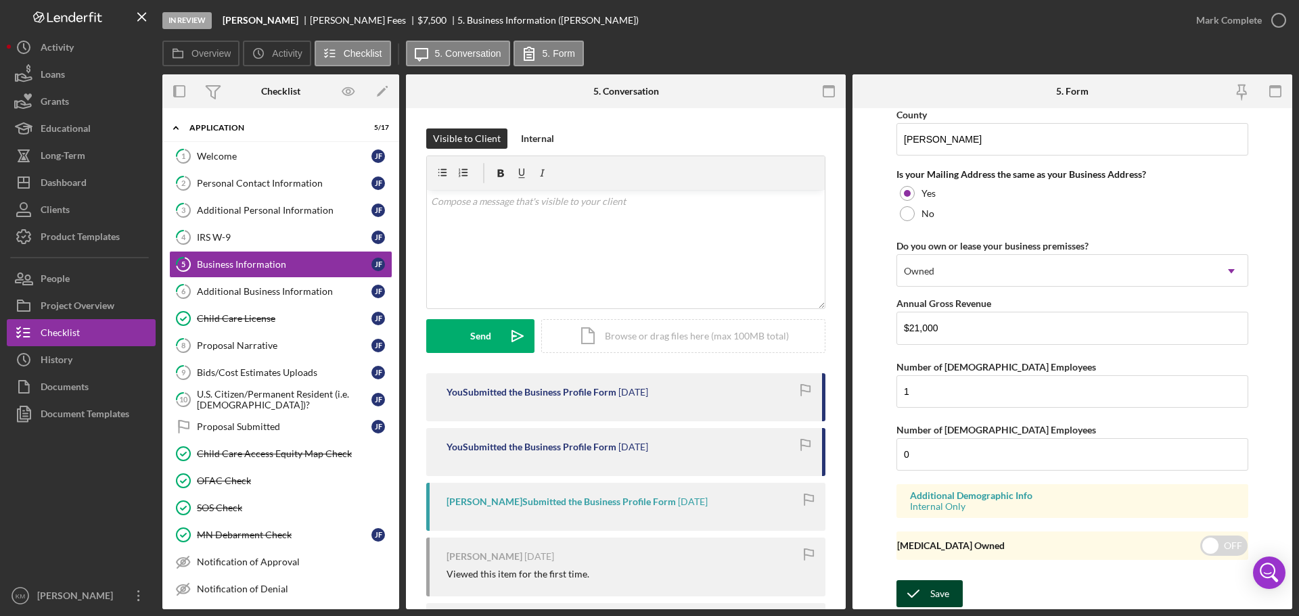
type input "Julie Fees Family Childcare"
click at [945, 593] on div "Save" at bounding box center [939, 594] width 19 height 27
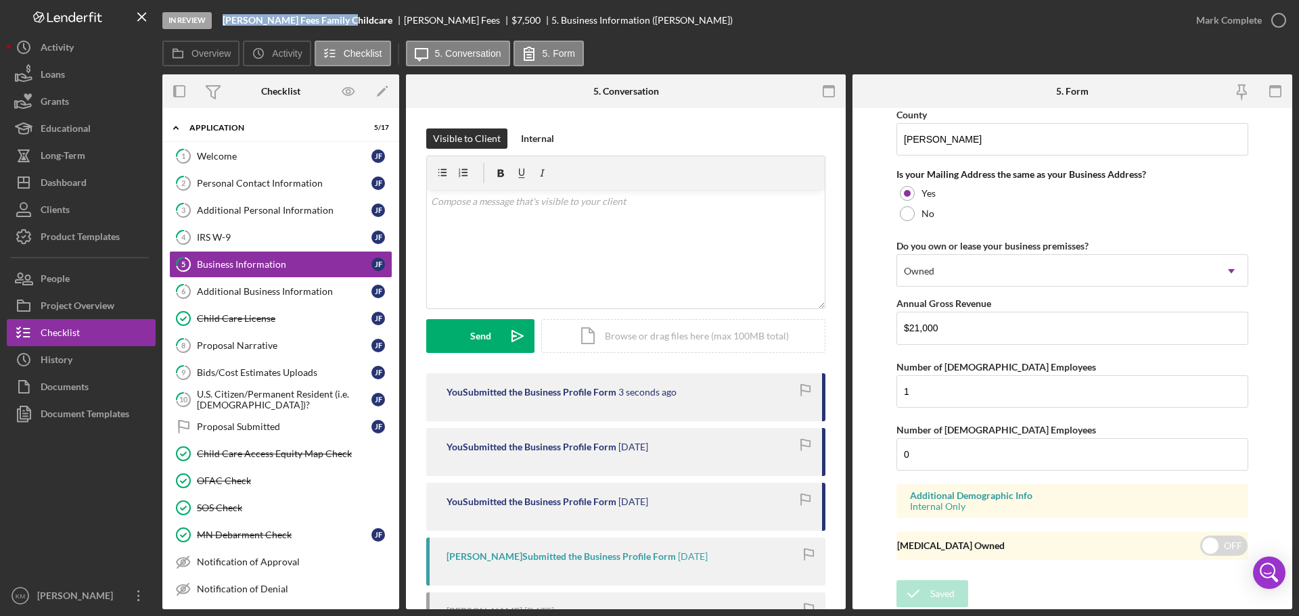
drag, startPoint x: 341, startPoint y: 19, endPoint x: 220, endPoint y: 18, distance: 121.1
click at [220, 18] on div "In Review Julie Fees Family Childcare Julie Fees $7,500 $7,500 5. Business Info…" at bounding box center [672, 20] width 1020 height 41
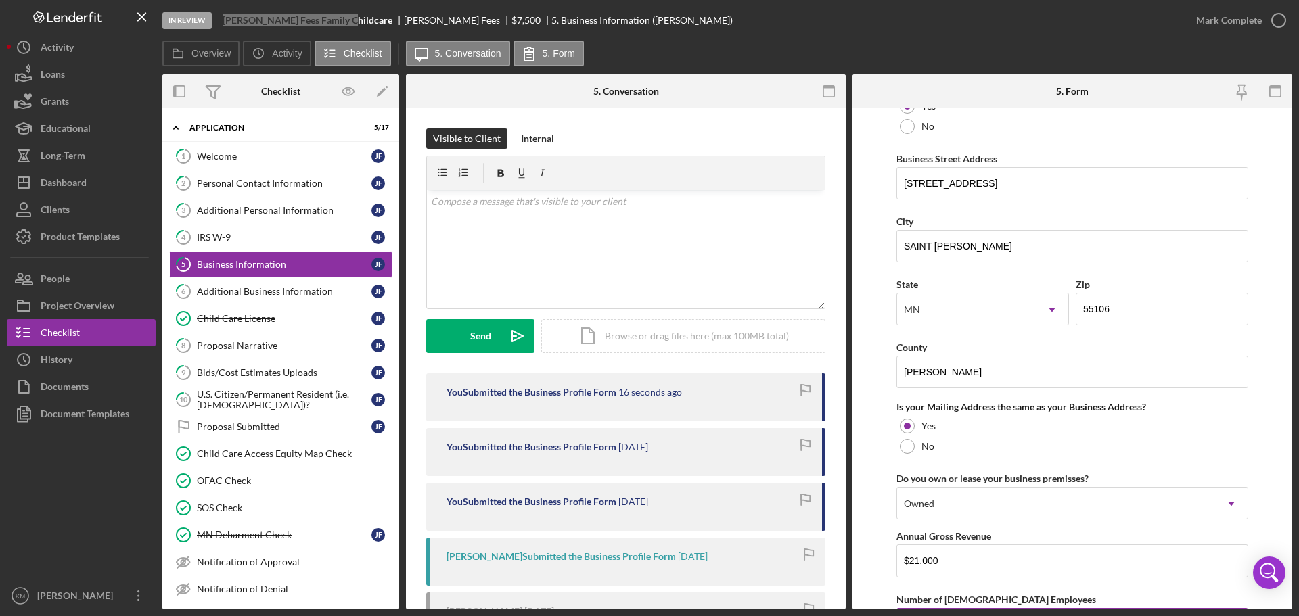
scroll to position [730, 0]
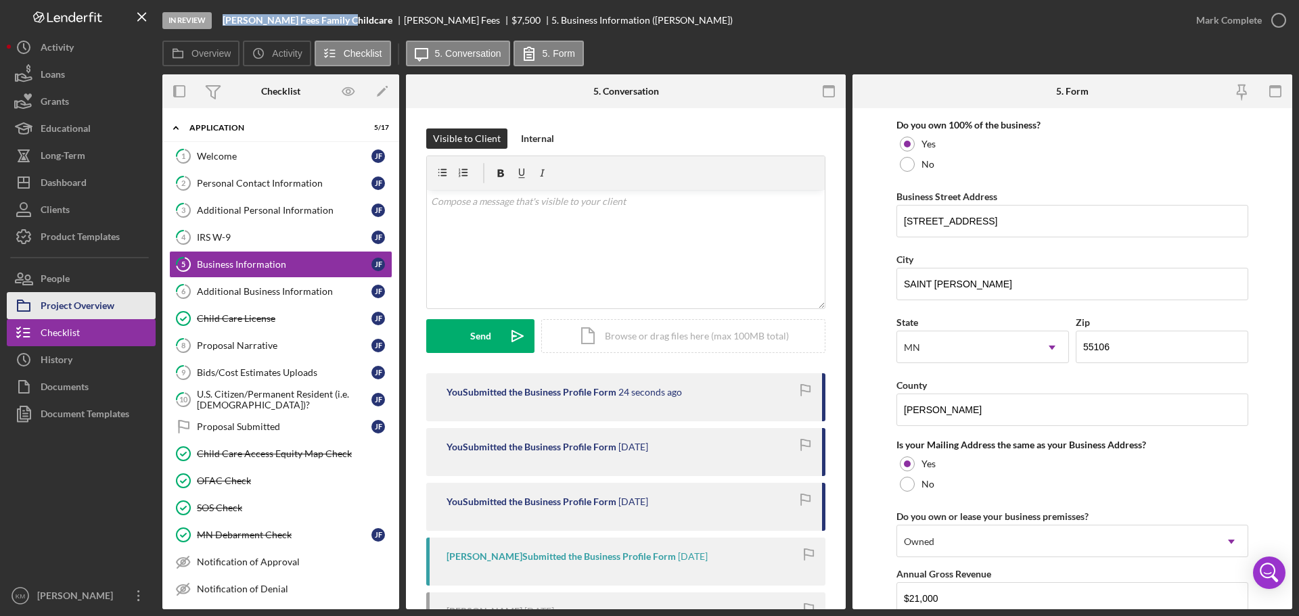
click at [104, 305] on div "Project Overview" at bounding box center [78, 307] width 74 height 30
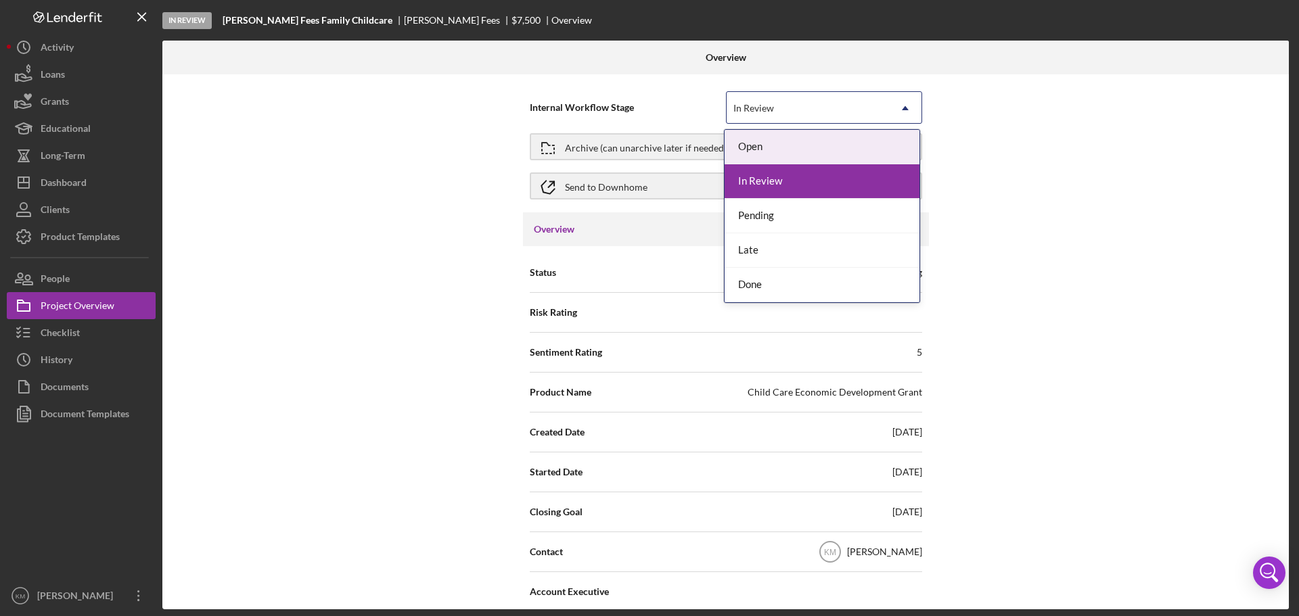
click at [800, 114] on div "In Review" at bounding box center [808, 108] width 162 height 31
click at [770, 214] on div "Pending" at bounding box center [822, 216] width 195 height 35
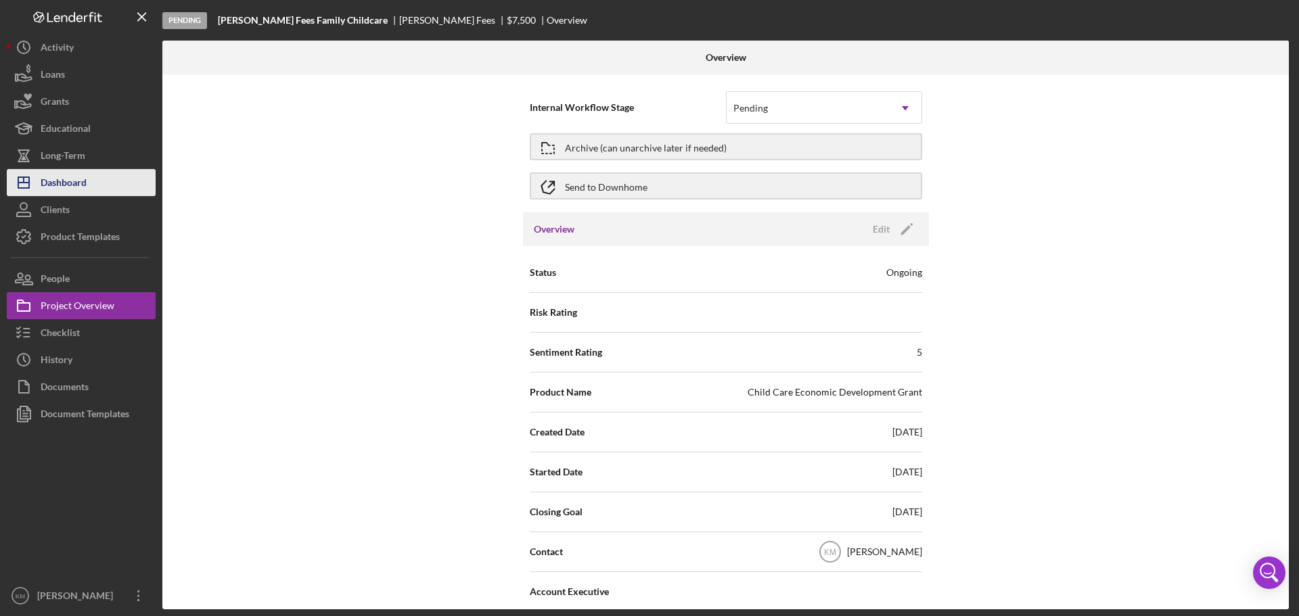
click at [67, 191] on div "Dashboard" at bounding box center [64, 184] width 46 height 30
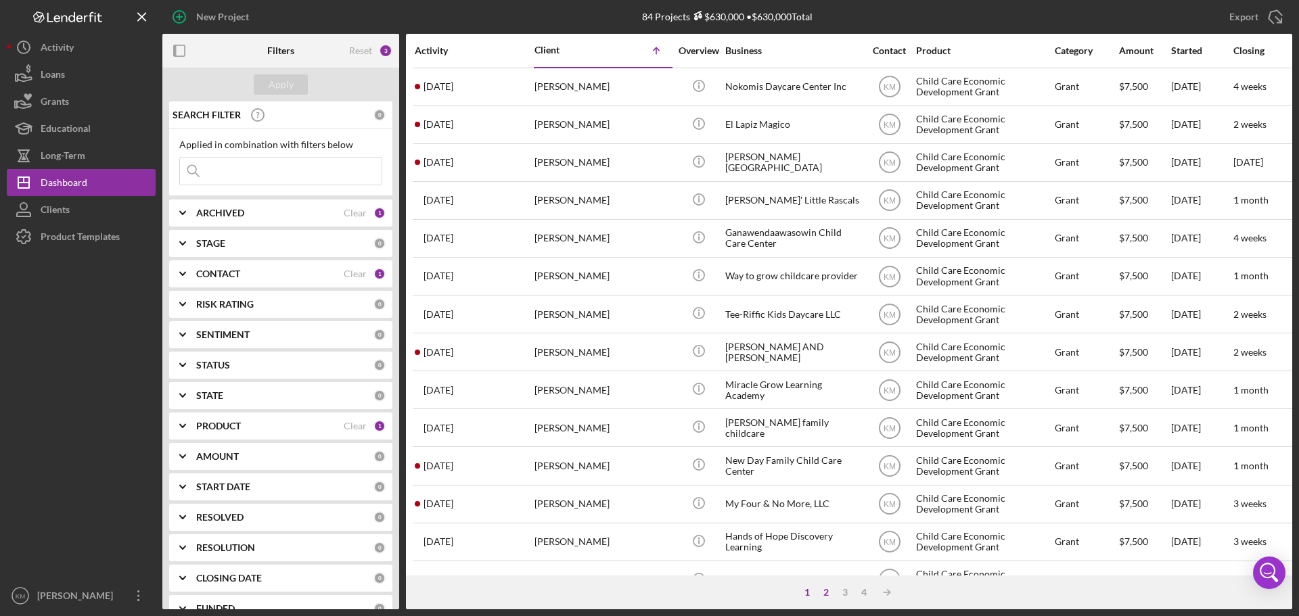
click at [830, 594] on div "2" at bounding box center [826, 592] width 19 height 11
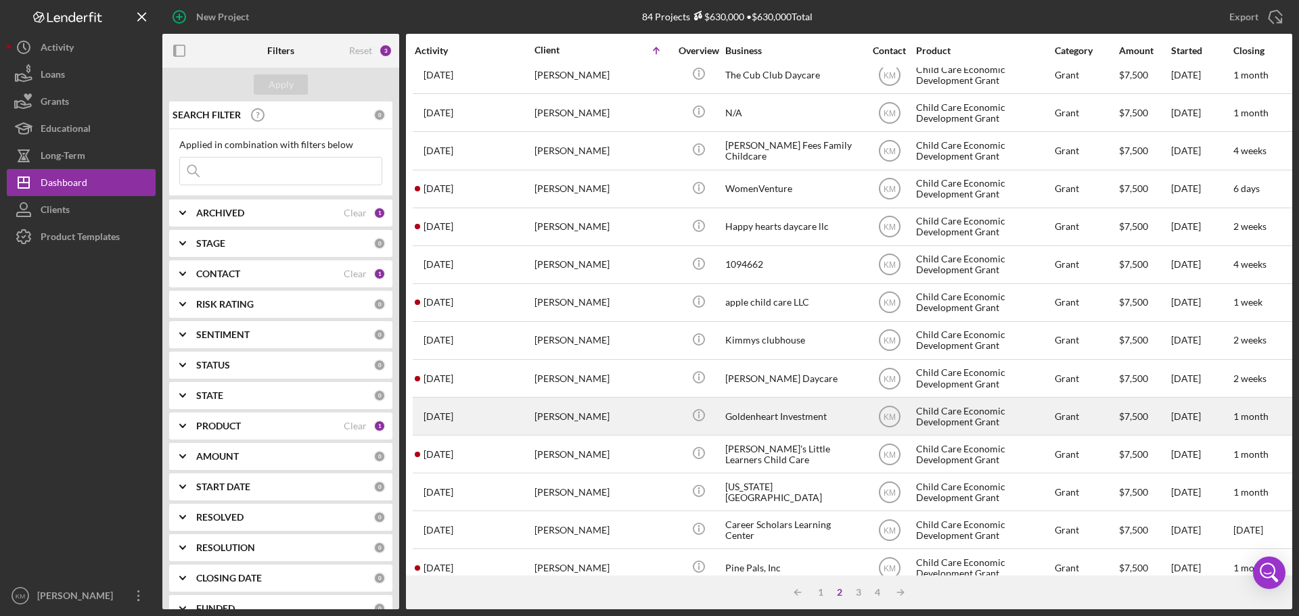
scroll to position [338, 0]
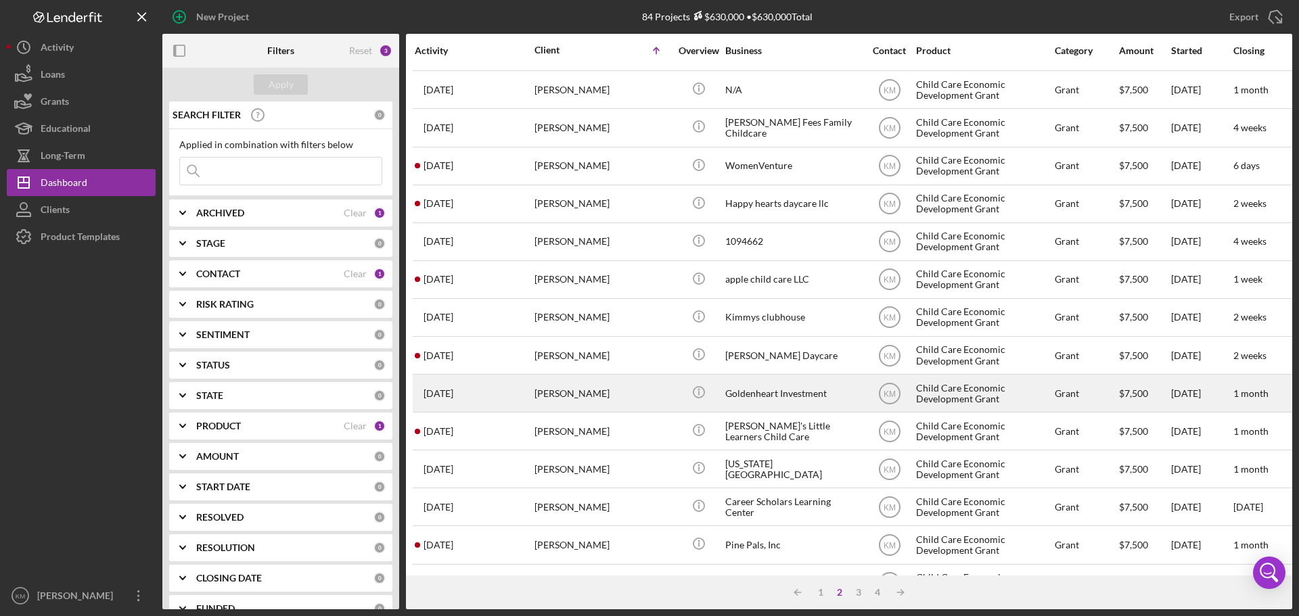
click at [747, 390] on div "Goldenheart Investment" at bounding box center [792, 394] width 135 height 36
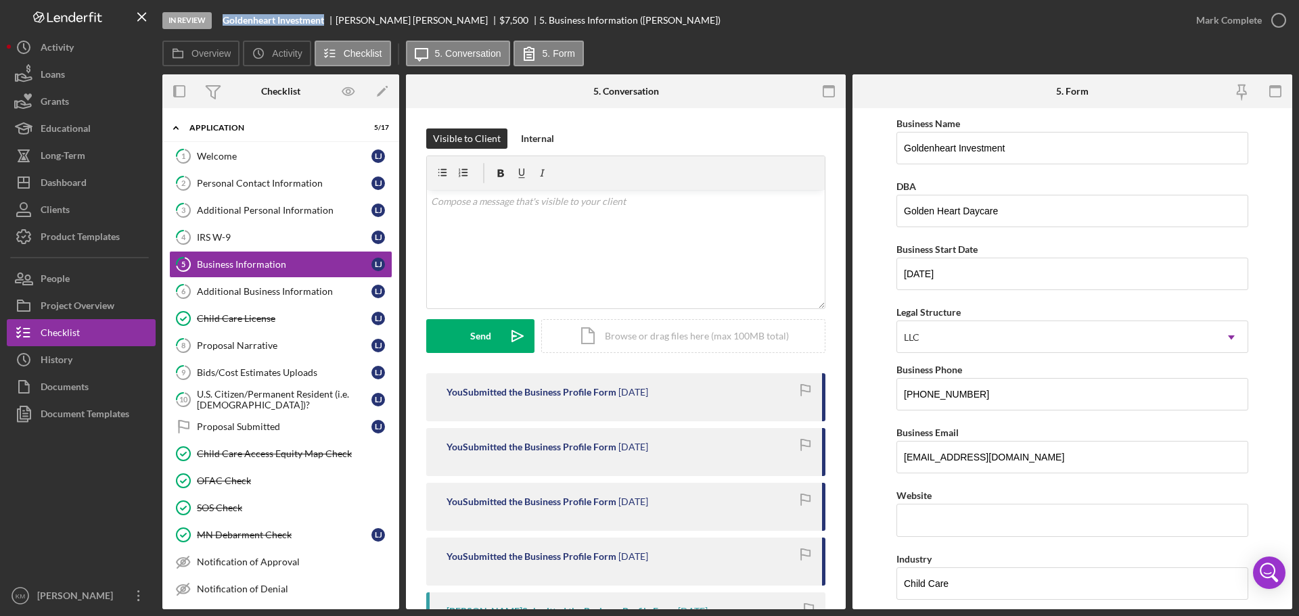
drag, startPoint x: 327, startPoint y: 22, endPoint x: 219, endPoint y: 17, distance: 107.7
click at [219, 17] on div "In Review Goldenheart Investment Latonya Jackson $7,500 $7,500 5. Business Info…" at bounding box center [672, 20] width 1020 height 41
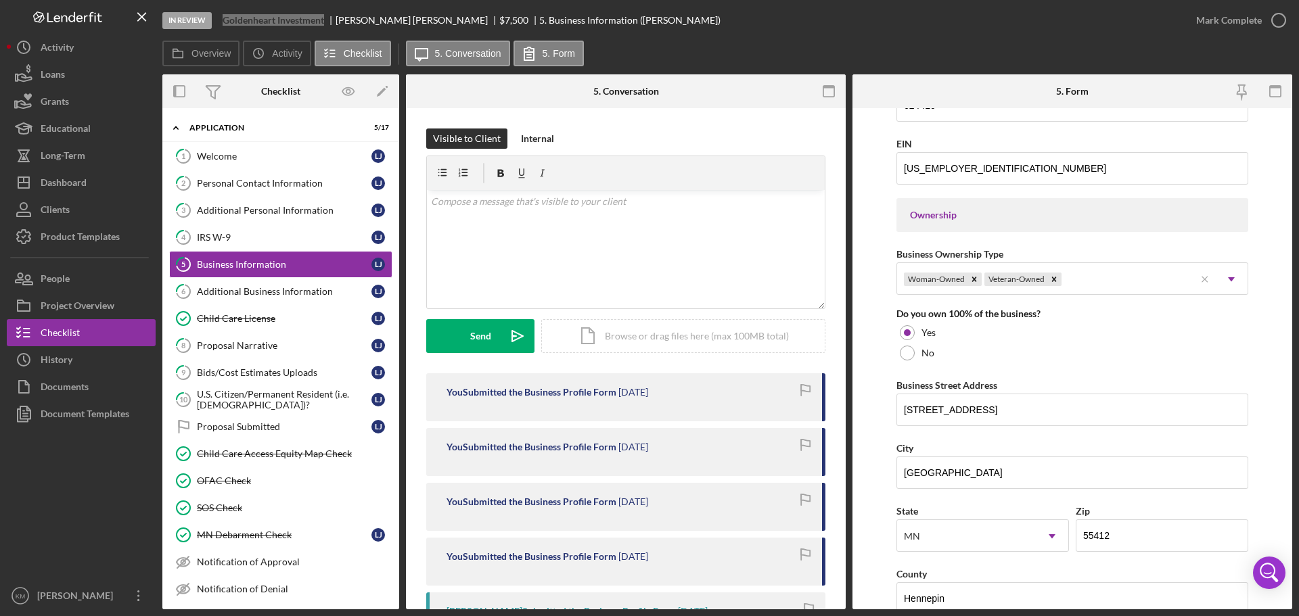
scroll to position [609, 0]
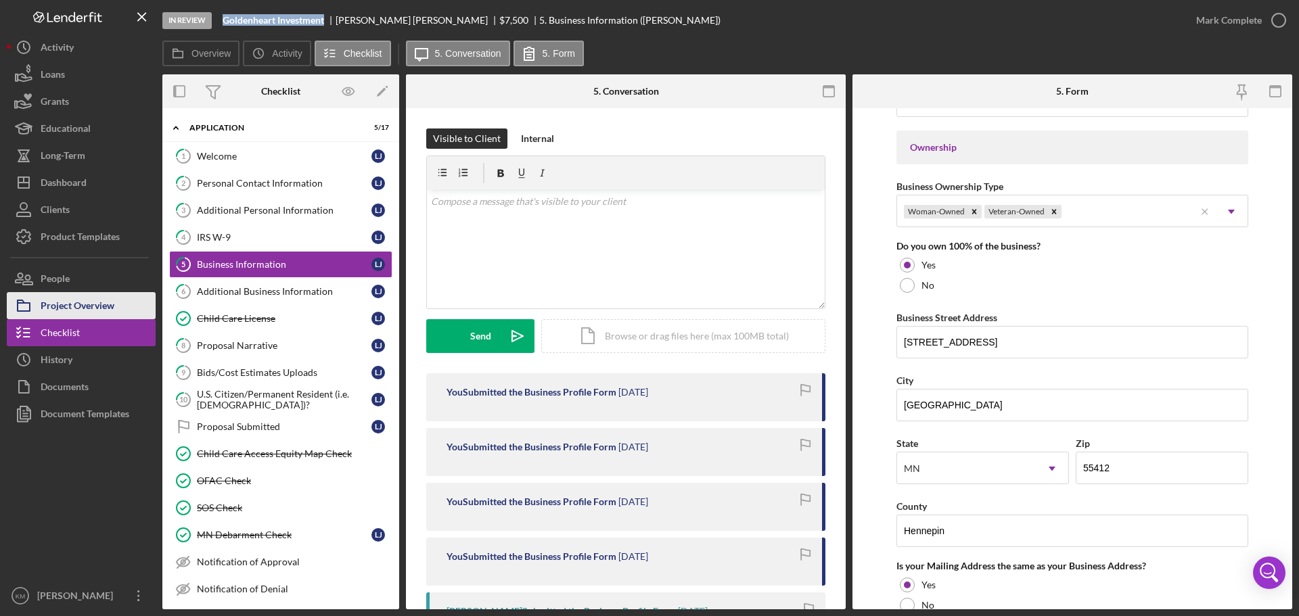
click at [33, 302] on icon "button" at bounding box center [24, 306] width 34 height 34
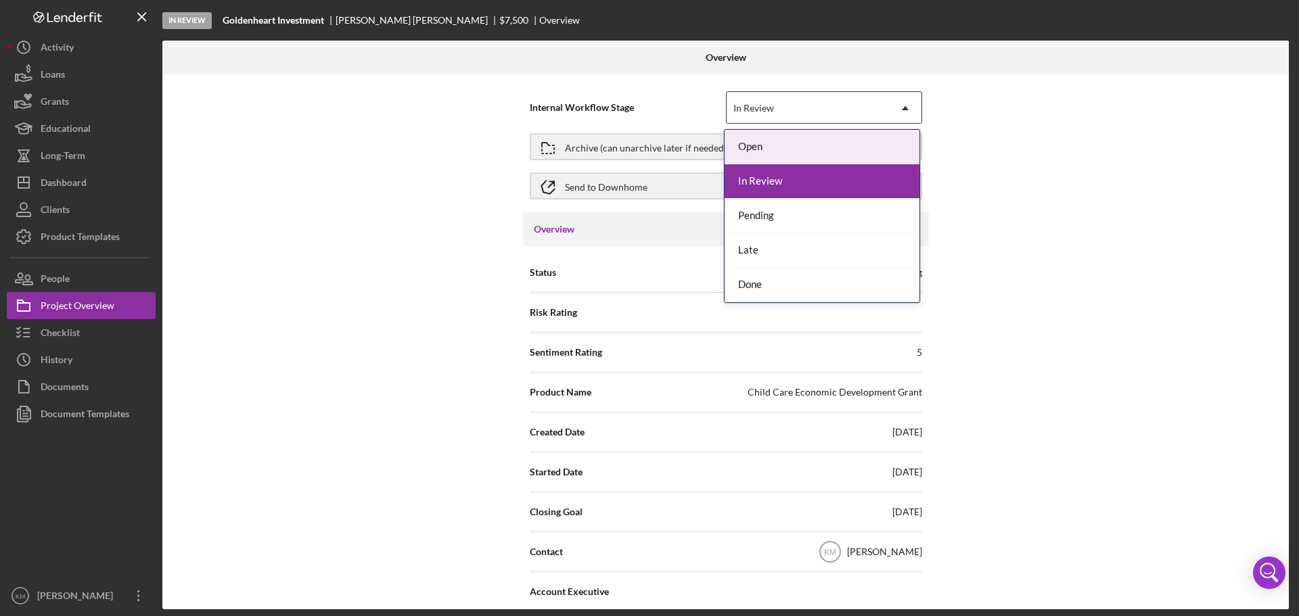
click at [824, 102] on div "In Review" at bounding box center [808, 108] width 162 height 31
click at [771, 213] on div "Pending" at bounding box center [822, 216] width 195 height 35
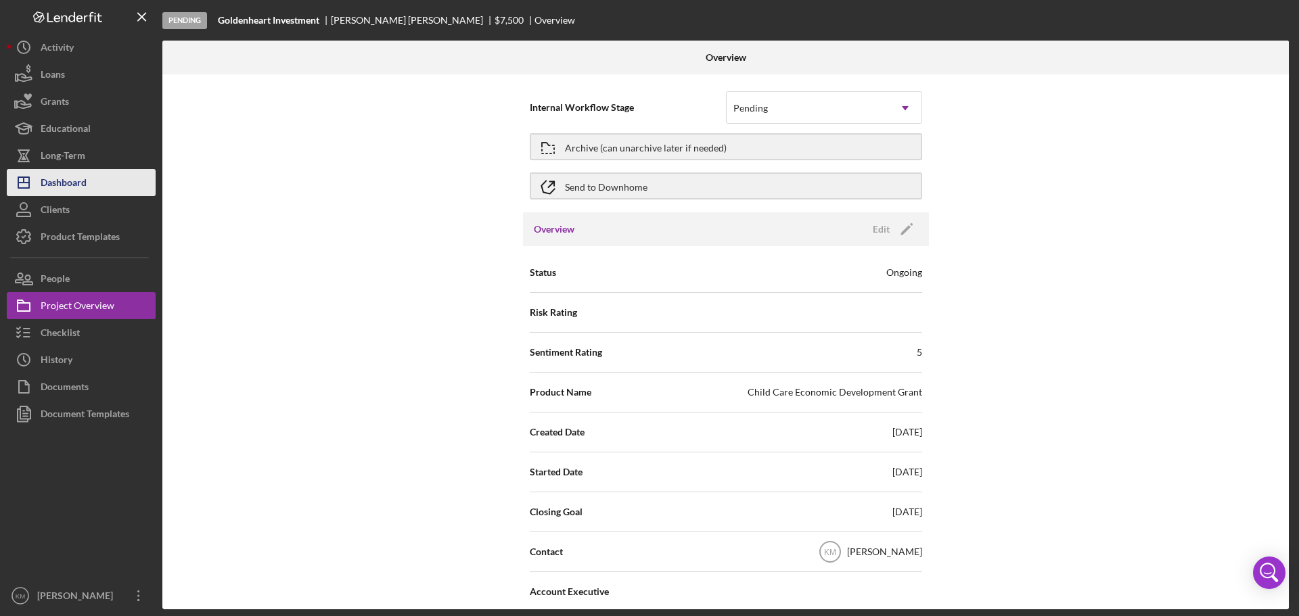
click at [72, 180] on div "Dashboard" at bounding box center [64, 184] width 46 height 30
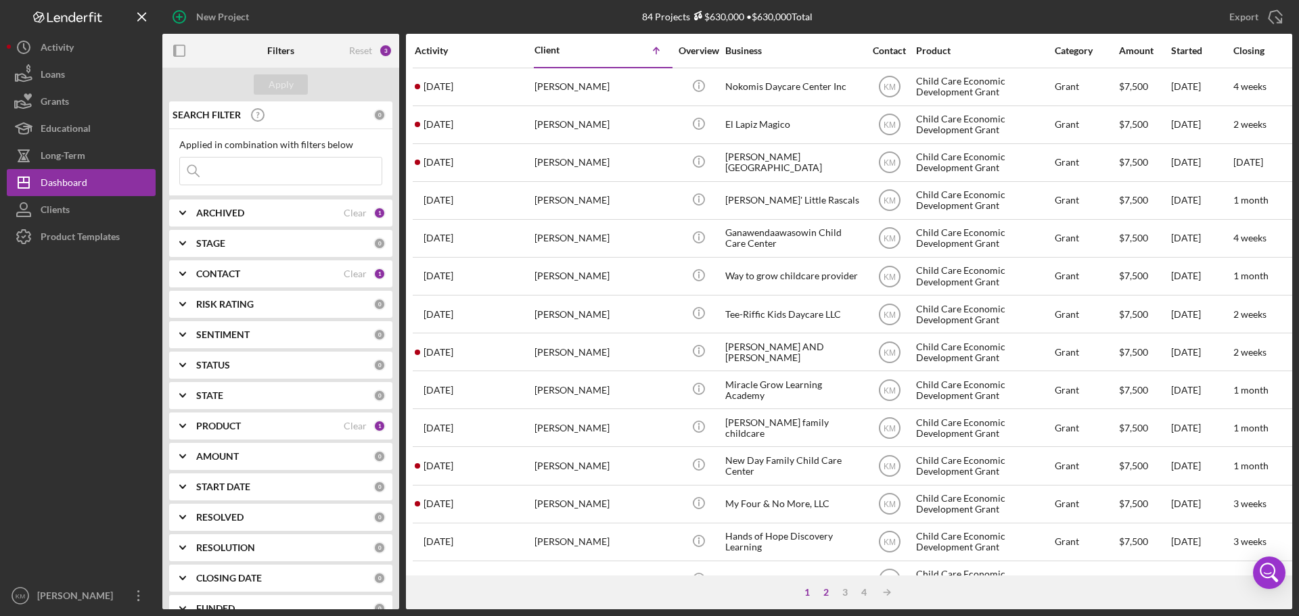
click at [827, 589] on div "2" at bounding box center [826, 592] width 19 height 11
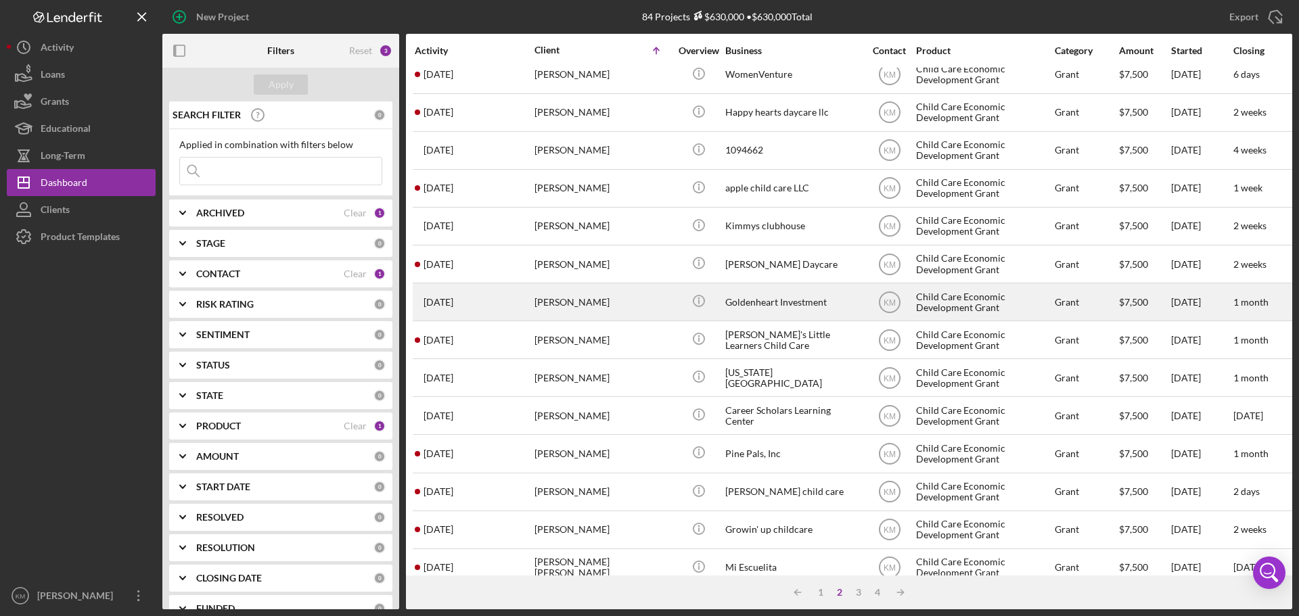
scroll to position [458, 0]
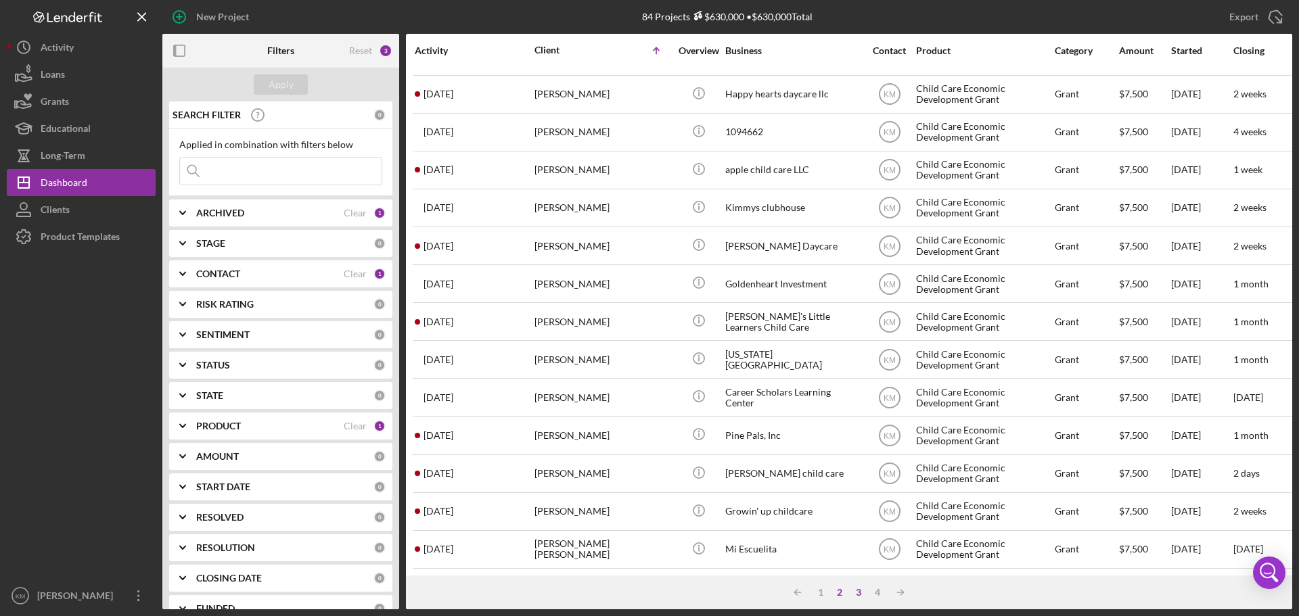
click at [858, 595] on div "3" at bounding box center [858, 592] width 19 height 11
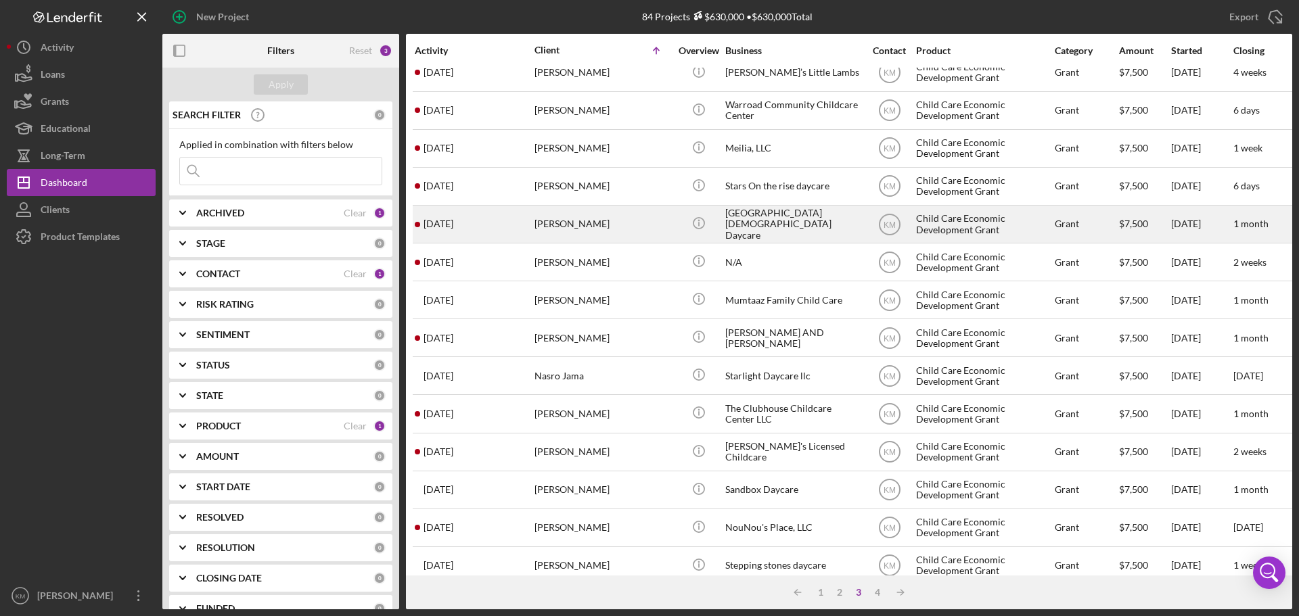
scroll to position [0, 0]
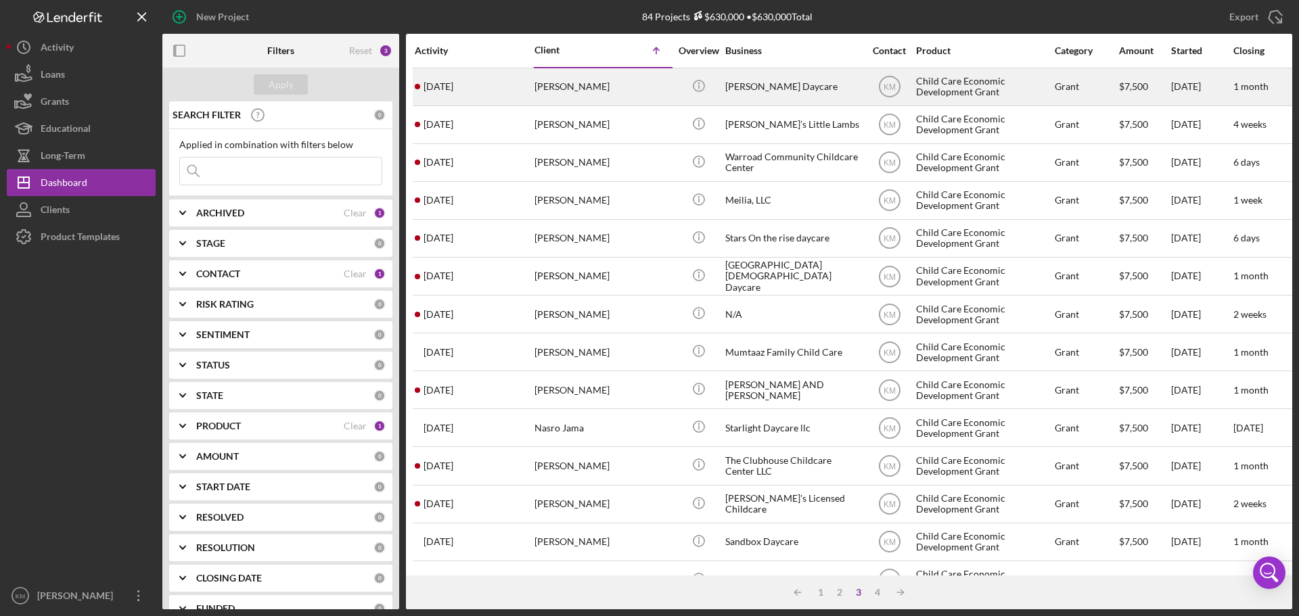
click at [767, 86] on div "Mariam Daycare" at bounding box center [792, 87] width 135 height 36
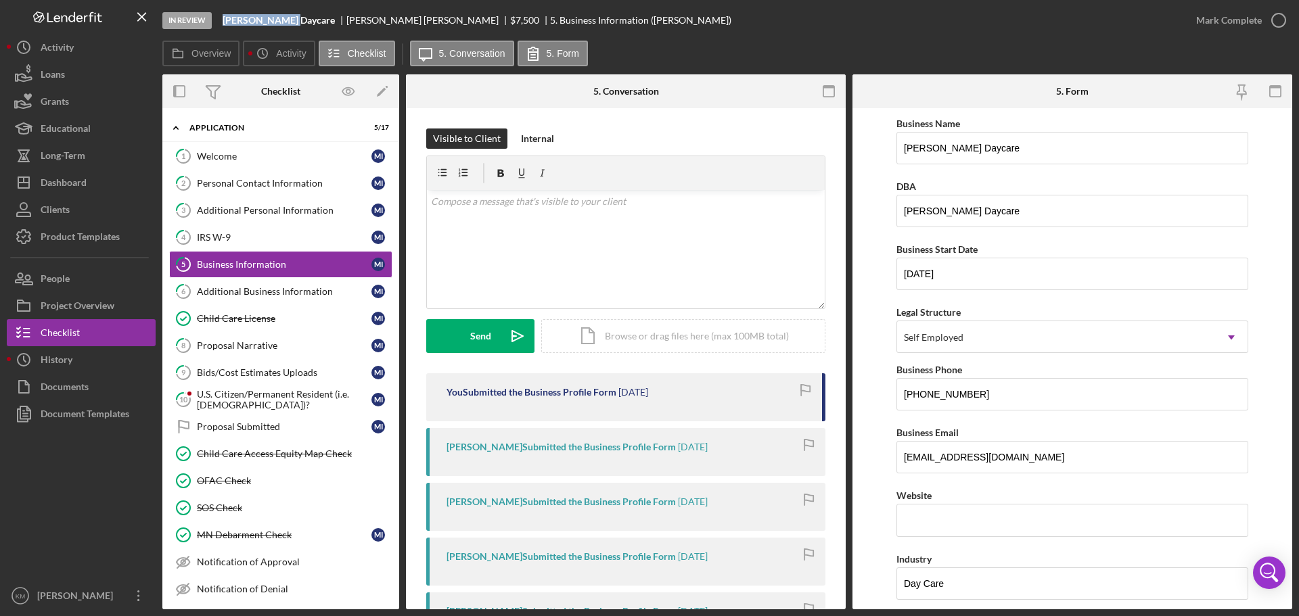
drag, startPoint x: 294, startPoint y: 23, endPoint x: 215, endPoint y: 23, distance: 79.8
click at [215, 23] on div "In Review Mariam Daycare Mariam Ibrahim $7,500 $7,500 5. Business Information (…" at bounding box center [672, 20] width 1020 height 41
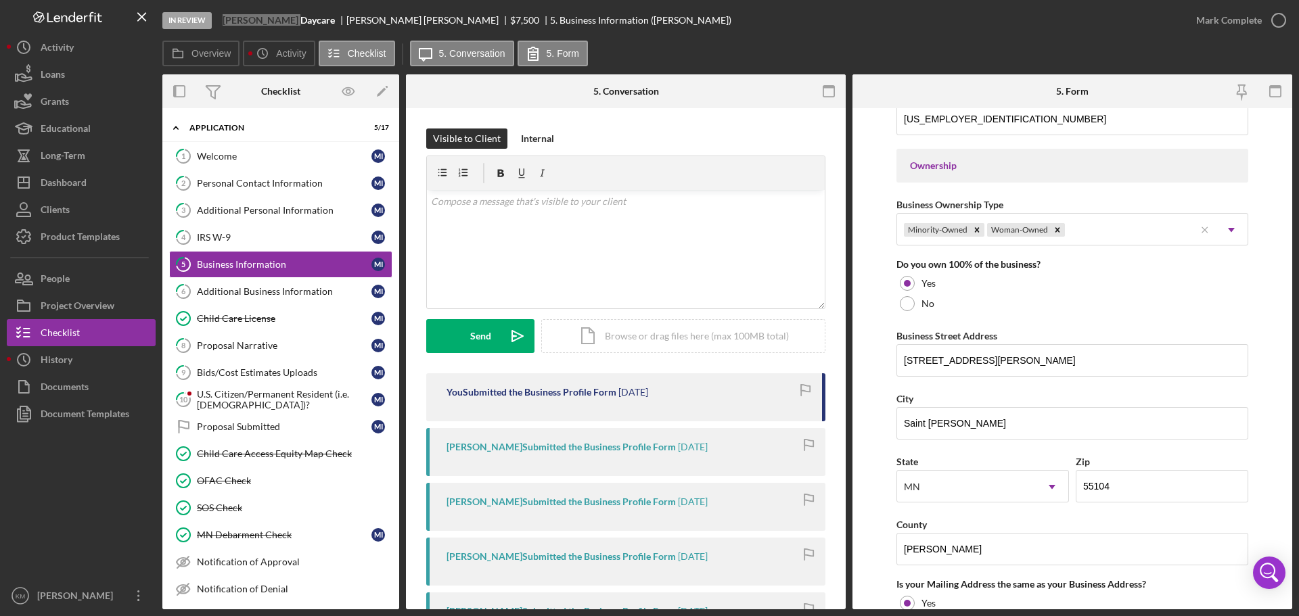
scroll to position [609, 0]
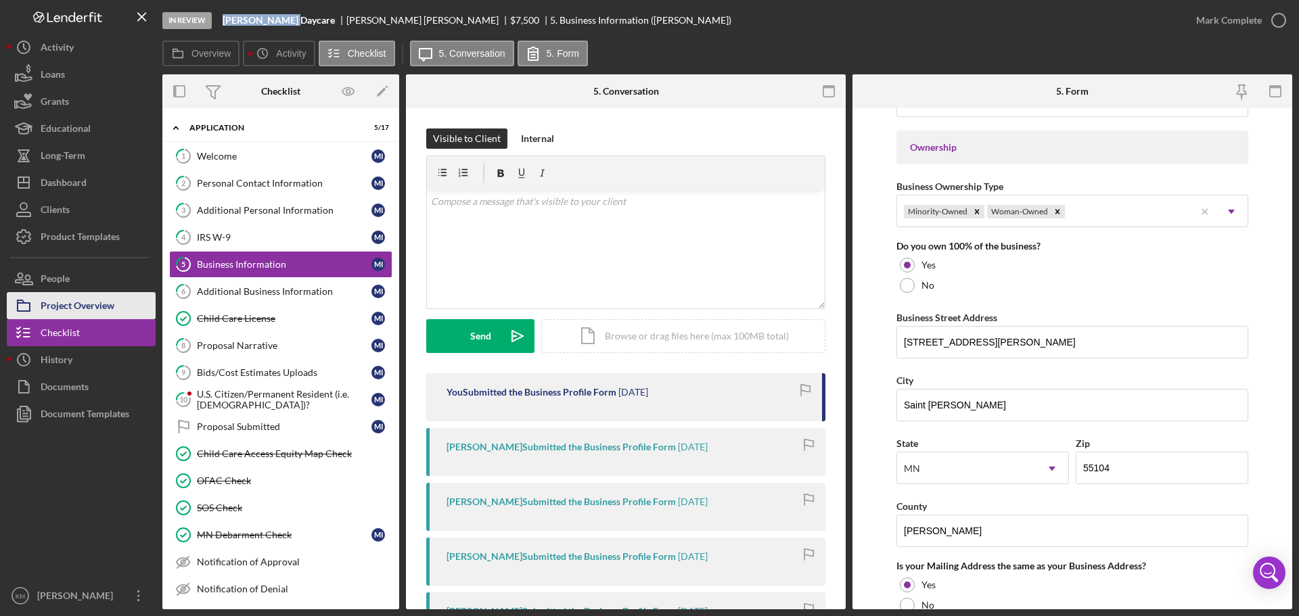
drag, startPoint x: 94, startPoint y: 313, endPoint x: 133, endPoint y: 307, distance: 39.7
click at [94, 313] on div "Project Overview" at bounding box center [78, 307] width 74 height 30
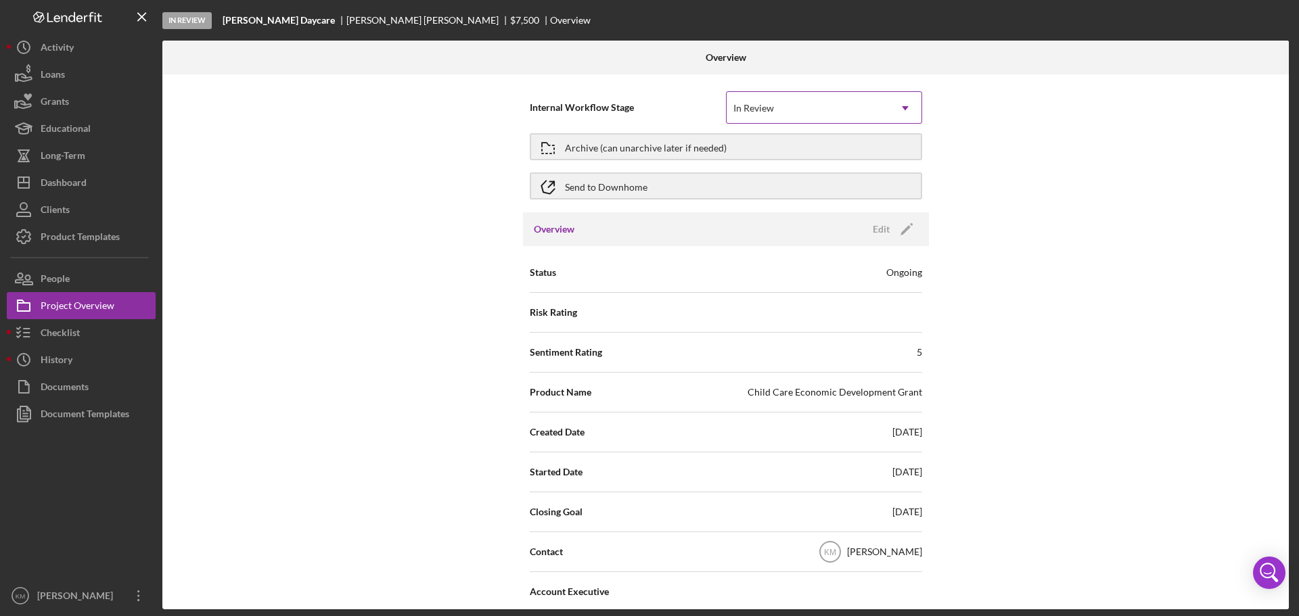
click at [805, 104] on div "In Review" at bounding box center [808, 108] width 162 height 31
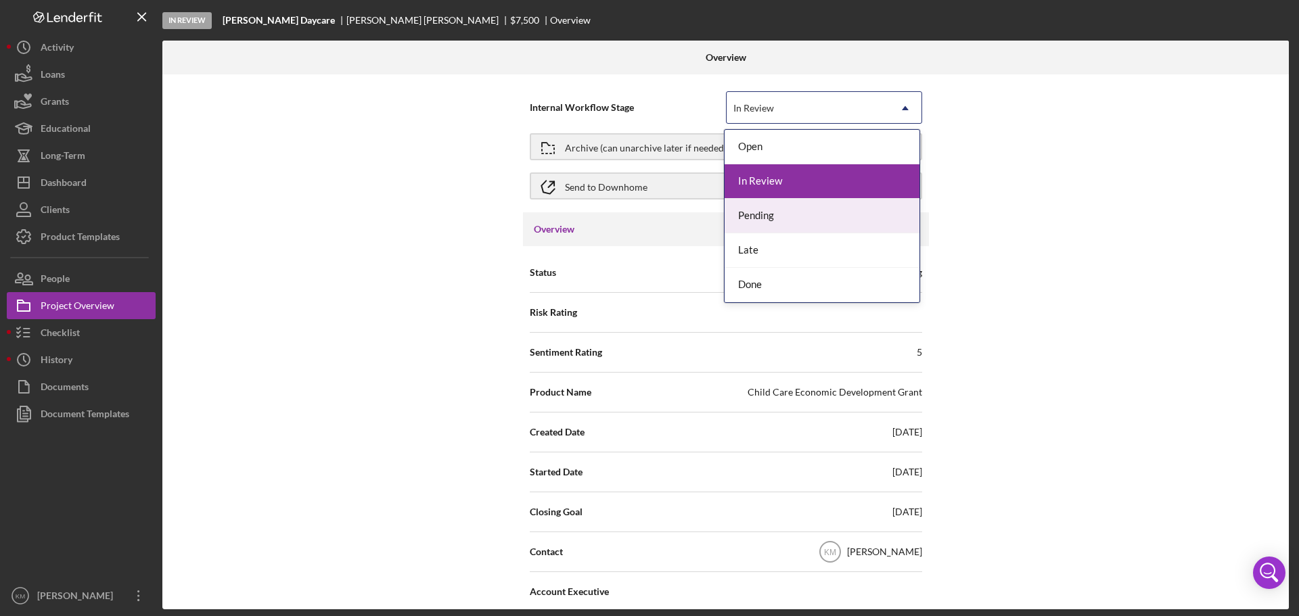
click at [767, 212] on div "Pending" at bounding box center [822, 216] width 195 height 35
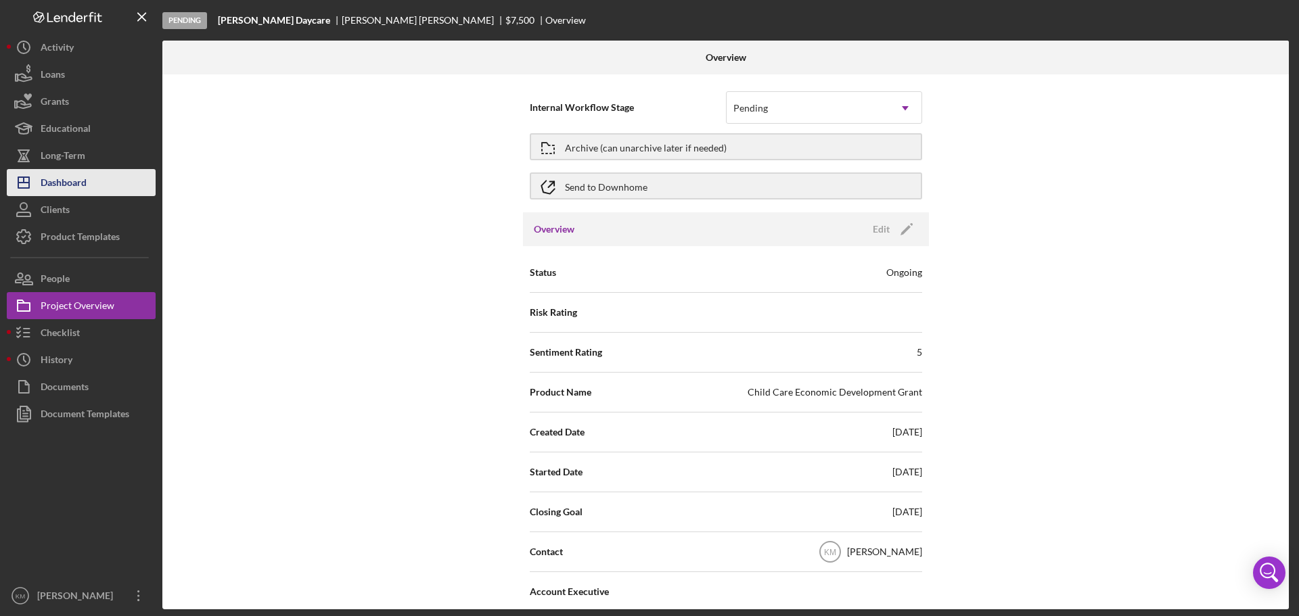
click at [76, 184] on div "Dashboard" at bounding box center [64, 184] width 46 height 30
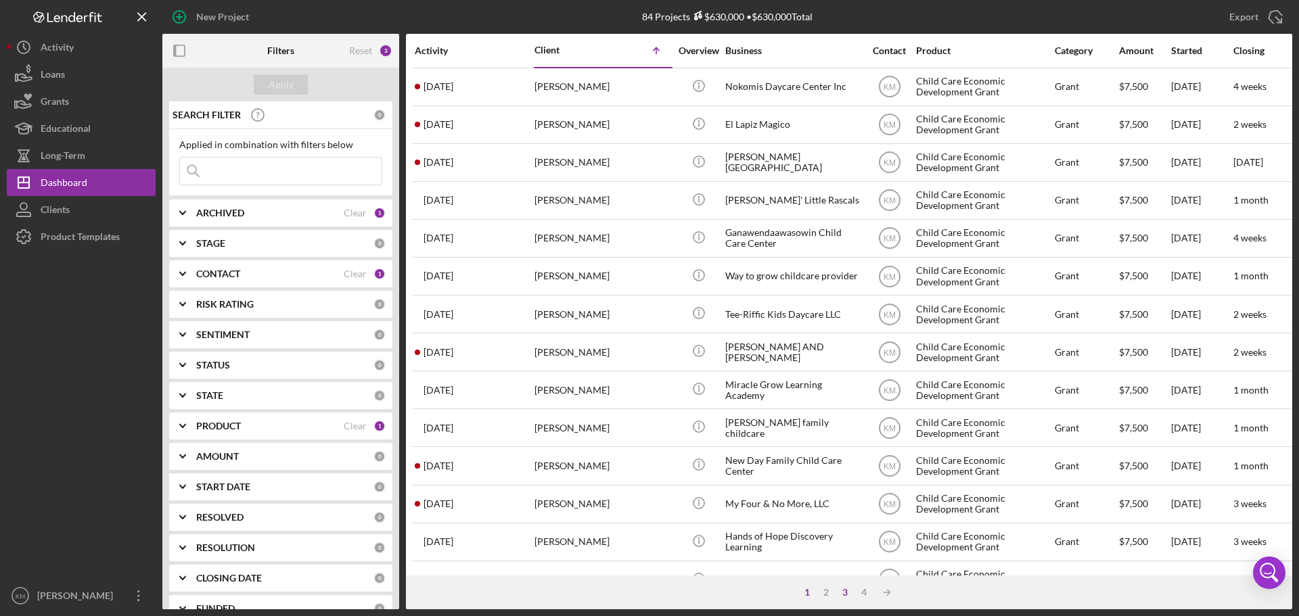
click at [844, 591] on div "3" at bounding box center [845, 592] width 19 height 11
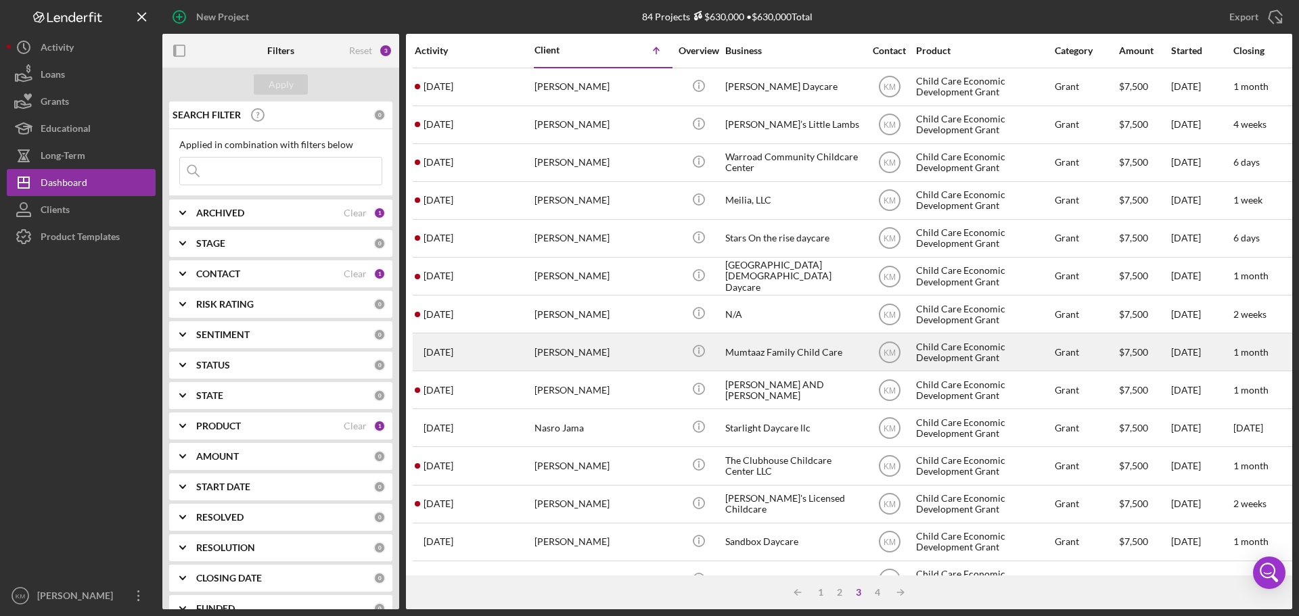
click at [783, 349] on div "Mumtaaz Family Child Care" at bounding box center [792, 352] width 135 height 36
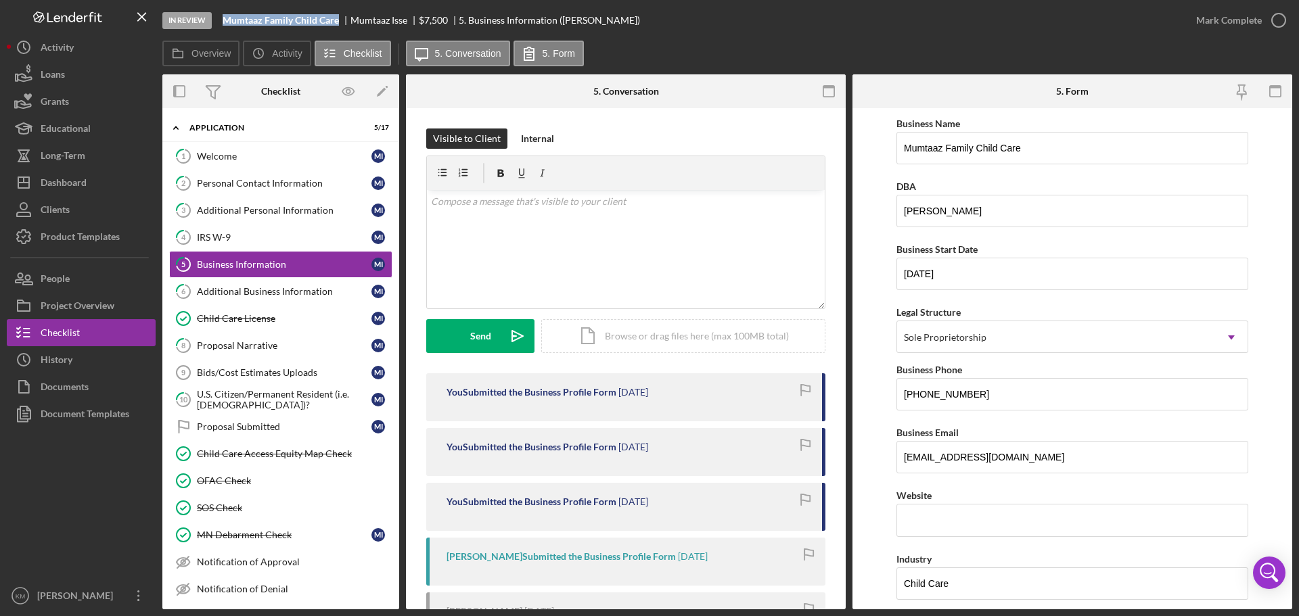
drag, startPoint x: 341, startPoint y: 23, endPoint x: 216, endPoint y: 21, distance: 125.2
click at [216, 21] on div "In Review Mumtaaz Family Child Care Mumtaaz Isse $7,500 $7,500 5. Business Info…" at bounding box center [672, 20] width 1020 height 41
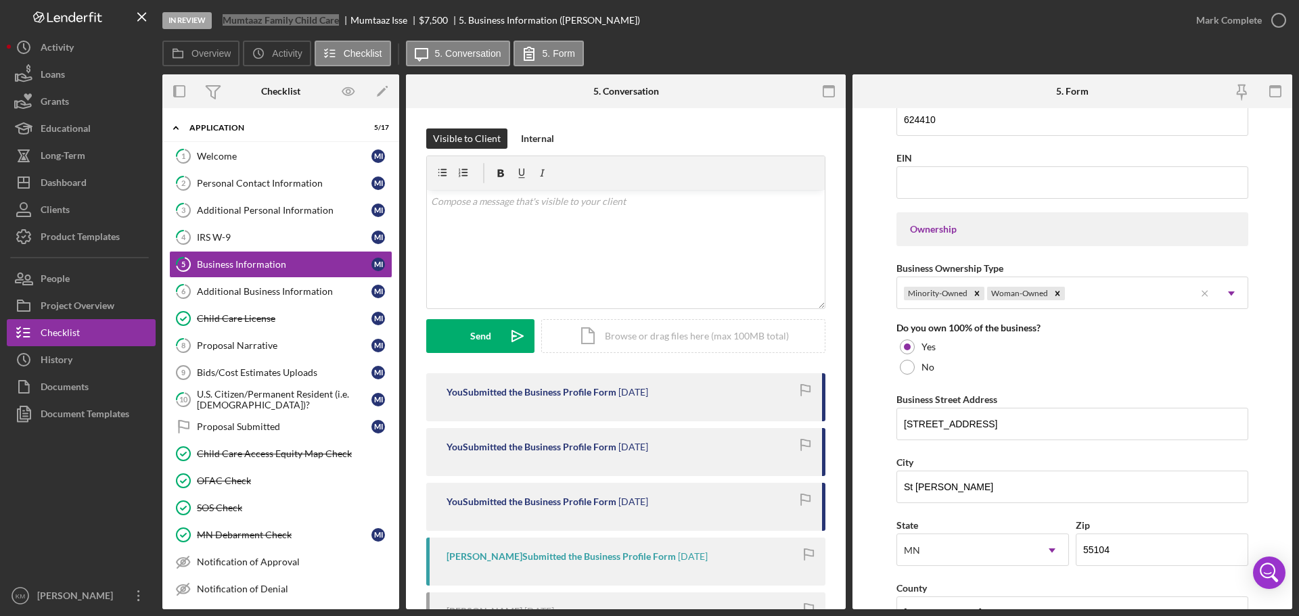
scroll to position [541, 0]
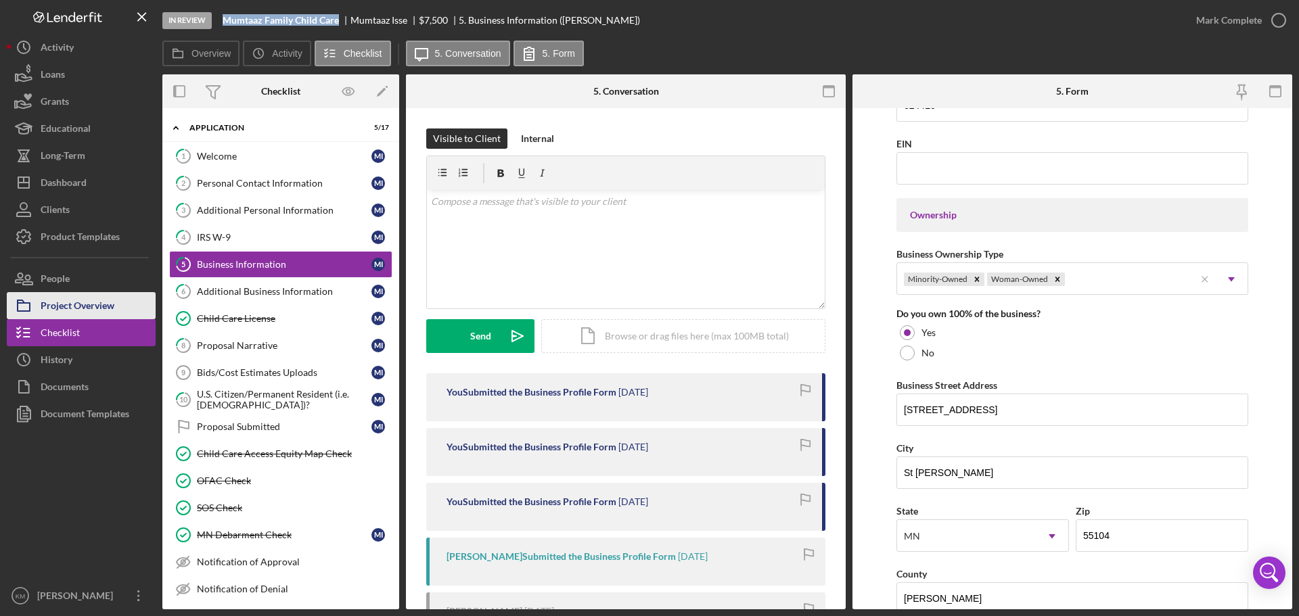
drag, startPoint x: 118, startPoint y: 296, endPoint x: 127, endPoint y: 297, distance: 9.6
click at [118, 296] on button "Project Overview" at bounding box center [81, 305] width 149 height 27
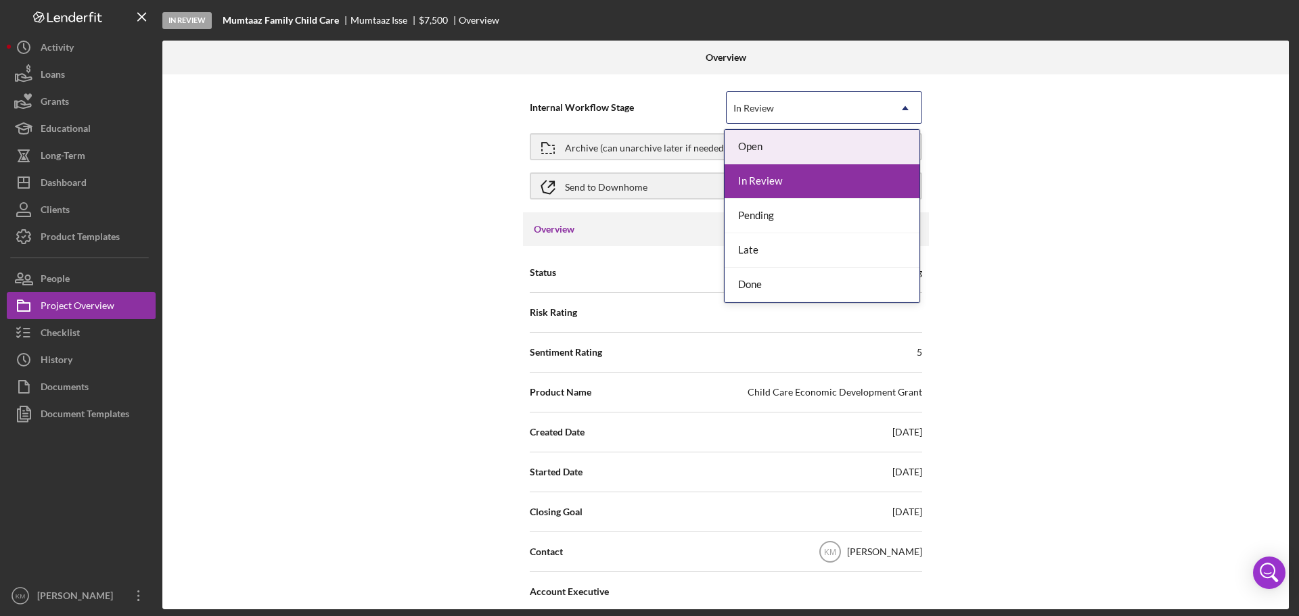
click at [817, 102] on div "In Review" at bounding box center [808, 108] width 162 height 31
click at [761, 217] on div "Pending" at bounding box center [822, 216] width 195 height 35
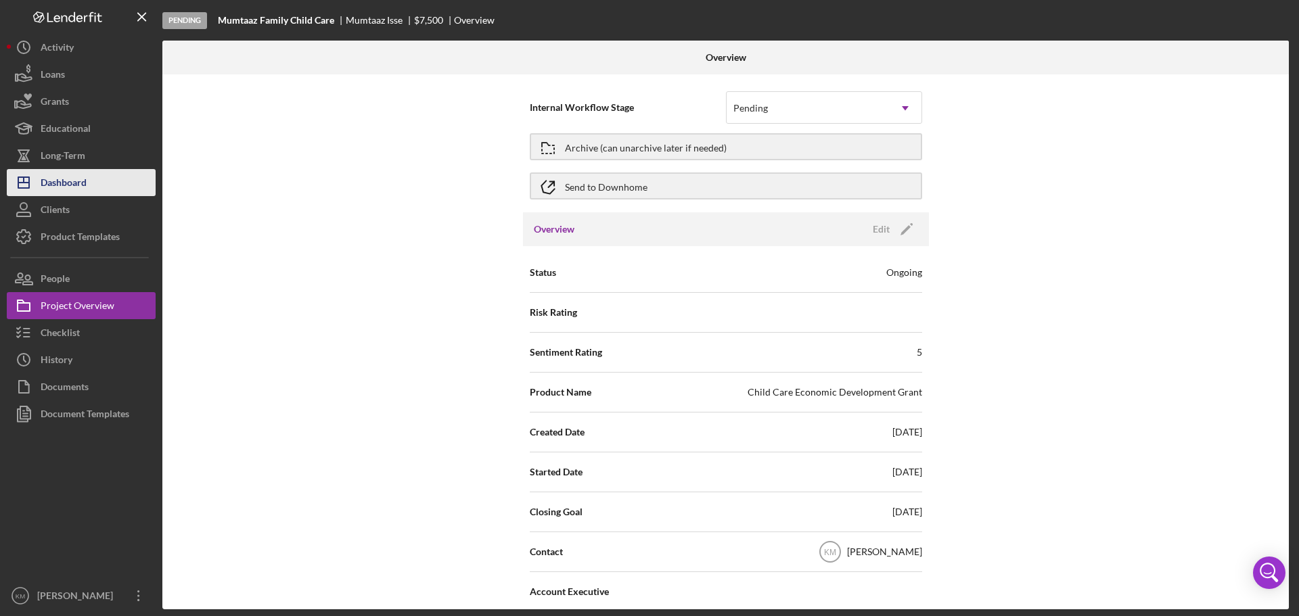
click at [66, 173] on div "Dashboard" at bounding box center [64, 184] width 46 height 30
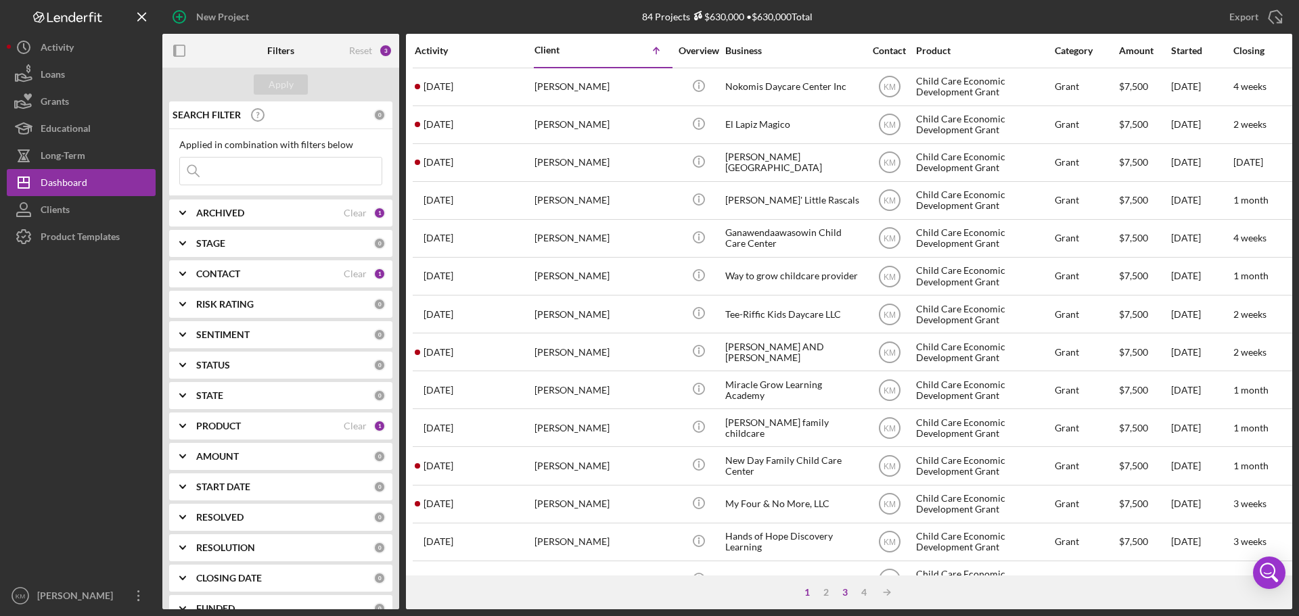
click at [849, 594] on div "3" at bounding box center [845, 592] width 19 height 11
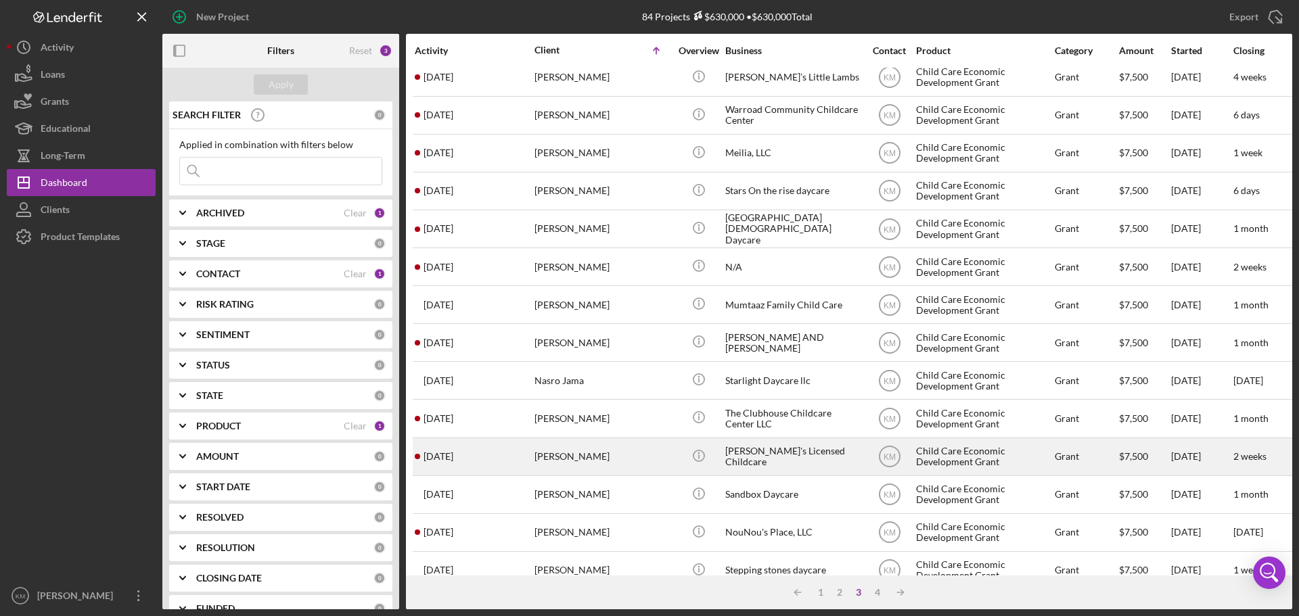
scroll to position [68, 0]
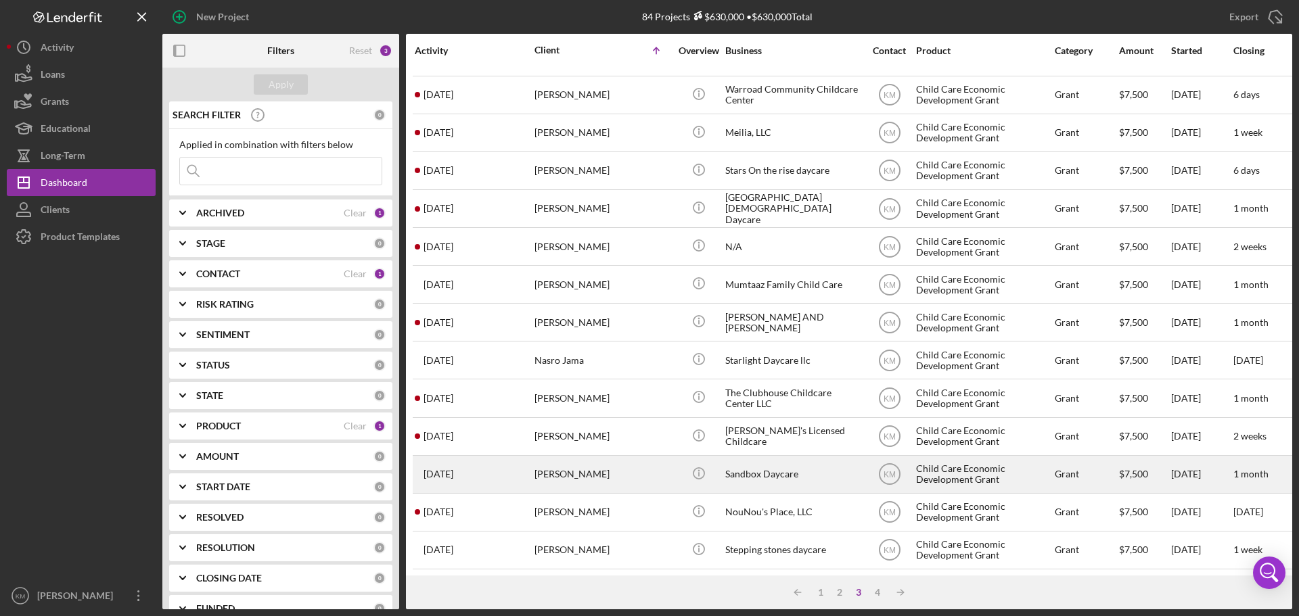
click at [752, 472] on div "Sandbox Daycare" at bounding box center [792, 475] width 135 height 36
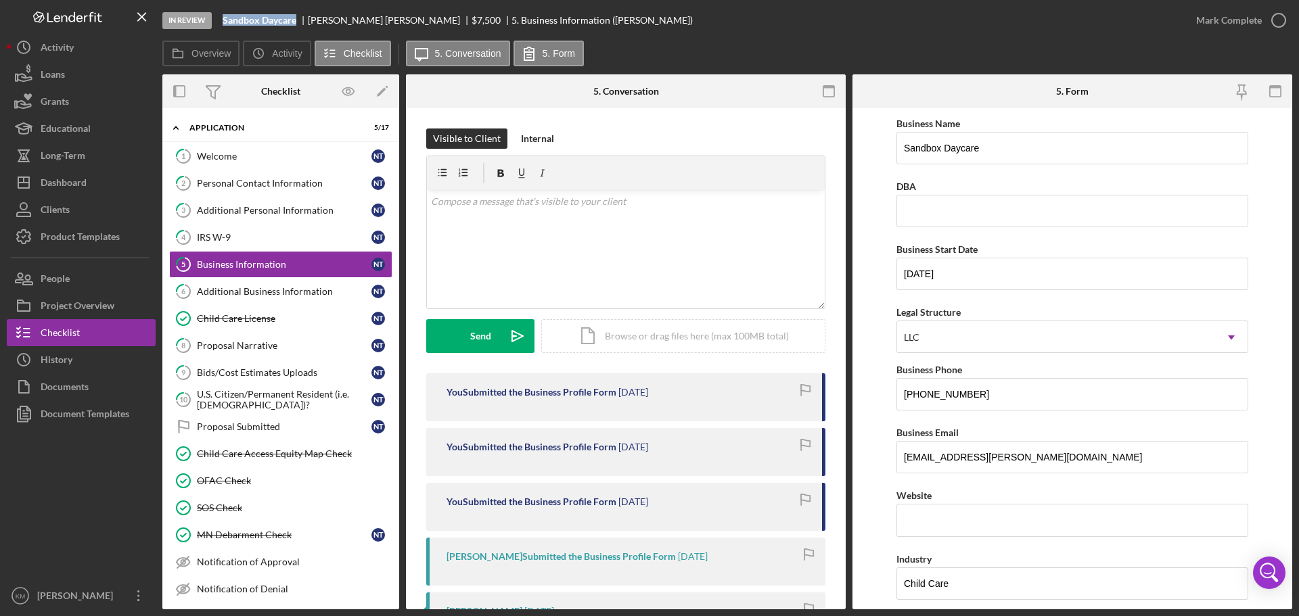
drag, startPoint x: 297, startPoint y: 19, endPoint x: 218, endPoint y: 23, distance: 79.3
click at [218, 23] on div "In Review Sandbox Daycare Nicolle Thomsen $7,500 $7,500 5. Business Information…" at bounding box center [672, 20] width 1020 height 41
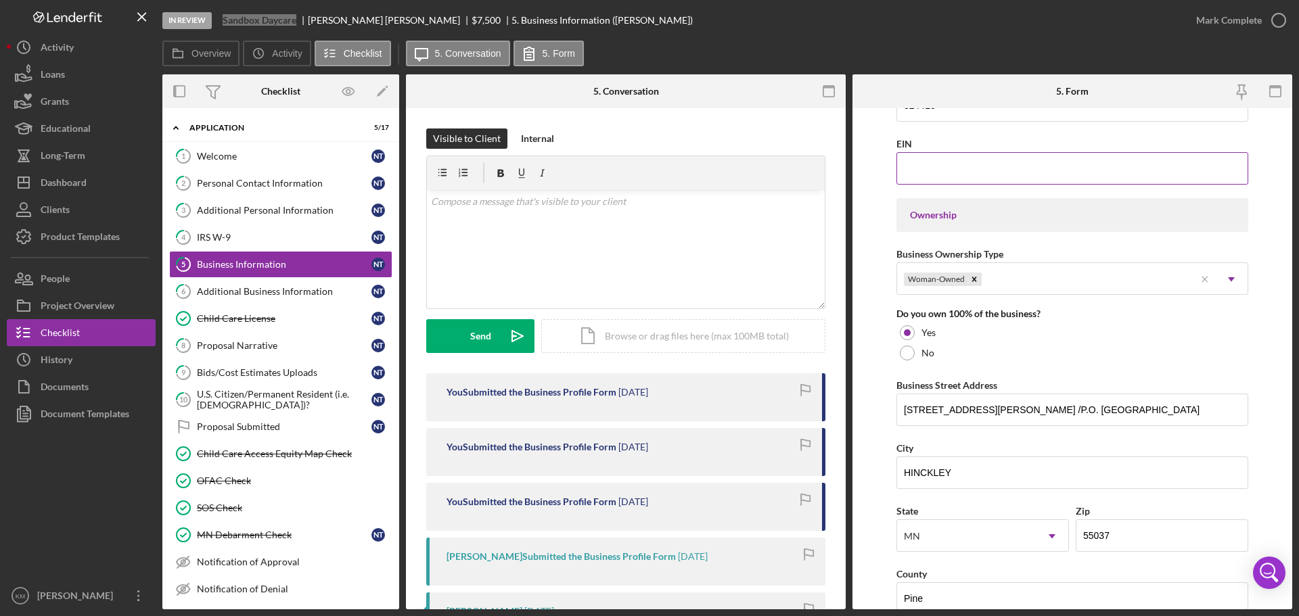
scroll to position [609, 0]
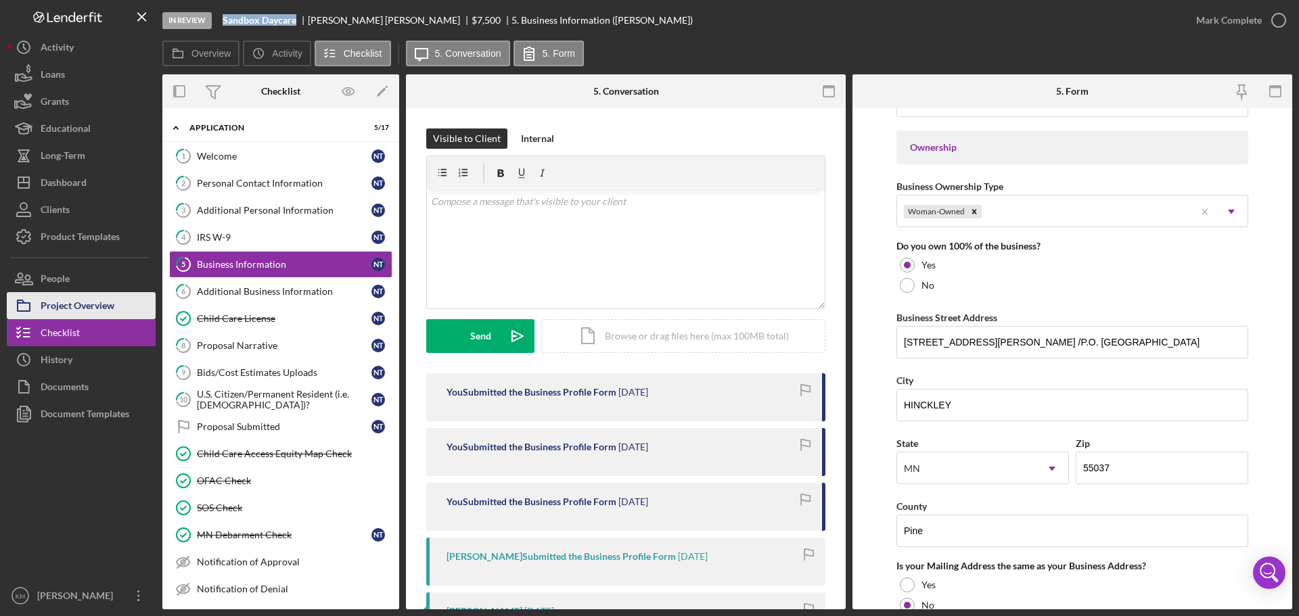
drag, startPoint x: 113, startPoint y: 315, endPoint x: 148, endPoint y: 308, distance: 36.0
click at [113, 315] on div "Project Overview" at bounding box center [78, 307] width 74 height 30
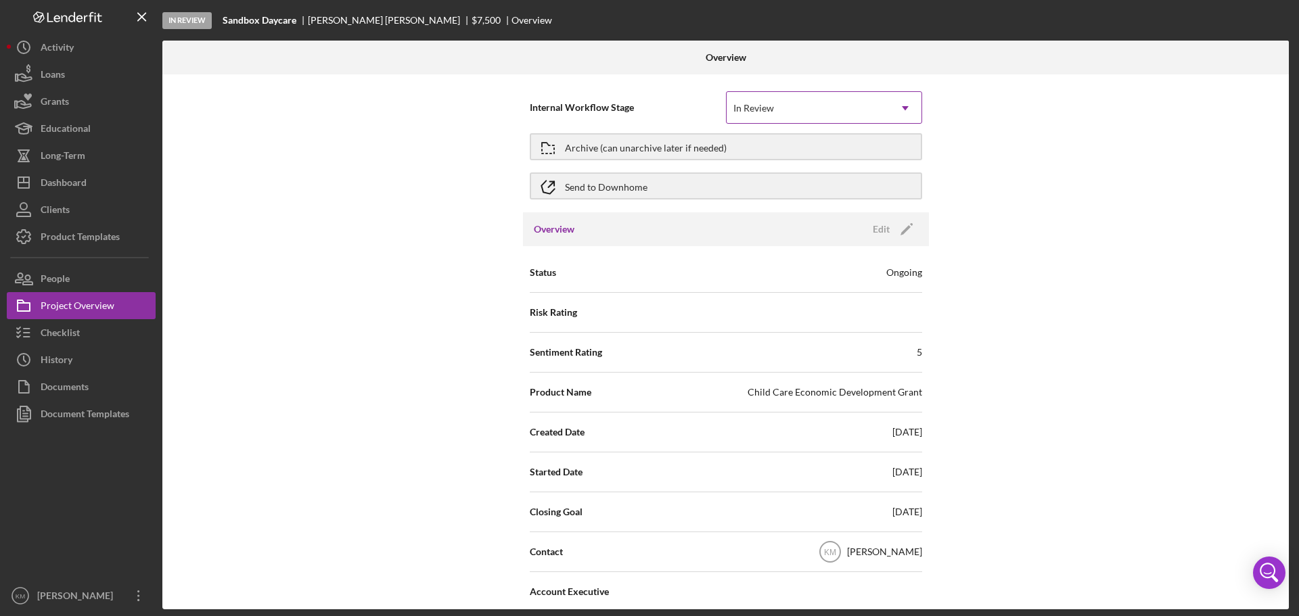
click at [840, 103] on div "In Review" at bounding box center [808, 108] width 162 height 31
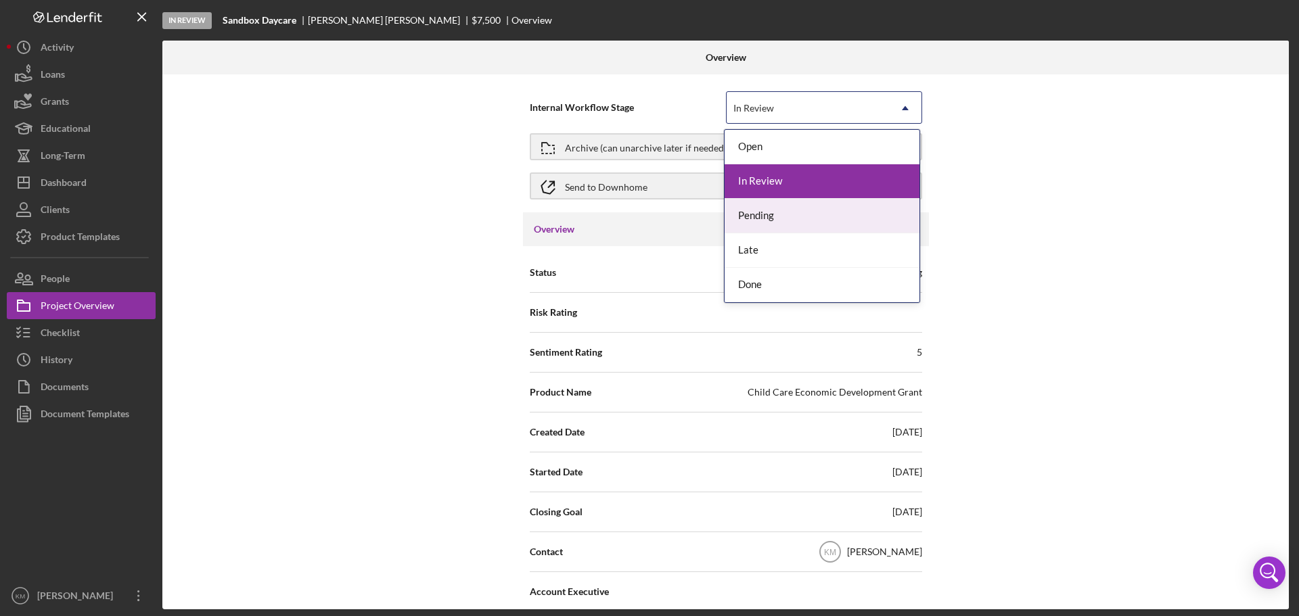
click at [786, 220] on div "Pending" at bounding box center [822, 216] width 195 height 35
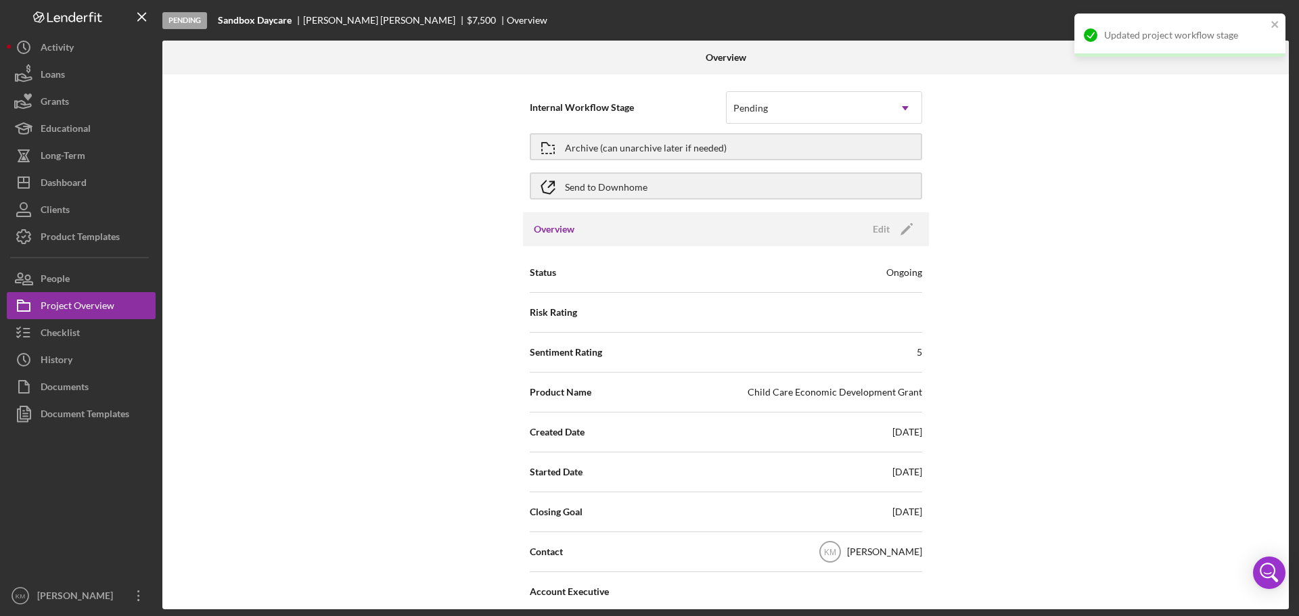
click at [250, 302] on div "Internal Workflow Stage Pending Icon/Dropdown Arrow Archive (can unarchive late…" at bounding box center [725, 341] width 1127 height 535
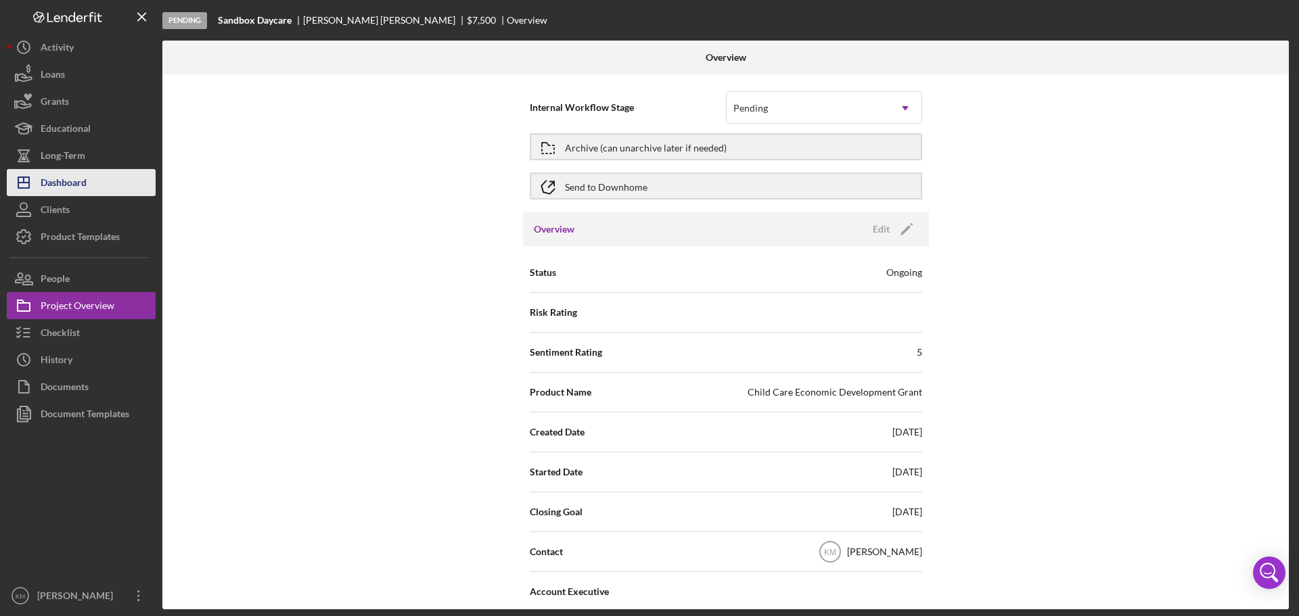
click at [87, 185] on button "Icon/Dashboard Dashboard" at bounding box center [81, 182] width 149 height 27
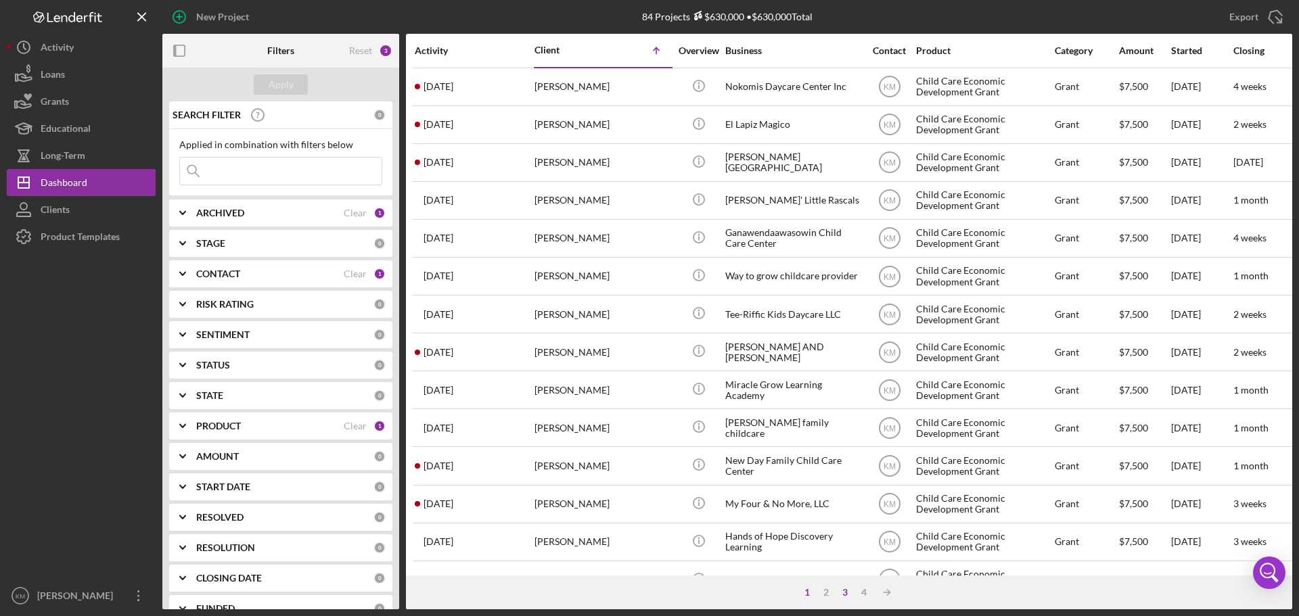
click at [847, 587] on div "3" at bounding box center [845, 592] width 19 height 11
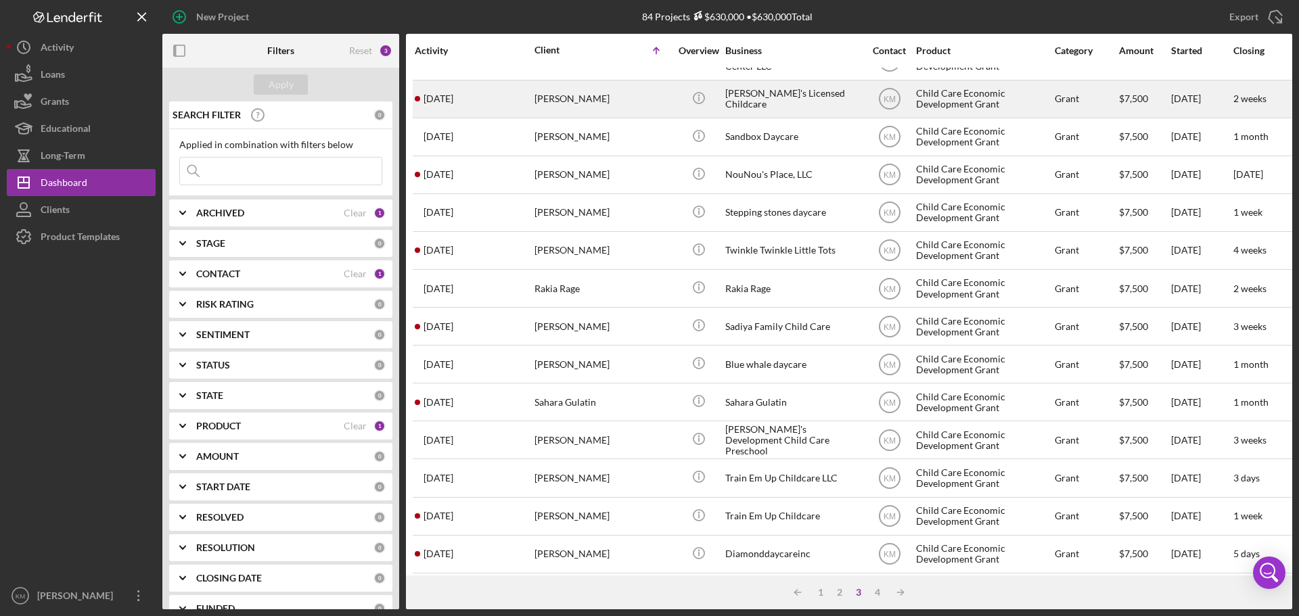
scroll to position [406, 0]
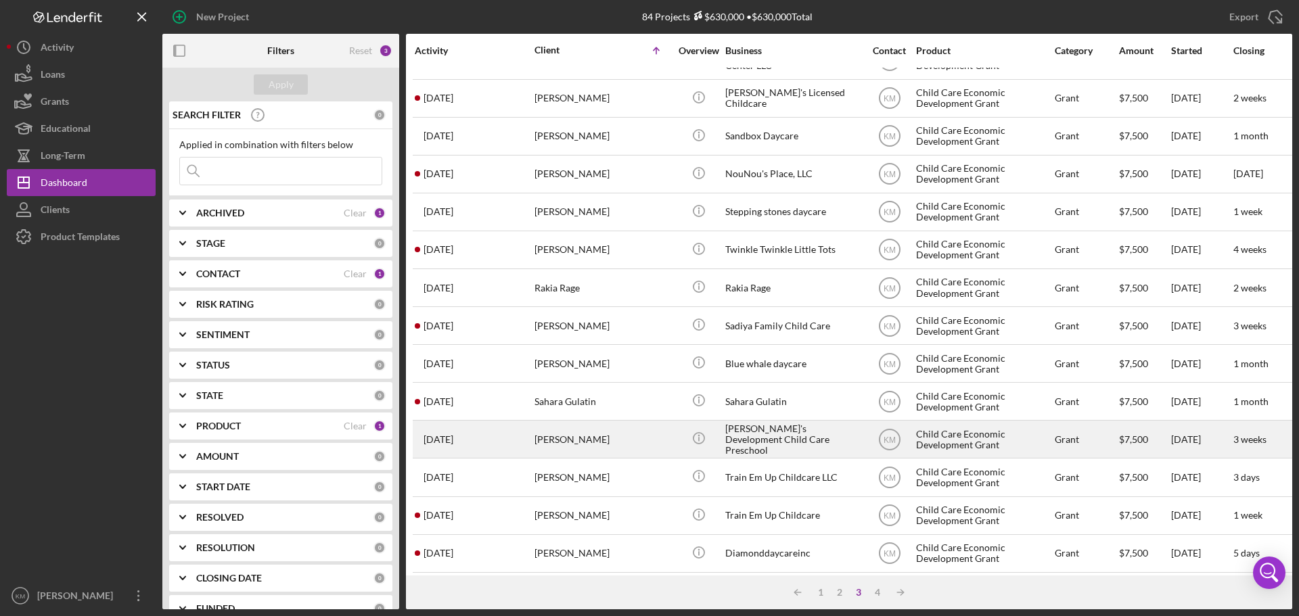
click at [736, 438] on div "Sarah's Development Child Care Preschool" at bounding box center [792, 440] width 135 height 36
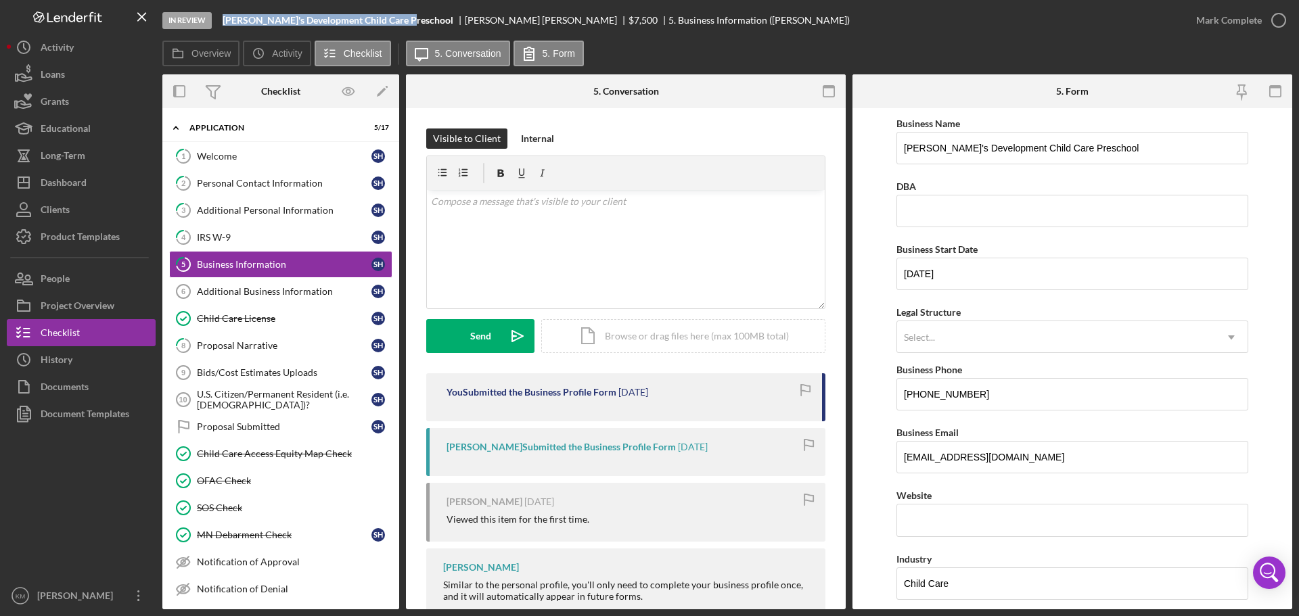
drag, startPoint x: 403, startPoint y: 18, endPoint x: 220, endPoint y: 20, distance: 182.7
click at [220, 20] on div "In Review Sarah's Development Child Care Preschool Sarah Holliday $7,500 $7,500…" at bounding box center [672, 20] width 1020 height 41
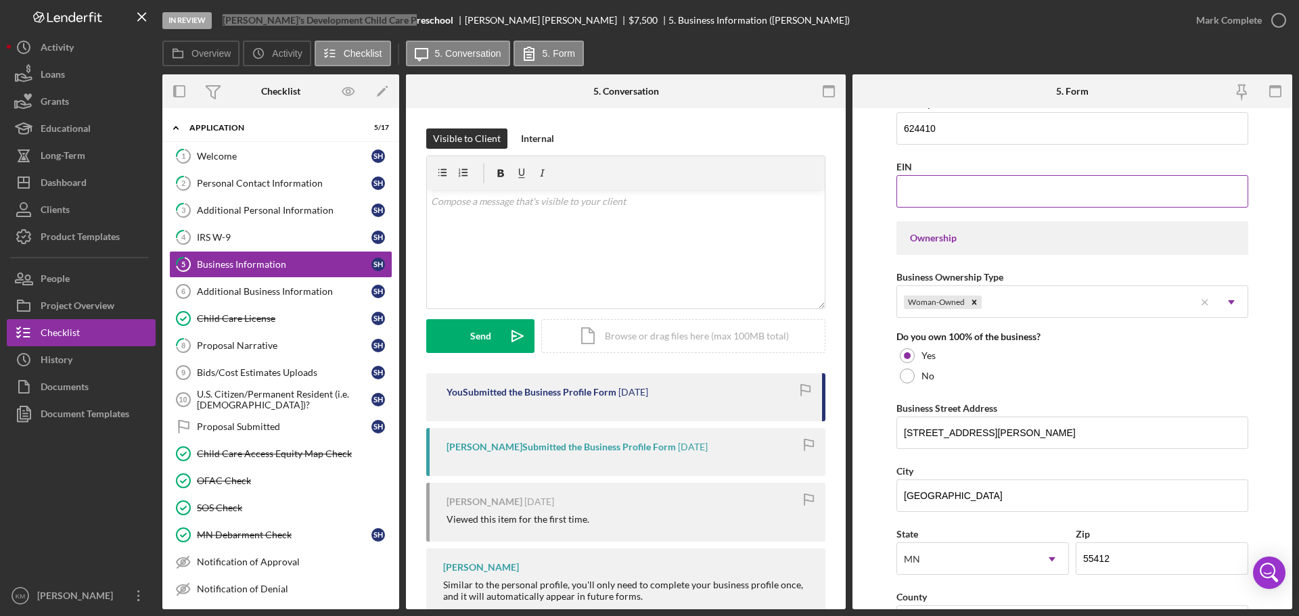
scroll to position [541, 0]
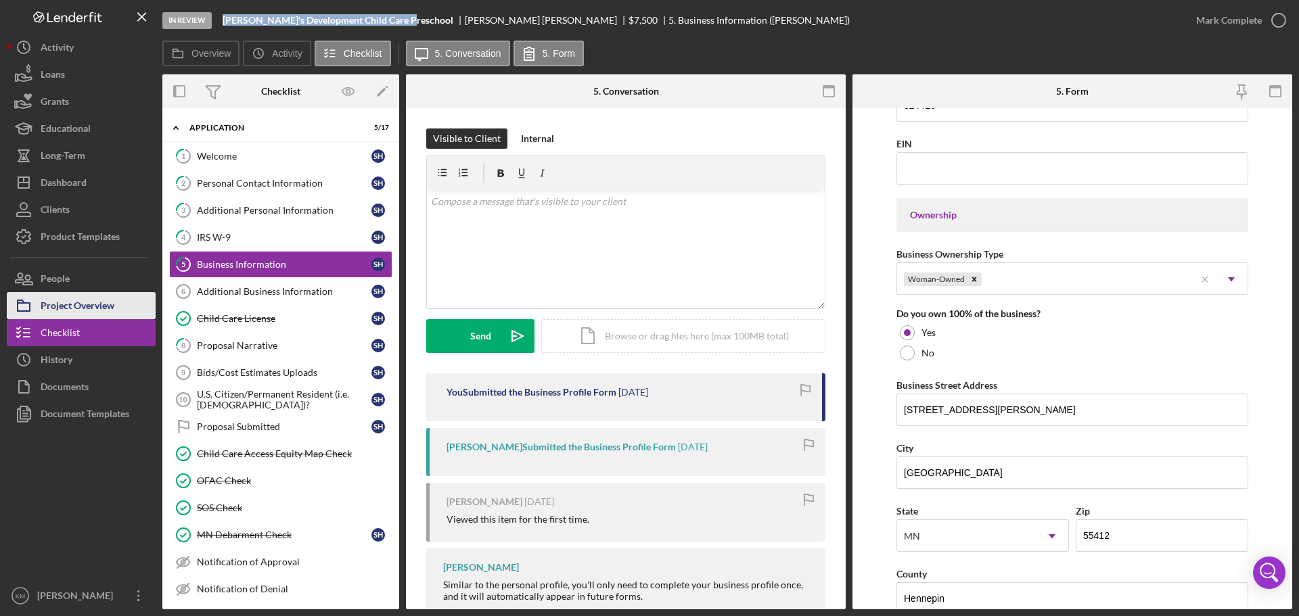
click at [100, 301] on div "Project Overview" at bounding box center [78, 307] width 74 height 30
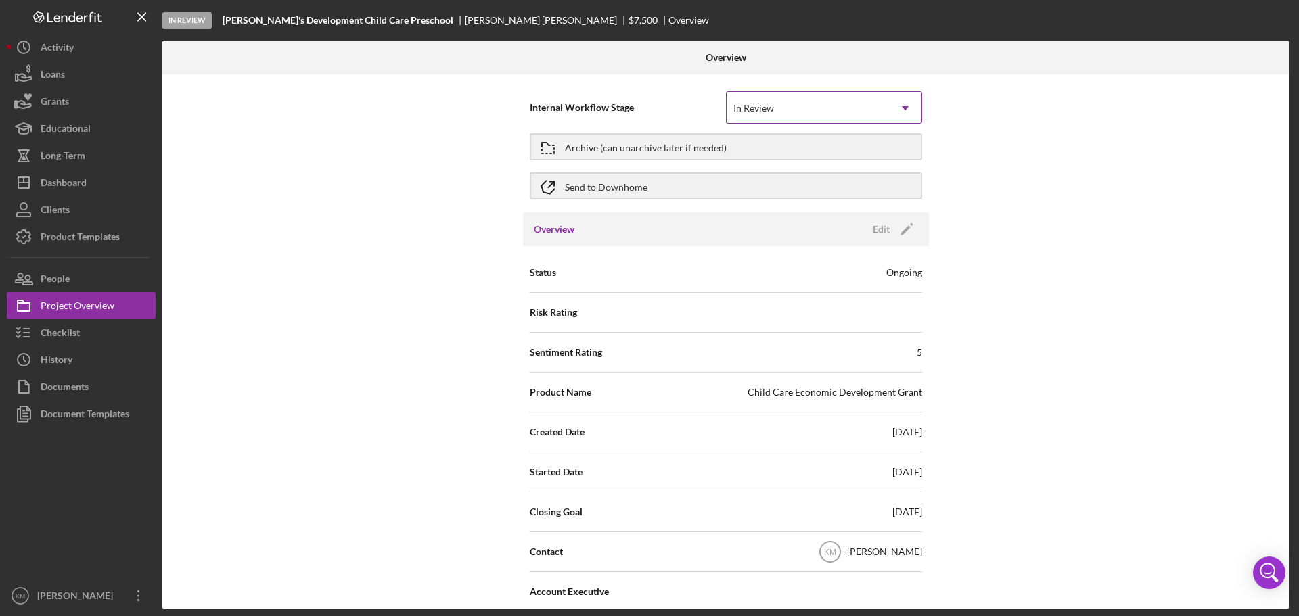
click at [796, 109] on div "In Review" at bounding box center [808, 108] width 162 height 31
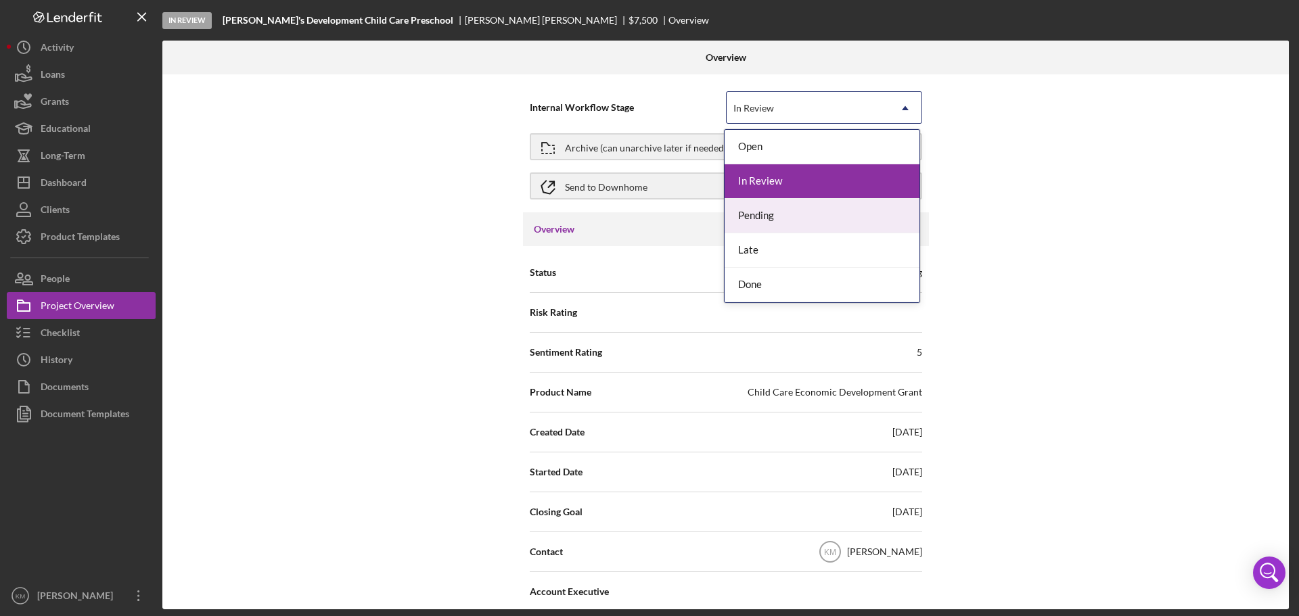
click at [757, 212] on div "Pending" at bounding box center [822, 216] width 195 height 35
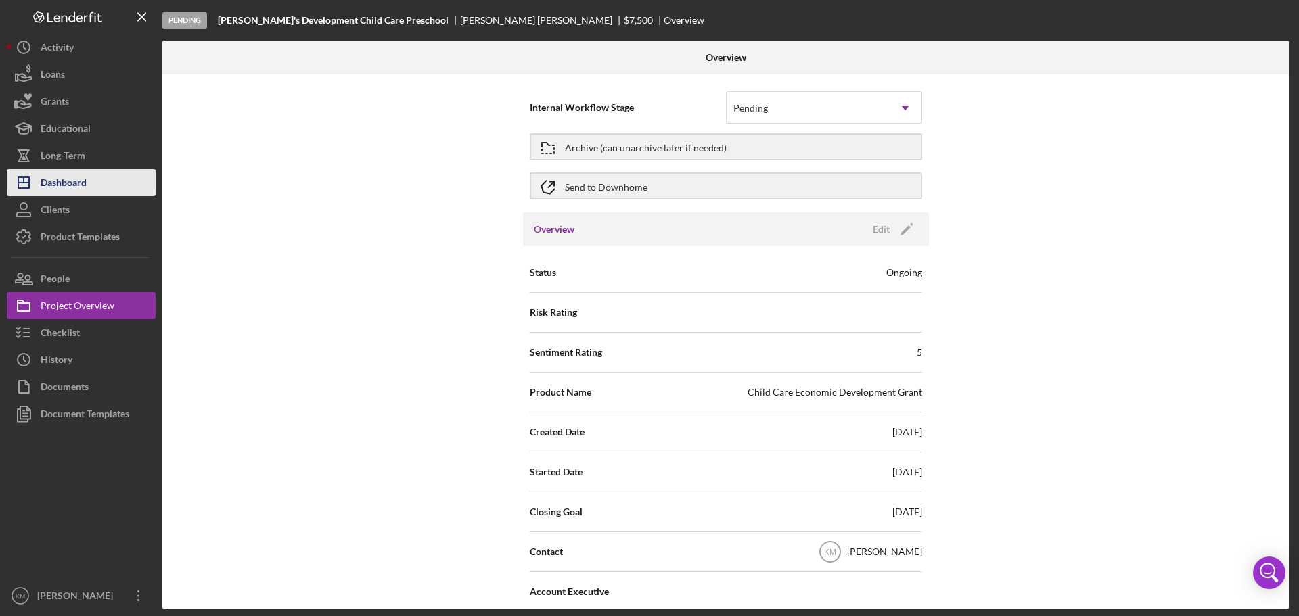
click at [54, 186] on div "Dashboard" at bounding box center [64, 184] width 46 height 30
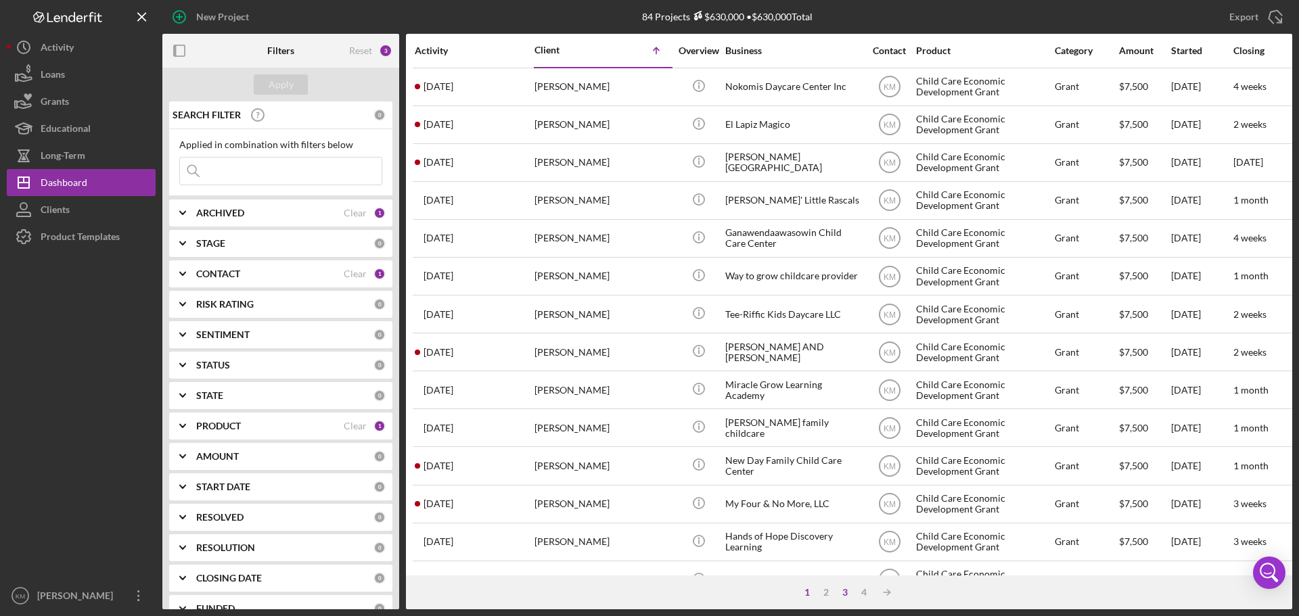
click at [847, 595] on div "3" at bounding box center [845, 592] width 19 height 11
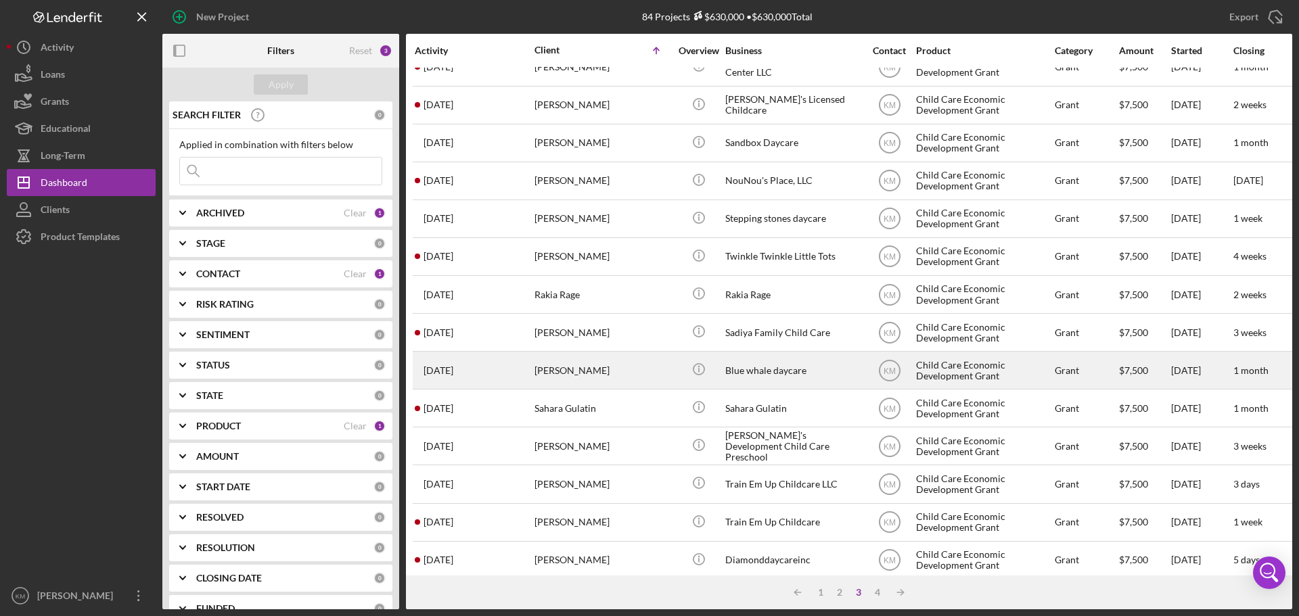
scroll to position [458, 0]
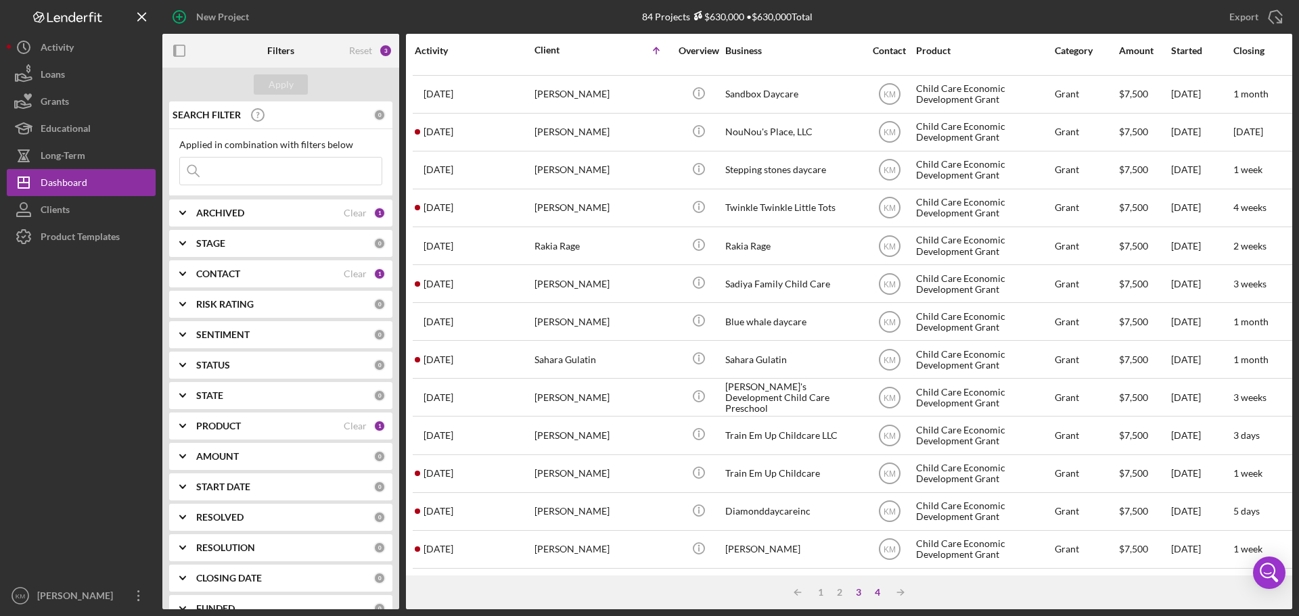
click at [878, 596] on div "4" at bounding box center [877, 592] width 19 height 11
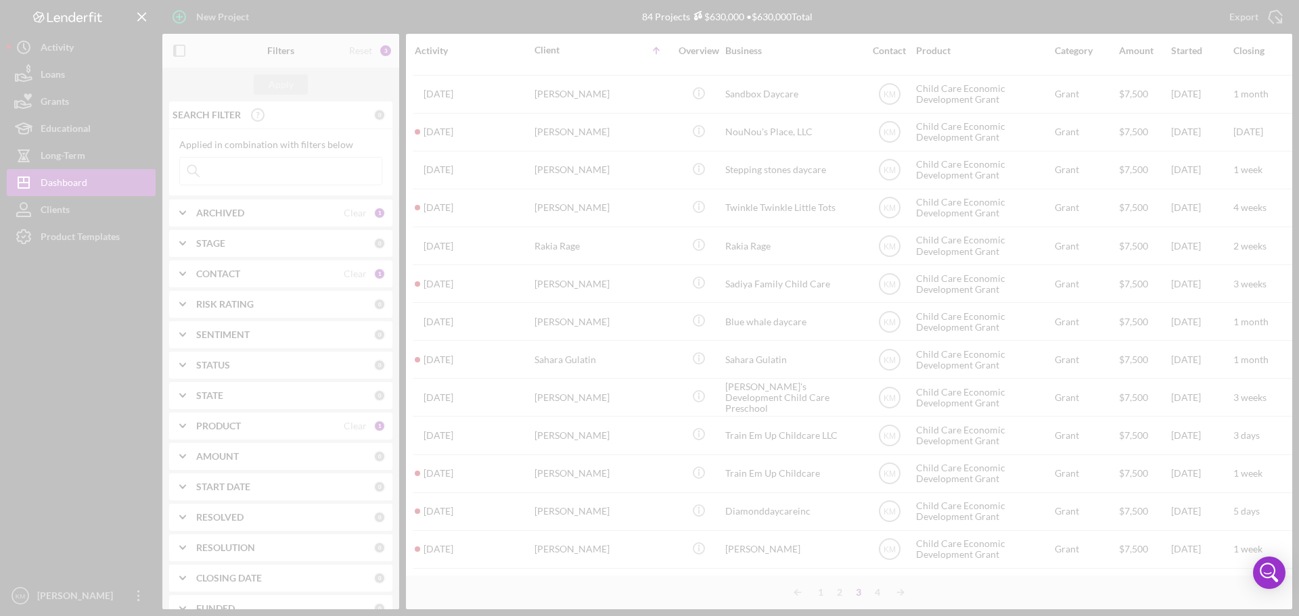
scroll to position [0, 0]
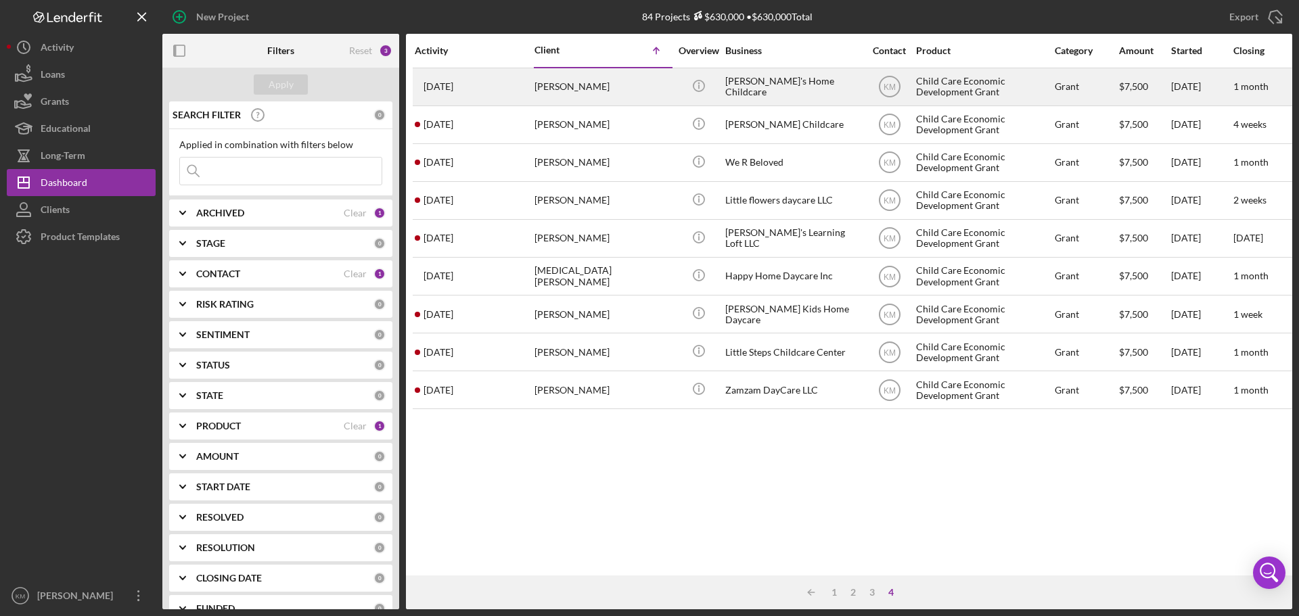
click at [778, 86] on div "Suleka's Home Childcare" at bounding box center [792, 87] width 135 height 36
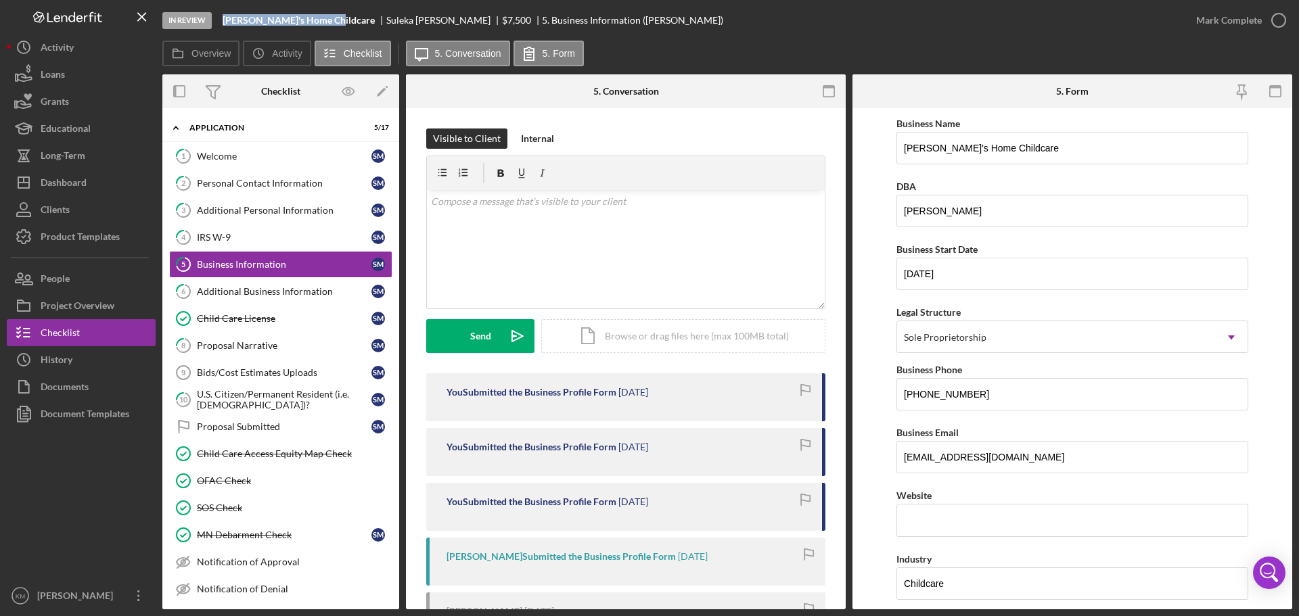
drag, startPoint x: 327, startPoint y: 22, endPoint x: 217, endPoint y: 21, distance: 110.3
click at [217, 21] on div "In Review Suleka's Home Childcare Suleka Mohamed $7,500 $7,500 5. Business Info…" at bounding box center [672, 20] width 1020 height 41
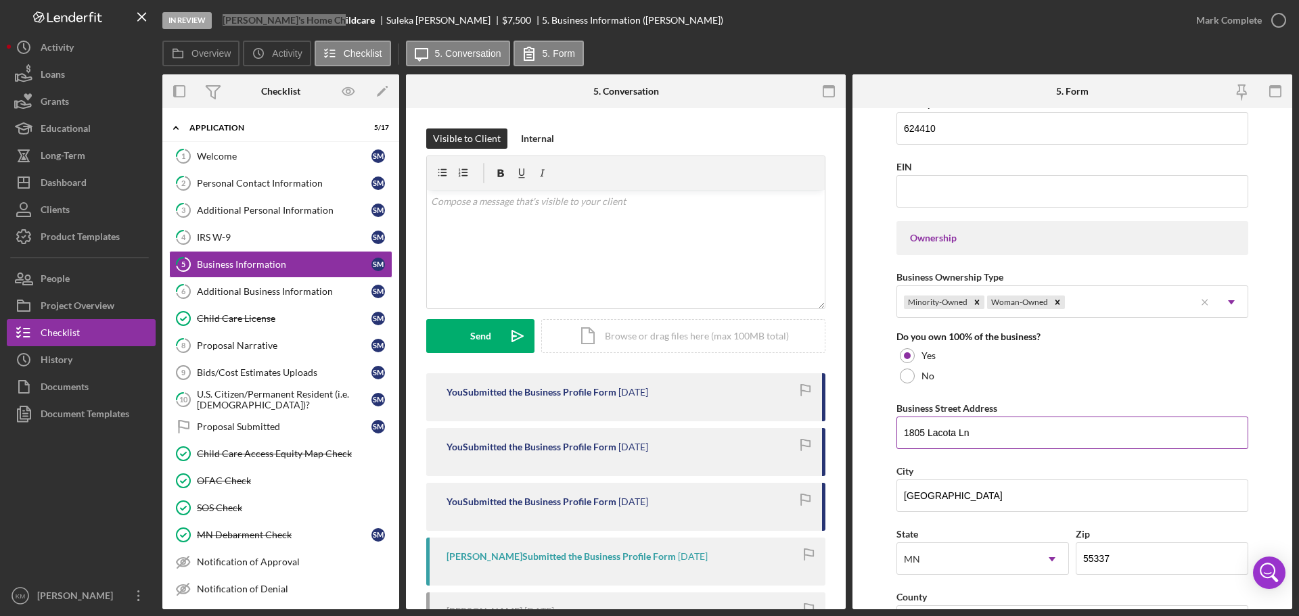
scroll to position [541, 0]
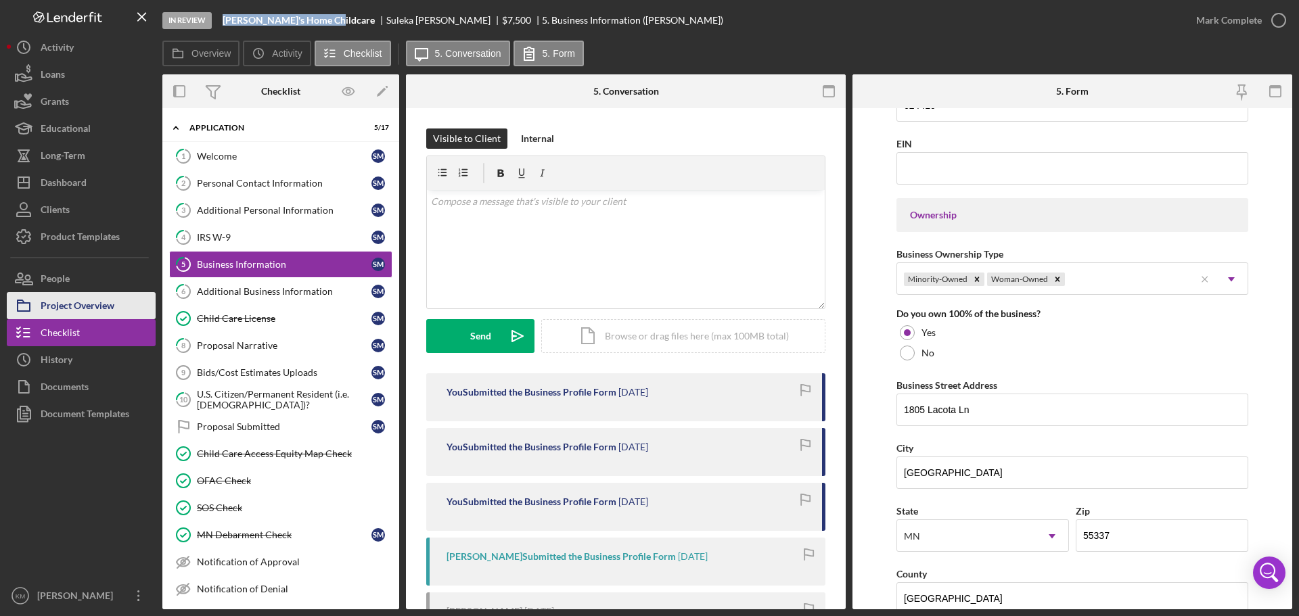
drag, startPoint x: 67, startPoint y: 306, endPoint x: 153, endPoint y: 304, distance: 86.0
click at [67, 306] on div "Project Overview" at bounding box center [78, 307] width 74 height 30
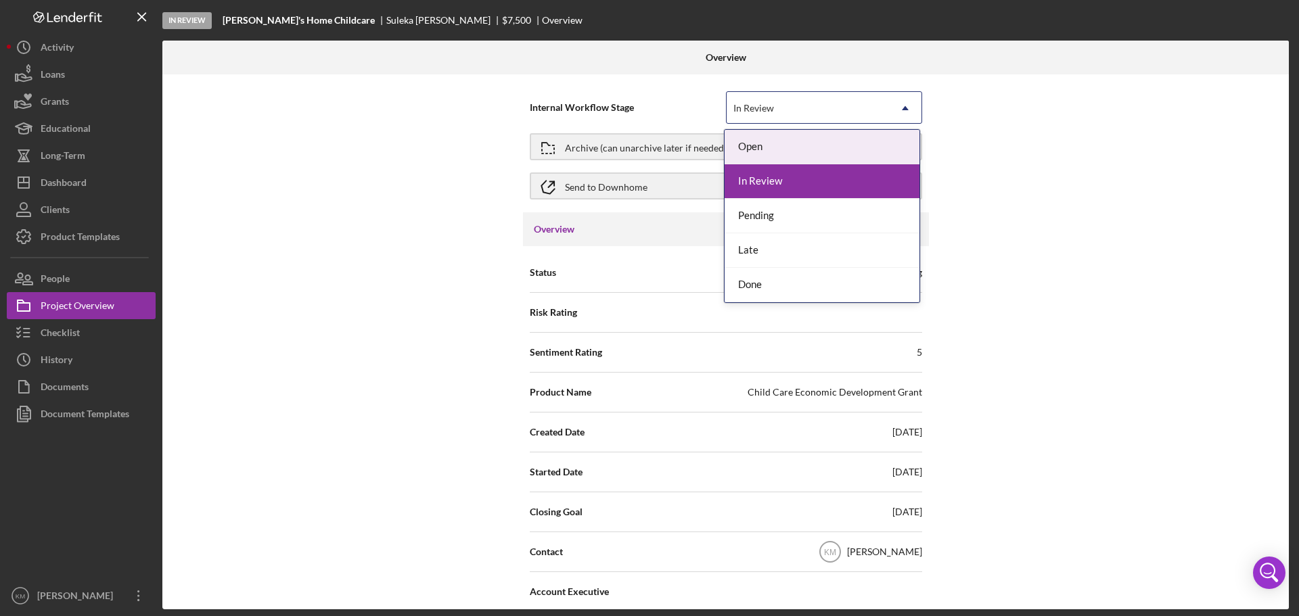
click at [879, 110] on div "In Review" at bounding box center [808, 108] width 162 height 31
click at [759, 213] on div "Pending" at bounding box center [822, 216] width 195 height 35
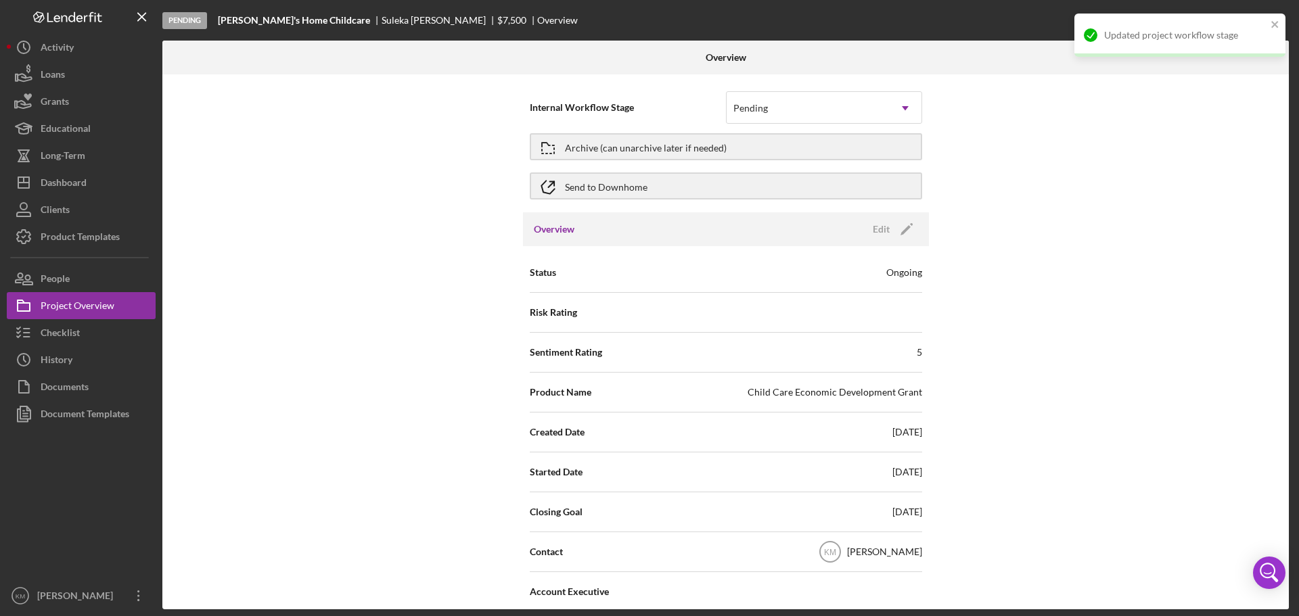
click at [1000, 302] on div "Internal Workflow Stage Pending Icon/Dropdown Arrow Archive (can unarchive late…" at bounding box center [725, 341] width 1127 height 535
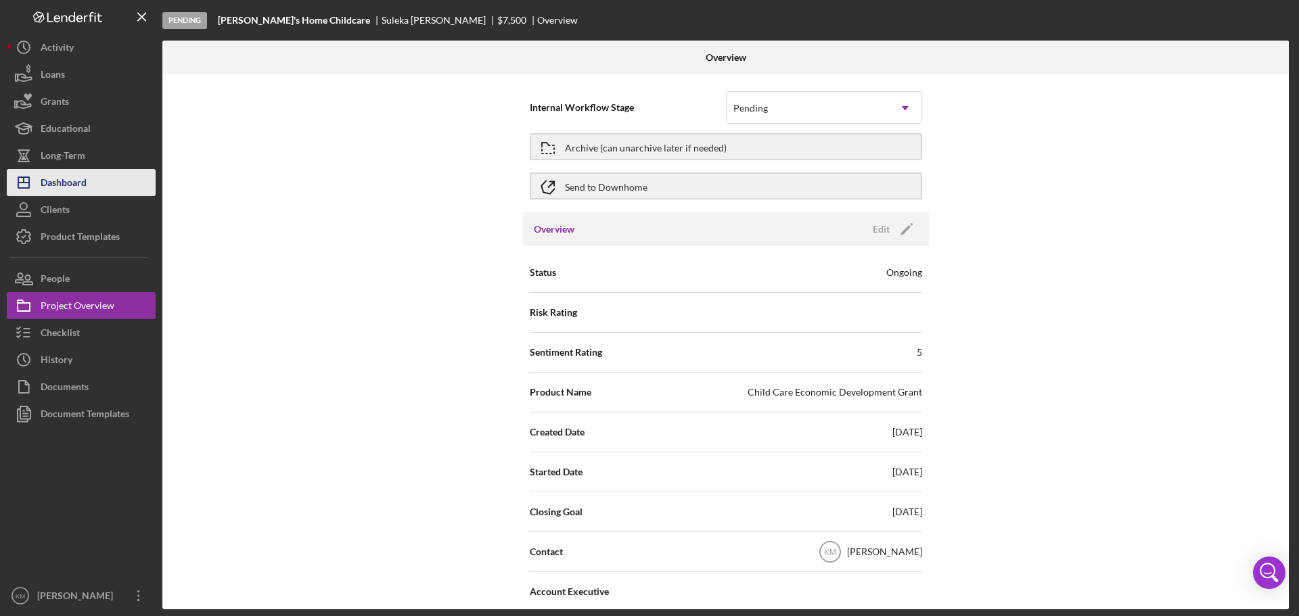
click at [93, 175] on button "Icon/Dashboard Dashboard" at bounding box center [81, 182] width 149 height 27
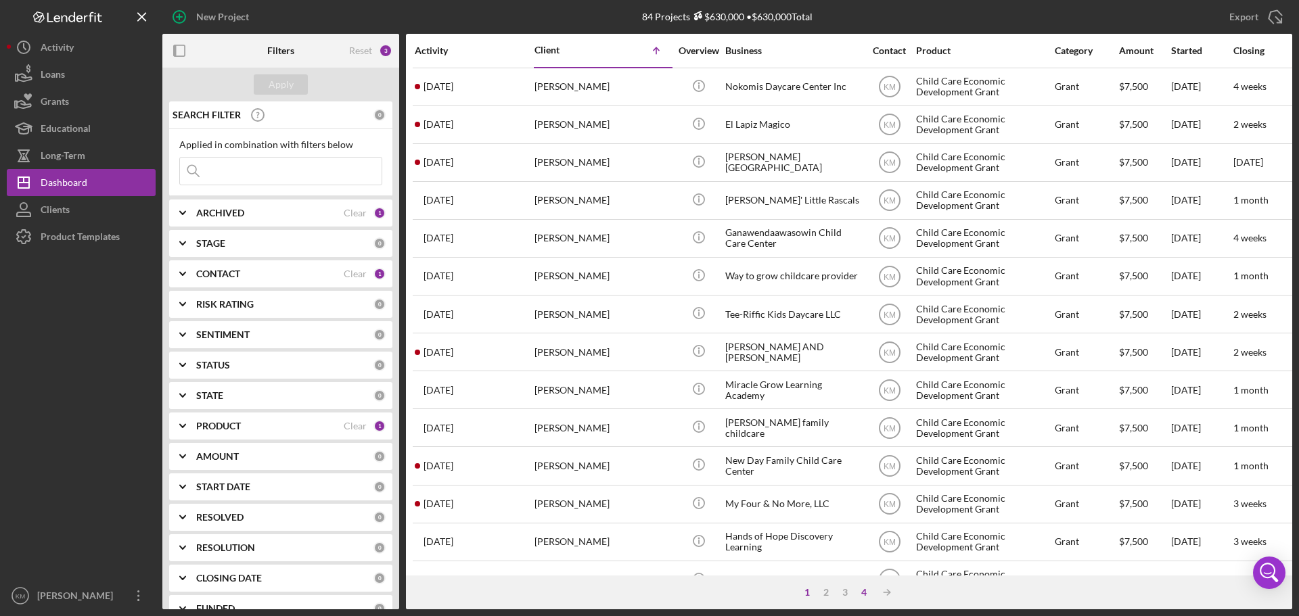
click at [866, 594] on div "4" at bounding box center [864, 592] width 19 height 11
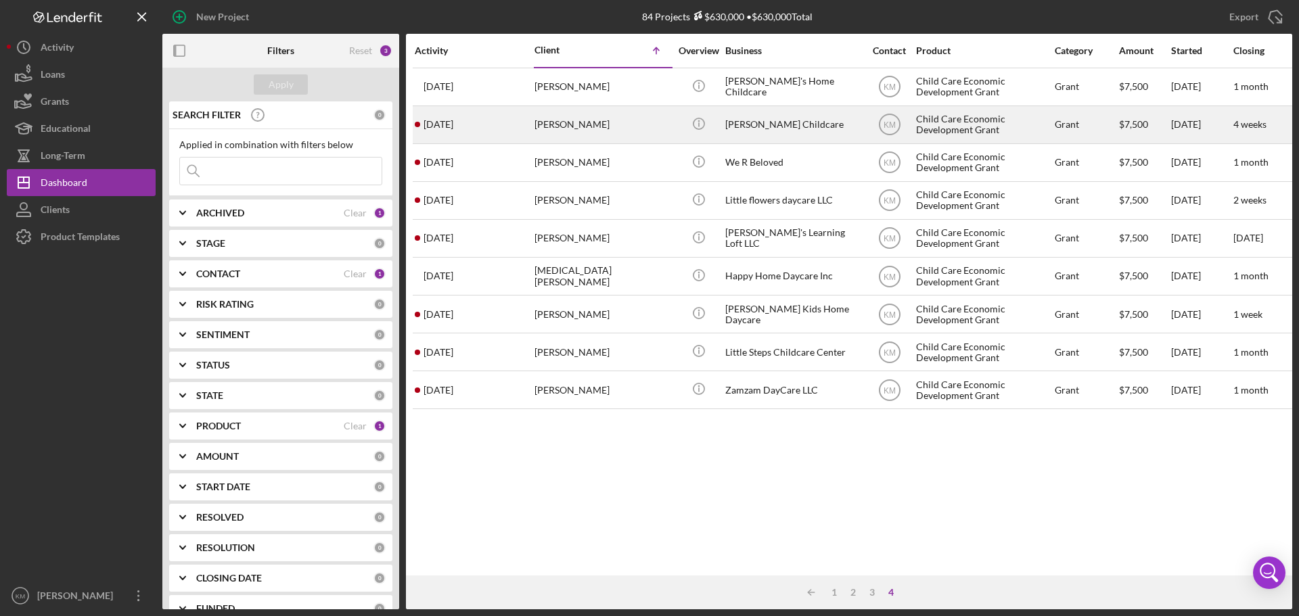
click at [732, 118] on div "TammiJo Timm Childcare" at bounding box center [792, 125] width 135 height 36
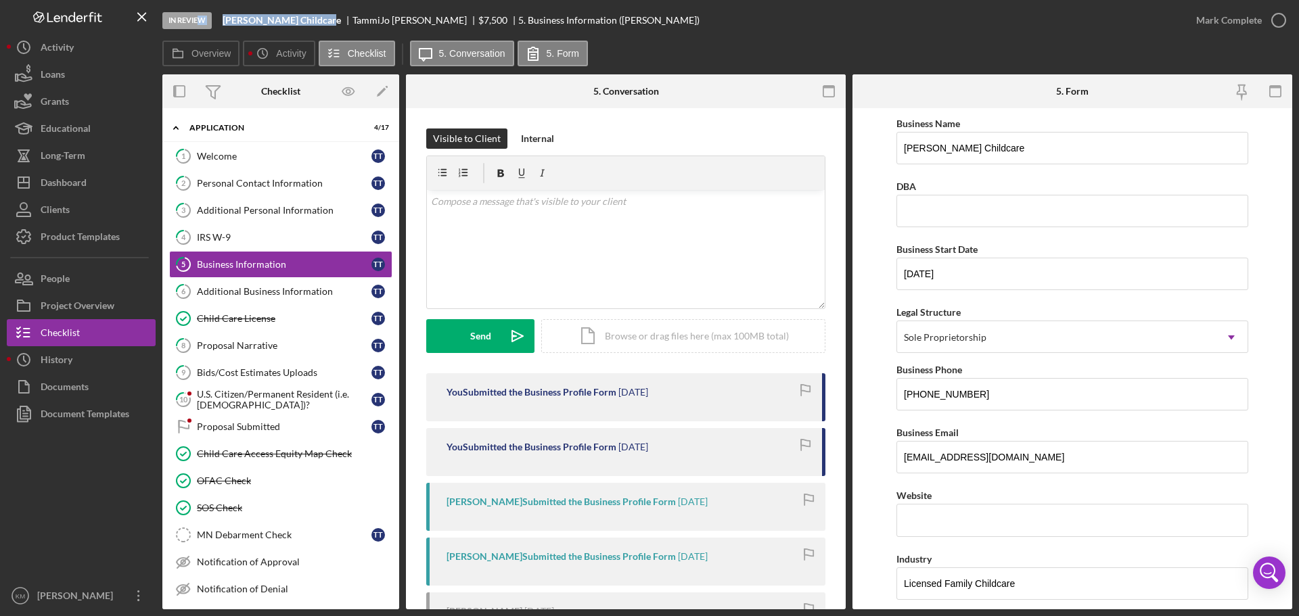
drag, startPoint x: 330, startPoint y: 22, endPoint x: 202, endPoint y: 20, distance: 127.9
click at [202, 20] on div "In Review TammiJo Timm Childcare TammiJo Timm $7,500 $7,500 5. Business Informa…" at bounding box center [672, 20] width 1020 height 41
click at [268, 20] on b "TammiJo Timm Childcare" at bounding box center [282, 20] width 118 height 11
drag, startPoint x: 221, startPoint y: 20, endPoint x: 332, endPoint y: 24, distance: 111.7
click at [332, 24] on div "In Review TammiJo Timm Childcare TammiJo Timm $7,500 $7,500 5. Business Informa…" at bounding box center [672, 20] width 1020 height 41
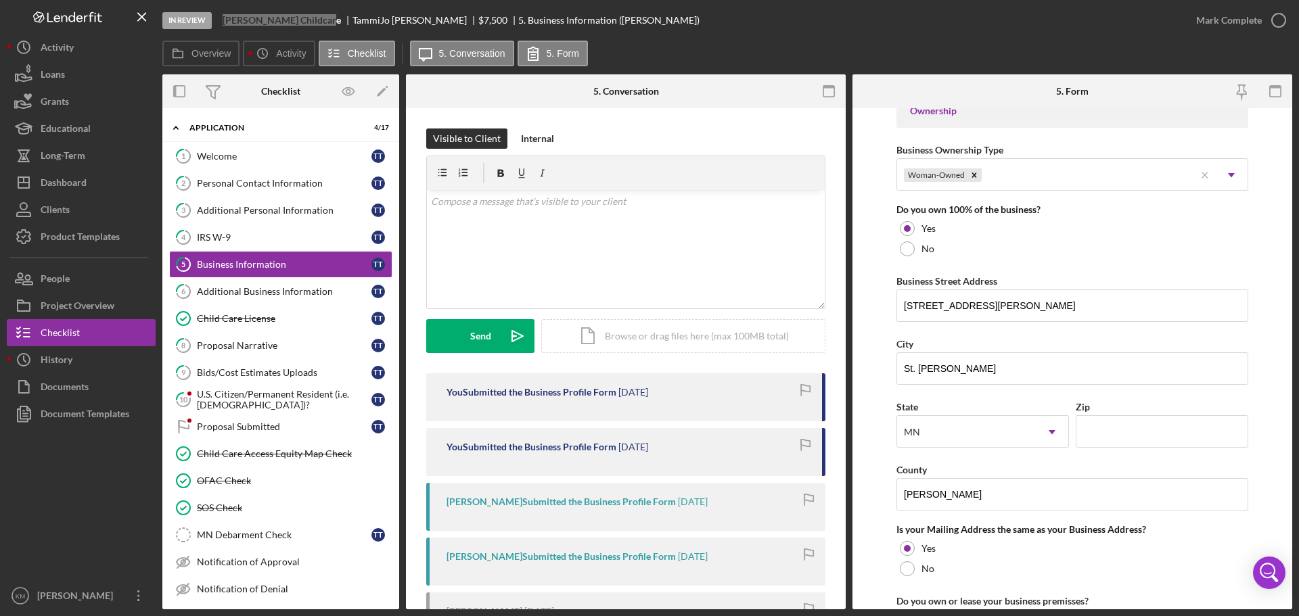
scroll to position [677, 0]
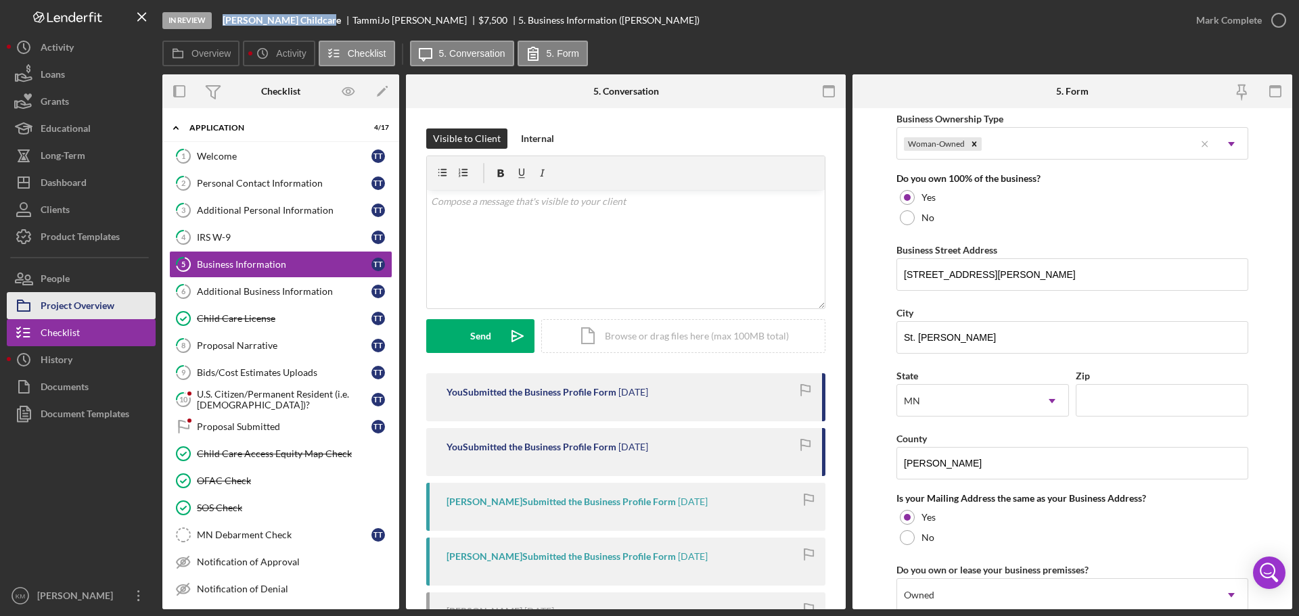
drag, startPoint x: 129, startPoint y: 303, endPoint x: 137, endPoint y: 298, distance: 9.4
click at [129, 303] on button "Project Overview" at bounding box center [81, 305] width 149 height 27
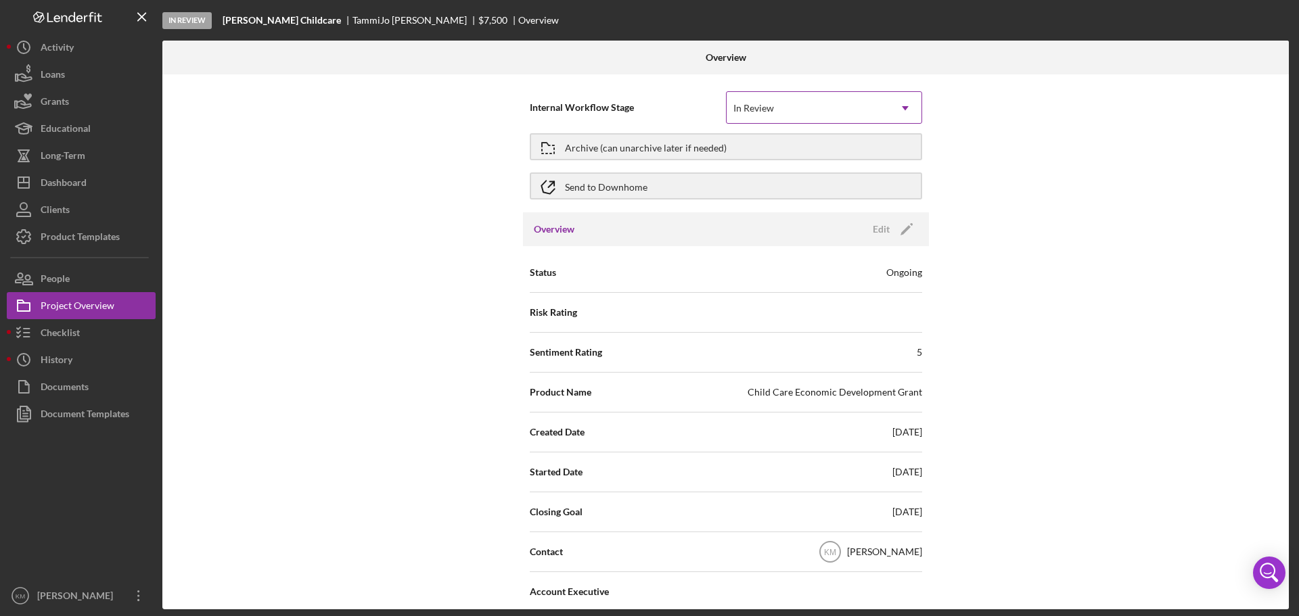
click at [820, 105] on div "In Review" at bounding box center [808, 108] width 162 height 31
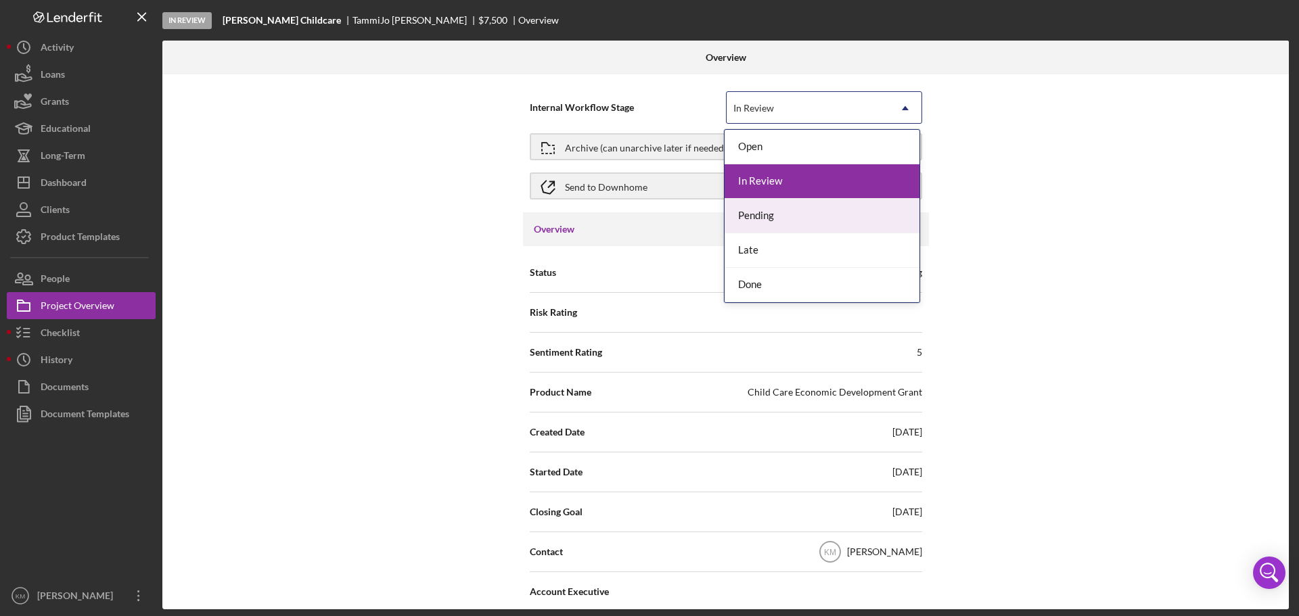
click at [768, 210] on div "Pending" at bounding box center [822, 216] width 195 height 35
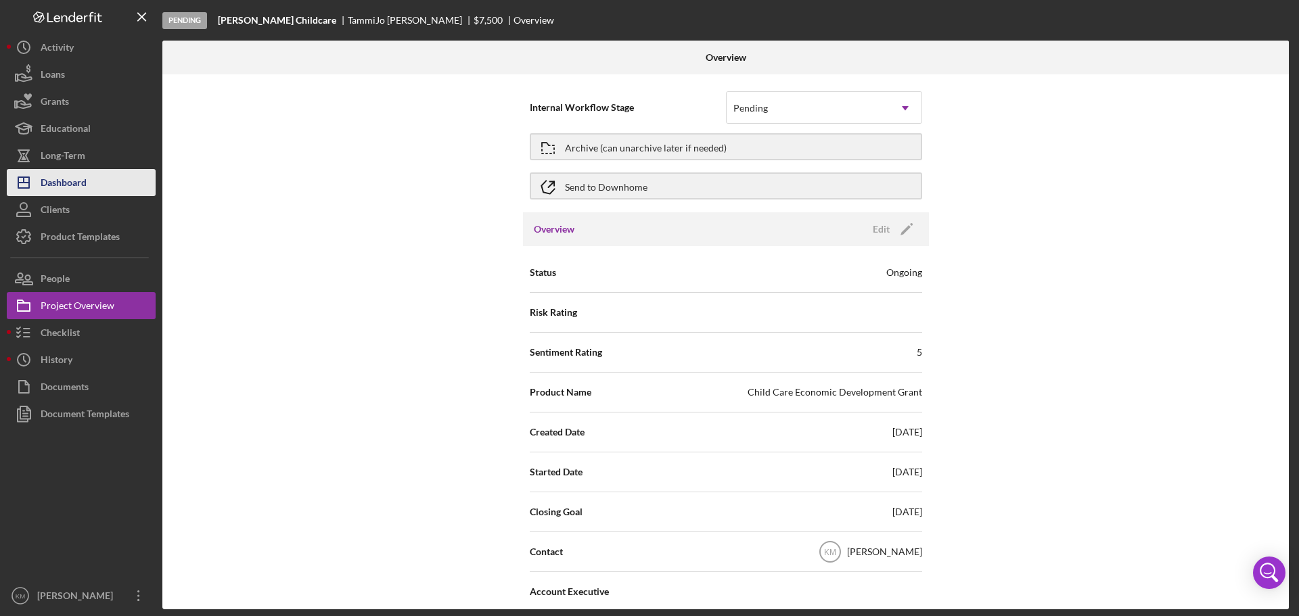
click at [74, 183] on div "Dashboard" at bounding box center [64, 184] width 46 height 30
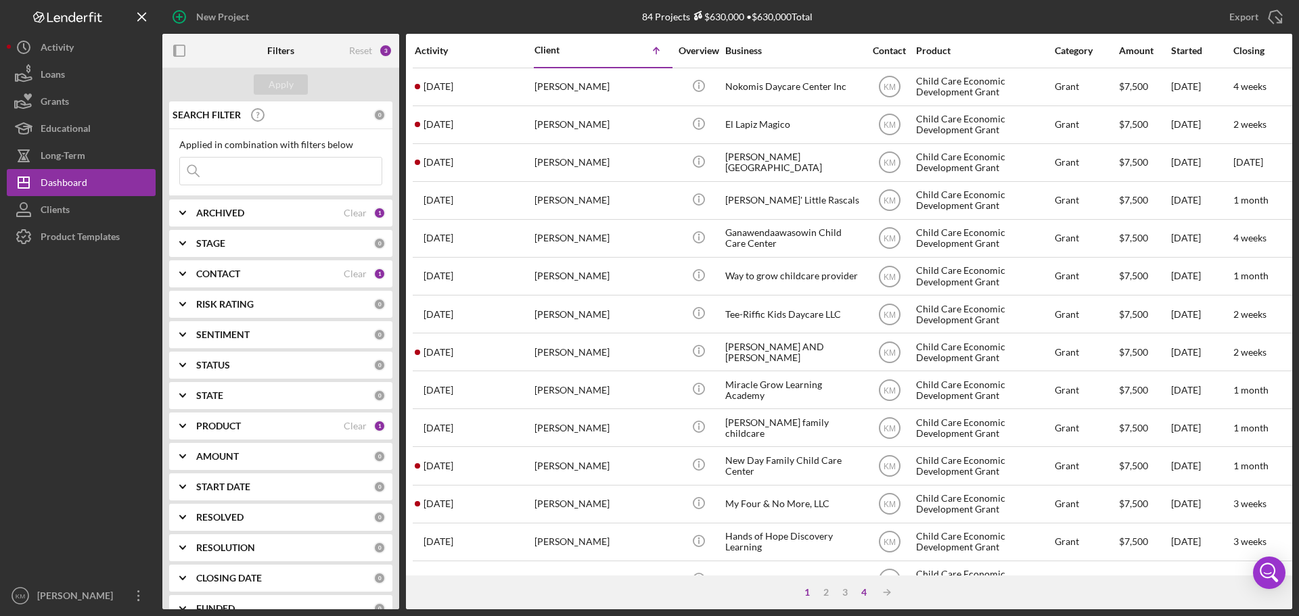
click at [862, 592] on div "4" at bounding box center [864, 592] width 19 height 11
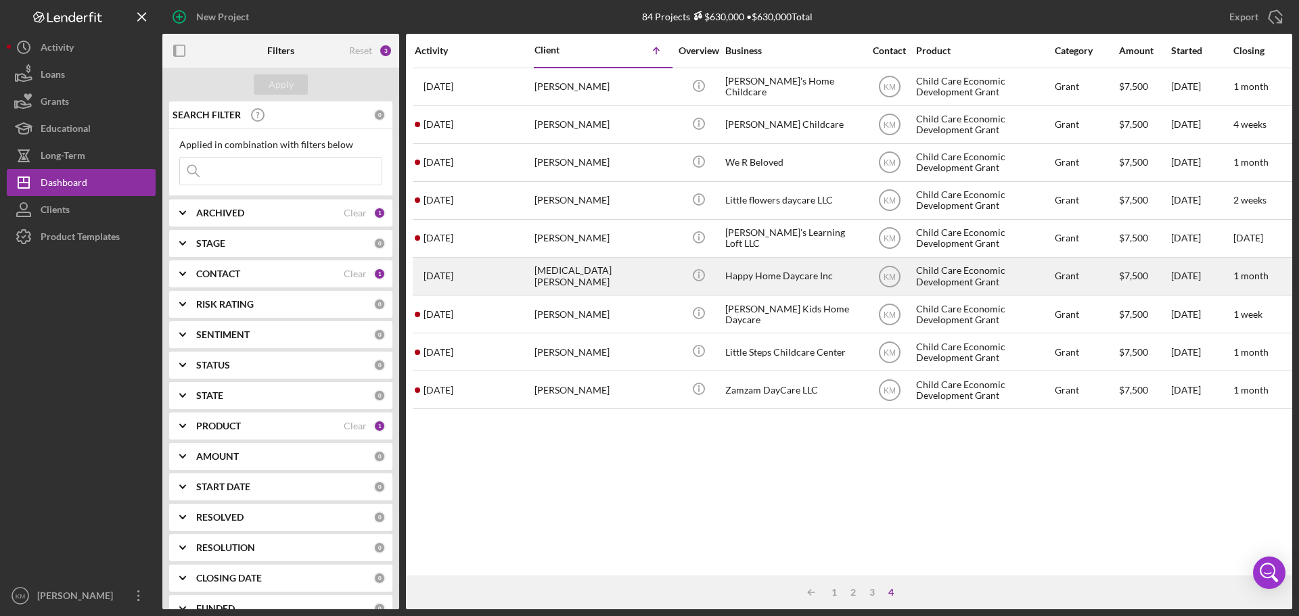
click at [759, 270] on div "Happy Home Daycare Inc" at bounding box center [792, 276] width 135 height 36
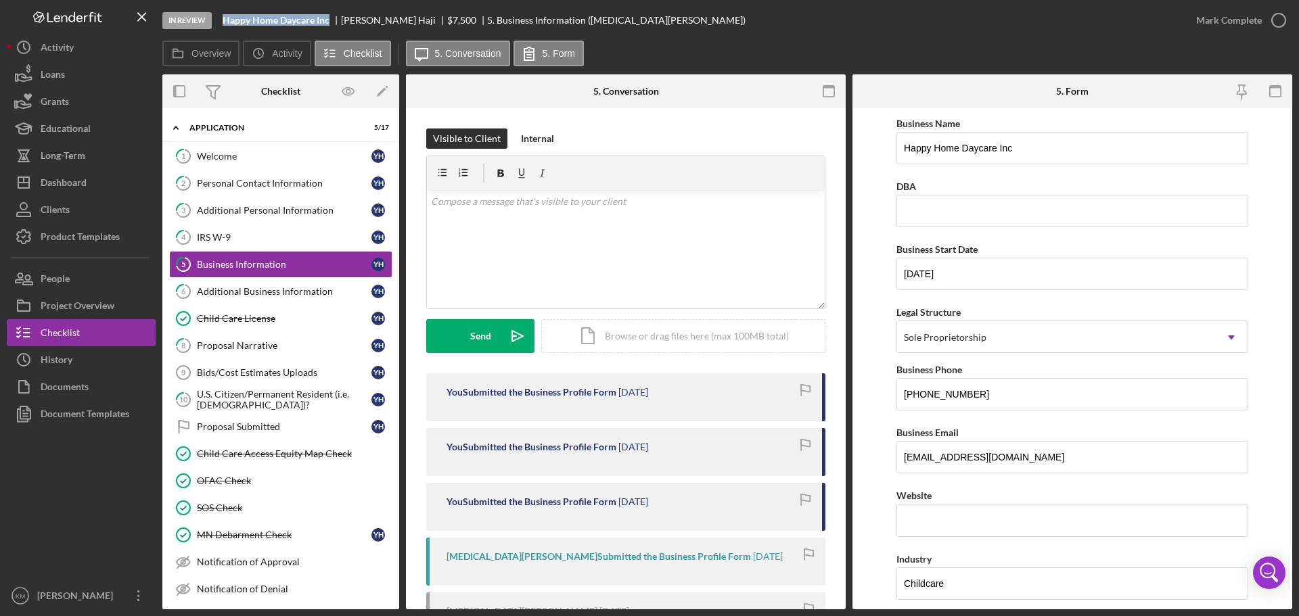
drag, startPoint x: 334, startPoint y: 21, endPoint x: 222, endPoint y: 20, distance: 111.7
click at [222, 20] on div "In Review Happy Home Daycare Inc Yasmin Haji $7,500 $7,500 5. Business Informat…" at bounding box center [672, 20] width 1020 height 41
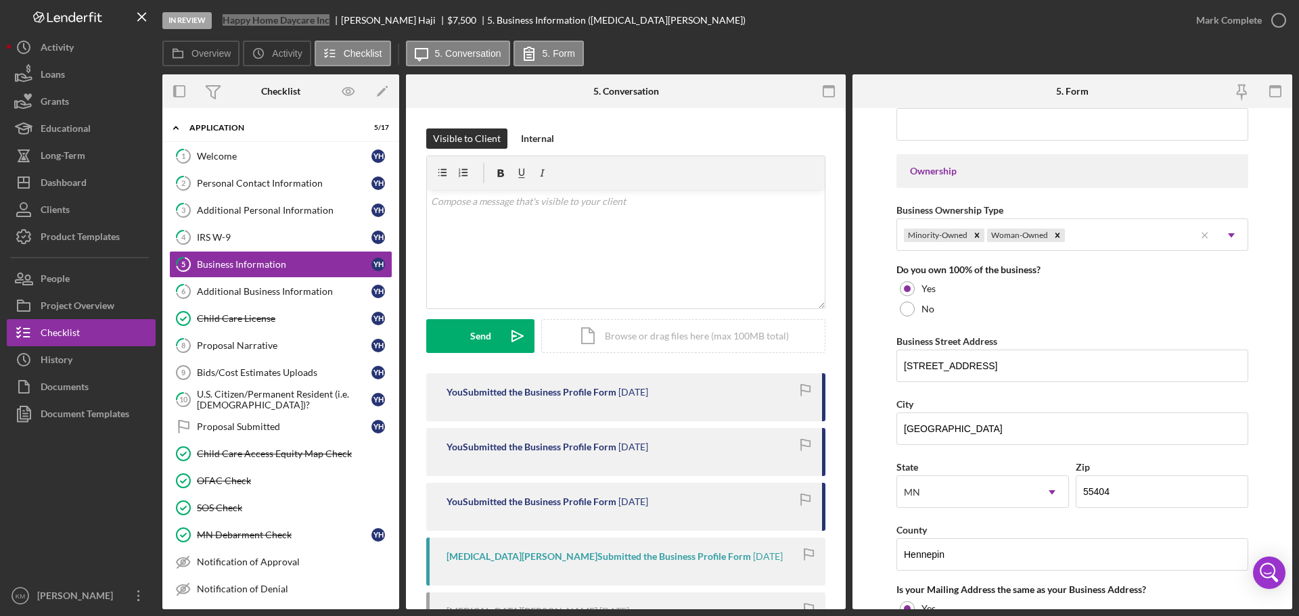
scroll to position [609, 0]
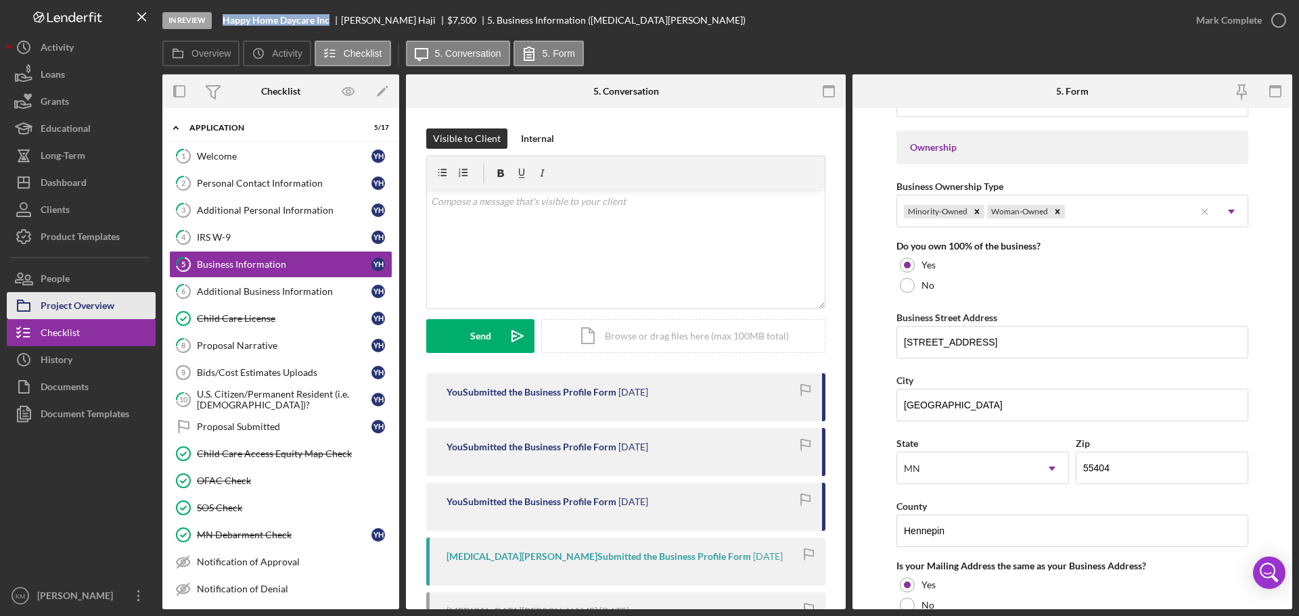
click at [93, 309] on div "Project Overview" at bounding box center [78, 307] width 74 height 30
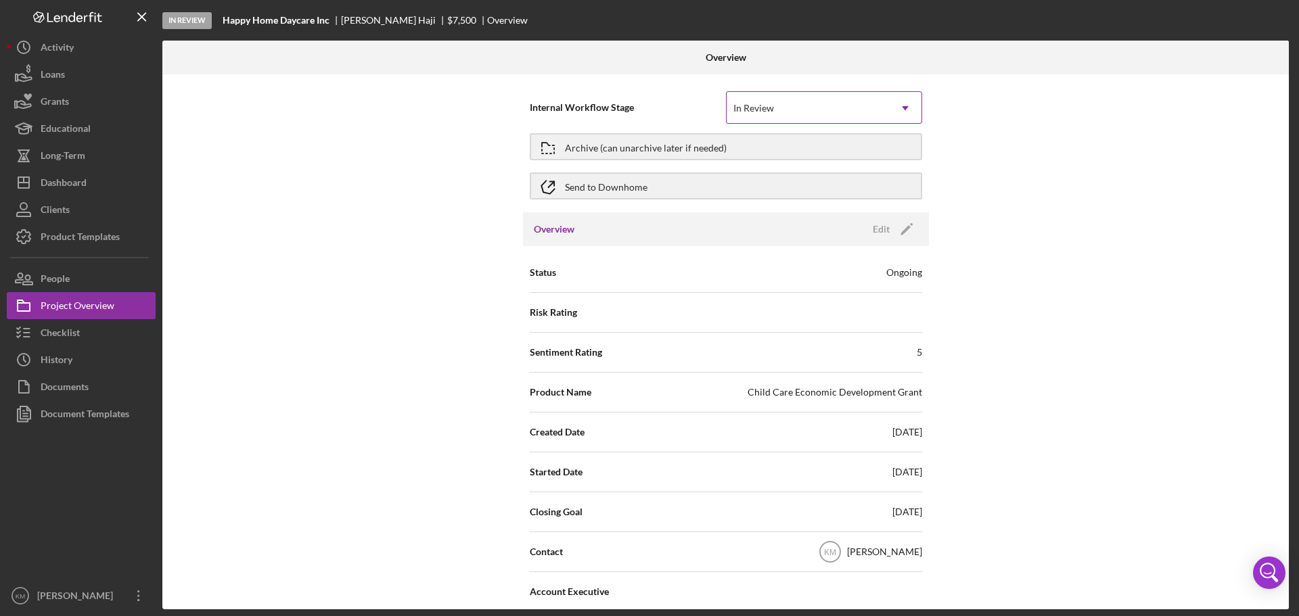
click at [784, 112] on div "In Review" at bounding box center [808, 108] width 162 height 31
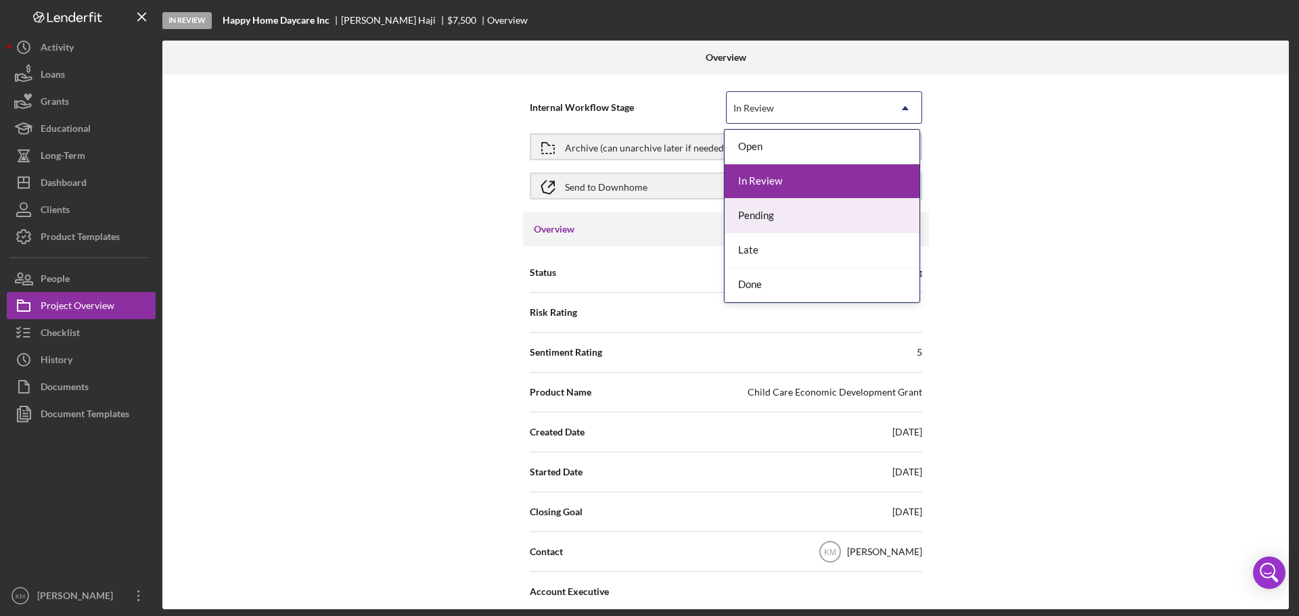
click at [753, 216] on div "Pending" at bounding box center [822, 216] width 195 height 35
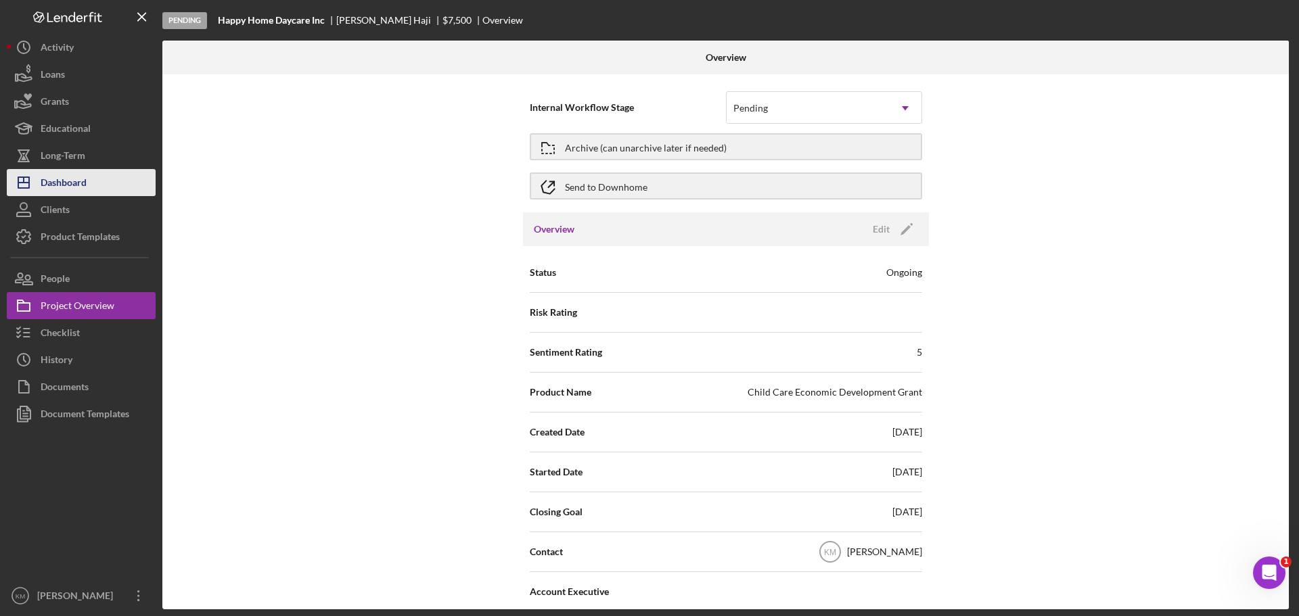
click at [89, 183] on button "Icon/Dashboard Dashboard" at bounding box center [81, 182] width 149 height 27
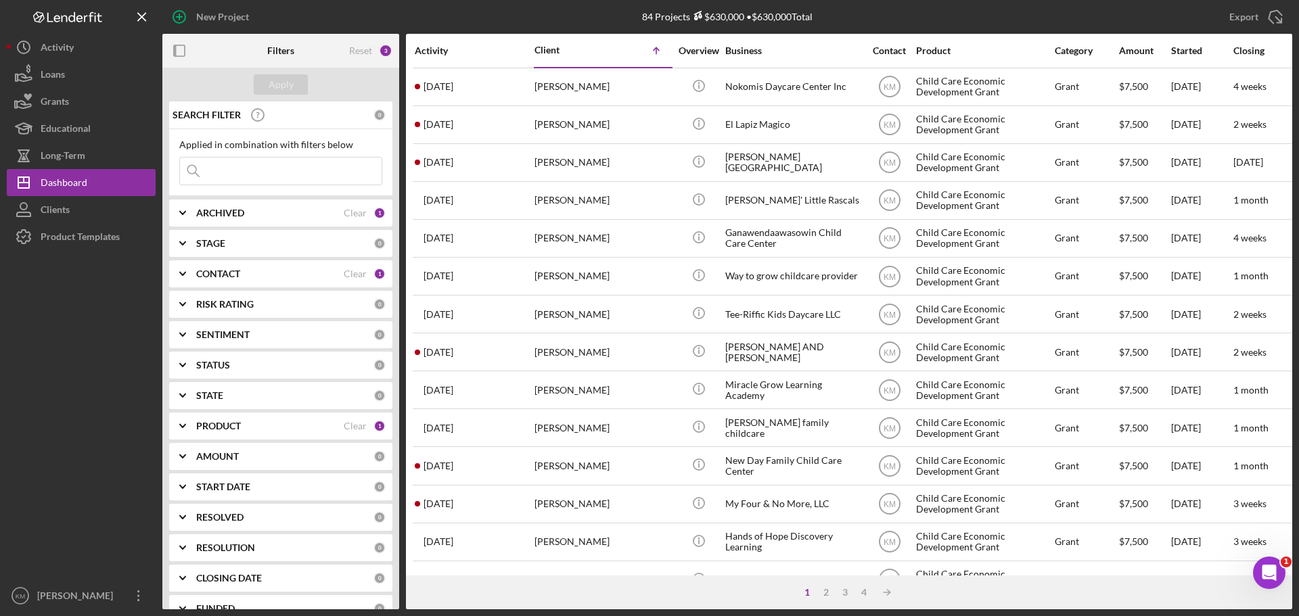
click at [186, 237] on icon "Icon/Expander" at bounding box center [183, 244] width 34 height 34
click at [192, 384] on input "Pending" at bounding box center [187, 386] width 14 height 14
checkbox input "true"
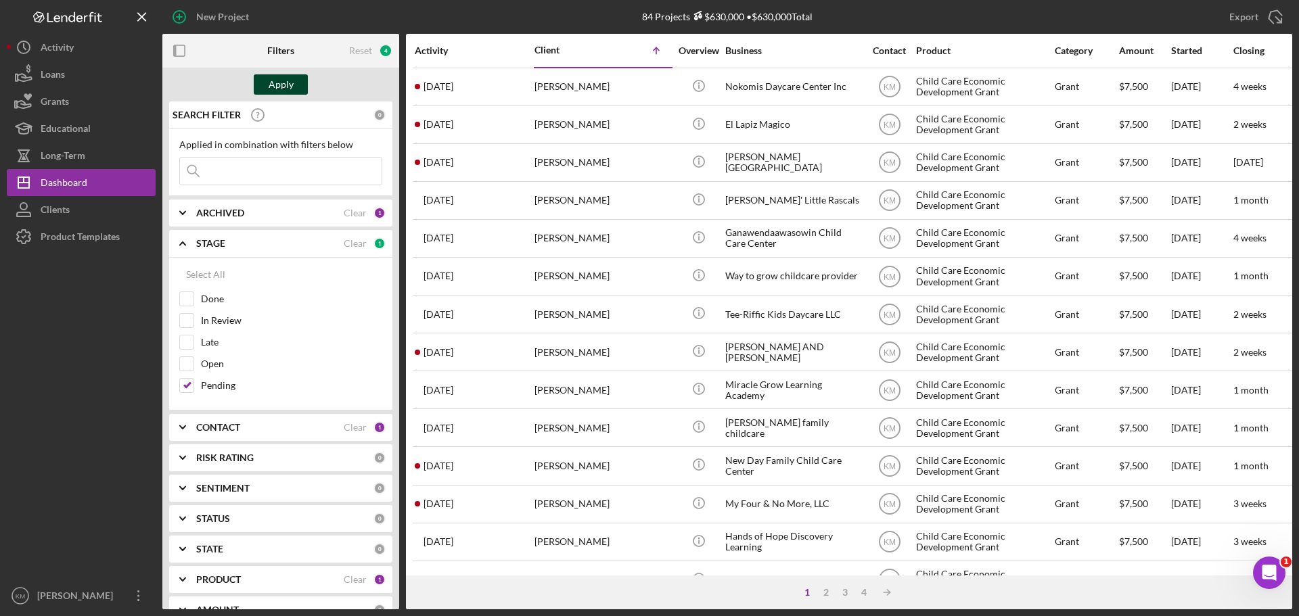
click at [289, 85] on div "Apply" at bounding box center [281, 84] width 25 height 20
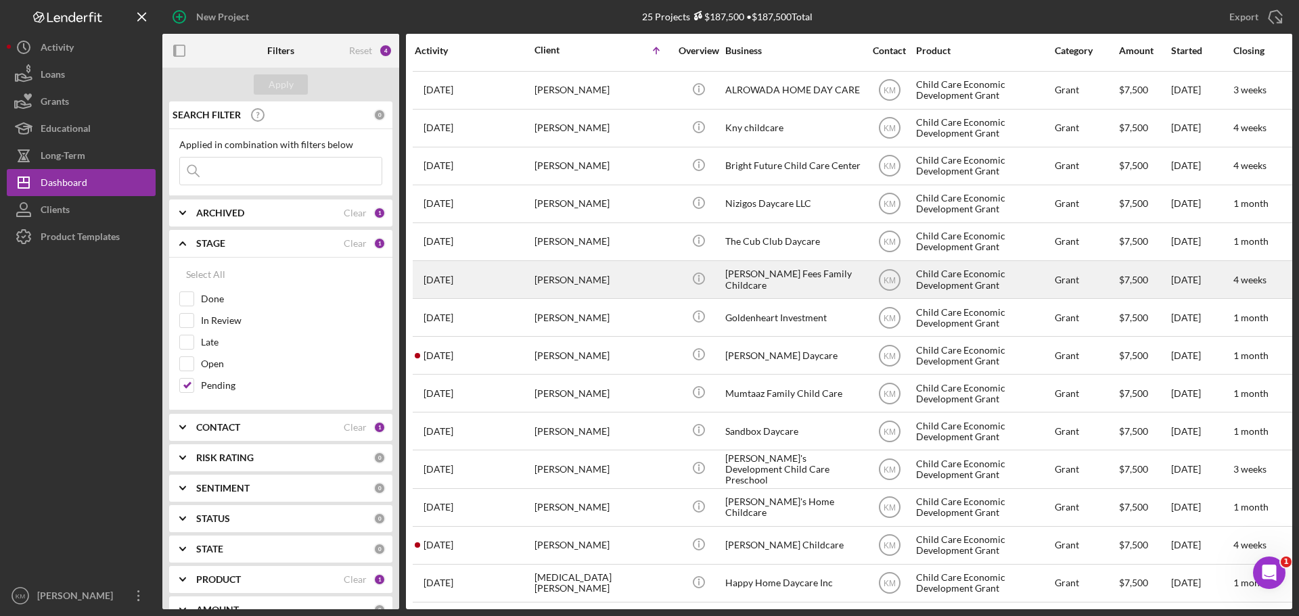
scroll to position [424, 0]
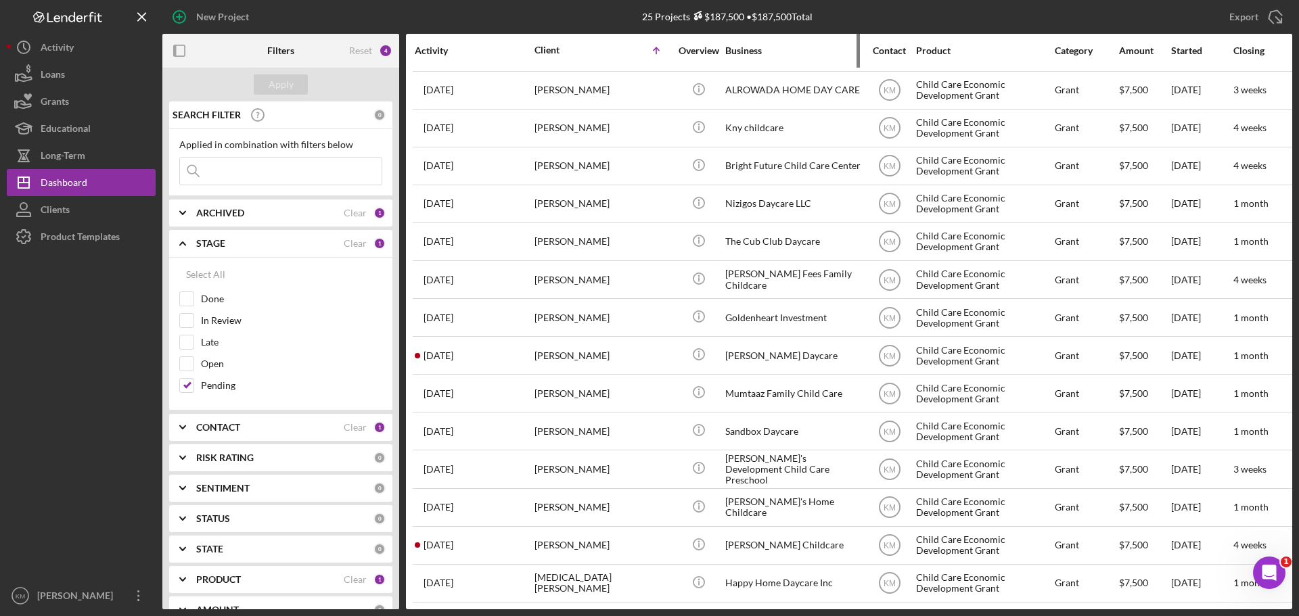
click at [744, 48] on div "Business" at bounding box center [792, 50] width 135 height 11
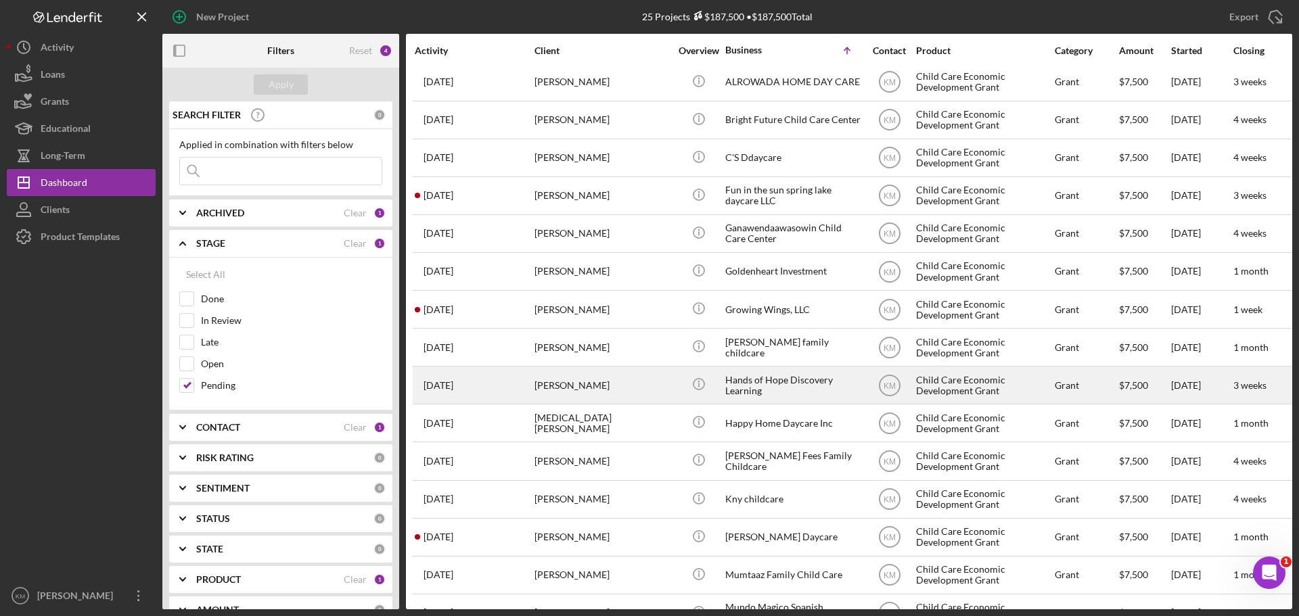
scroll to position [0, 0]
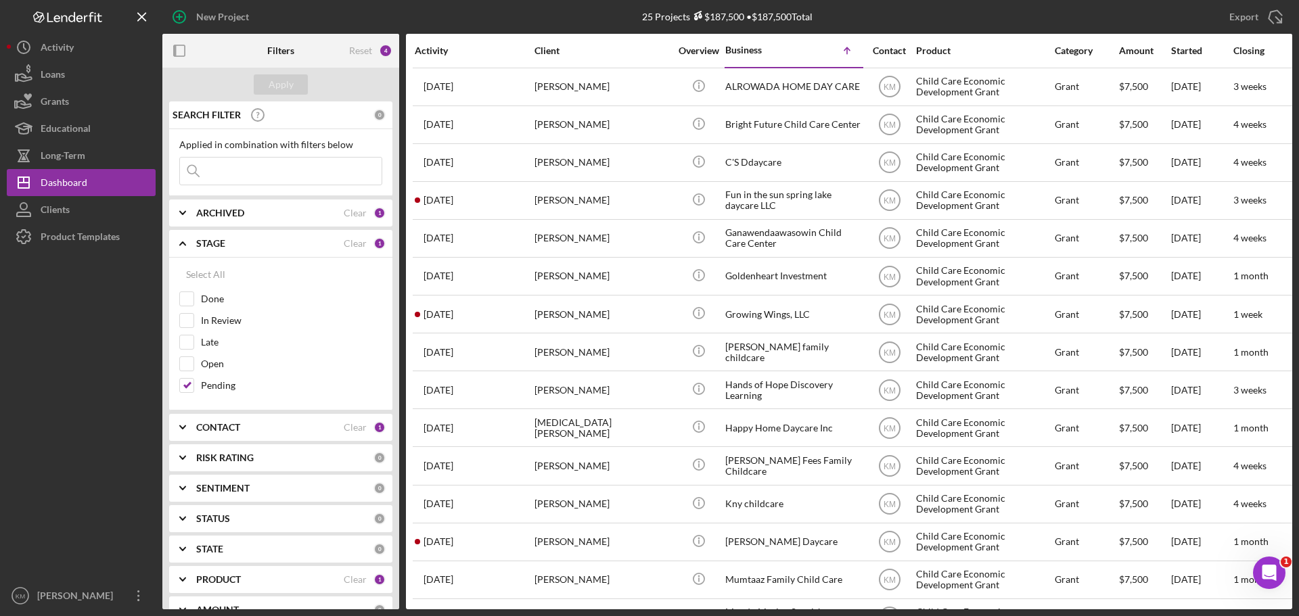
click at [183, 240] on icon "Icon/Expander" at bounding box center [183, 244] width 34 height 34
